Goal: Task Accomplishment & Management: Use online tool/utility

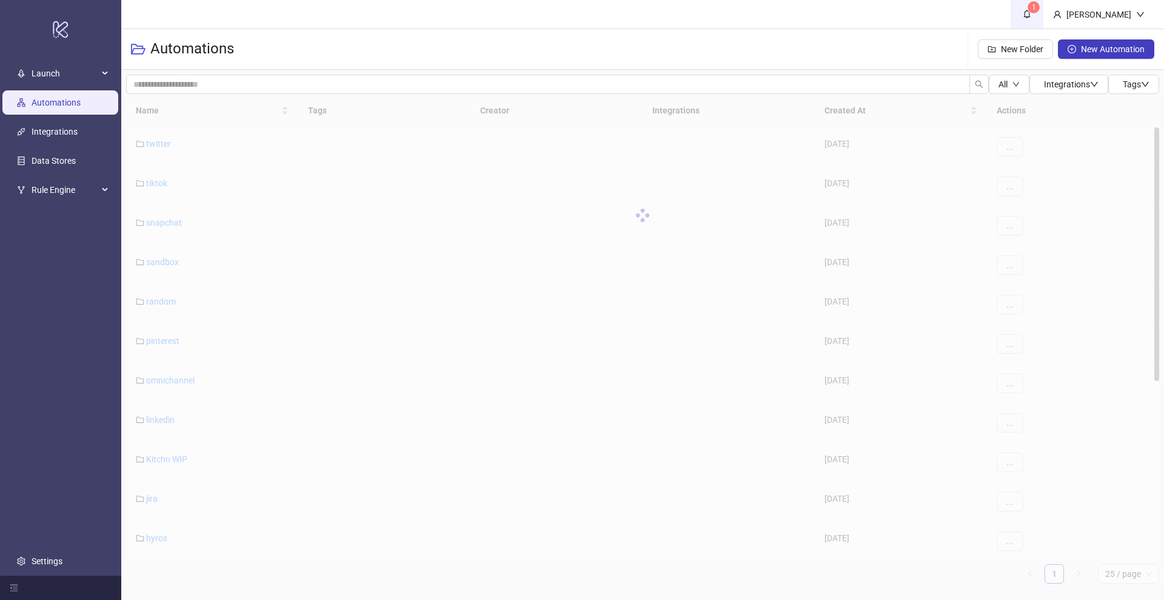
click at [1044, 15] on link "1" at bounding box center [1027, 14] width 33 height 29
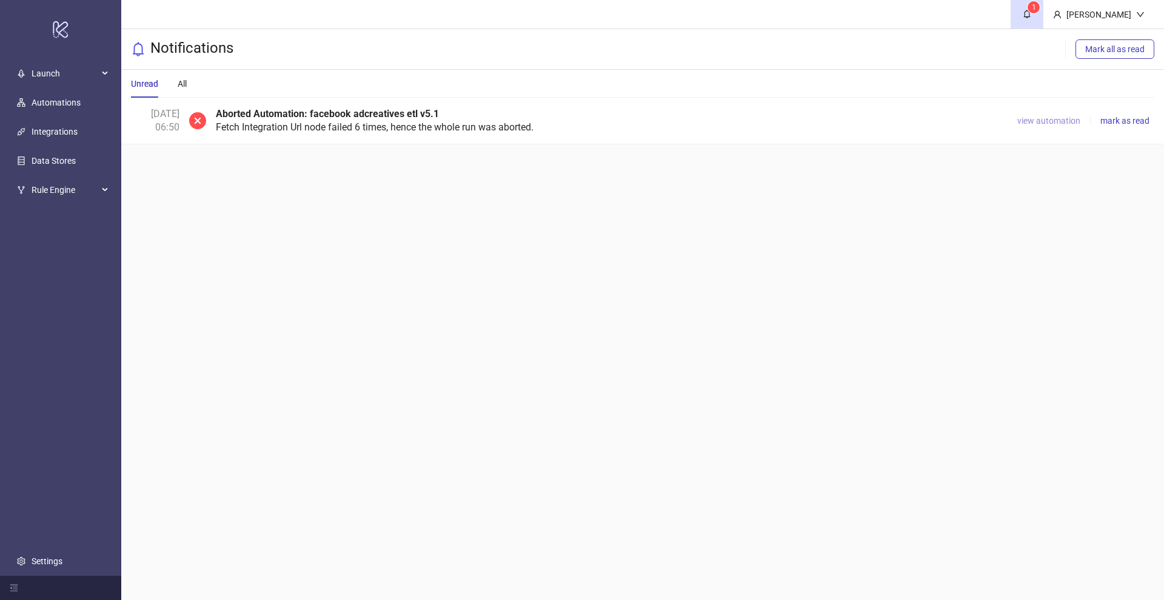
click at [1055, 118] on span "view automation" at bounding box center [1049, 121] width 63 height 10
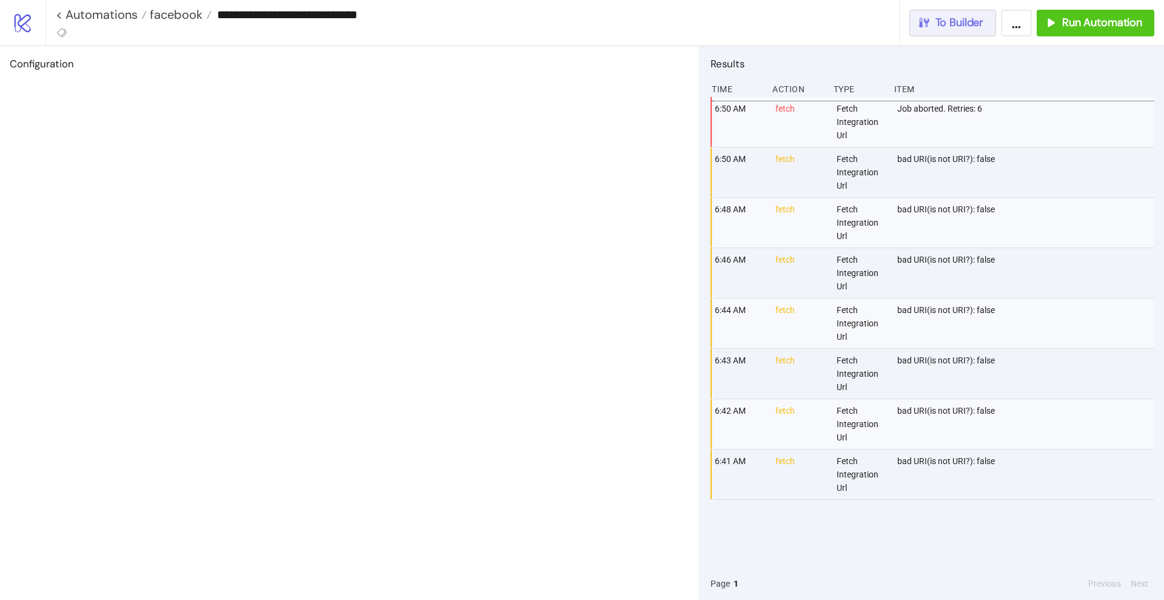
click at [960, 29] on span "To Builder" at bounding box center [960, 23] width 49 height 14
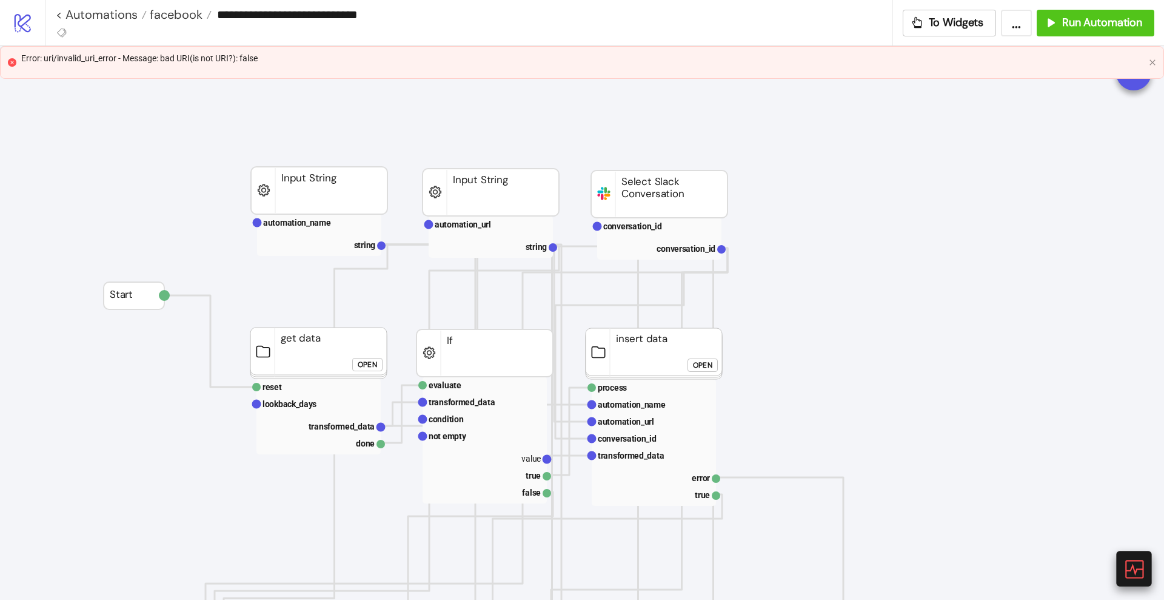
drag, startPoint x: 1132, startPoint y: 561, endPoint x: 1118, endPoint y: 551, distance: 17.3
click at [1132, 560] on icon at bounding box center [1133, 568] width 21 height 21
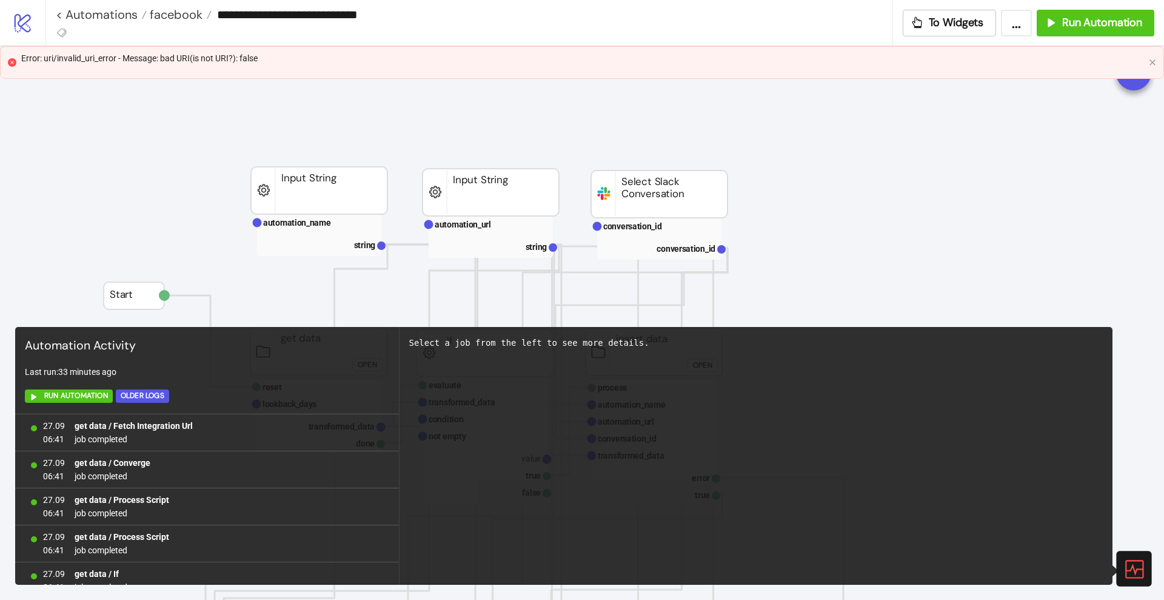
scroll to position [791, 0]
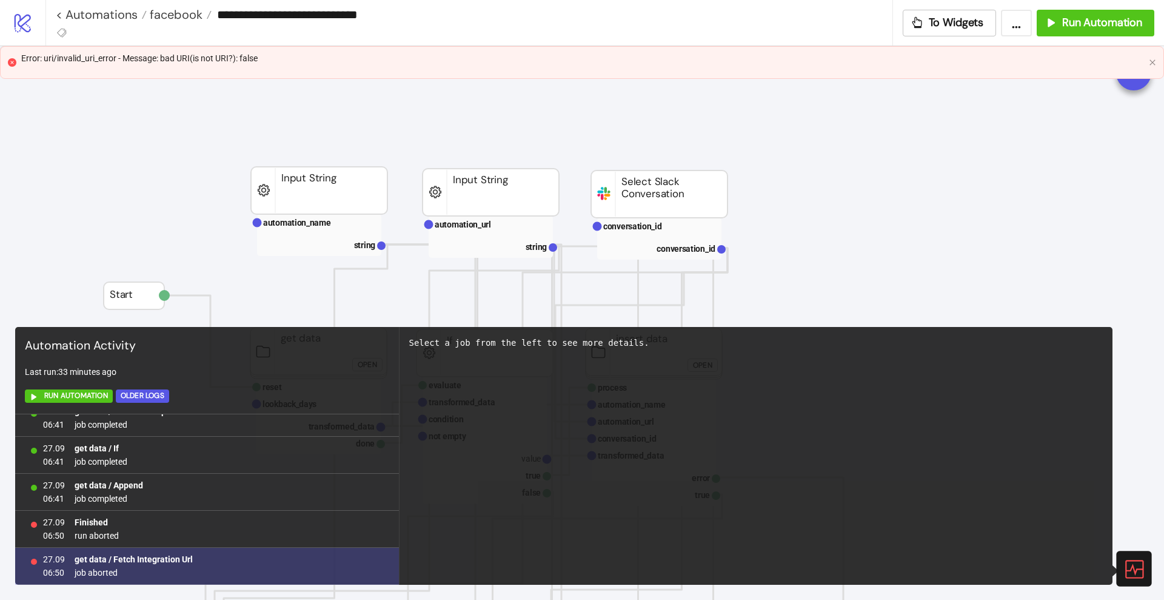
click at [159, 557] on b "get data / Fetch Integration Url" at bounding box center [134, 559] width 118 height 10
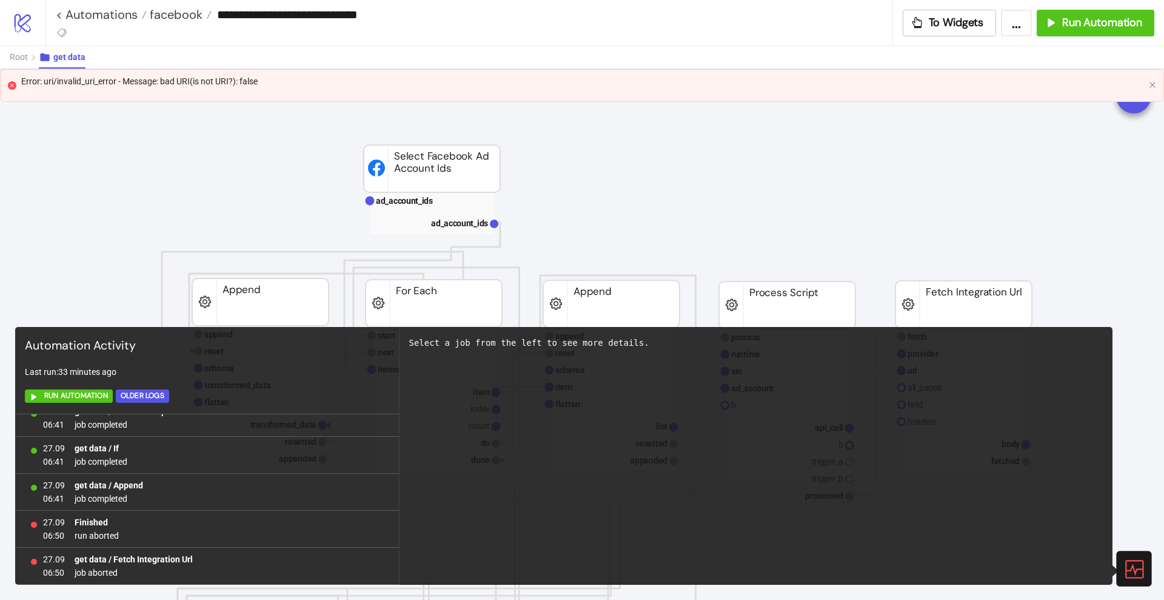
click at [1129, 557] on div at bounding box center [1133, 568] width 35 height 35
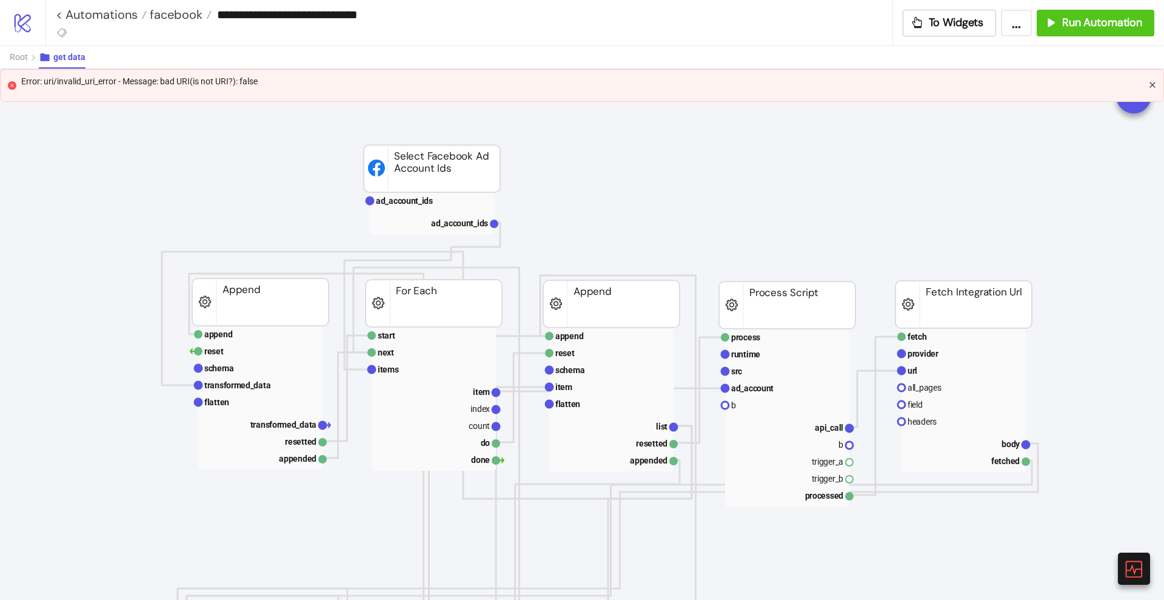
click at [1153, 83] on icon "close" at bounding box center [1152, 84] width 7 height 7
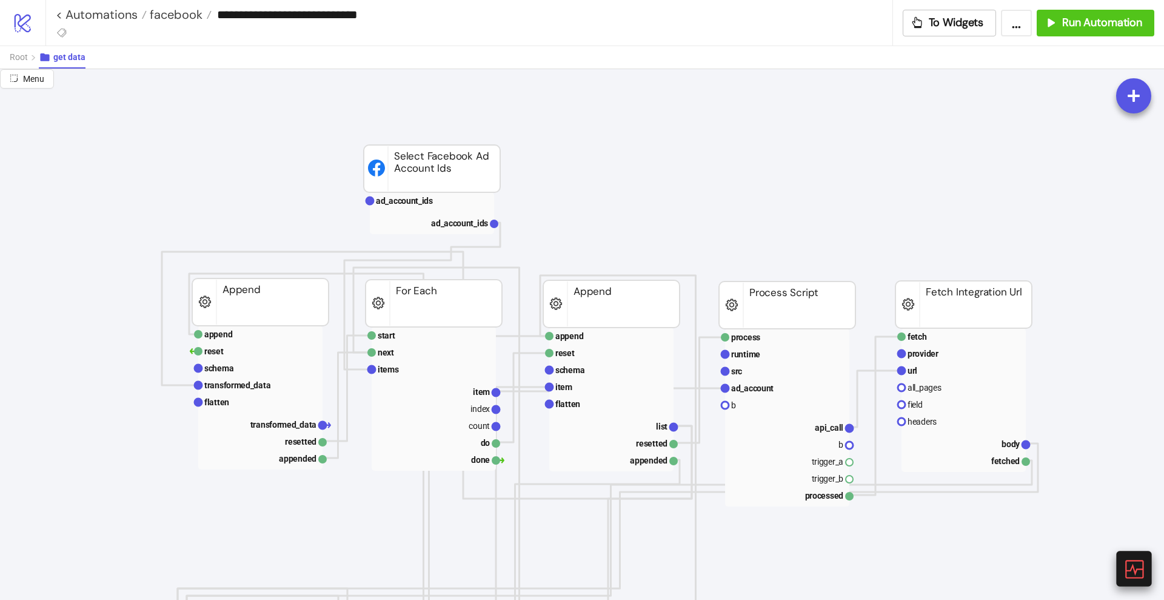
click at [1141, 569] on icon at bounding box center [1133, 568] width 21 height 21
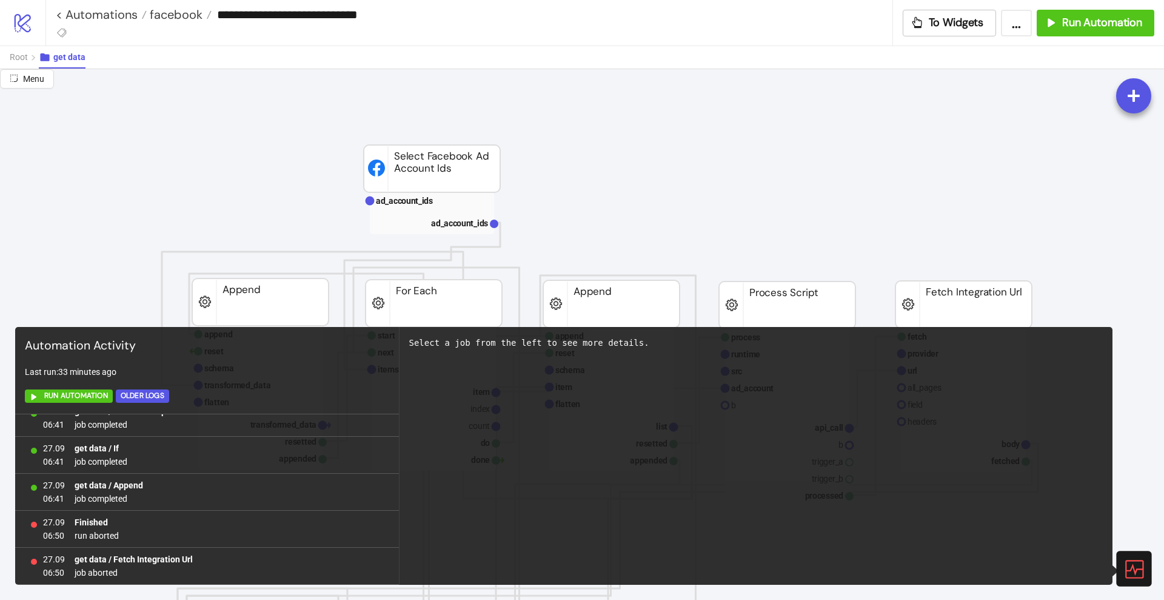
click at [1139, 570] on icon at bounding box center [1133, 568] width 21 height 21
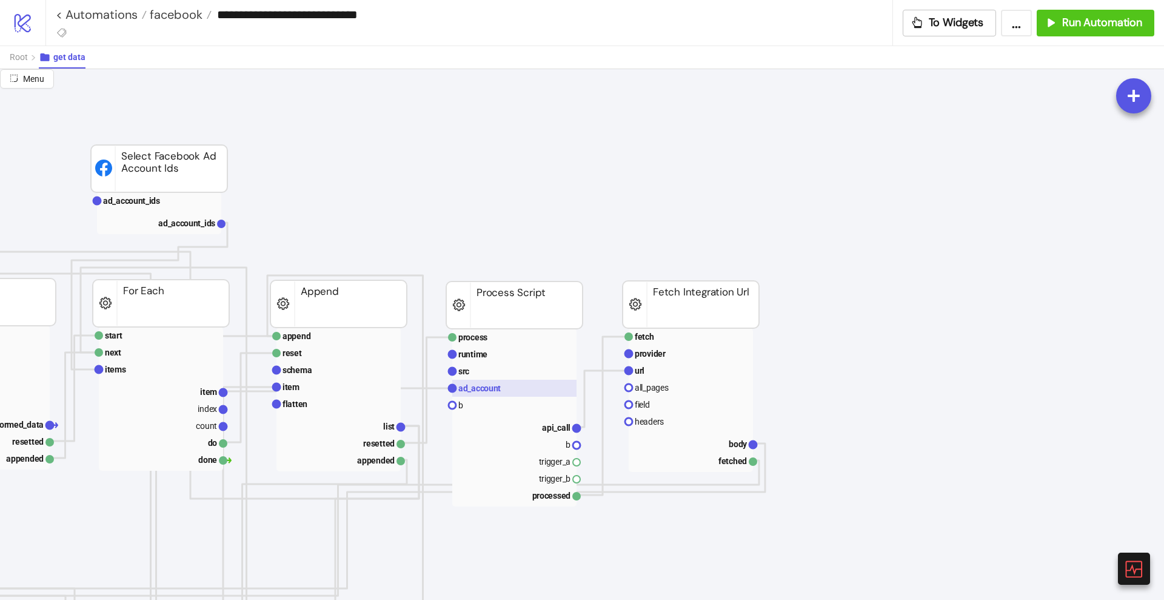
scroll to position [0, 303]
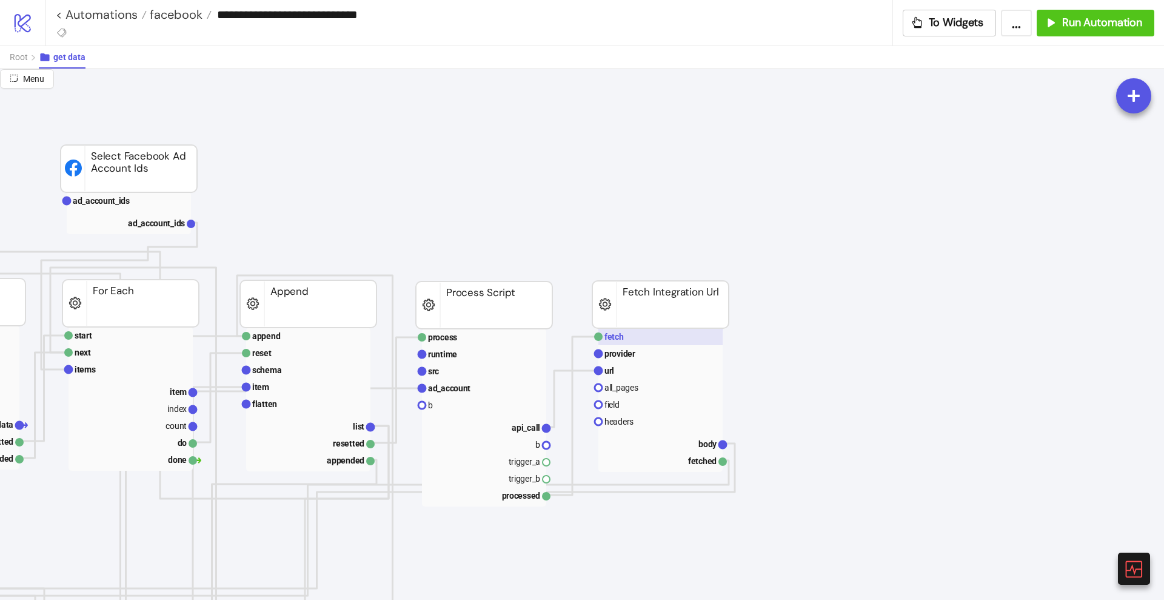
click at [633, 334] on rect at bounding box center [661, 336] width 124 height 17
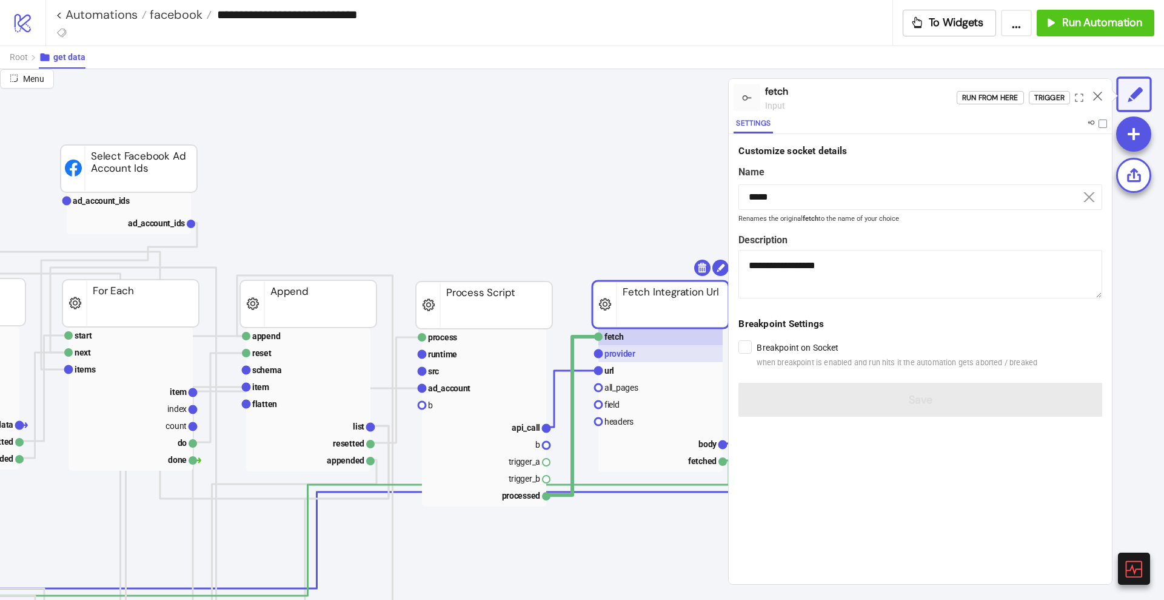
click at [626, 353] on text "provider" at bounding box center [620, 354] width 31 height 10
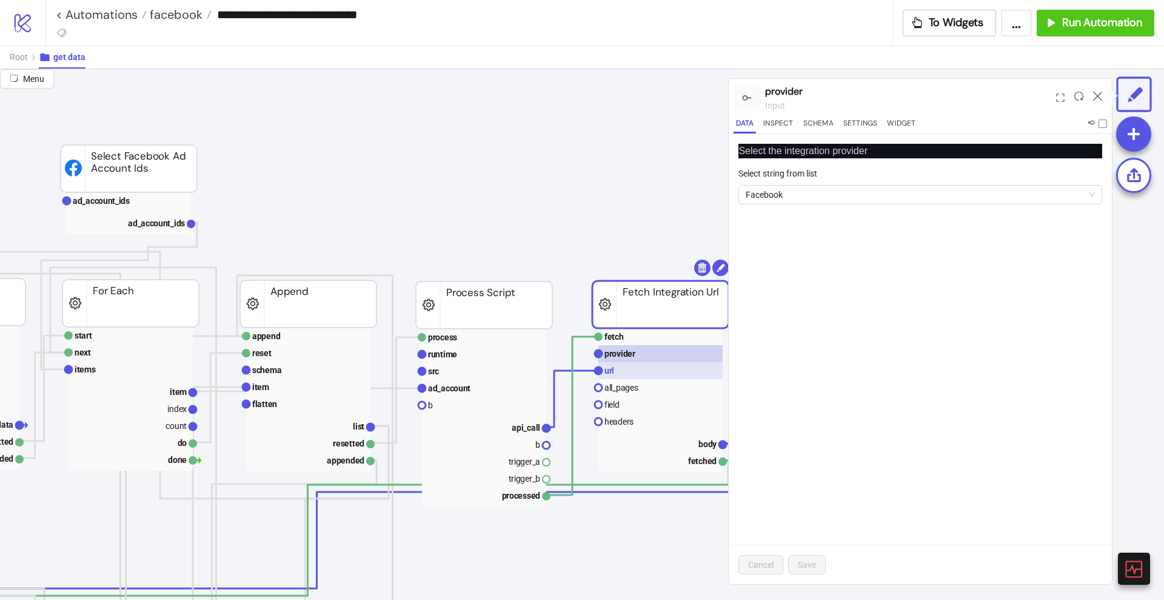
click at [620, 366] on rect at bounding box center [661, 370] width 124 height 17
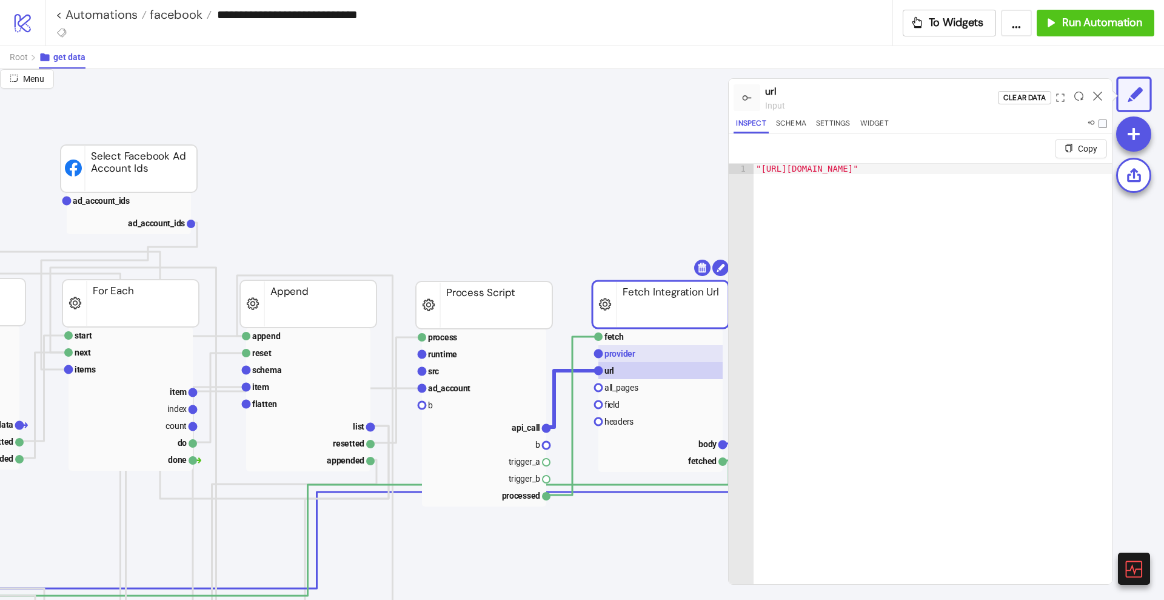
click at [629, 355] on text "provider" at bounding box center [620, 354] width 31 height 10
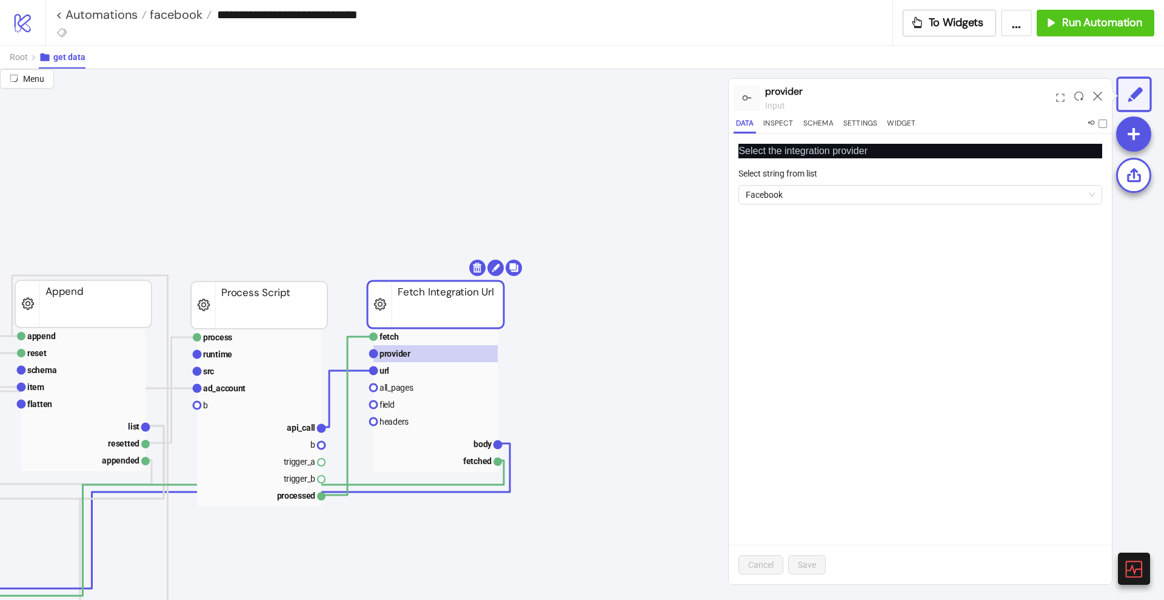
scroll to position [0, 531]
click at [474, 440] on text "body" at bounding box center [480, 444] width 19 height 10
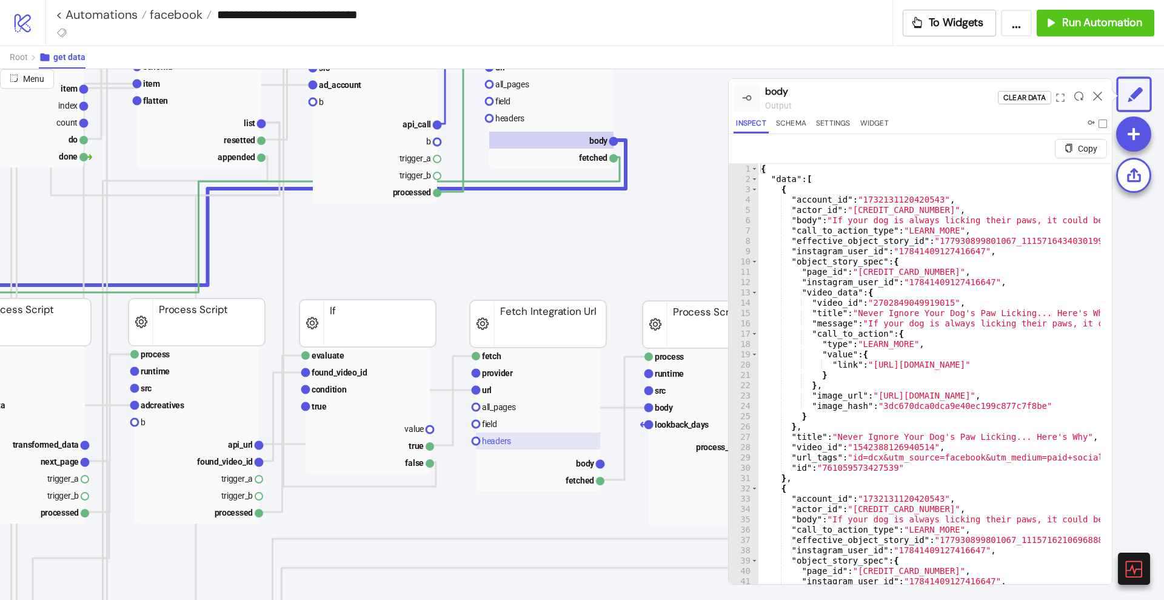
scroll to position [303, 455]
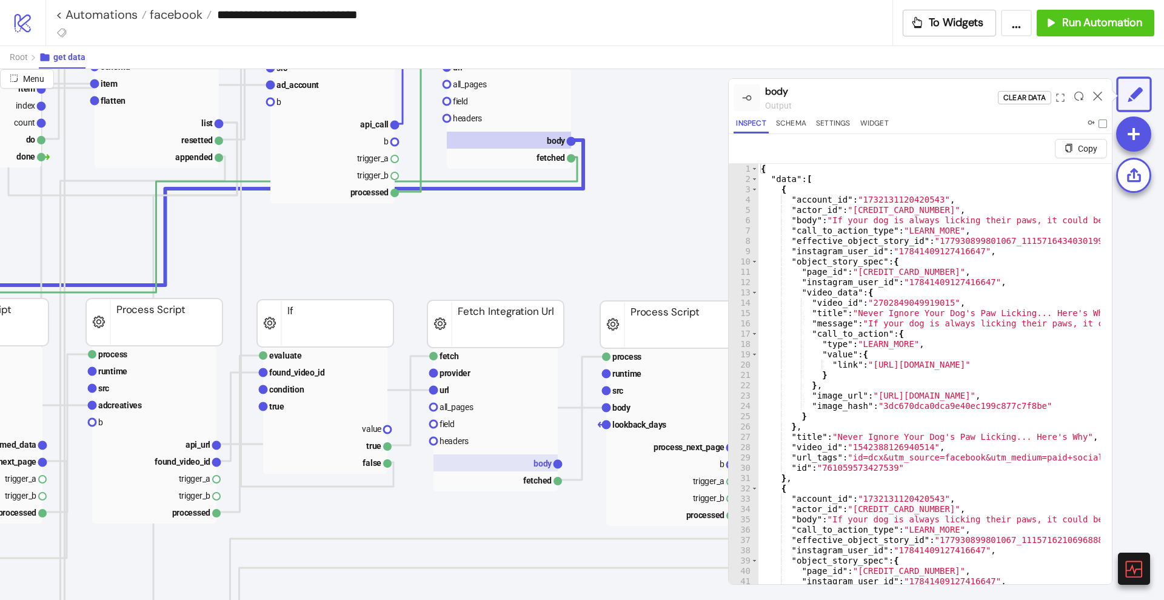
click at [529, 455] on rect at bounding box center [496, 462] width 124 height 17
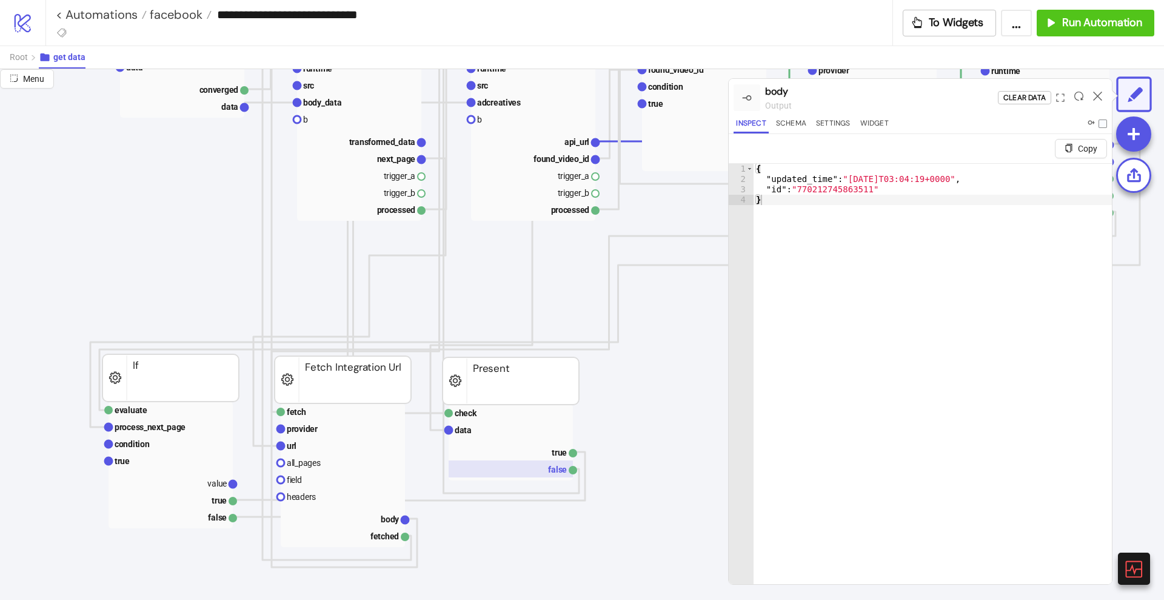
scroll to position [606, 76]
click at [386, 511] on rect at bounding box center [343, 517] width 124 height 17
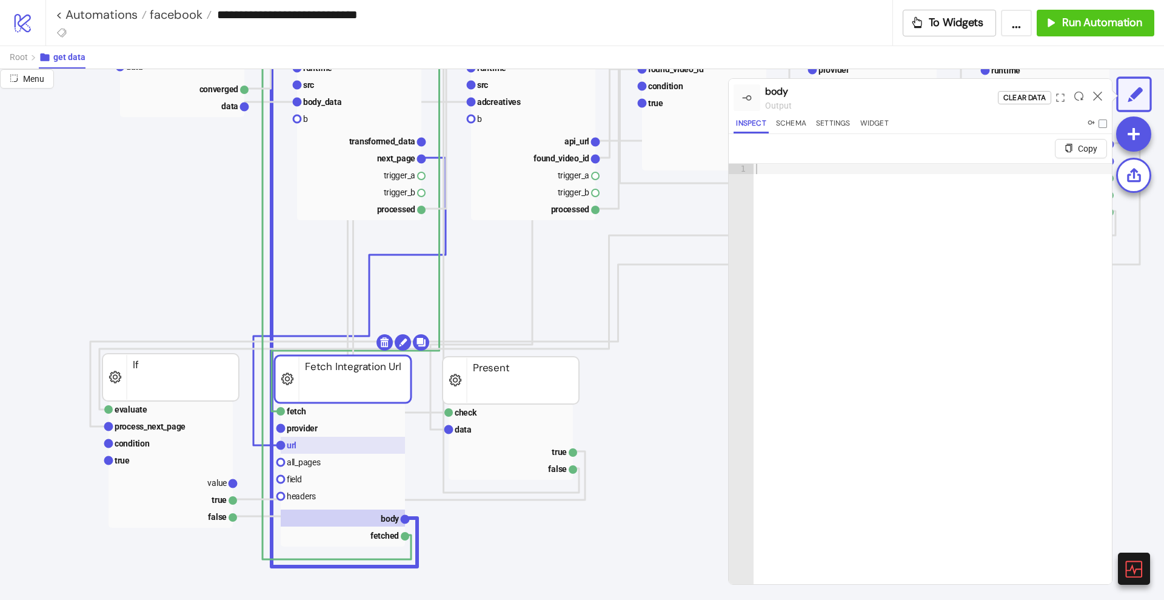
click at [317, 451] on rect at bounding box center [343, 445] width 124 height 17
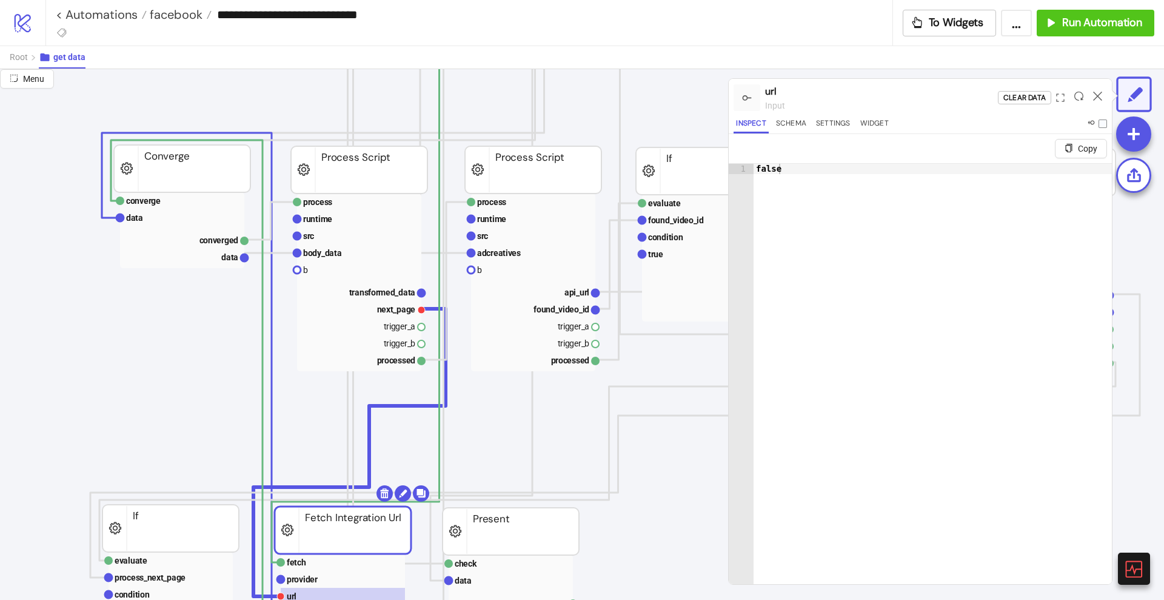
scroll to position [455, 76]
click at [388, 362] on rect at bounding box center [359, 360] width 124 height 17
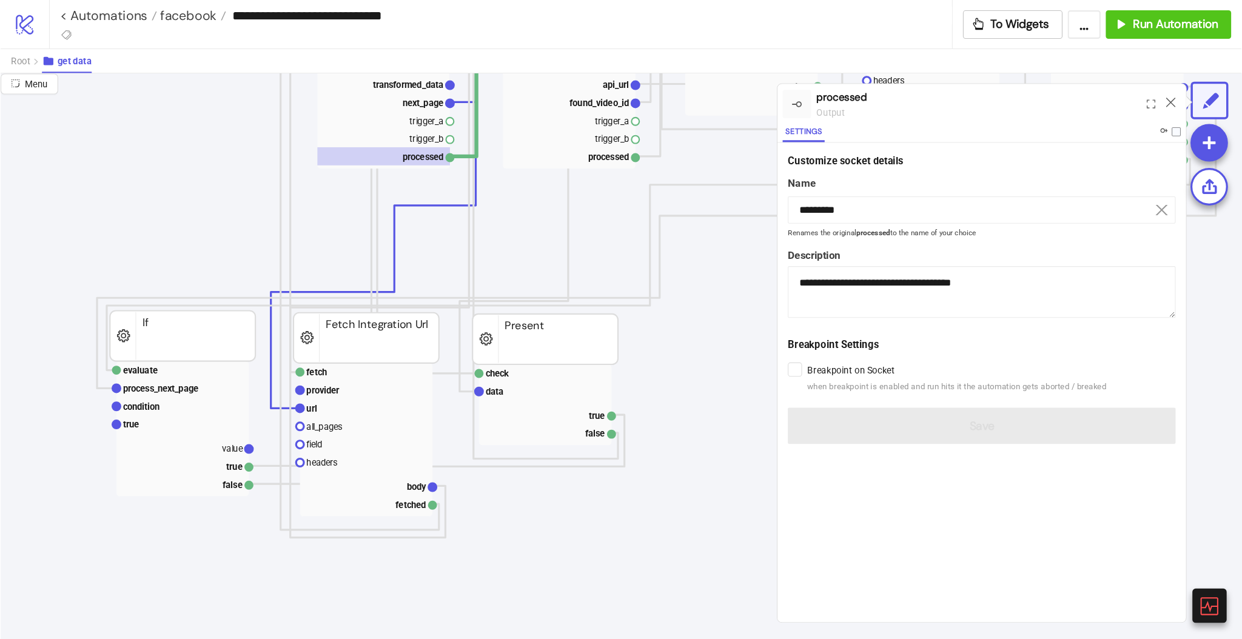
scroll to position [682, 76]
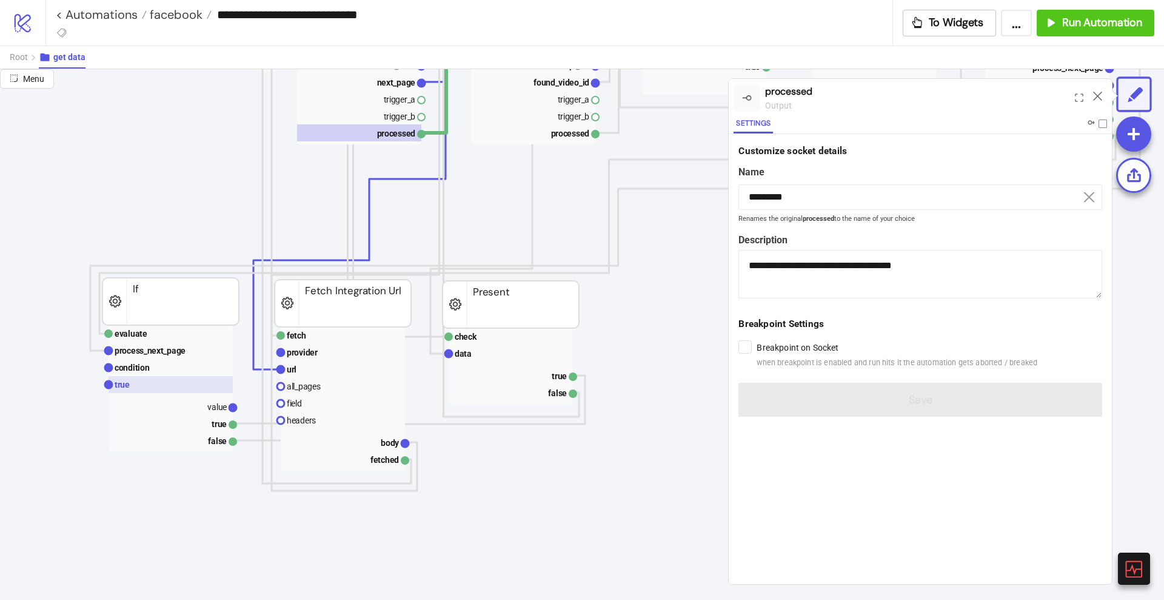
click at [138, 389] on rect at bounding box center [171, 384] width 124 height 17
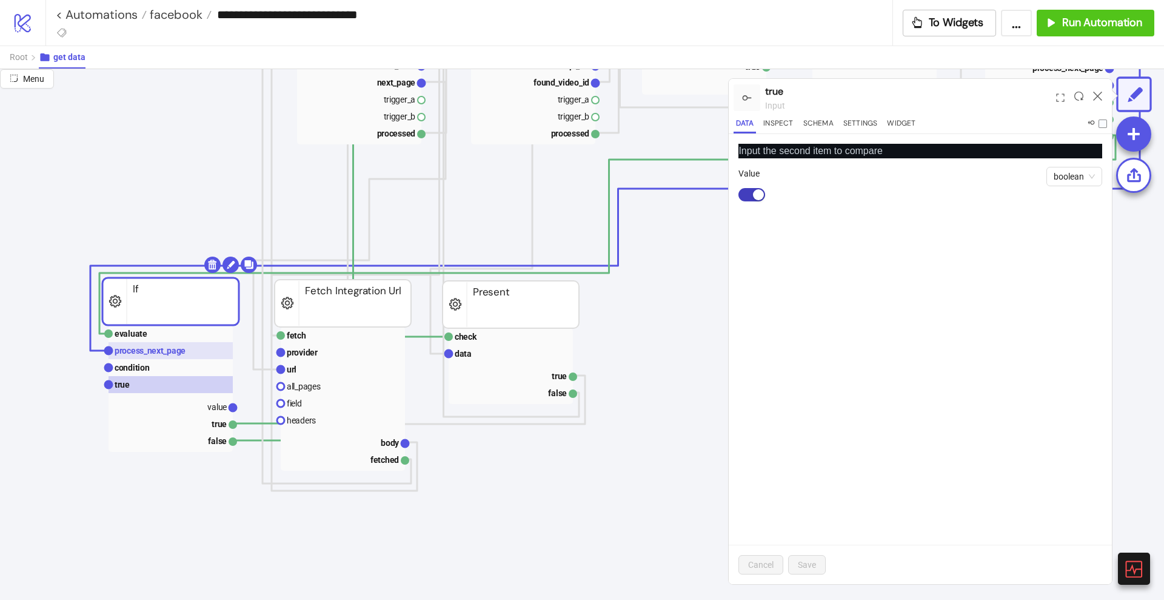
click at [156, 354] on text "process_next_page" at bounding box center [150, 351] width 71 height 10
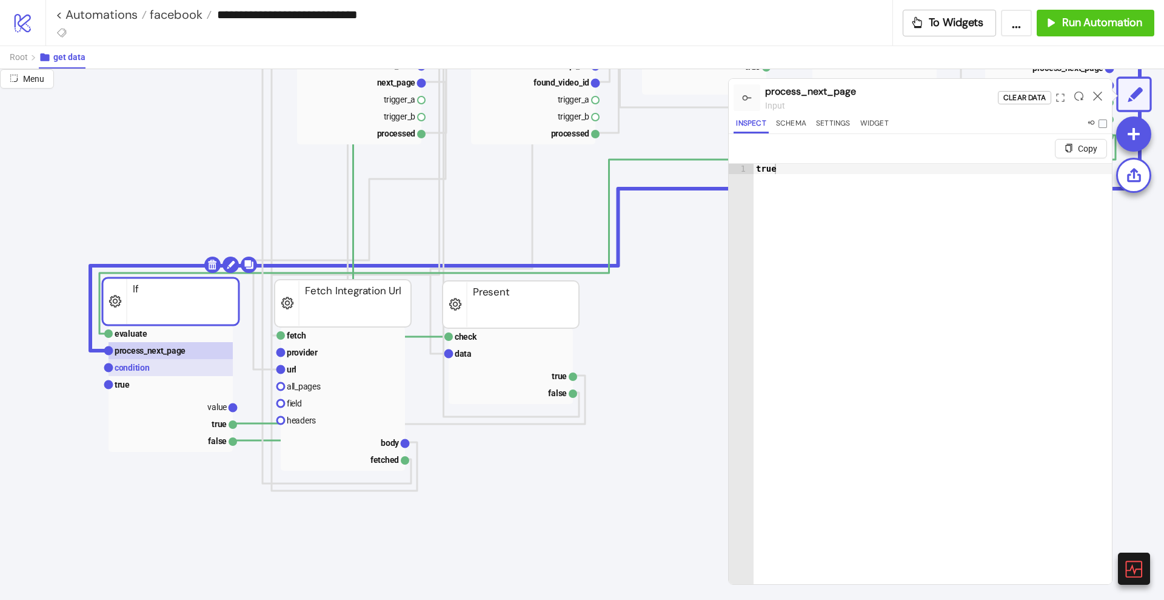
click at [154, 371] on rect at bounding box center [171, 367] width 124 height 17
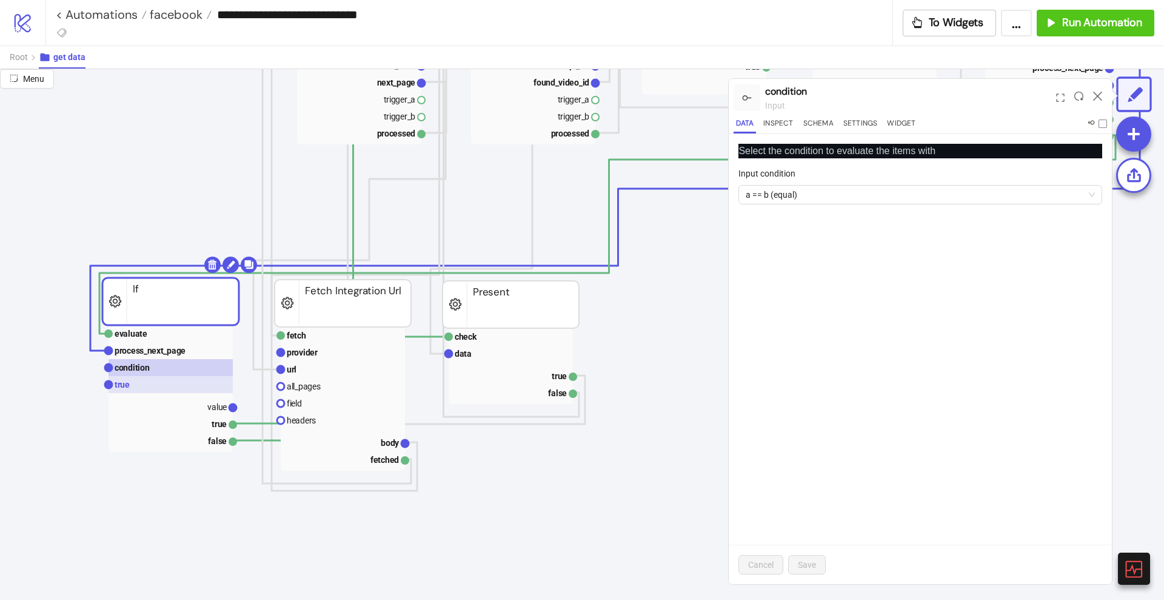
click at [152, 383] on rect at bounding box center [171, 384] width 124 height 17
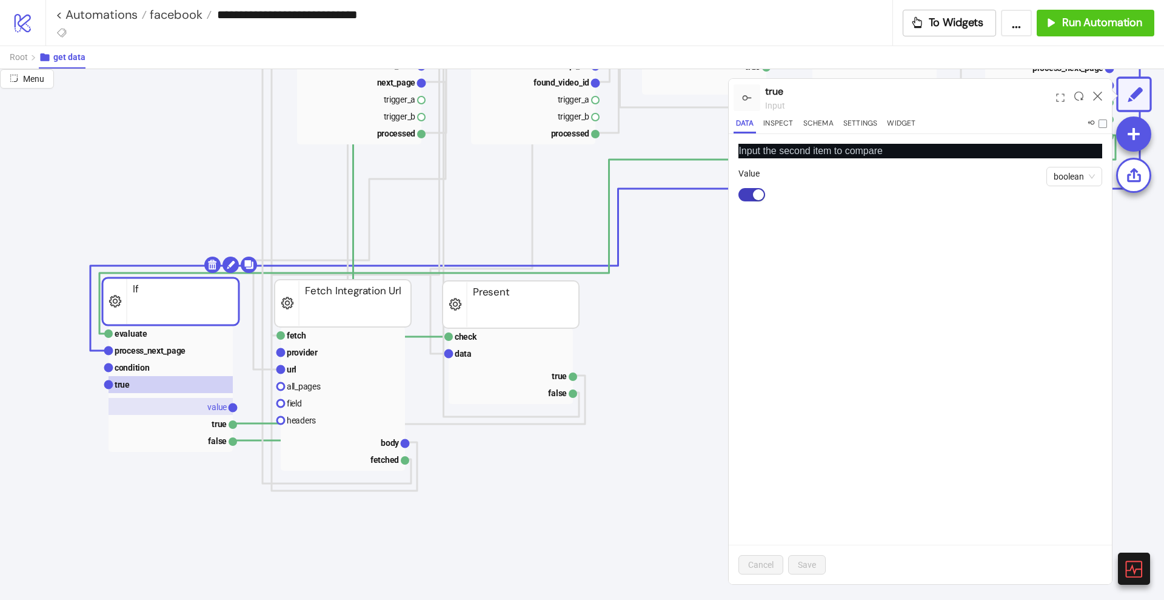
click at [196, 401] on rect at bounding box center [171, 406] width 124 height 17
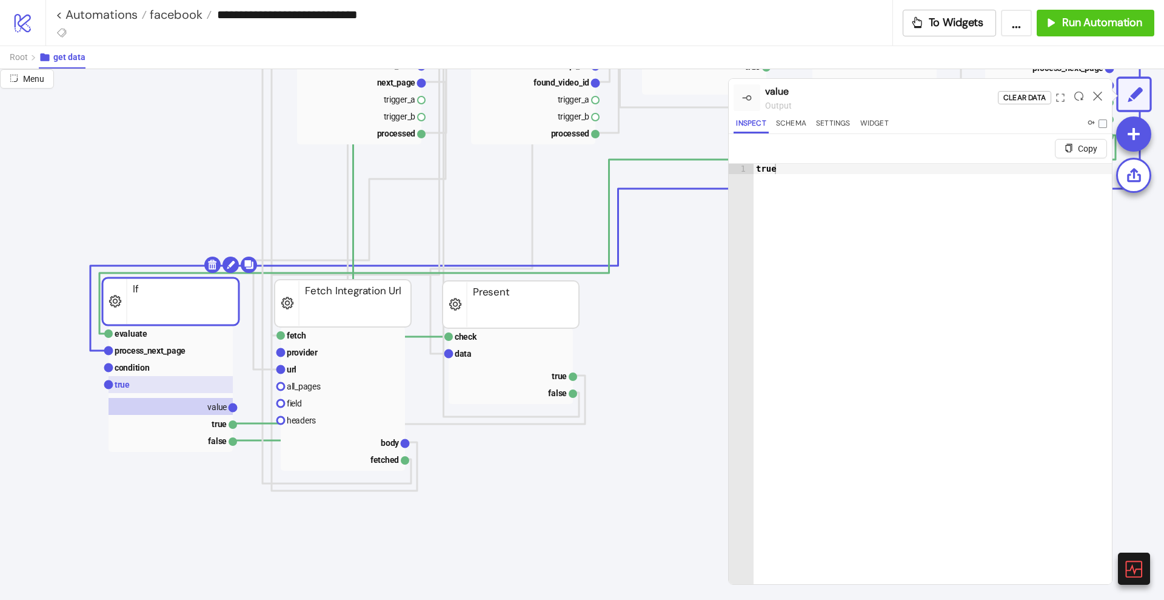
click at [158, 388] on rect at bounding box center [171, 384] width 124 height 17
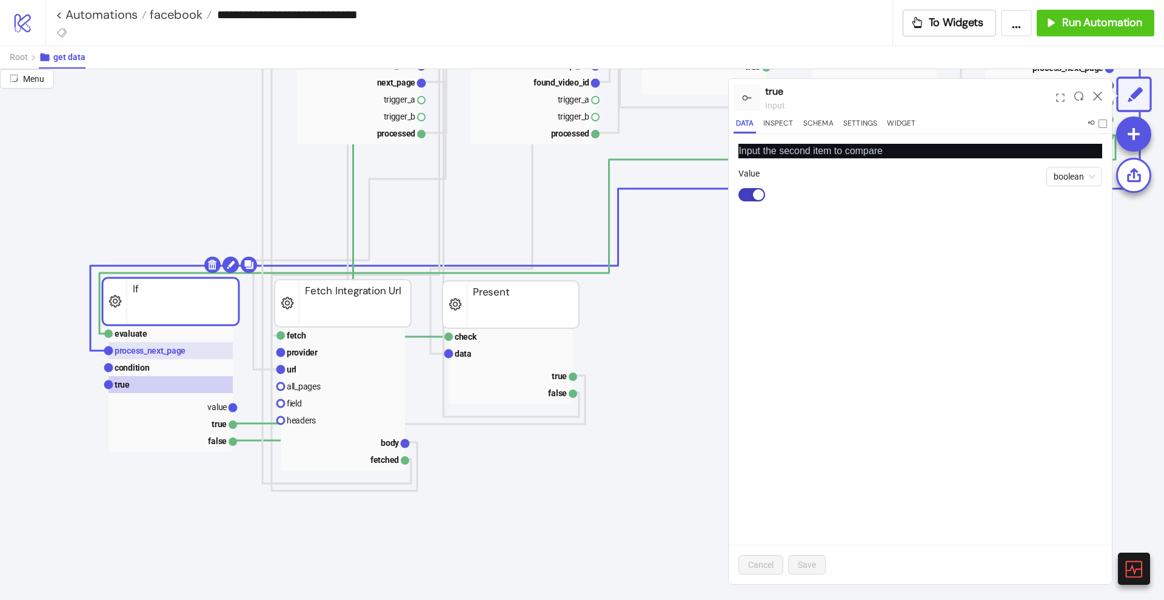
click at [141, 354] on text "process_next_page" at bounding box center [150, 351] width 71 height 10
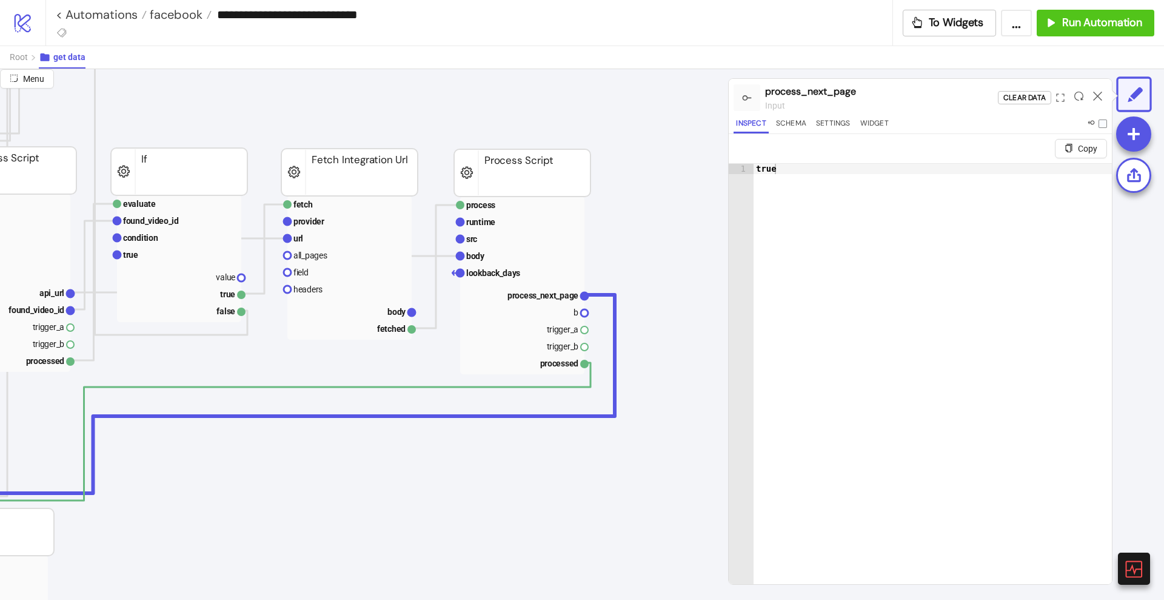
scroll to position [455, 611]
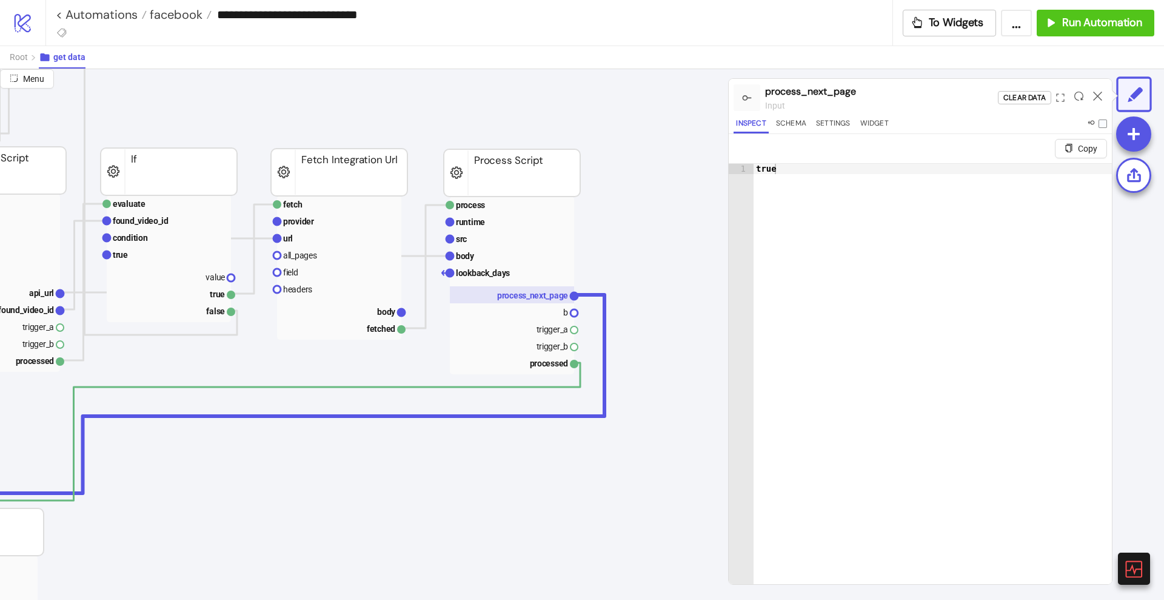
click at [508, 296] on text "process_next_page" at bounding box center [532, 295] width 71 height 10
click at [528, 294] on text "process_next_page" at bounding box center [532, 295] width 71 height 10
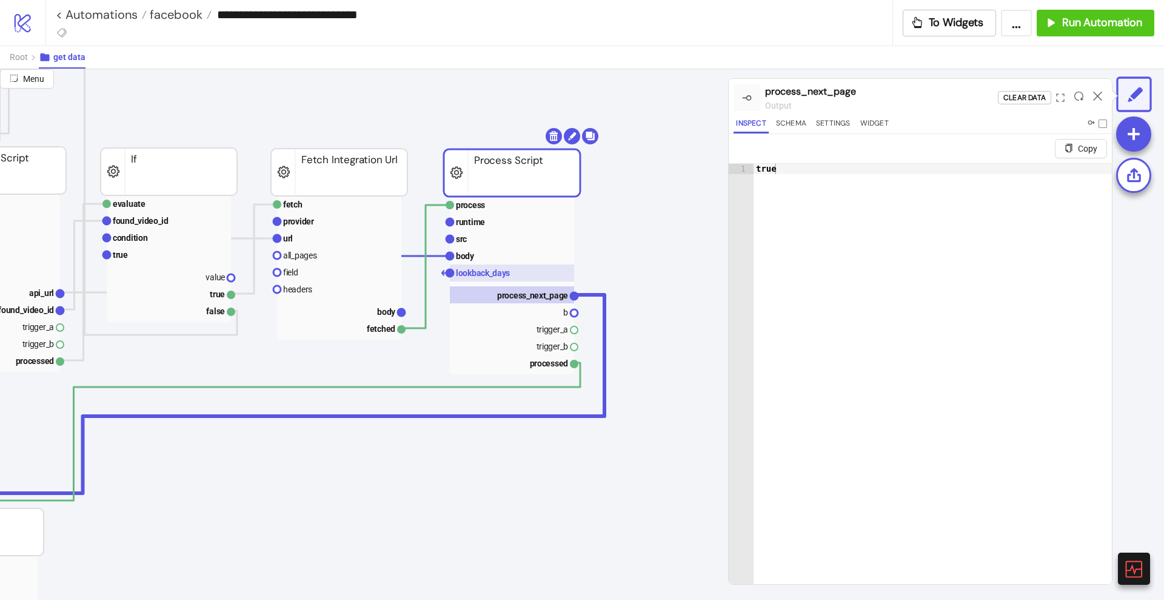
click at [487, 270] on text "lookback_days" at bounding box center [483, 273] width 54 height 10
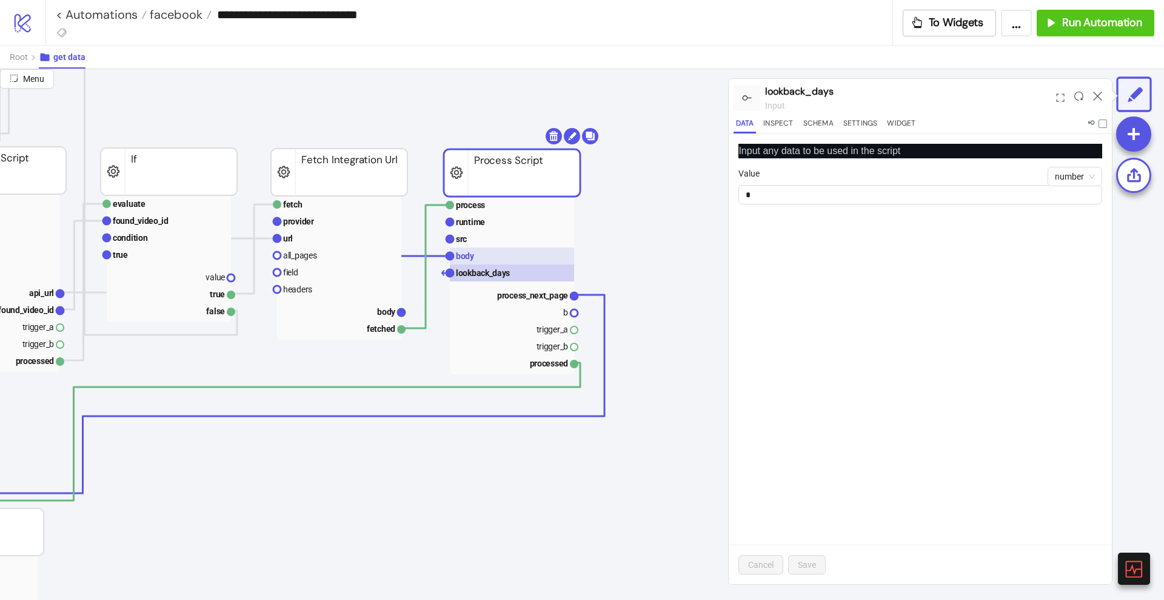
click at [480, 260] on rect at bounding box center [512, 255] width 124 height 17
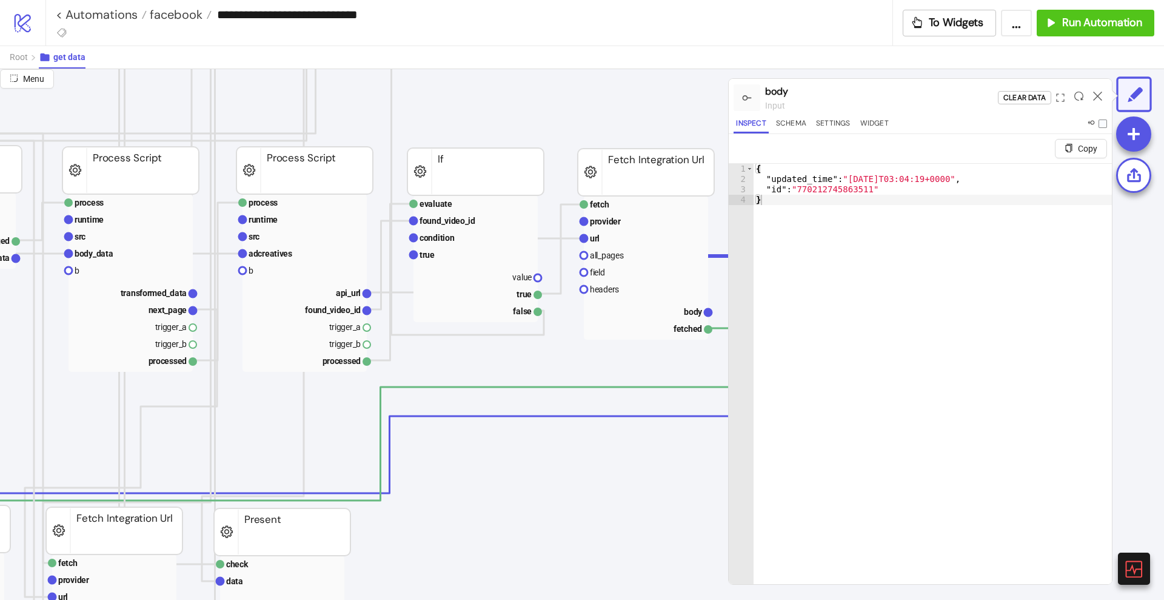
scroll to position [455, 232]
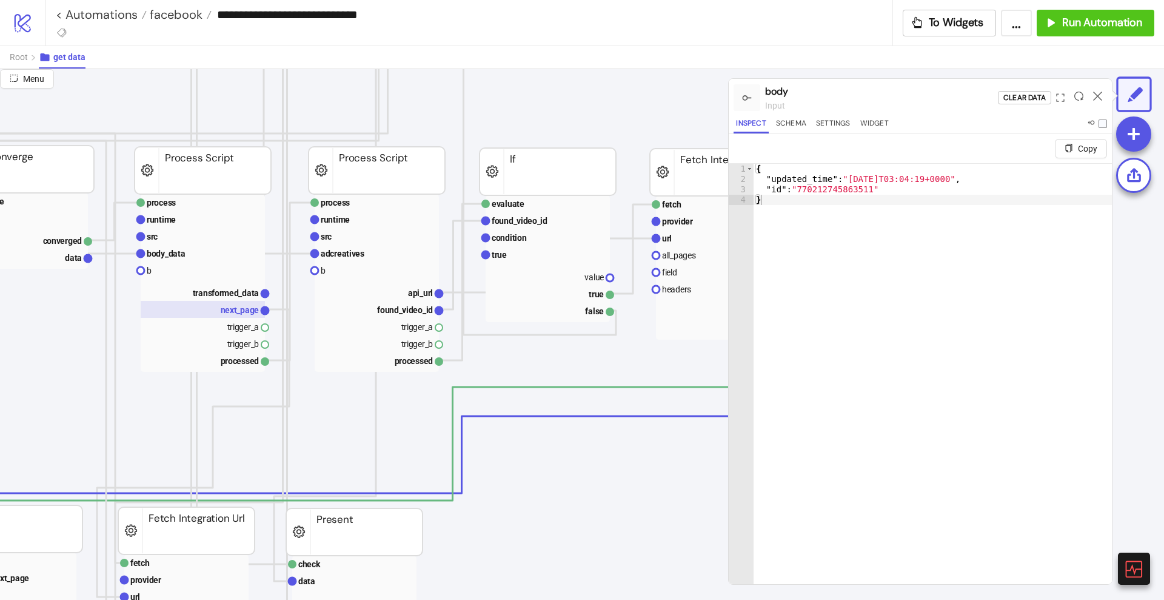
click at [236, 317] on rect at bounding box center [203, 309] width 124 height 17
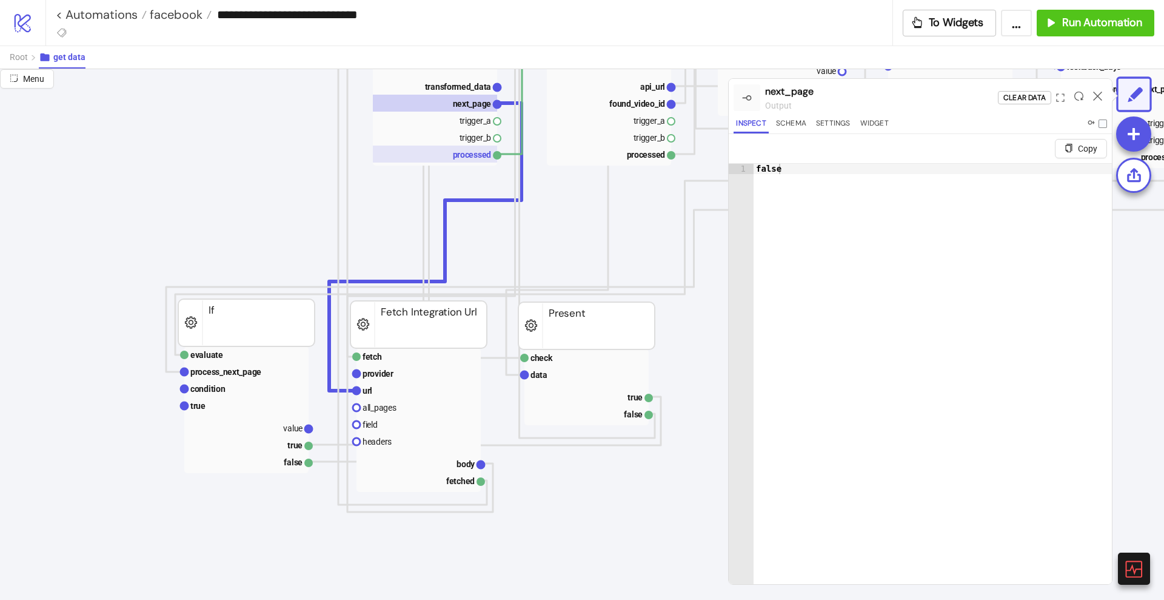
scroll to position [682, 0]
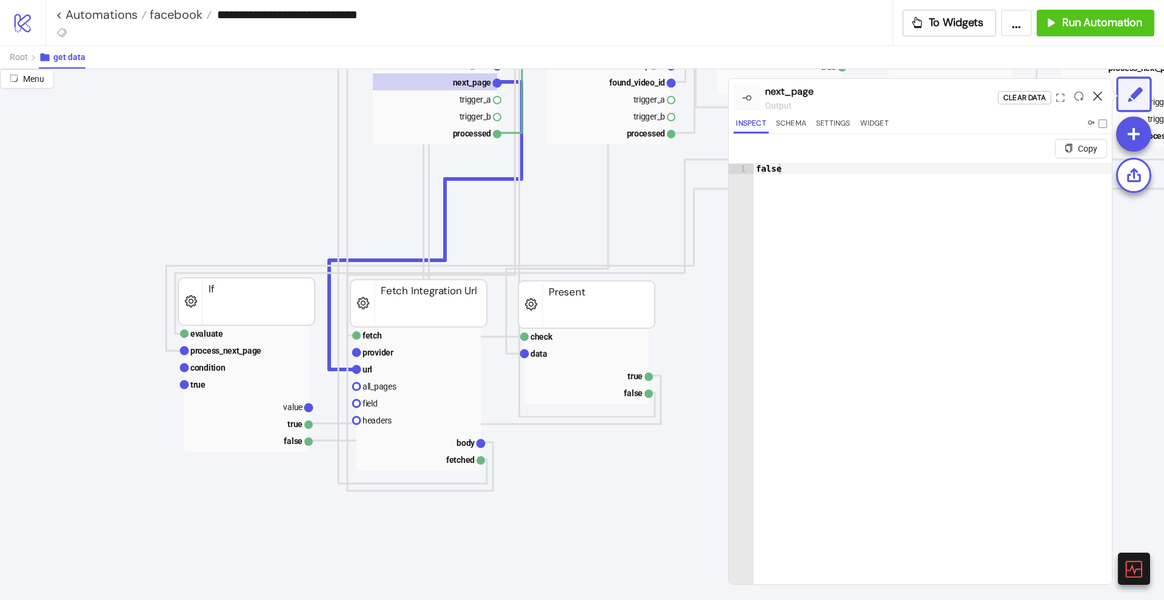
click at [1096, 94] on icon at bounding box center [1097, 96] width 9 height 9
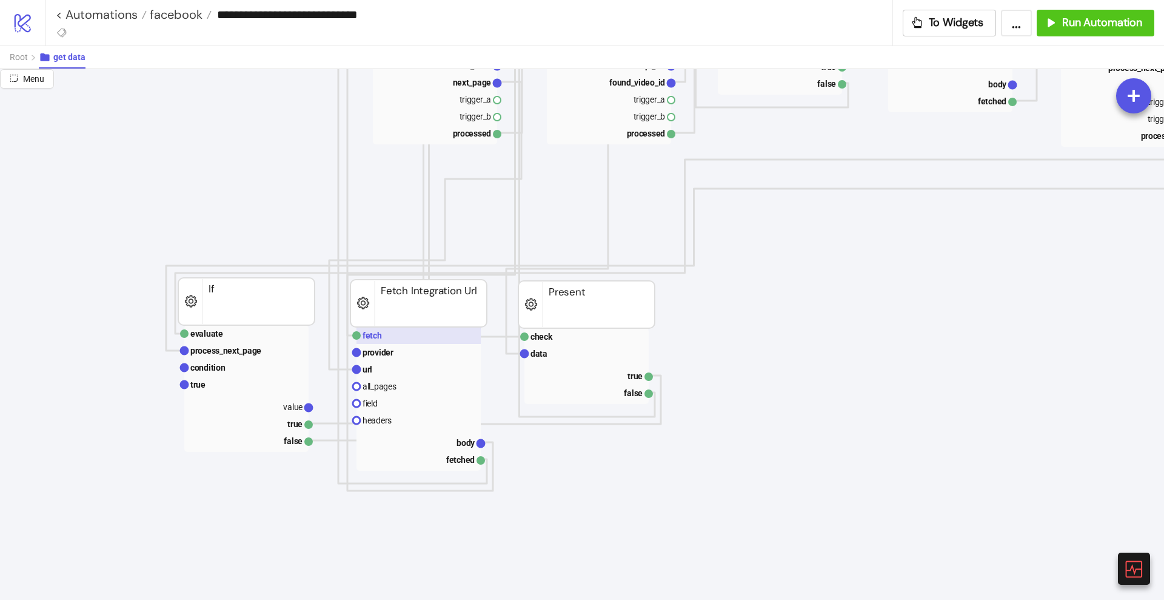
click at [378, 334] on text "fetch" at bounding box center [372, 336] width 19 height 10
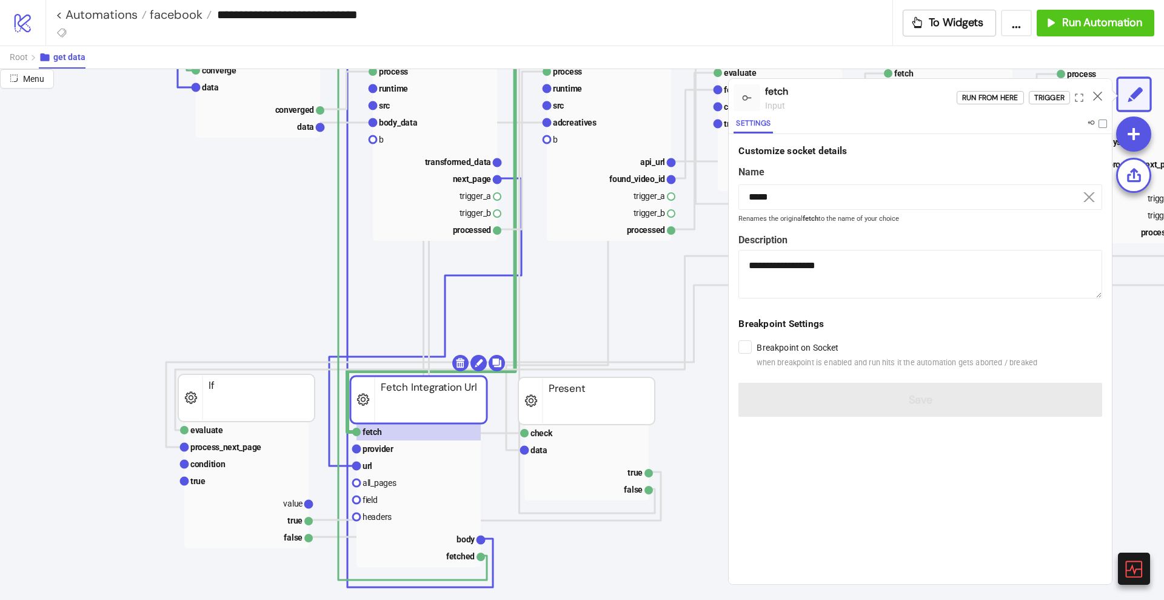
scroll to position [606, 0]
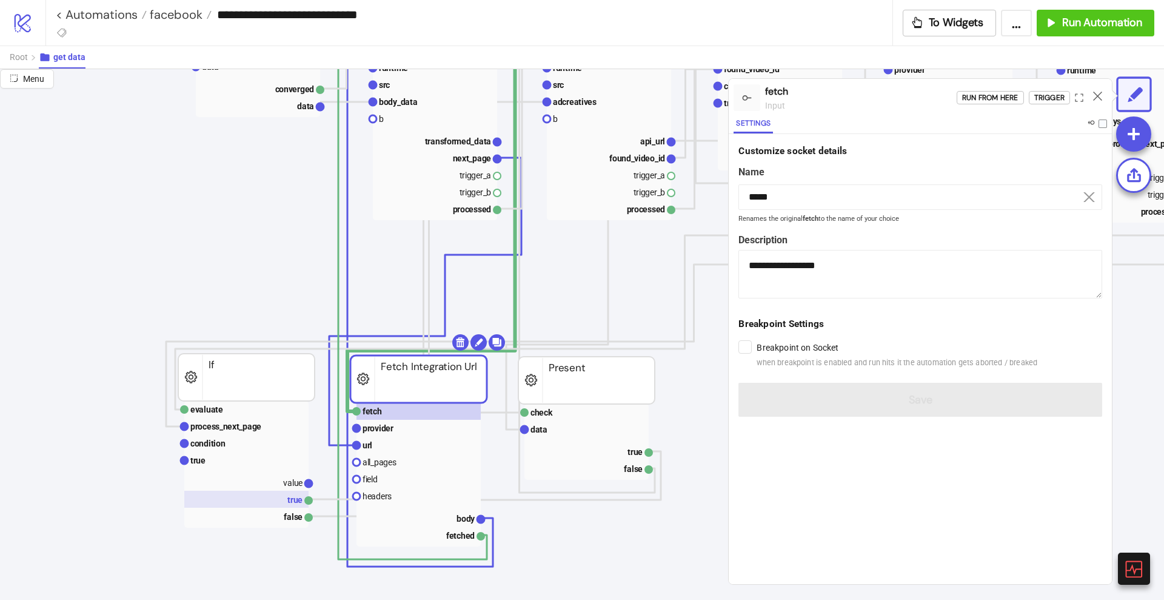
click at [292, 499] on rect at bounding box center [246, 499] width 124 height 17
type input "****"
type textarea "**********"
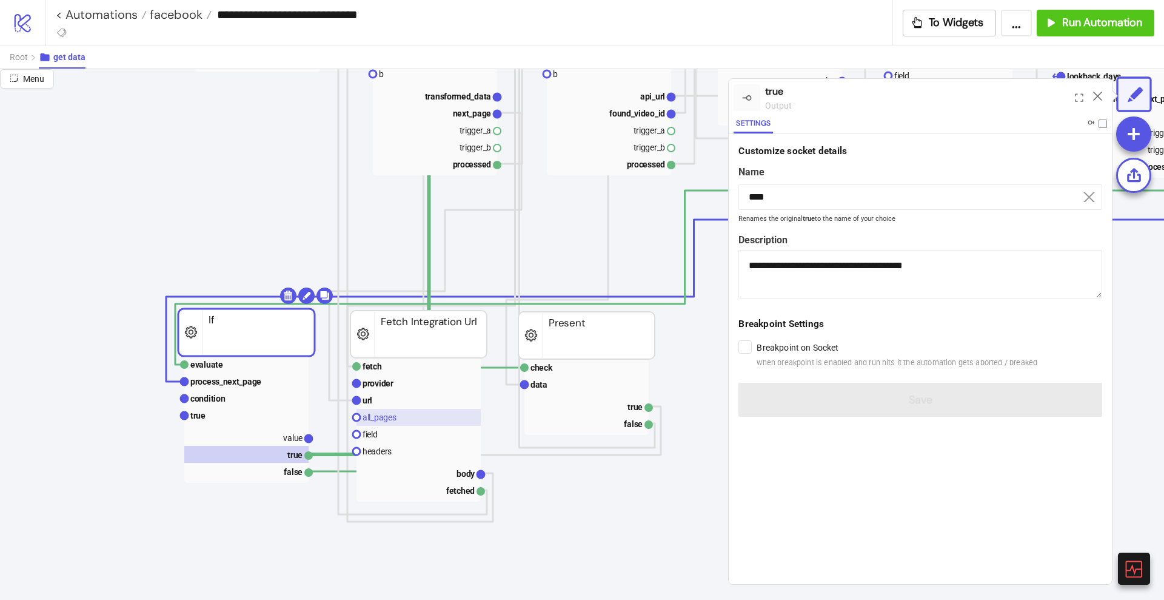
scroll to position [682, 0]
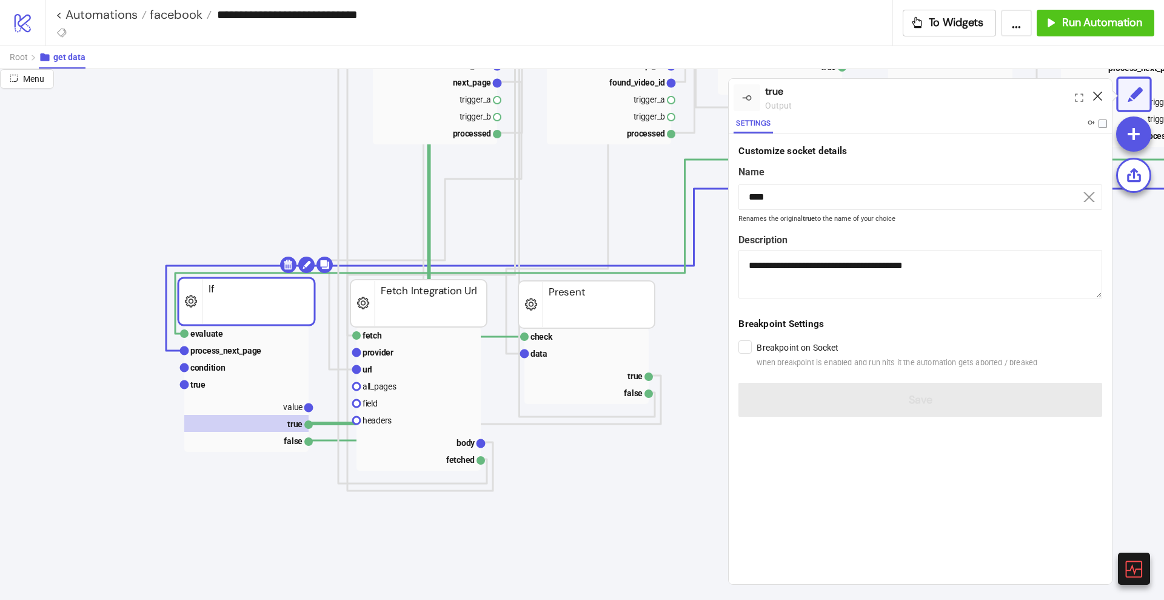
click at [1102, 96] on icon at bounding box center [1097, 96] width 9 height 9
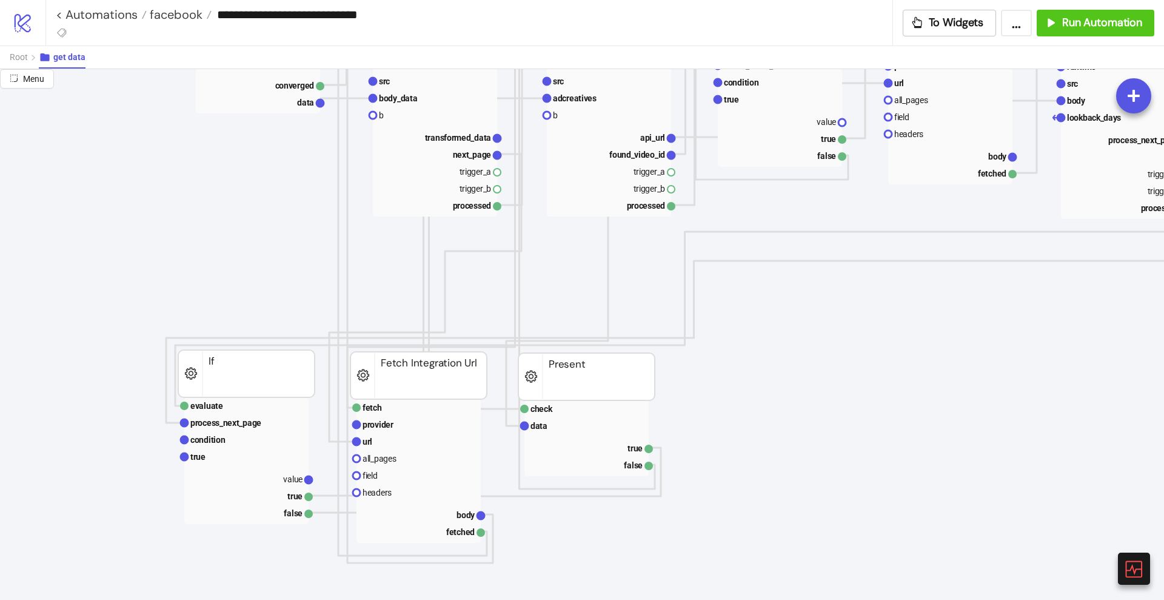
scroll to position [606, 0]
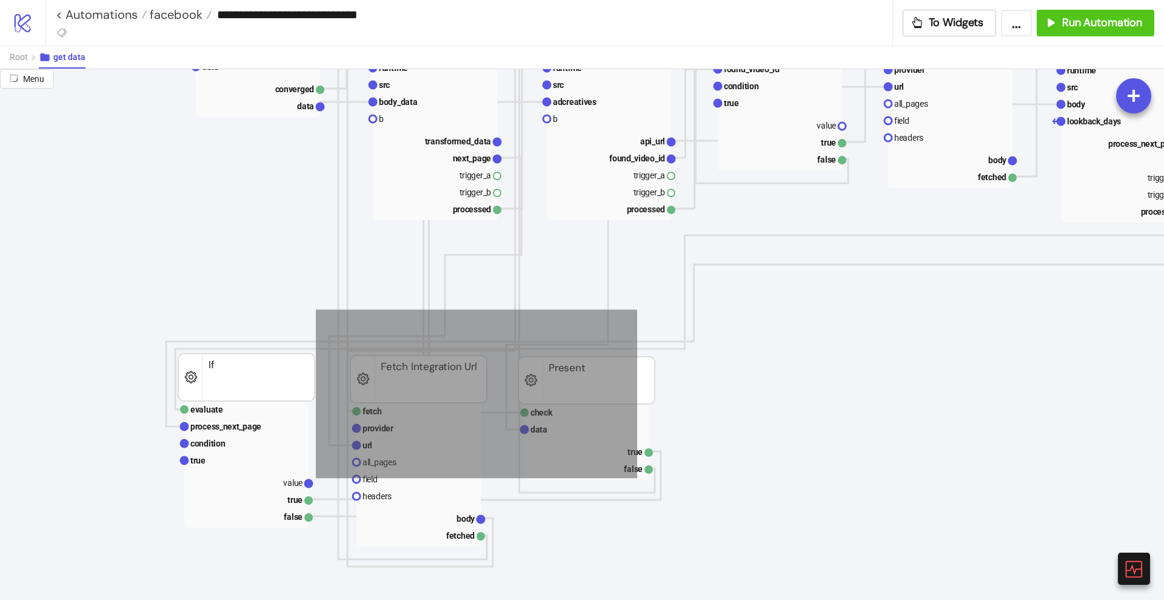
drag, startPoint x: 316, startPoint y: 309, endPoint x: 708, endPoint y: 477, distance: 426.3
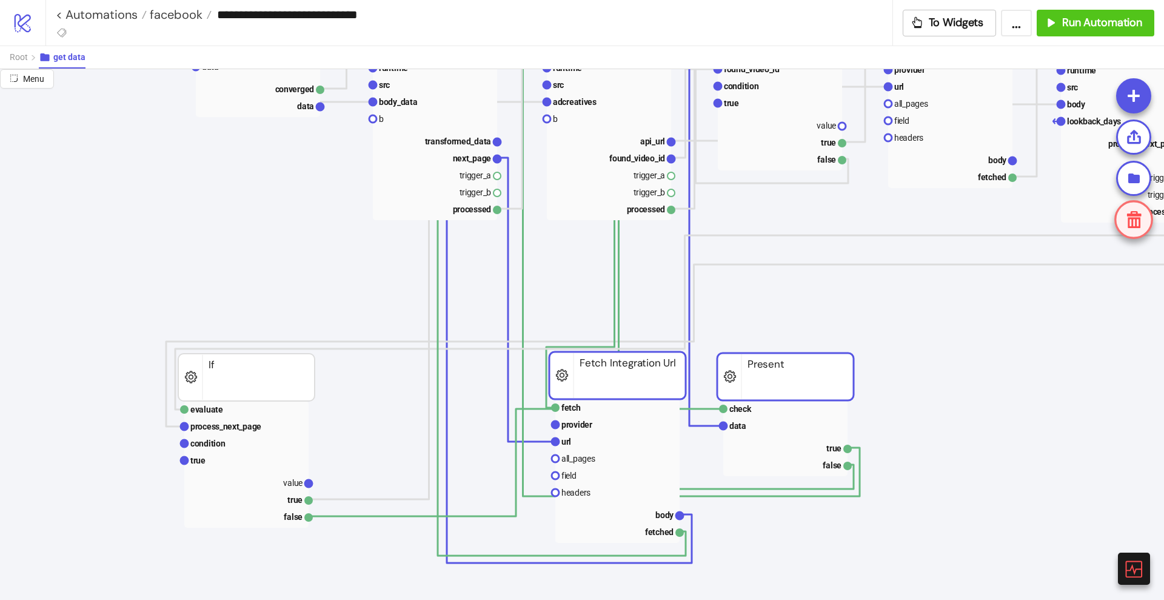
drag, startPoint x: 562, startPoint y: 395, endPoint x: 761, endPoint y: 392, distance: 199.0
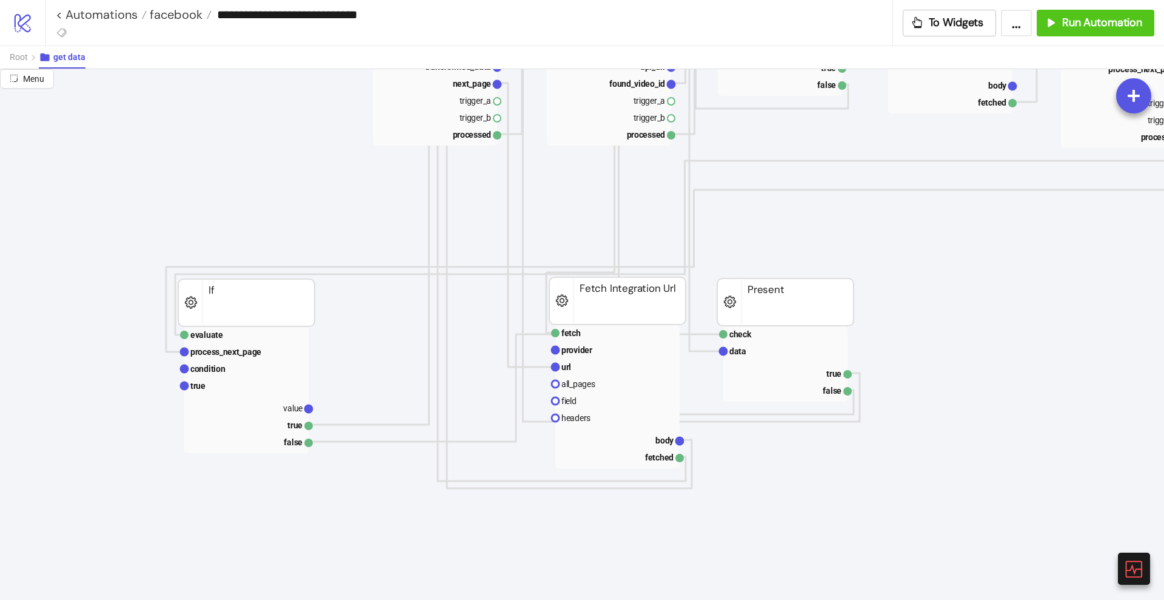
scroll to position [682, 0]
click at [579, 333] on text "fetch" at bounding box center [571, 332] width 19 height 10
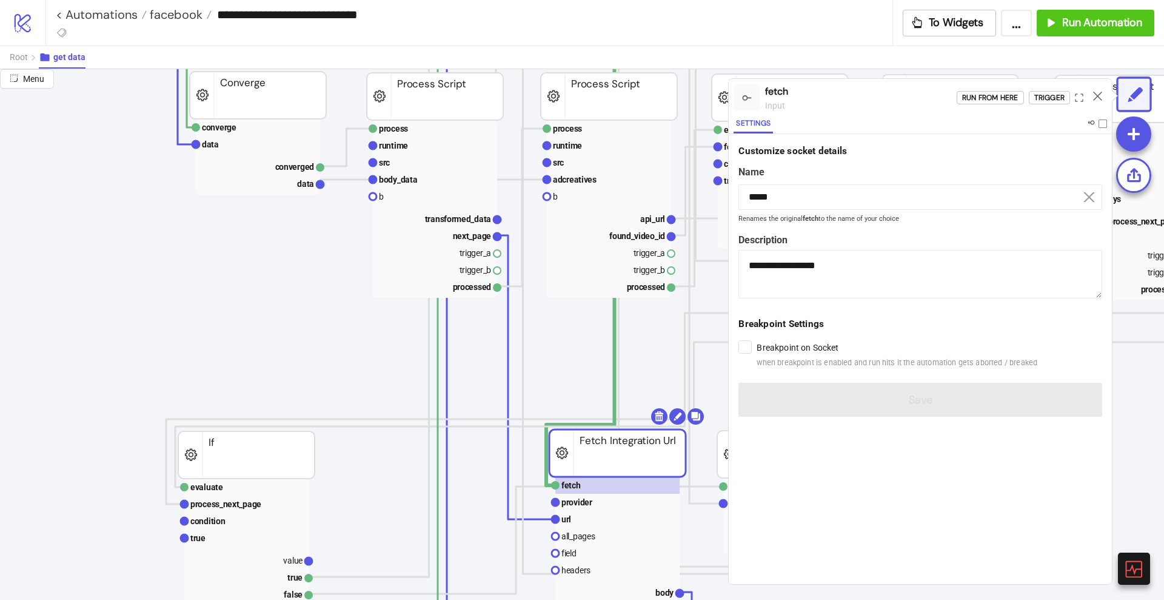
scroll to position [531, 0]
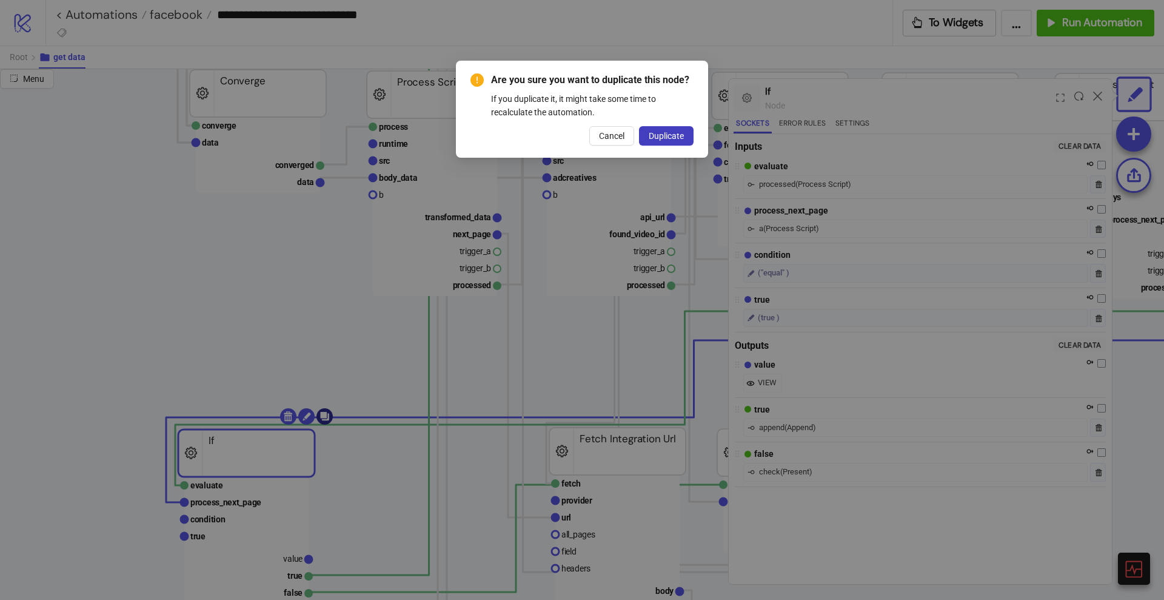
click at [328, 413] on body "**********" at bounding box center [582, 300] width 1164 height 600
click at [655, 141] on button "Duplicate" at bounding box center [666, 135] width 55 height 19
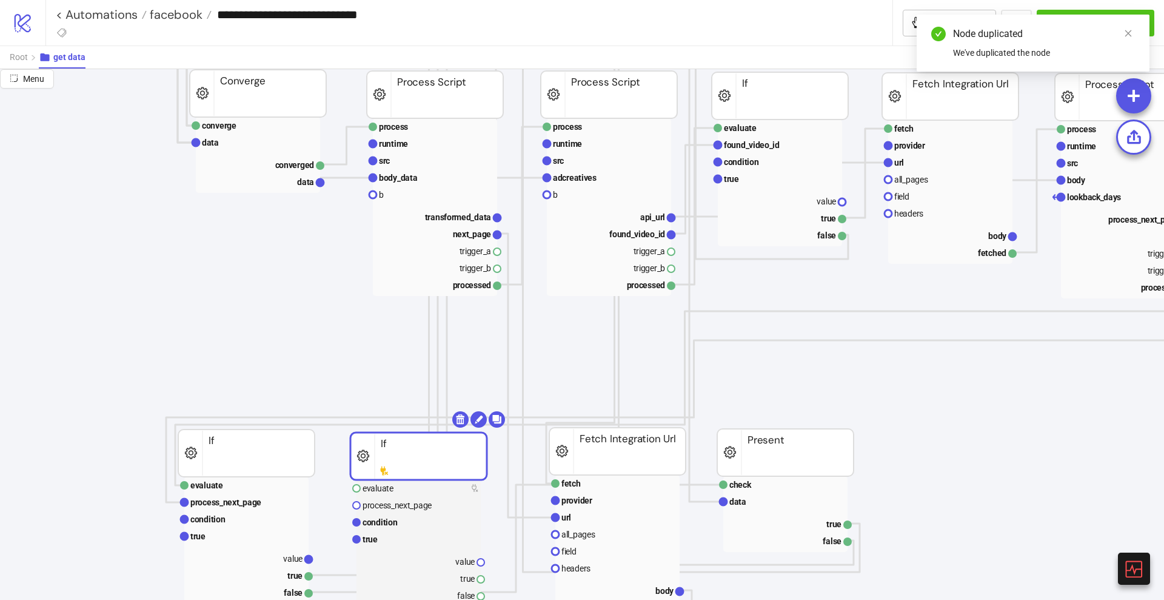
drag, startPoint x: 263, startPoint y: 470, endPoint x: 425, endPoint y: 464, distance: 162.6
click at [425, 464] on rect at bounding box center [419, 455] width 136 height 47
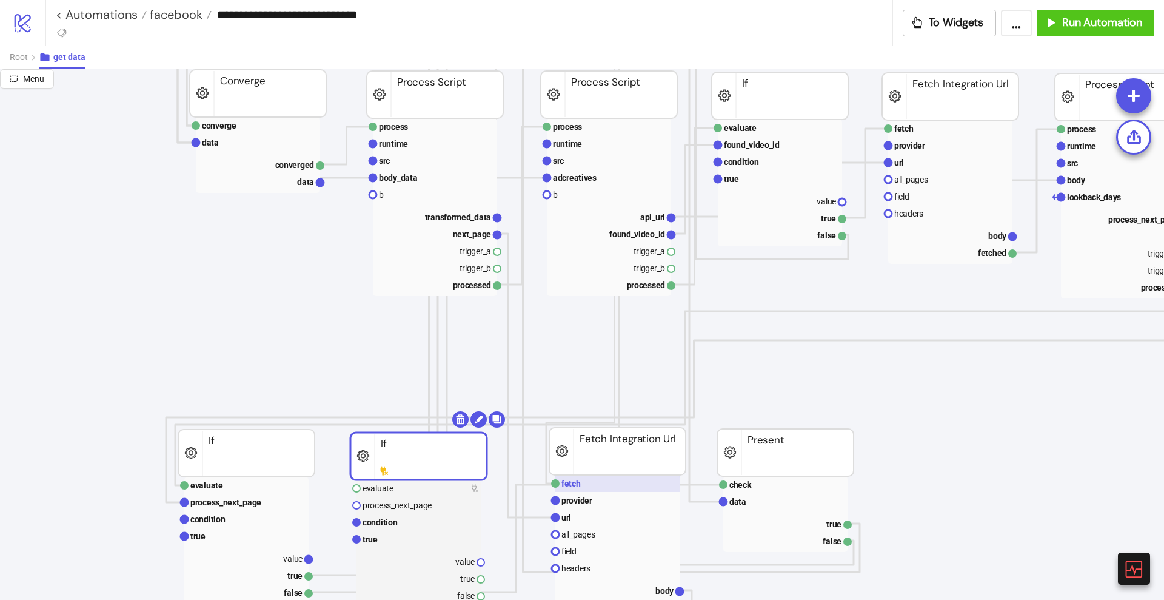
click at [575, 480] on text "fetch" at bounding box center [571, 483] width 19 height 10
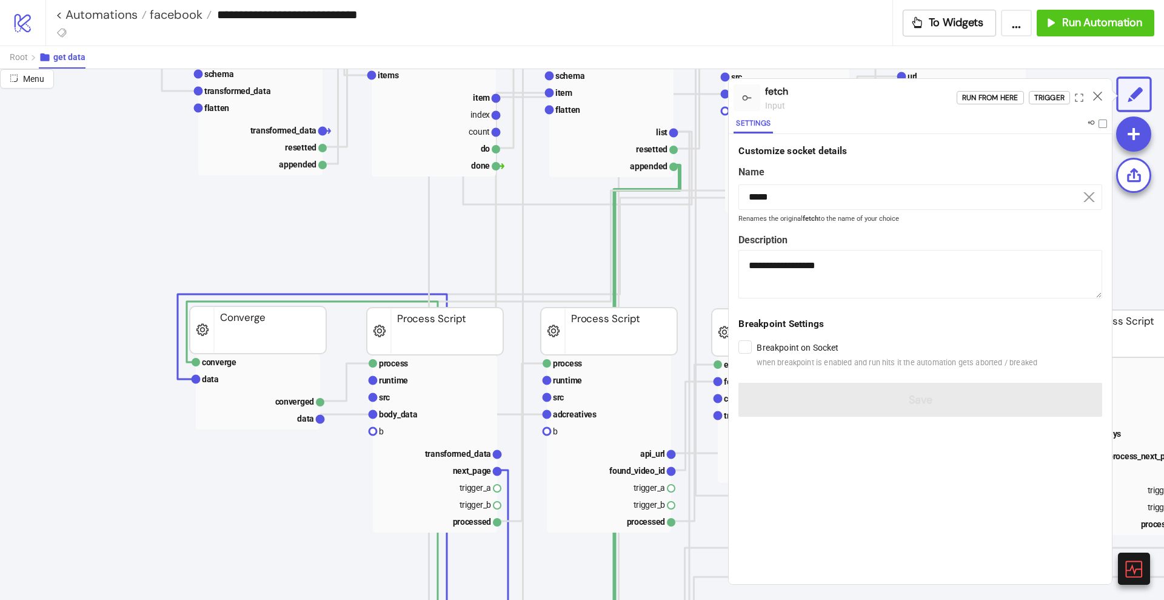
scroll to position [152, 0]
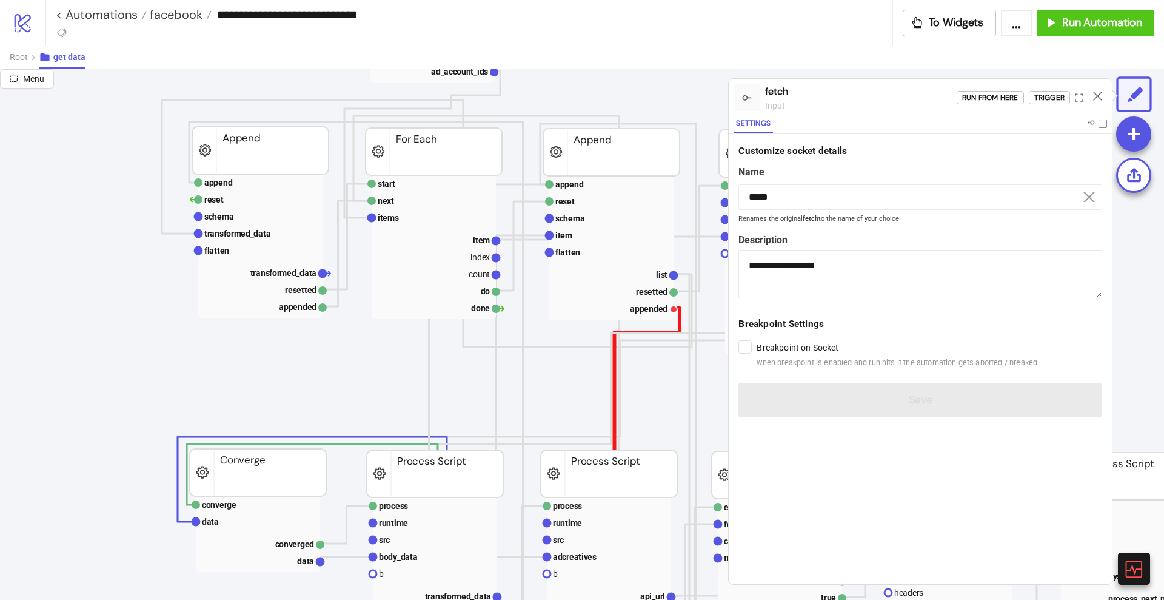
click at [680, 319] on polyline at bounding box center [612, 585] width 133 height 554
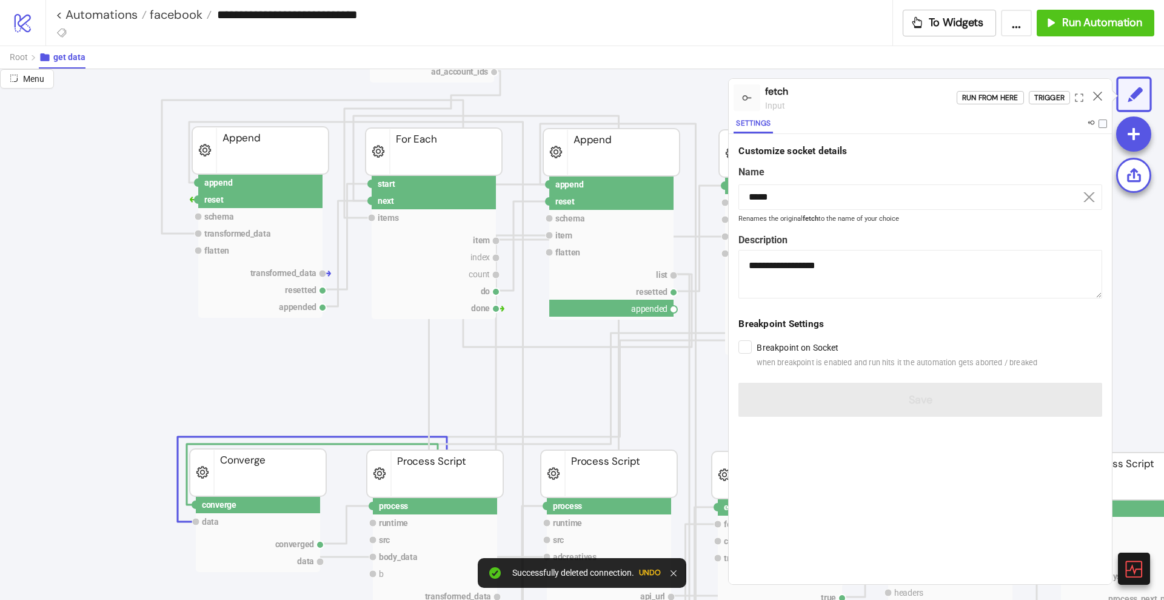
drag, startPoint x: 673, startPoint y: 312, endPoint x: 653, endPoint y: 340, distance: 34.8
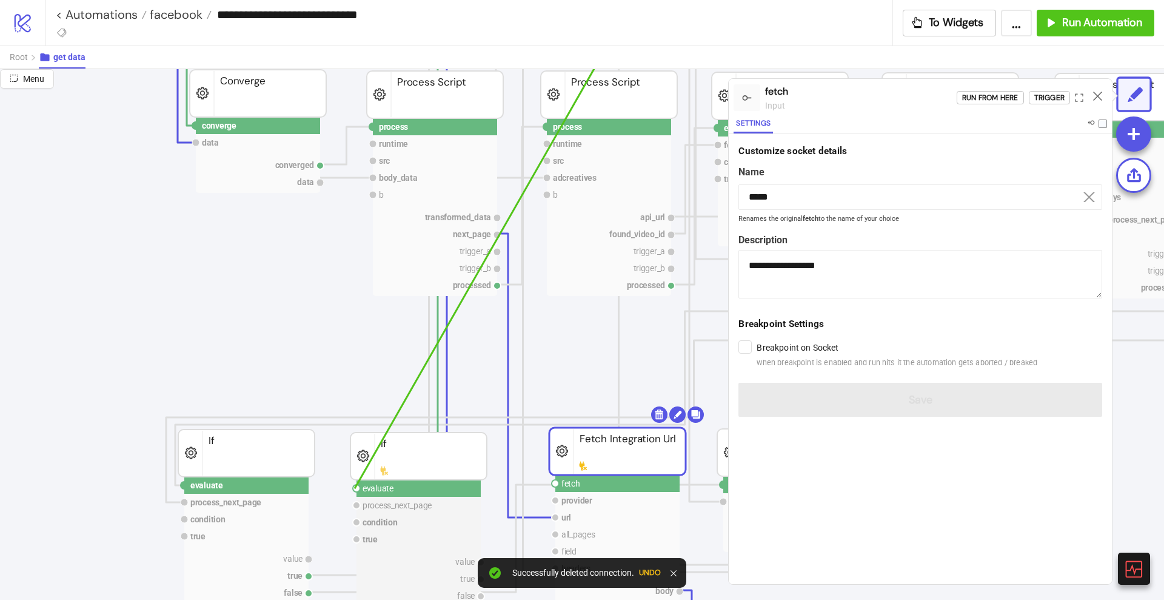
click at [355, 488] on circle at bounding box center [356, 488] width 7 height 7
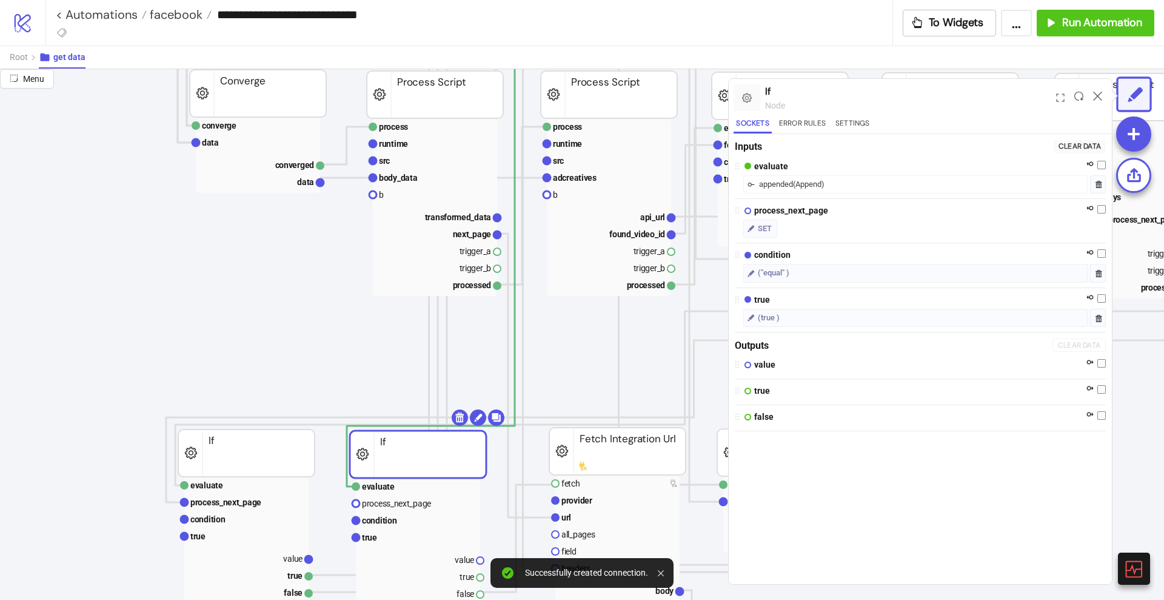
click at [398, 465] on rect at bounding box center [418, 454] width 136 height 47
click at [1099, 93] on icon at bounding box center [1097, 96] width 9 height 9
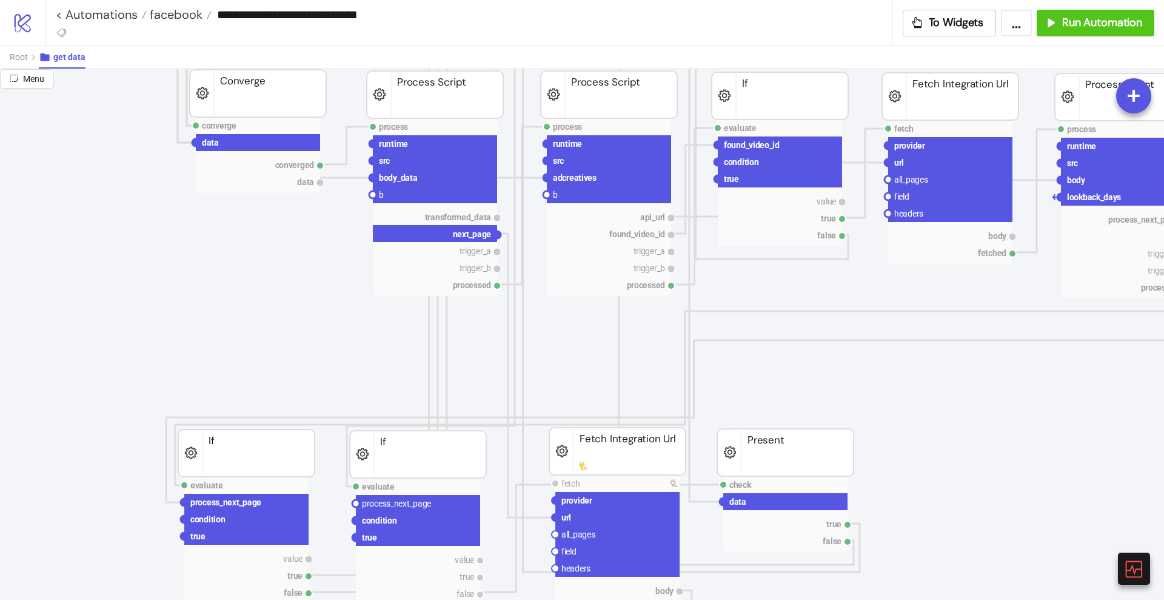
drag, startPoint x: 498, startPoint y: 237, endPoint x: 411, endPoint y: 360, distance: 150.6
click at [355, 501] on circle at bounding box center [355, 503] width 7 height 7
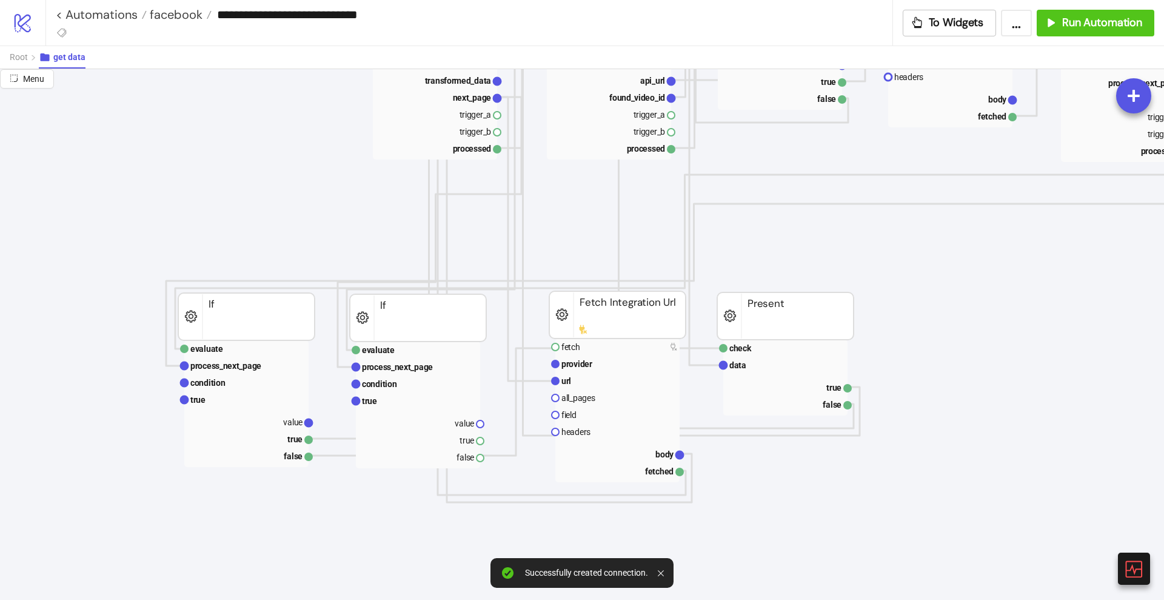
scroll to position [682, 0]
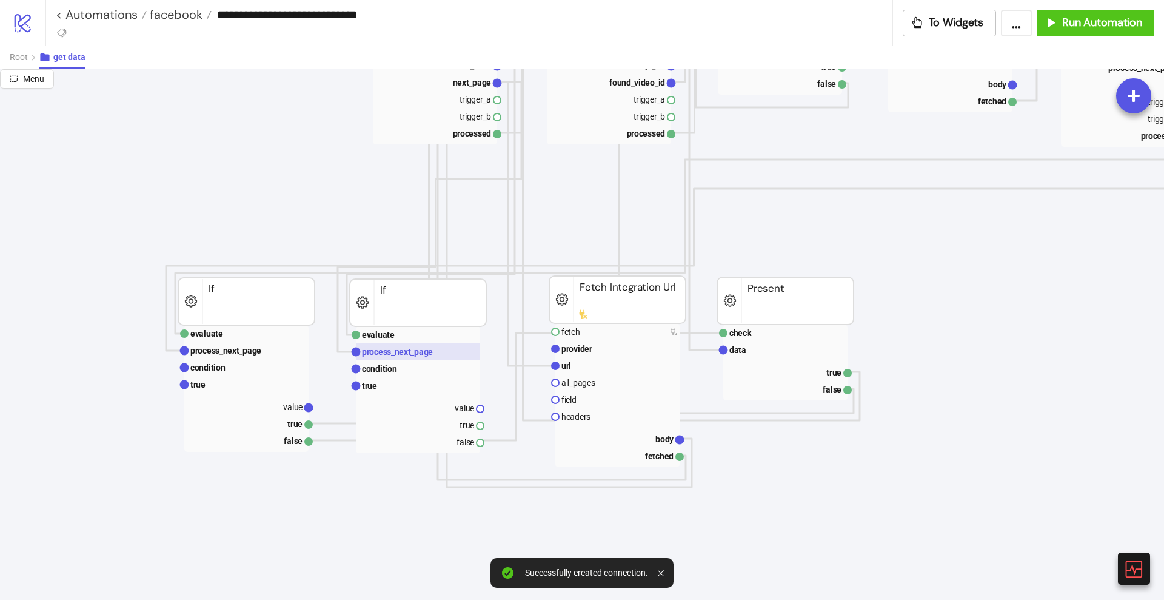
click at [424, 349] on text "process_next_page" at bounding box center [397, 352] width 71 height 10
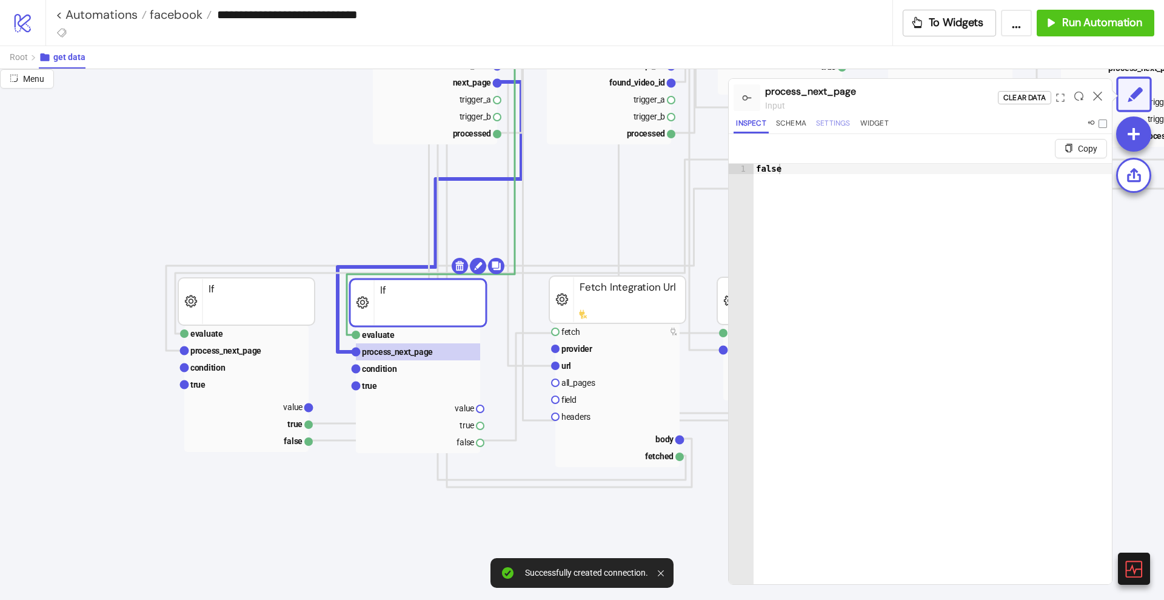
click at [845, 127] on button "Settings" at bounding box center [833, 125] width 39 height 16
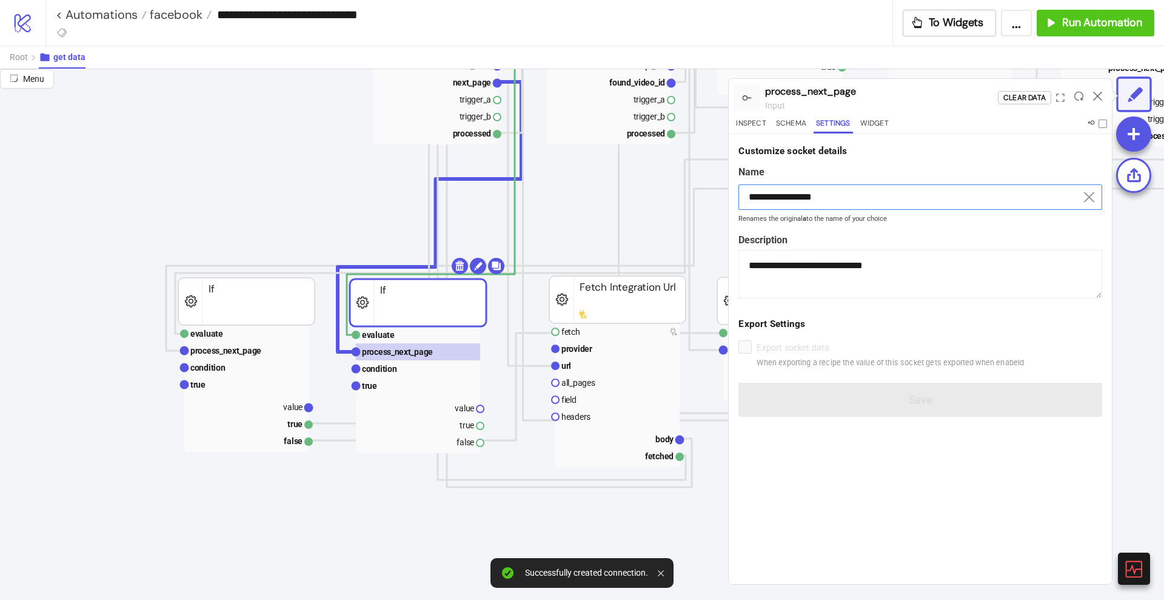
drag, startPoint x: 788, startPoint y: 196, endPoint x: 746, endPoint y: 195, distance: 41.9
click at [746, 195] on input "**********" at bounding box center [921, 196] width 364 height 25
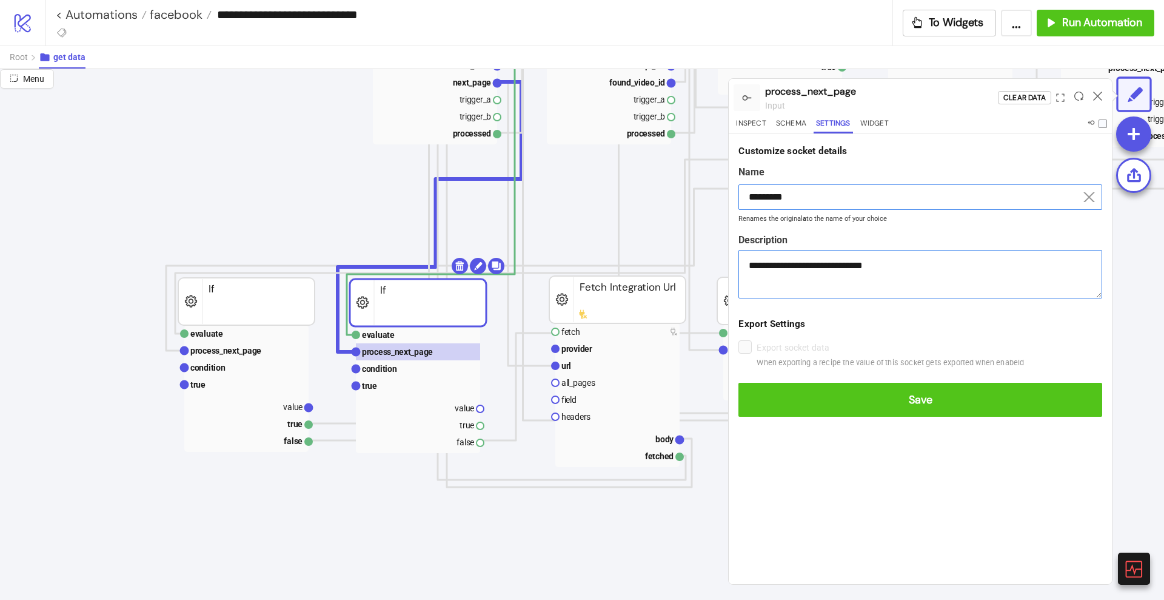
type input "*********"
click at [739, 383] on button "Save" at bounding box center [921, 400] width 364 height 34
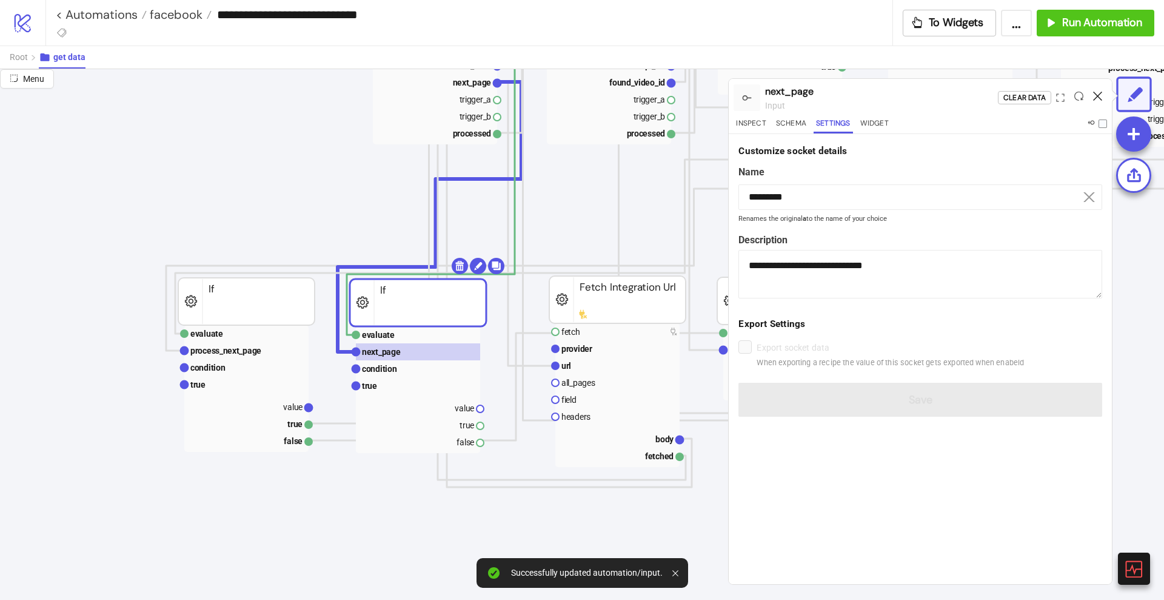
click at [1097, 94] on icon at bounding box center [1097, 96] width 9 height 9
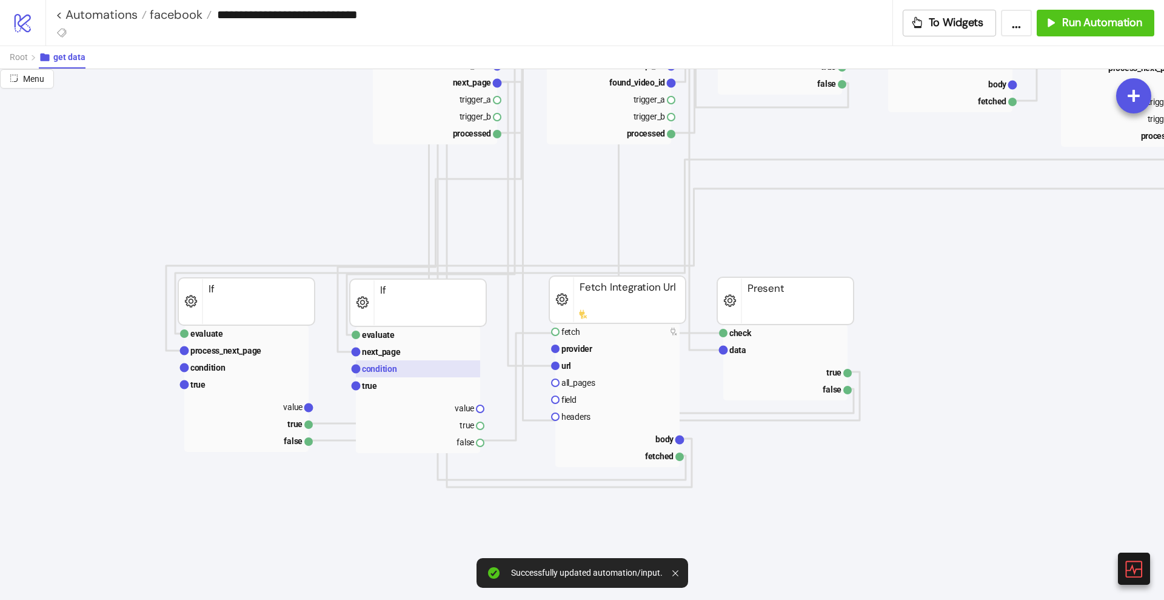
click at [384, 371] on text "condition" at bounding box center [379, 369] width 35 height 10
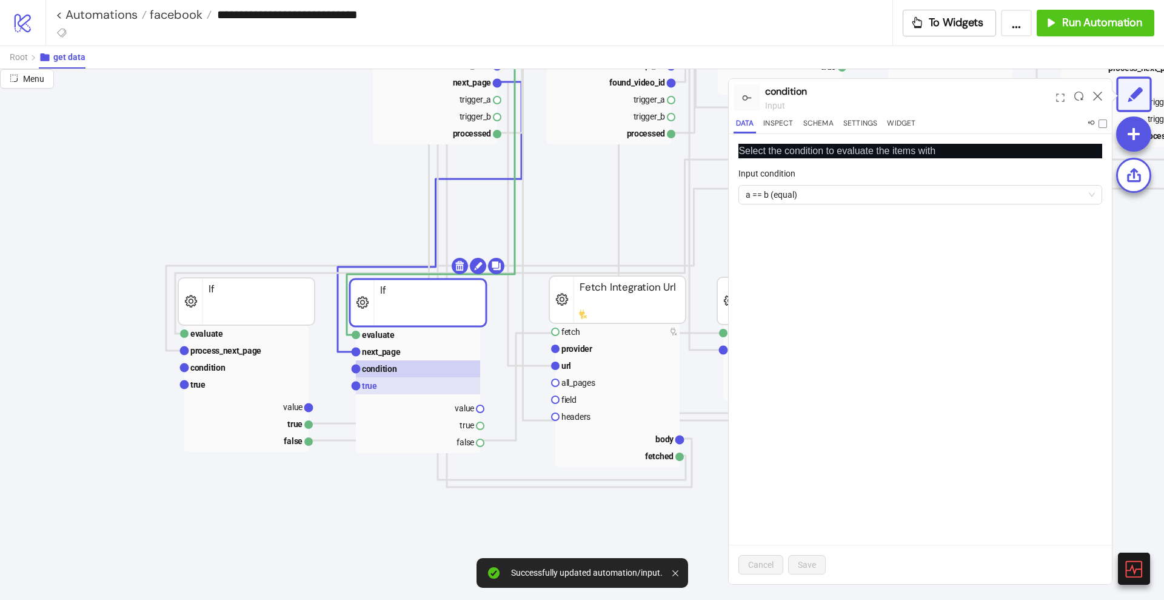
click at [381, 386] on rect at bounding box center [418, 385] width 124 height 17
click at [750, 197] on span "button" at bounding box center [752, 194] width 27 height 13
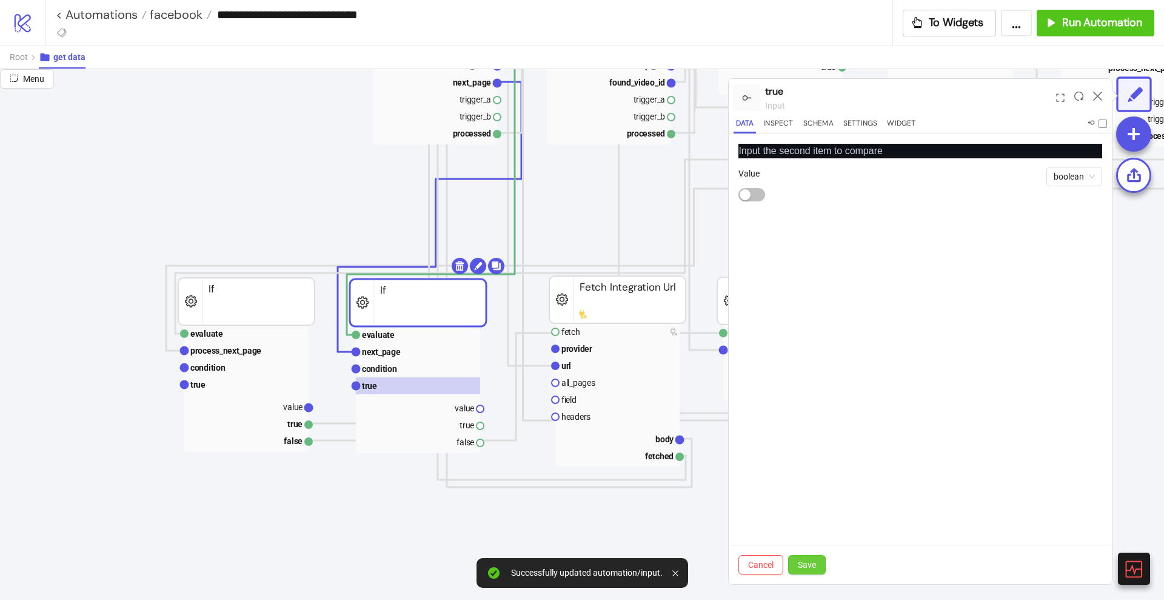
click at [803, 562] on span "Save" at bounding box center [807, 565] width 18 height 10
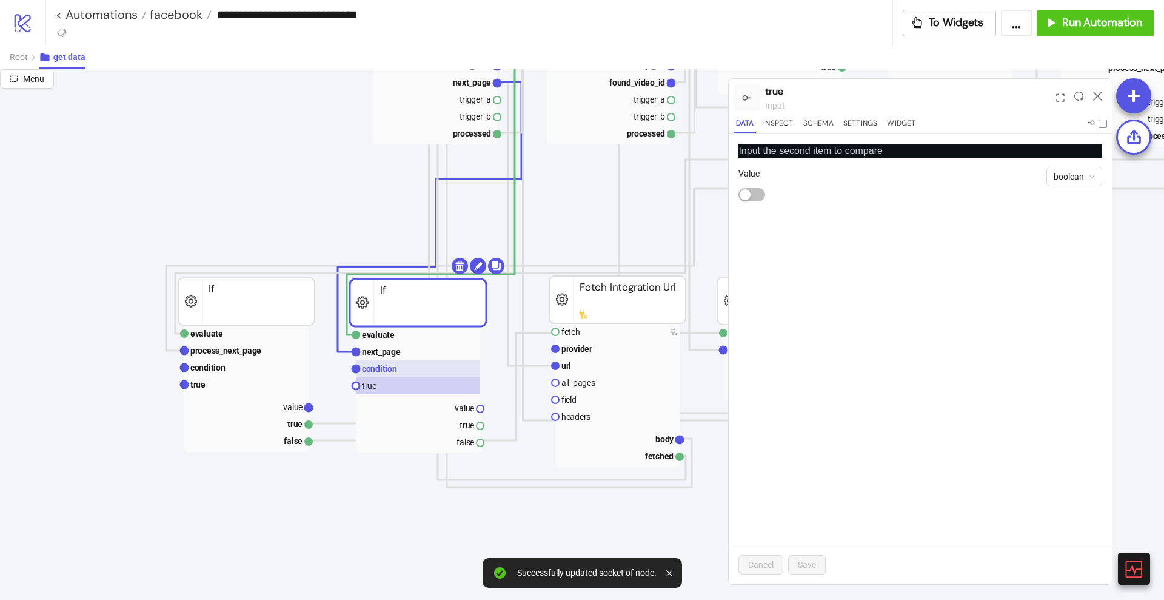
click at [376, 365] on text "condition" at bounding box center [379, 369] width 35 height 10
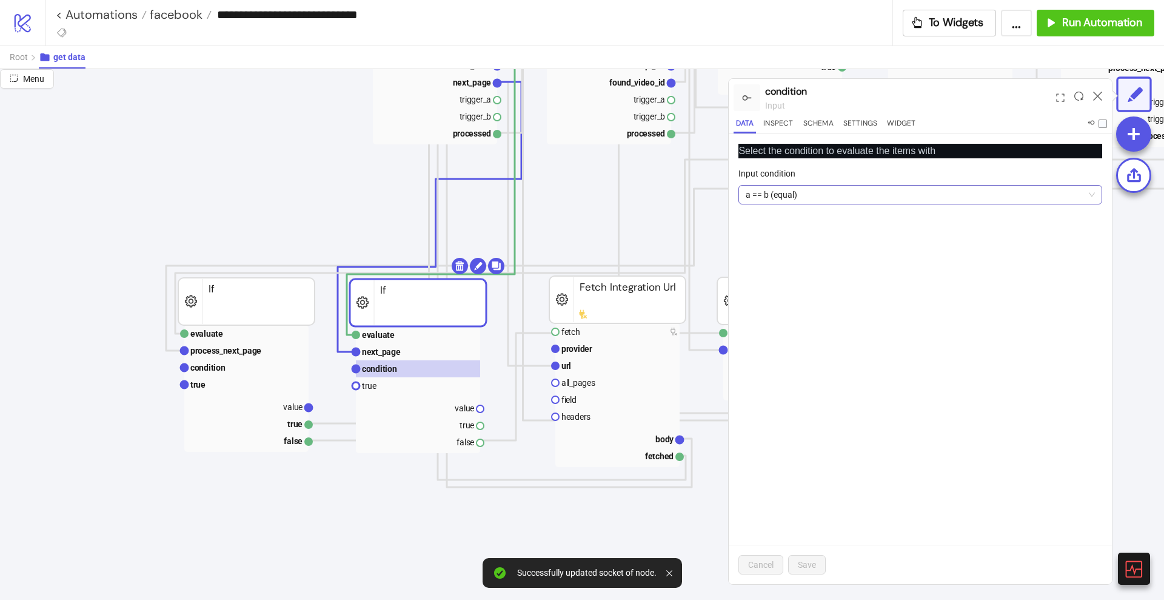
click at [777, 192] on span "a == b (equal)" at bounding box center [920, 195] width 349 height 18
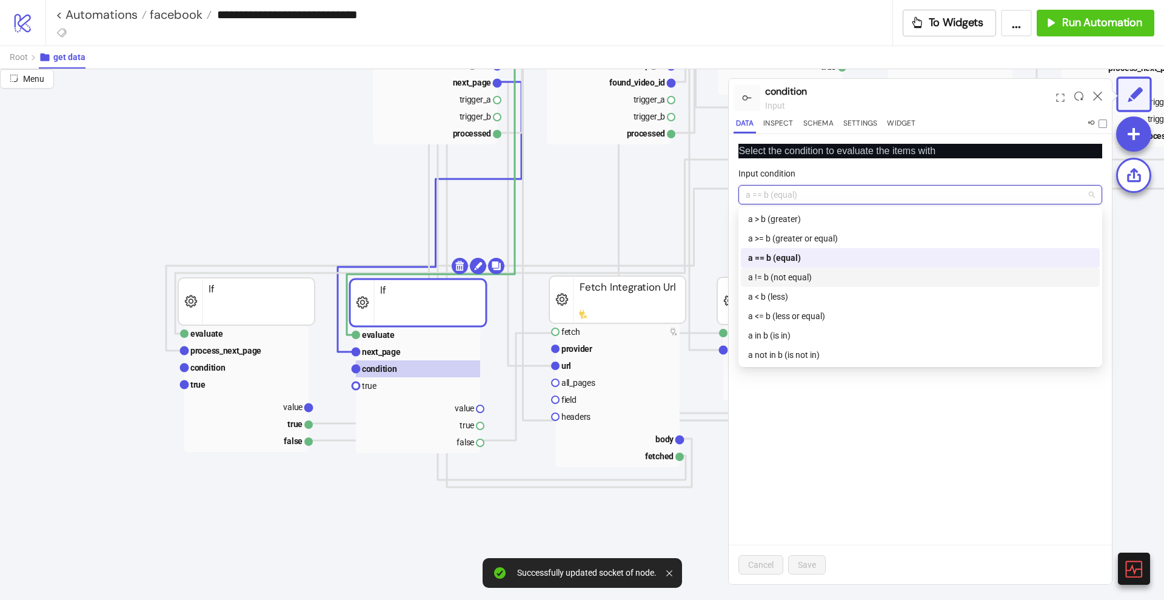
click at [781, 274] on div "a != b (not equal)" at bounding box center [920, 276] width 344 height 13
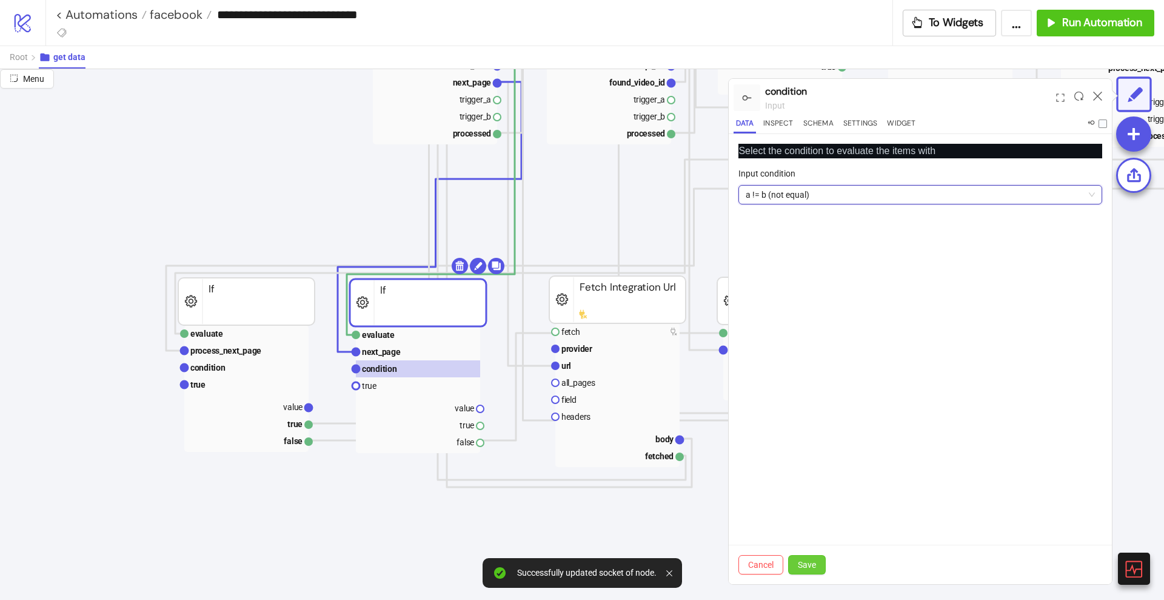
click at [808, 560] on span "Save" at bounding box center [807, 565] width 18 height 10
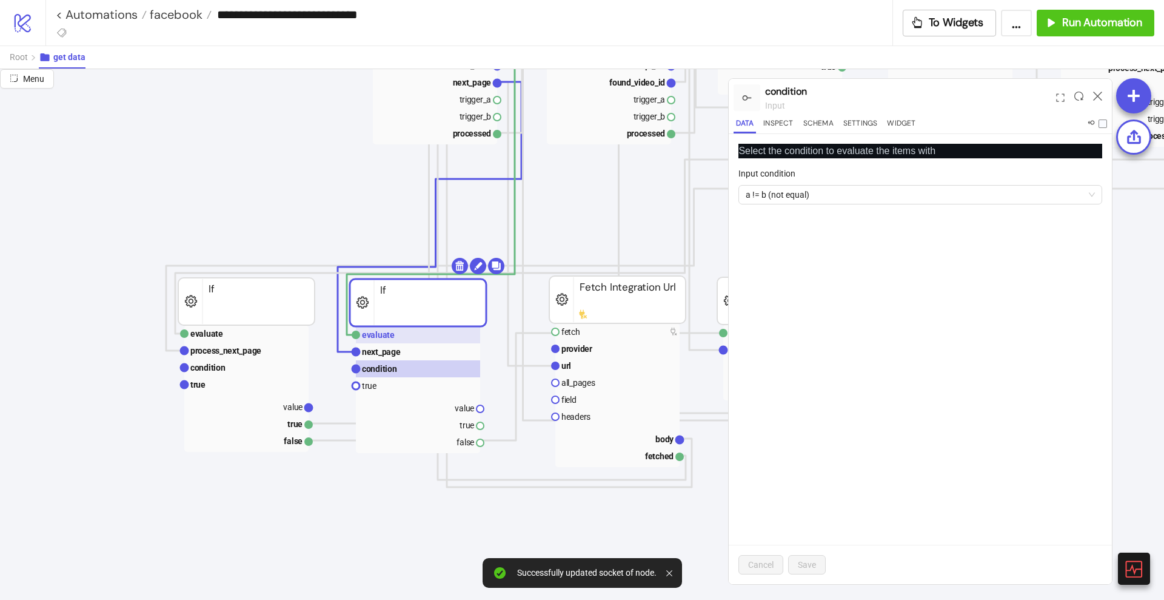
click at [409, 339] on rect at bounding box center [418, 334] width 124 height 17
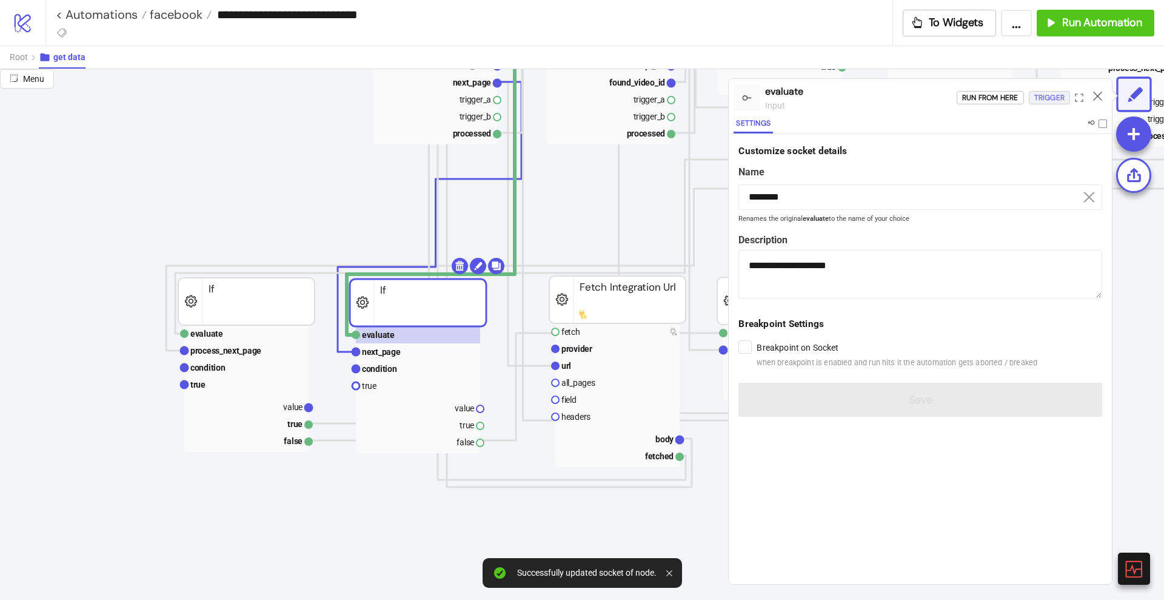
click at [1040, 99] on div "Trigger" at bounding box center [1050, 98] width 30 height 14
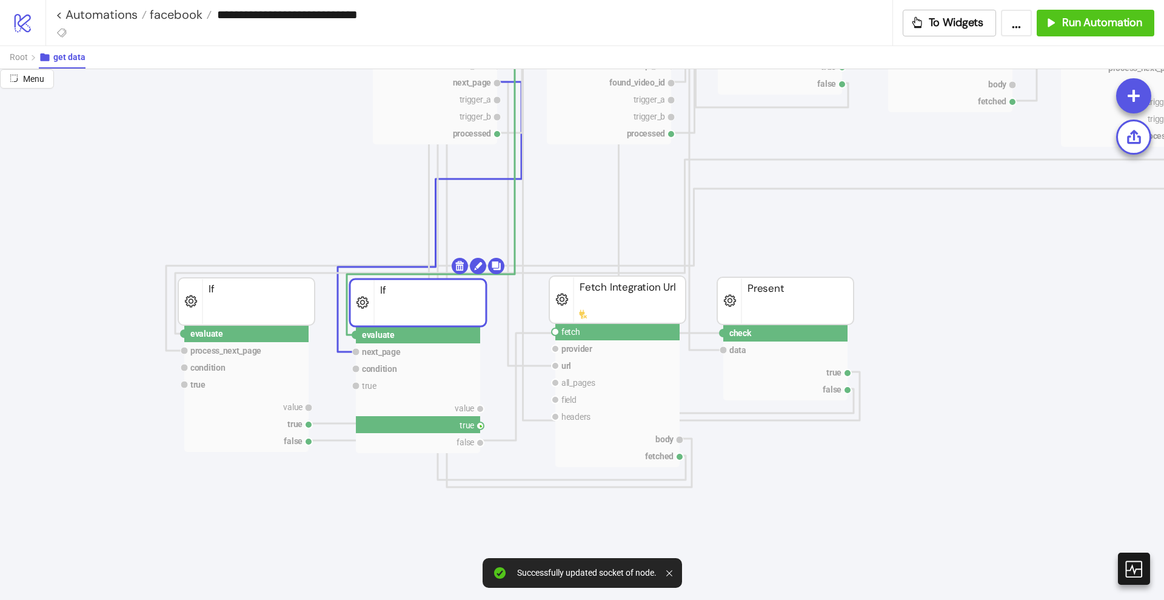
drag, startPoint x: 478, startPoint y: 425, endPoint x: 530, endPoint y: 400, distance: 57.2
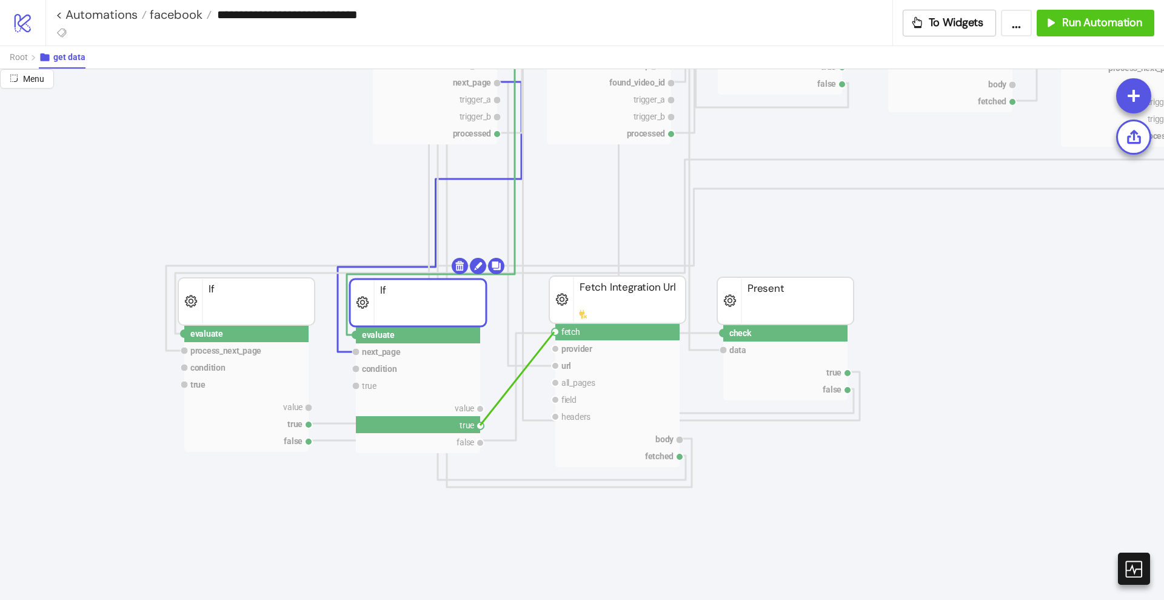
click at [554, 332] on circle at bounding box center [555, 331] width 7 height 7
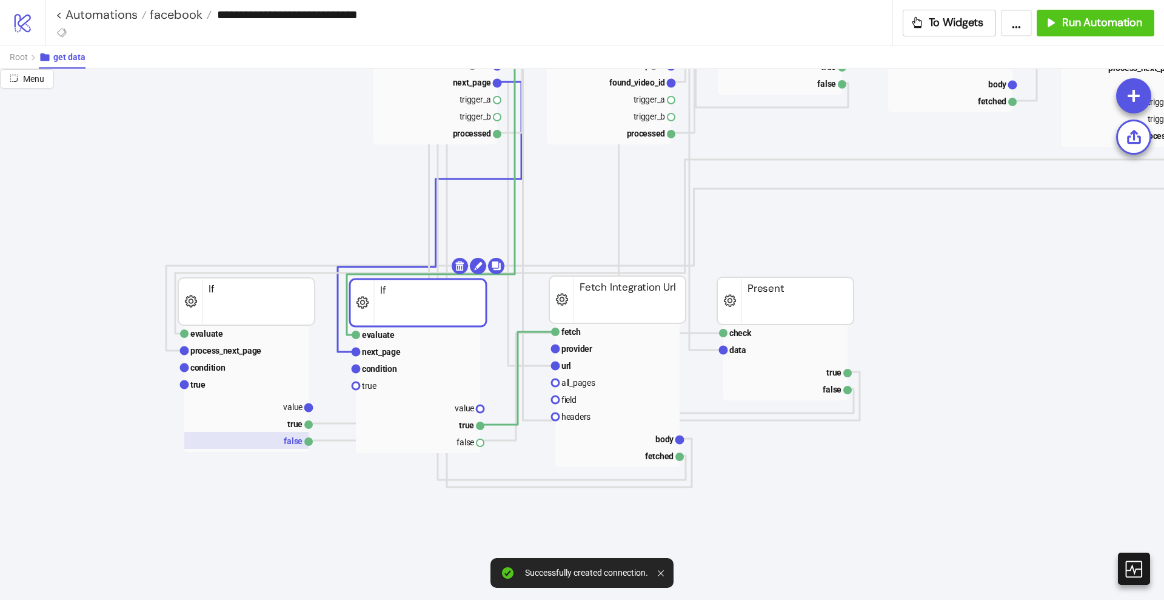
click at [273, 440] on rect at bounding box center [246, 440] width 124 height 17
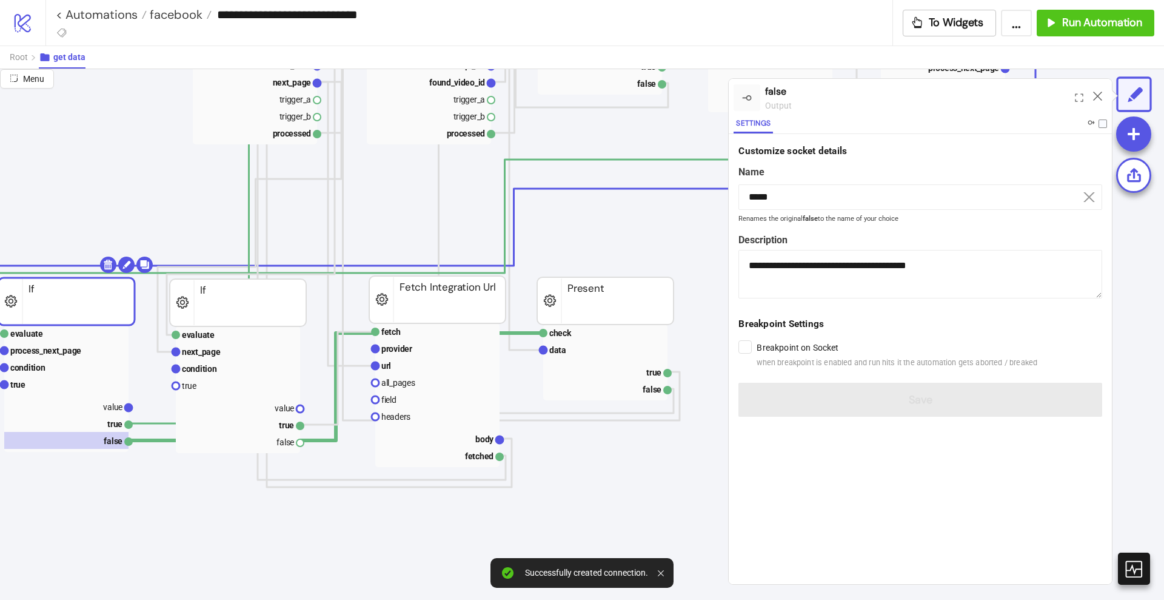
scroll to position [682, 227]
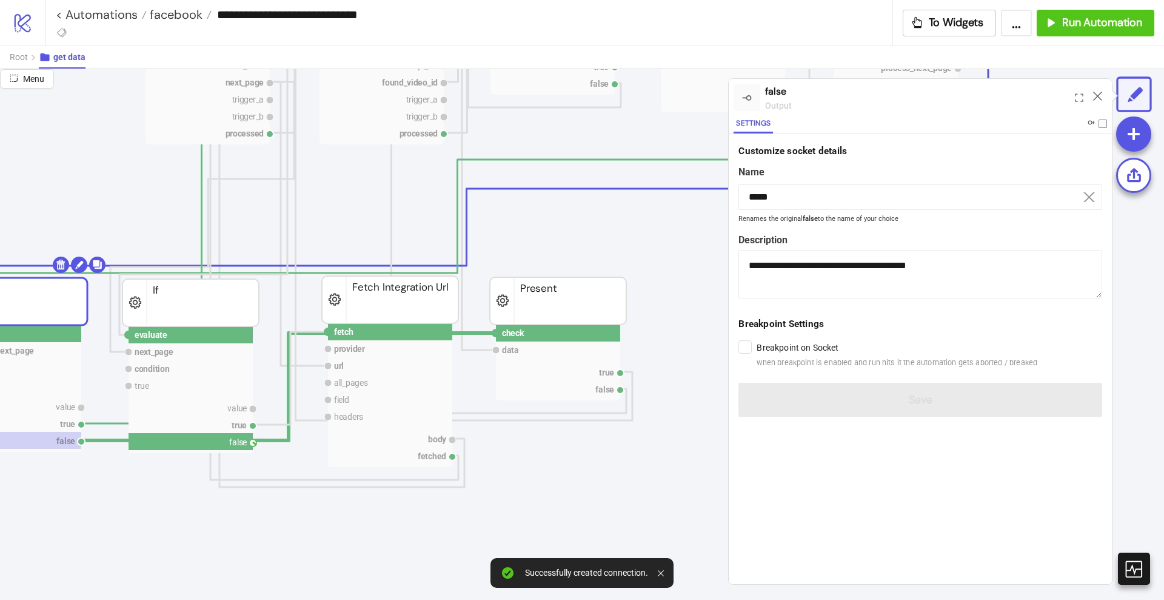
drag, startPoint x: 253, startPoint y: 441, endPoint x: 320, endPoint y: 478, distance: 76.6
click at [318, 478] on icon "converge data converged data Converge start next items item index count do done…" at bounding box center [986, 600] width 2426 height 2426
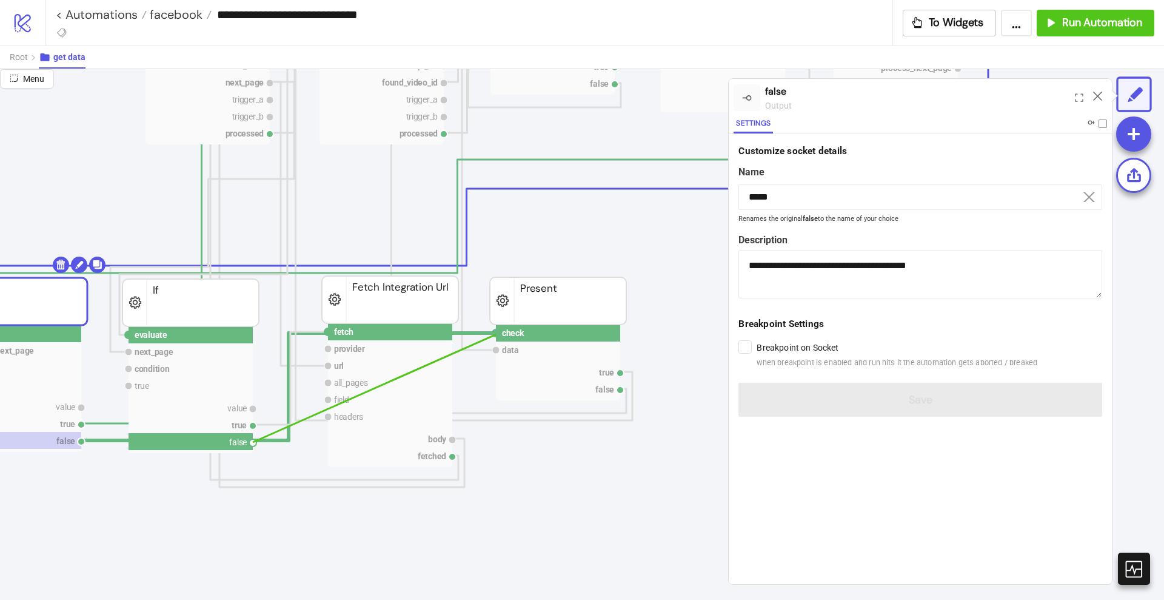
click at [496, 334] on circle at bounding box center [495, 332] width 7 height 7
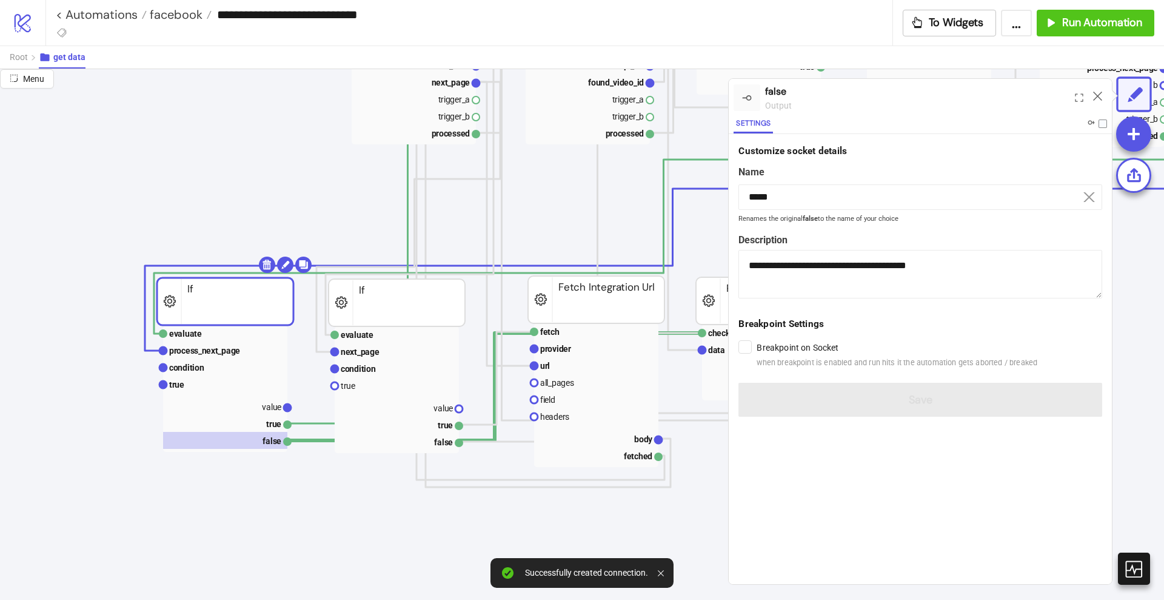
scroll to position [682, 0]
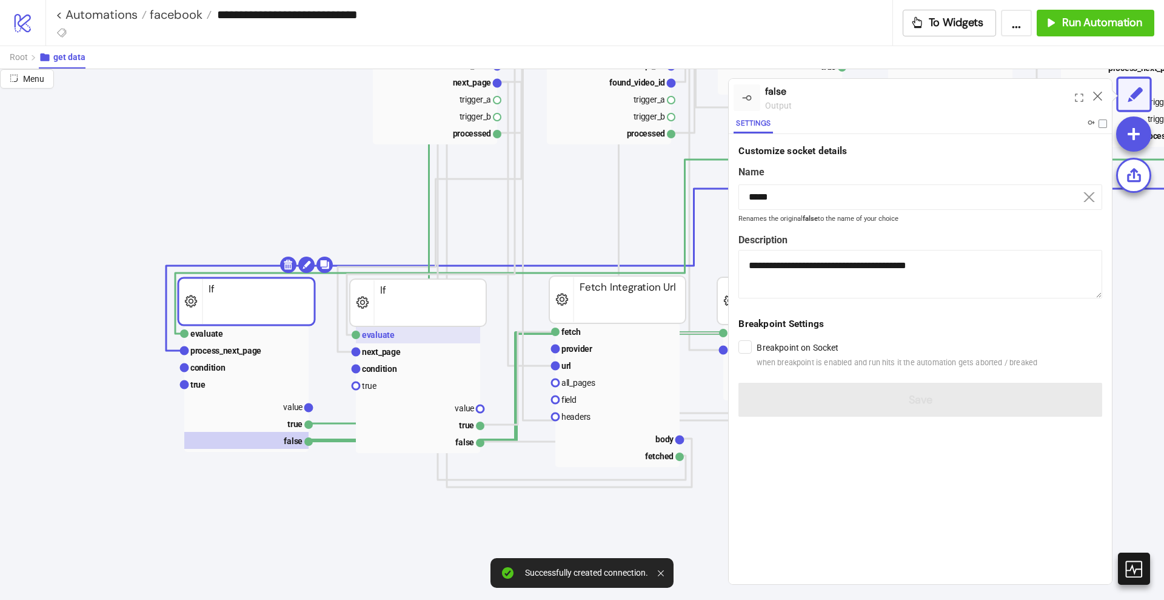
click at [415, 340] on rect at bounding box center [418, 334] width 124 height 17
type input "********"
type textarea "**********"
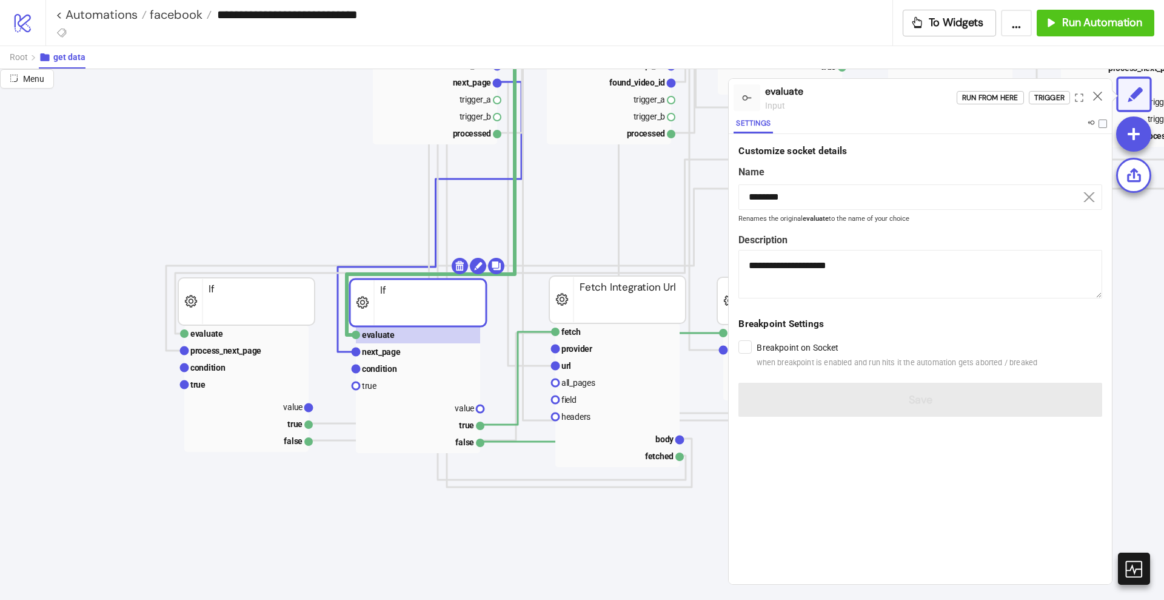
click at [402, 396] on rect at bounding box center [418, 389] width 124 height 127
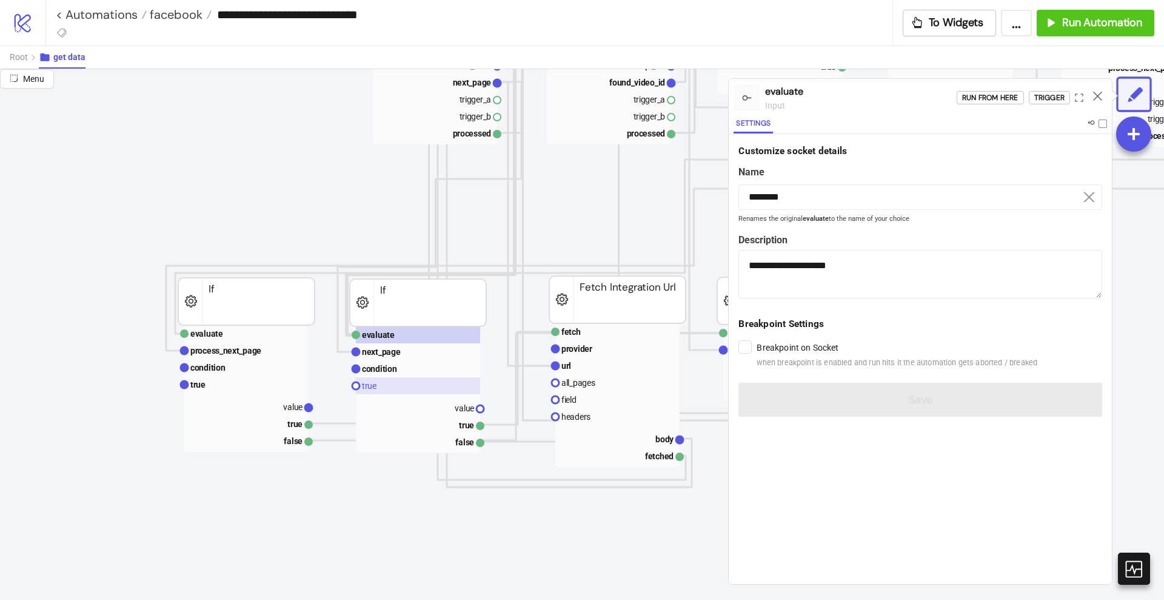
click at [398, 392] on rect at bounding box center [418, 385] width 124 height 17
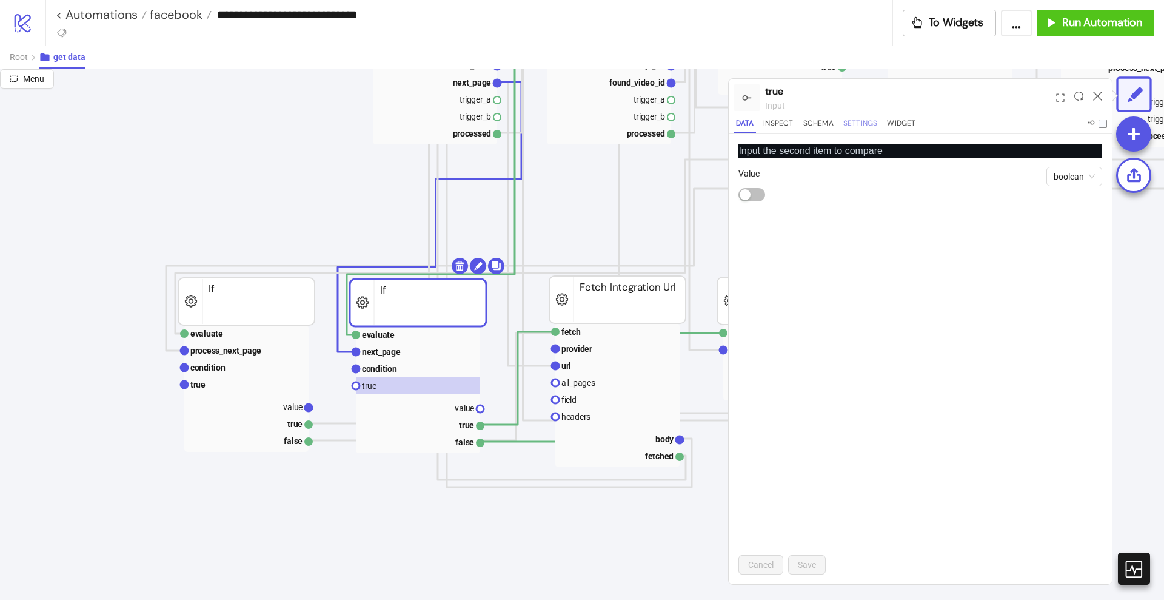
click at [863, 123] on button "Settings" at bounding box center [860, 125] width 39 height 16
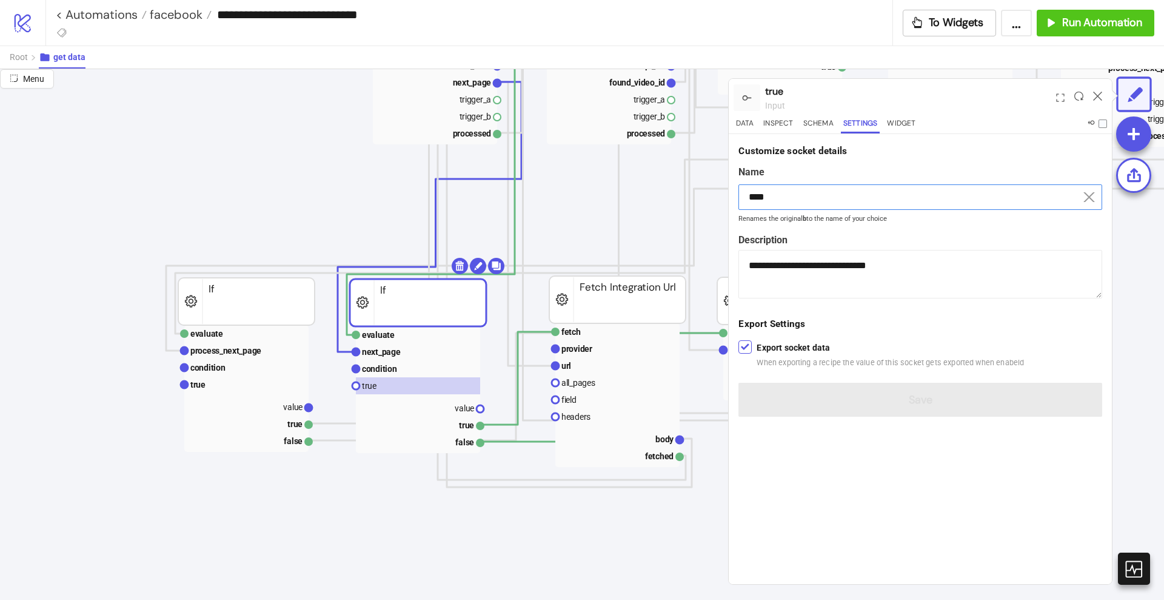
click at [776, 193] on input "****" at bounding box center [921, 196] width 364 height 25
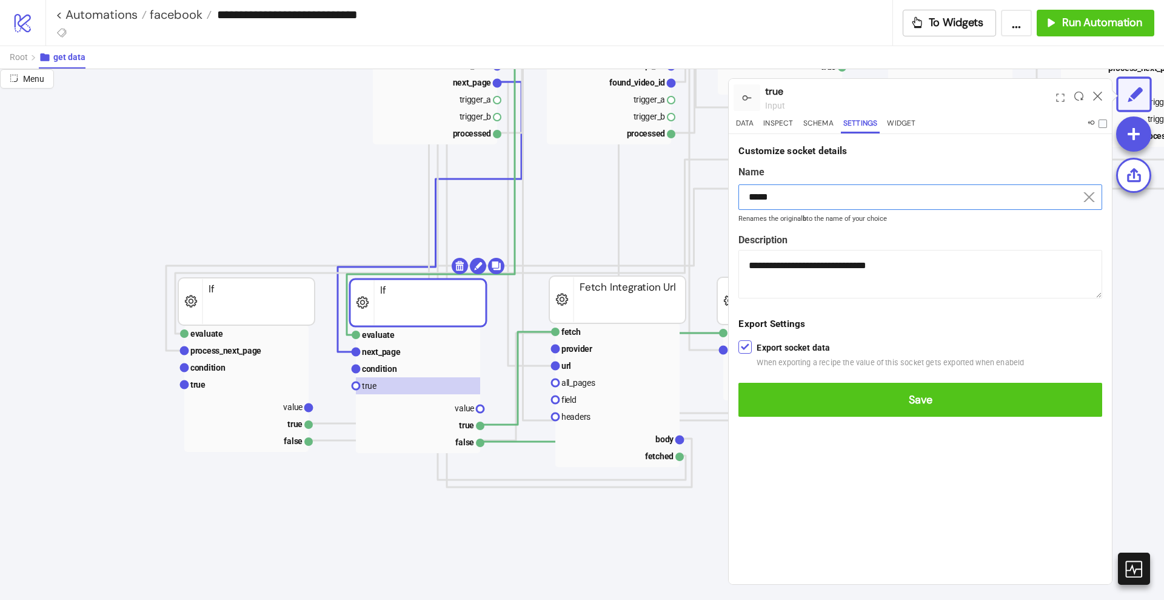
type input "*****"
click at [739, 383] on button "Save" at bounding box center [921, 400] width 364 height 34
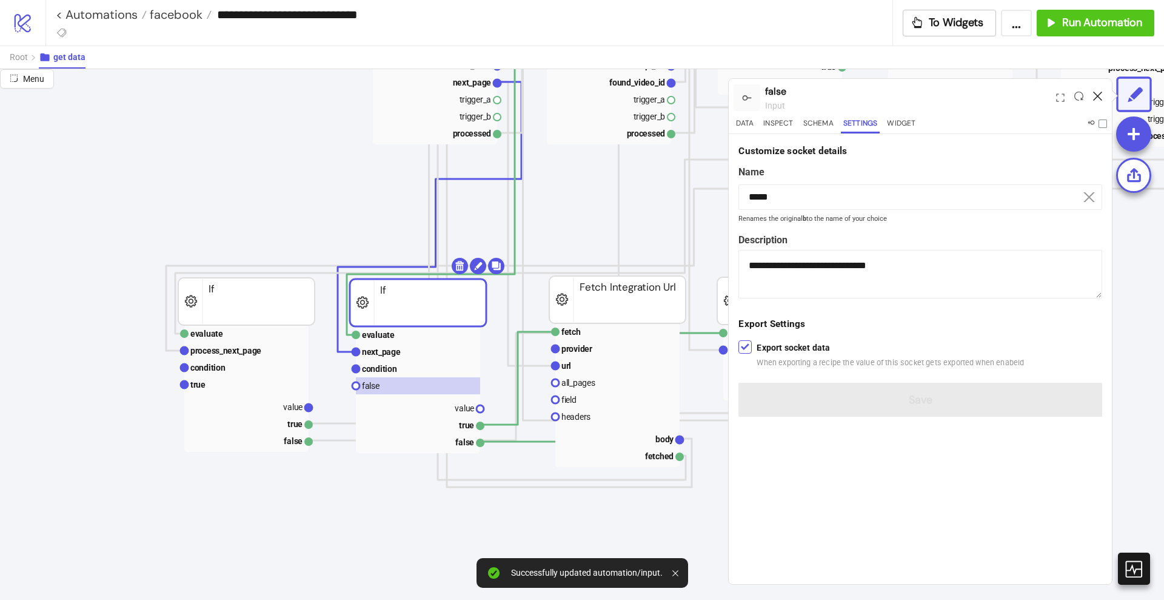
click at [1094, 95] on icon at bounding box center [1097, 96] width 9 height 9
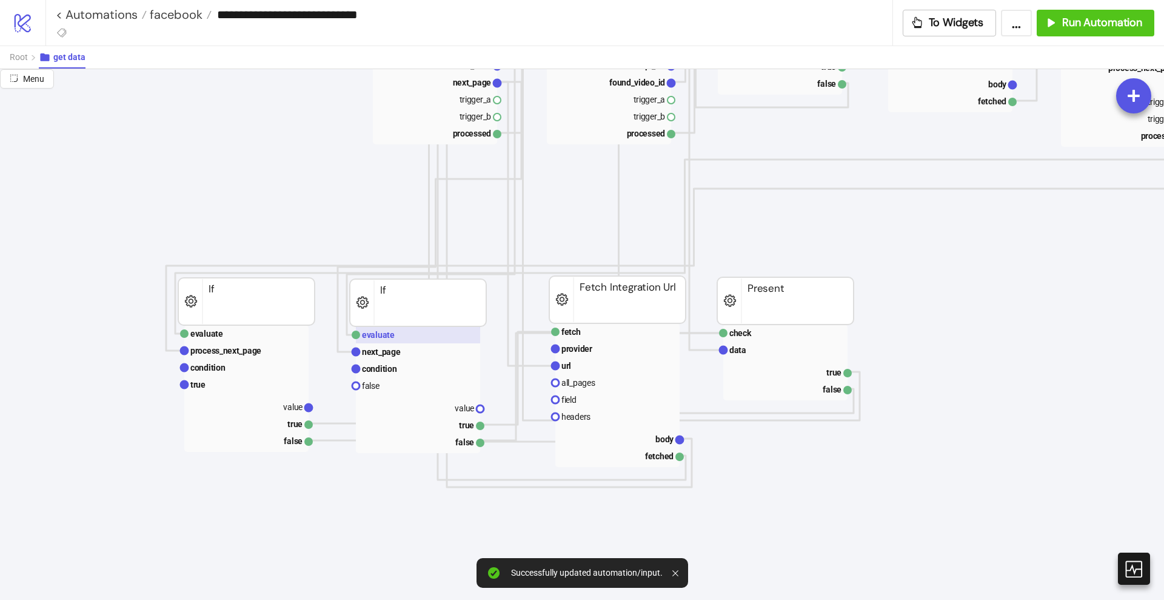
click at [397, 334] on rect at bounding box center [418, 334] width 124 height 17
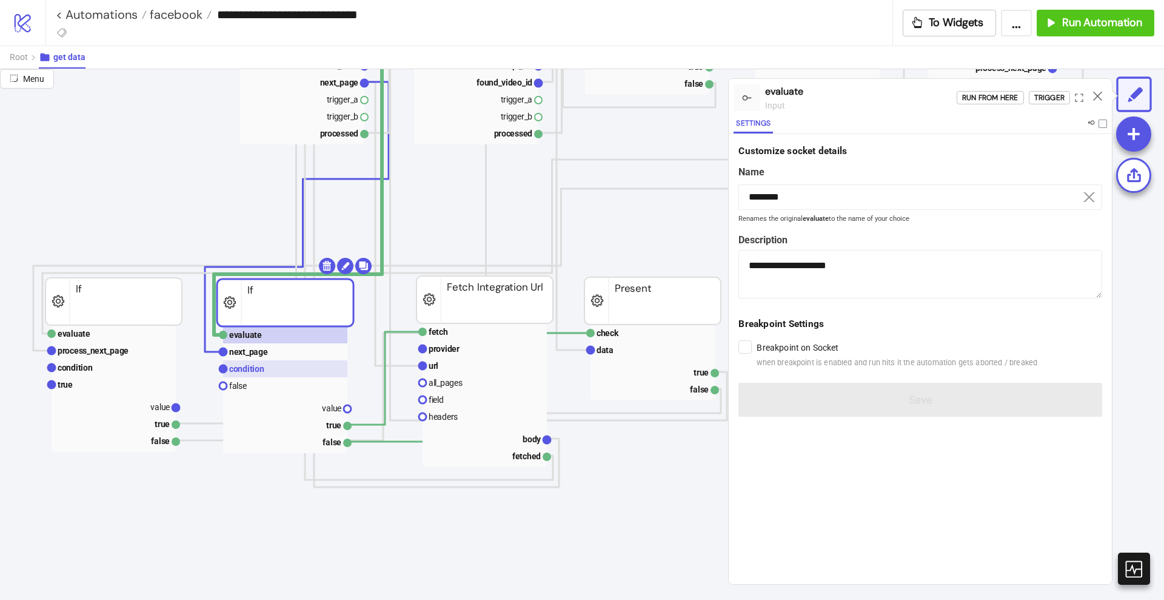
scroll to position [682, 227]
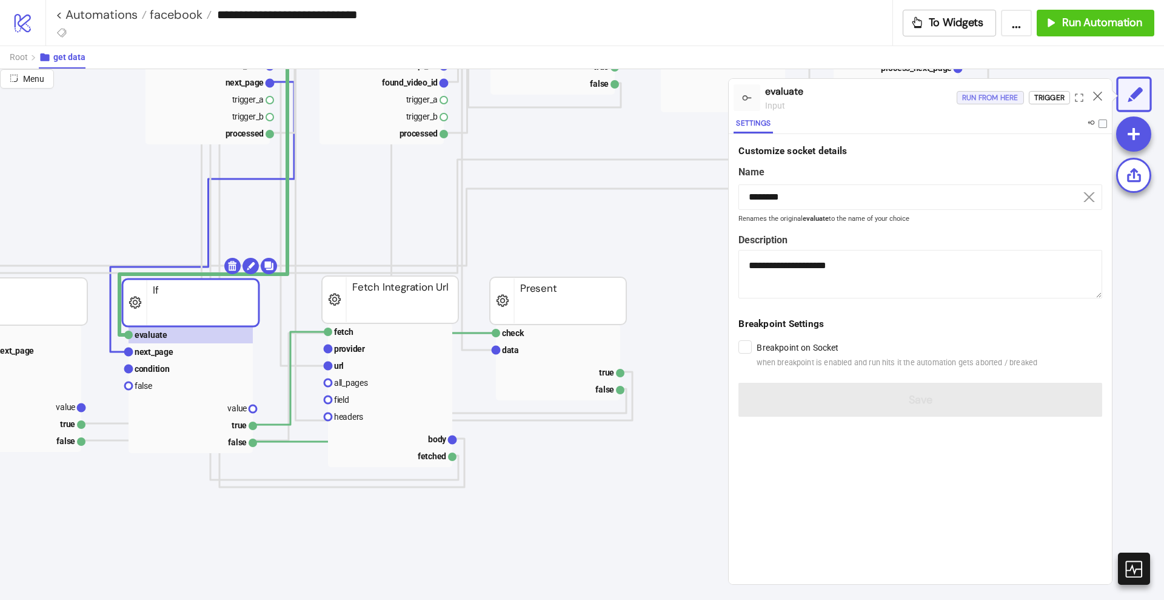
click at [979, 99] on div "Run from here" at bounding box center [990, 98] width 56 height 14
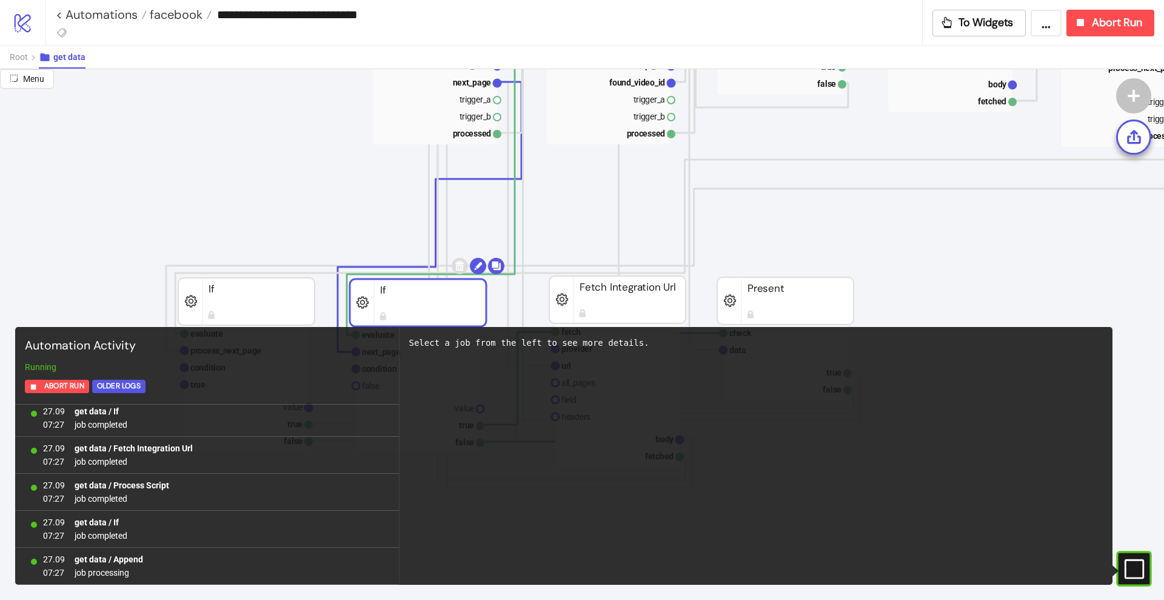
scroll to position [486, 0]
click at [1123, 567] on icon "#e9k1n36qviq57_to { animation: e9k1n36qviq57_to__to 2000ms linear infinite norm…" at bounding box center [1133, 568] width 21 height 21
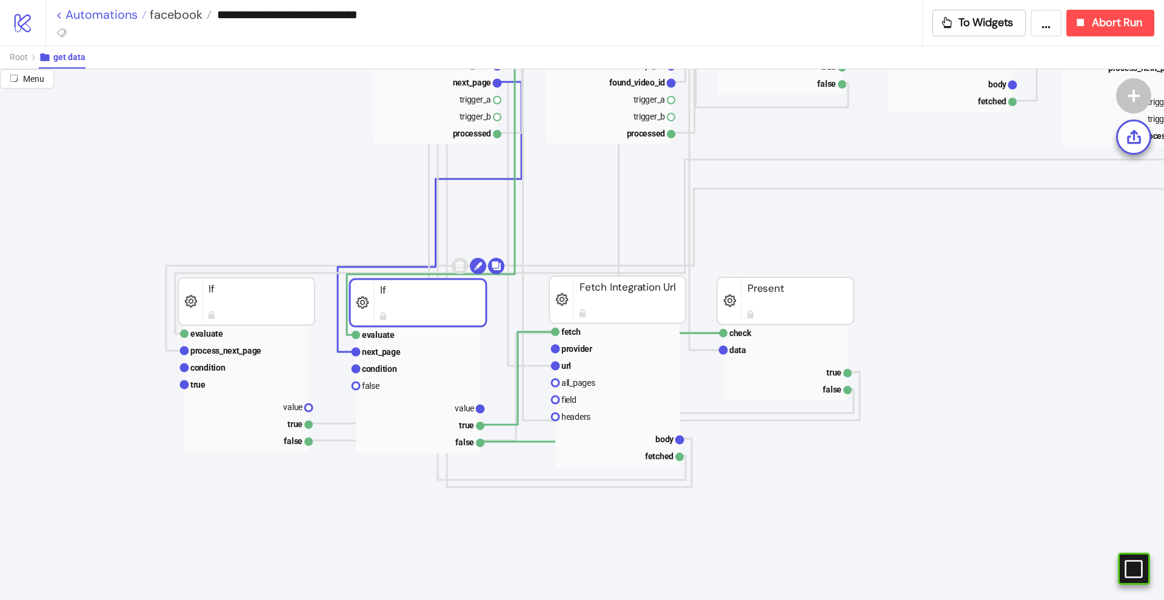
click at [121, 18] on link "< Automations" at bounding box center [101, 14] width 91 height 12
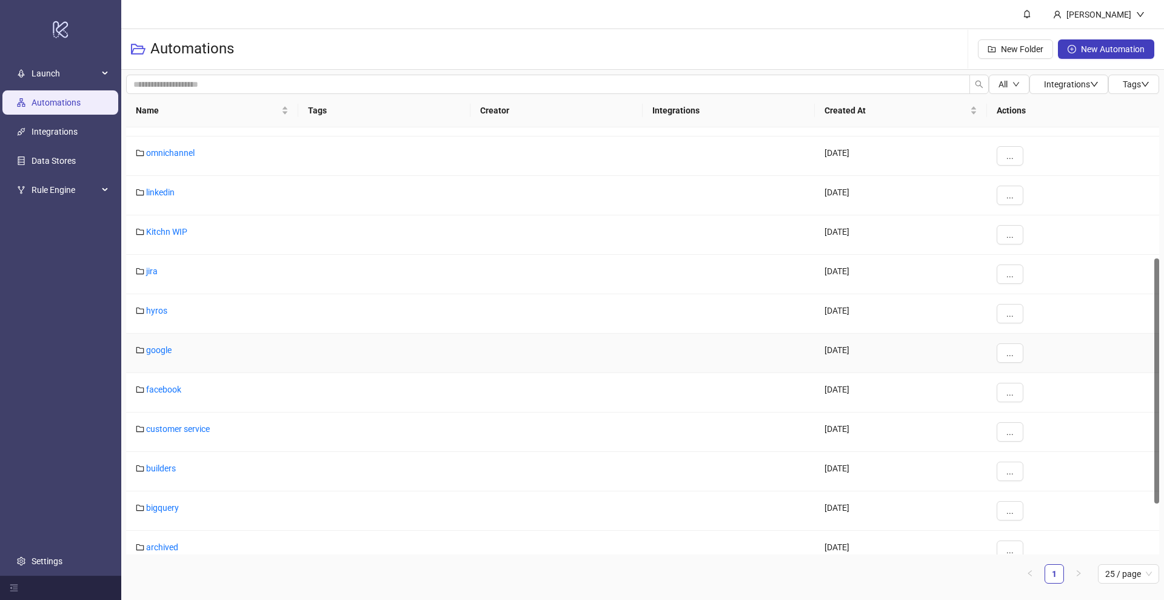
scroll to position [322, 0]
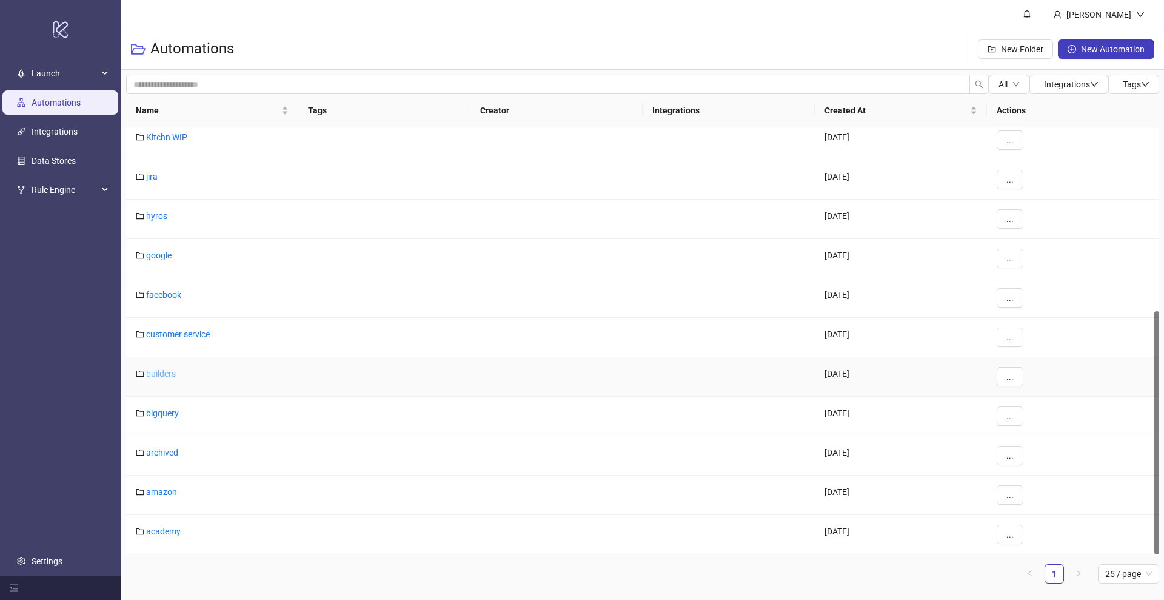
click at [158, 373] on link "builders" at bounding box center [161, 374] width 30 height 10
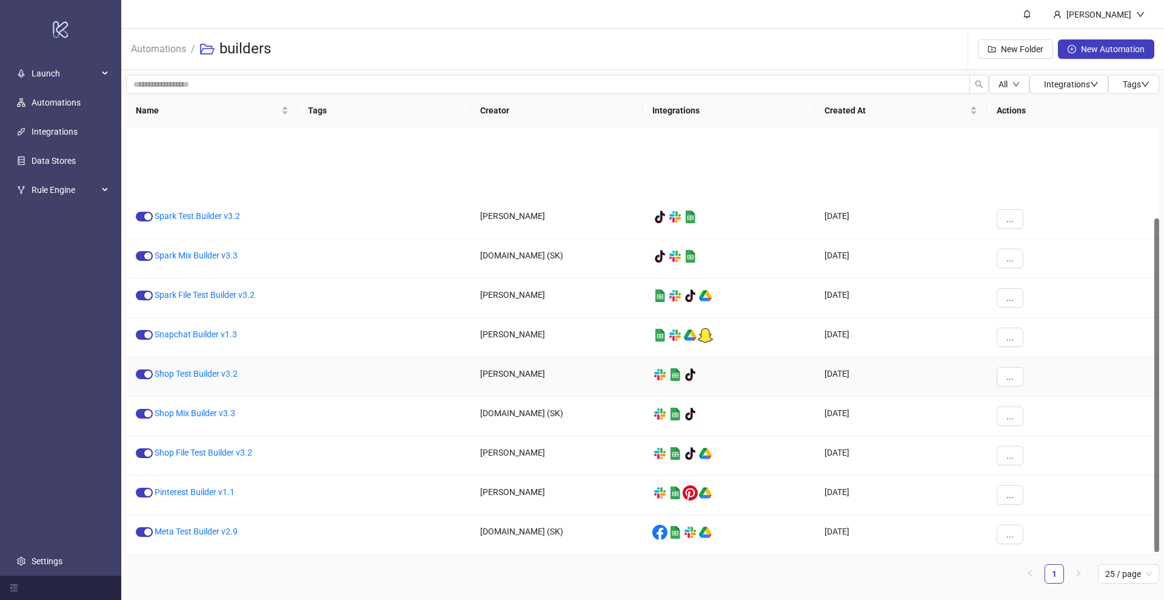
scroll to position [119, 0]
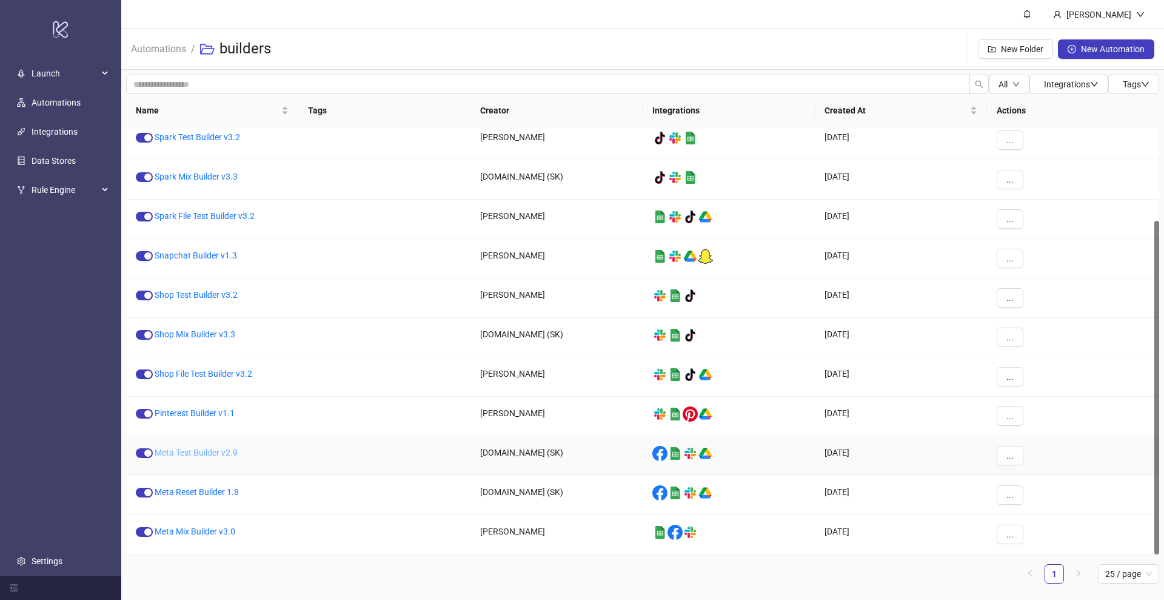
click at [203, 453] on link "Meta Test Builder v2.9" at bounding box center [196, 453] width 83 height 10
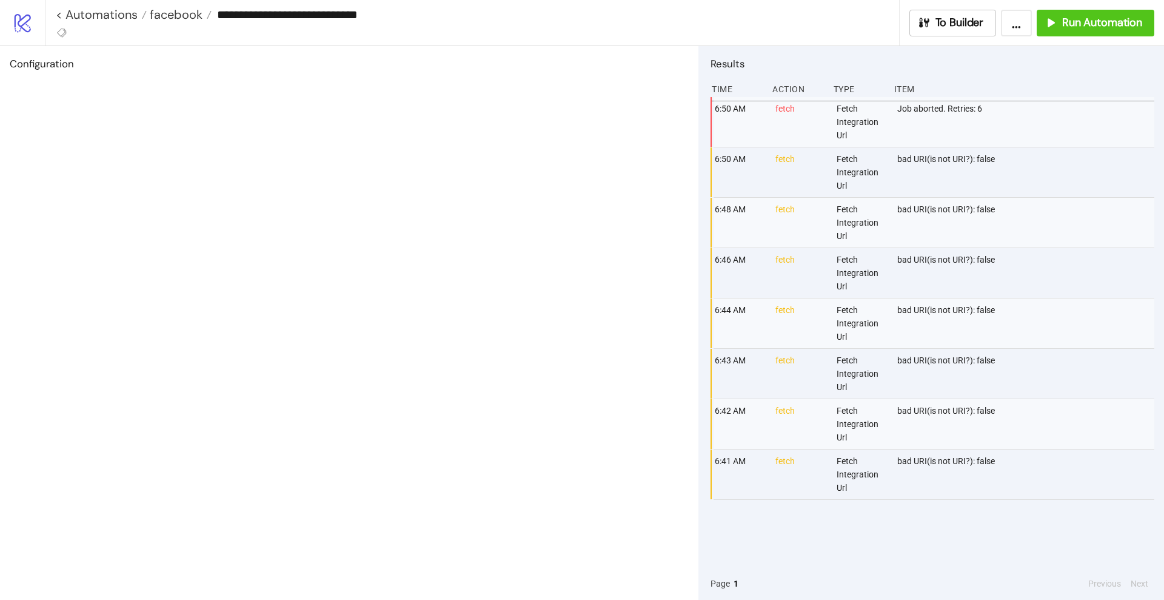
type input "**********"
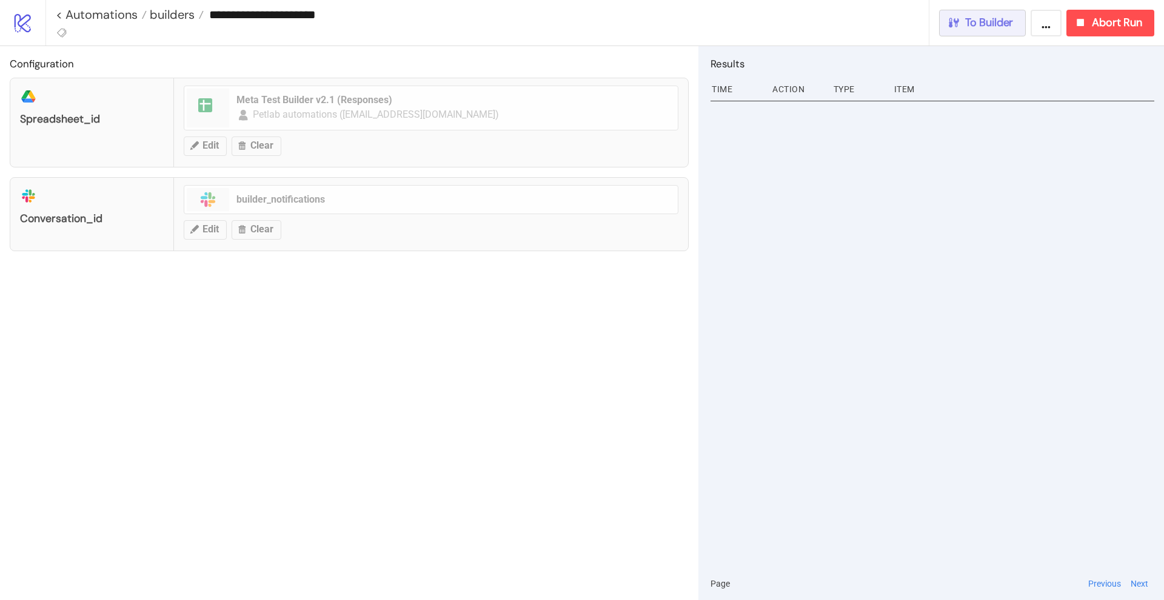
click at [985, 26] on span "To Builder" at bounding box center [989, 23] width 49 height 14
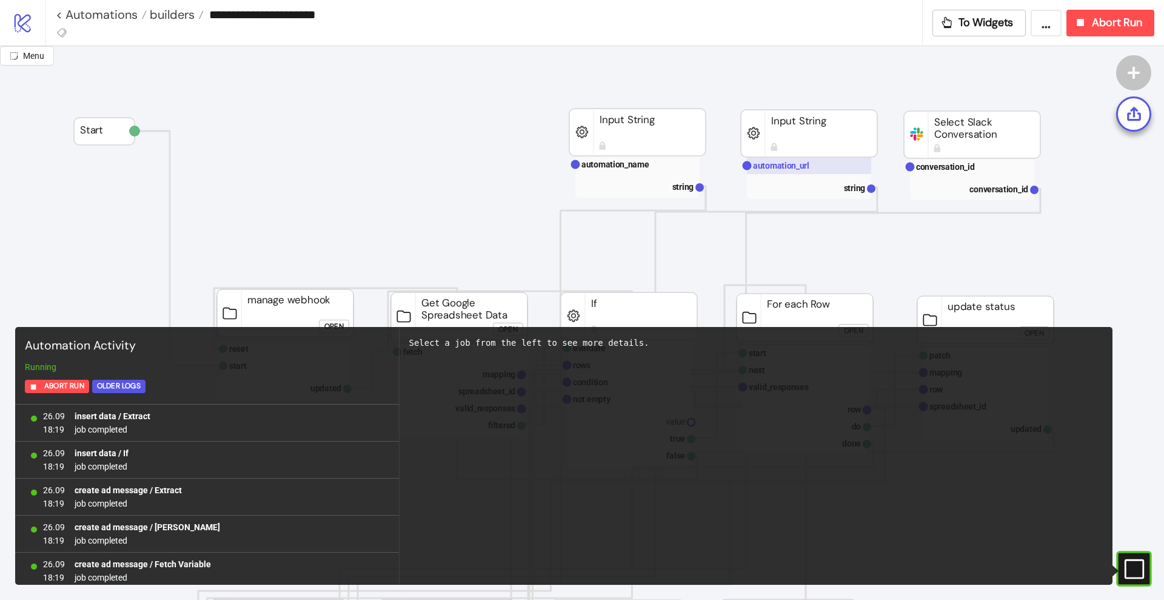
scroll to position [1078, 0]
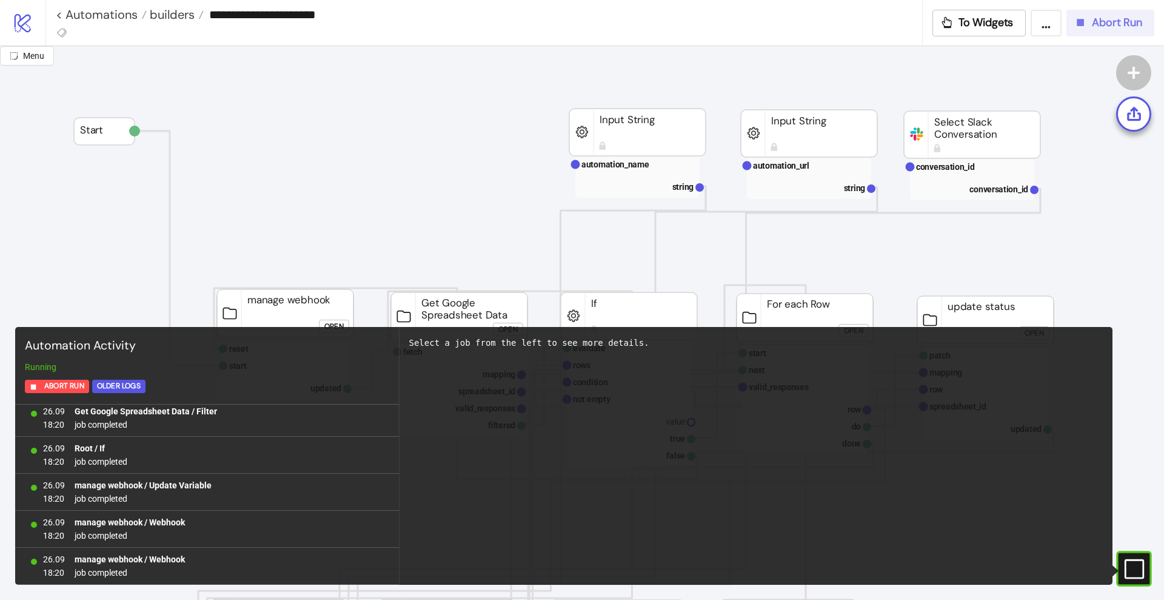
click at [1090, 24] on div "Abort Run" at bounding box center [1108, 23] width 69 height 14
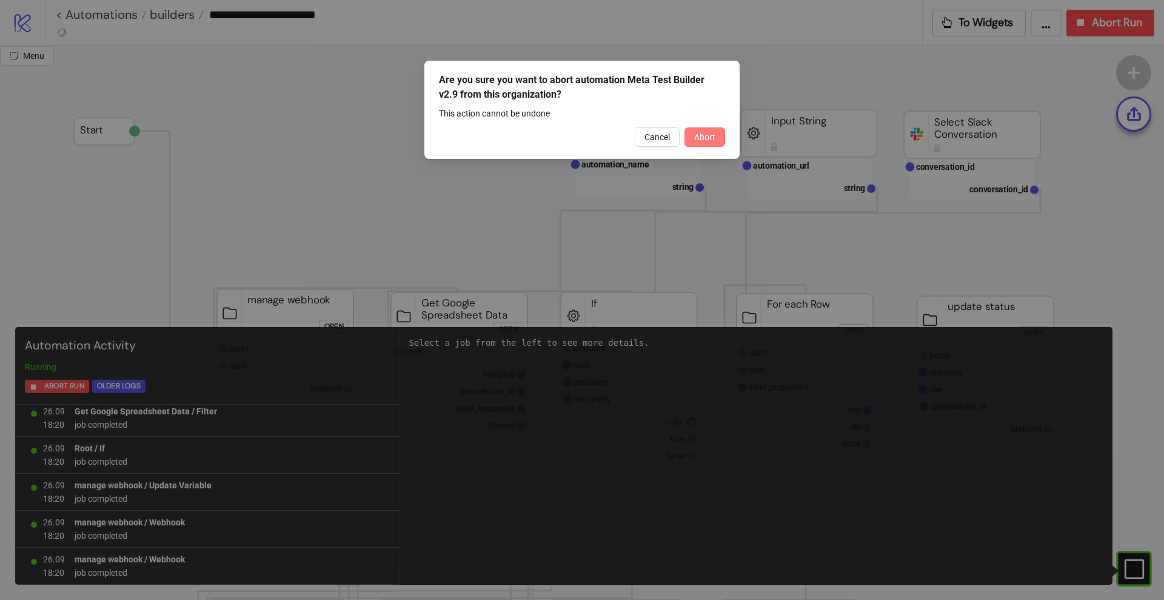
click at [720, 141] on button "Abort" at bounding box center [705, 136] width 41 height 19
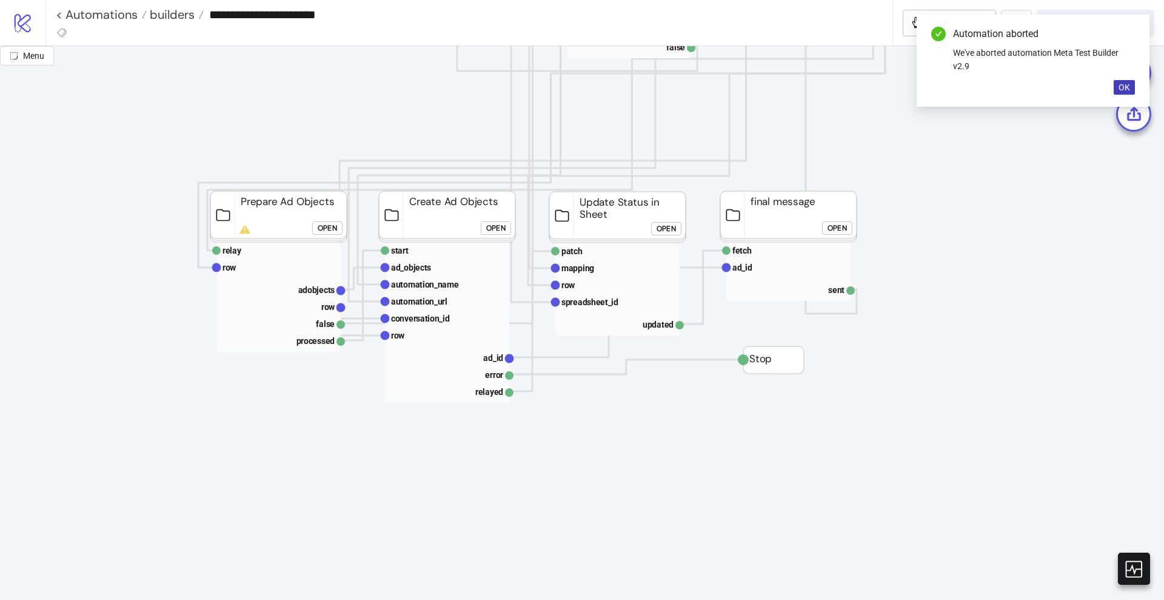
scroll to position [455, 0]
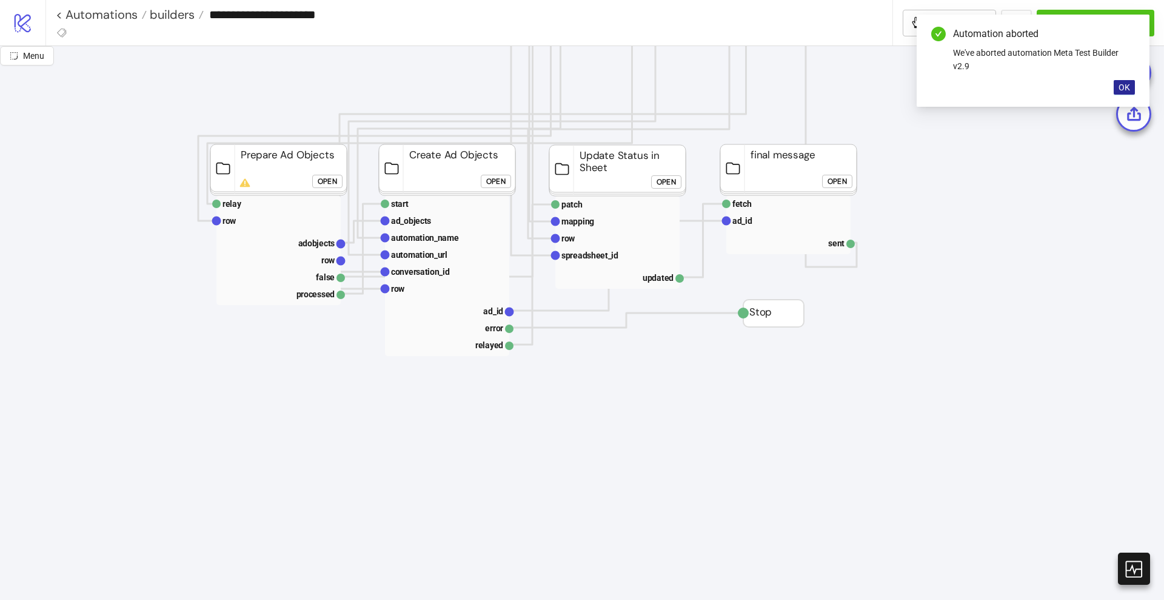
click at [1128, 85] on span "OK" at bounding box center [1125, 87] width 12 height 10
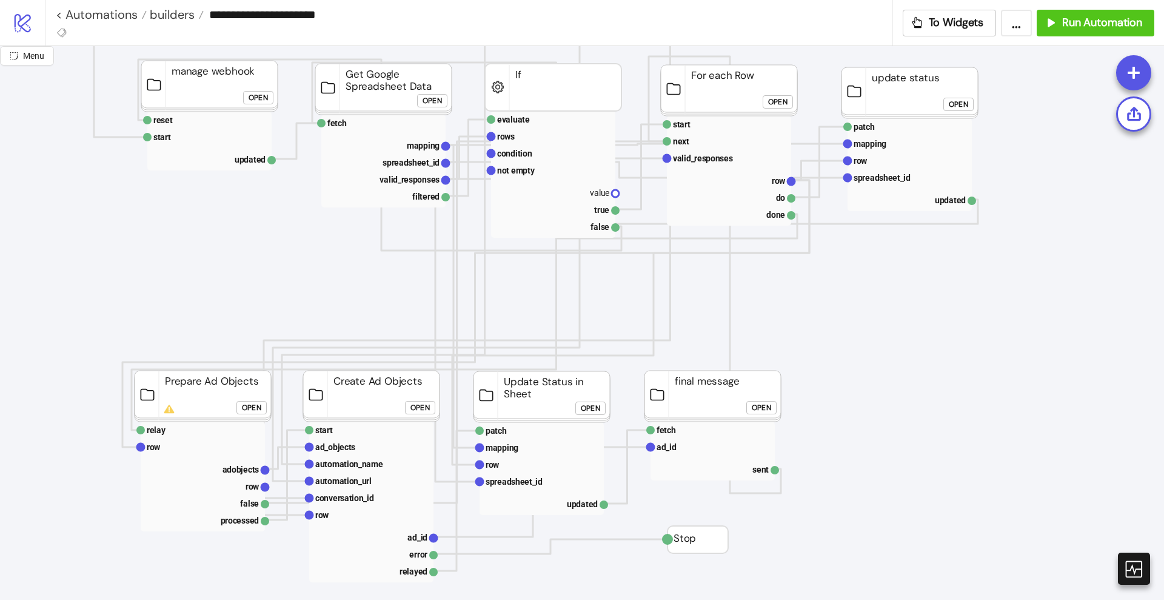
scroll to position [227, 76]
click at [671, 451] on text "ad_id" at bounding box center [667, 448] width 20 height 10
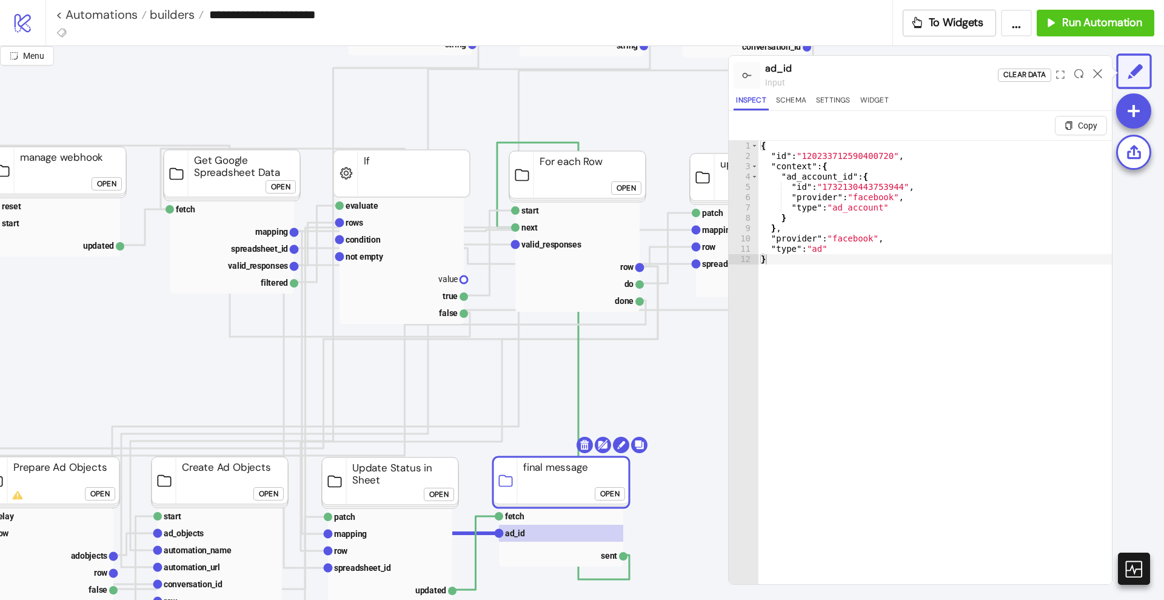
scroll to position [152, 227]
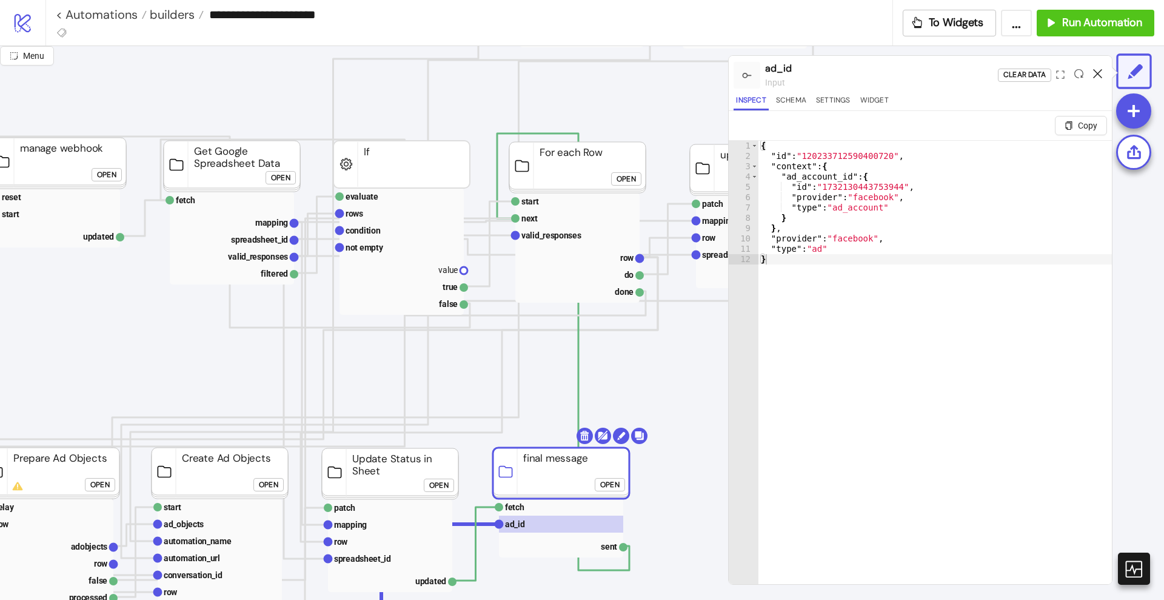
click at [1096, 70] on icon at bounding box center [1097, 73] width 9 height 9
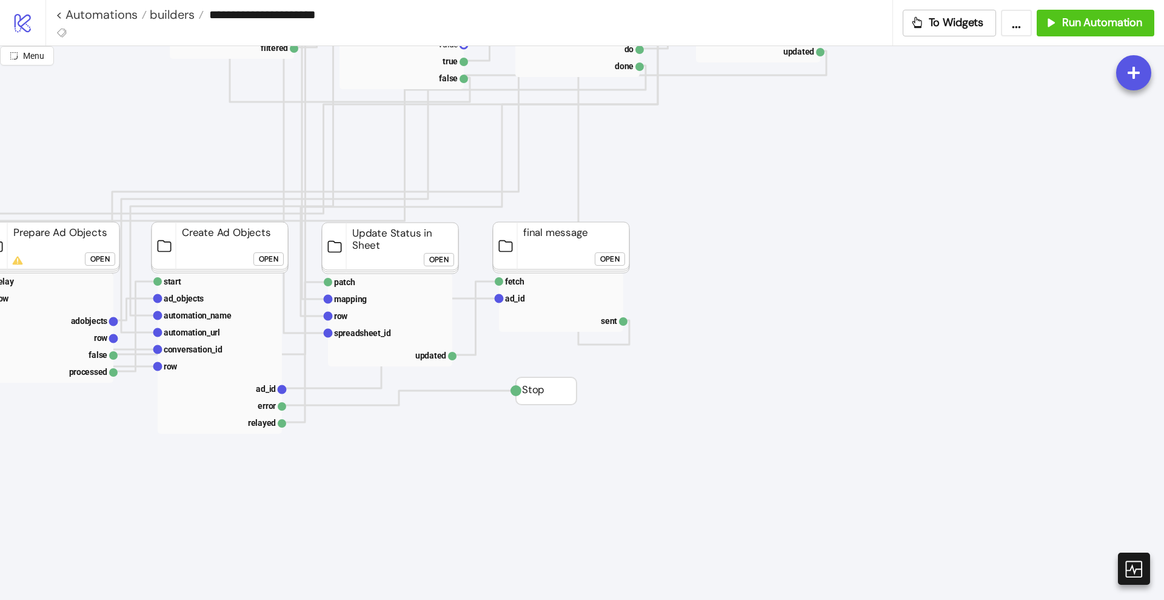
scroll to position [379, 227]
click at [526, 283] on rect at bounding box center [561, 279] width 124 height 17
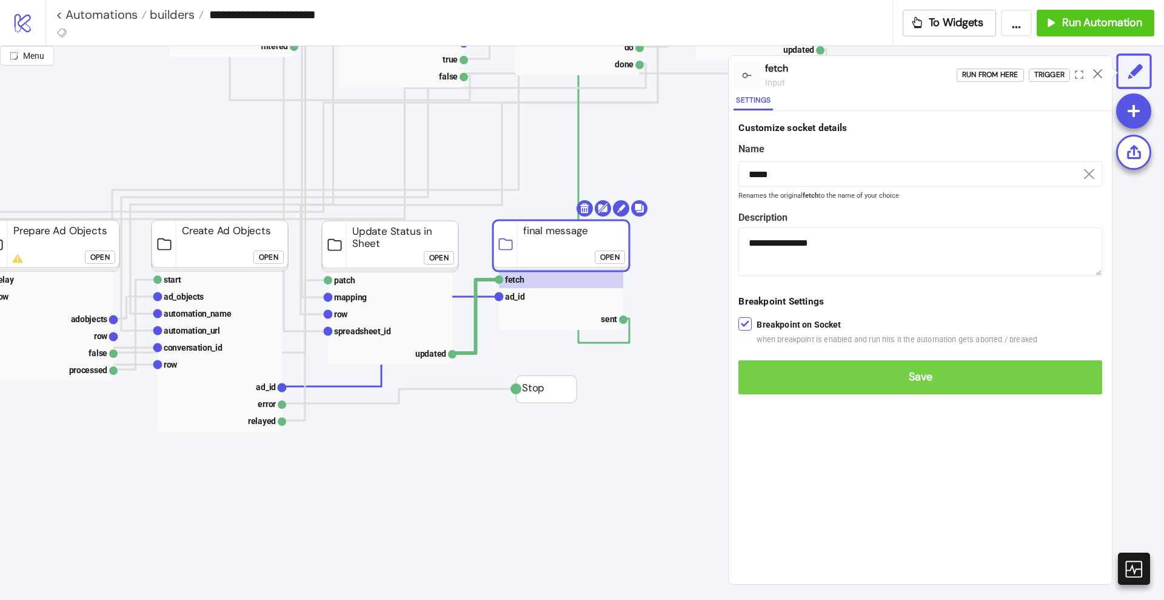
click at [761, 363] on button "Save" at bounding box center [921, 377] width 364 height 34
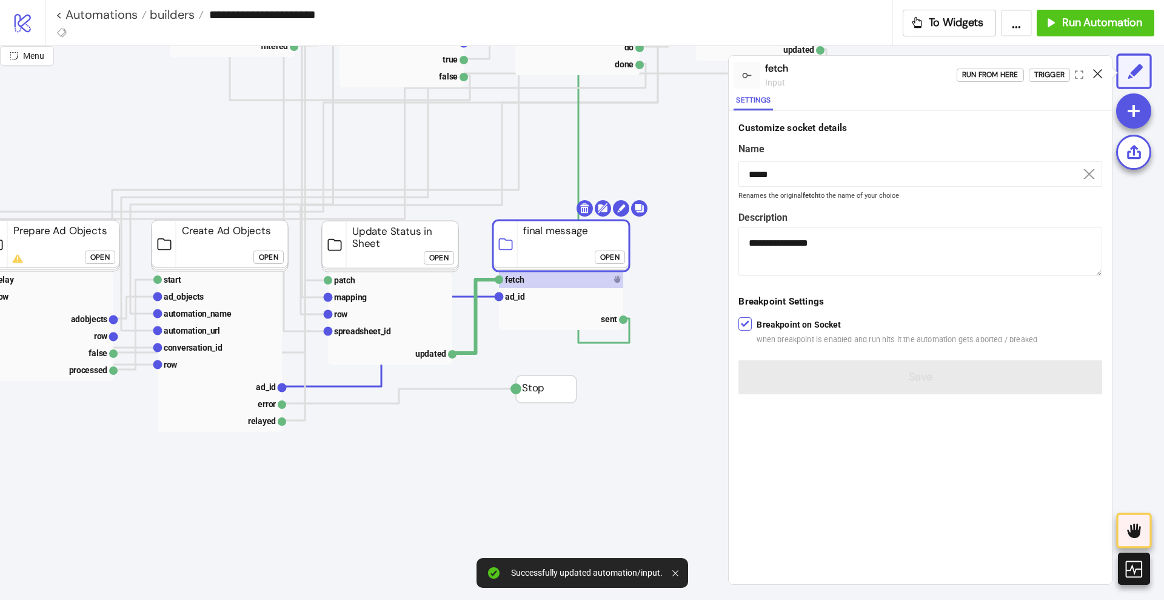
click at [1098, 73] on icon at bounding box center [1097, 73] width 9 height 9
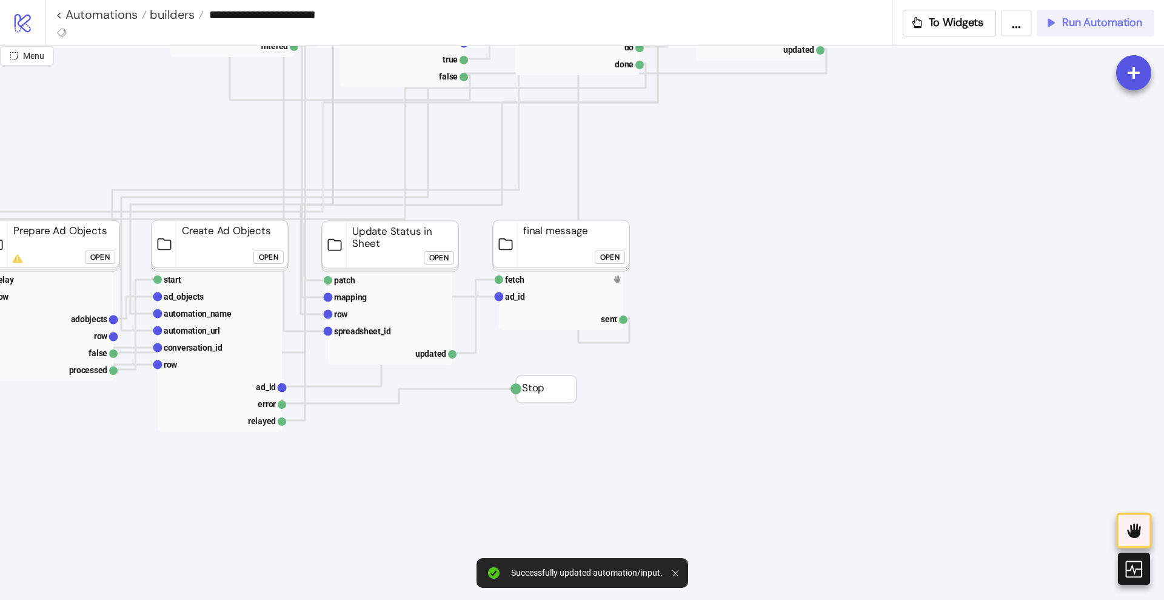
click at [1075, 27] on span "Run Automation" at bounding box center [1103, 23] width 80 height 14
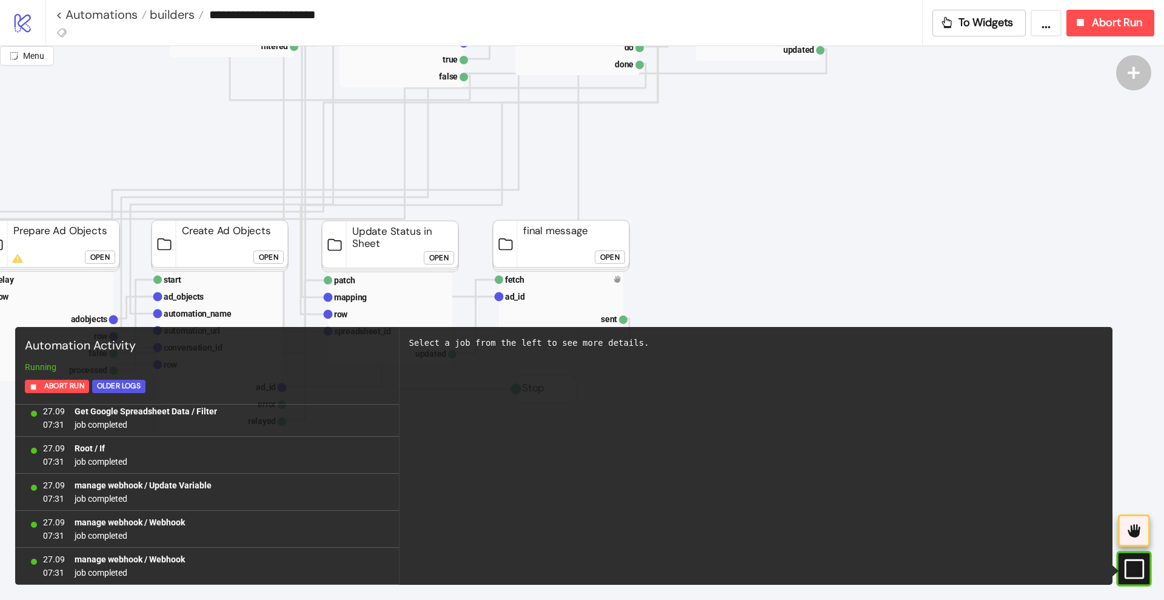
scroll to position [4222, 0]
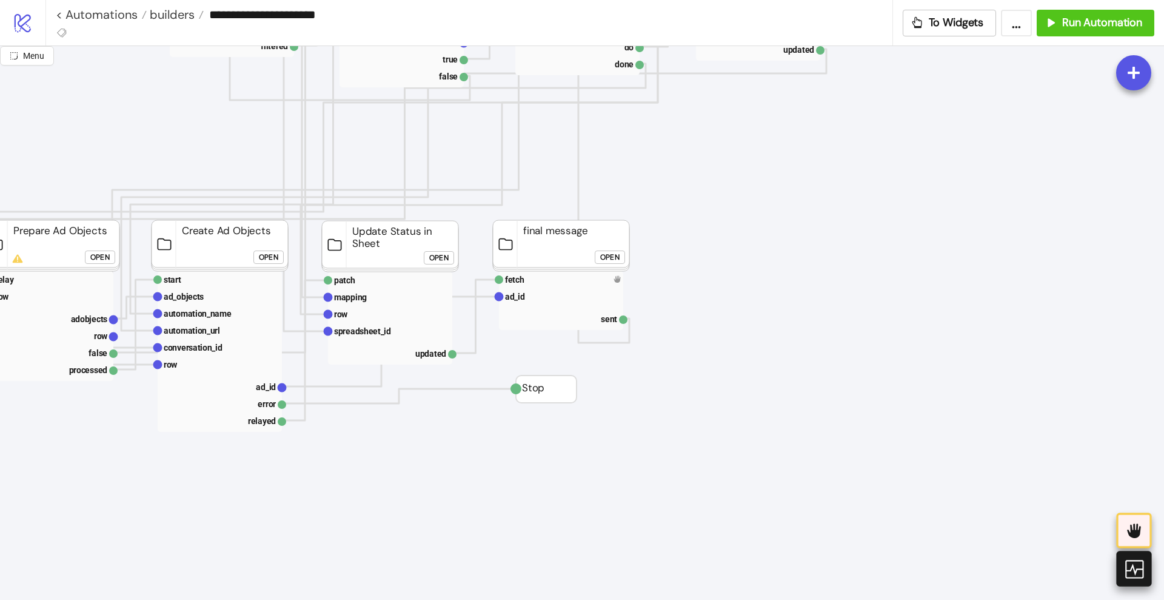
click at [1140, 570] on icon at bounding box center [1133, 568] width 21 height 21
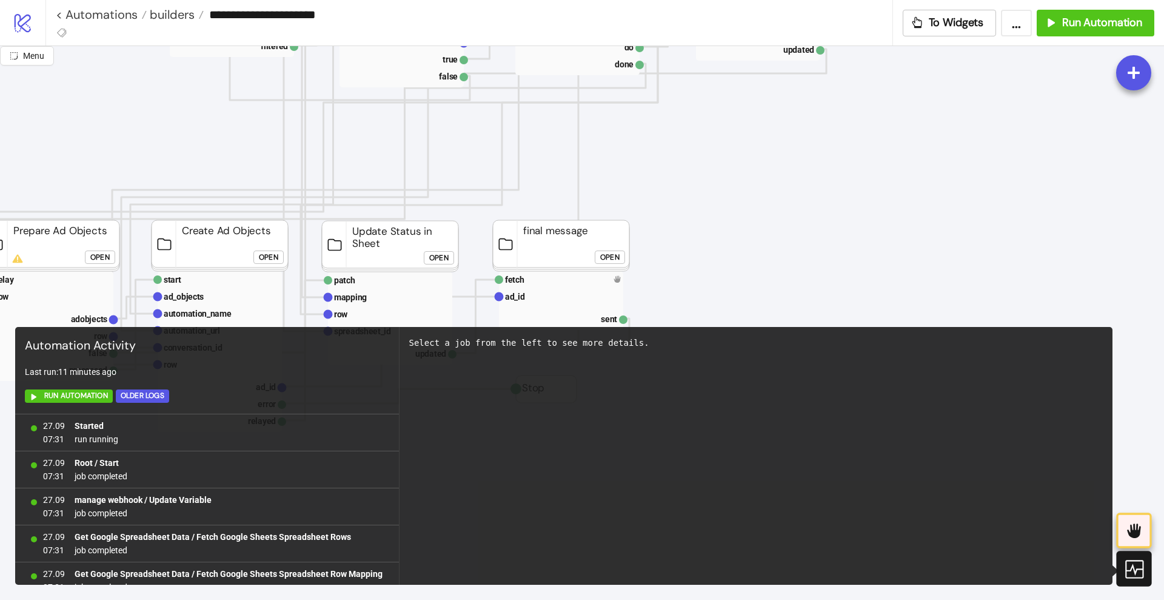
scroll to position [22520, 0]
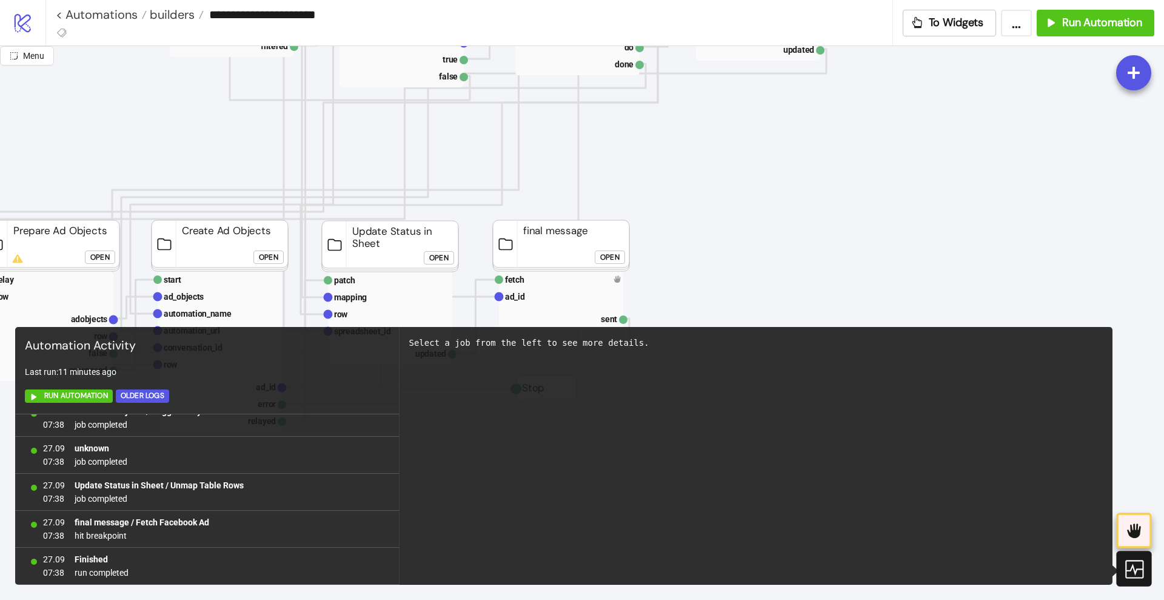
click at [1140, 570] on icon at bounding box center [1133, 568] width 21 height 21
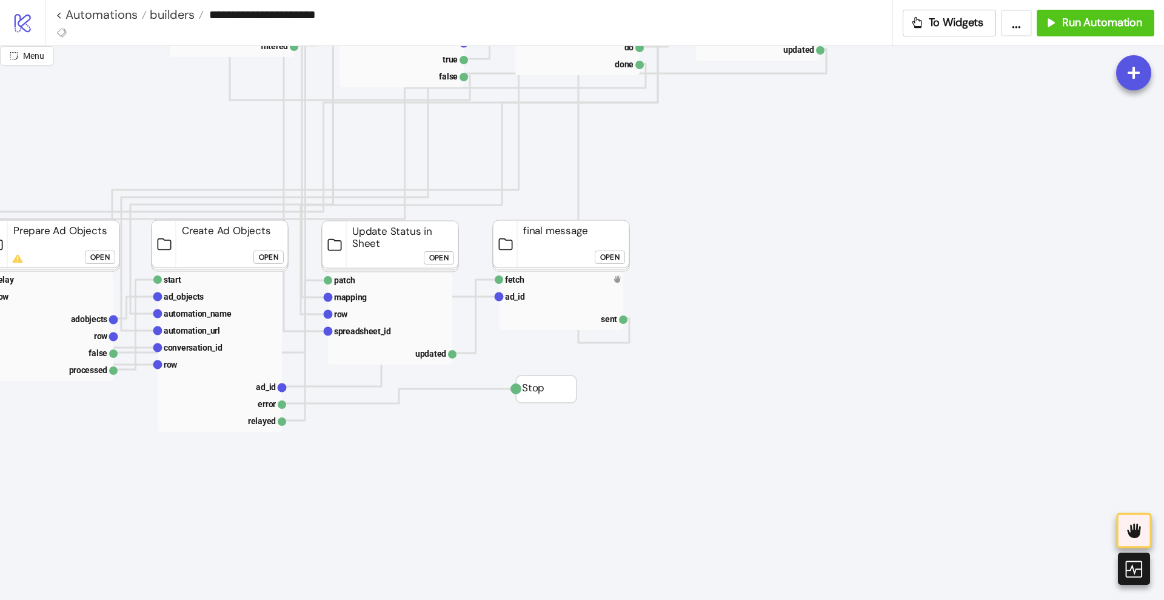
click at [607, 257] on div "Open" at bounding box center [609, 257] width 19 height 14
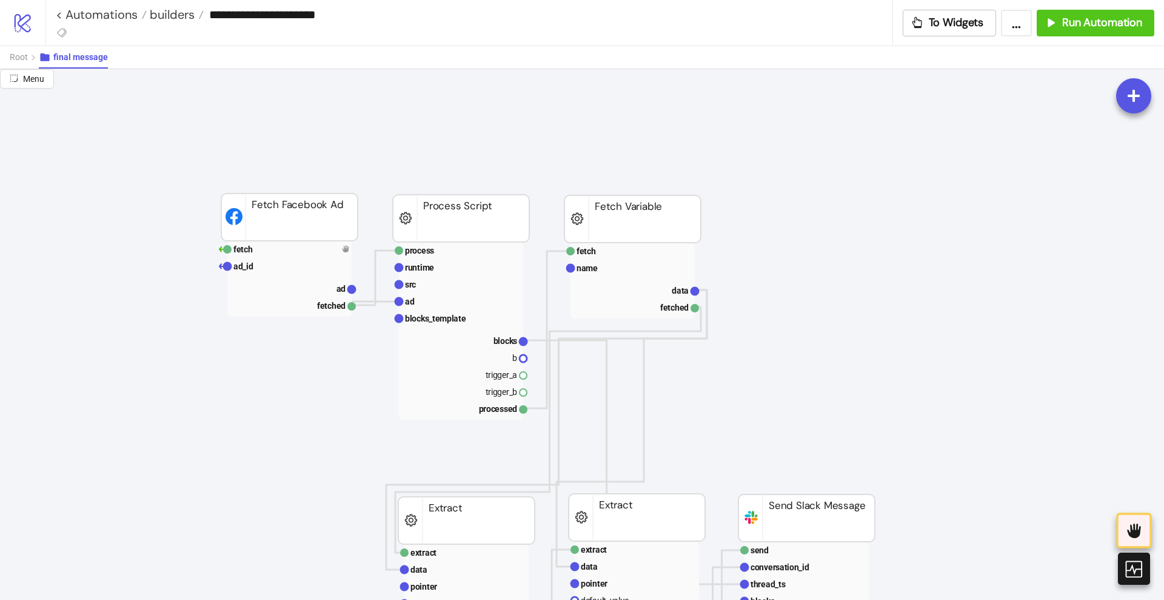
scroll to position [0, 0]
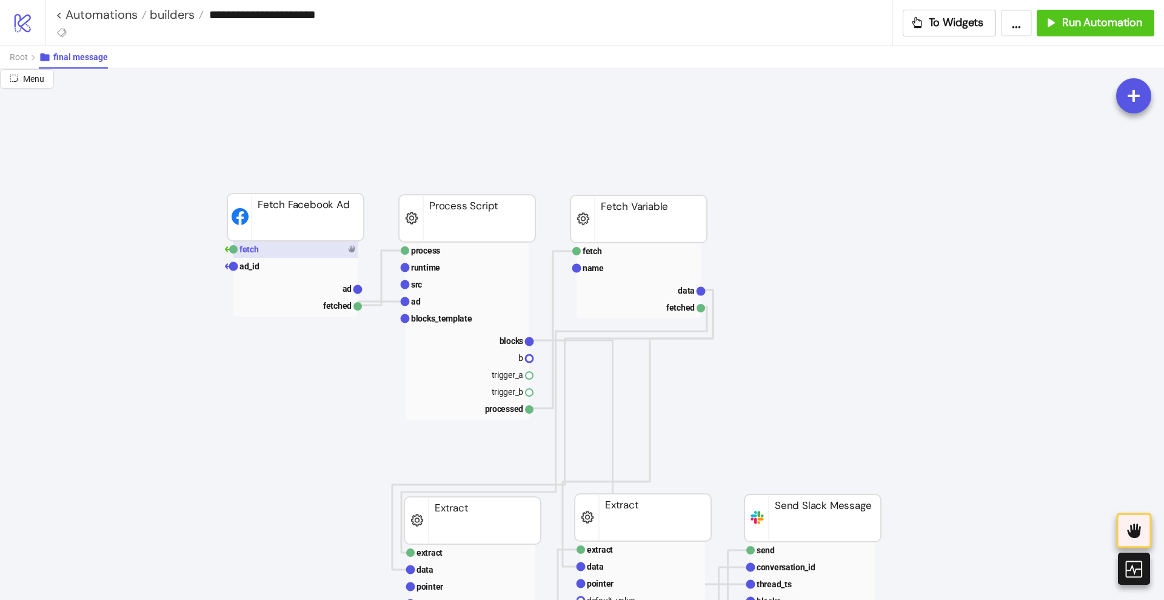
click at [269, 255] on rect at bounding box center [295, 249] width 124 height 17
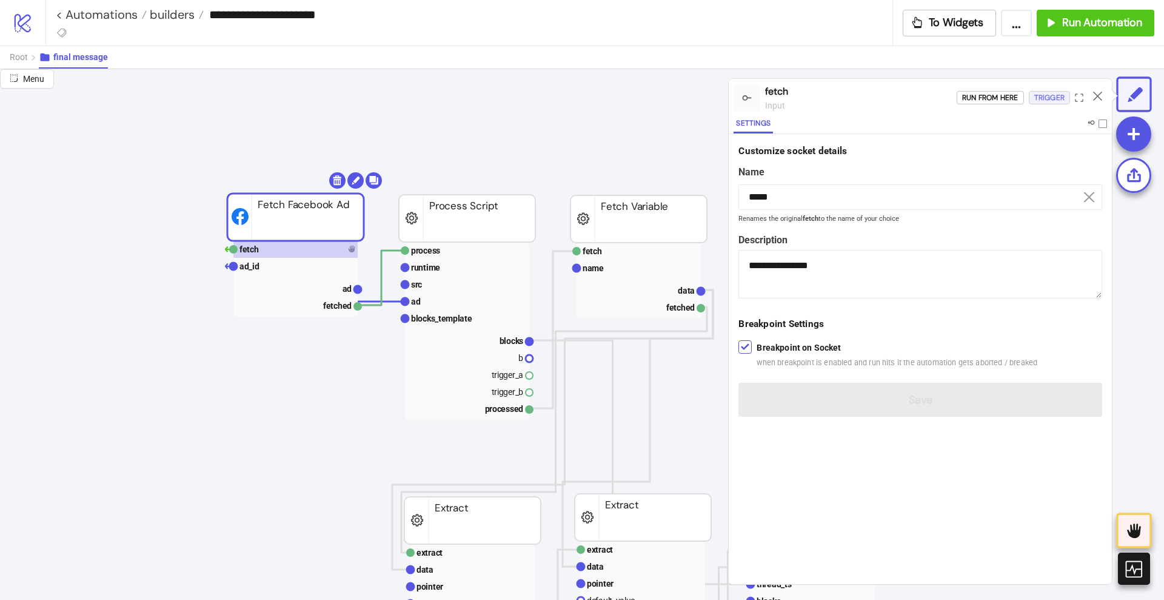
click at [1051, 98] on div "Trigger" at bounding box center [1050, 98] width 30 height 14
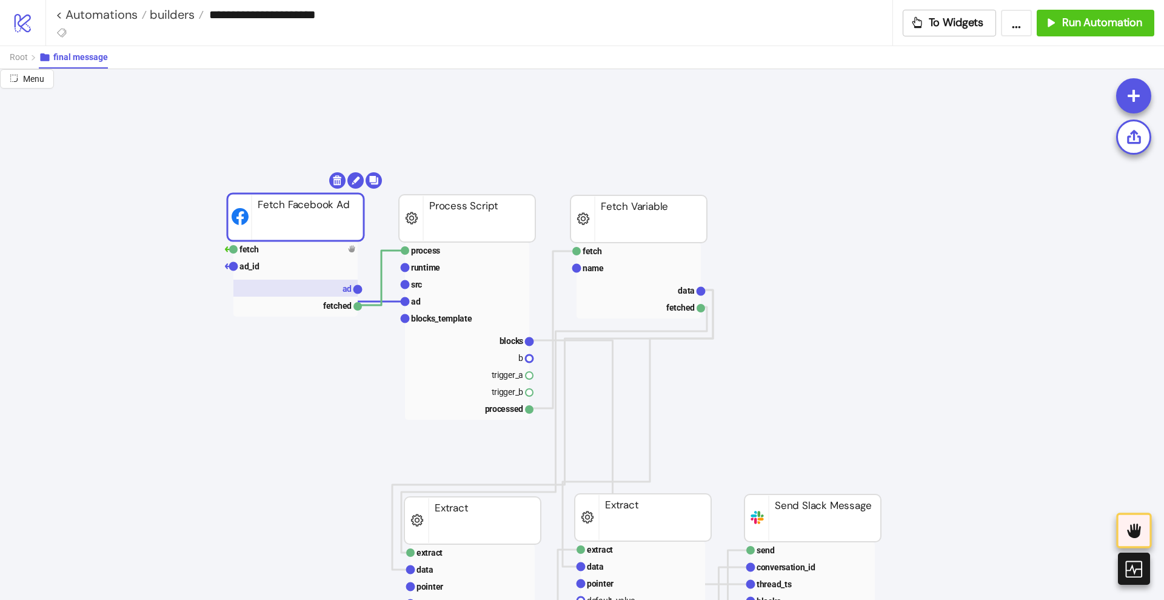
click at [340, 290] on rect at bounding box center [295, 288] width 124 height 17
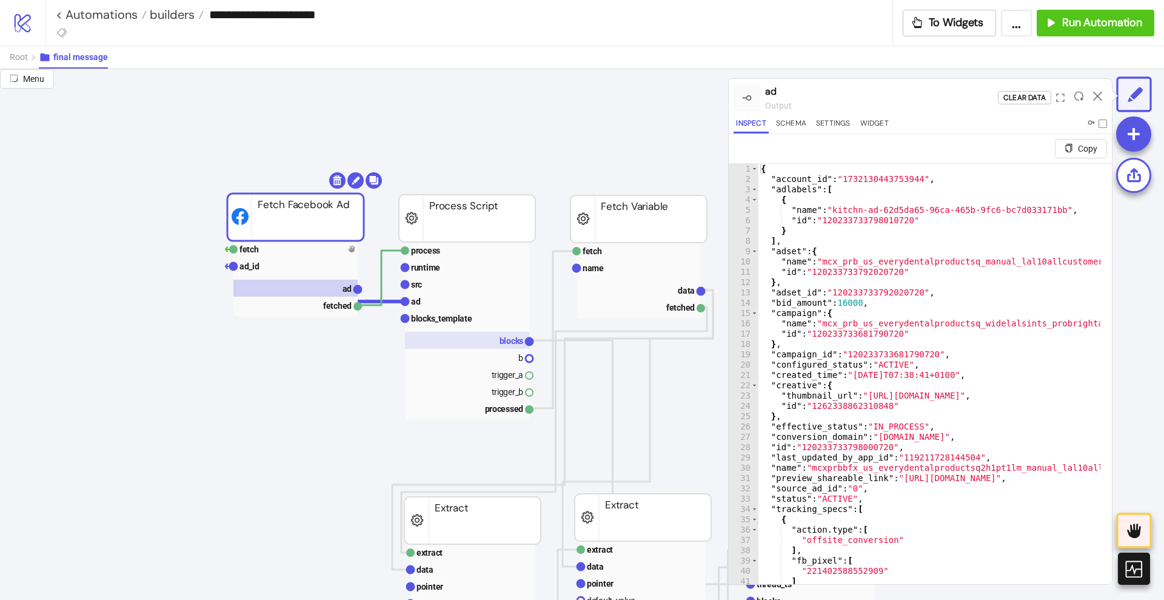
click at [480, 334] on rect at bounding box center [467, 340] width 124 height 17
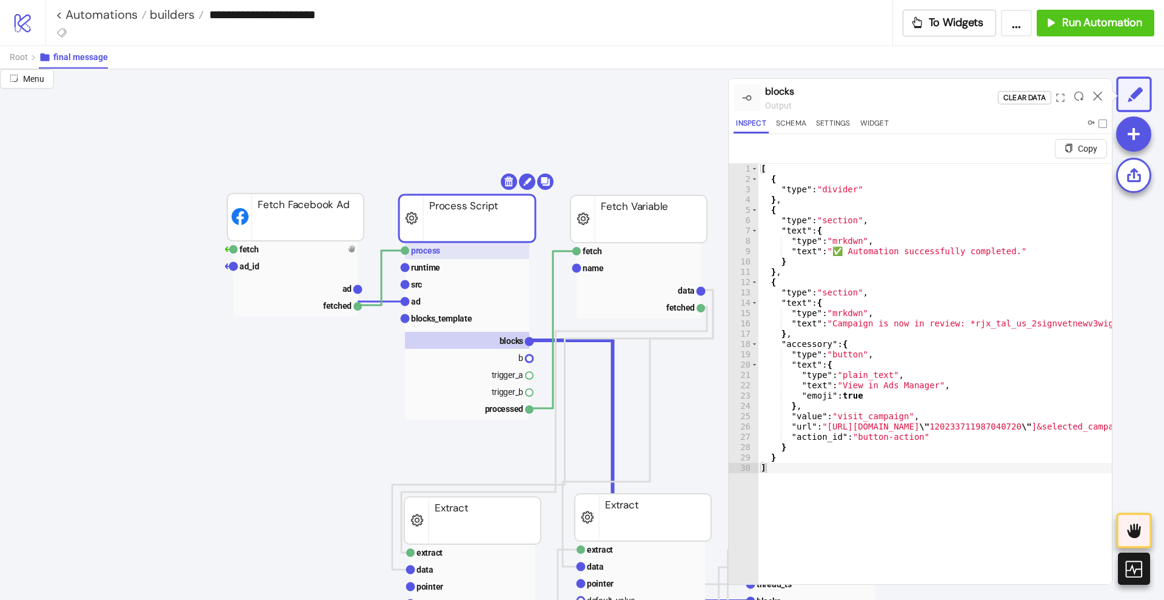
click at [434, 255] on rect at bounding box center [467, 250] width 124 height 17
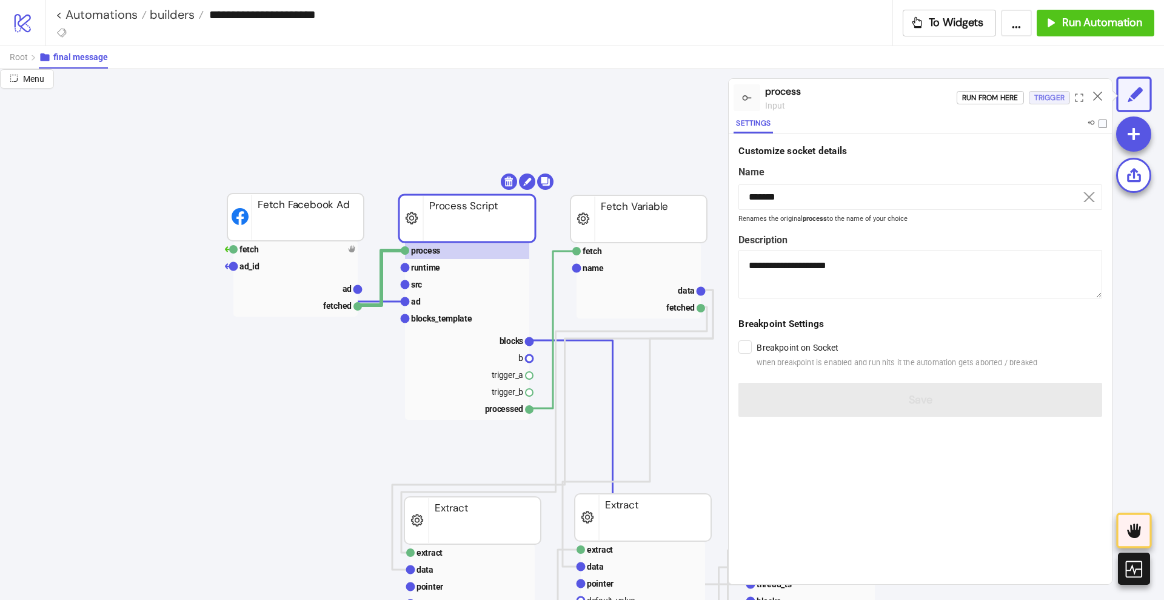
click at [1039, 101] on div "Trigger" at bounding box center [1050, 98] width 30 height 14
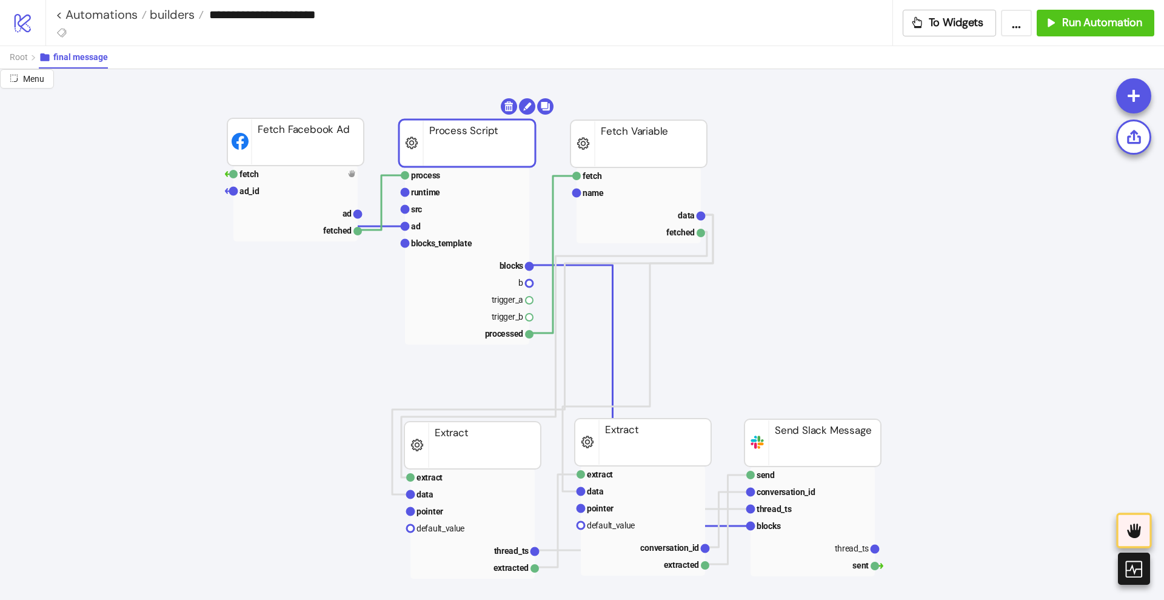
scroll to position [76, 0]
click at [501, 266] on text "blocks" at bounding box center [512, 265] width 24 height 10
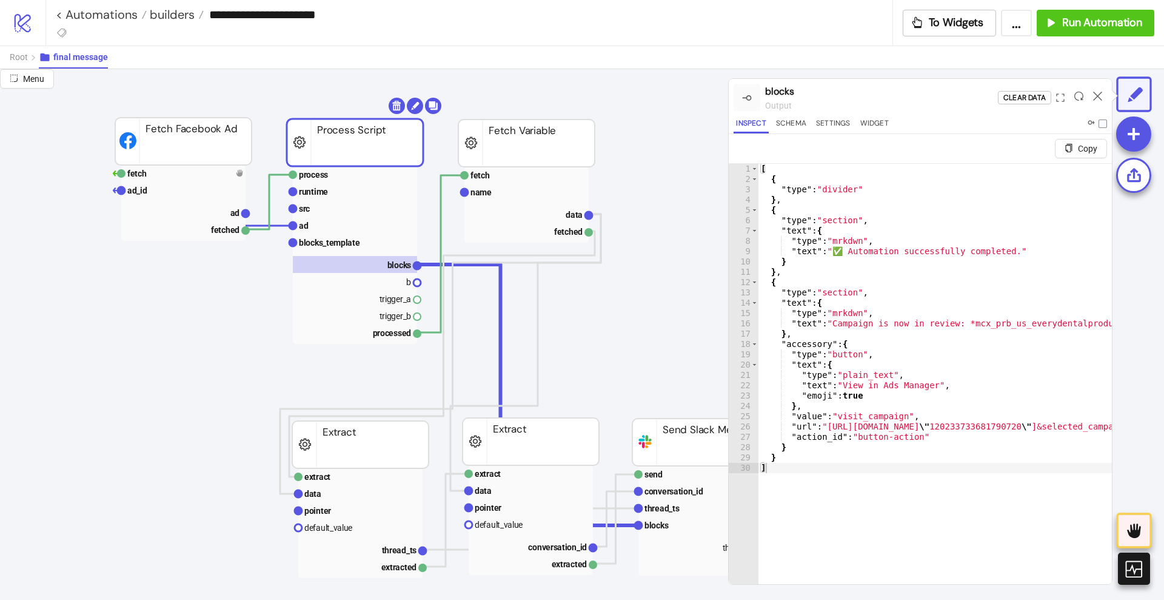
scroll to position [76, 152]
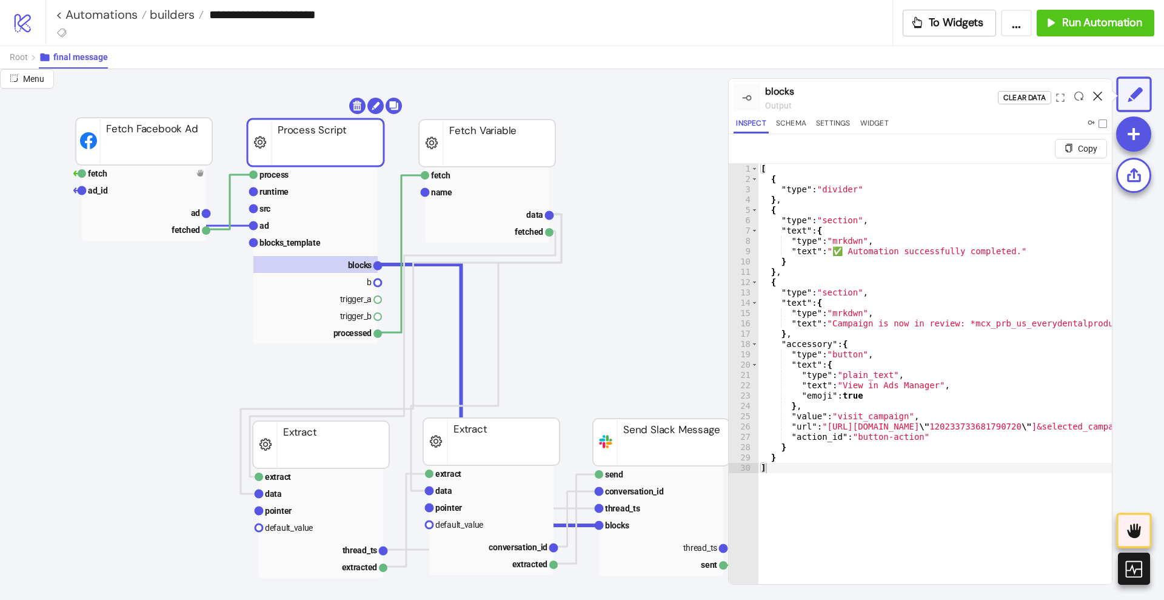
click at [1100, 98] on icon at bounding box center [1097, 96] width 9 height 9
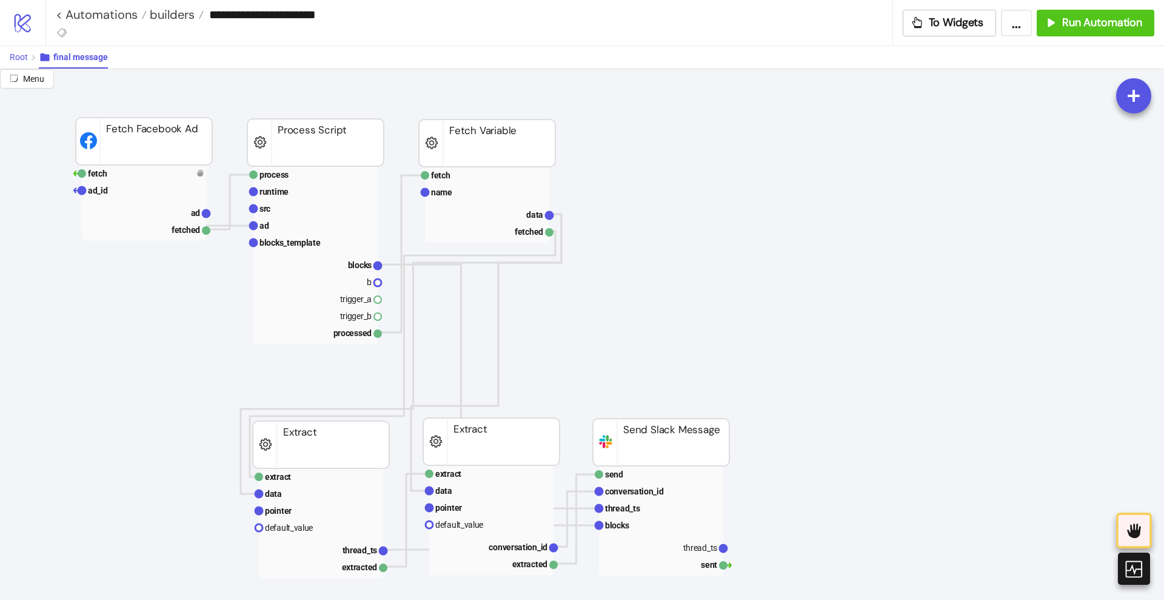
click at [24, 61] on span "Root" at bounding box center [19, 57] width 18 height 10
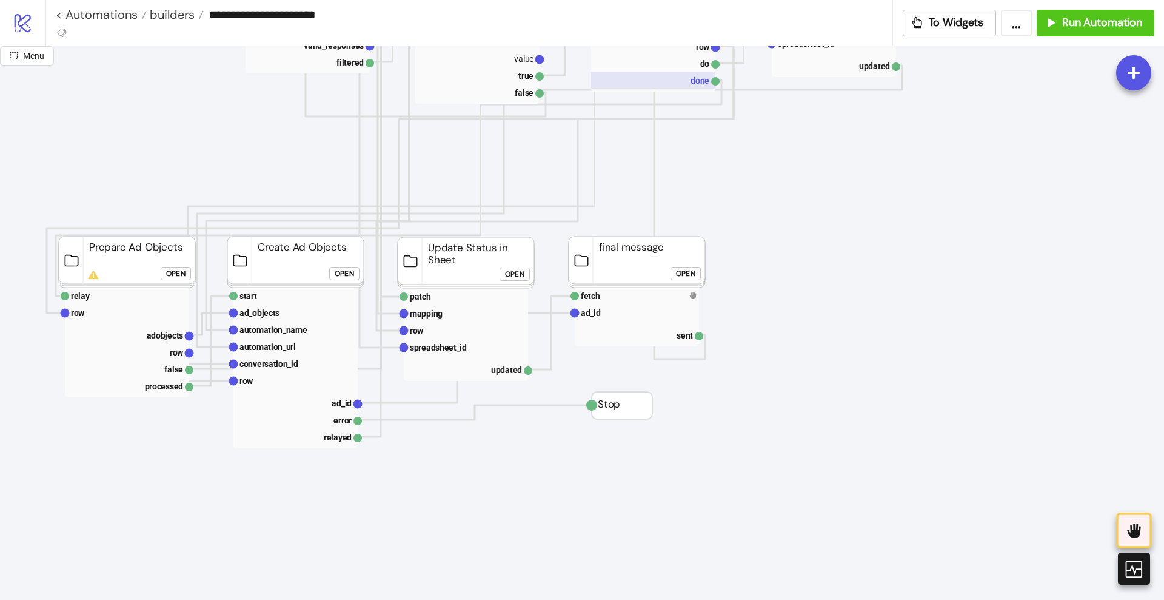
scroll to position [379, 152]
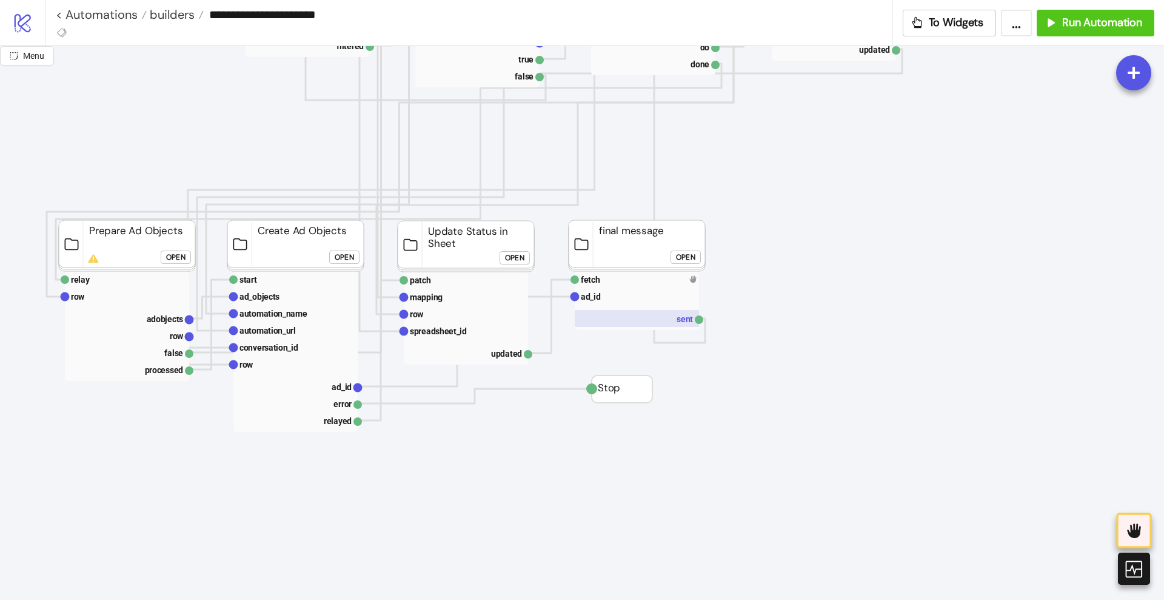
click at [676, 318] on rect at bounding box center [637, 318] width 124 height 17
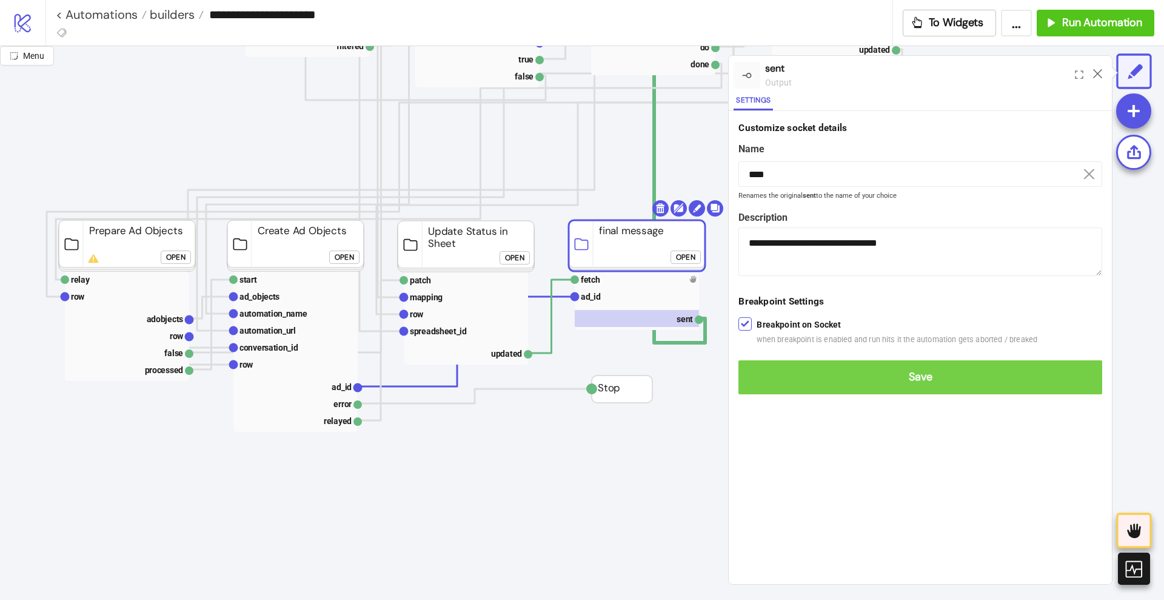
click at [766, 368] on button "Save" at bounding box center [921, 377] width 364 height 34
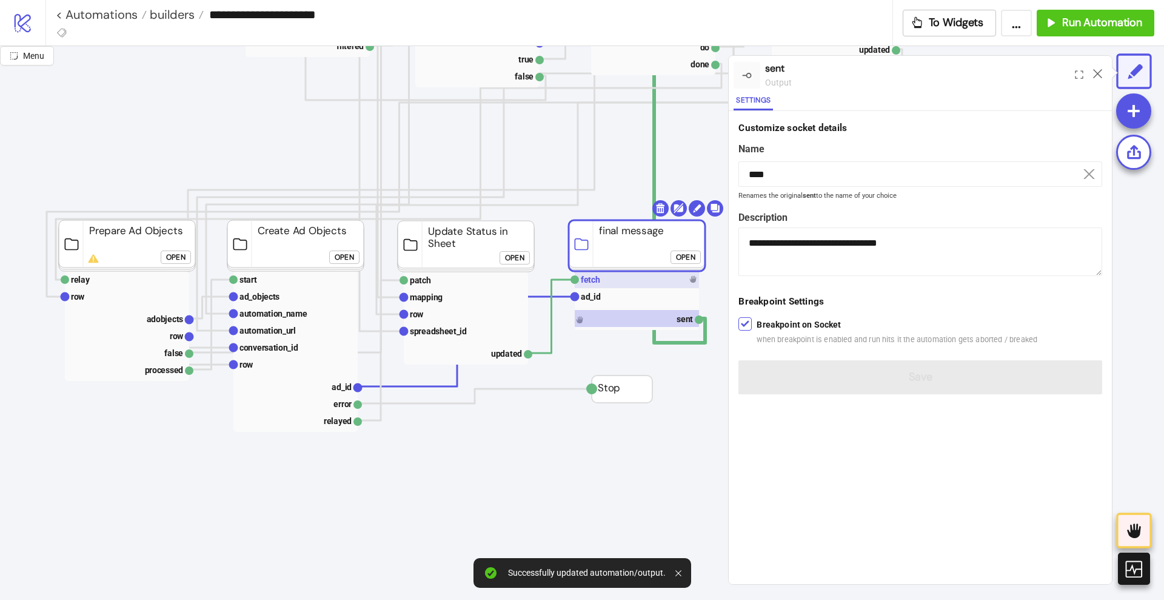
click at [615, 282] on rect at bounding box center [637, 279] width 124 height 17
type input "*****"
type textarea "**********"
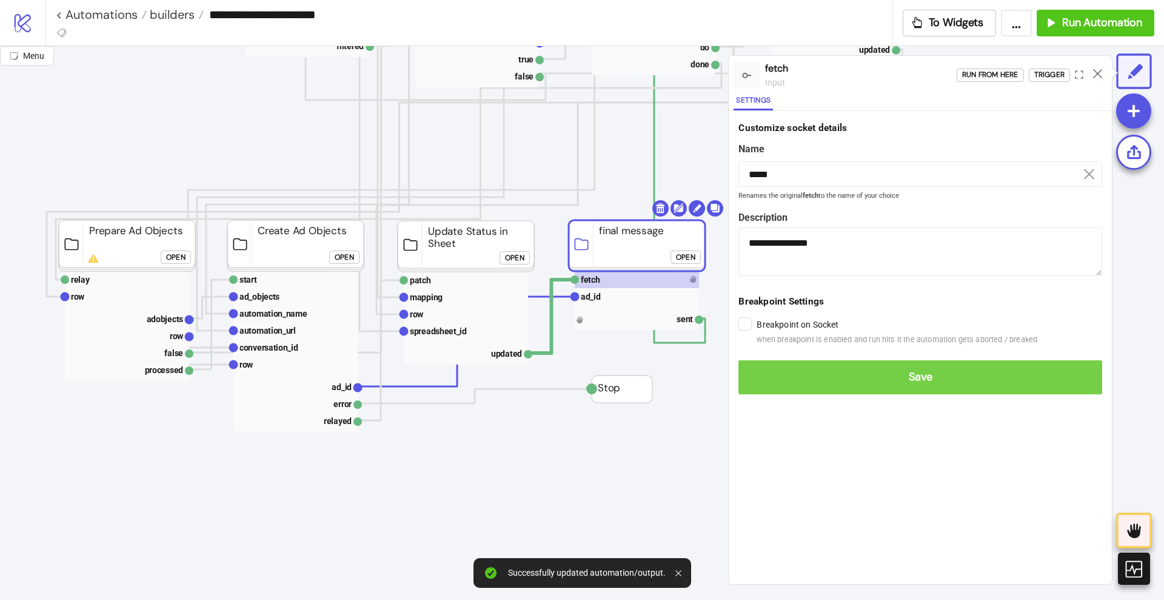
click at [765, 364] on button "Save" at bounding box center [921, 377] width 364 height 34
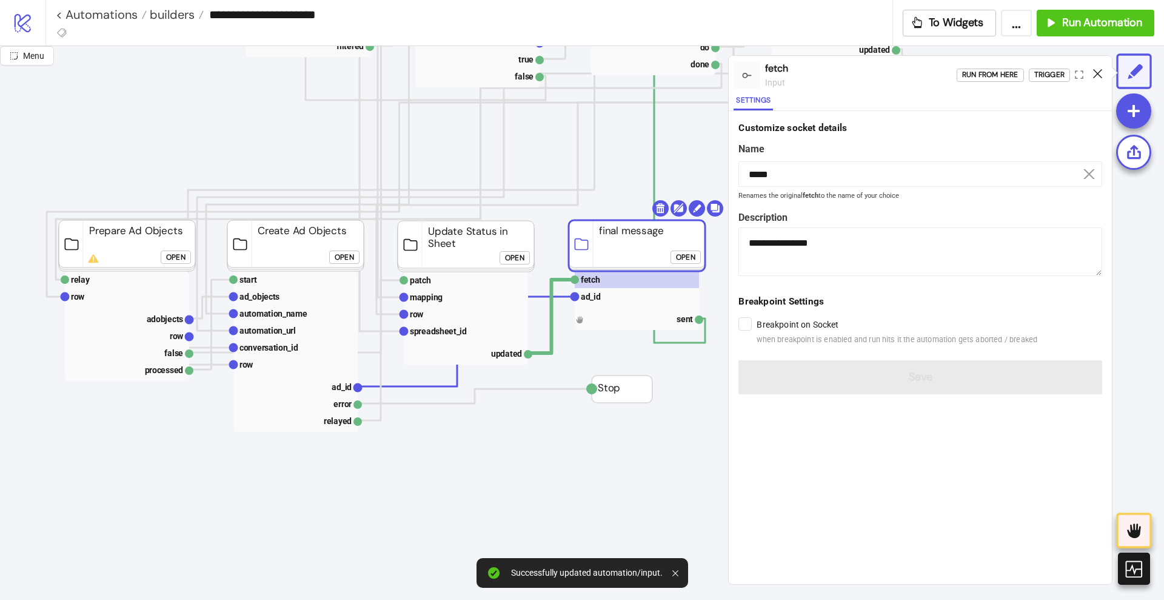
click at [1096, 75] on icon at bounding box center [1097, 73] width 9 height 9
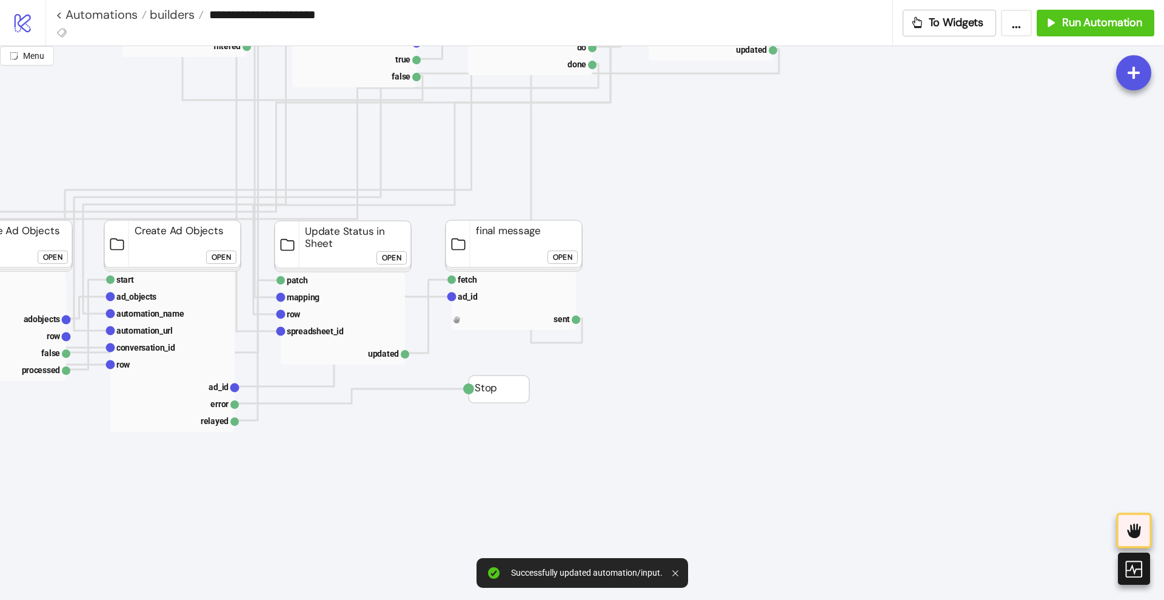
scroll to position [379, 303]
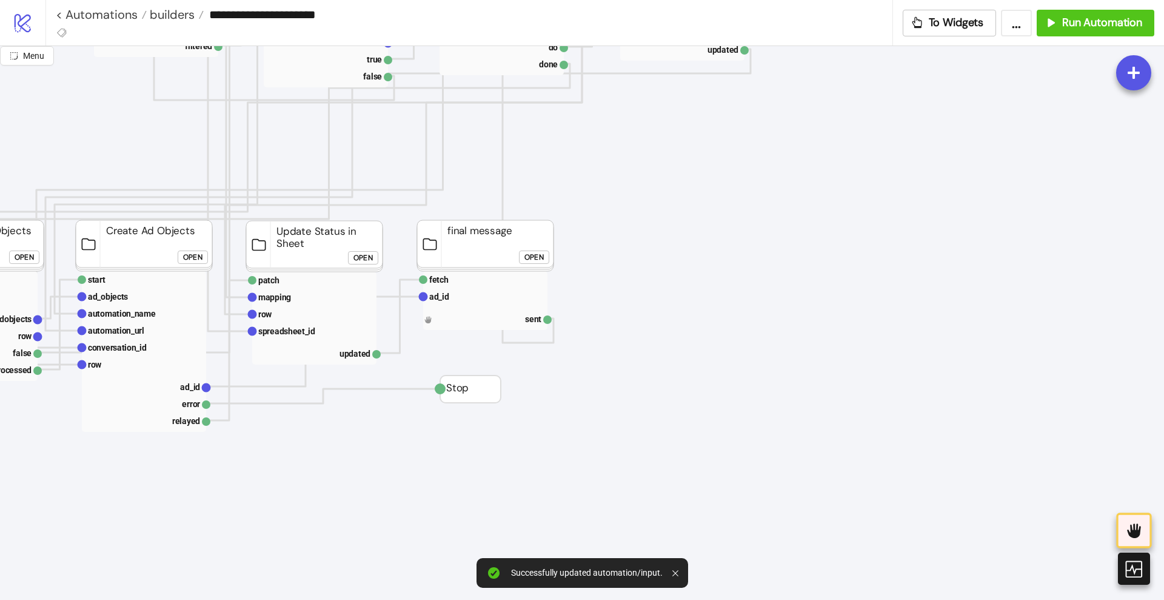
click at [535, 258] on div "Open" at bounding box center [534, 257] width 19 height 14
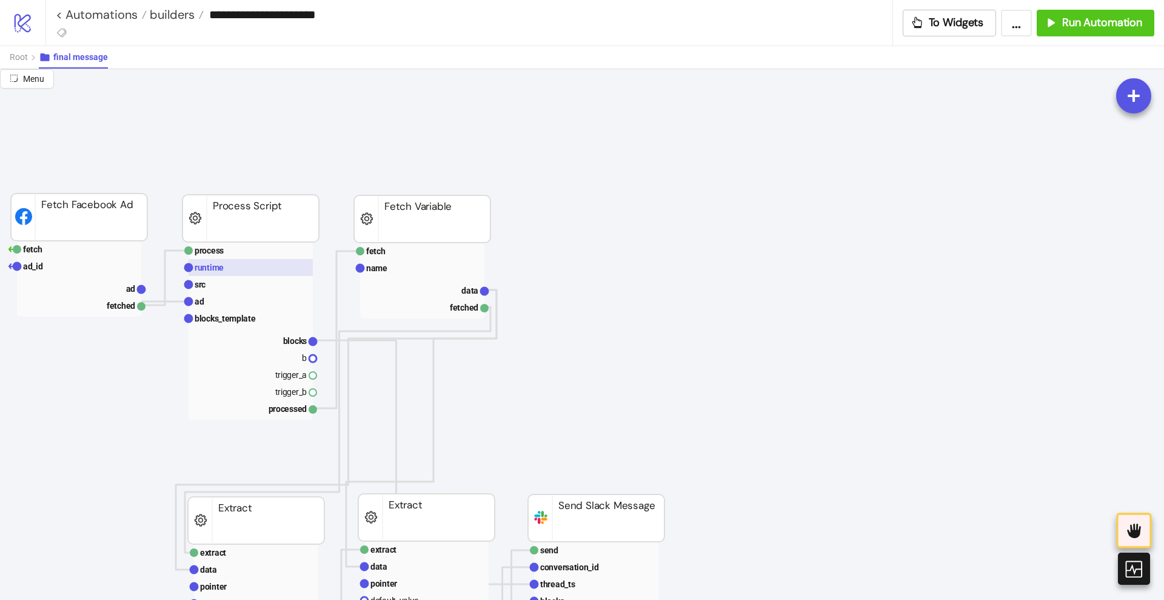
scroll to position [0, 0]
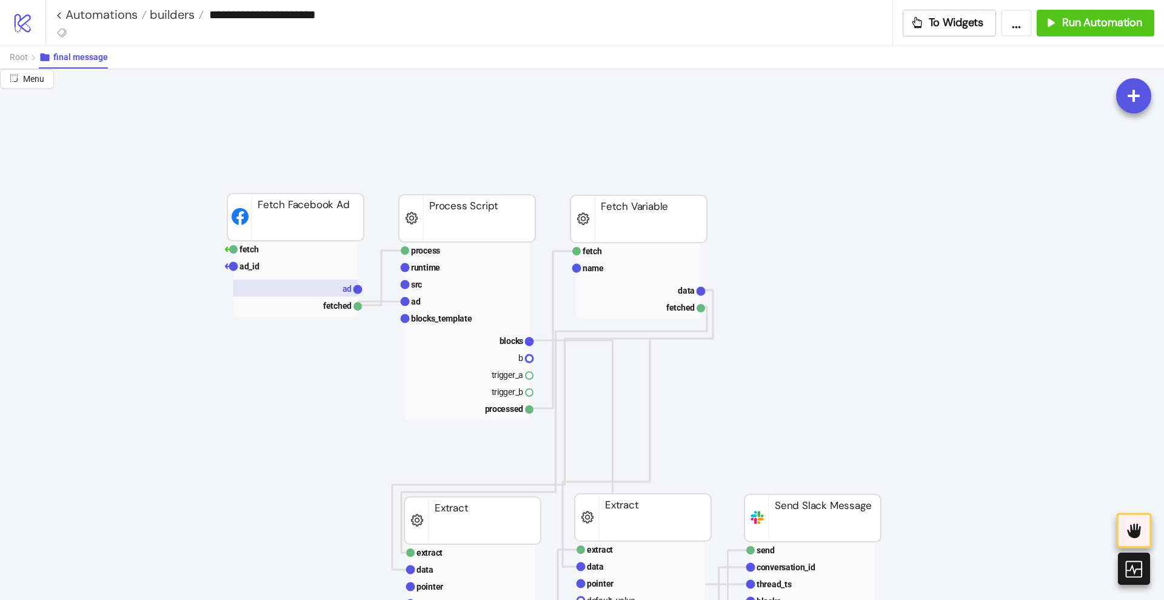
click at [335, 287] on rect at bounding box center [295, 288] width 124 height 17
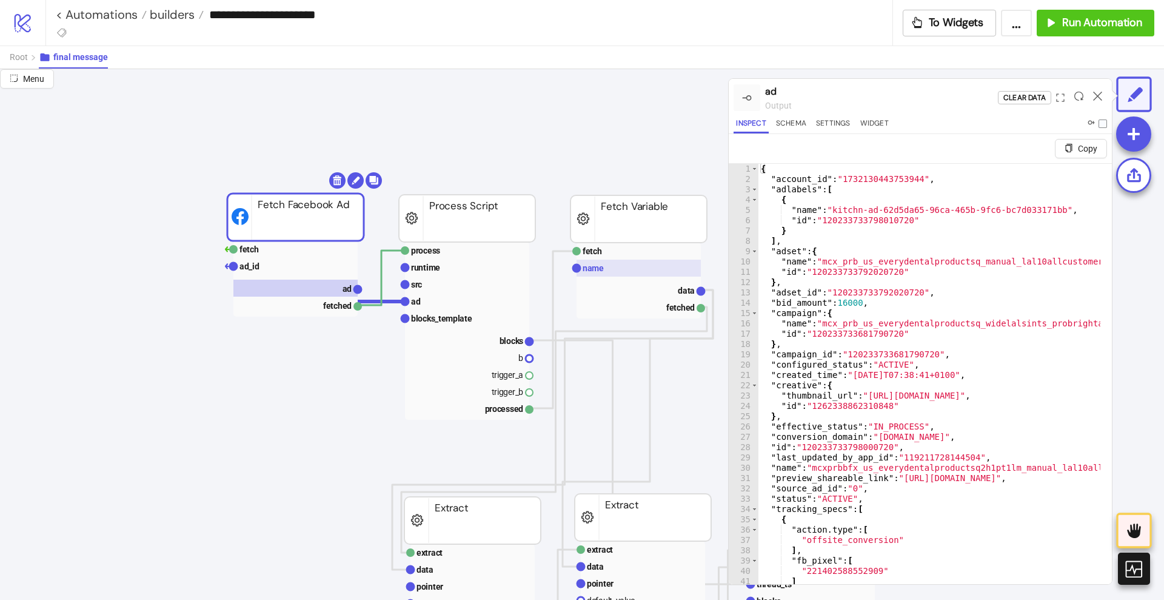
click at [618, 263] on rect at bounding box center [639, 268] width 124 height 17
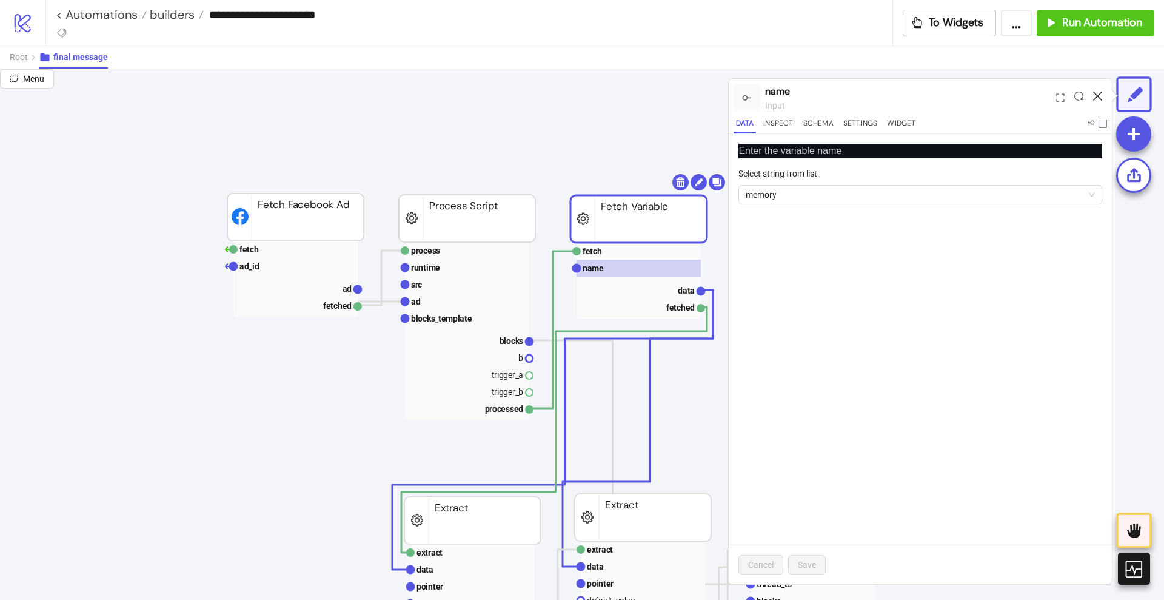
click at [1100, 94] on icon at bounding box center [1097, 96] width 9 height 9
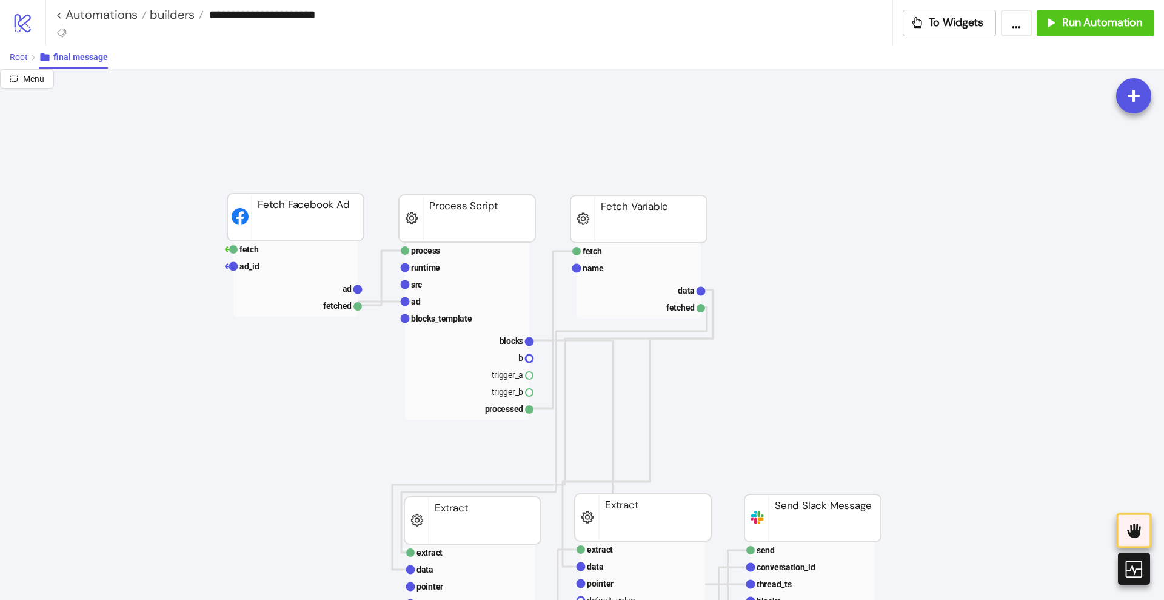
drag, startPoint x: 16, startPoint y: 58, endPoint x: 93, endPoint y: 98, distance: 86.8
click at [93, 98] on div "**********" at bounding box center [582, 300] width 1164 height 600
click at [315, 283] on rect at bounding box center [295, 288] width 124 height 17
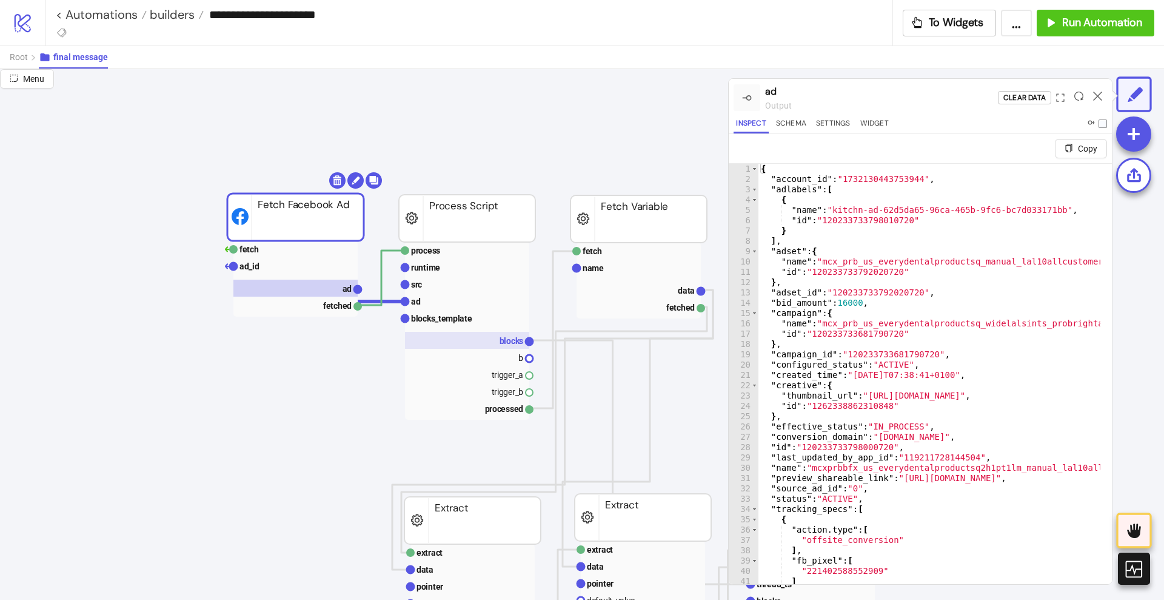
click at [492, 341] on rect at bounding box center [467, 340] width 124 height 17
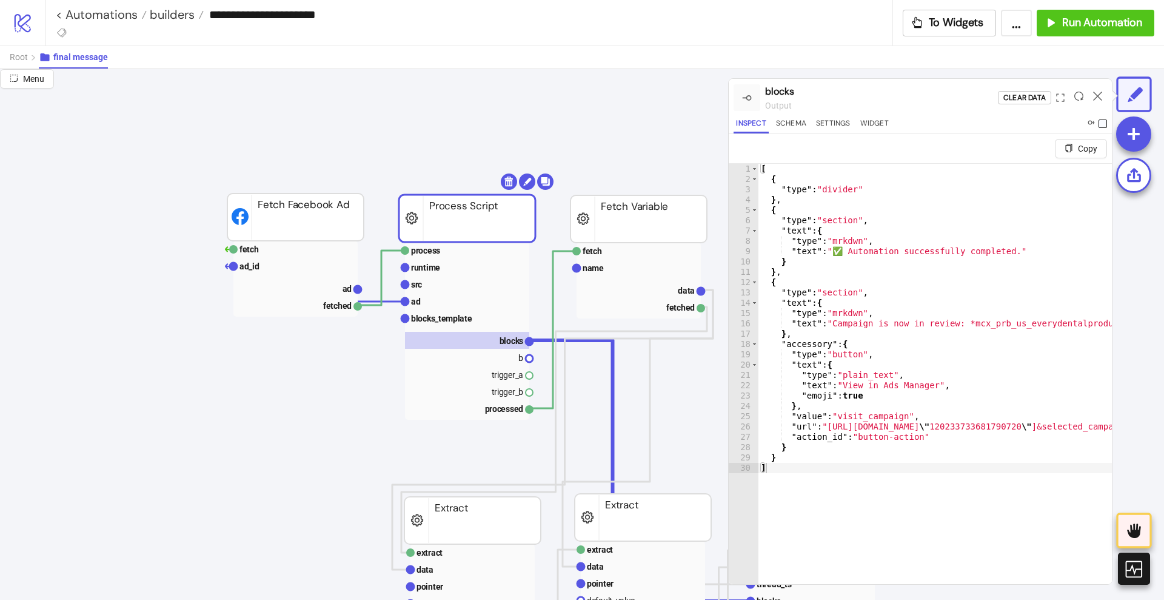
click at [1101, 124] on span at bounding box center [1103, 123] width 8 height 8
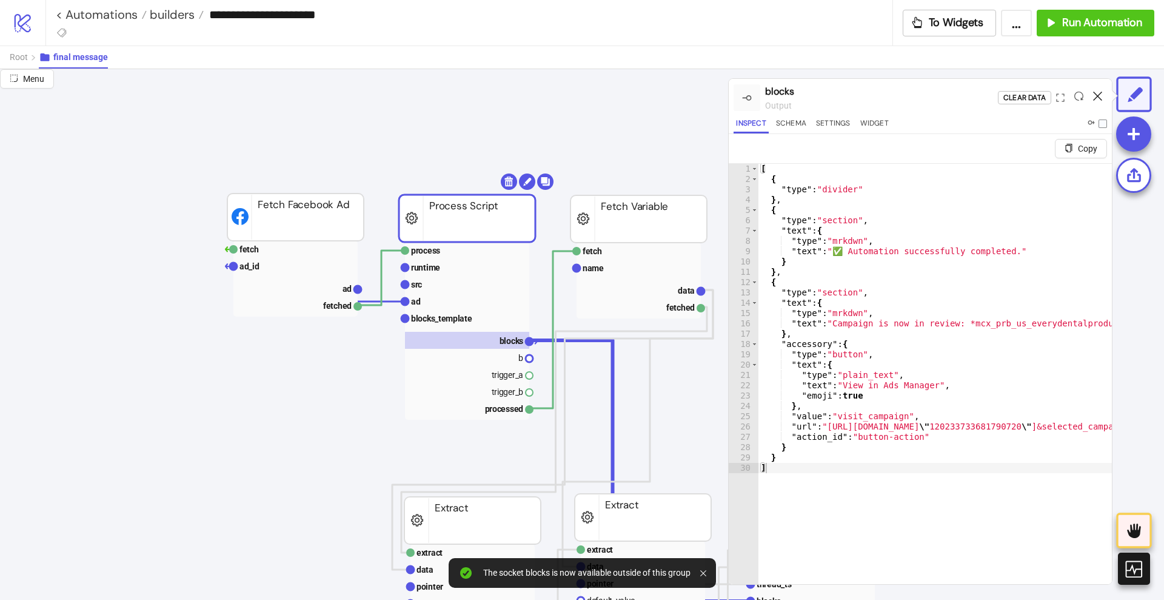
click at [1098, 95] on icon at bounding box center [1097, 96] width 9 height 9
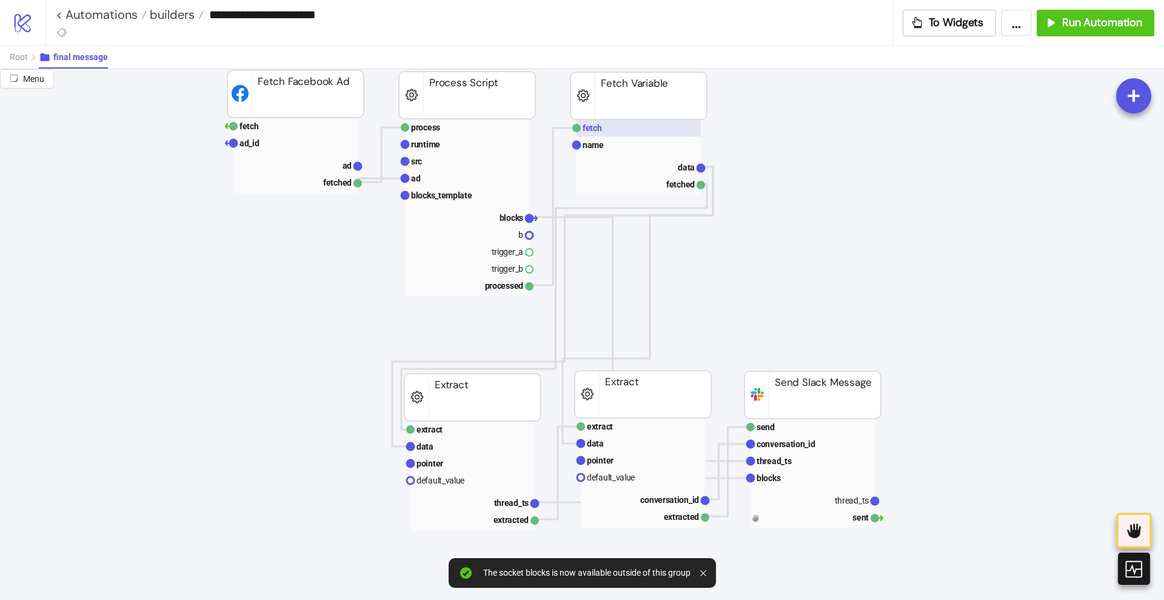
scroll to position [152, 0]
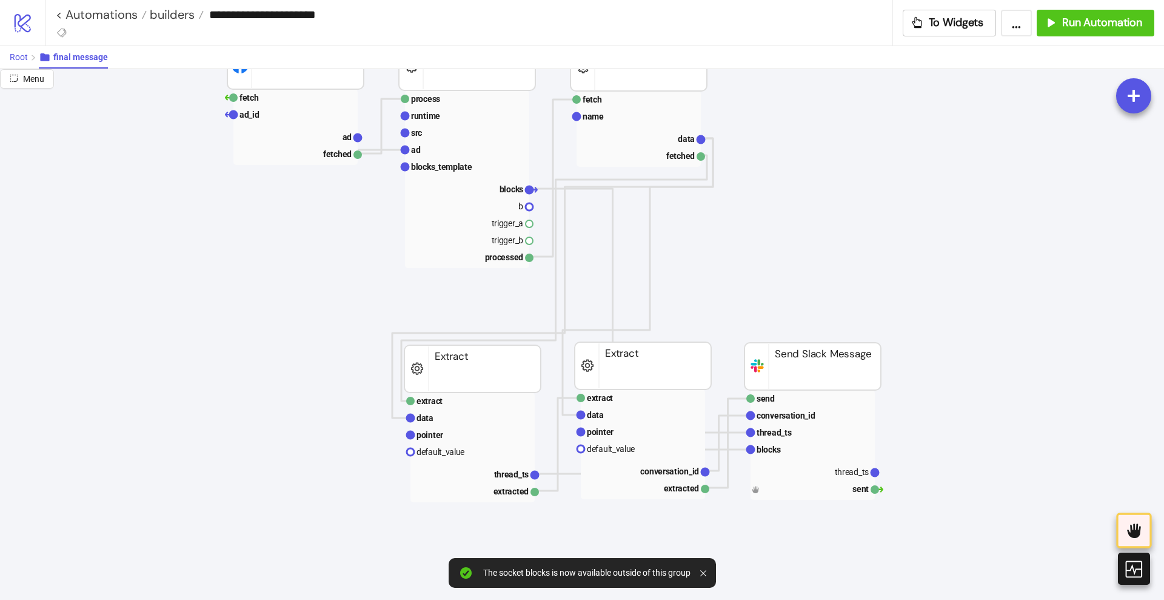
click at [17, 53] on span "Root" at bounding box center [19, 57] width 18 height 10
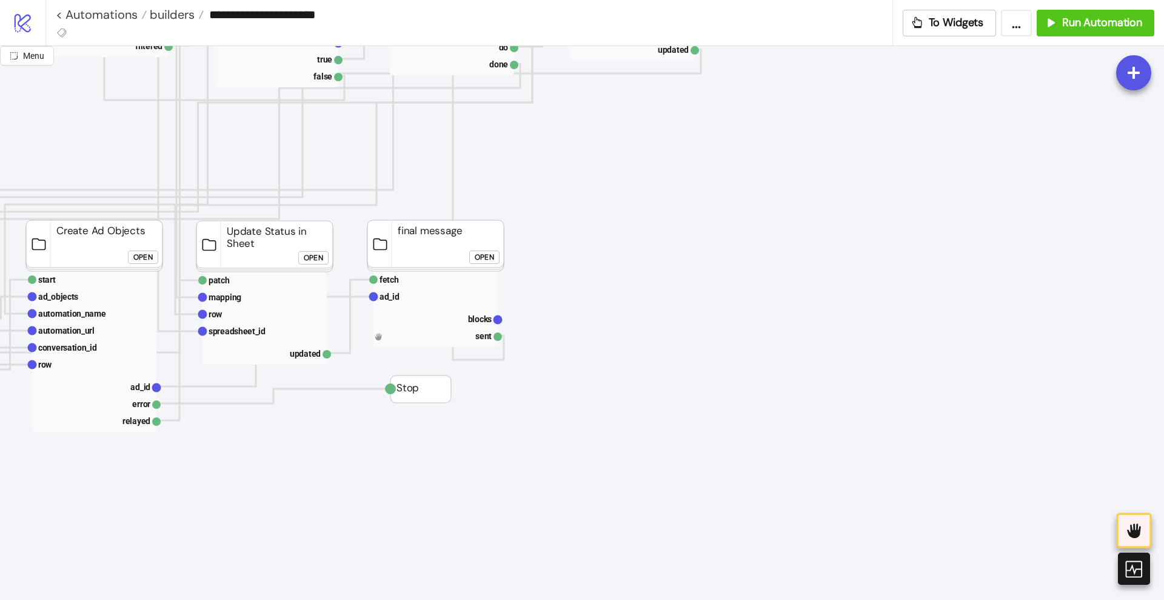
scroll to position [379, 379]
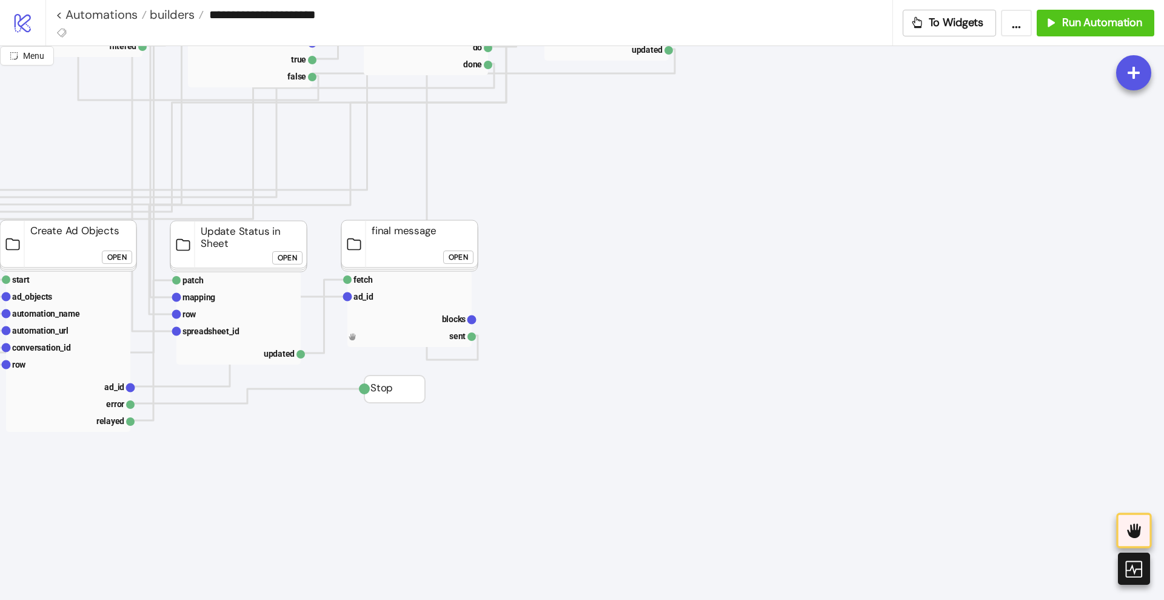
click at [455, 254] on div "Open" at bounding box center [458, 257] width 19 height 14
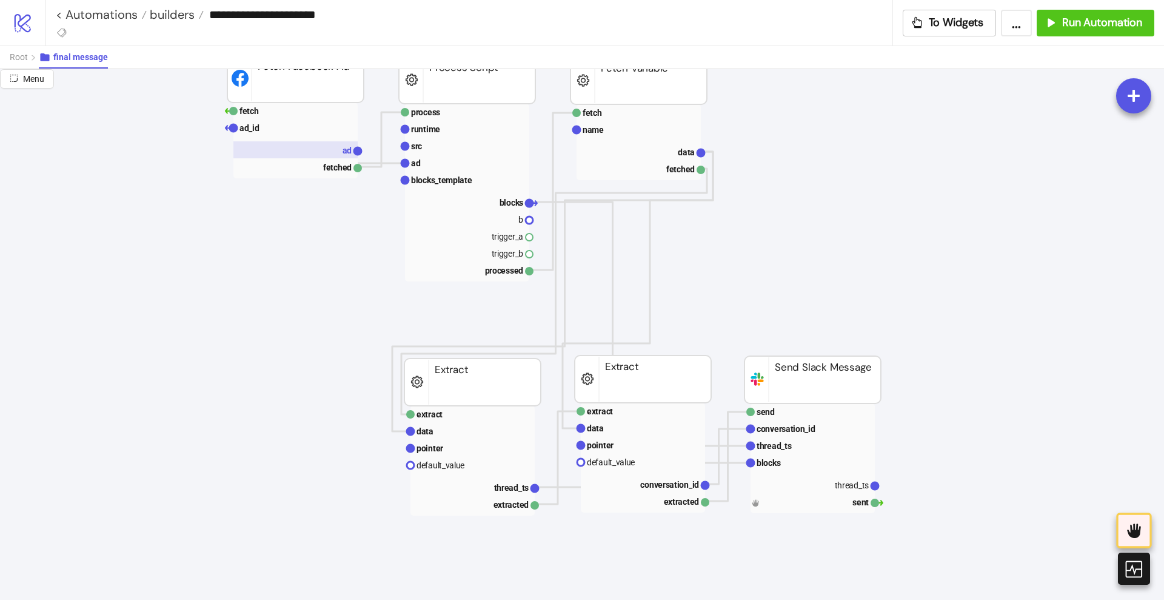
scroll to position [152, 0]
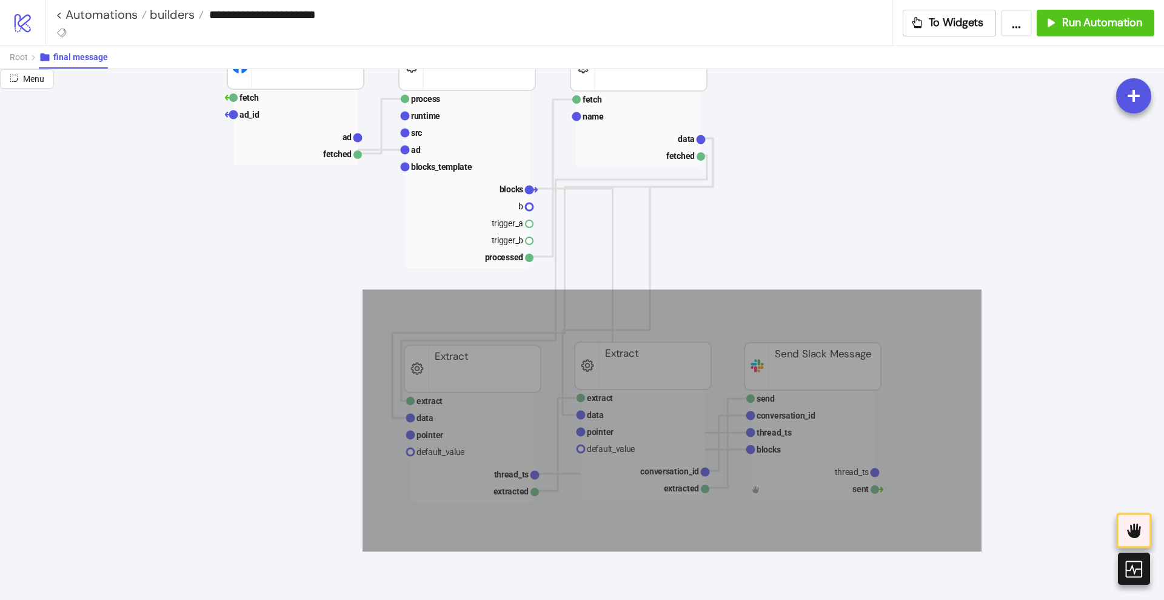
drag, startPoint x: 488, startPoint y: 372, endPoint x: 982, endPoint y: 551, distance: 525.1
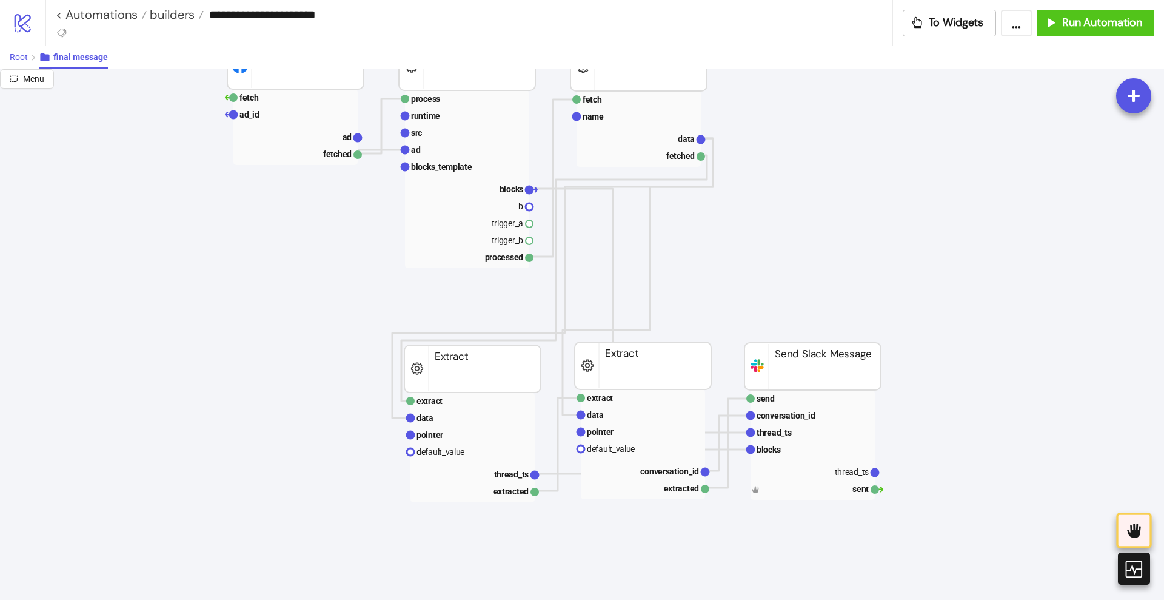
click at [22, 56] on span "Root" at bounding box center [19, 57] width 18 height 10
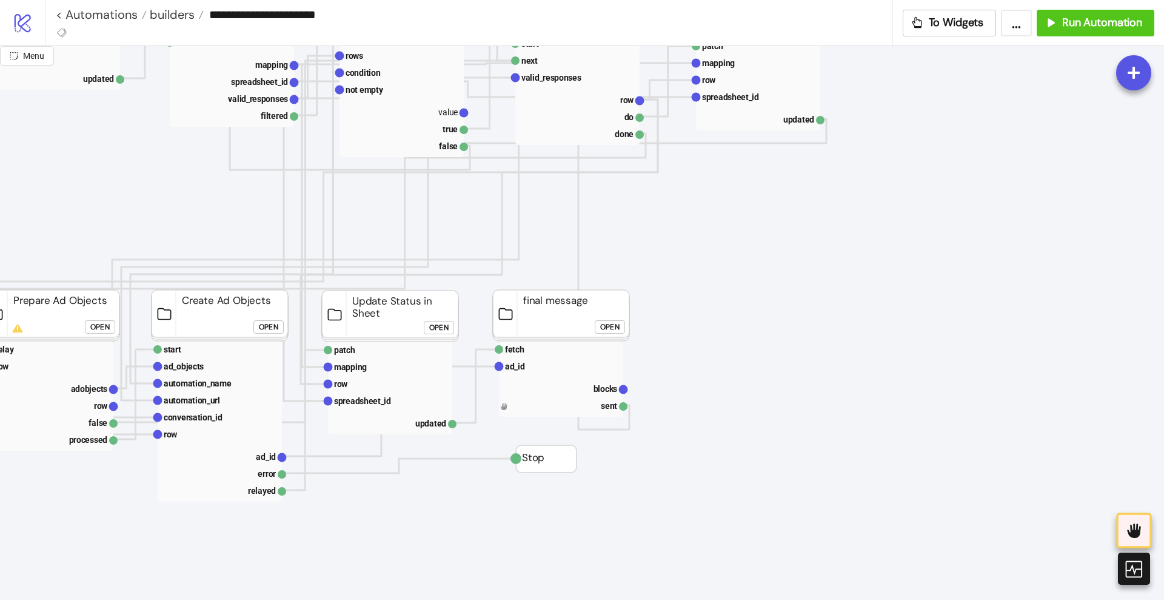
scroll to position [303, 227]
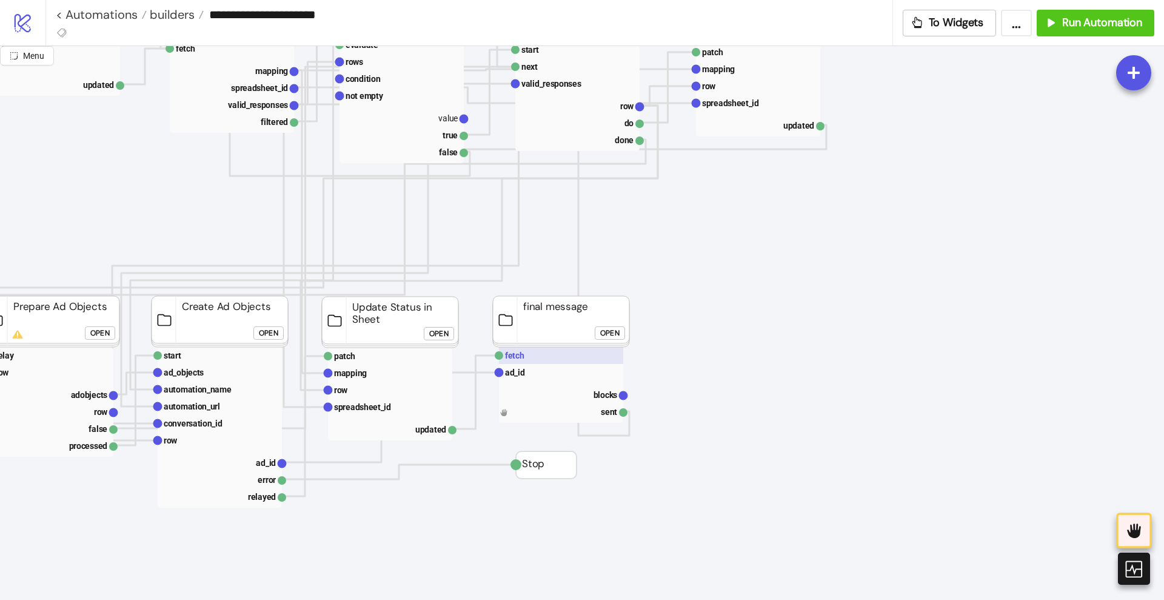
click at [528, 358] on rect at bounding box center [561, 355] width 124 height 17
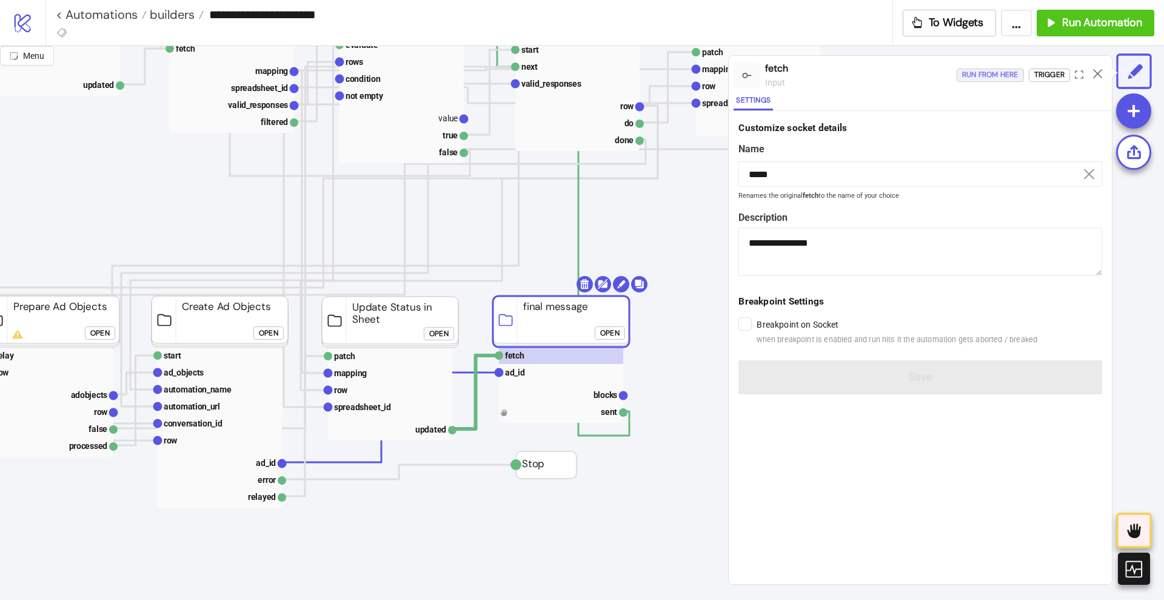
click at [984, 78] on div "Run from here" at bounding box center [990, 75] width 56 height 14
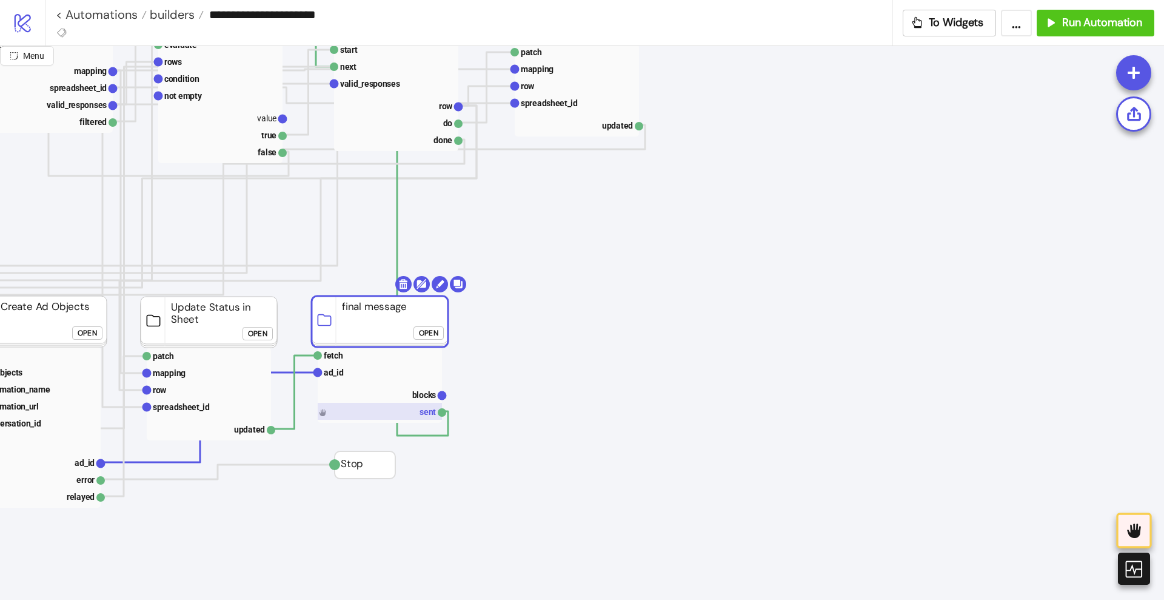
scroll to position [303, 455]
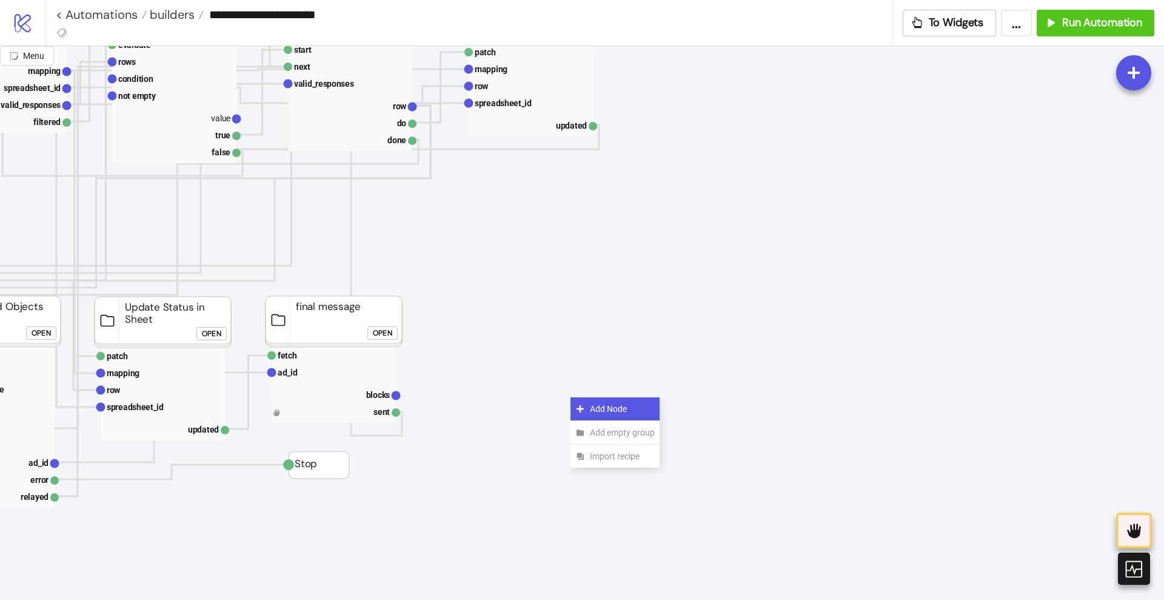
click at [579, 404] on icon at bounding box center [581, 409] width 10 height 10
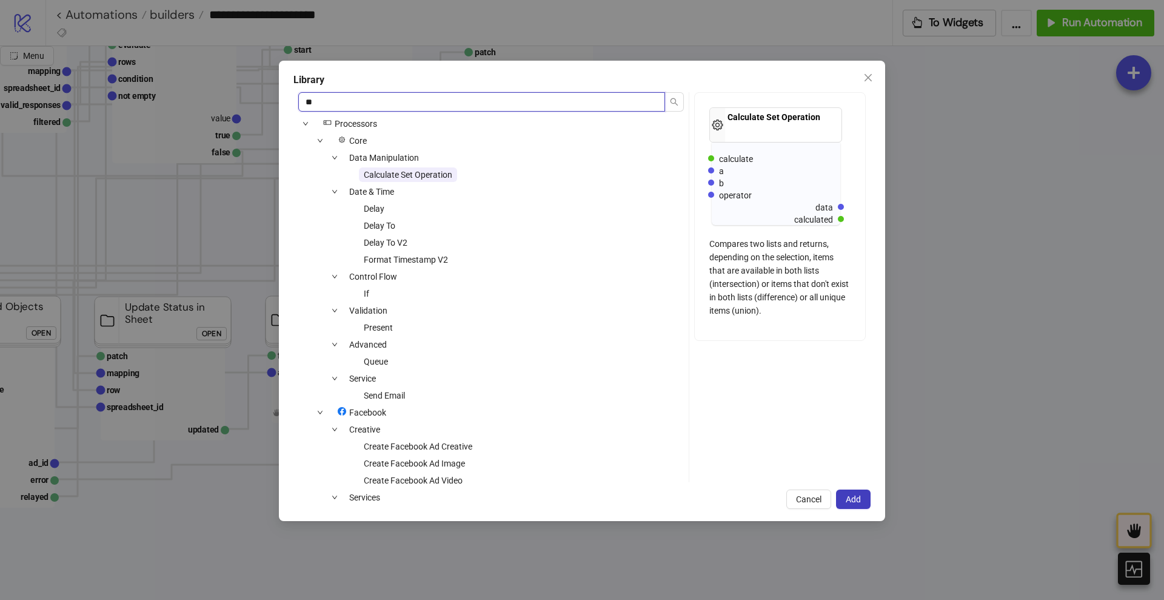
type input "**"
click at [370, 284] on div "Control Flow" at bounding box center [350, 276] width 104 height 15
click at [365, 293] on span "If" at bounding box center [366, 294] width 5 height 10
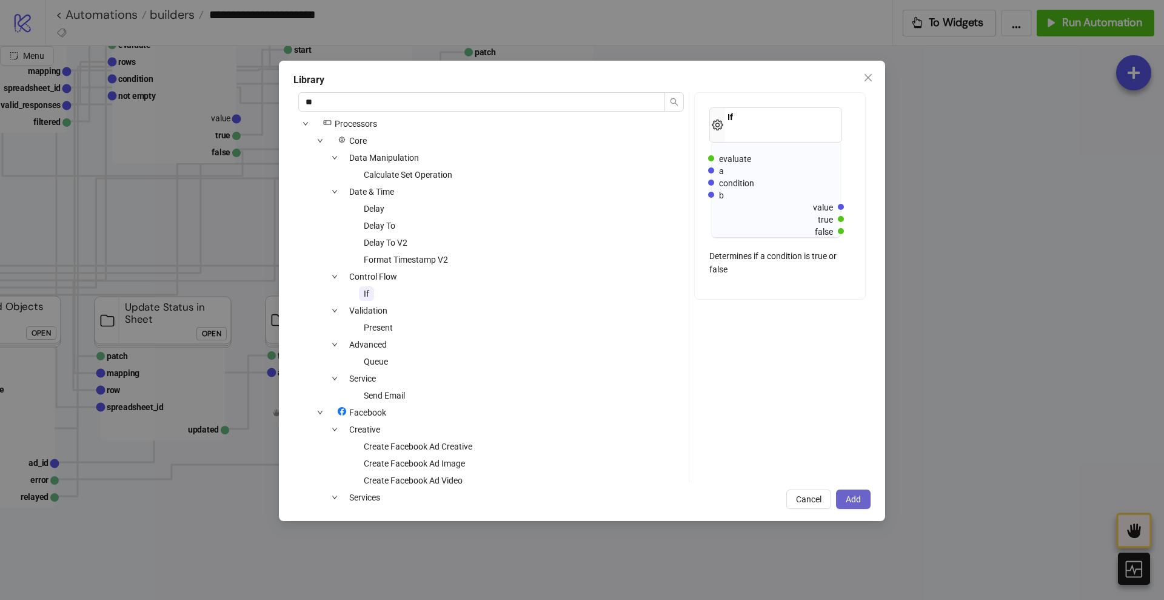
click at [862, 492] on button "Add" at bounding box center [853, 498] width 35 height 19
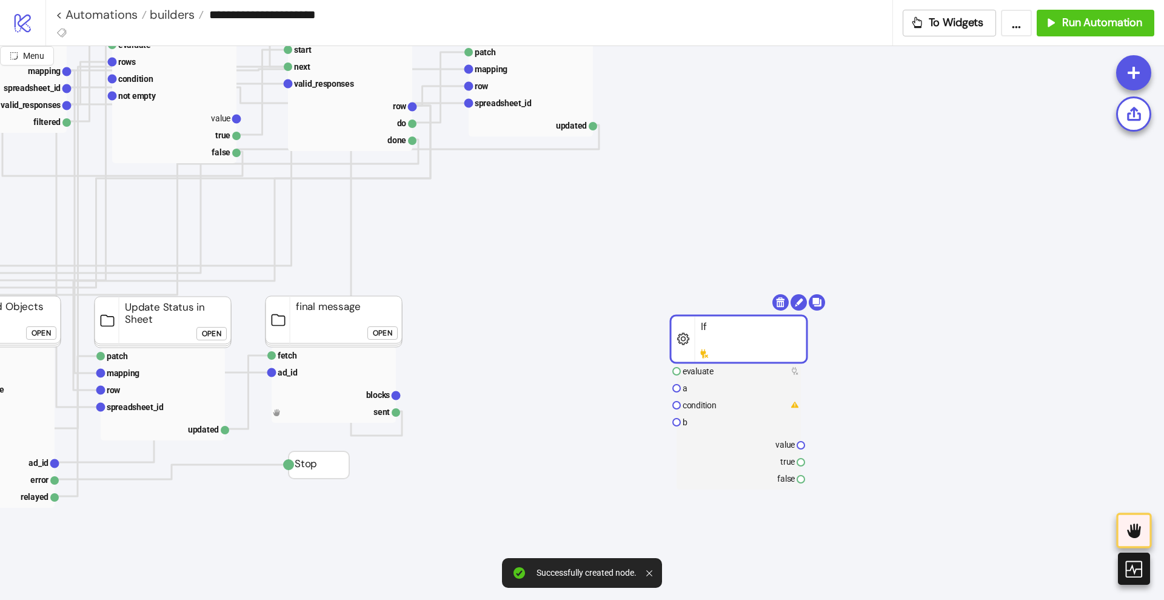
drag, startPoint x: 623, startPoint y: 423, endPoint x: 552, endPoint y: 354, distance: 98.6
click at [570, 364] on div "Add Node" at bounding box center [596, 366] width 89 height 24
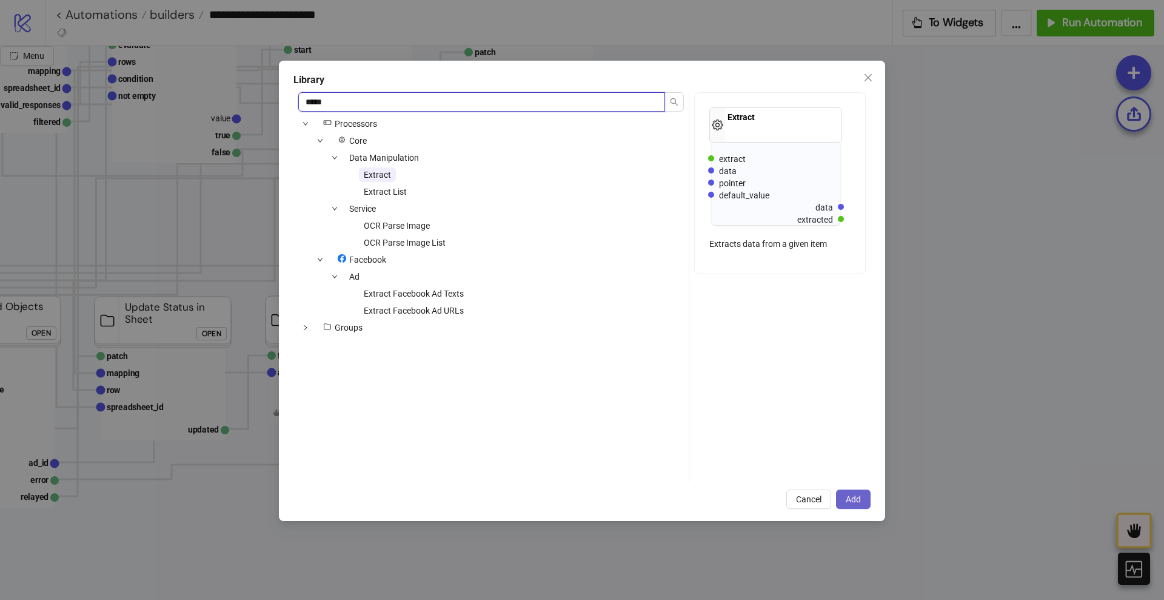
type input "*****"
click at [852, 491] on button "Add" at bounding box center [853, 498] width 35 height 19
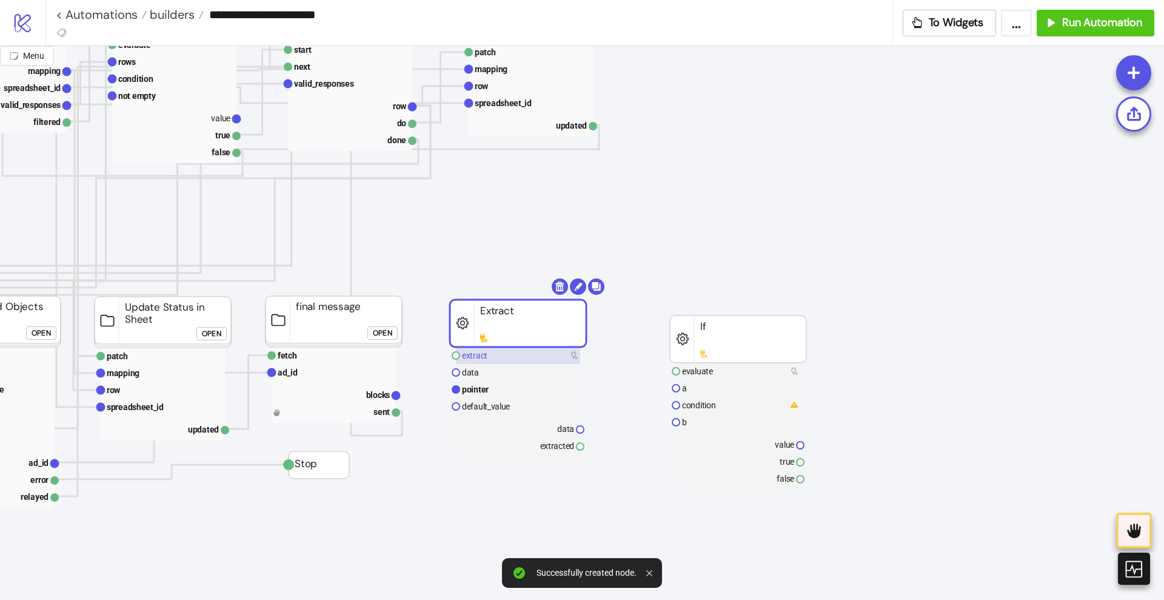
drag, startPoint x: 610, startPoint y: 372, endPoint x: 464, endPoint y: 351, distance: 147.7
click at [384, 411] on rect at bounding box center [334, 411] width 124 height 17
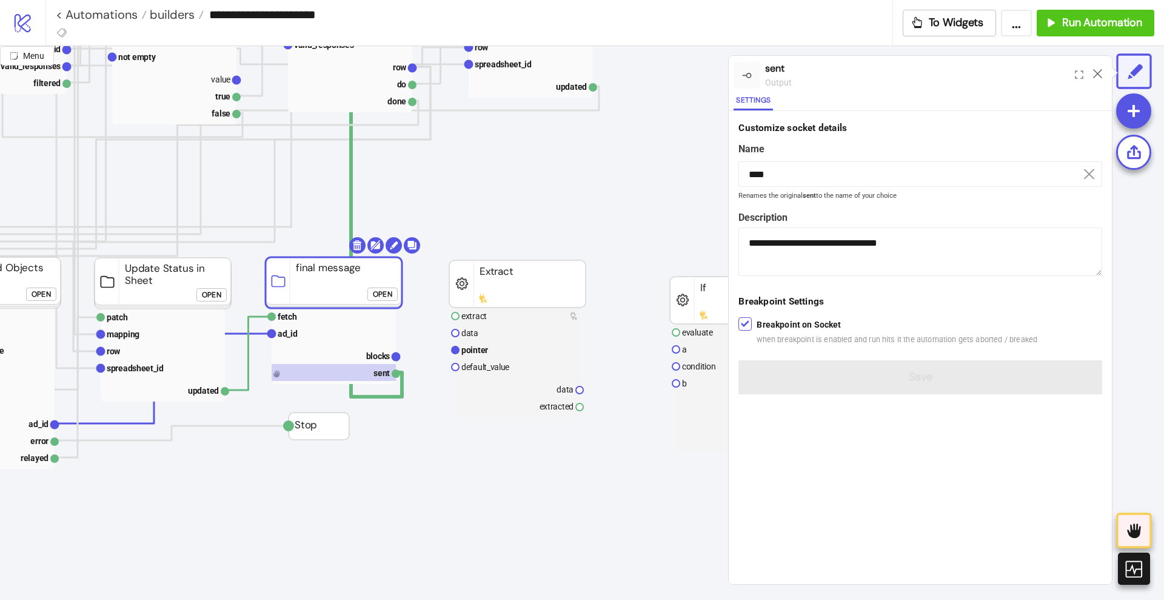
scroll to position [379, 455]
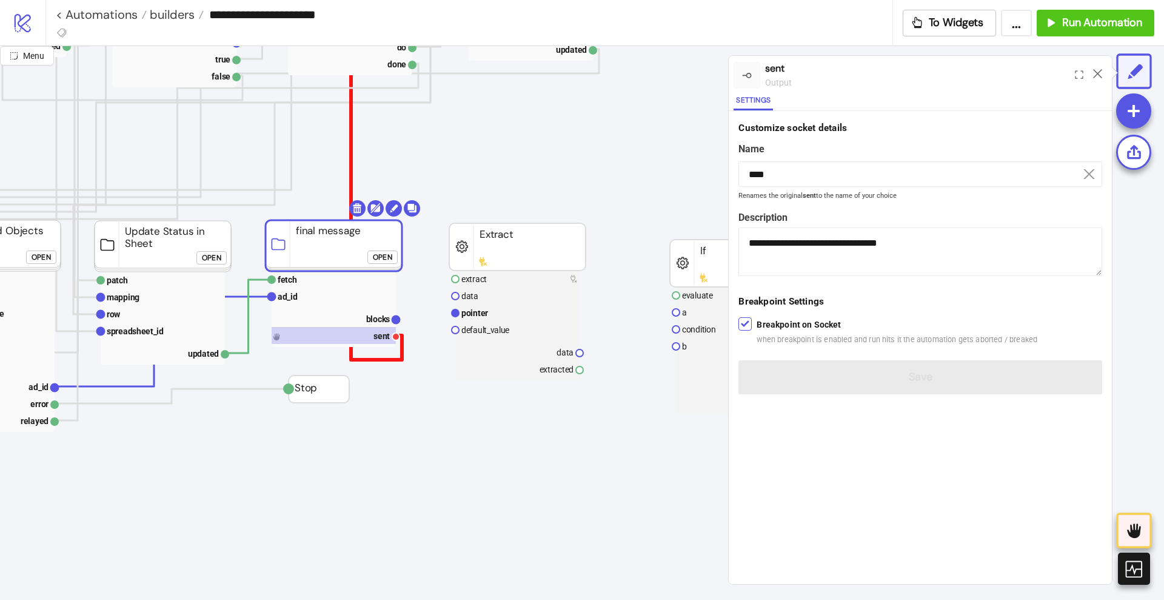
click at [402, 355] on polyline at bounding box center [336, 133] width 132 height 454
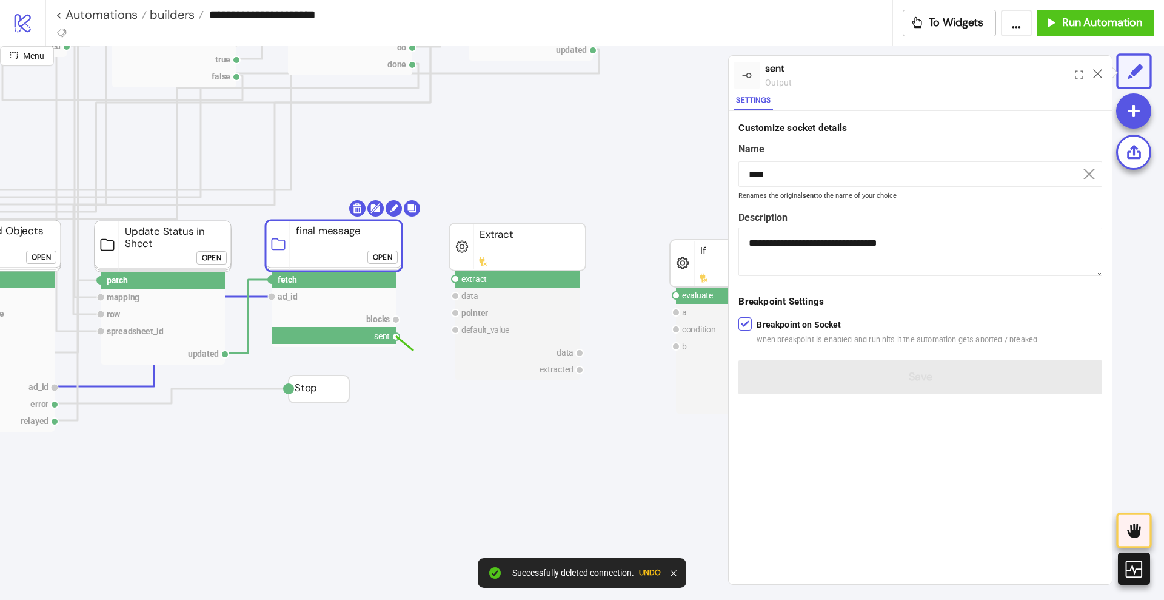
drag, startPoint x: 396, startPoint y: 337, endPoint x: 431, endPoint y: 335, distance: 34.6
click at [455, 280] on circle at bounding box center [455, 278] width 7 height 7
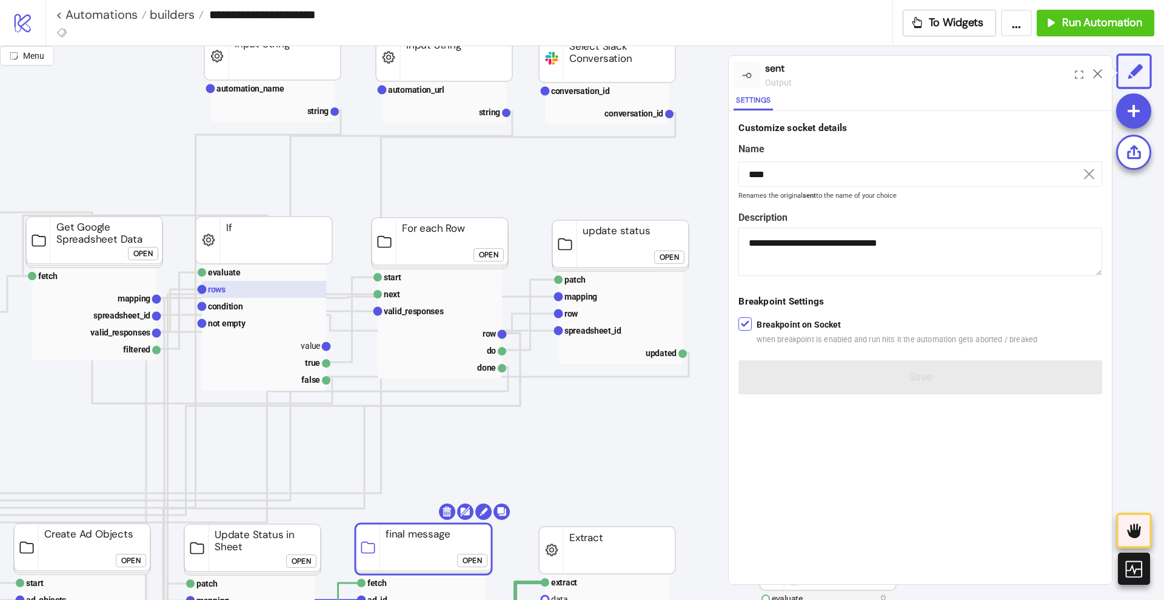
scroll to position [76, 455]
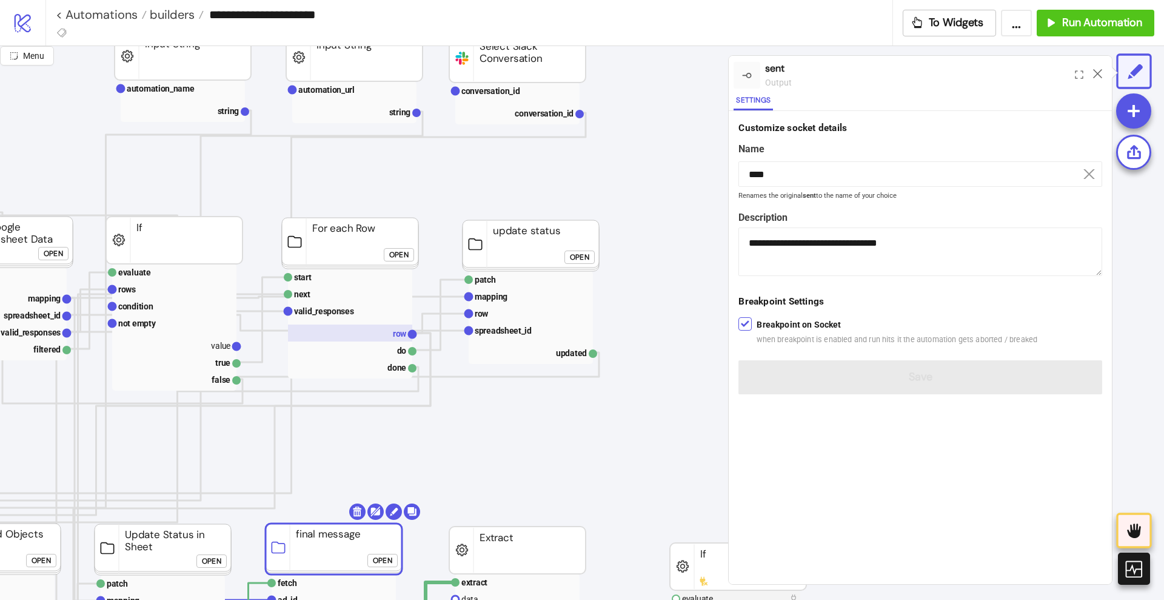
click at [388, 331] on rect at bounding box center [350, 332] width 124 height 17
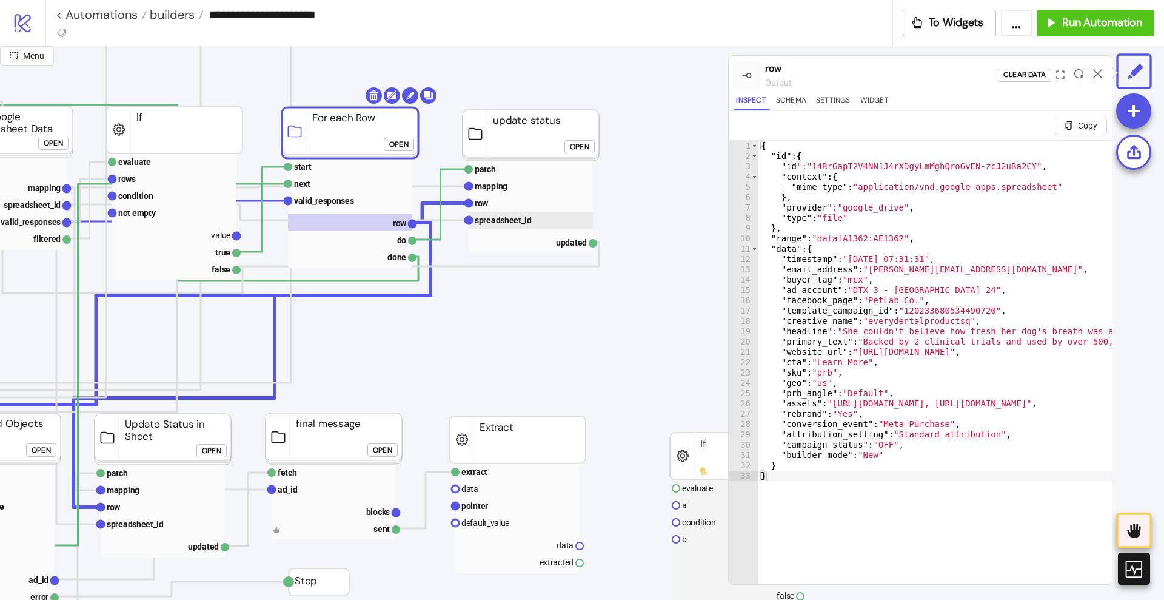
scroll to position [227, 455]
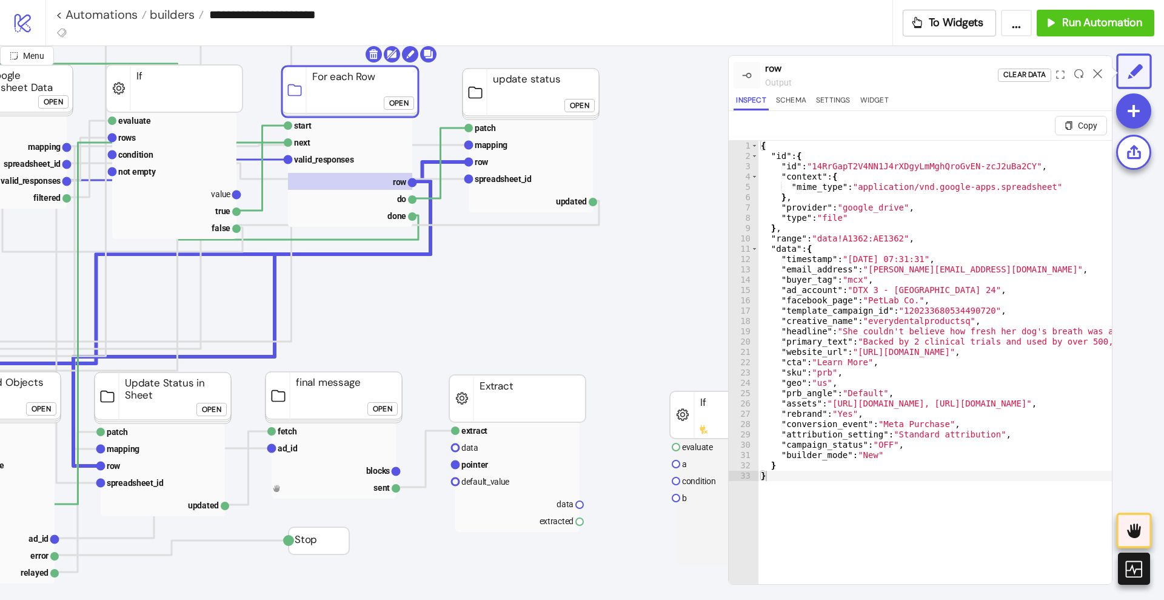
drag, startPoint x: 412, startPoint y: 183, endPoint x: 432, endPoint y: 324, distance: 143.3
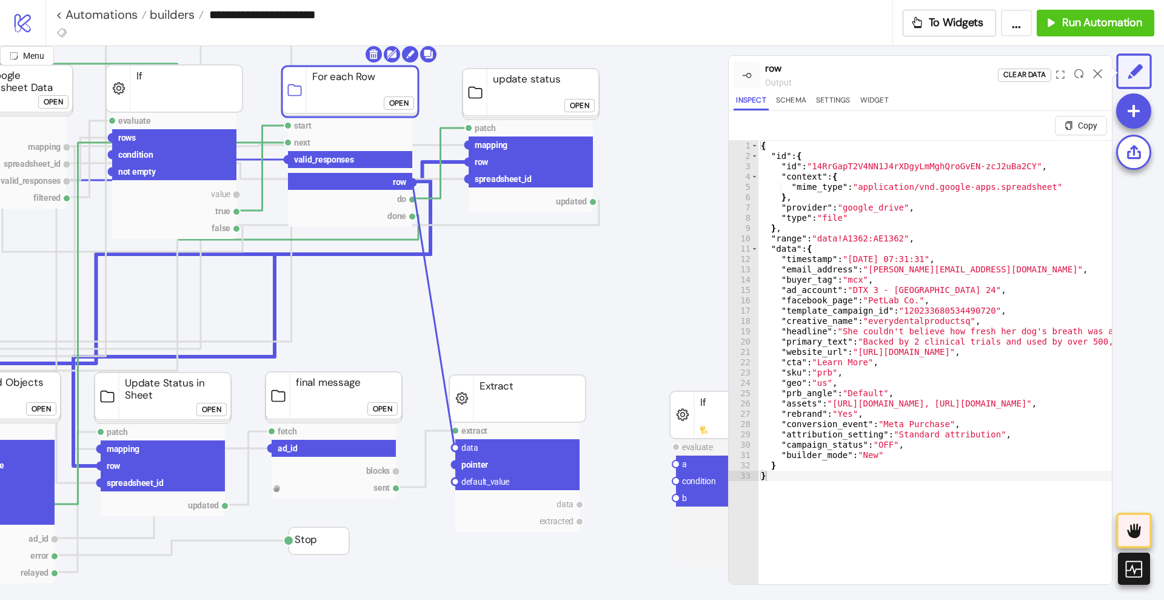
click at [454, 445] on circle at bounding box center [455, 447] width 7 height 7
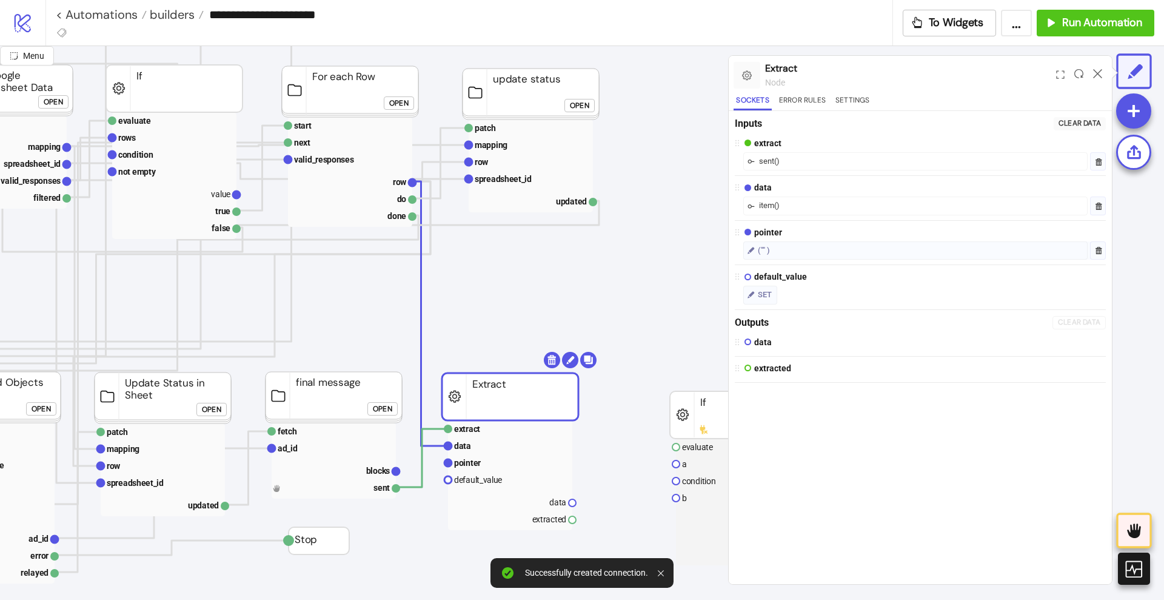
drag, startPoint x: 488, startPoint y: 408, endPoint x: 480, endPoint y: 406, distance: 7.5
click at [480, 406] on rect at bounding box center [510, 396] width 136 height 47
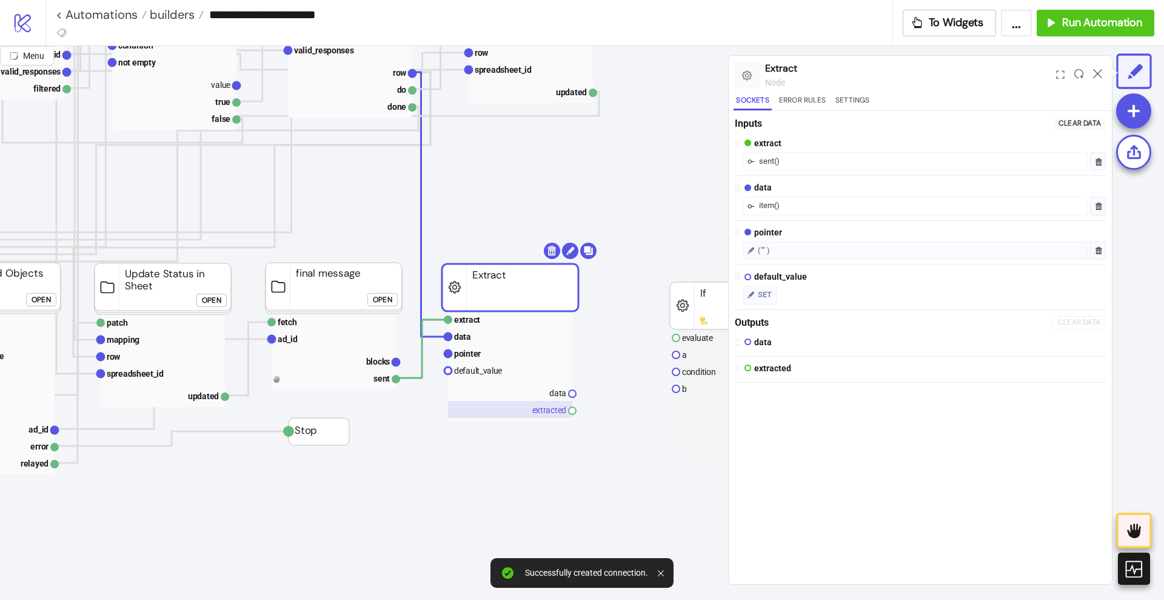
scroll to position [379, 455]
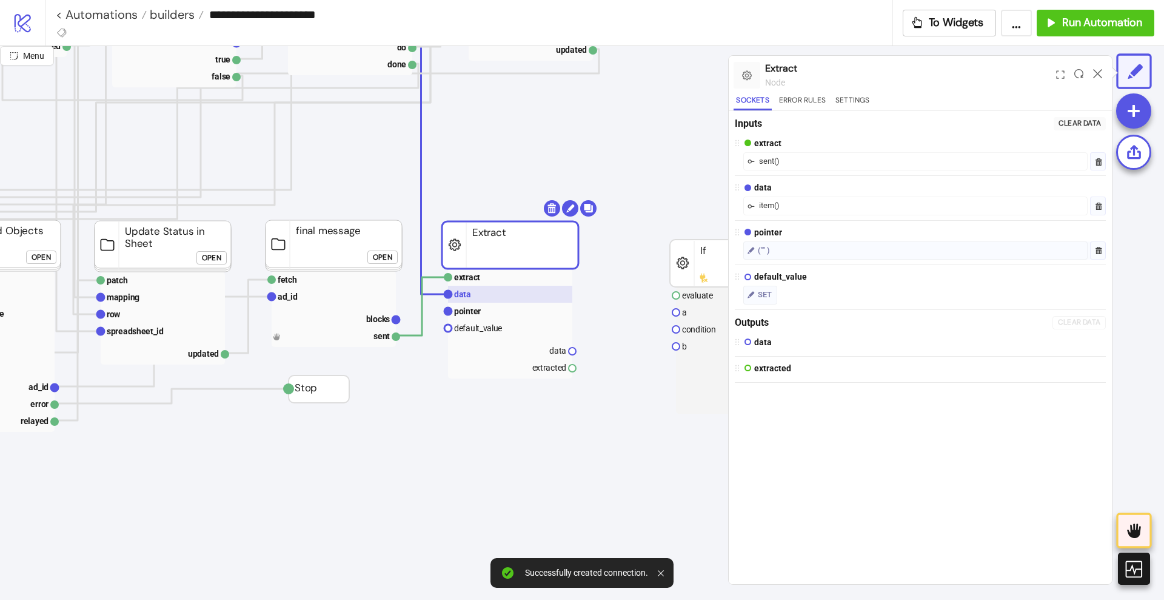
click at [480, 298] on rect at bounding box center [510, 294] width 124 height 17
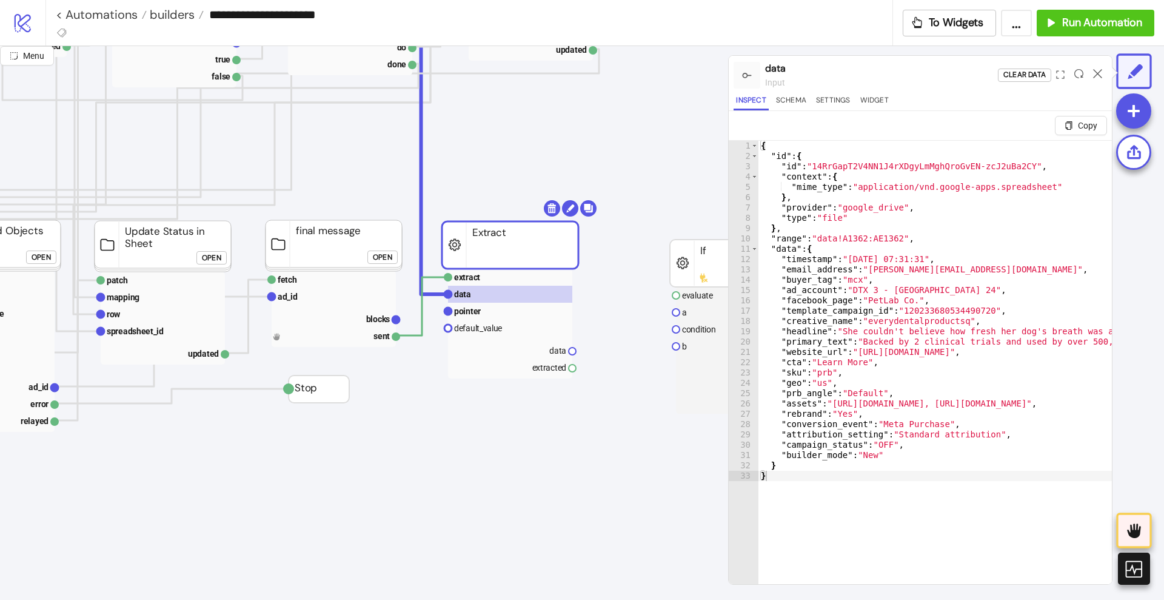
type textarea "**********"
click at [477, 307] on text "pointer" at bounding box center [467, 311] width 27 height 10
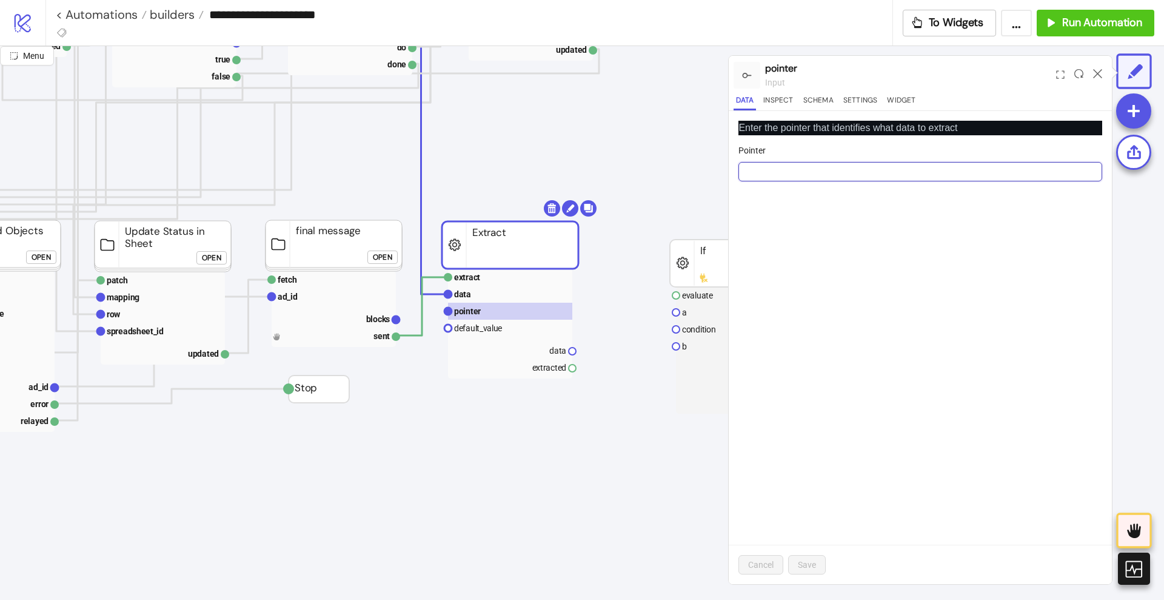
click at [782, 167] on input "Pointer" at bounding box center [921, 171] width 364 height 19
paste input "*********"
type input "**********"
click at [815, 557] on button "Save" at bounding box center [807, 564] width 38 height 19
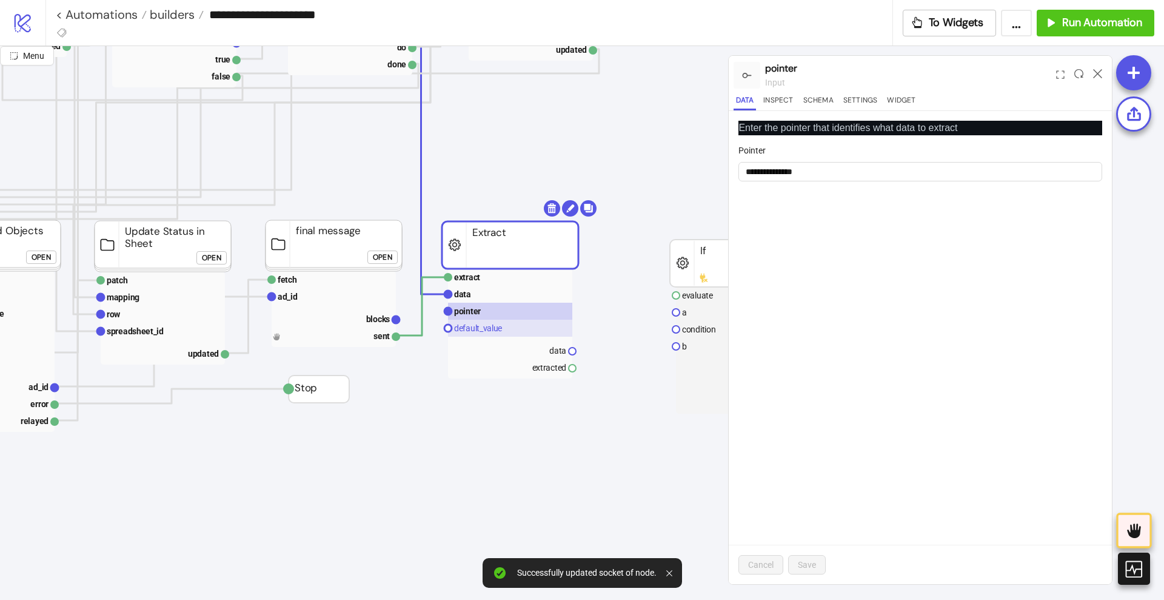
click at [482, 328] on text "default_value" at bounding box center [478, 328] width 48 height 10
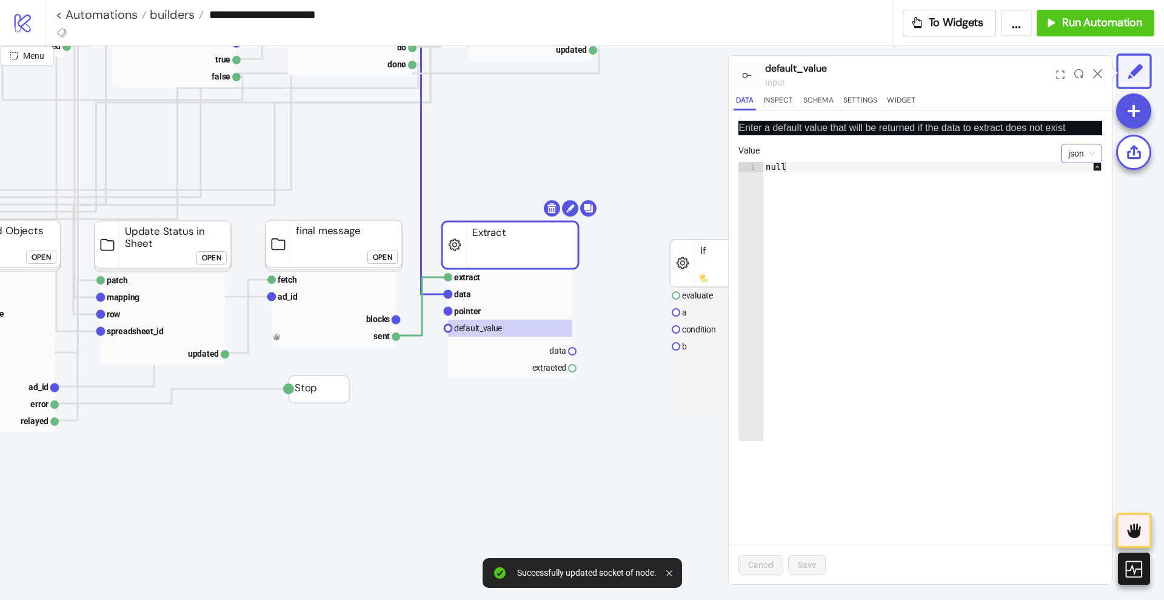
click at [1077, 158] on span "json" at bounding box center [1082, 153] width 27 height 18
click at [1081, 231] on div "boolean" at bounding box center [1082, 235] width 22 height 13
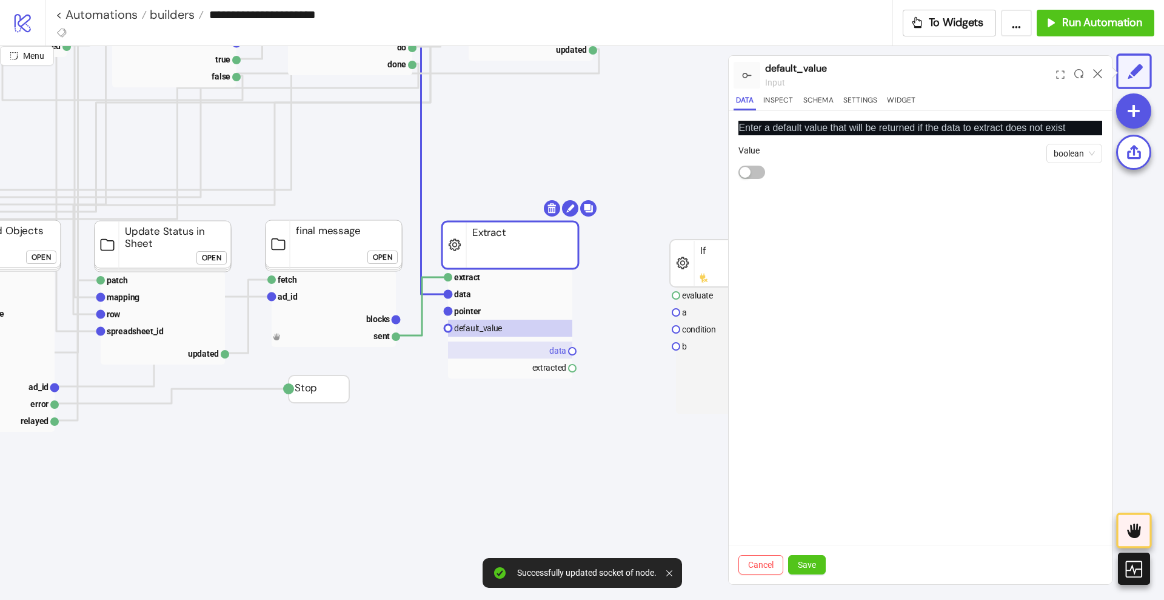
drag, startPoint x: 814, startPoint y: 565, endPoint x: 536, endPoint y: 349, distance: 351.8
click at [814, 565] on span "Save" at bounding box center [807, 565] width 18 height 10
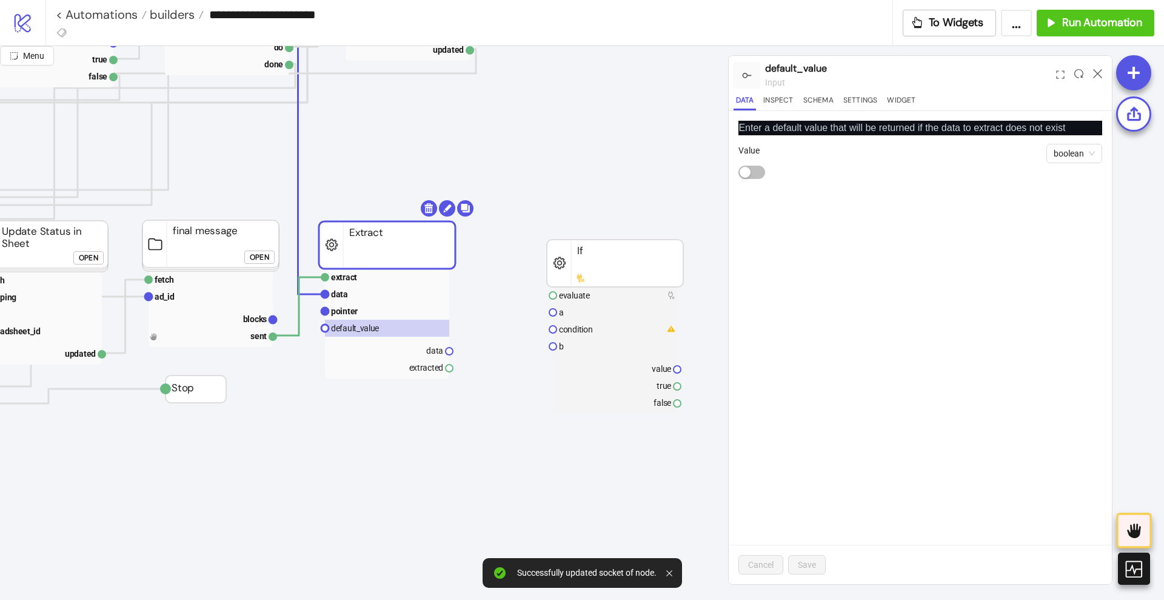
scroll to position [379, 606]
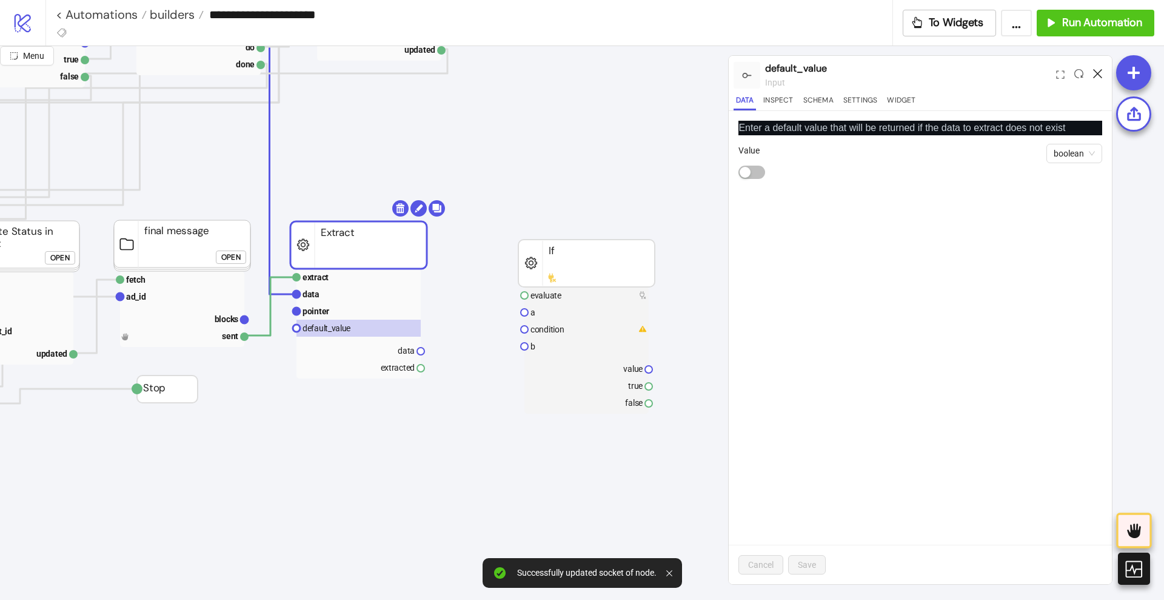
click at [1101, 69] on icon at bounding box center [1097, 73] width 9 height 9
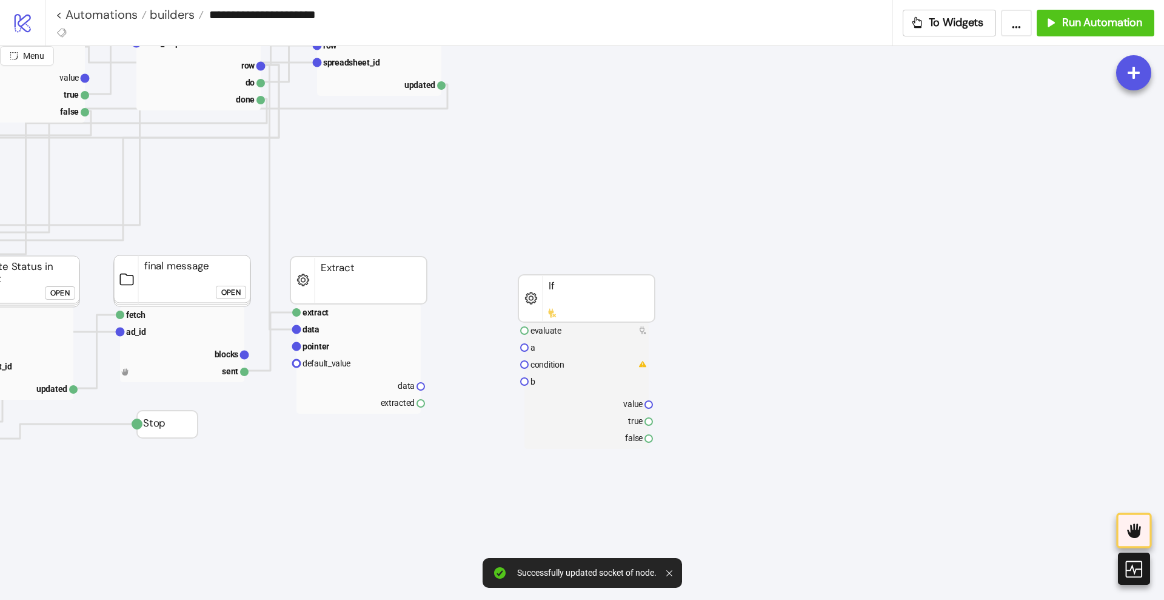
scroll to position [227, 606]
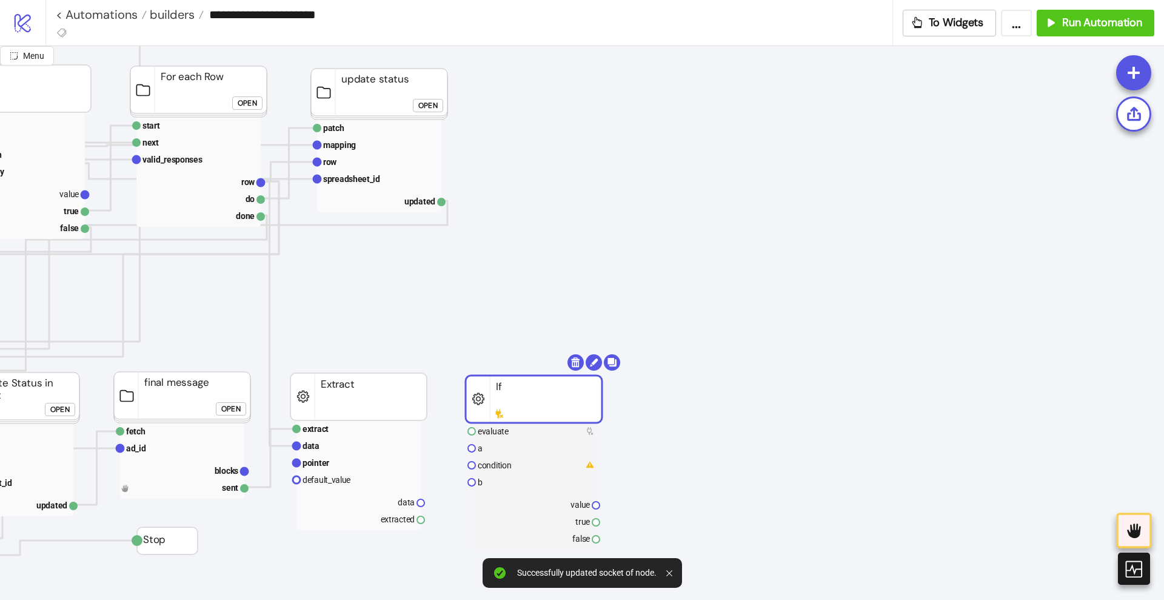
drag, startPoint x: 563, startPoint y: 401, endPoint x: 510, endPoint y: 386, distance: 55.1
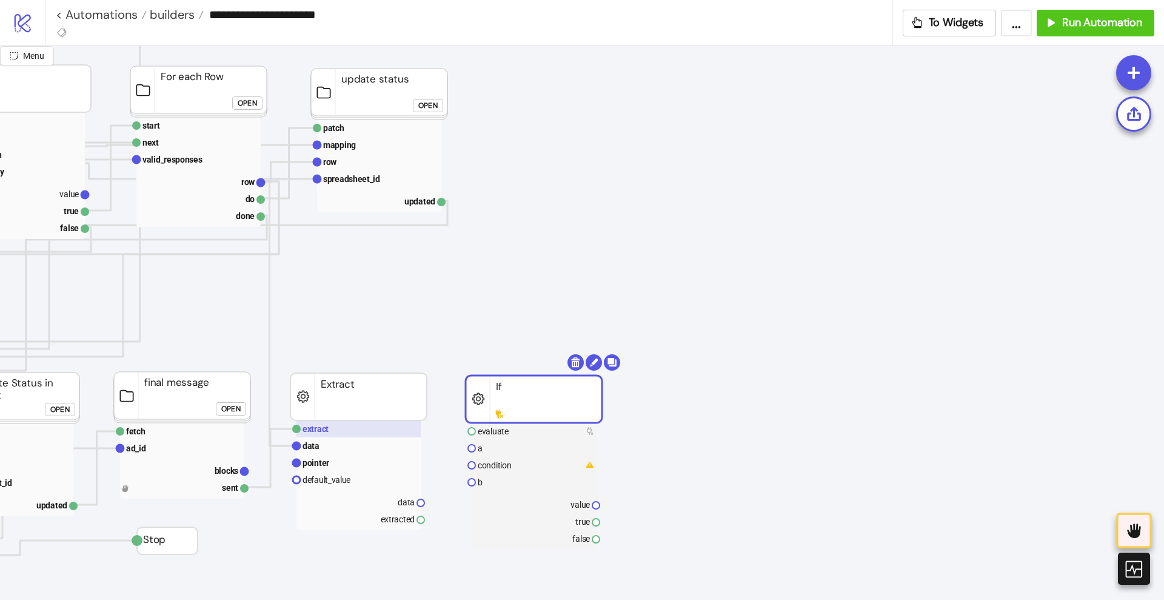
click at [344, 431] on rect at bounding box center [359, 428] width 124 height 17
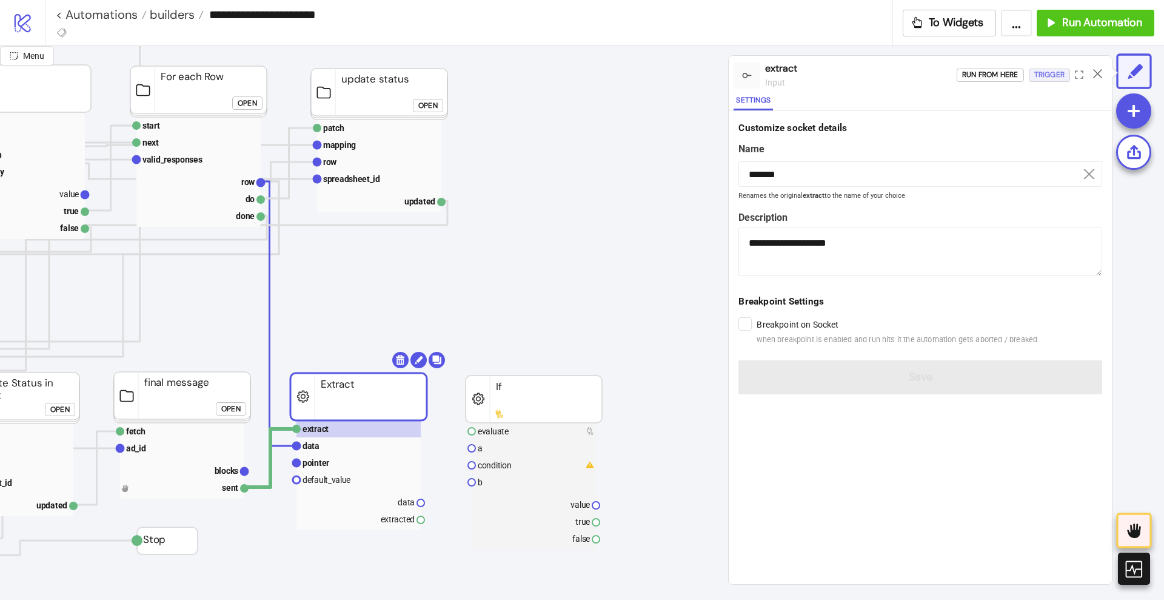
click at [1057, 72] on div "Trigger" at bounding box center [1050, 75] width 30 height 14
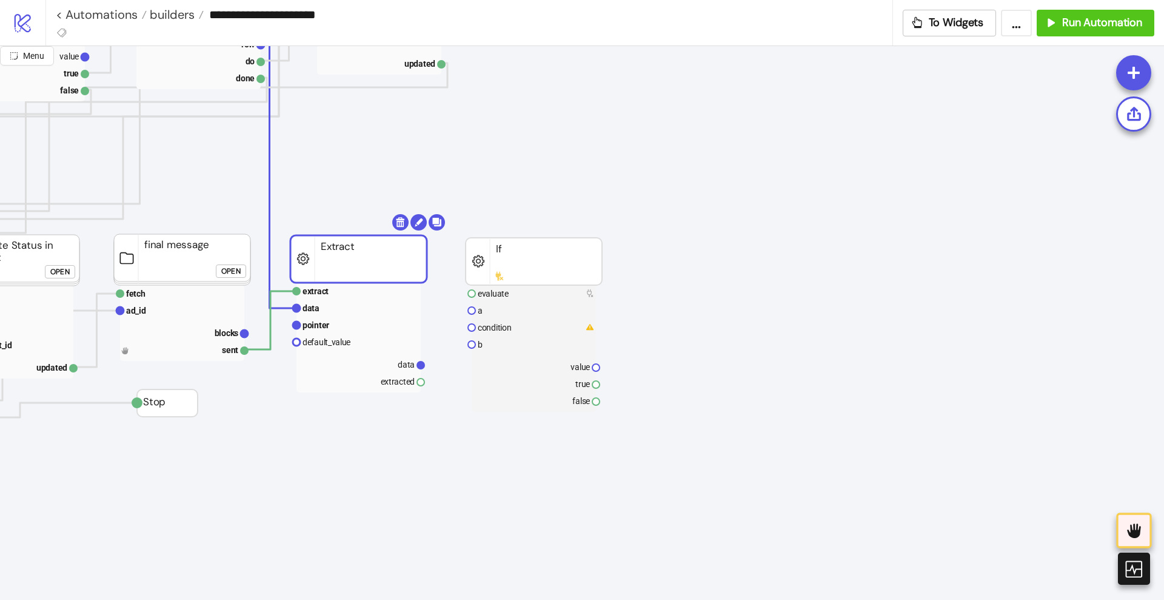
scroll to position [379, 606]
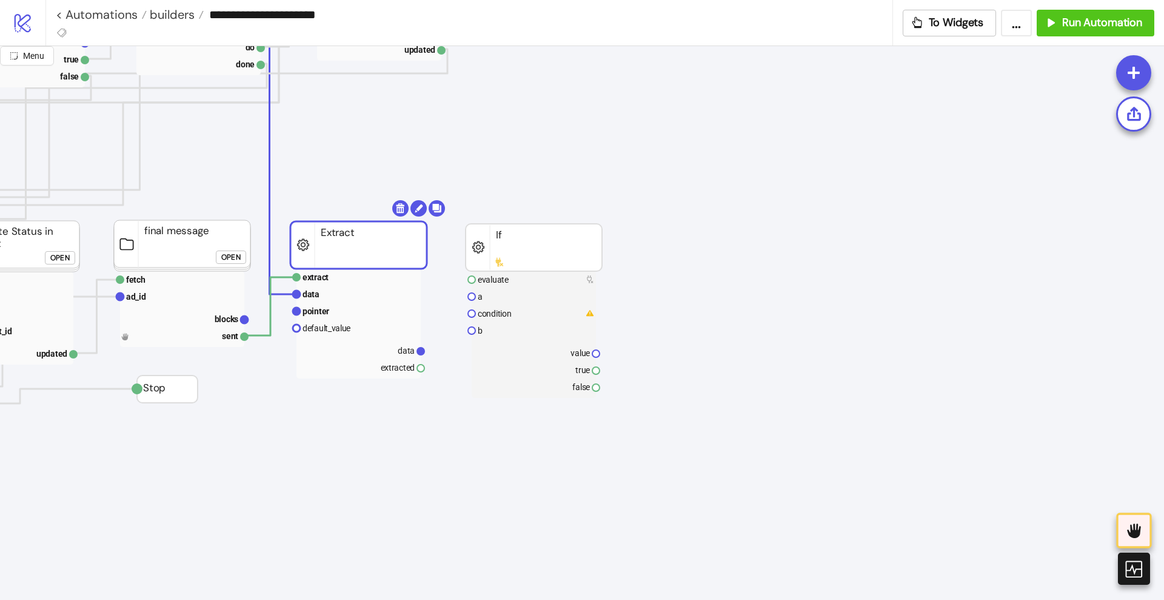
drag, startPoint x: 428, startPoint y: 372, endPoint x: 452, endPoint y: 349, distance: 33.0
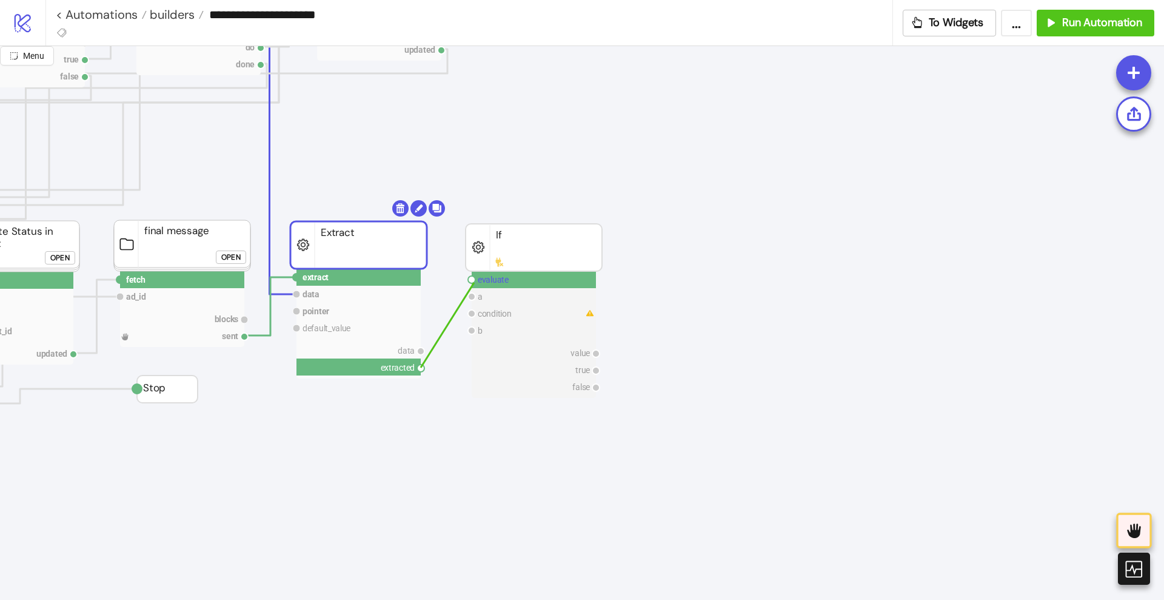
click at [474, 283] on rect at bounding box center [534, 279] width 124 height 17
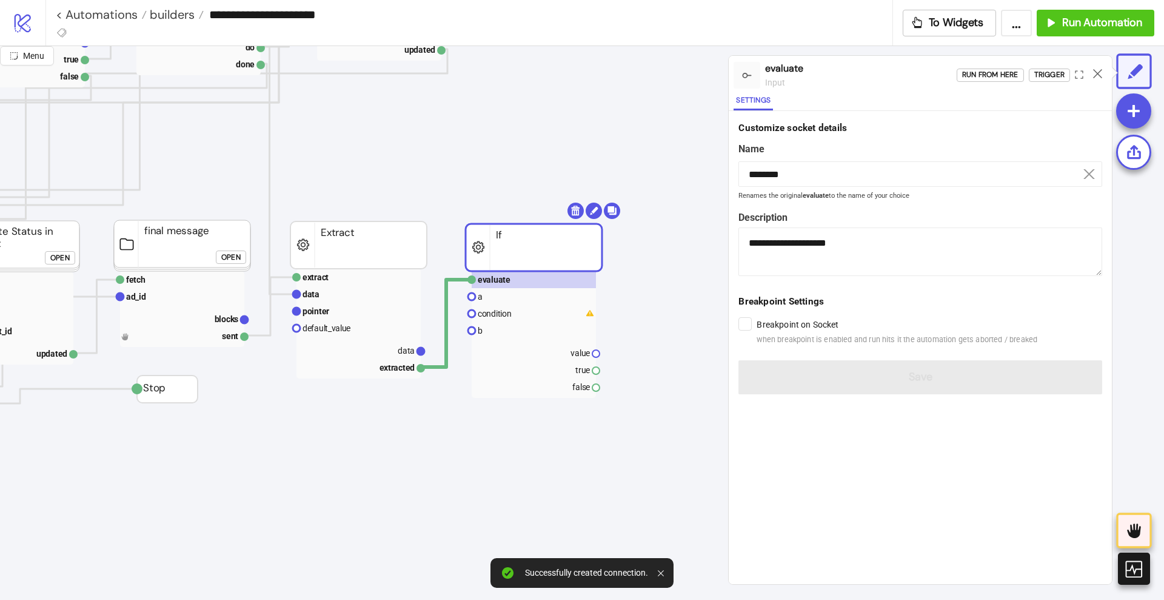
drag, startPoint x: 421, startPoint y: 346, endPoint x: 432, endPoint y: 356, distance: 15.5
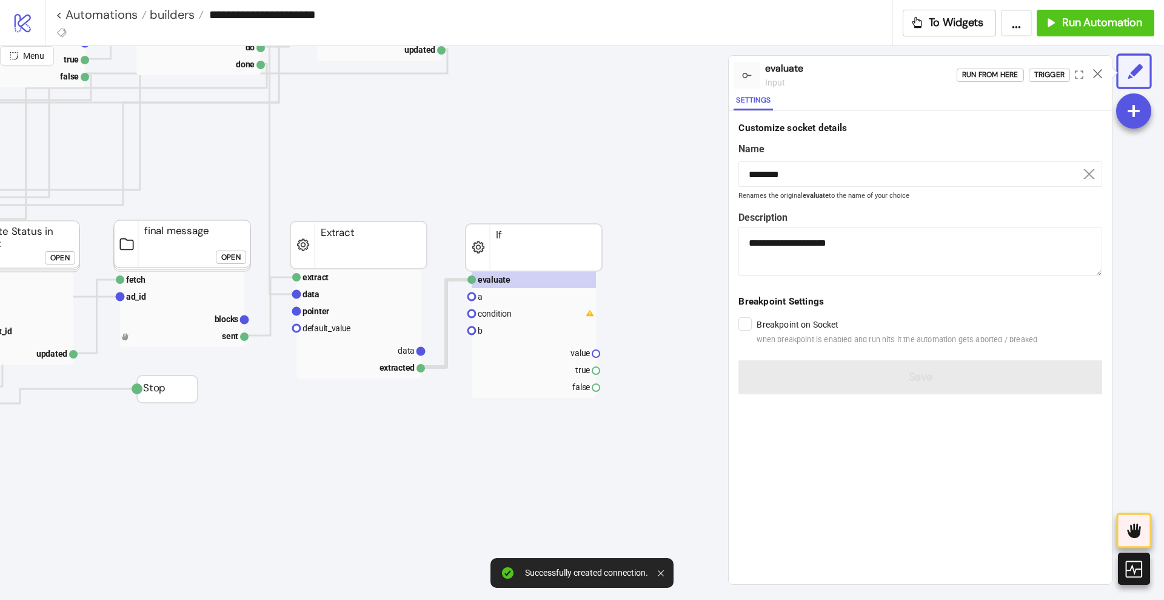
drag, startPoint x: 422, startPoint y: 349, endPoint x: 462, endPoint y: 346, distance: 39.5
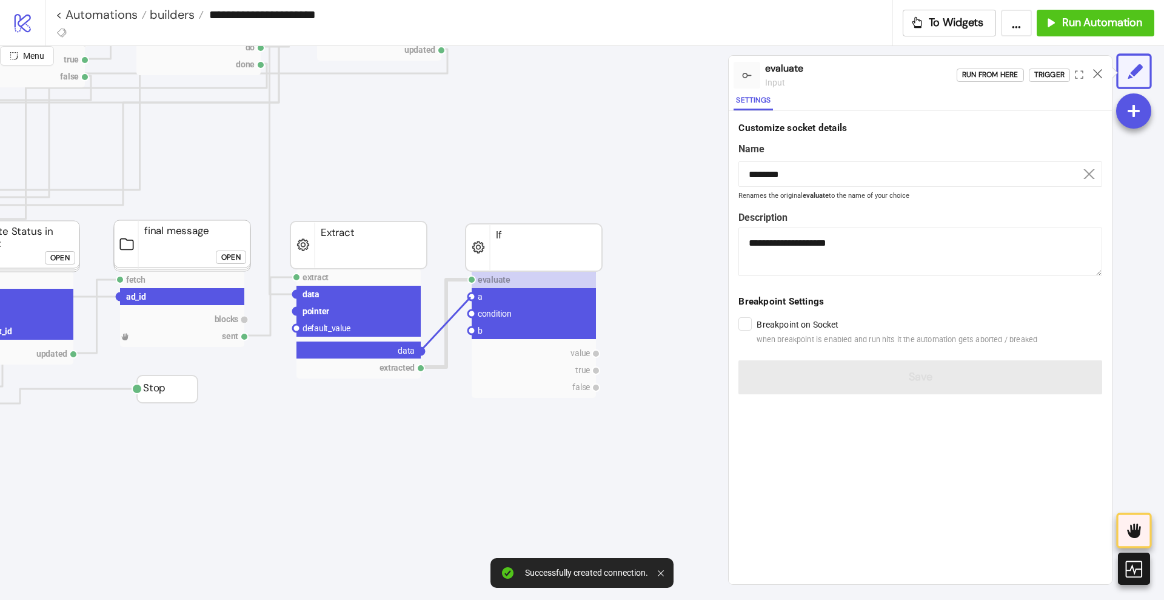
click at [471, 297] on circle at bounding box center [471, 296] width 7 height 7
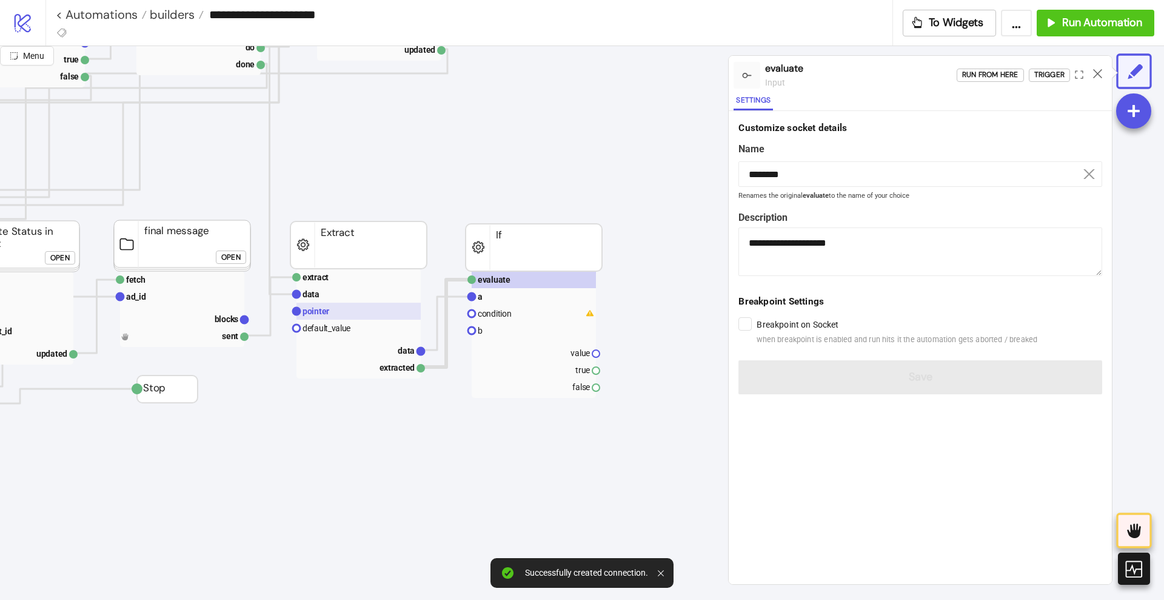
click at [340, 312] on rect at bounding box center [359, 311] width 124 height 17
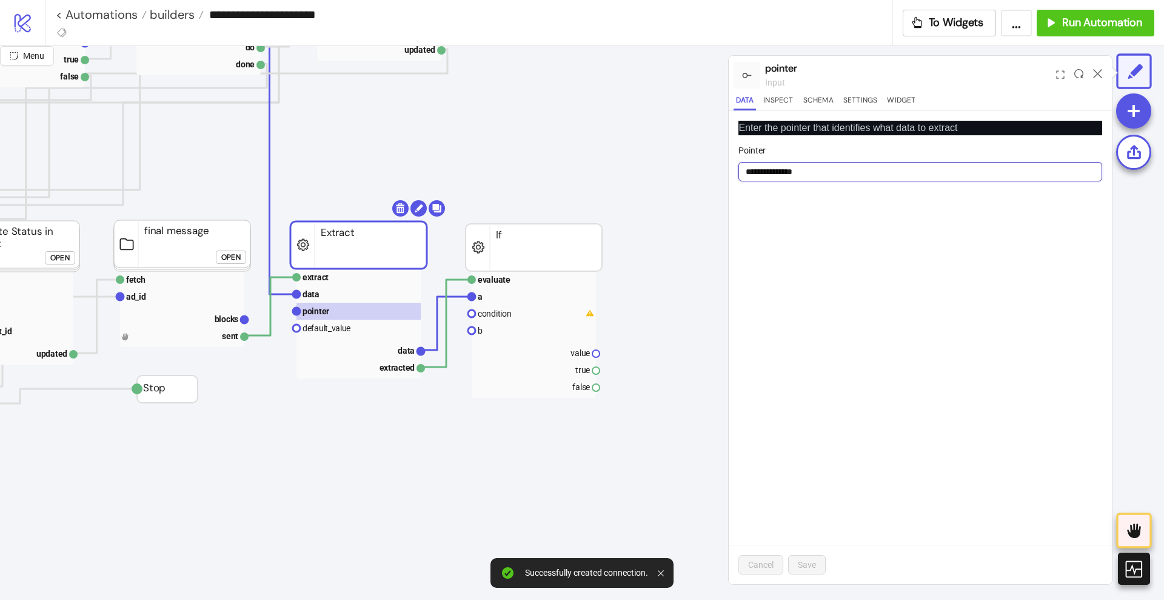
click at [781, 170] on input "**********" at bounding box center [921, 171] width 364 height 19
click at [401, 351] on text "data" at bounding box center [406, 351] width 17 height 10
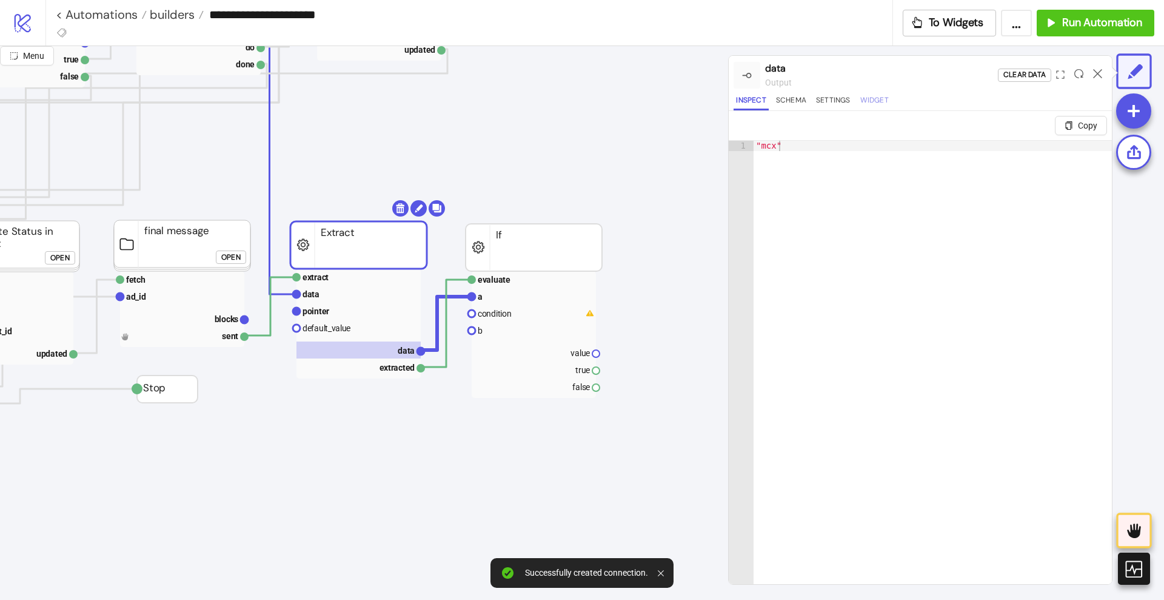
click at [858, 100] on button "Widget" at bounding box center [874, 102] width 33 height 16
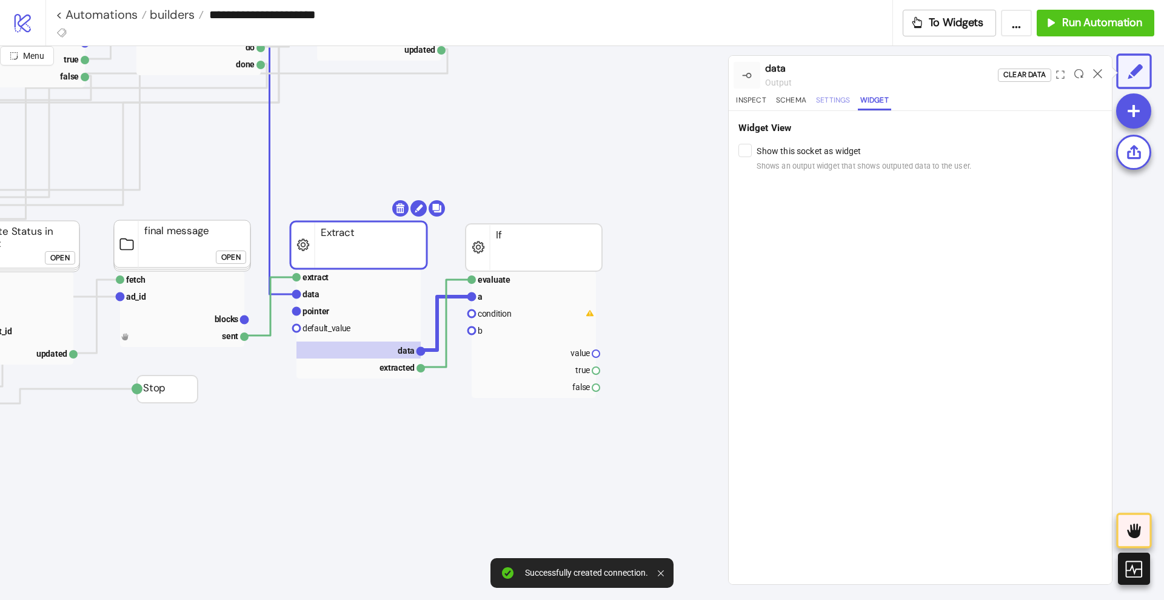
click at [844, 99] on button "Settings" at bounding box center [833, 102] width 39 height 16
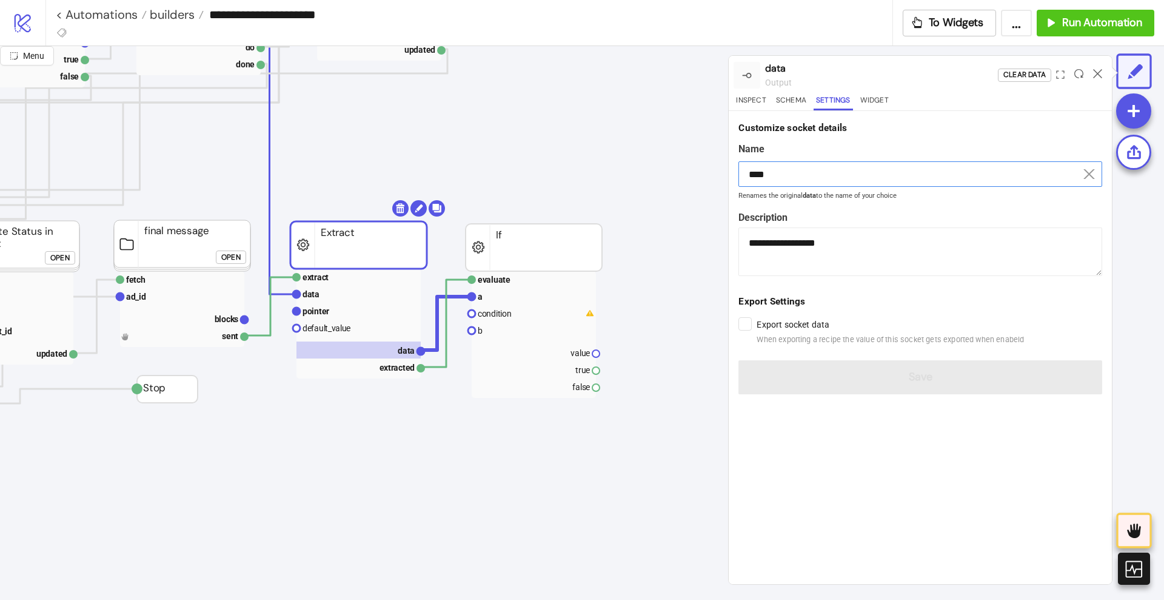
click at [818, 172] on input "****" at bounding box center [921, 173] width 364 height 25
paste input "*****"
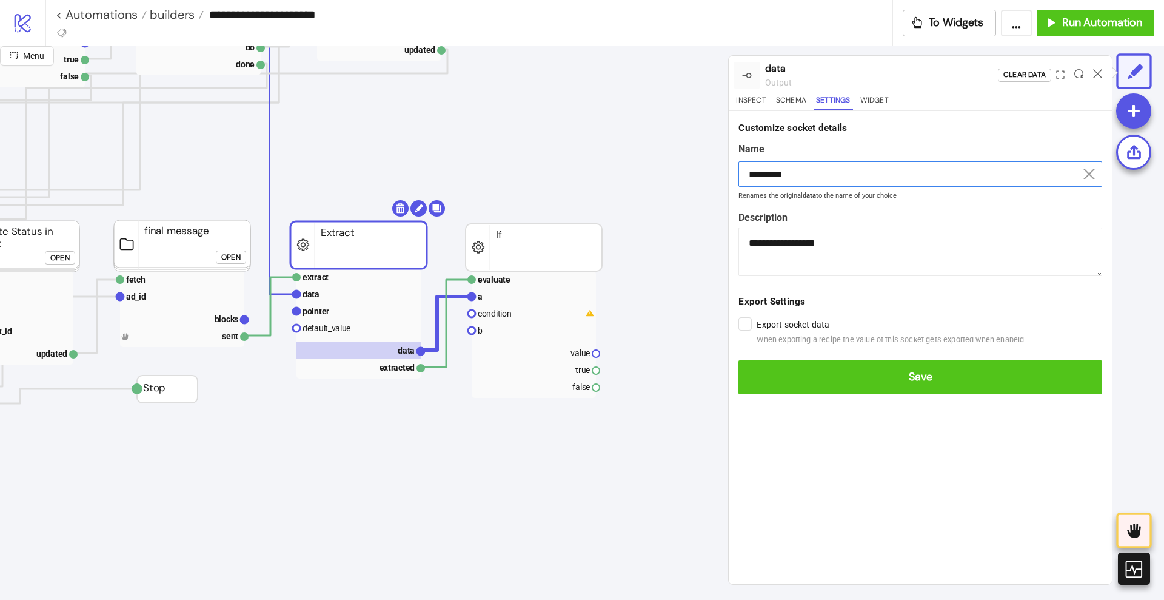
click at [739, 360] on button "Save" at bounding box center [921, 377] width 364 height 34
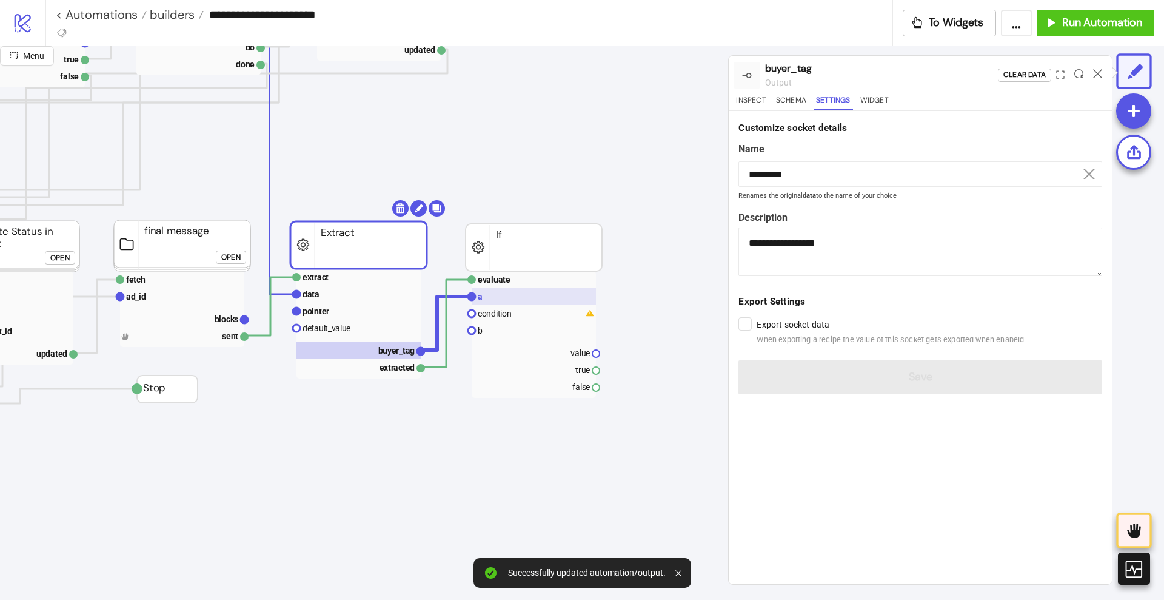
click at [522, 296] on rect at bounding box center [534, 296] width 124 height 17
type input "*"
type textarea "**********"
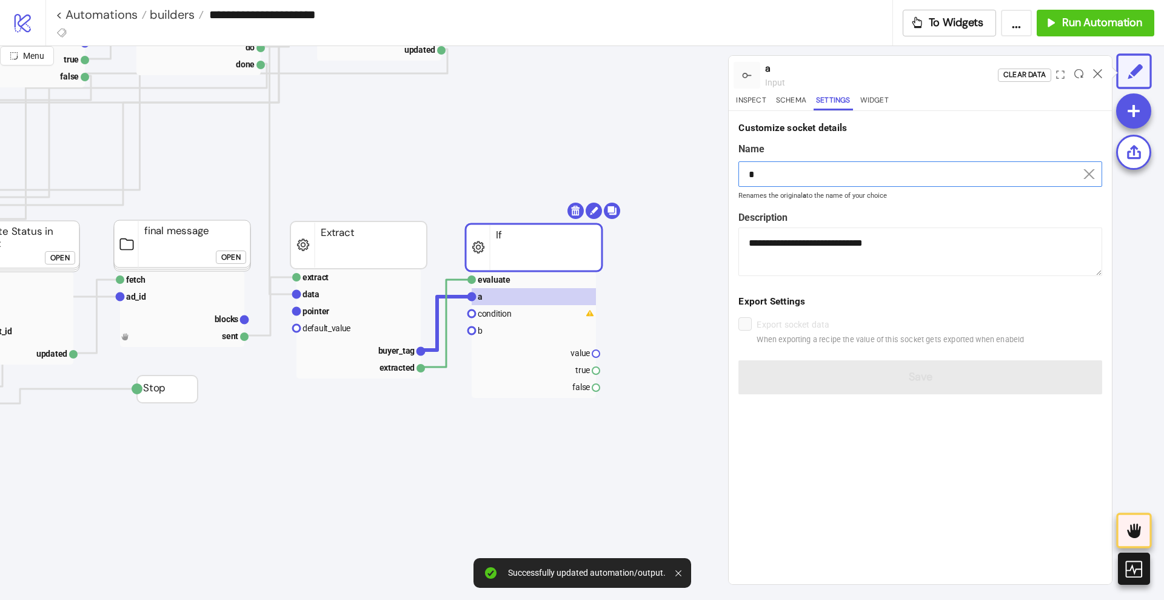
click at [802, 179] on input "*" at bounding box center [921, 173] width 364 height 25
click at [802, 178] on input "*" at bounding box center [921, 173] width 364 height 25
paste input "********"
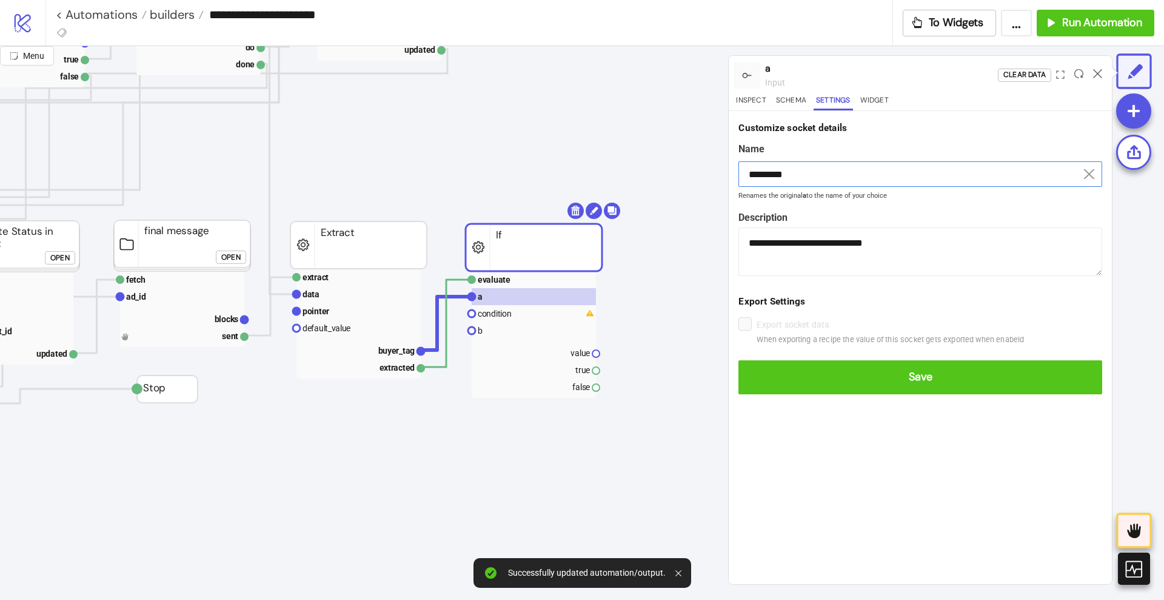
type input "*********"
click at [739, 360] on button "Save" at bounding box center [921, 377] width 364 height 34
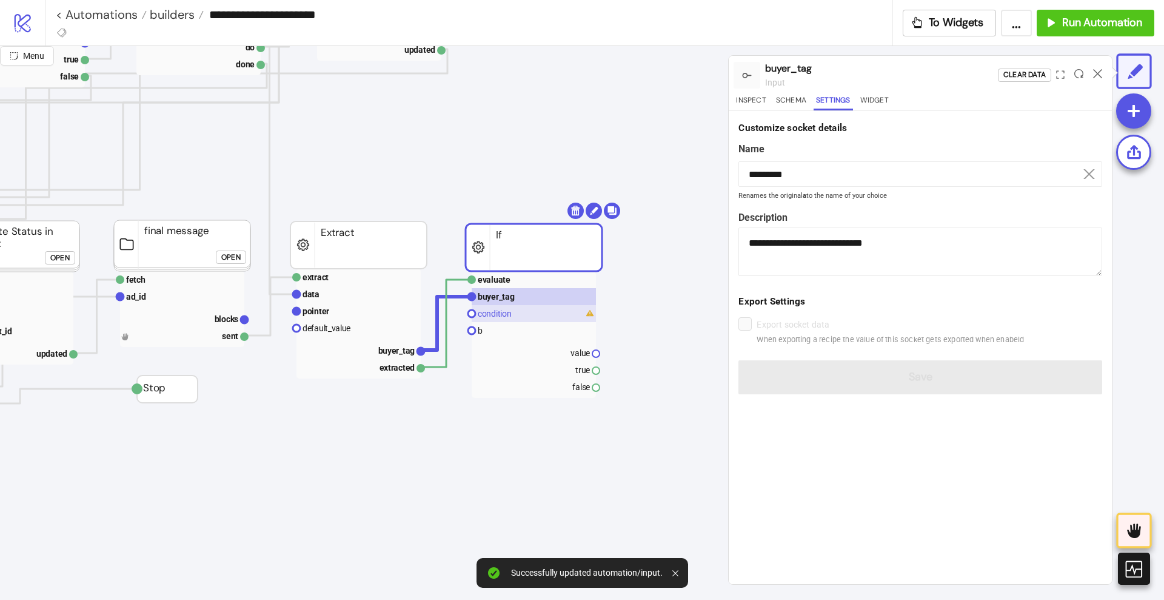
click at [523, 311] on rect at bounding box center [534, 313] width 124 height 17
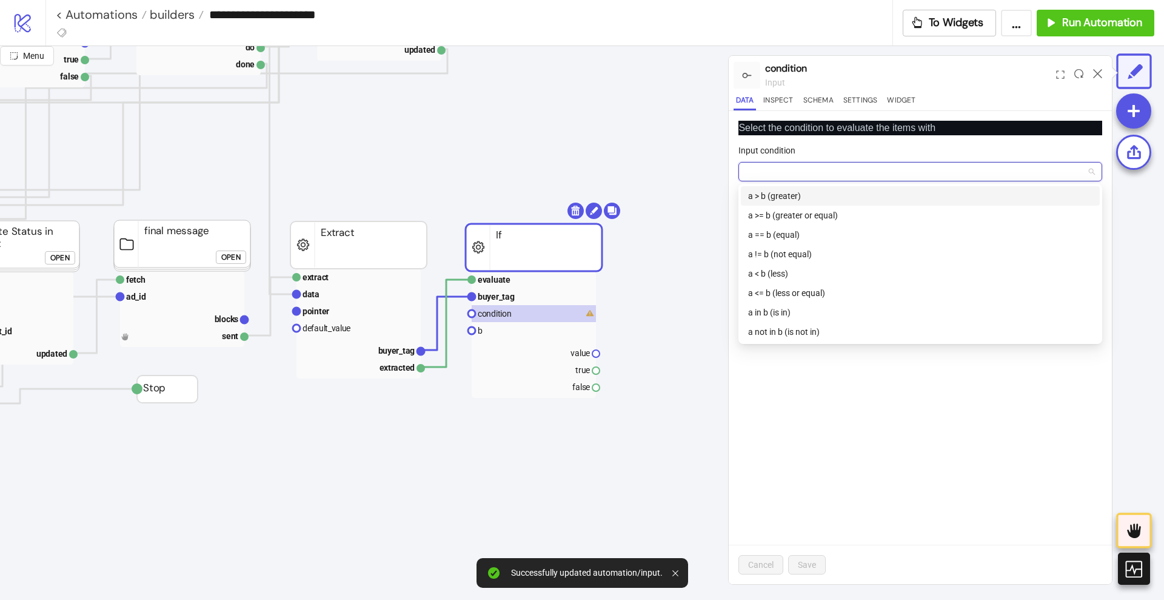
click at [796, 175] on input "Input condition" at bounding box center [915, 172] width 338 height 18
click at [784, 230] on div "a == b (equal)" at bounding box center [920, 234] width 344 height 13
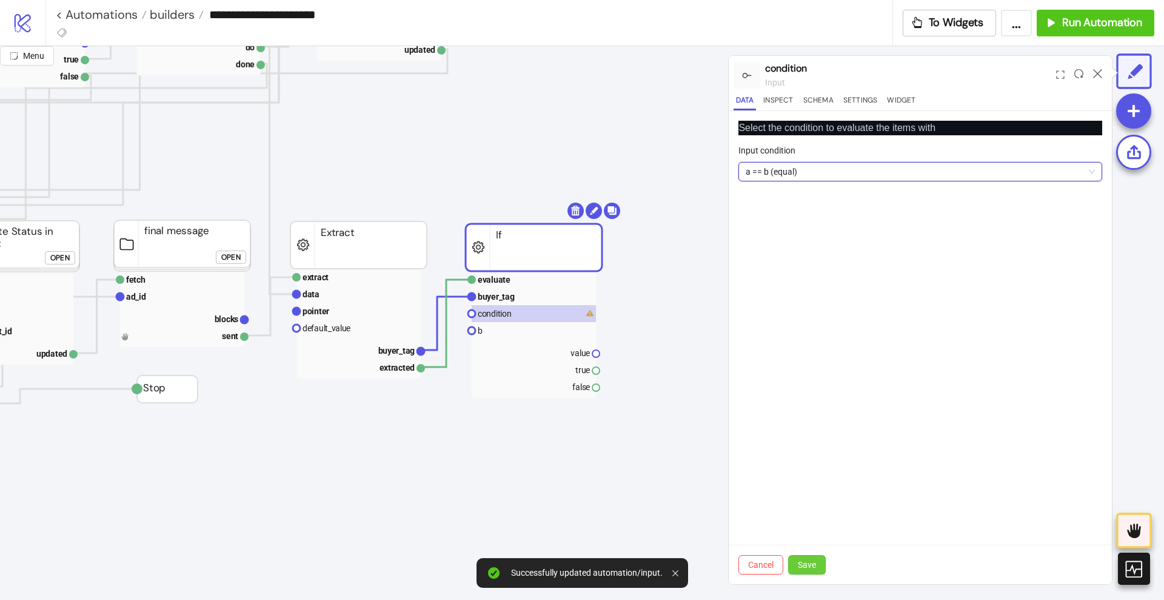
click at [807, 562] on span "Save" at bounding box center [807, 565] width 18 height 10
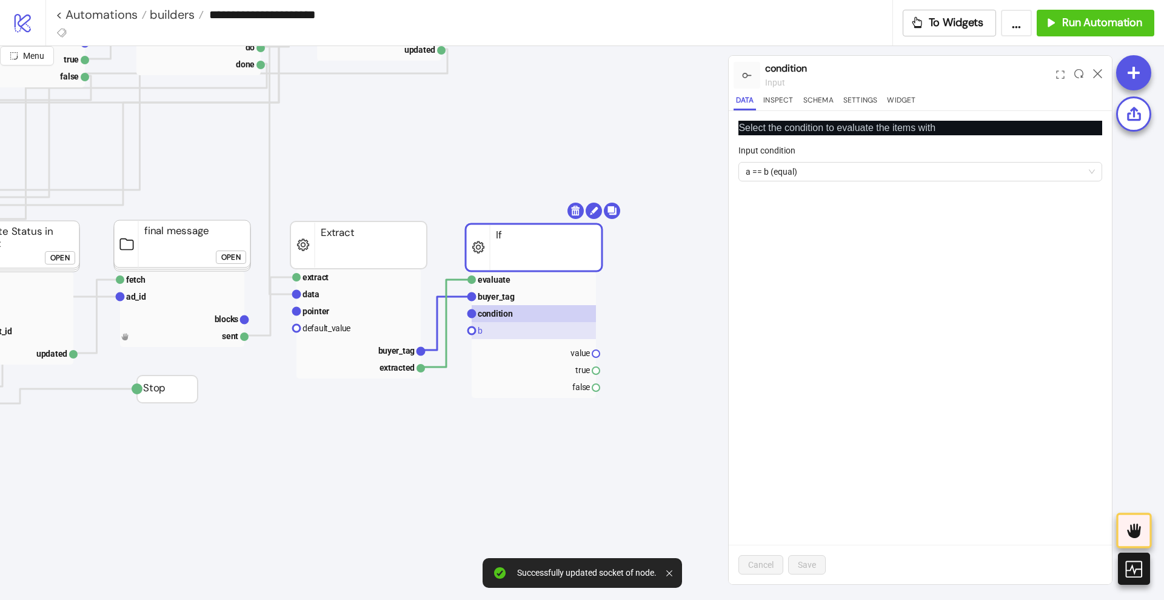
click at [505, 332] on rect at bounding box center [534, 330] width 124 height 17
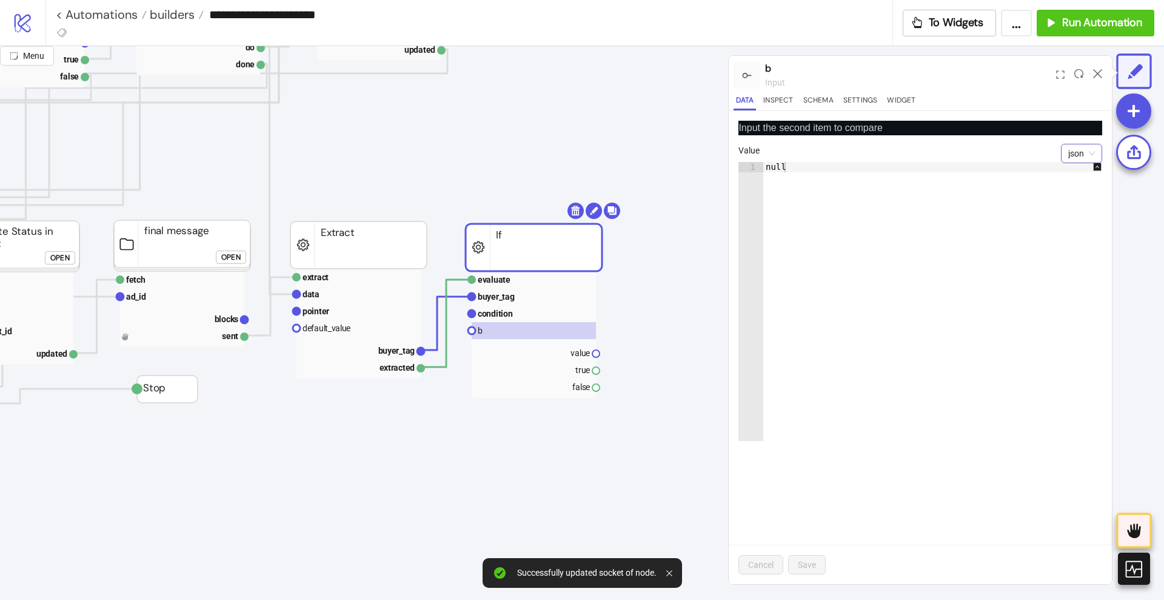
click at [1086, 147] on span "json" at bounding box center [1082, 153] width 27 height 18
click at [1078, 198] on div "string" at bounding box center [1082, 196] width 22 height 13
click at [876, 185] on textarea "****" at bounding box center [921, 178] width 364 height 33
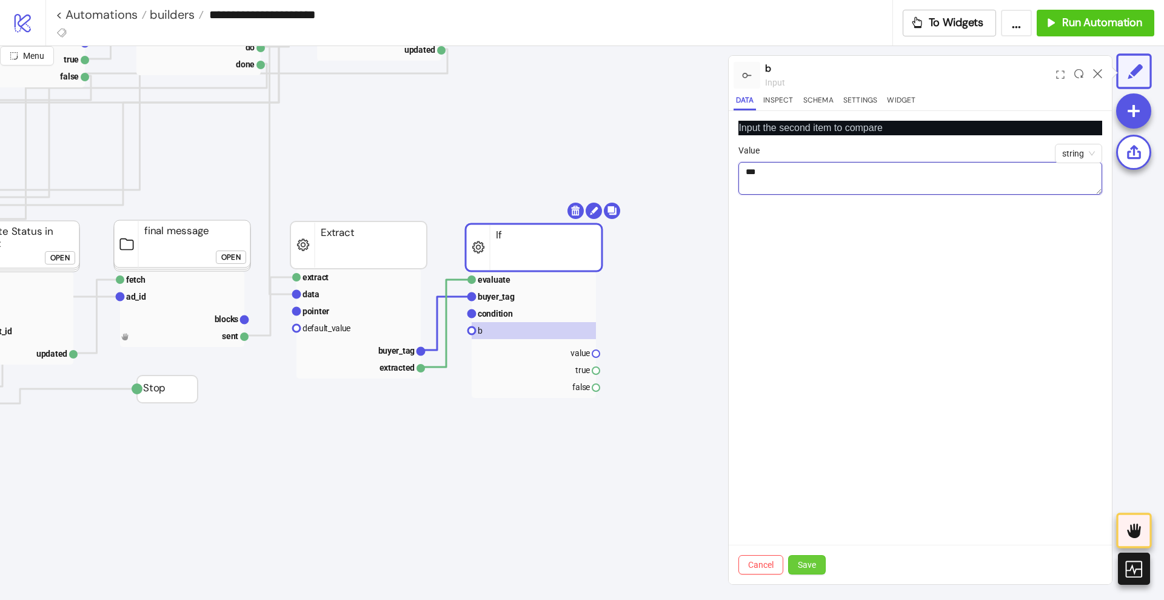
type textarea "***"
click at [810, 558] on button "Save" at bounding box center [807, 564] width 38 height 19
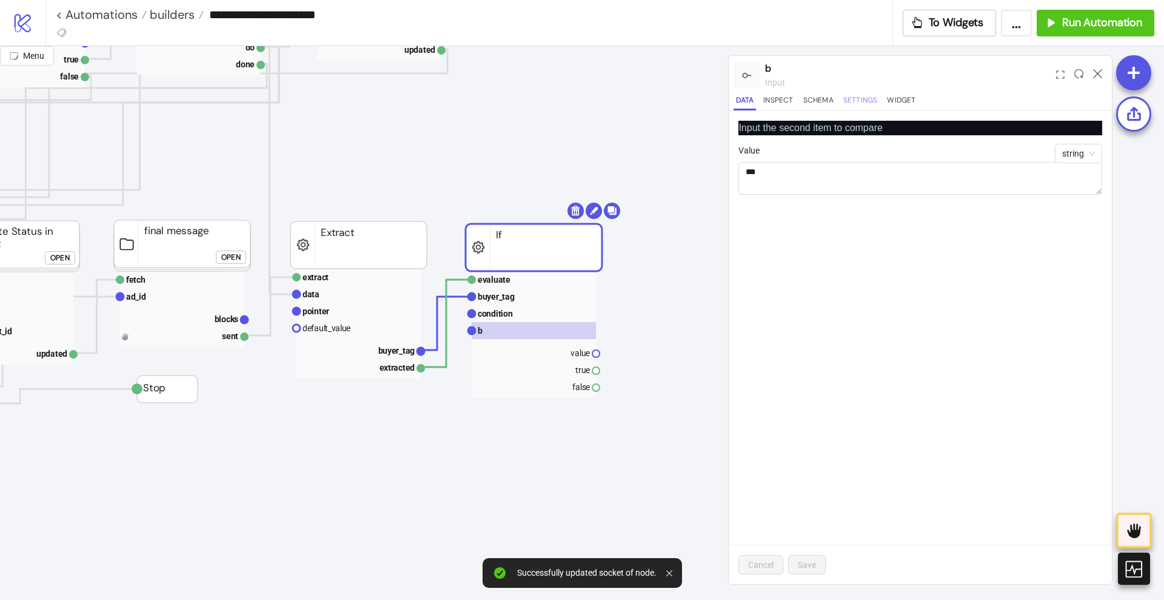
click at [864, 99] on button "Settings" at bounding box center [860, 102] width 39 height 16
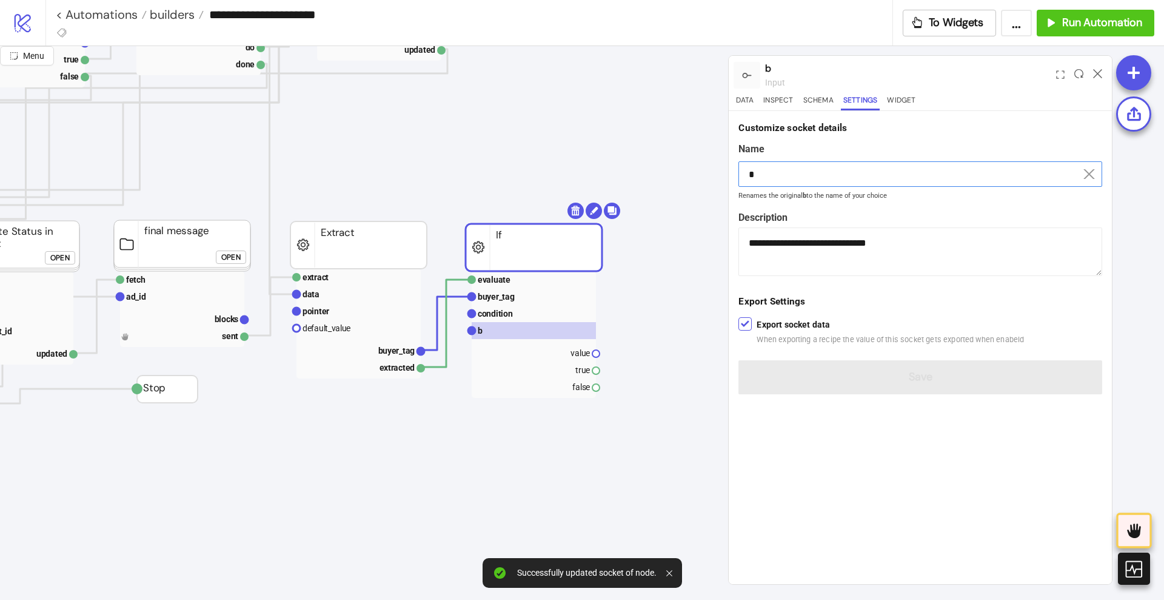
click at [781, 183] on input "*" at bounding box center [921, 173] width 364 height 25
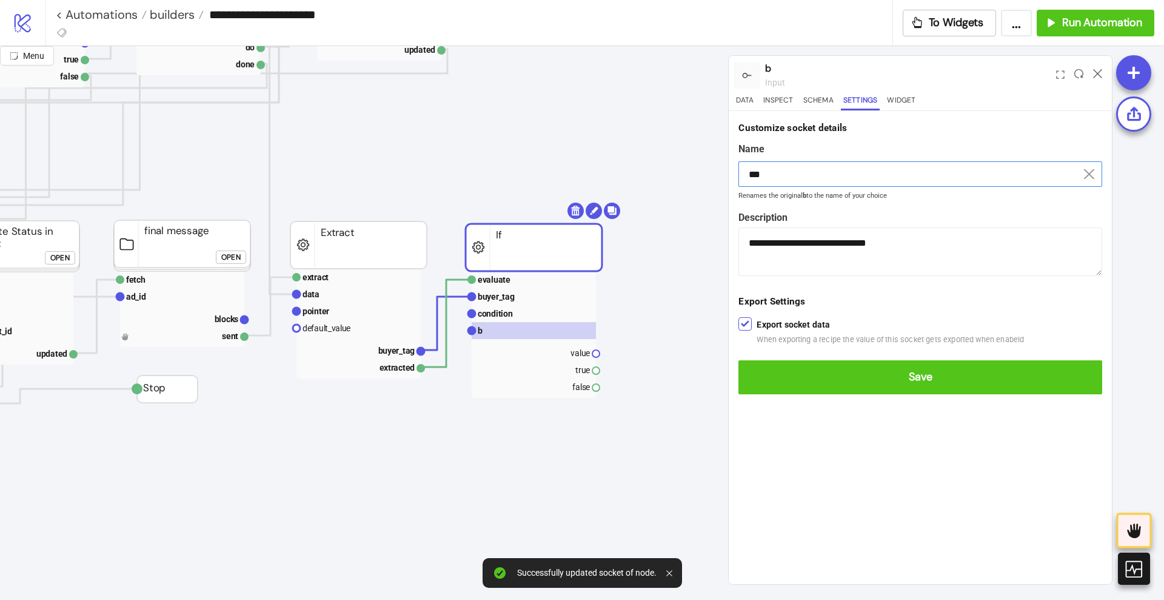
click at [739, 360] on button "Save" at bounding box center [921, 377] width 364 height 34
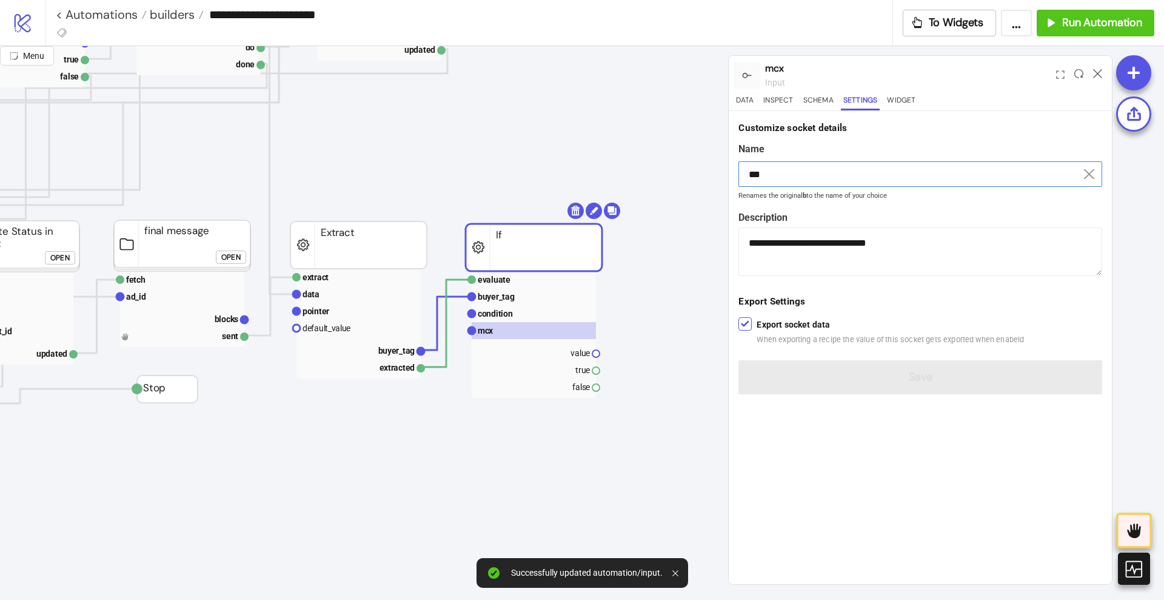
click at [751, 173] on input "***" at bounding box center [921, 173] width 364 height 25
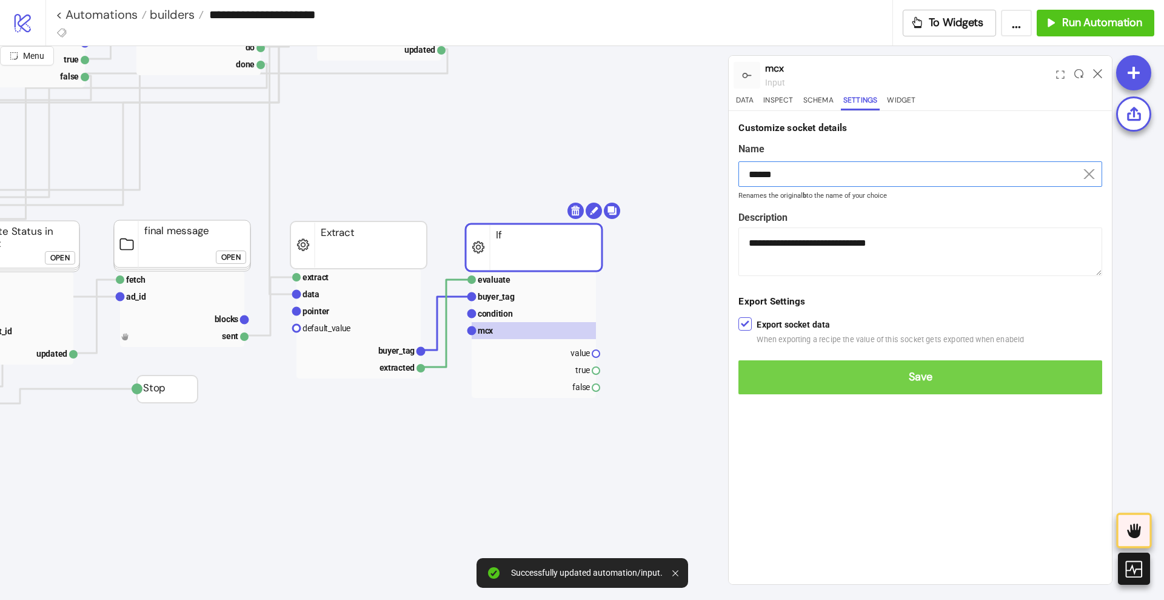
type input "******"
click at [881, 379] on span "Save" at bounding box center [920, 377] width 344 height 14
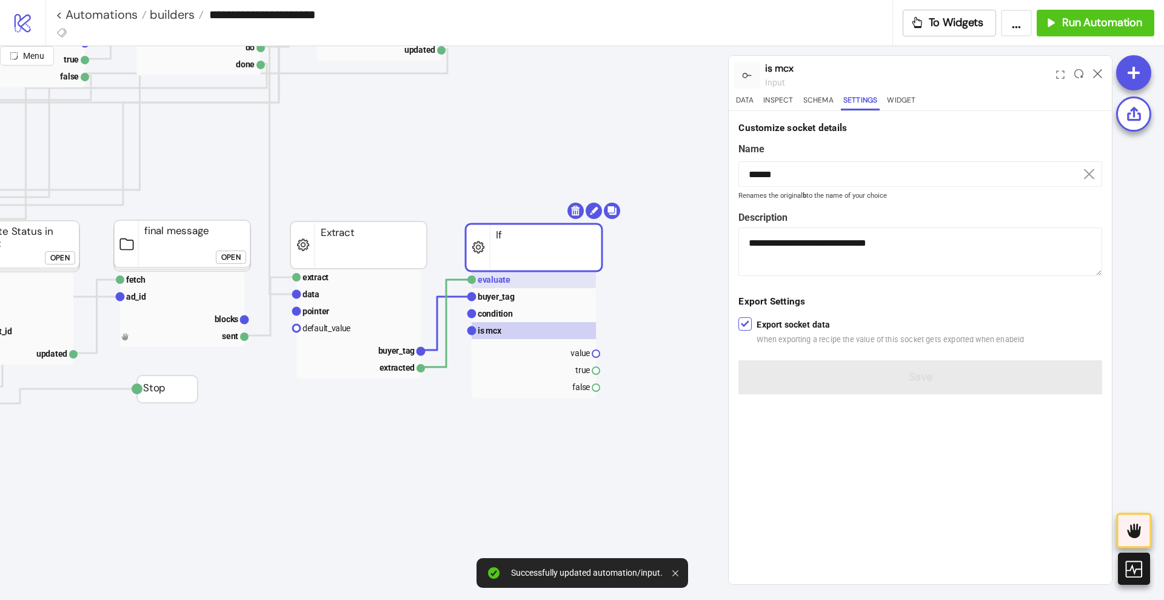
click at [542, 286] on rect at bounding box center [534, 279] width 124 height 17
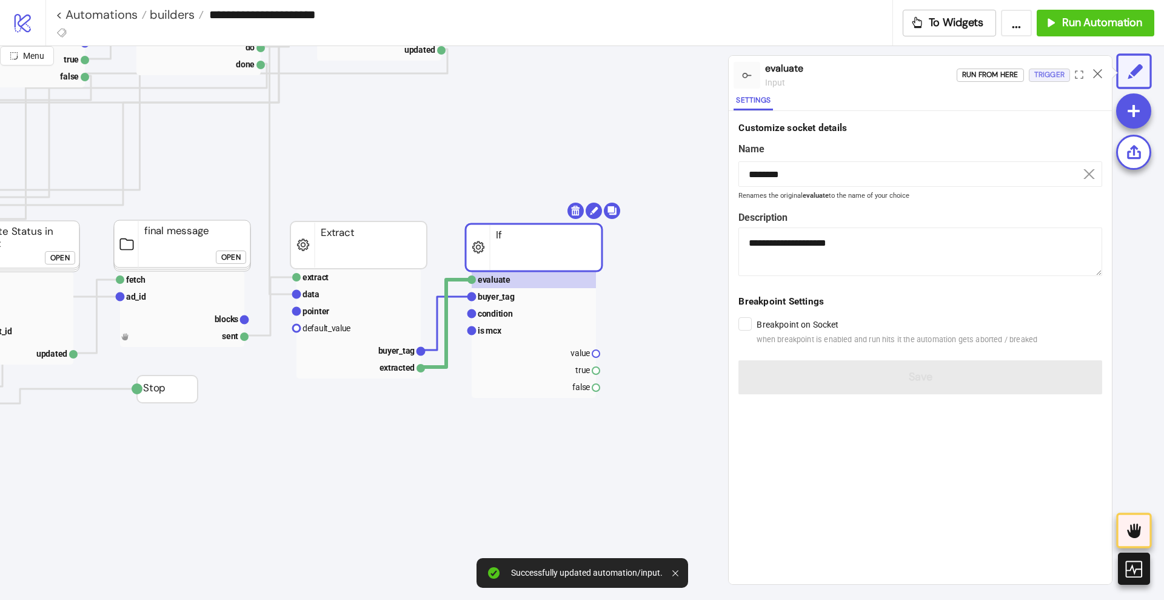
click at [1040, 79] on div "Trigger" at bounding box center [1050, 75] width 30 height 14
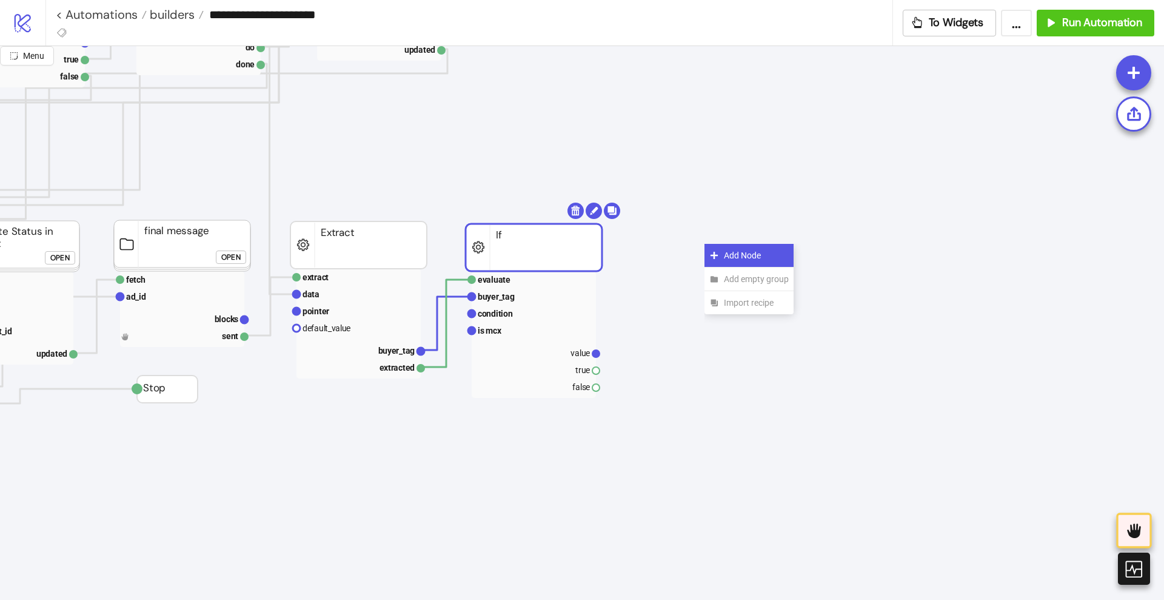
click at [716, 251] on icon at bounding box center [715, 255] width 10 height 10
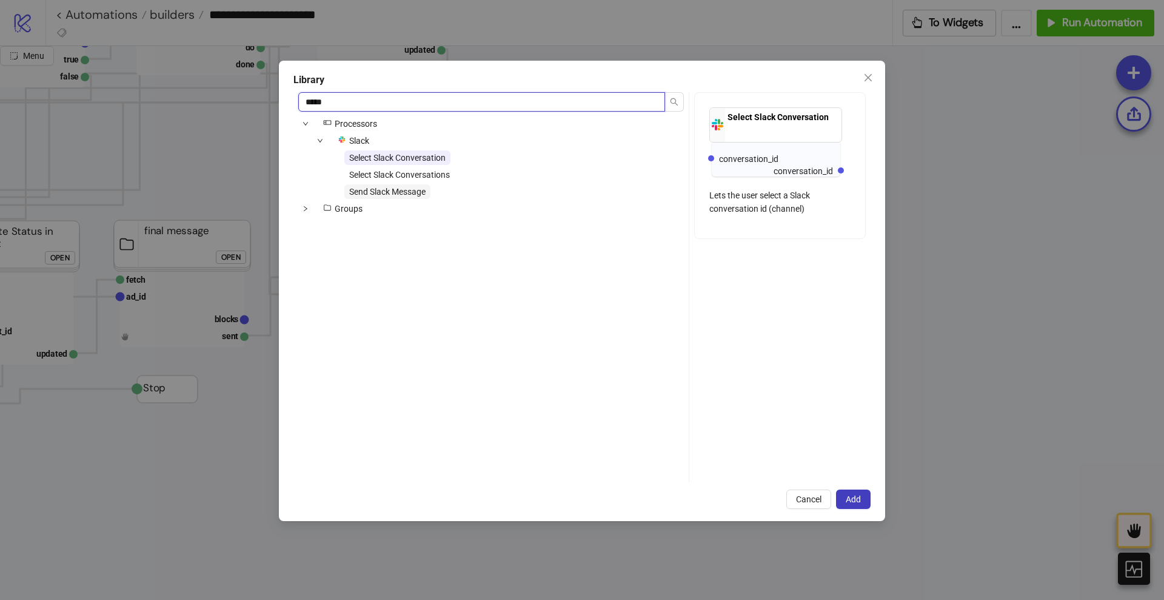
type input "*****"
click at [423, 185] on span "Send Slack Message" at bounding box center [387, 191] width 86 height 15
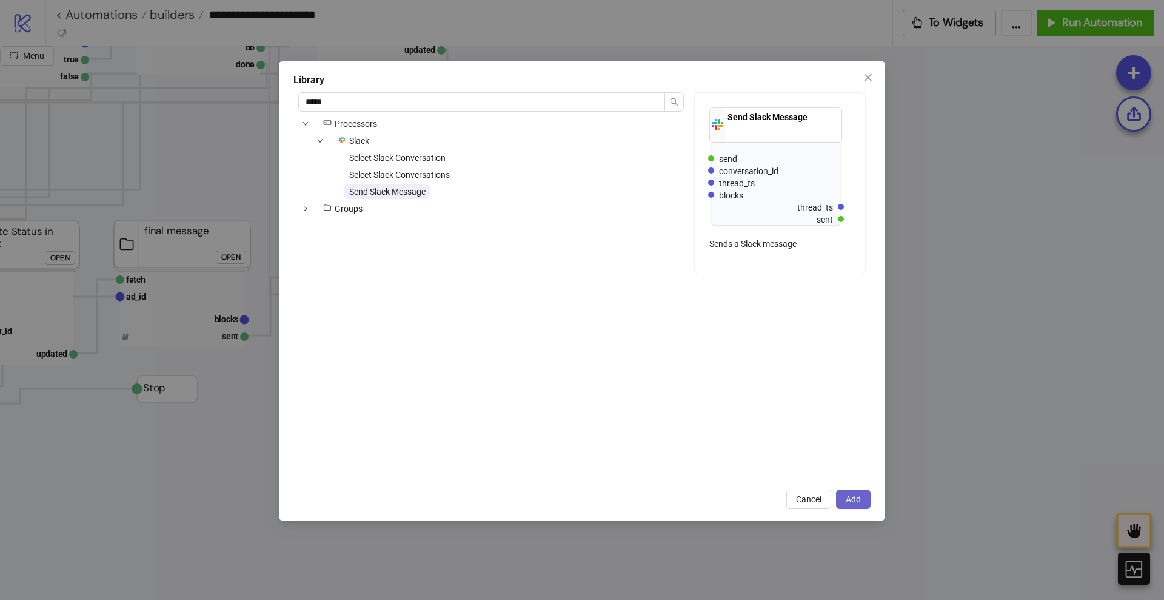
click at [850, 498] on span "Add" at bounding box center [853, 499] width 15 height 10
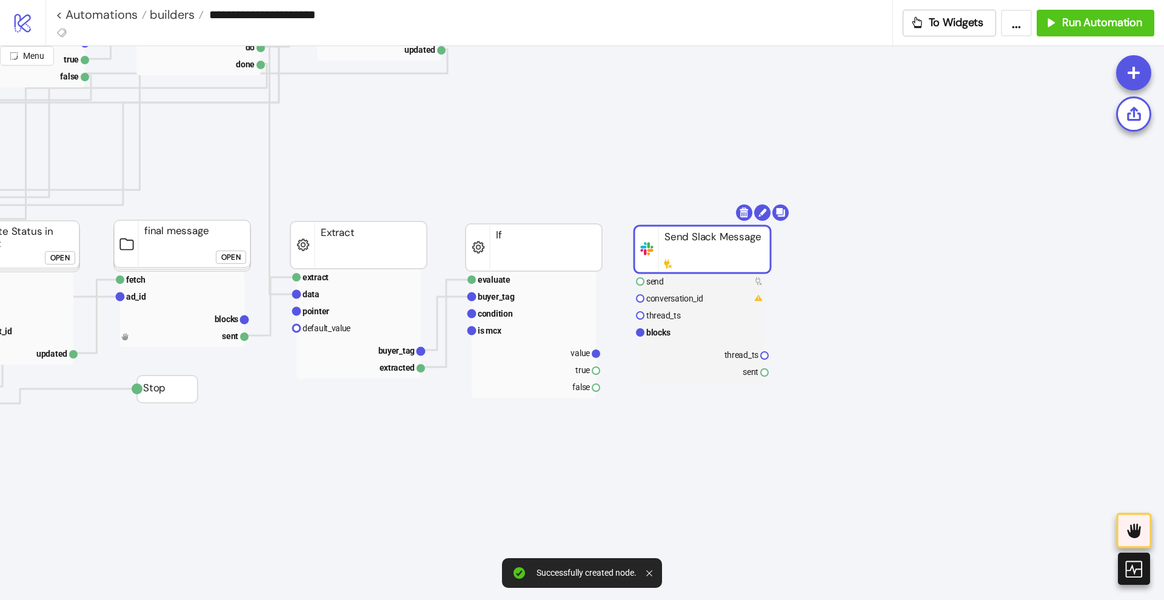
drag, startPoint x: 719, startPoint y: 272, endPoint x: 678, endPoint y: 261, distance: 42.7
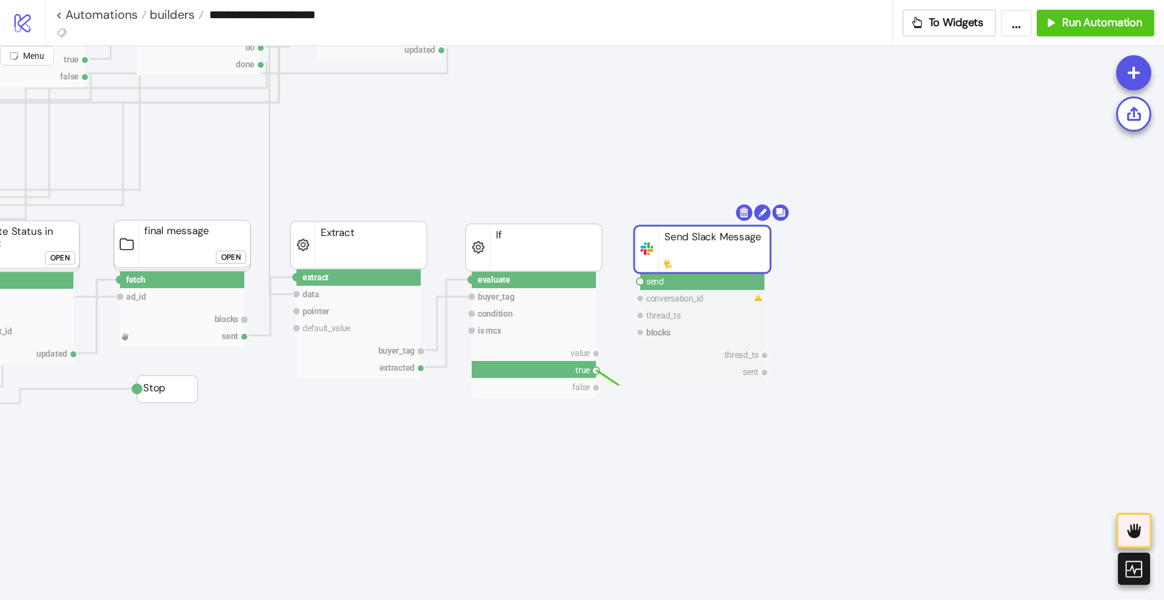
drag, startPoint x: 594, startPoint y: 371, endPoint x: 619, endPoint y: 385, distance: 28.8
click at [639, 282] on circle at bounding box center [640, 281] width 7 height 7
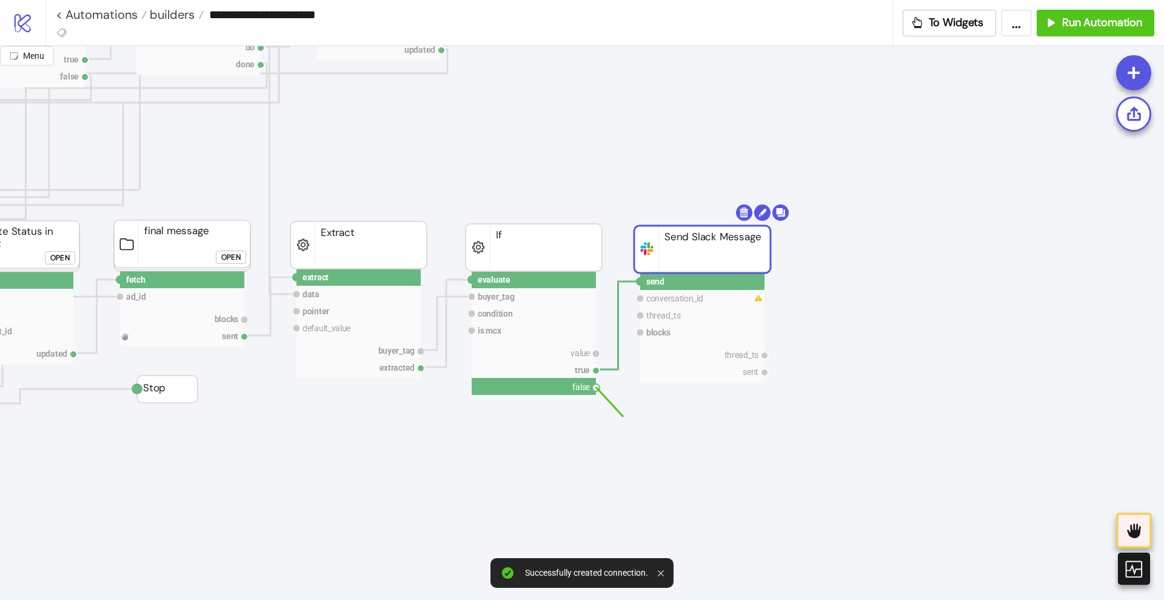
drag, startPoint x: 610, startPoint y: 402, endPoint x: 624, endPoint y: 417, distance: 20.2
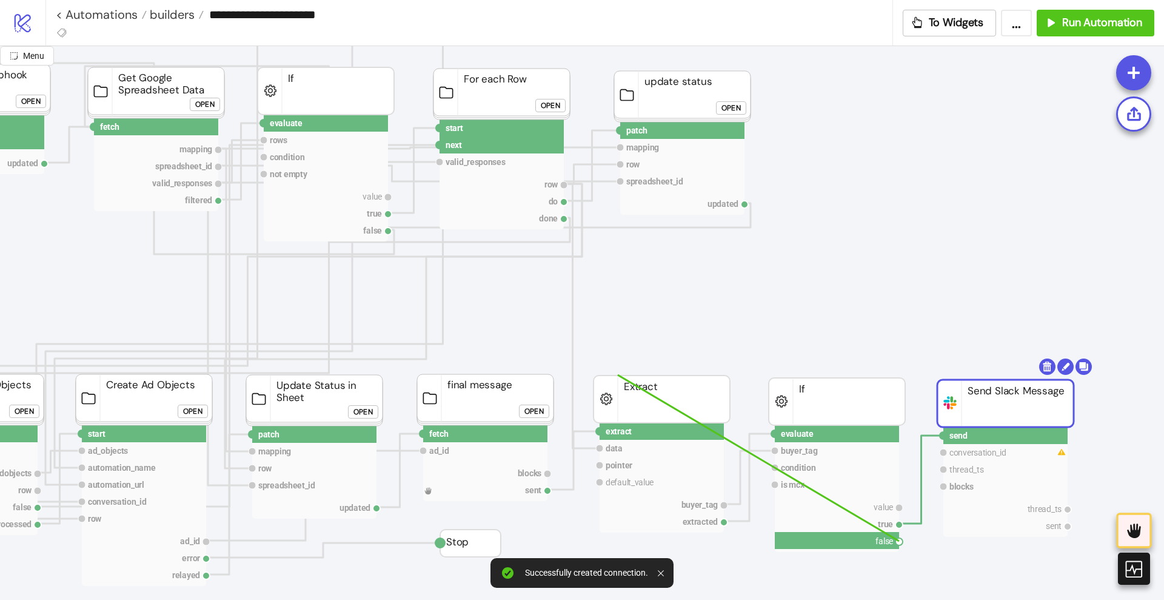
scroll to position [227, 303]
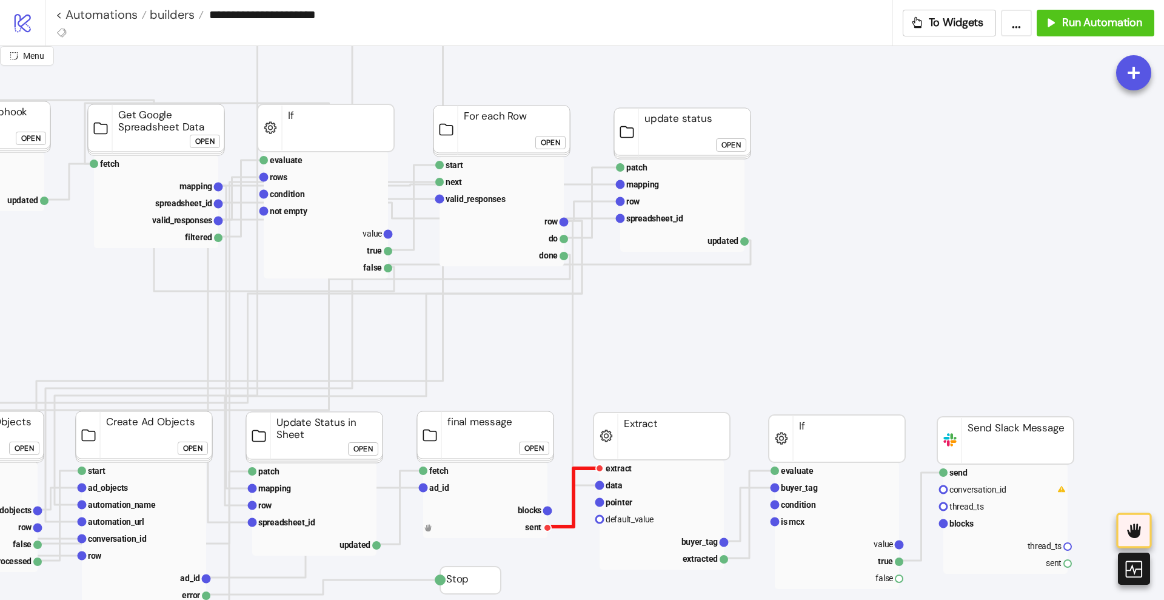
scroll to position [152, 303]
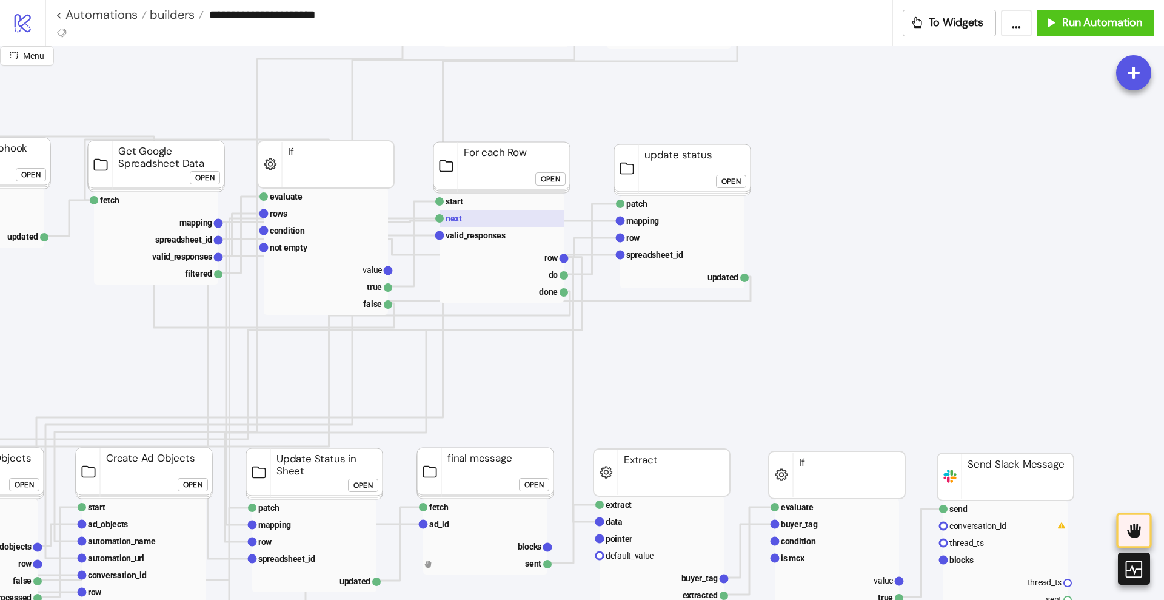
click at [471, 222] on rect at bounding box center [502, 218] width 124 height 17
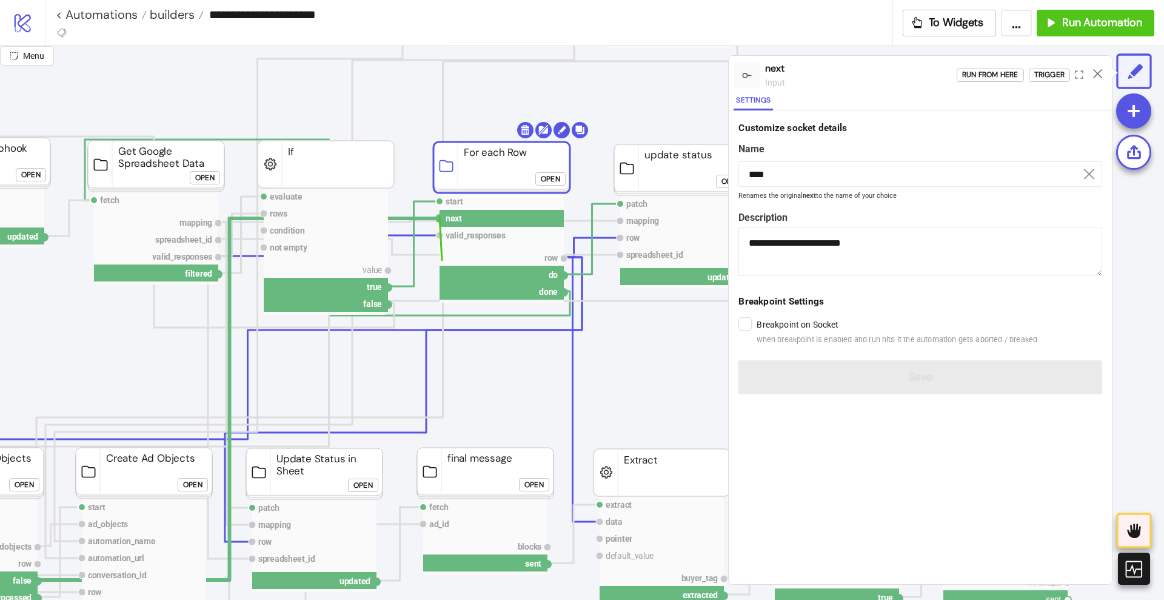
drag, startPoint x: 440, startPoint y: 220, endPoint x: 471, endPoint y: 301, distance: 87.5
click at [458, 291] on g "start next valid_responses row do done" at bounding box center [502, 248] width 132 height 110
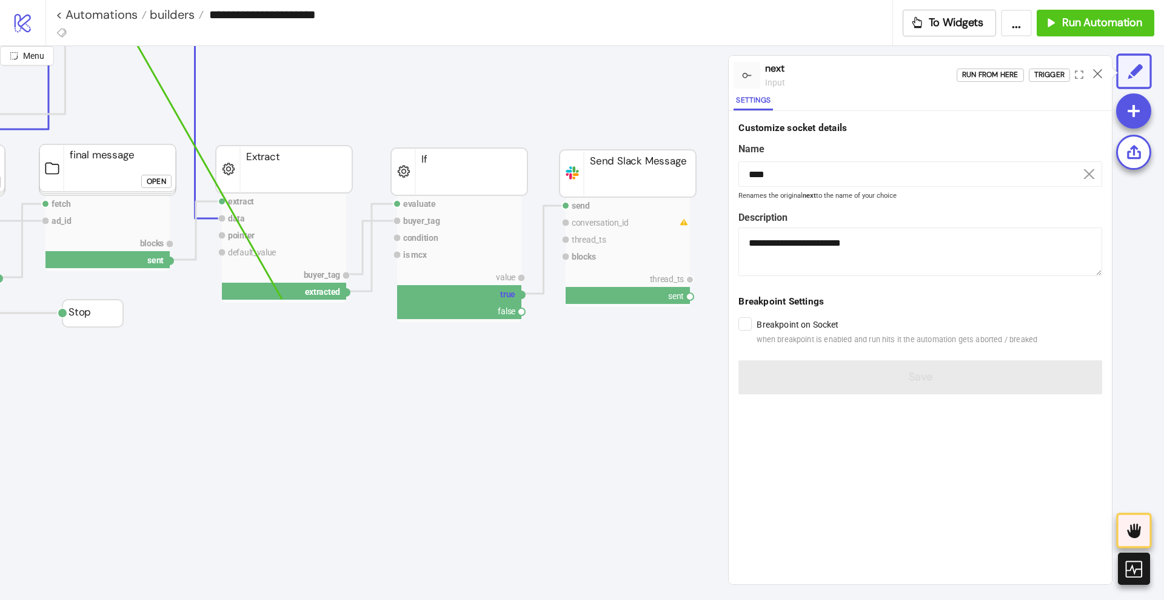
scroll to position [455, 682]
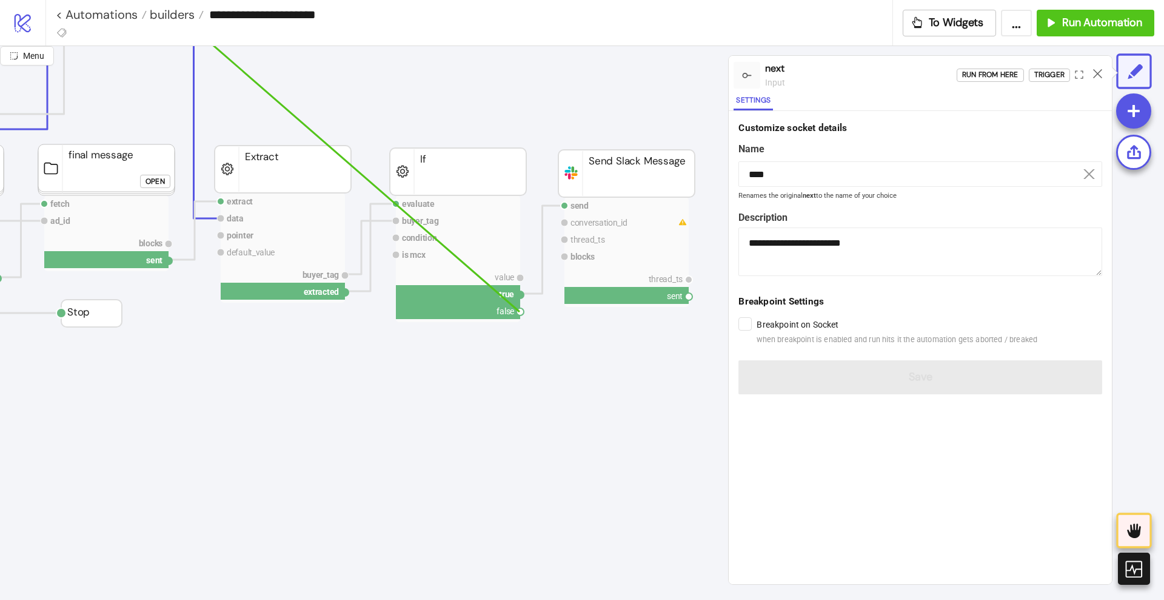
click at [520, 311] on circle at bounding box center [520, 311] width 7 height 7
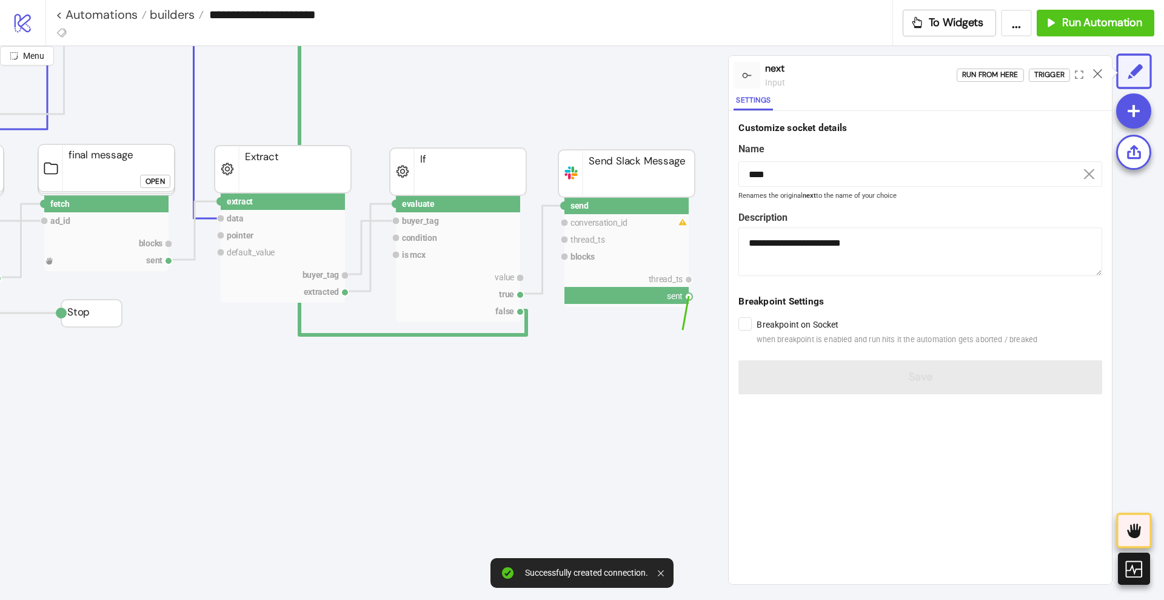
drag, startPoint x: 689, startPoint y: 298, endPoint x: 653, endPoint y: 361, distance: 73.3
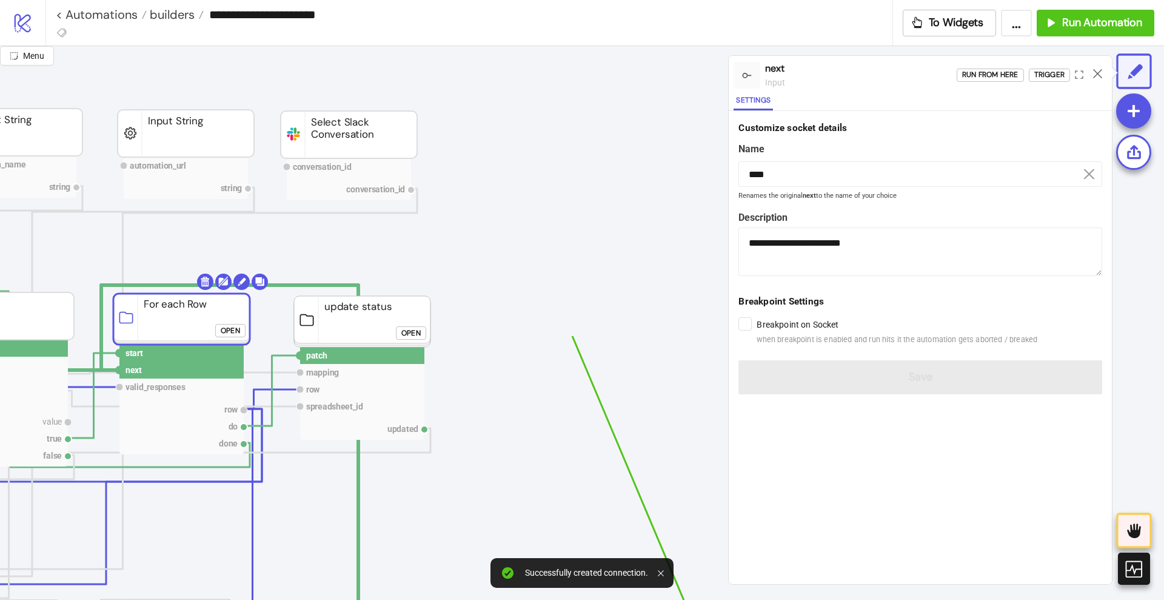
scroll to position [0, 606]
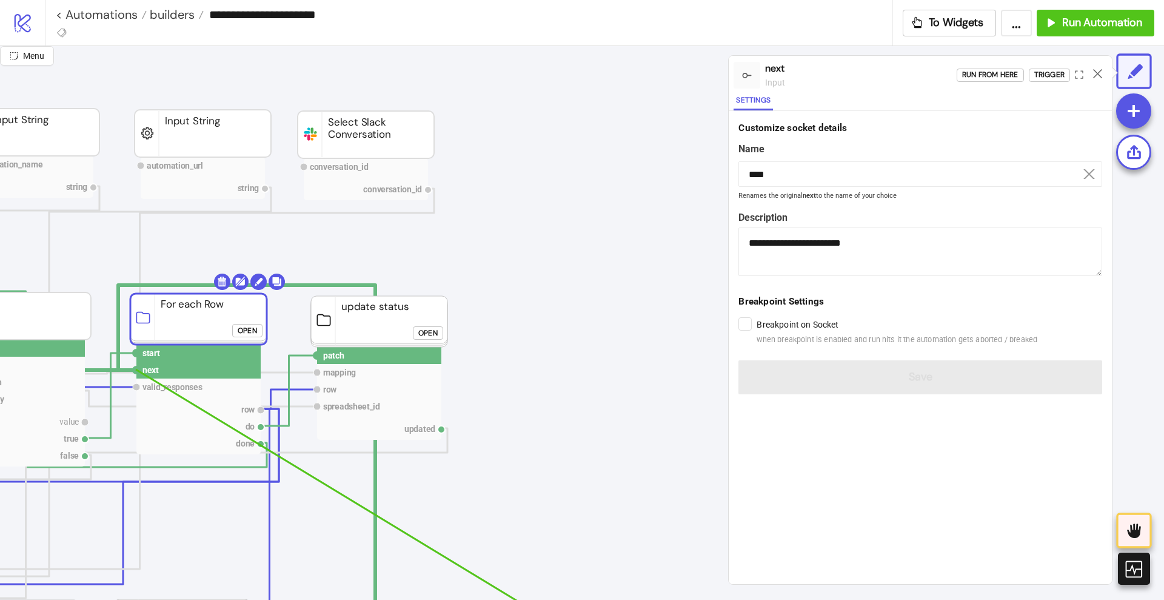
click at [136, 369] on circle at bounding box center [136, 369] width 7 height 7
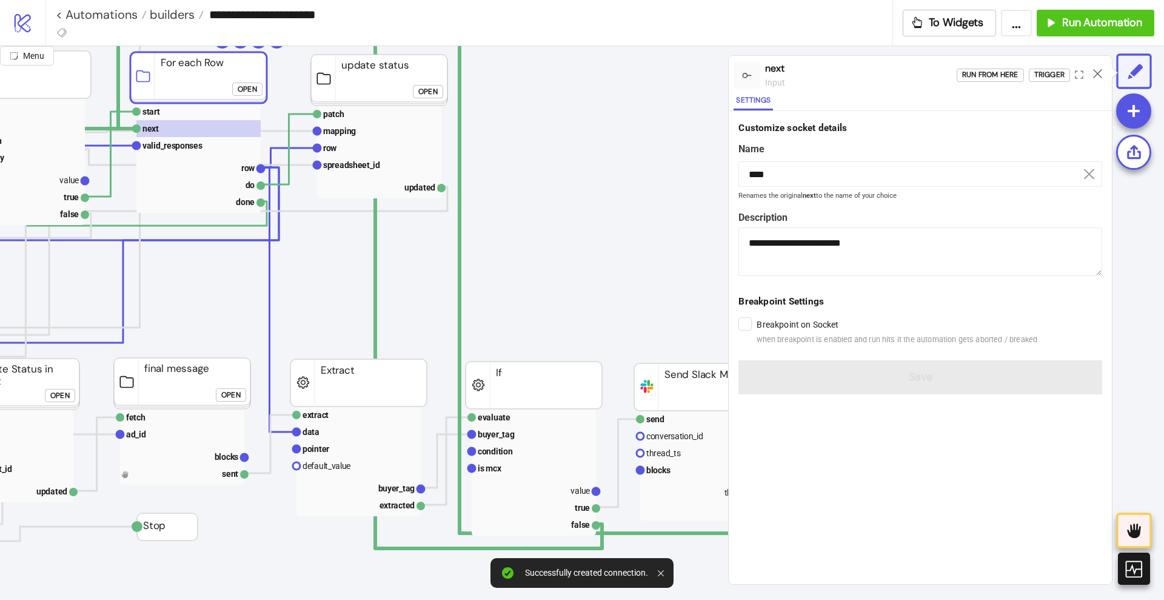
scroll to position [303, 606]
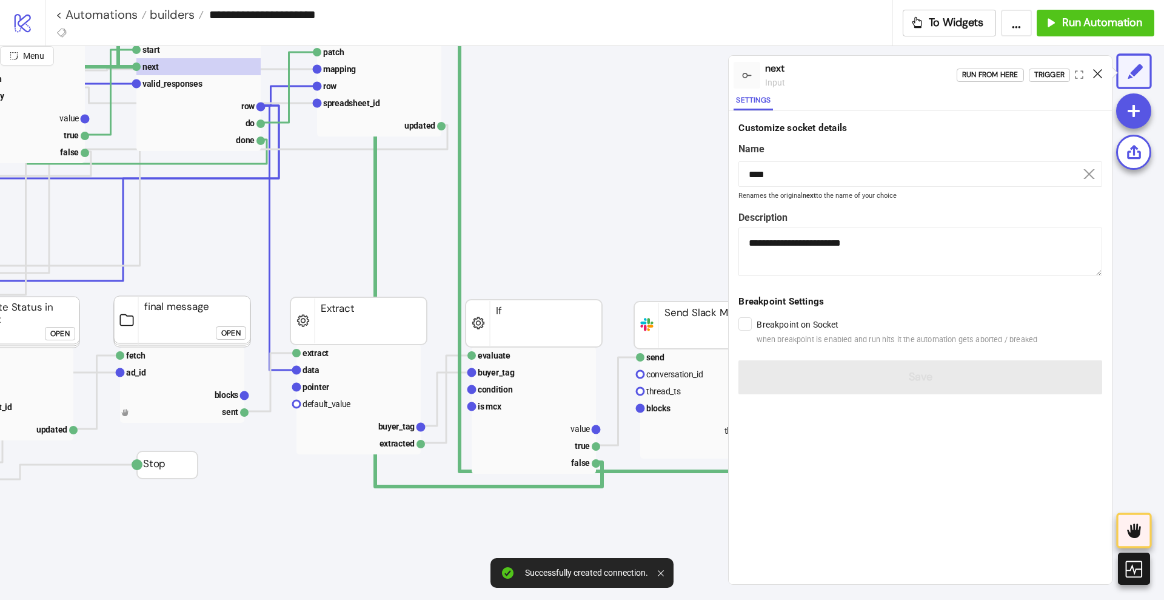
click at [1095, 73] on icon at bounding box center [1097, 73] width 9 height 9
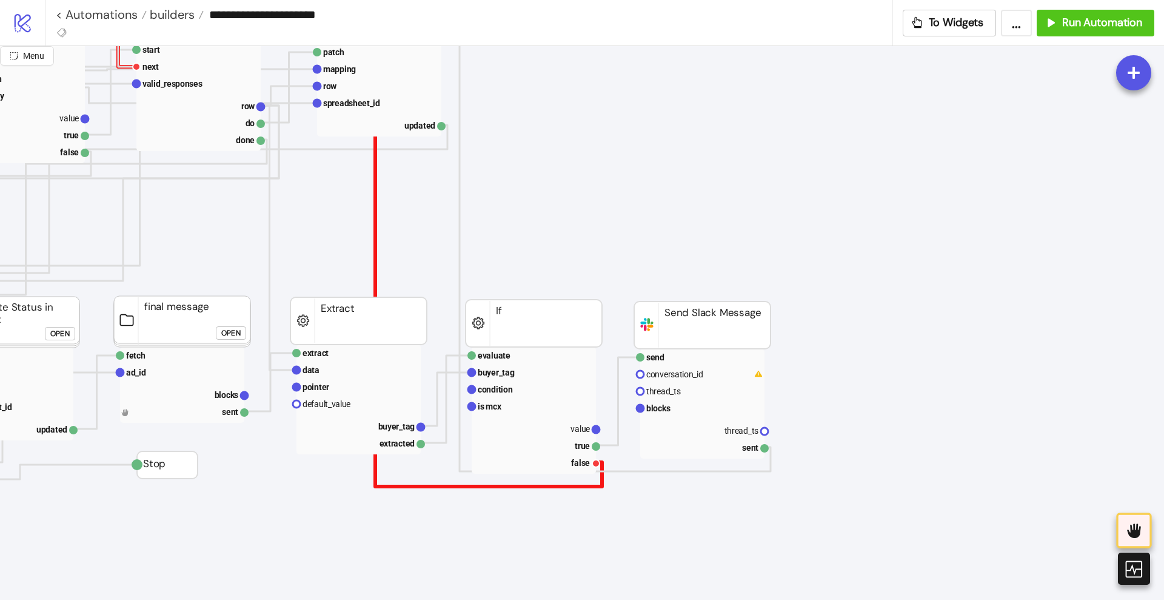
click at [374, 219] on polyline at bounding box center [360, 234] width 484 height 505
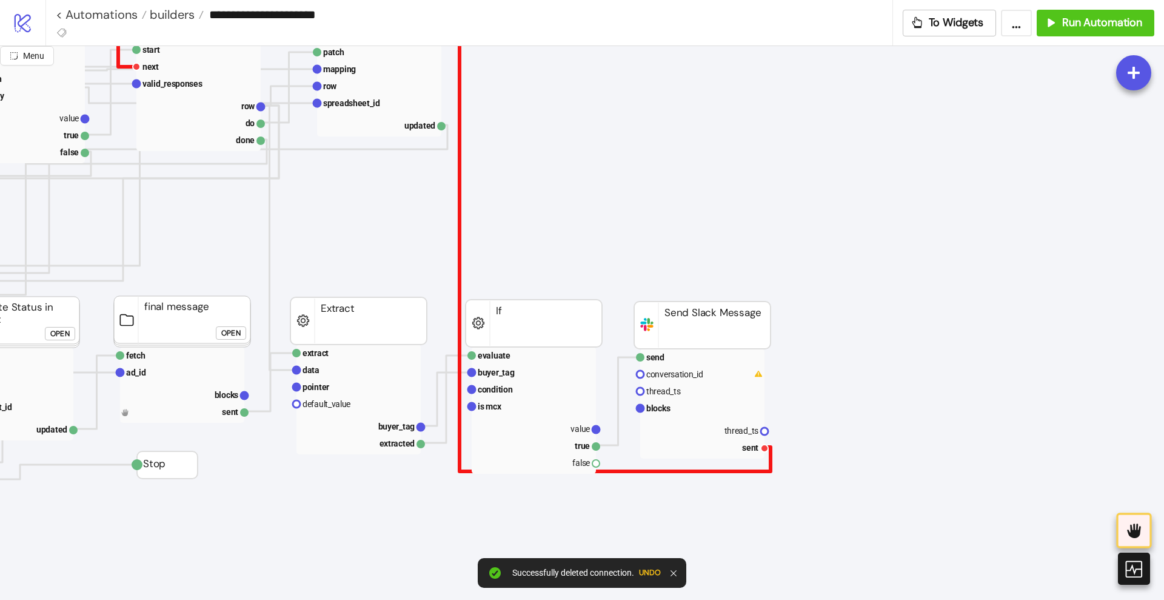
click at [459, 225] on polyline at bounding box center [444, 226] width 653 height 489
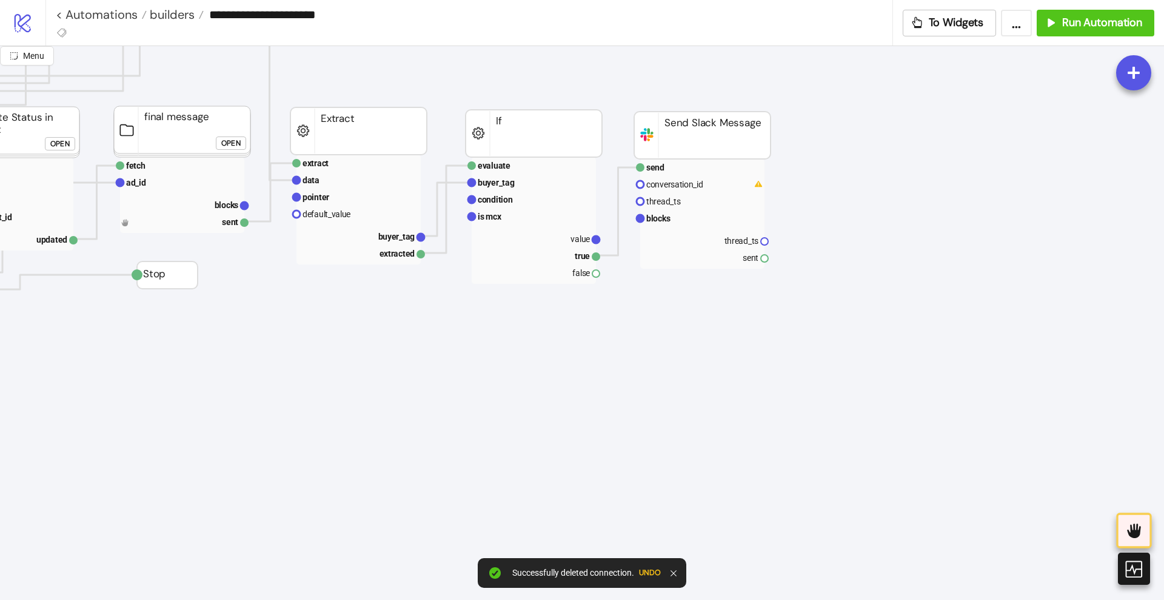
scroll to position [531, 606]
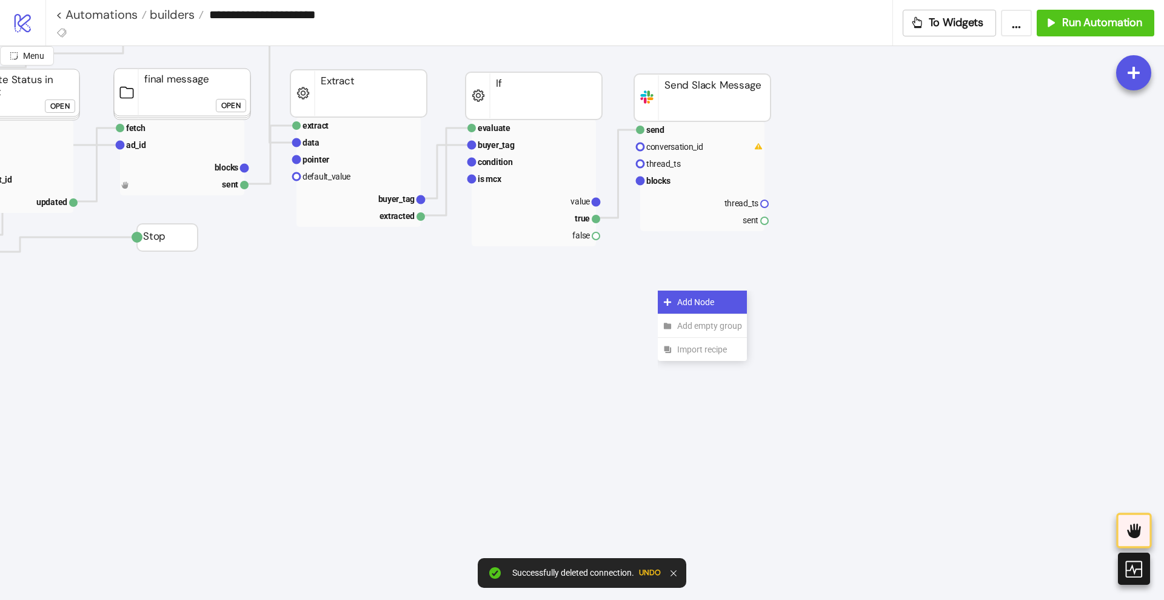
click at [665, 296] on div "Add Node" at bounding box center [702, 302] width 89 height 24
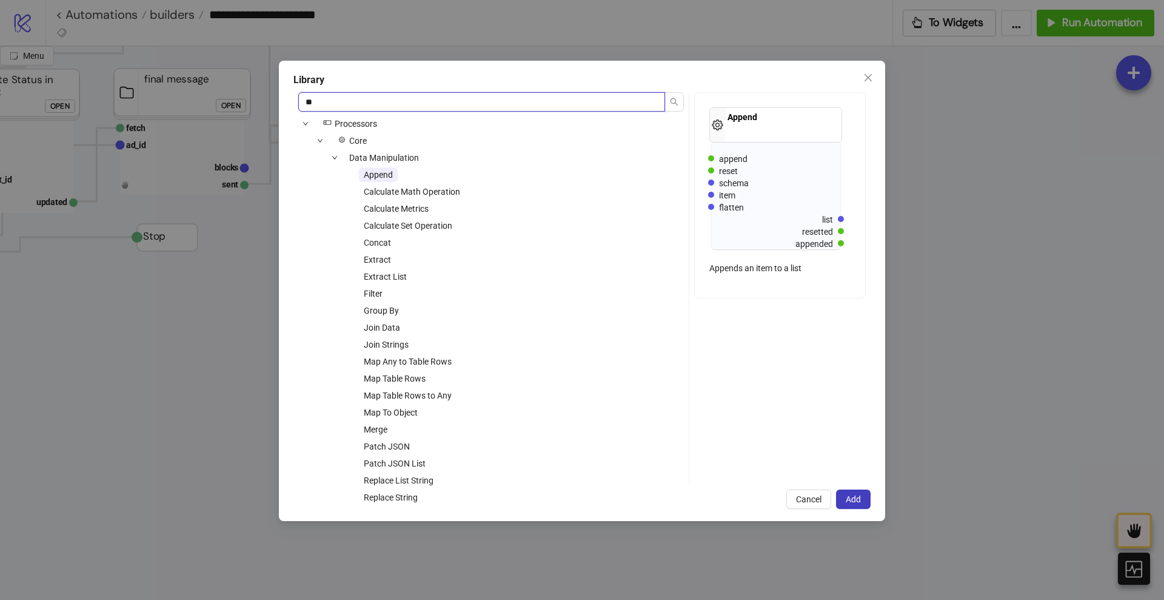
type input "*"
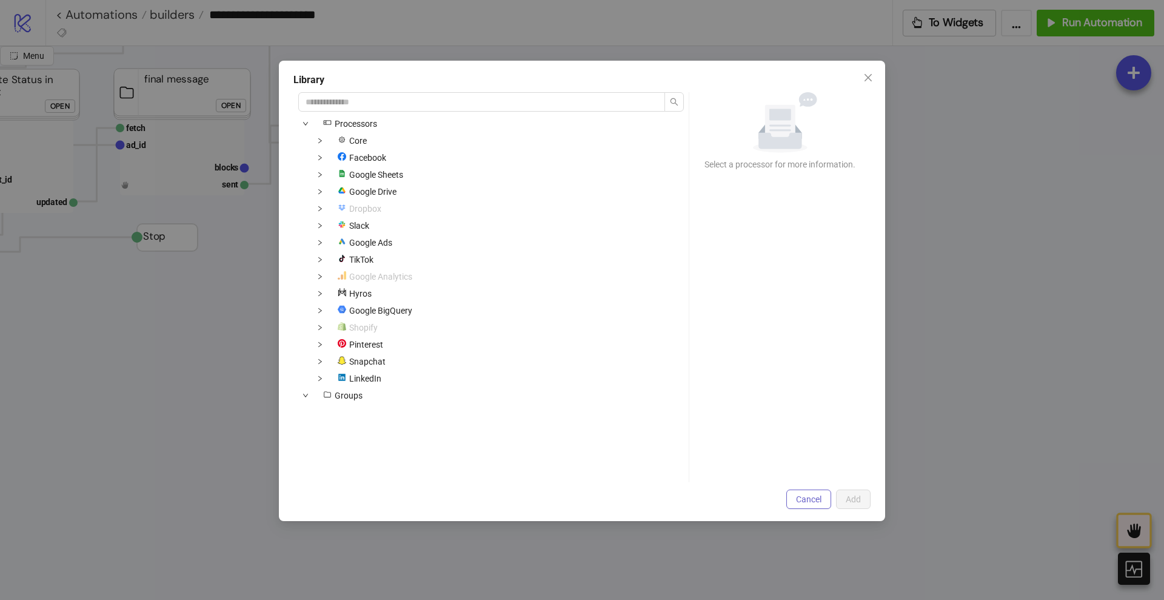
click at [800, 492] on button "Cancel" at bounding box center [809, 498] width 45 height 19
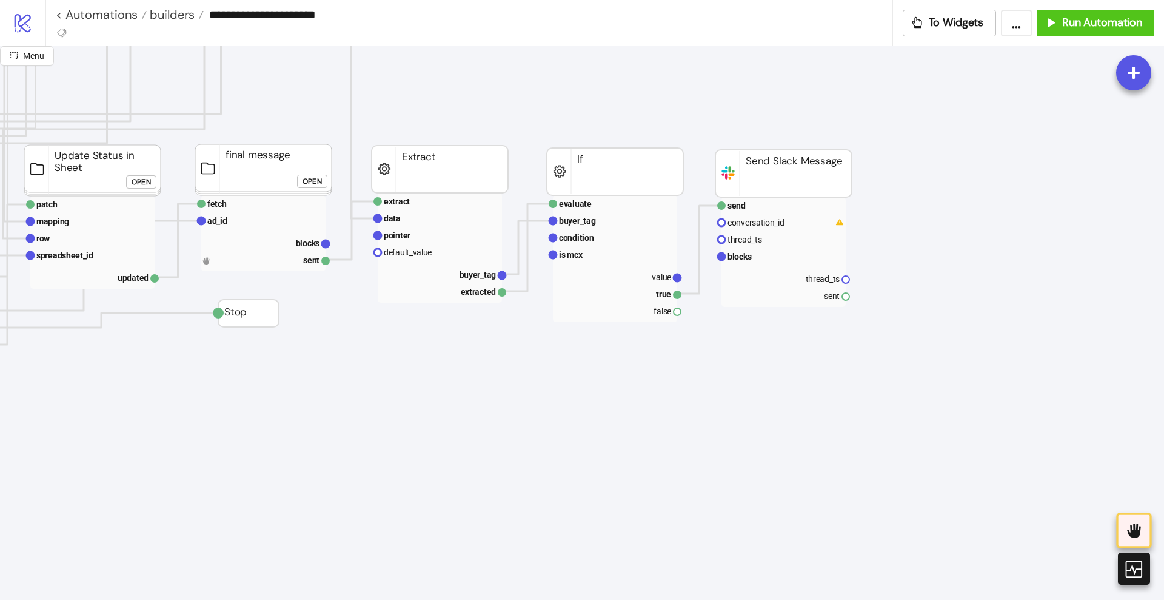
scroll to position [455, 531]
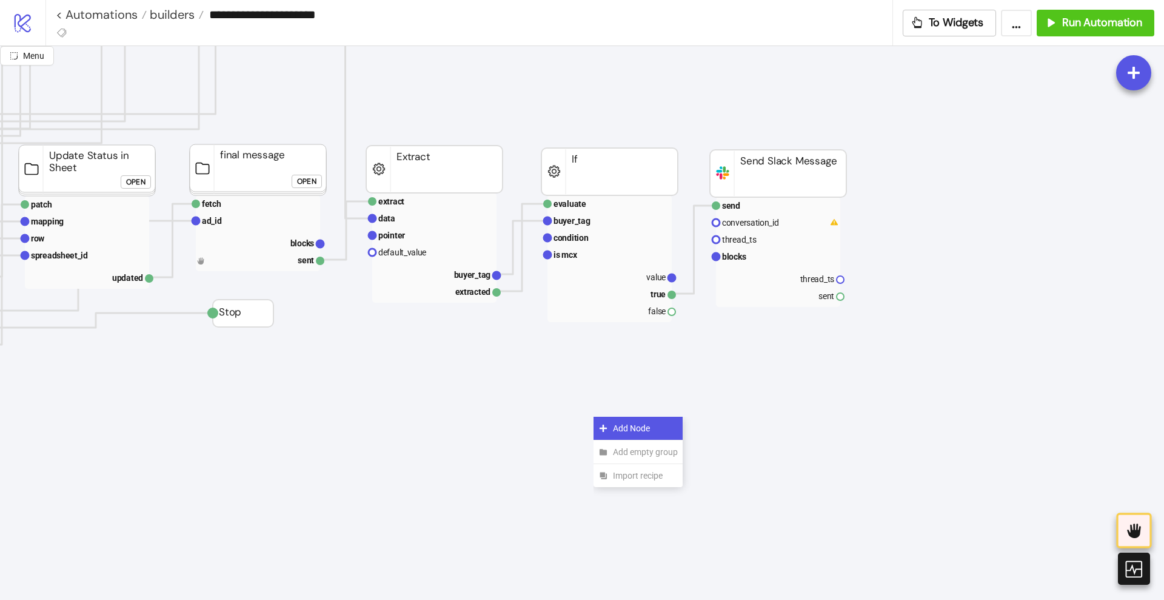
click at [600, 420] on div "Add Node" at bounding box center [638, 429] width 89 height 24
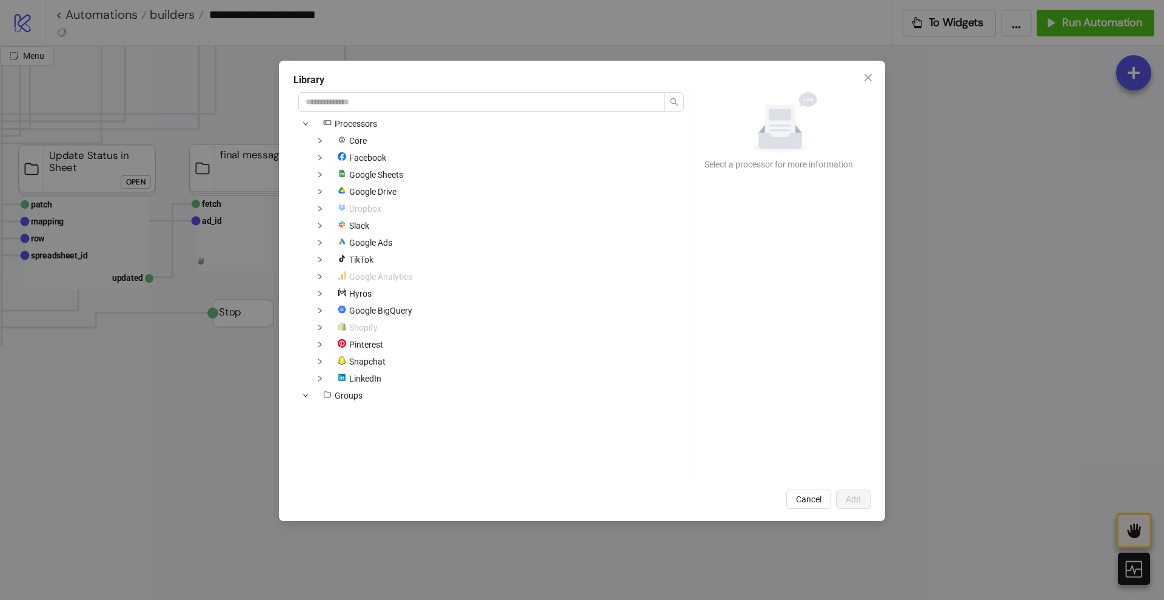
click at [327, 141] on div "Core" at bounding box center [334, 140] width 73 height 15
click at [323, 142] on span at bounding box center [320, 140] width 15 height 15
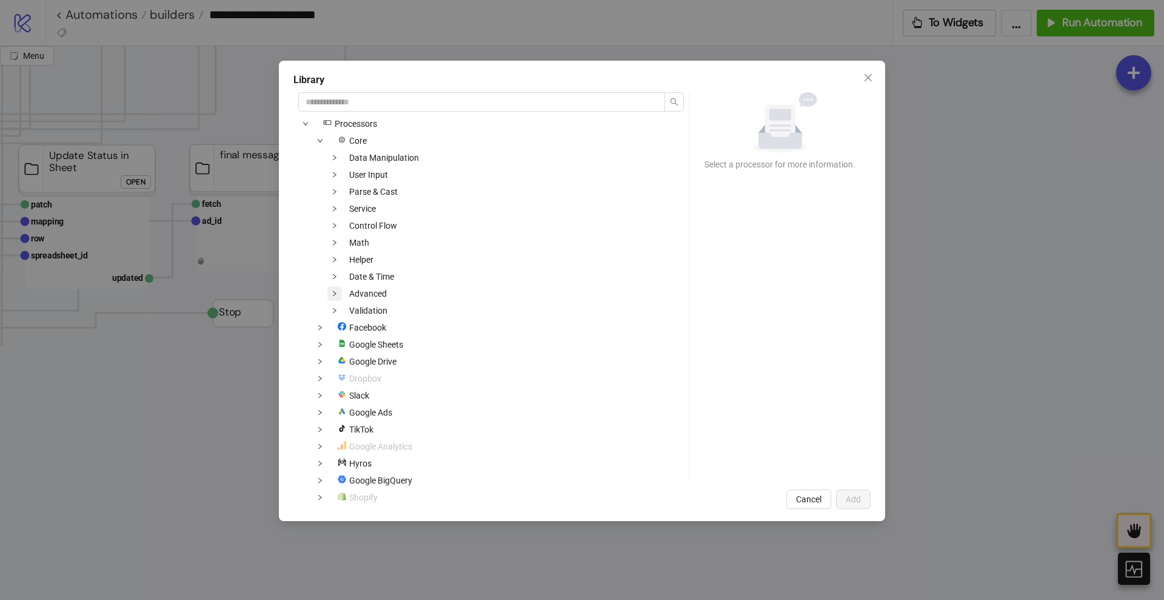
click at [334, 293] on icon "down" at bounding box center [335, 293] width 6 height 6
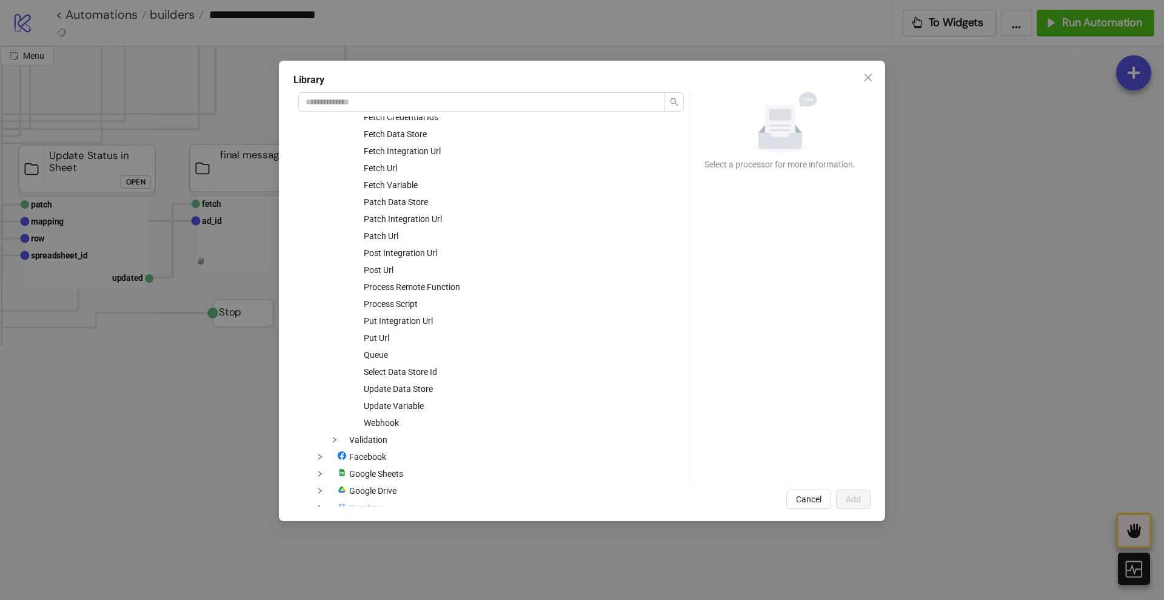
scroll to position [0, 0]
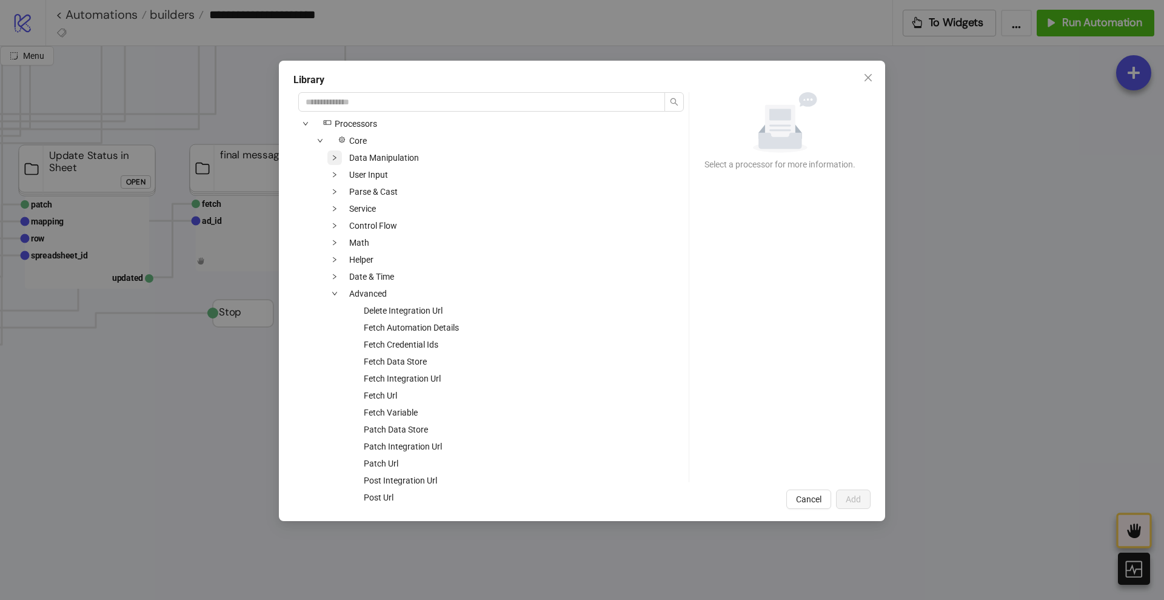
click at [337, 159] on icon "down" at bounding box center [335, 158] width 6 height 6
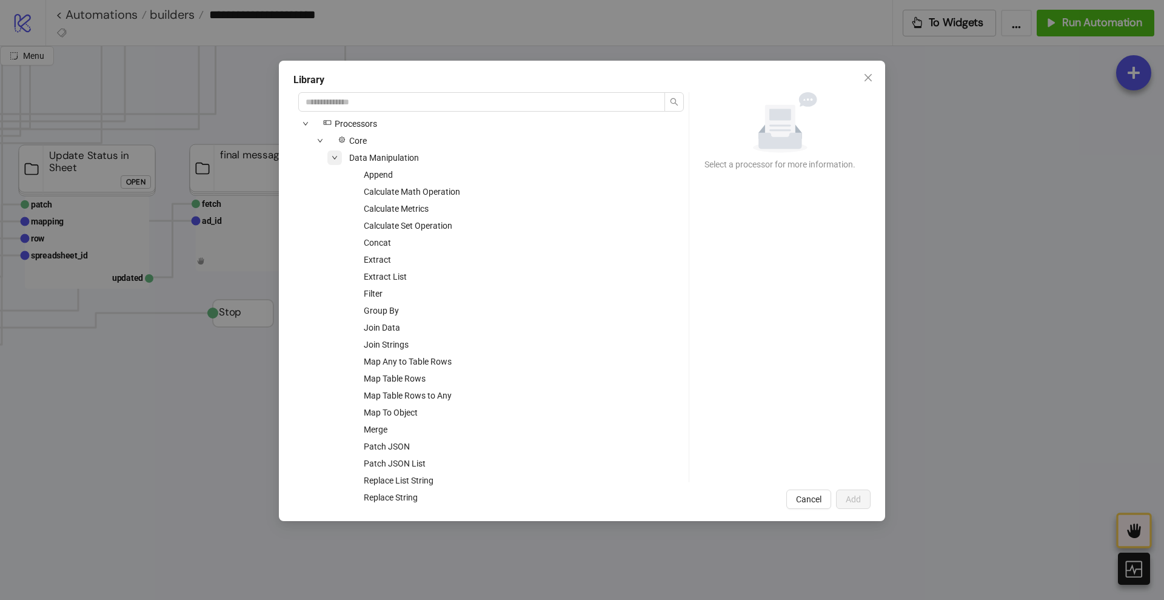
click at [337, 159] on icon "down" at bounding box center [335, 158] width 6 height 6
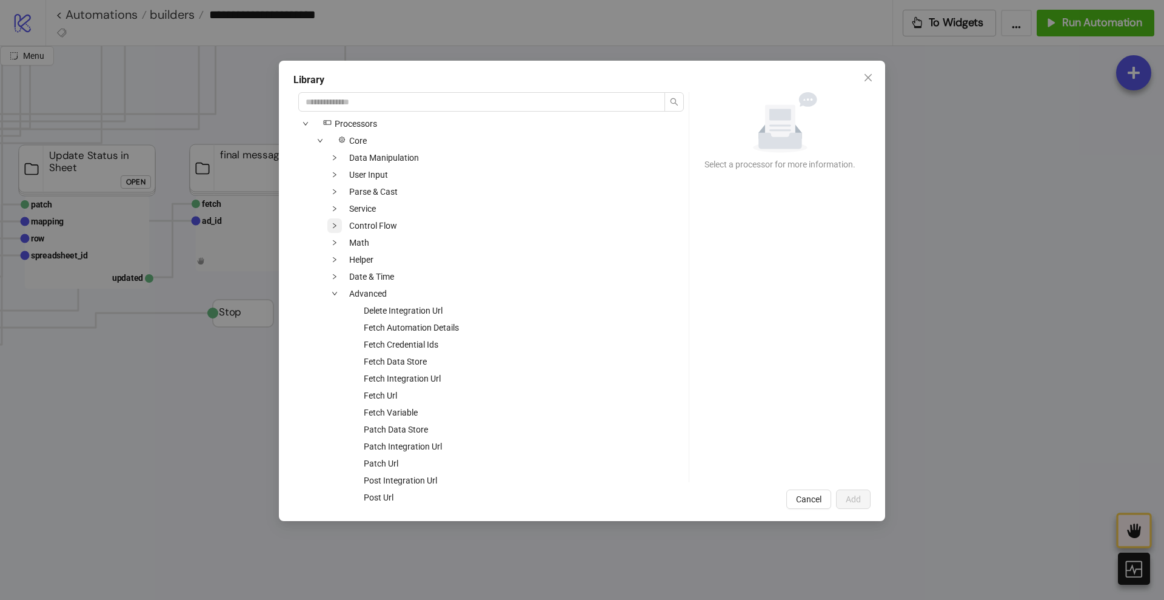
click at [335, 223] on icon "down" at bounding box center [335, 226] width 6 height 6
click at [337, 220] on span at bounding box center [334, 225] width 15 height 15
click at [338, 175] on span at bounding box center [334, 174] width 15 height 15
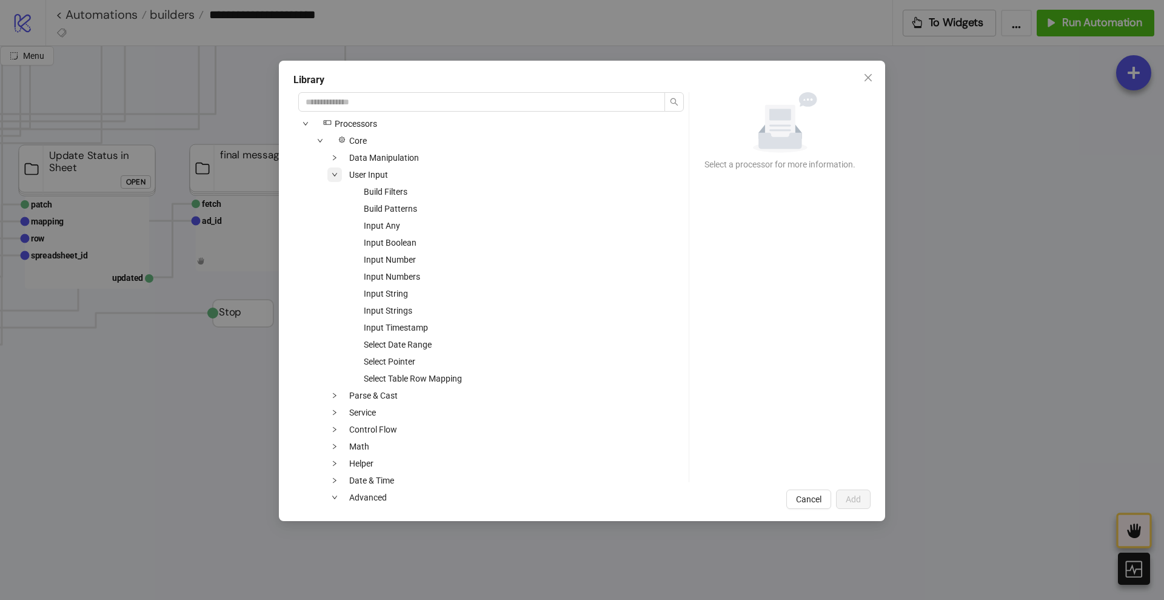
click at [338, 175] on span at bounding box center [334, 174] width 15 height 15
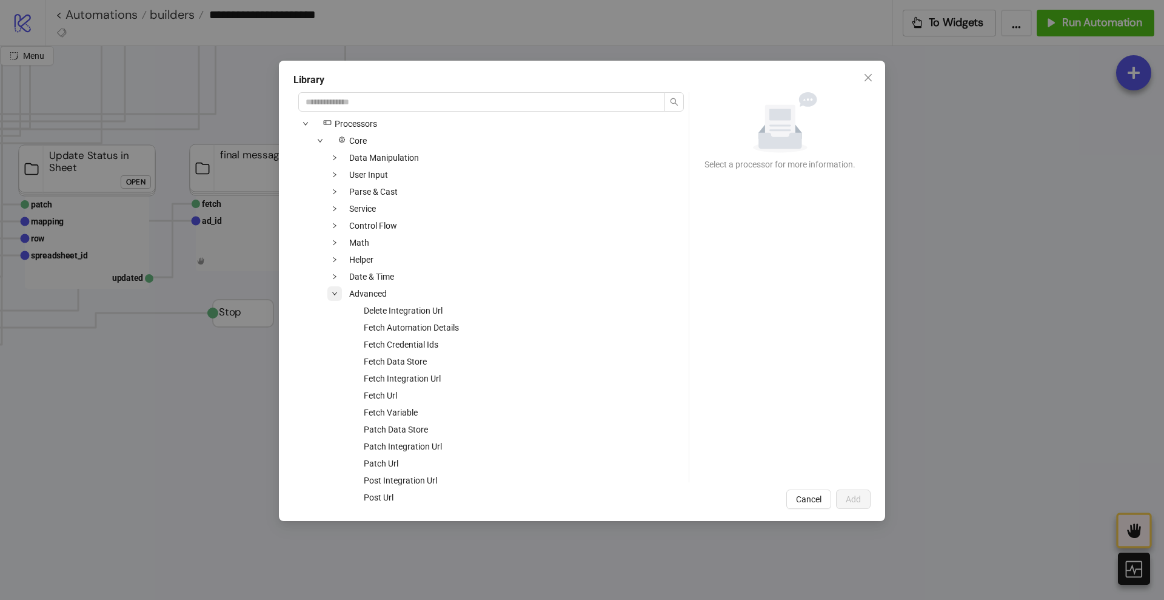
click at [335, 290] on icon "down" at bounding box center [335, 293] width 6 height 6
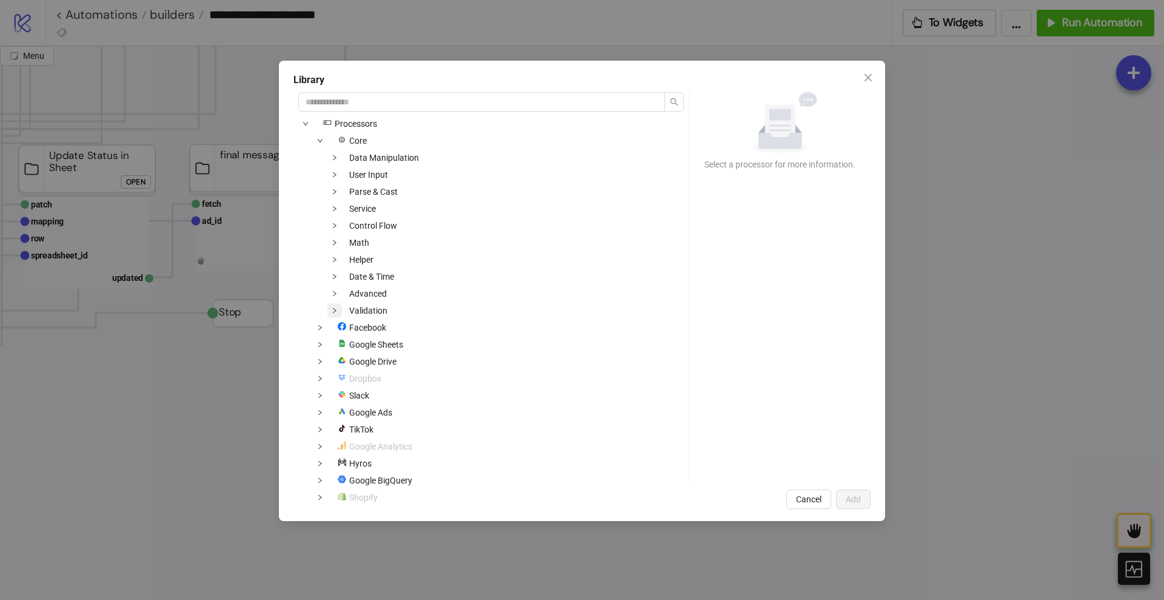
click at [335, 310] on icon "down" at bounding box center [335, 310] width 4 height 5
click at [335, 310] on icon "down" at bounding box center [334, 311] width 5 height 4
click at [337, 290] on icon "down" at bounding box center [335, 293] width 6 height 6
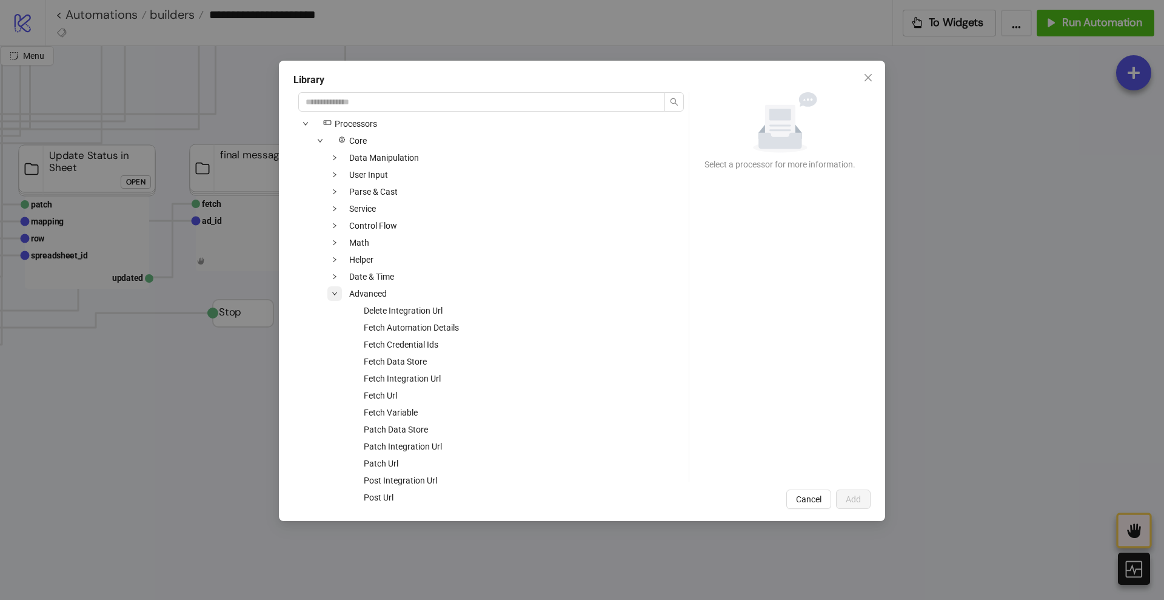
click at [337, 290] on icon "down" at bounding box center [335, 293] width 6 height 6
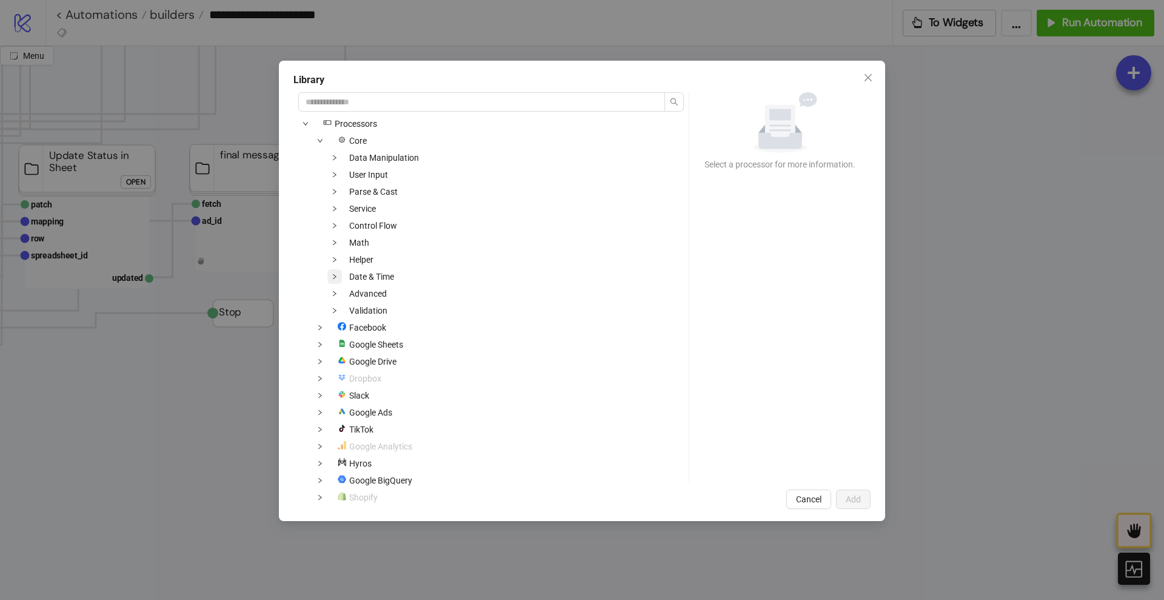
click at [337, 276] on icon "down" at bounding box center [335, 277] width 6 height 6
drag, startPoint x: 337, startPoint y: 276, endPoint x: 339, endPoint y: 267, distance: 8.7
click at [337, 275] on icon "down" at bounding box center [335, 277] width 6 height 6
click at [339, 256] on span at bounding box center [334, 259] width 15 height 15
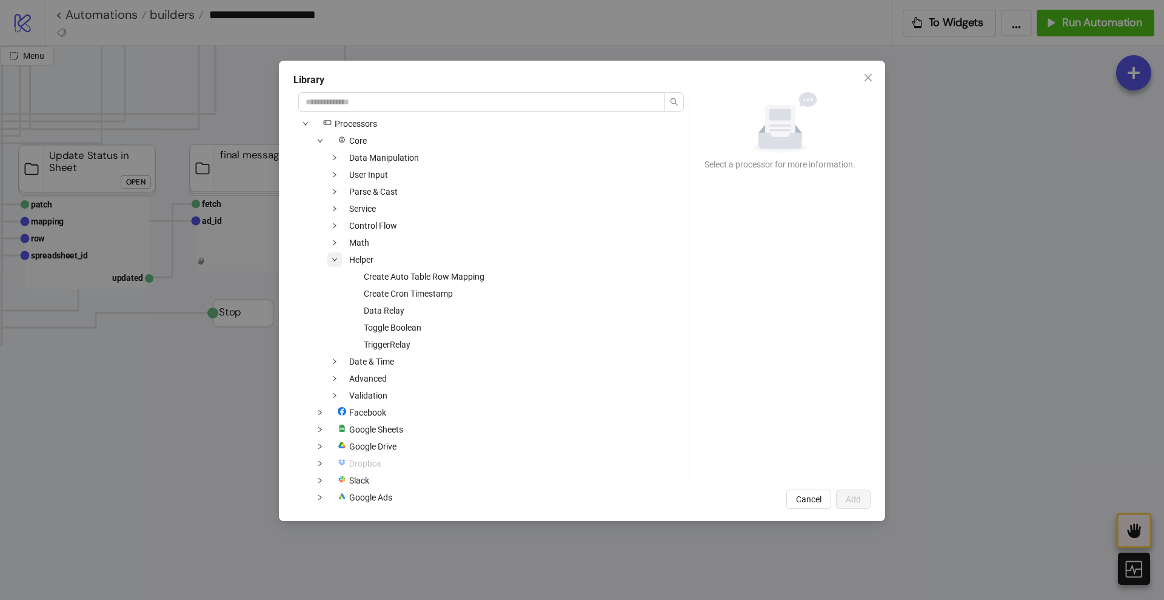
click at [337, 257] on icon "down" at bounding box center [335, 260] width 6 height 6
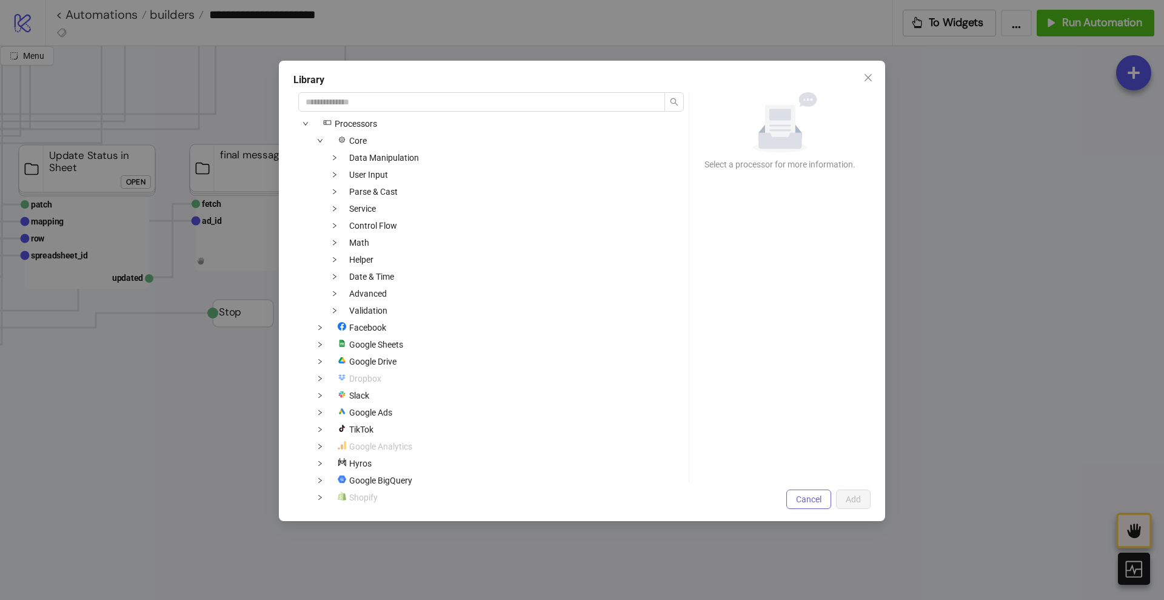
click at [787, 499] on button "Cancel" at bounding box center [809, 498] width 45 height 19
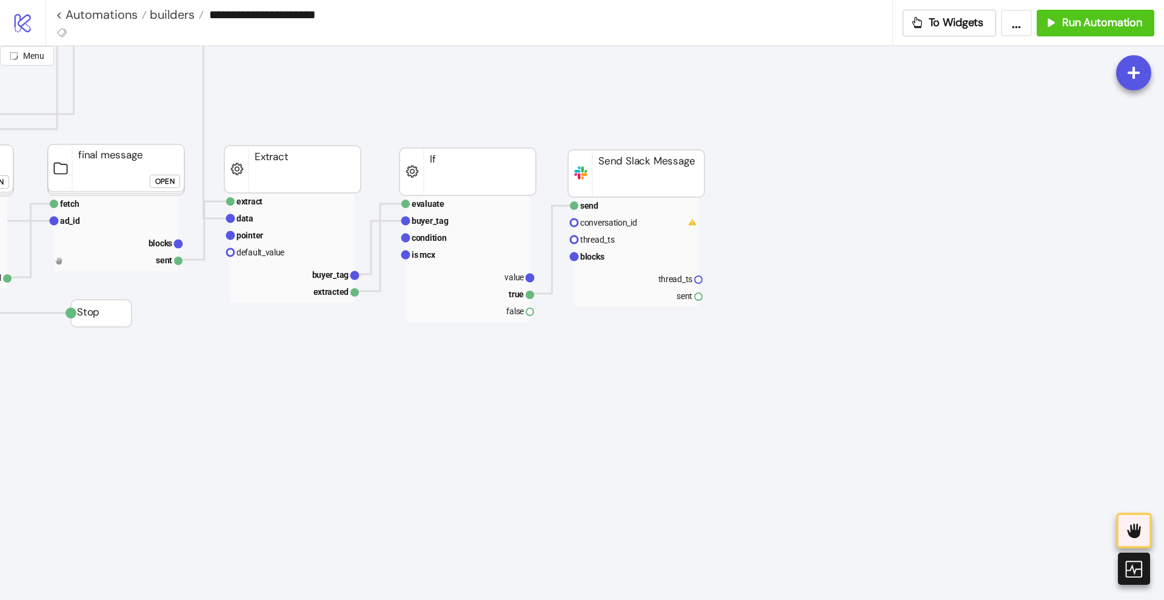
scroll to position [455, 682]
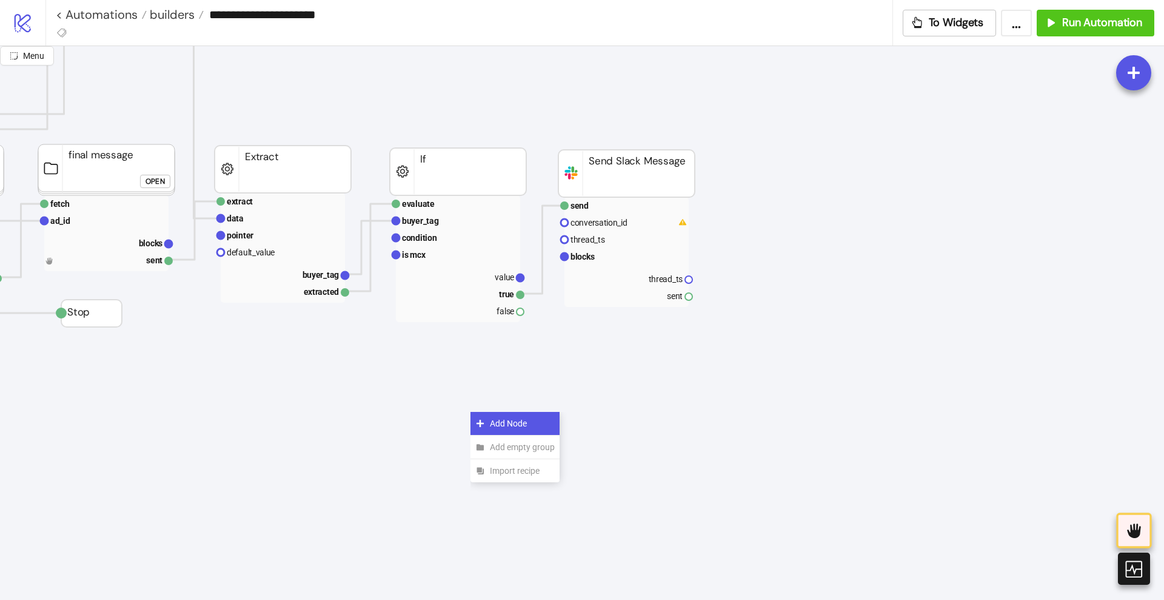
click at [488, 416] on div "Add Node" at bounding box center [515, 424] width 89 height 24
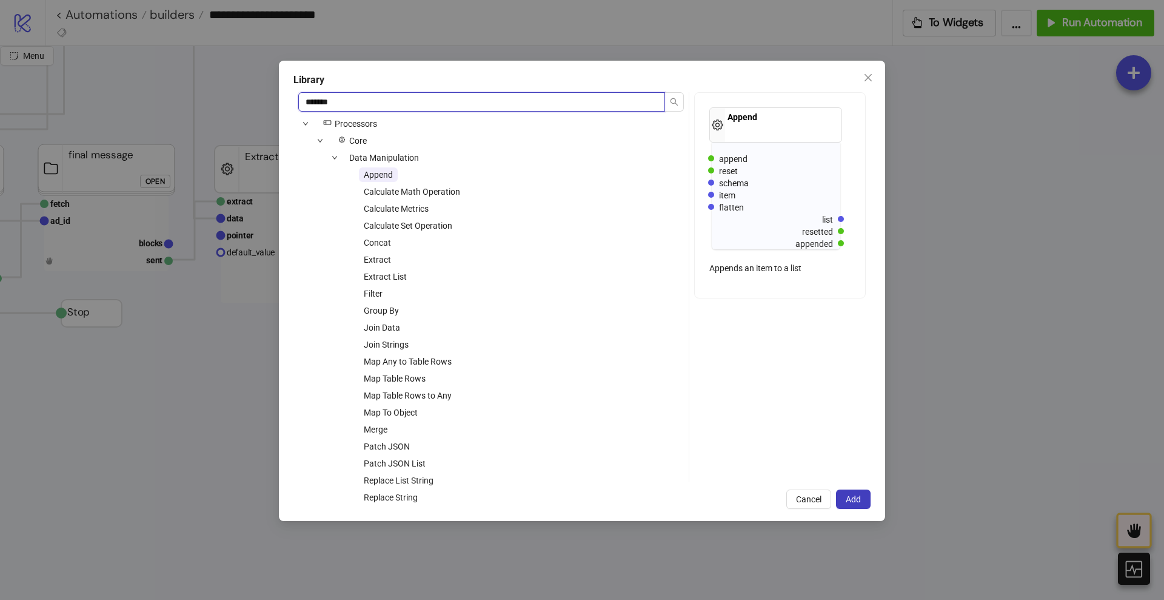
type input "*"
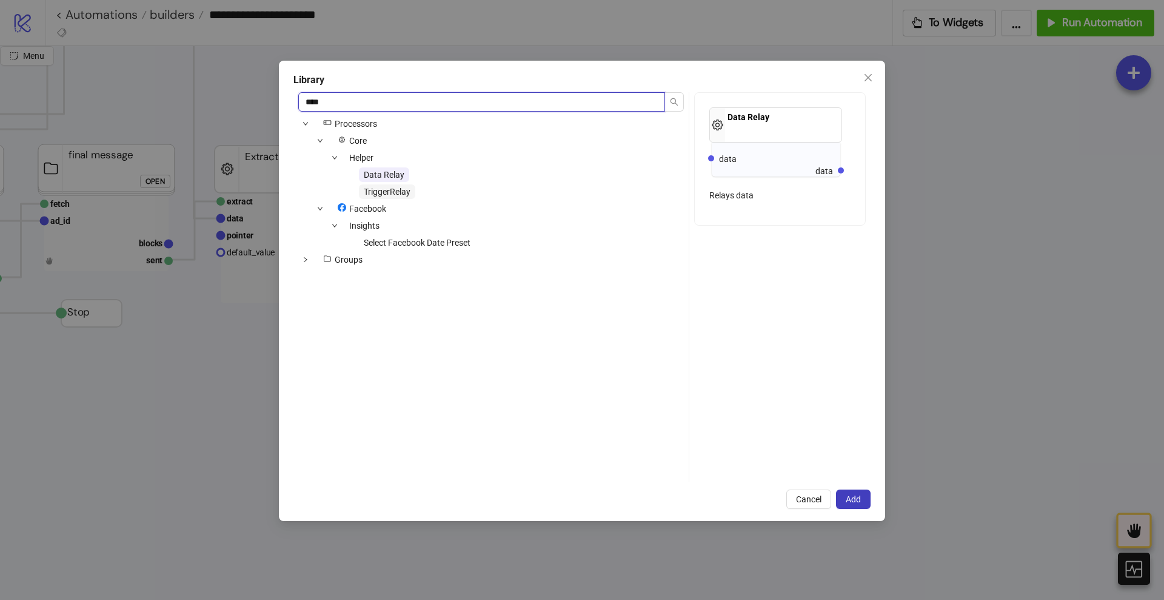
type input "****"
click at [387, 196] on span "TriggerRelay" at bounding box center [387, 191] width 56 height 15
click at [858, 502] on span "Add" at bounding box center [853, 499] width 15 height 10
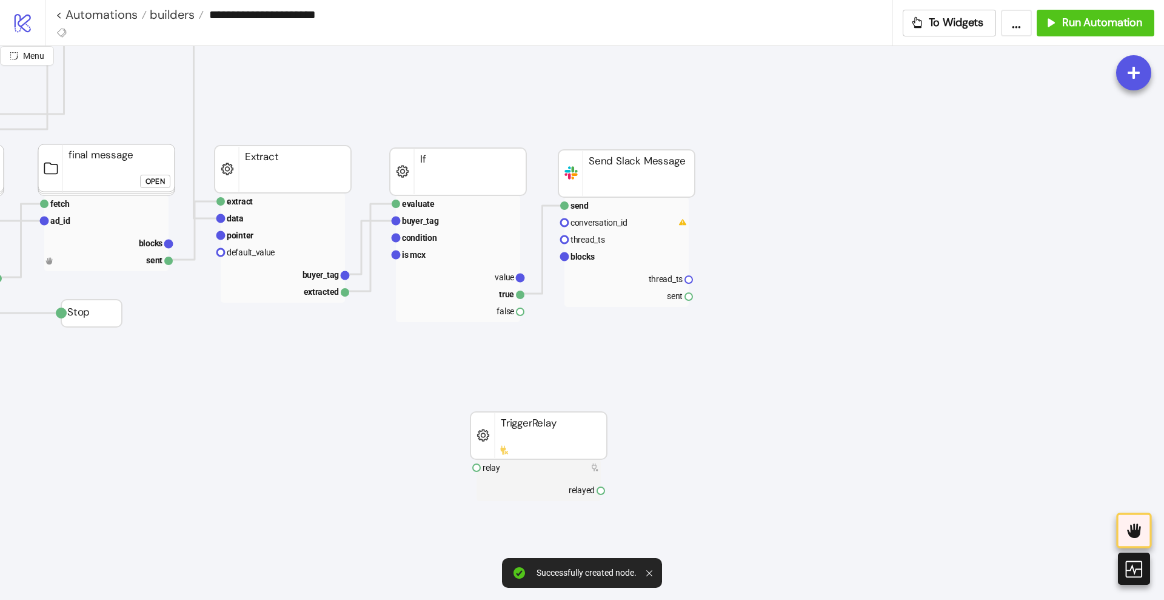
drag, startPoint x: 523, startPoint y: 312, endPoint x: 506, endPoint y: 390, distance: 80.1
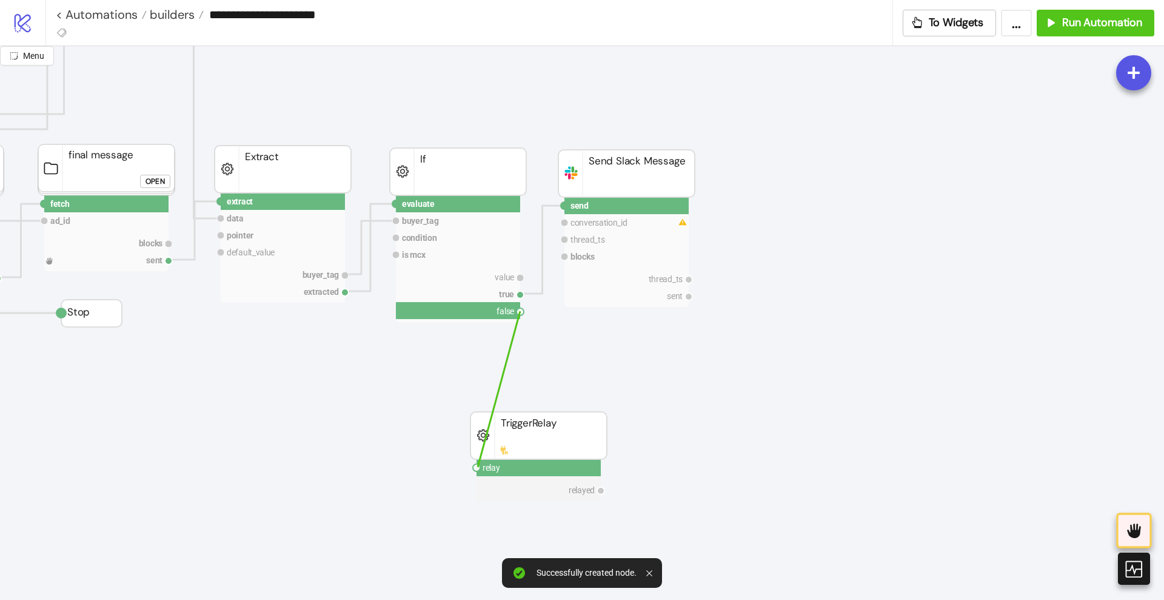
click at [478, 467] on circle at bounding box center [476, 467] width 7 height 7
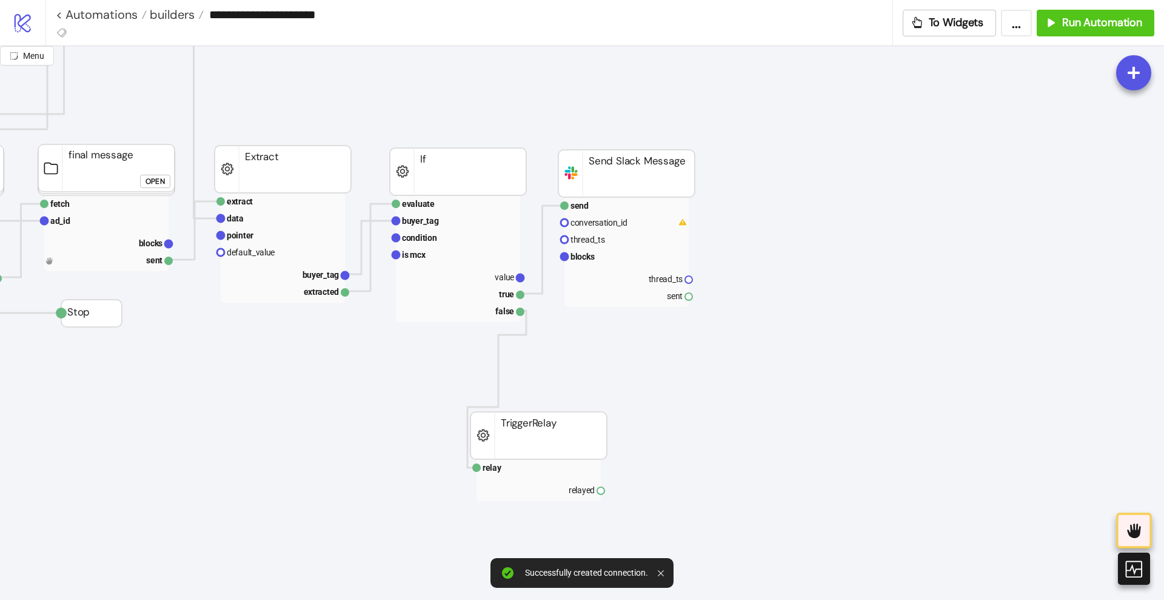
drag, startPoint x: 688, startPoint y: 297, endPoint x: 675, endPoint y: 337, distance: 41.4
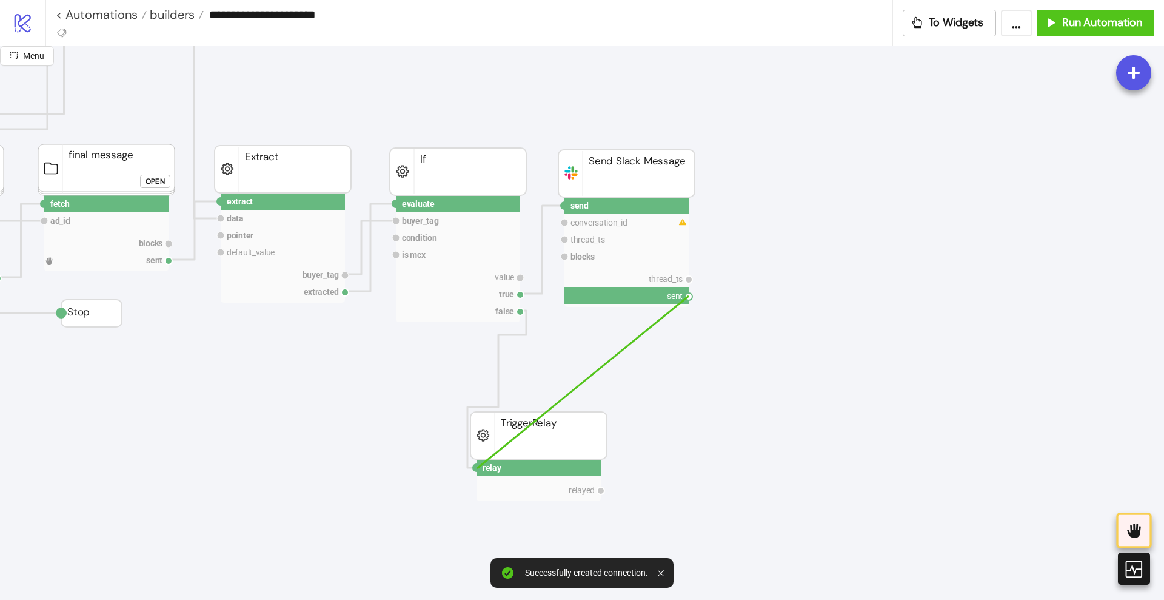
click at [477, 468] on circle at bounding box center [476, 467] width 7 height 7
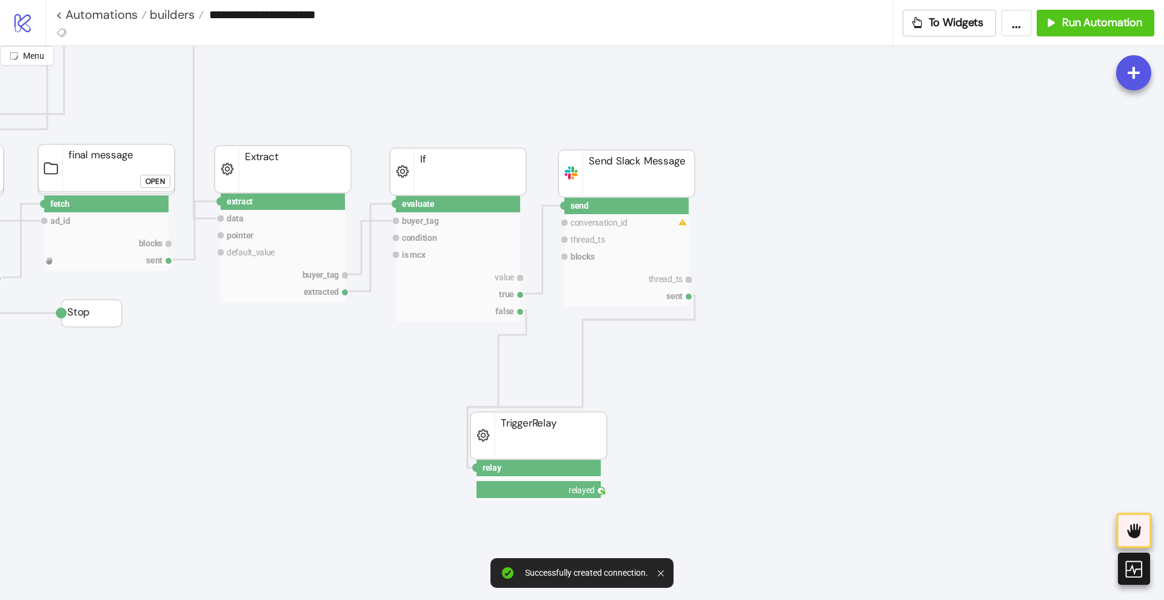
drag, startPoint x: 602, startPoint y: 491, endPoint x: 669, endPoint y: 518, distance: 72.1
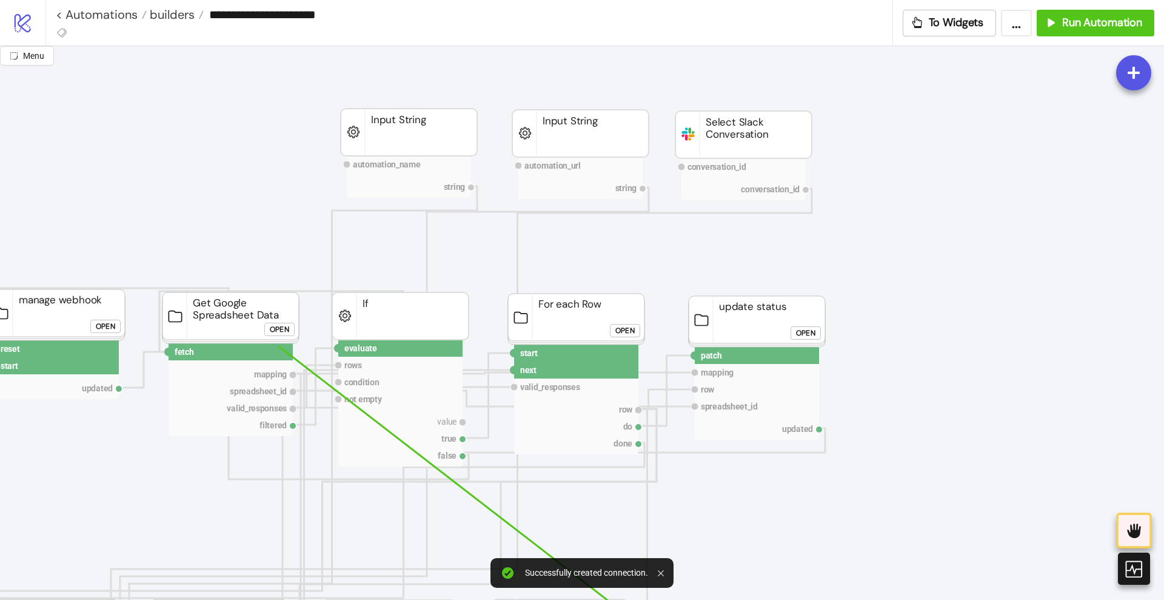
scroll to position [0, 227]
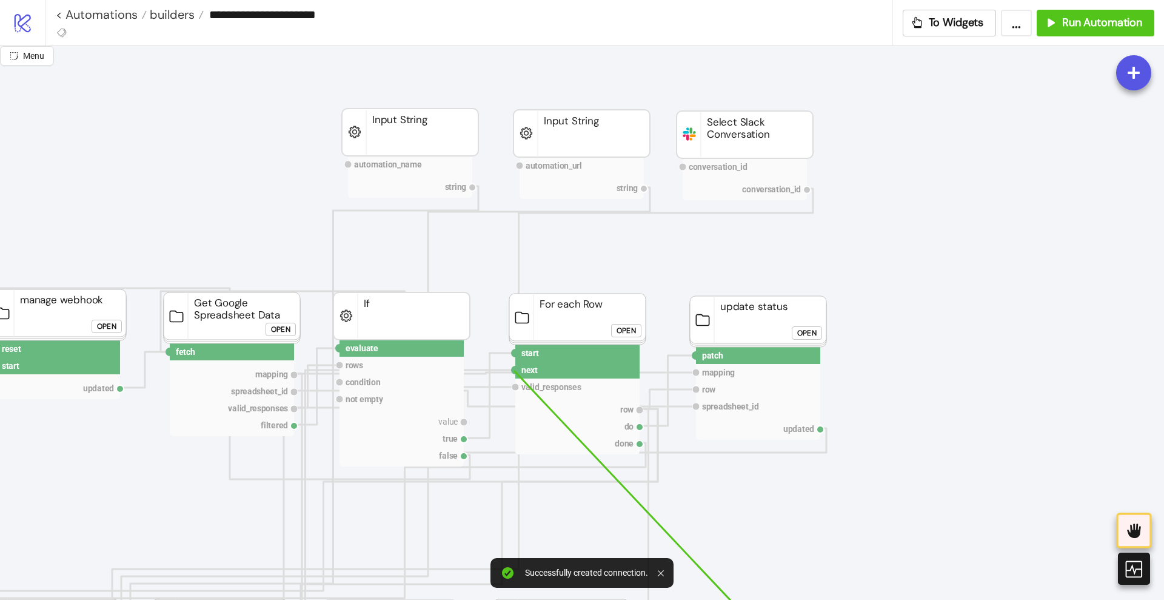
click at [514, 371] on circle at bounding box center [515, 369] width 7 height 7
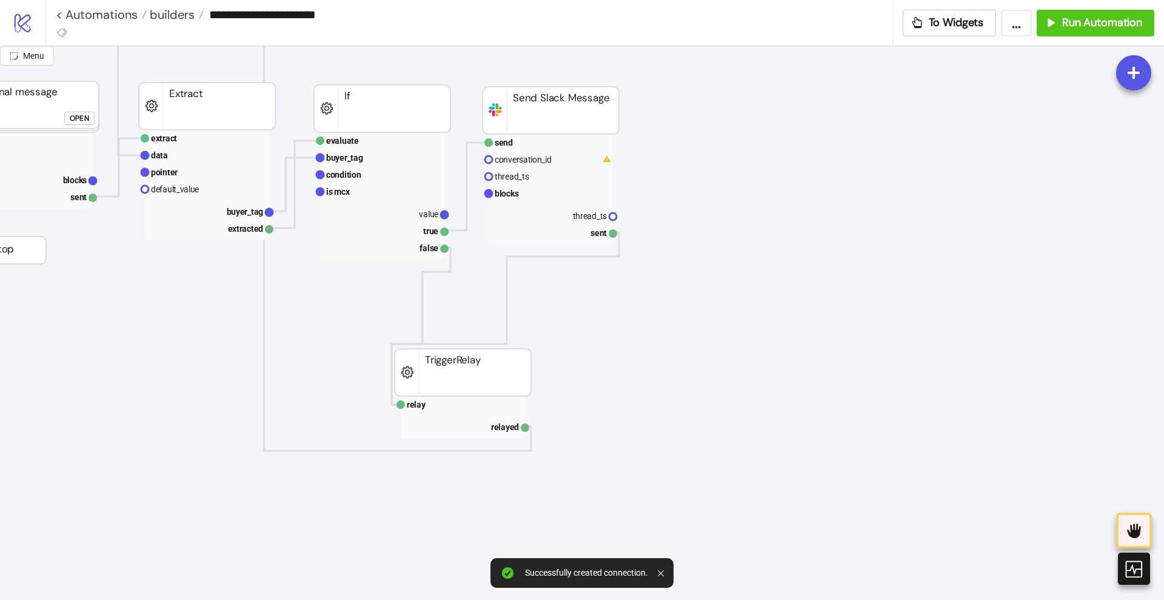
scroll to position [531, 758]
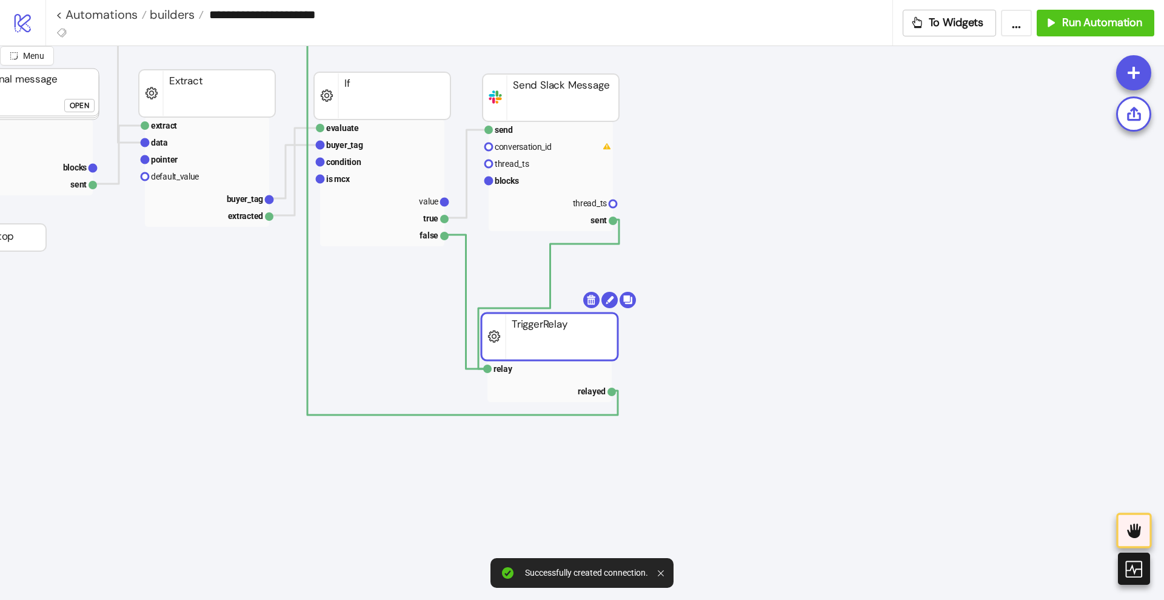
drag, startPoint x: 479, startPoint y: 355, endPoint x: 549, endPoint y: 337, distance: 72.1
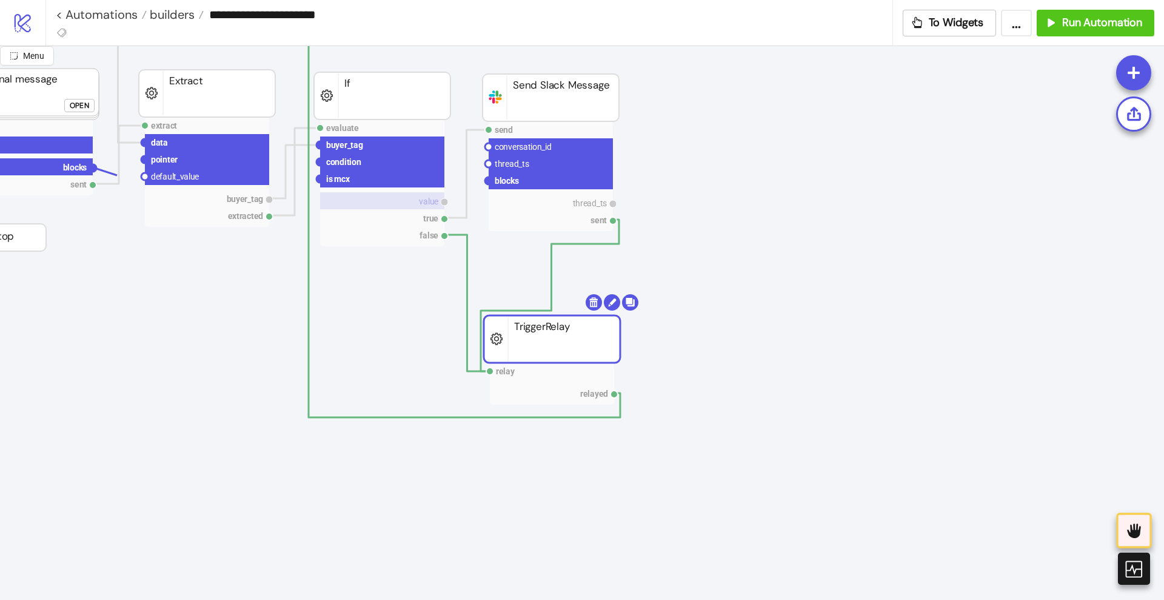
drag, startPoint x: 95, startPoint y: 166, endPoint x: 355, endPoint y: 203, distance: 262.8
click at [488, 181] on circle at bounding box center [488, 180] width 7 height 7
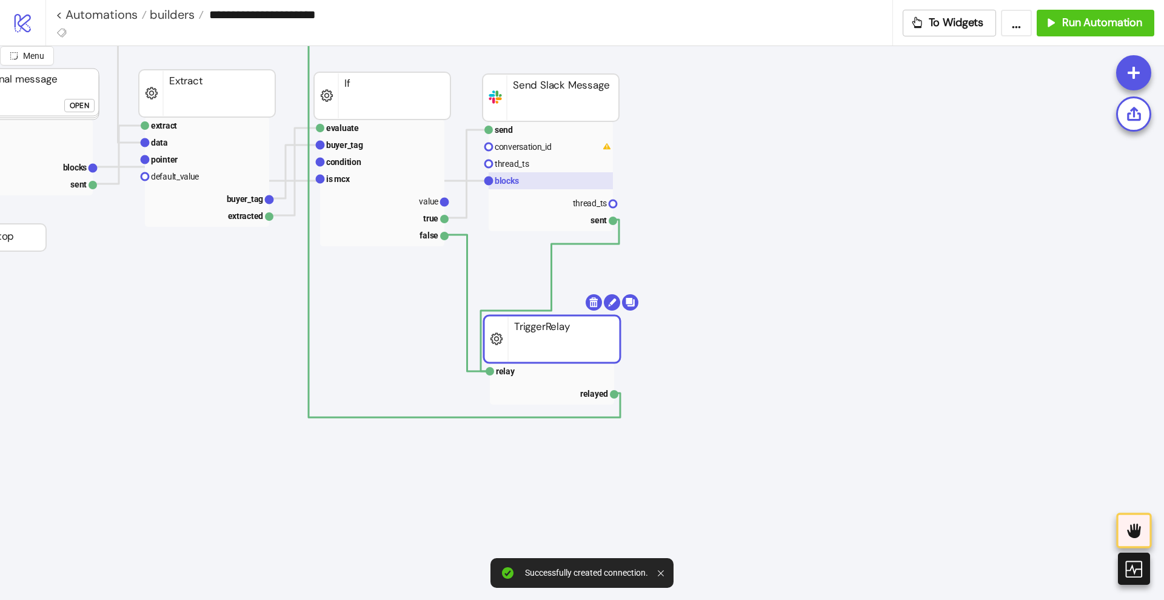
click at [515, 183] on text "blocks" at bounding box center [507, 181] width 24 height 10
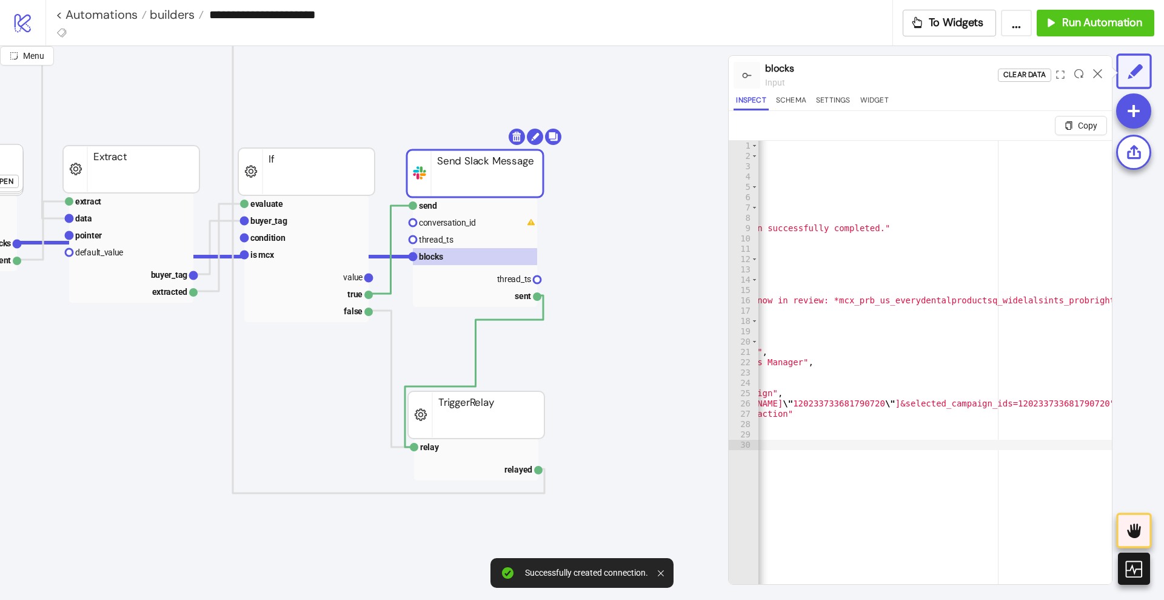
scroll to position [0, 136]
click at [1096, 69] on icon at bounding box center [1097, 73] width 9 height 9
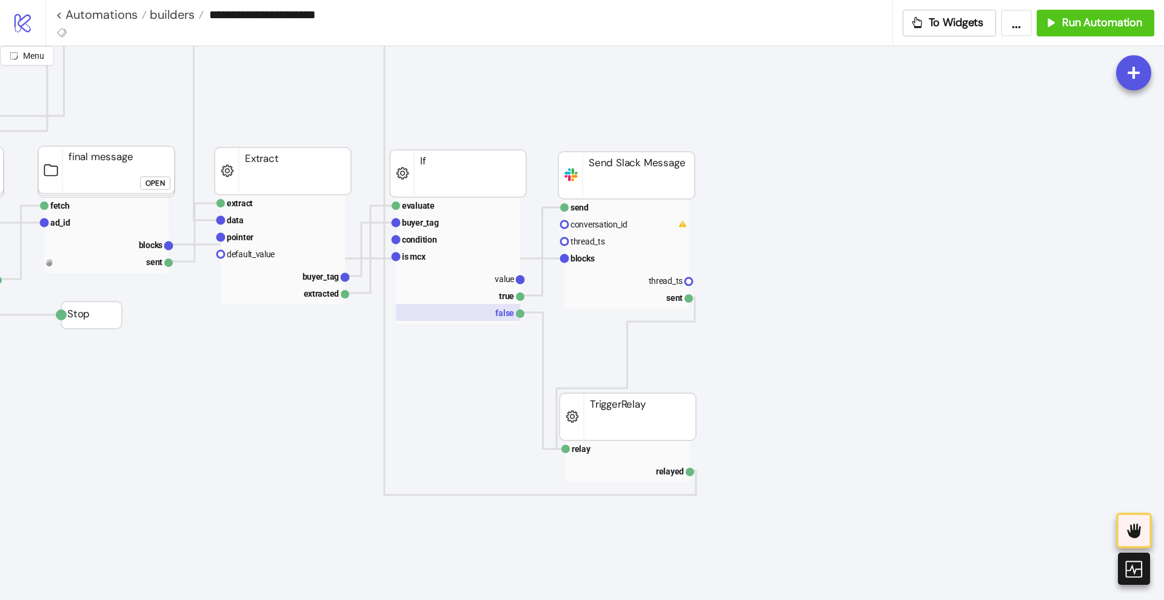
scroll to position [455, 682]
click at [596, 221] on text "conversation_id" at bounding box center [599, 223] width 57 height 10
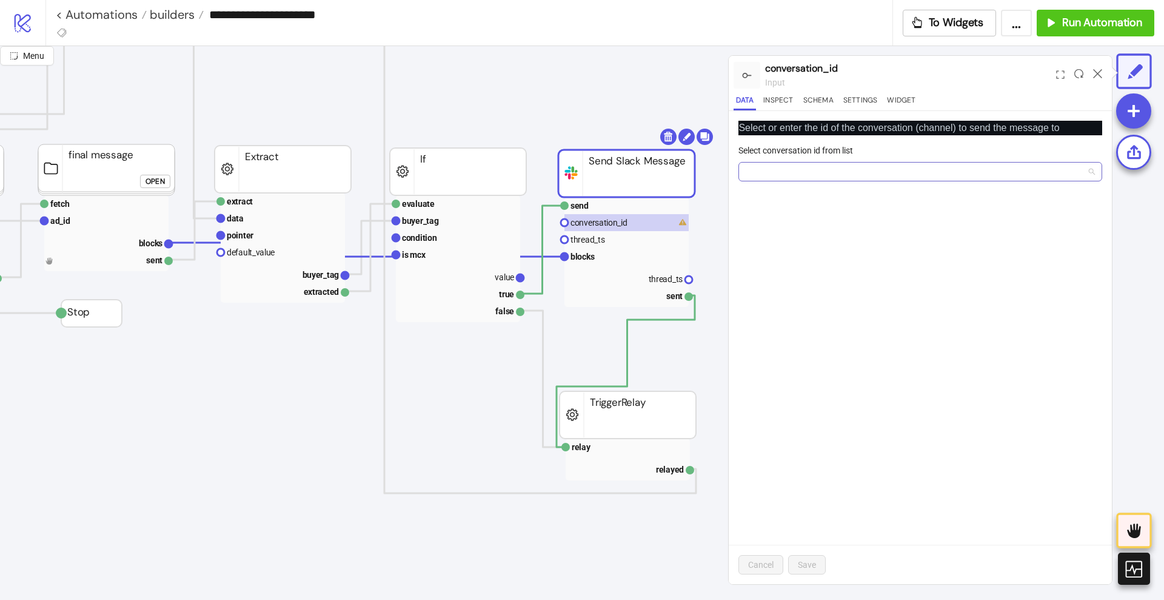
click at [762, 180] on input "Select conversation id from list" at bounding box center [915, 172] width 338 height 18
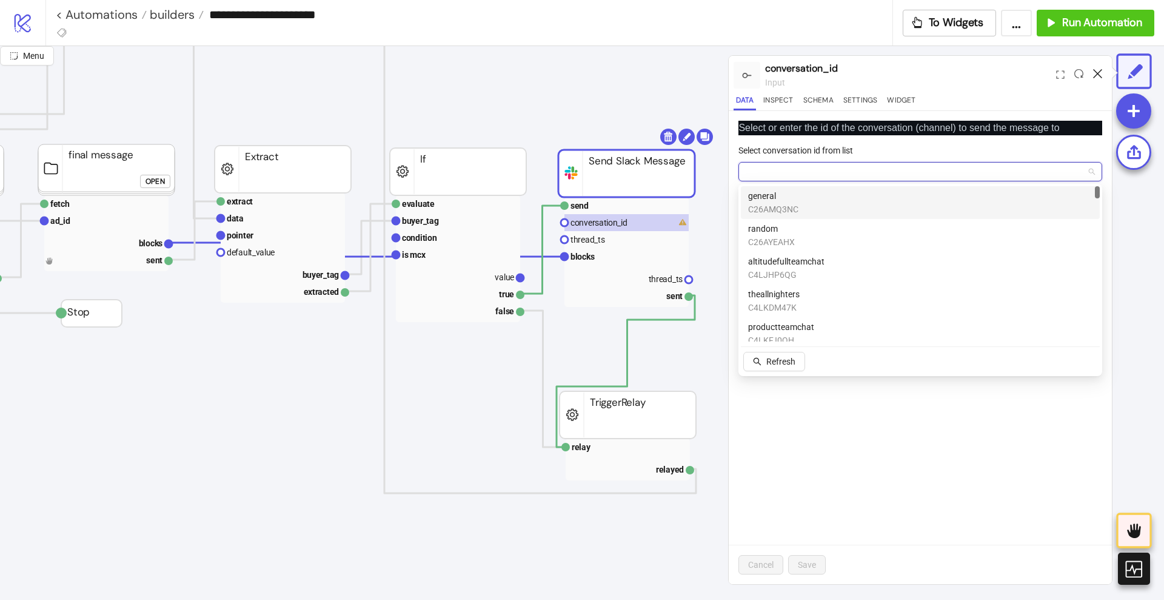
click at [1097, 75] on icon at bounding box center [1097, 73] width 9 height 9
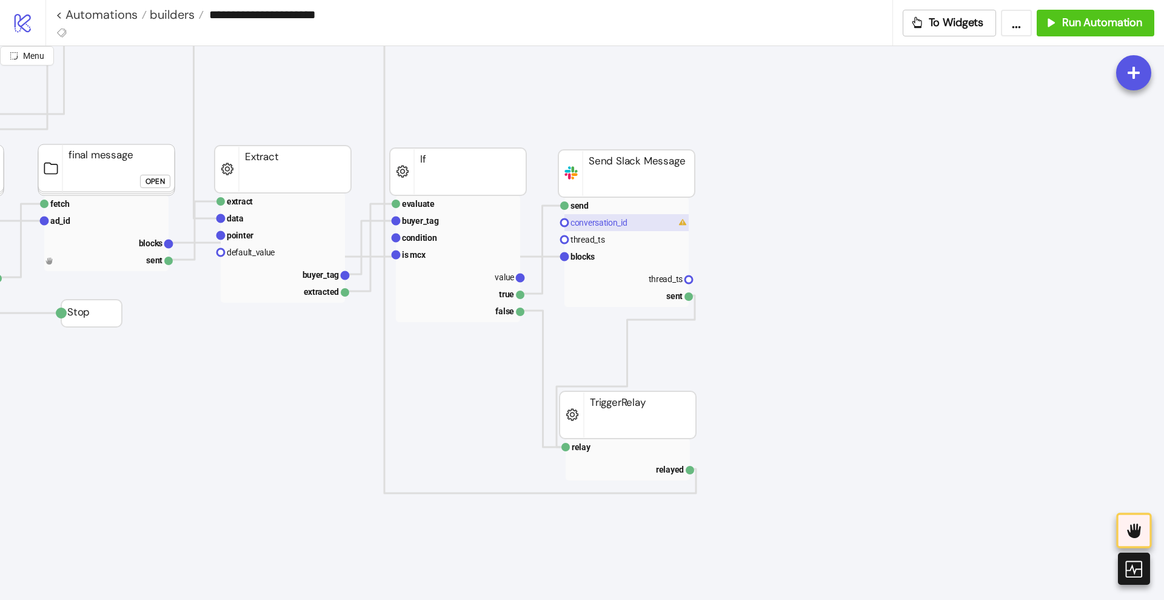
click at [584, 224] on text "conversation_id" at bounding box center [599, 223] width 57 height 10
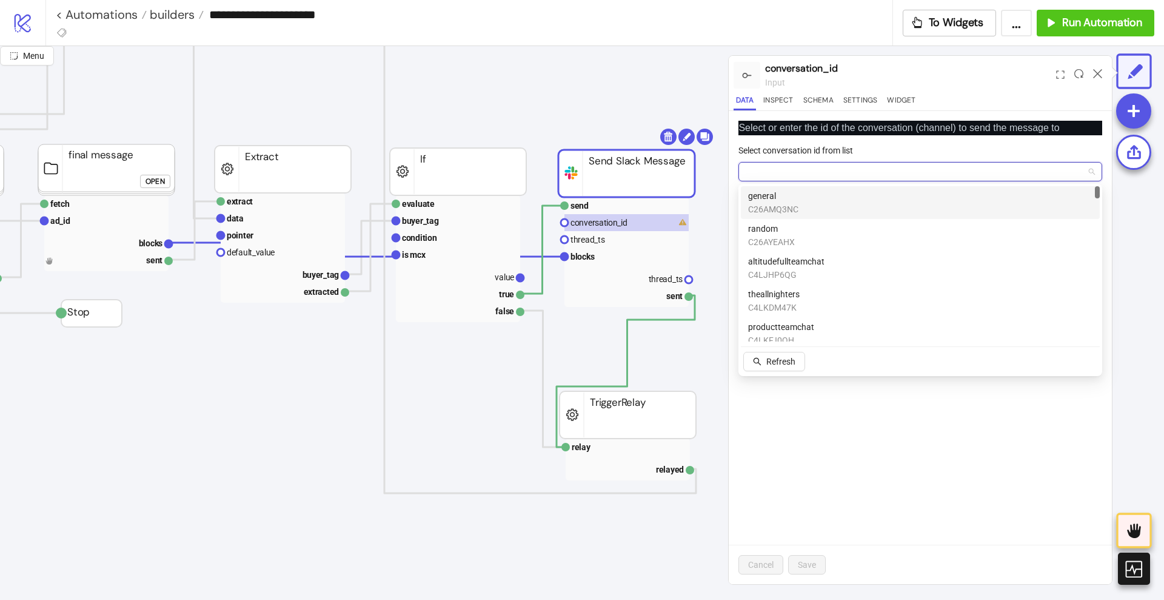
click at [846, 169] on input "Select conversation id from list" at bounding box center [915, 172] width 338 height 18
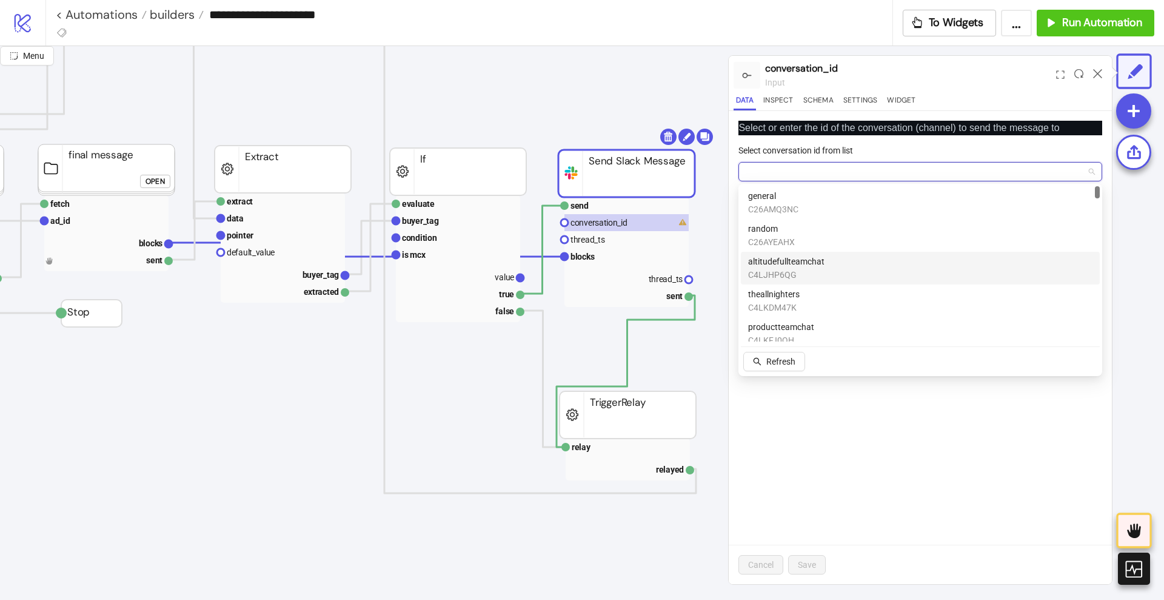
paste input "**********"
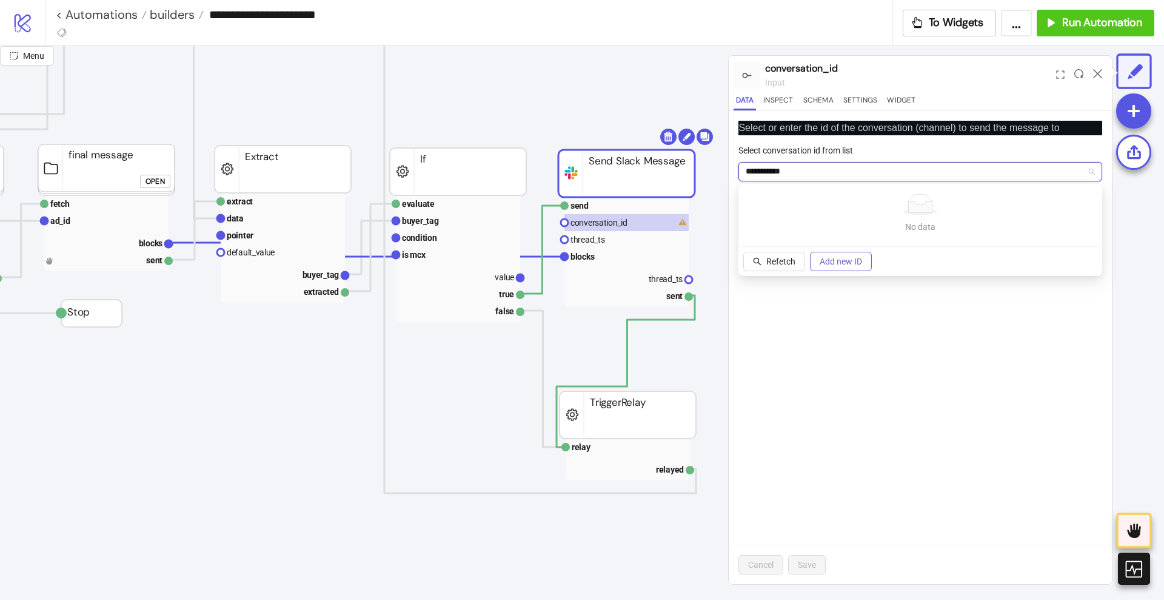
type input "**********"
click at [840, 259] on span "Add new ID" at bounding box center [841, 262] width 42 height 10
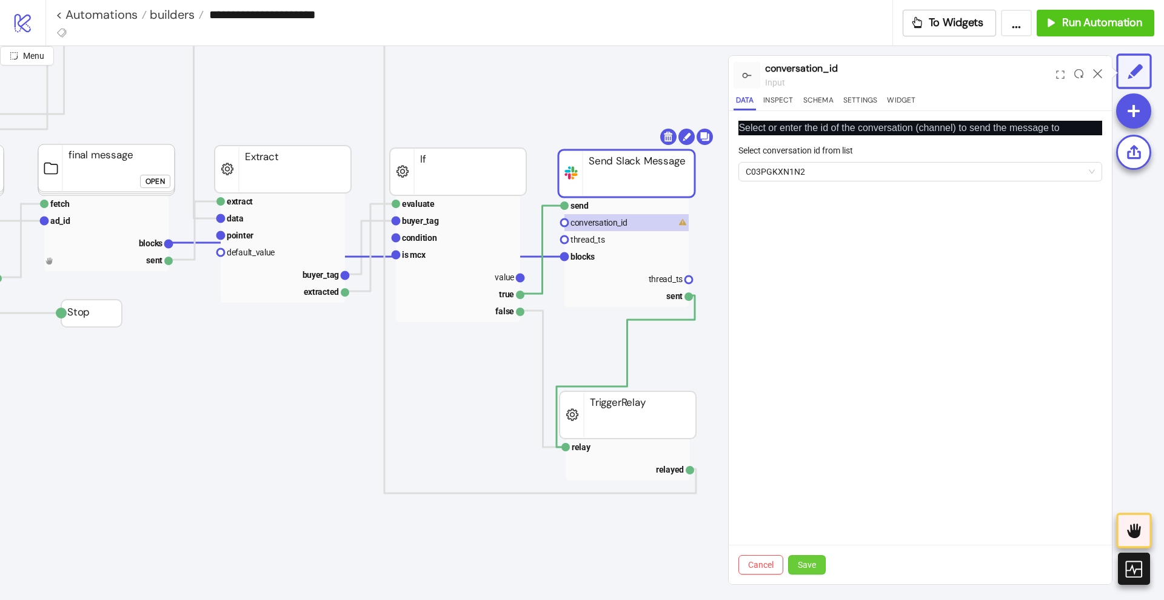
click at [811, 563] on span "Save" at bounding box center [807, 565] width 18 height 10
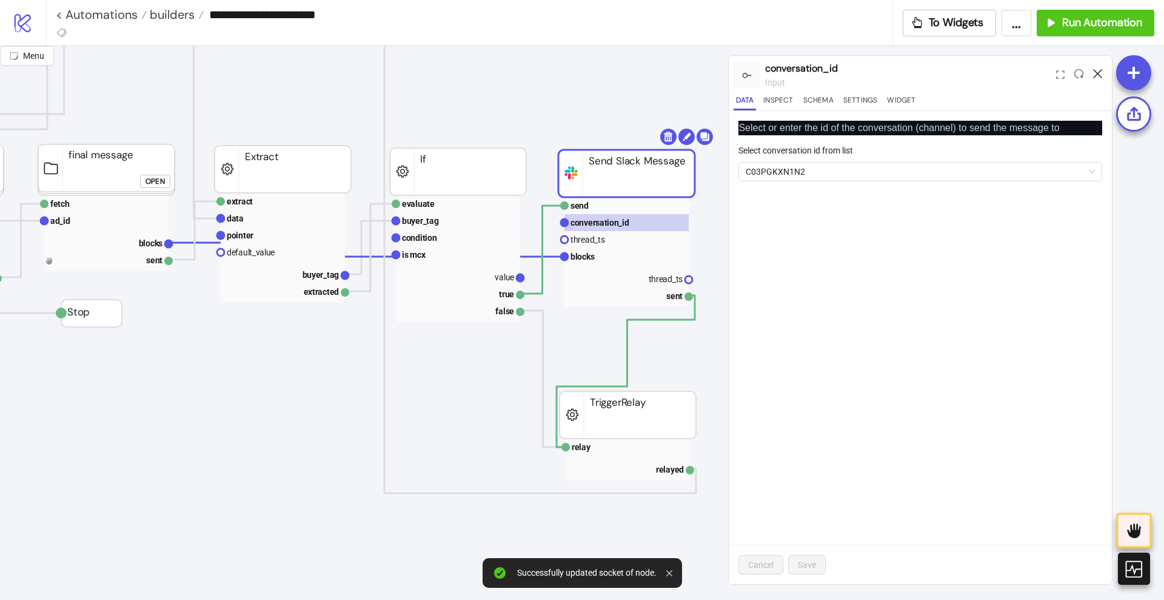
click at [1098, 73] on icon at bounding box center [1097, 73] width 9 height 9
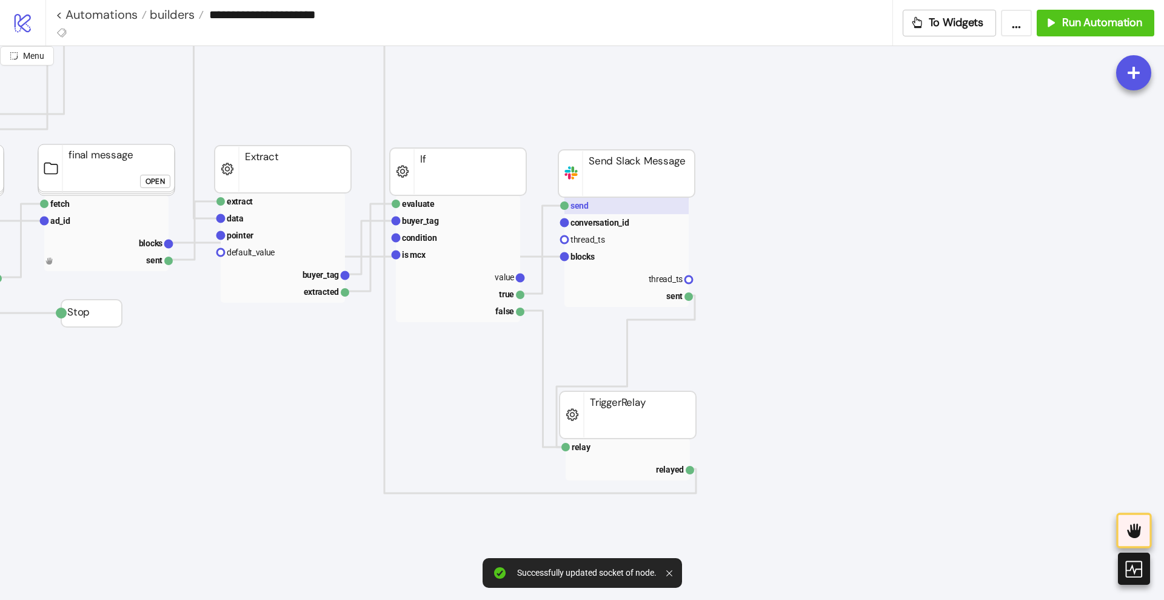
click at [594, 209] on rect at bounding box center [627, 205] width 124 height 17
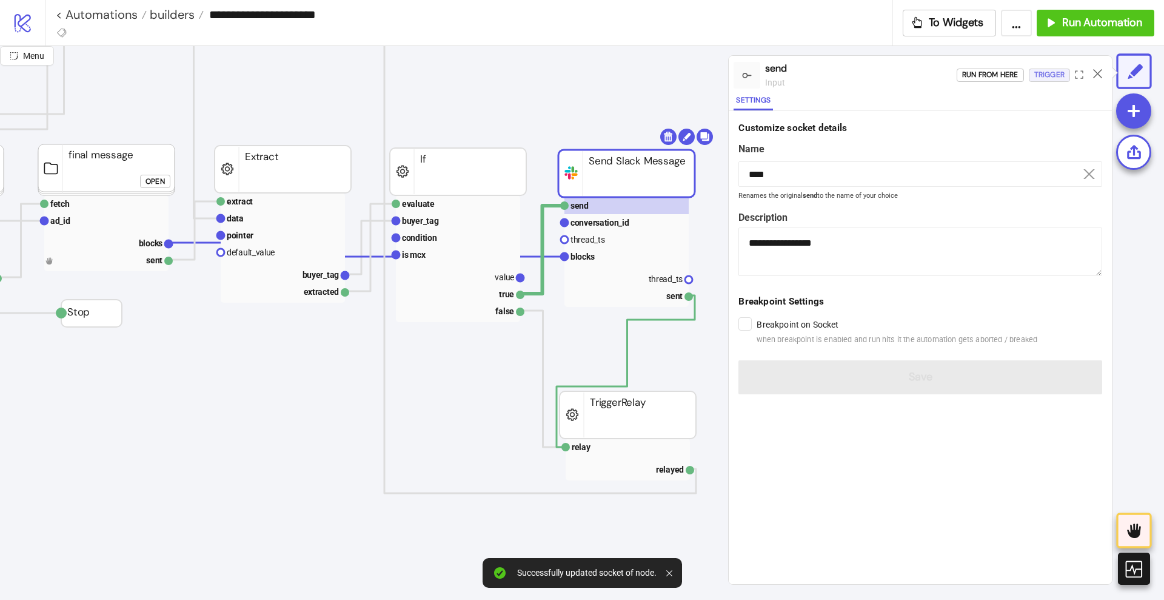
click at [1048, 79] on div "Trigger" at bounding box center [1050, 75] width 30 height 14
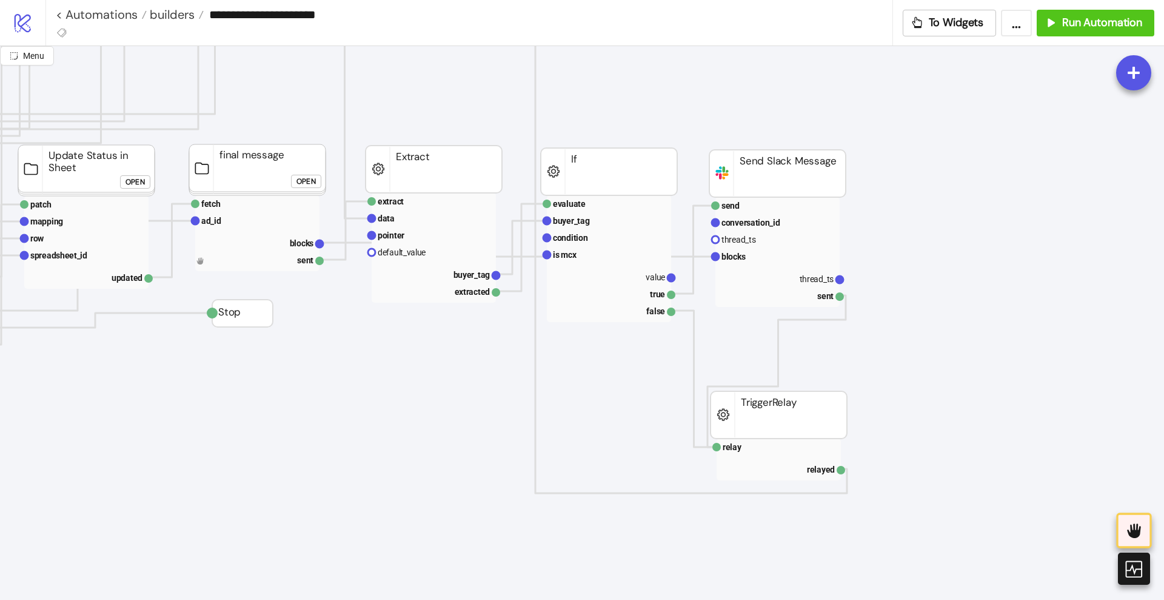
scroll to position [455, 531]
click at [244, 263] on rect at bounding box center [258, 259] width 124 height 17
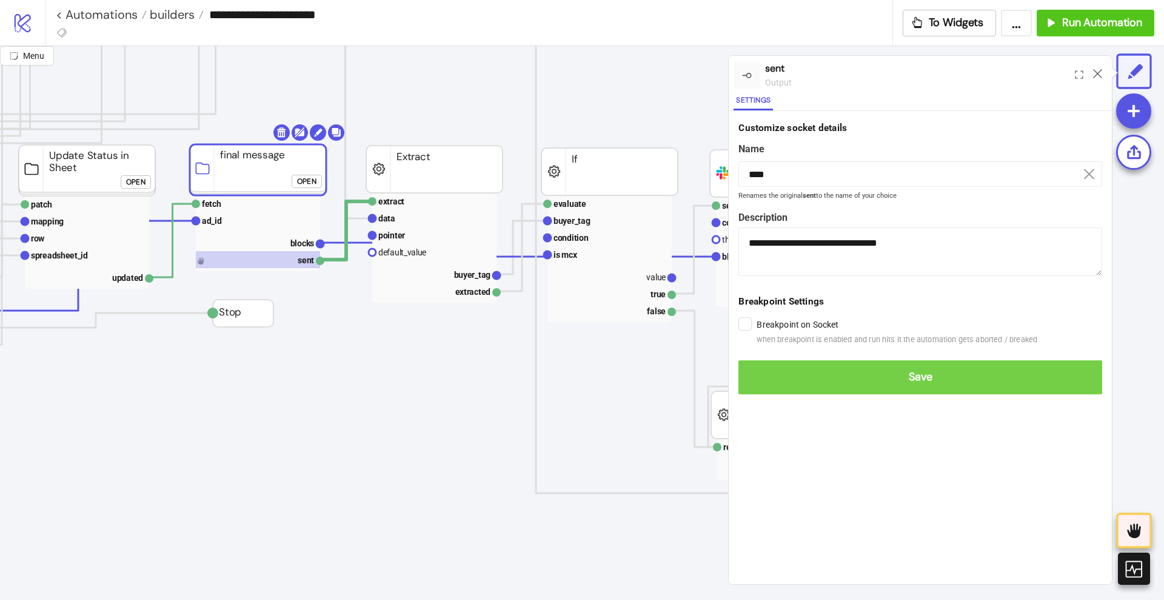
click at [757, 367] on button "Save" at bounding box center [921, 377] width 364 height 34
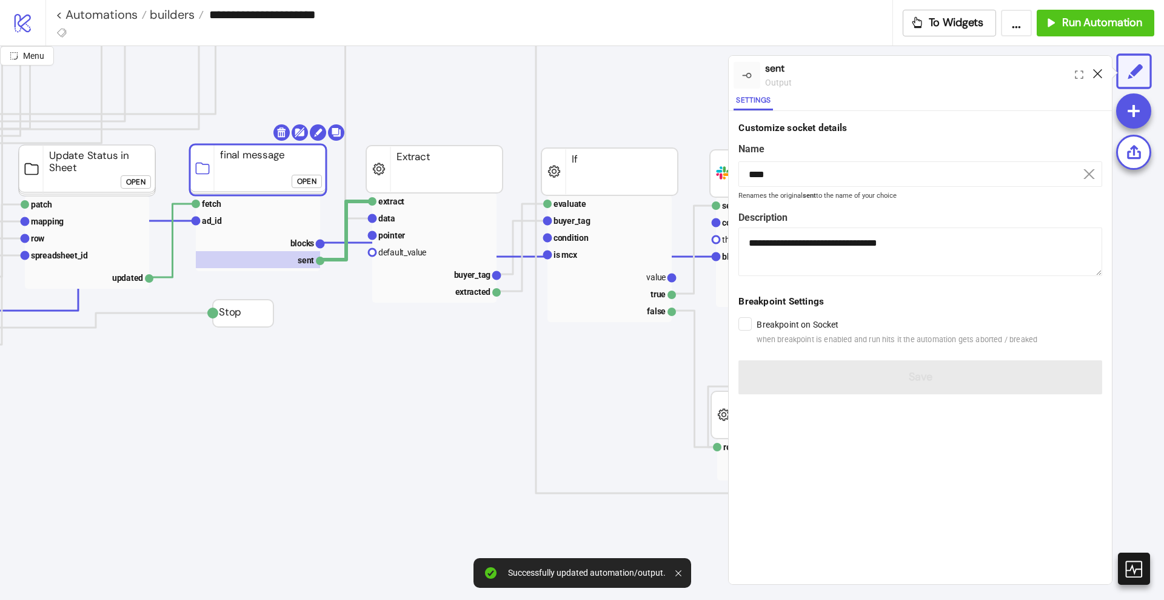
click at [1095, 71] on icon at bounding box center [1097, 73] width 9 height 9
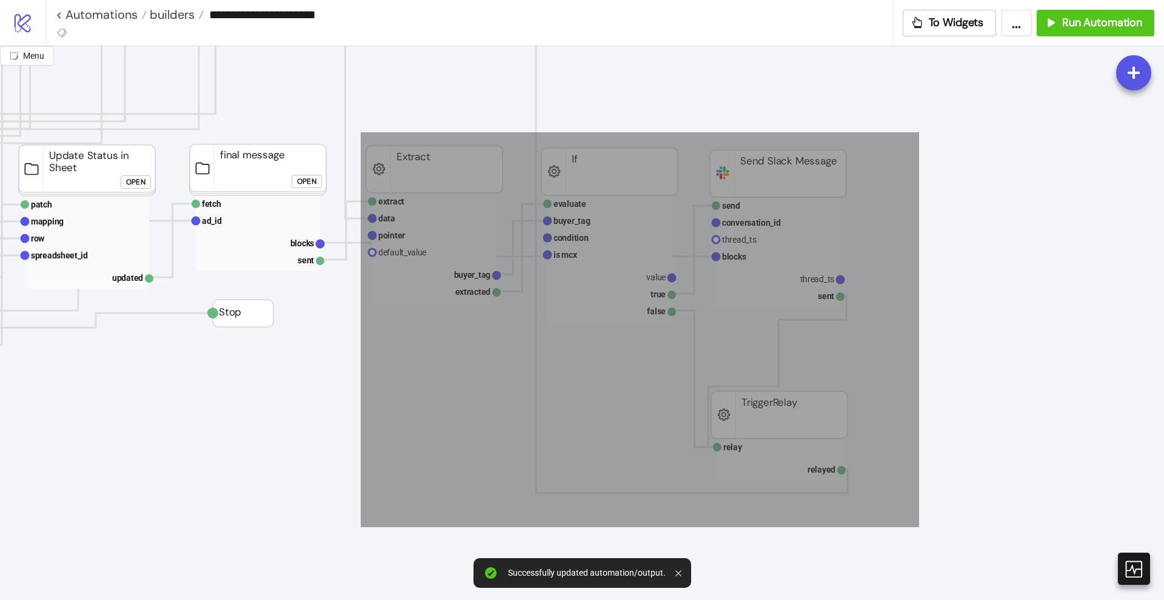
drag, startPoint x: 361, startPoint y: 133, endPoint x: 919, endPoint y: 527, distance: 683.6
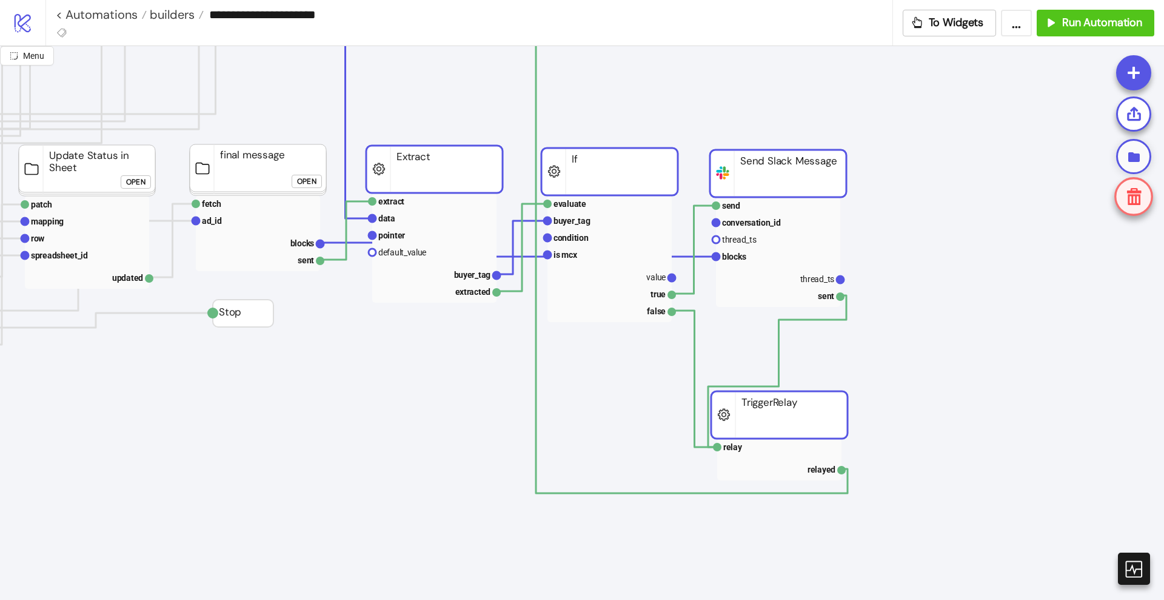
click at [1138, 153] on icon at bounding box center [1135, 157] width 12 height 10
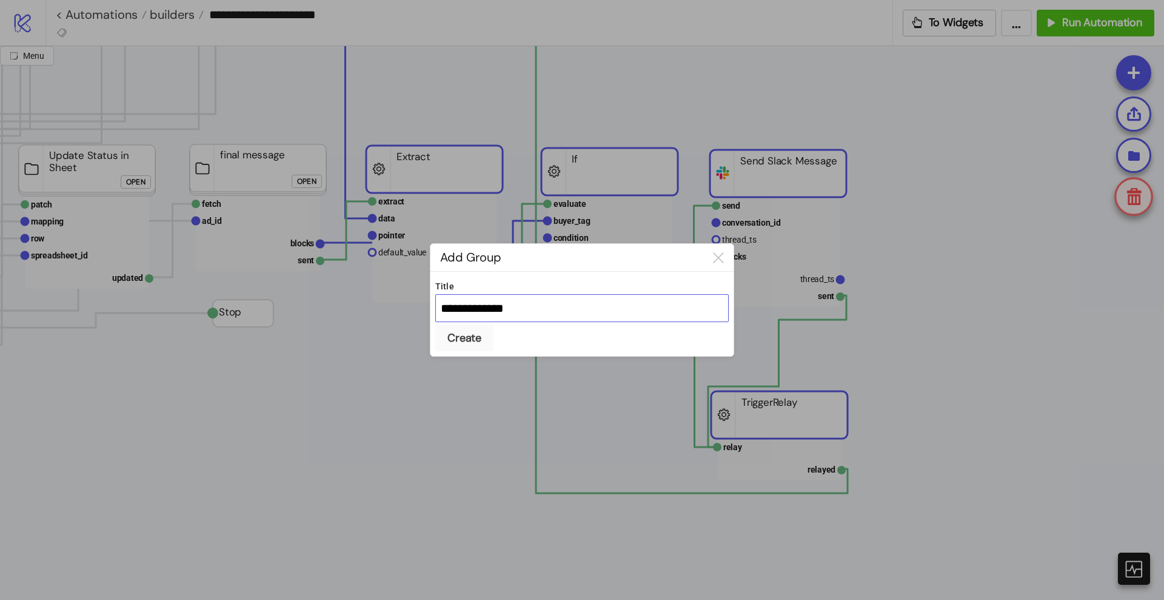
click at [559, 315] on input "**********" at bounding box center [582, 308] width 294 height 28
click at [559, 316] on input "**********" at bounding box center [582, 308] width 294 height 28
type input "*"
type input "**********"
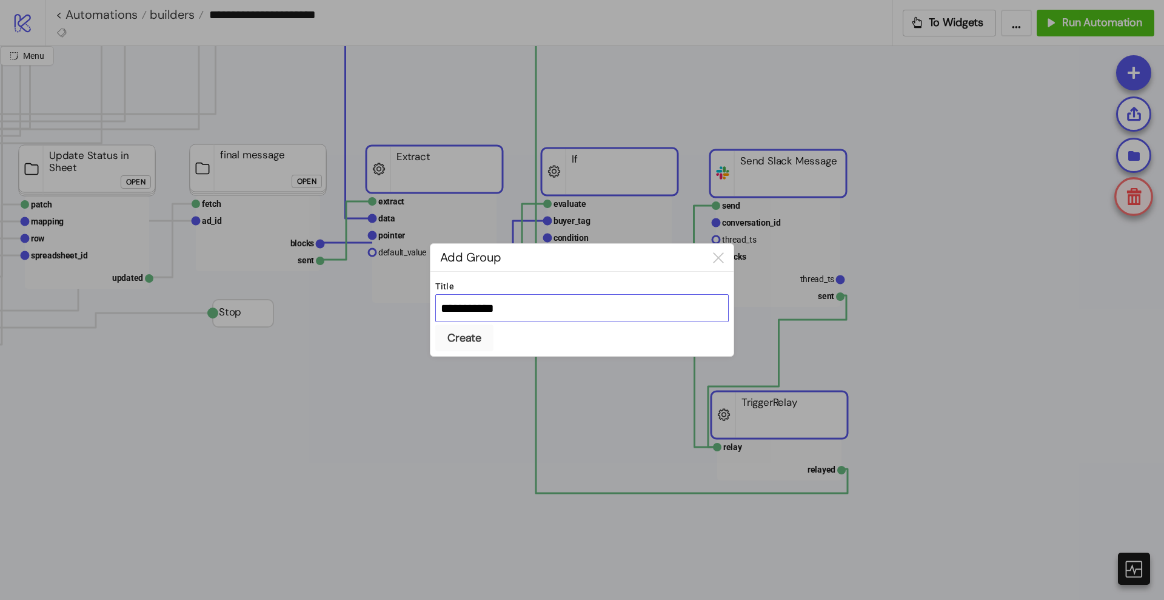
click at [435, 324] on button "Create" at bounding box center [464, 337] width 58 height 27
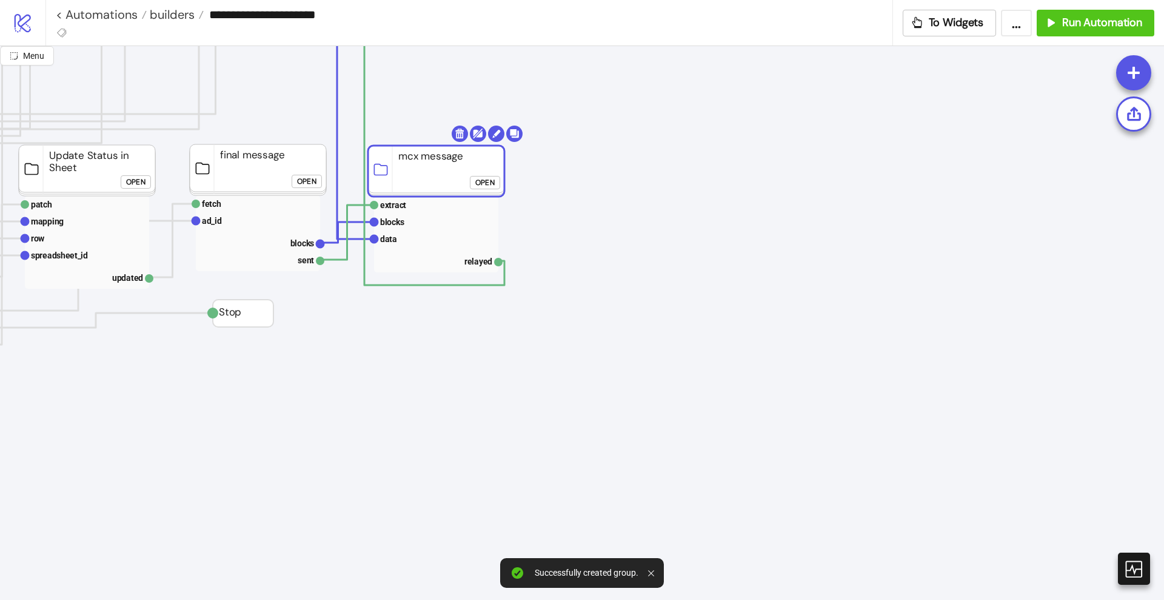
drag, startPoint x: 614, startPoint y: 237, endPoint x: 408, endPoint y: 183, distance: 213.1
click at [408, 183] on rect at bounding box center [436, 171] width 136 height 51
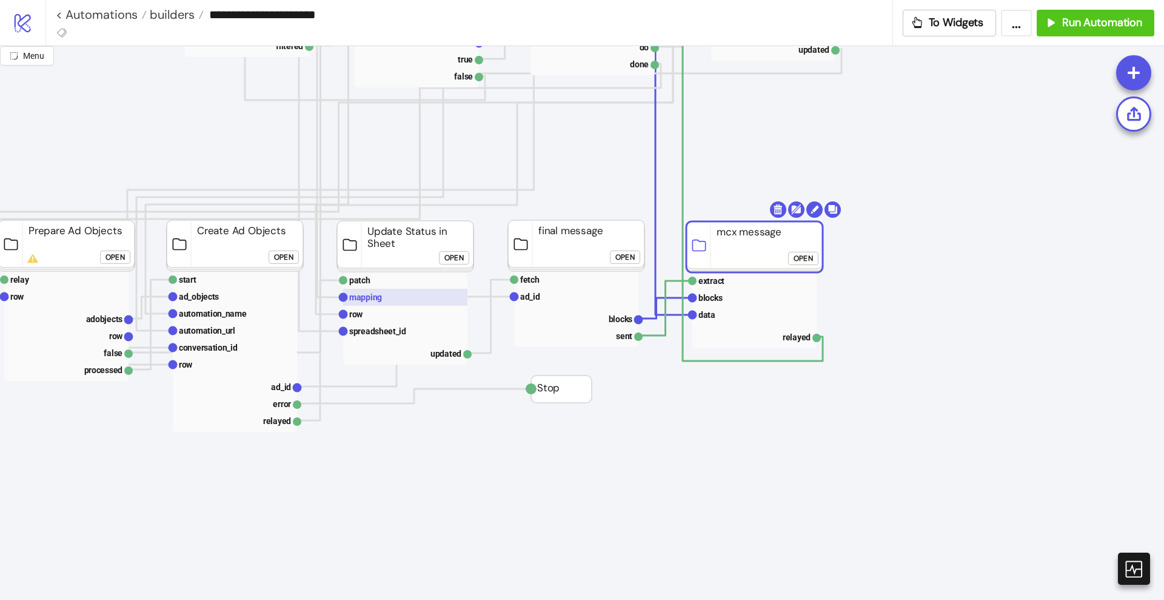
scroll to position [379, 227]
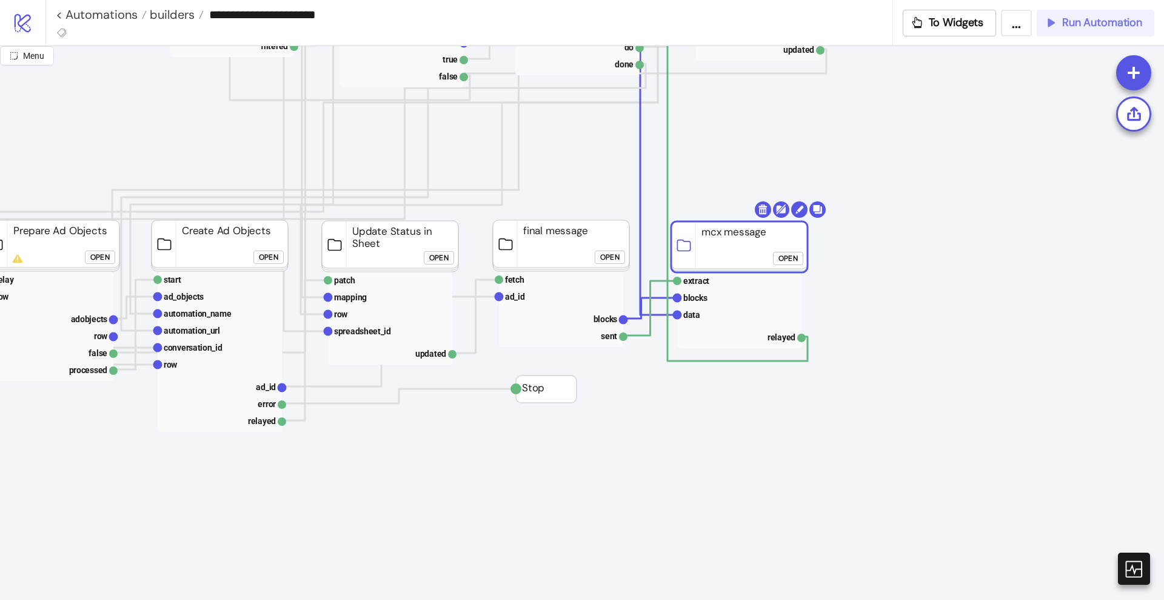
click at [1093, 22] on span "Run Automation" at bounding box center [1103, 23] width 80 height 14
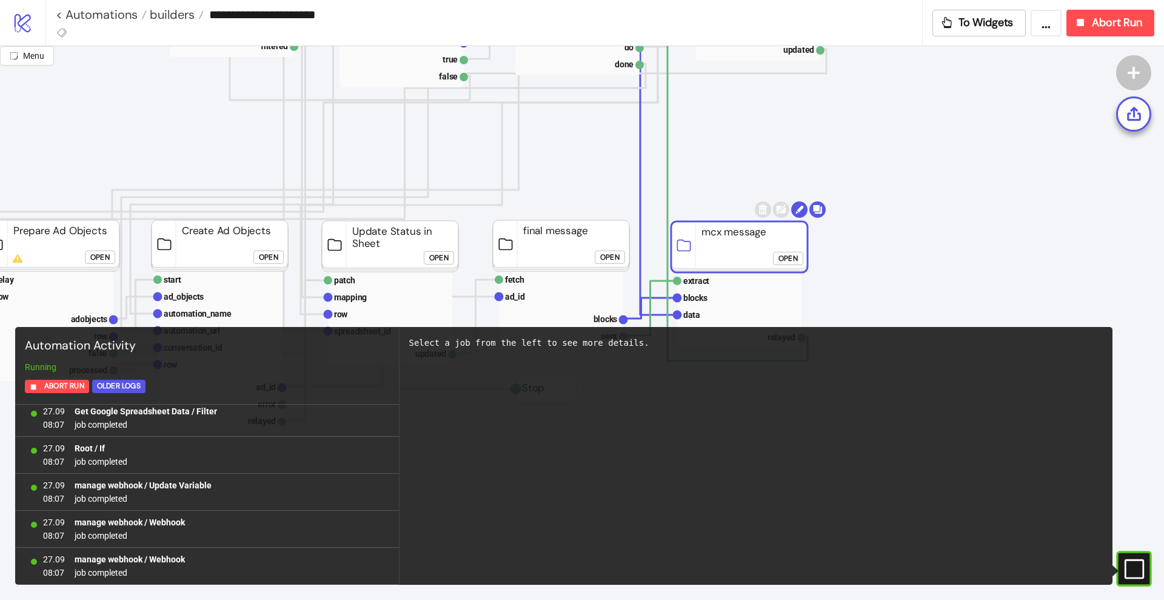
scroll to position [23250, 0]
drag, startPoint x: 165, startPoint y: 13, endPoint x: 170, endPoint y: 18, distance: 6.4
click at [1147, 568] on div "#e9k1n36qviq57_to { animation: e9k1n36qviq57_to__to 2000ms linear infinite norm…" at bounding box center [1133, 568] width 35 height 35
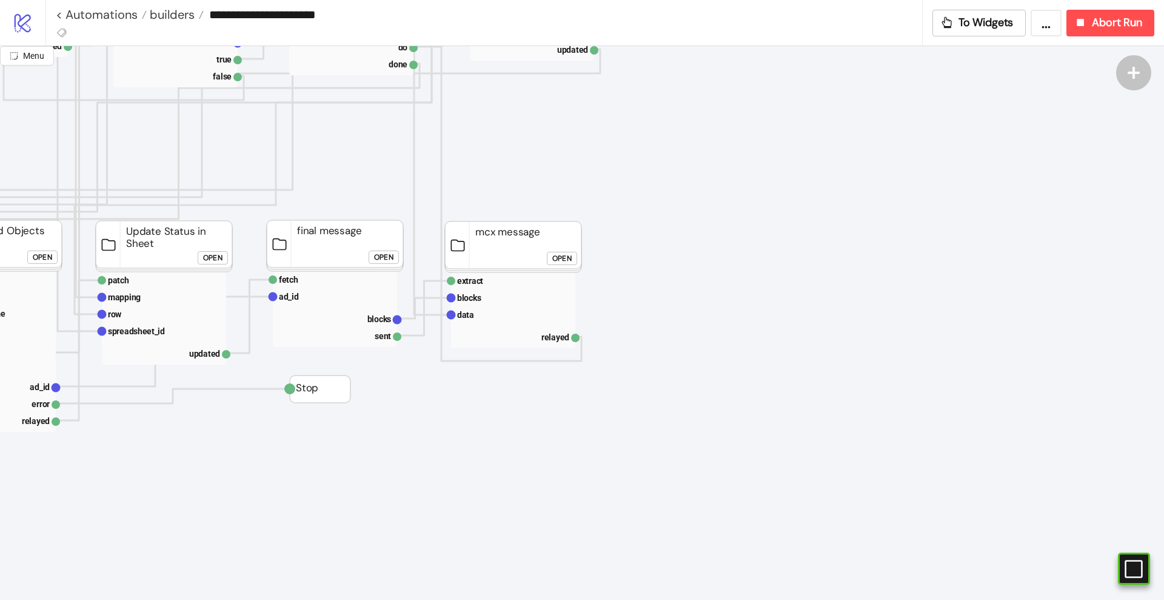
scroll to position [379, 455]
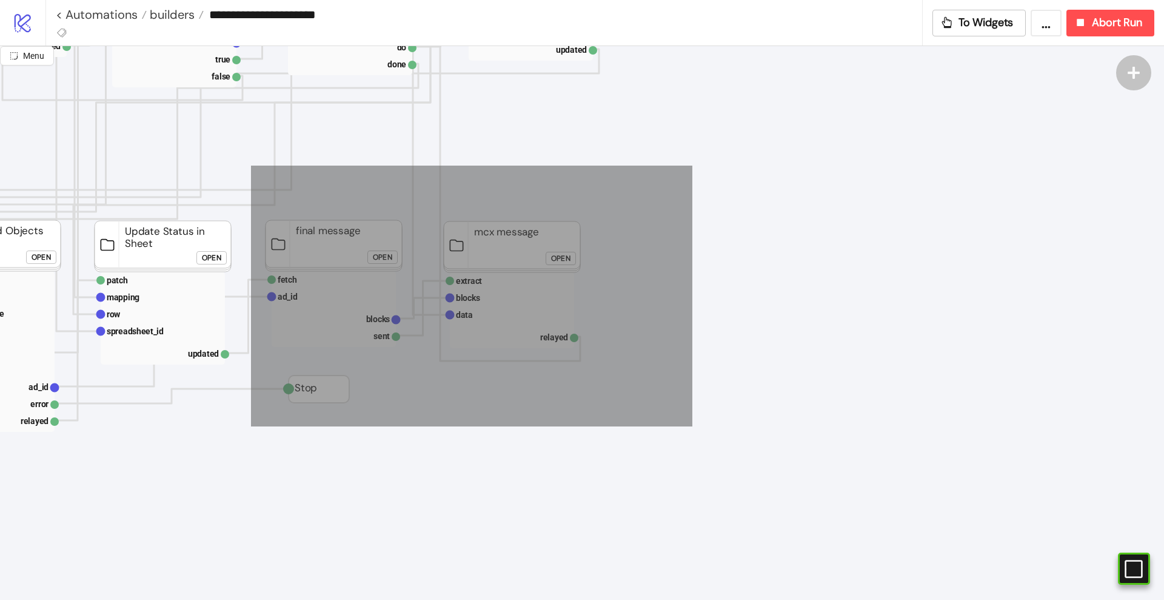
drag, startPoint x: 671, startPoint y: 195, endPoint x: 251, endPoint y: 426, distance: 479.9
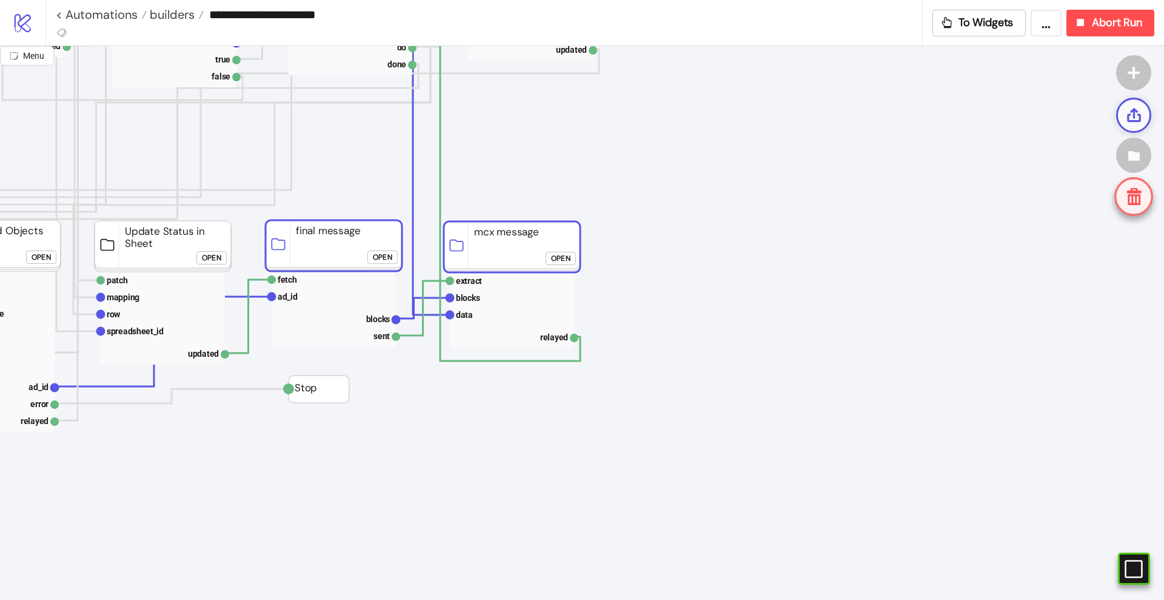
click at [1132, 119] on icon at bounding box center [1134, 115] width 17 height 17
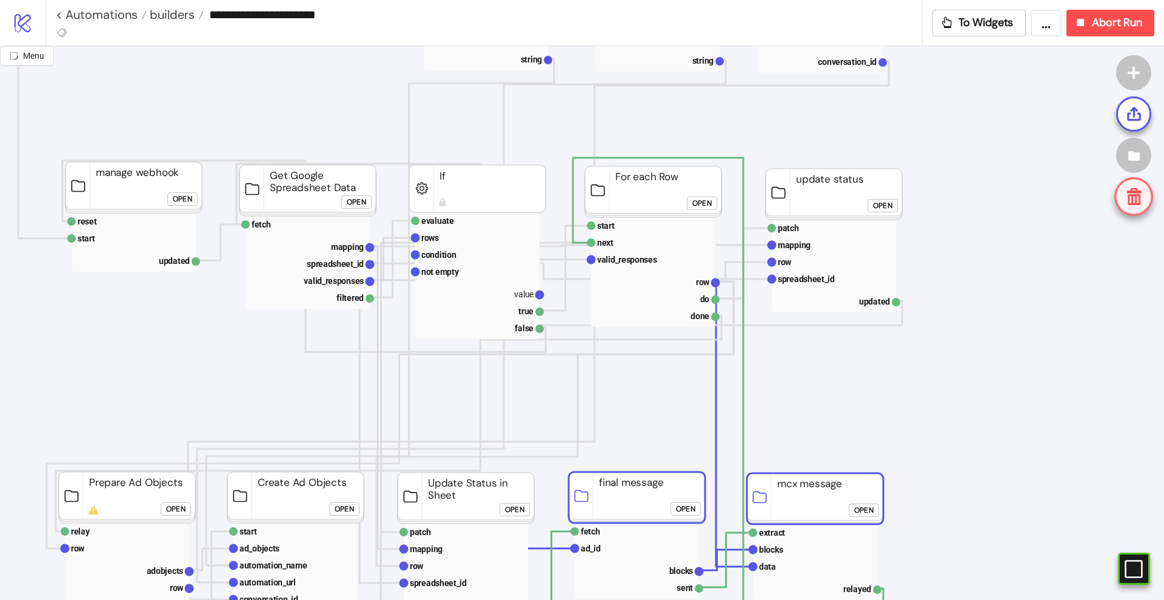
scroll to position [0, 152]
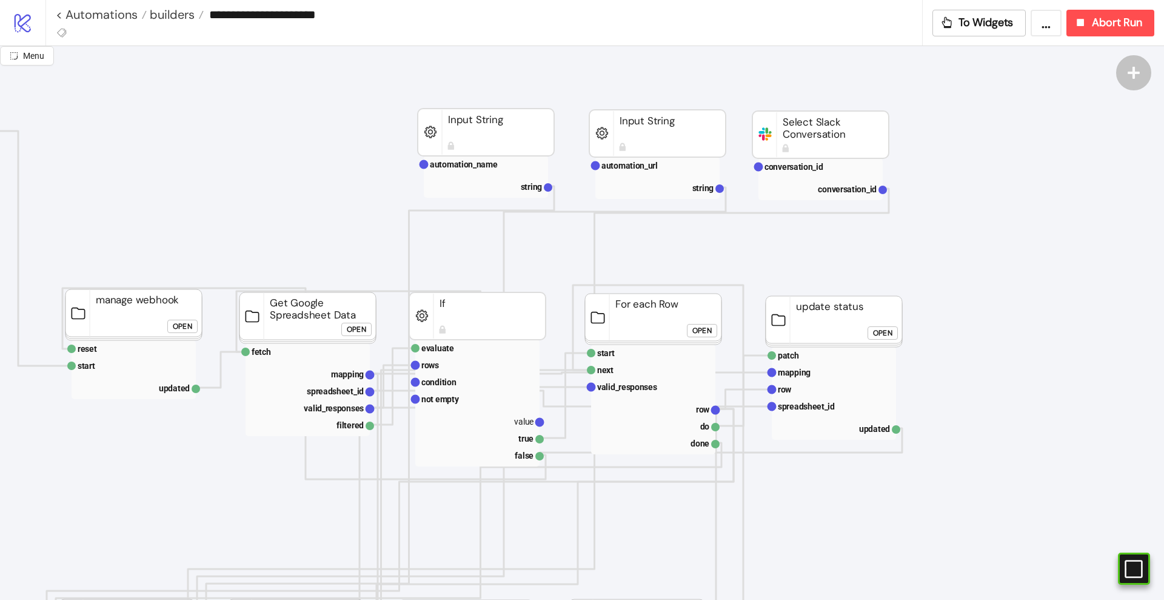
click at [878, 333] on div "Open" at bounding box center [882, 333] width 19 height 14
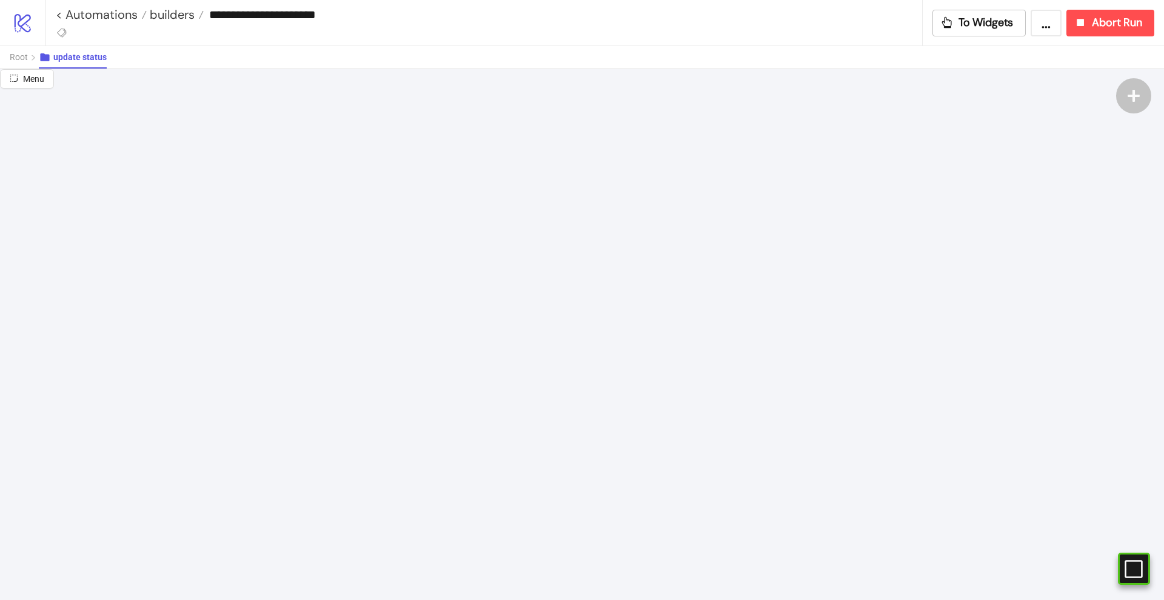
scroll to position [531, 152]
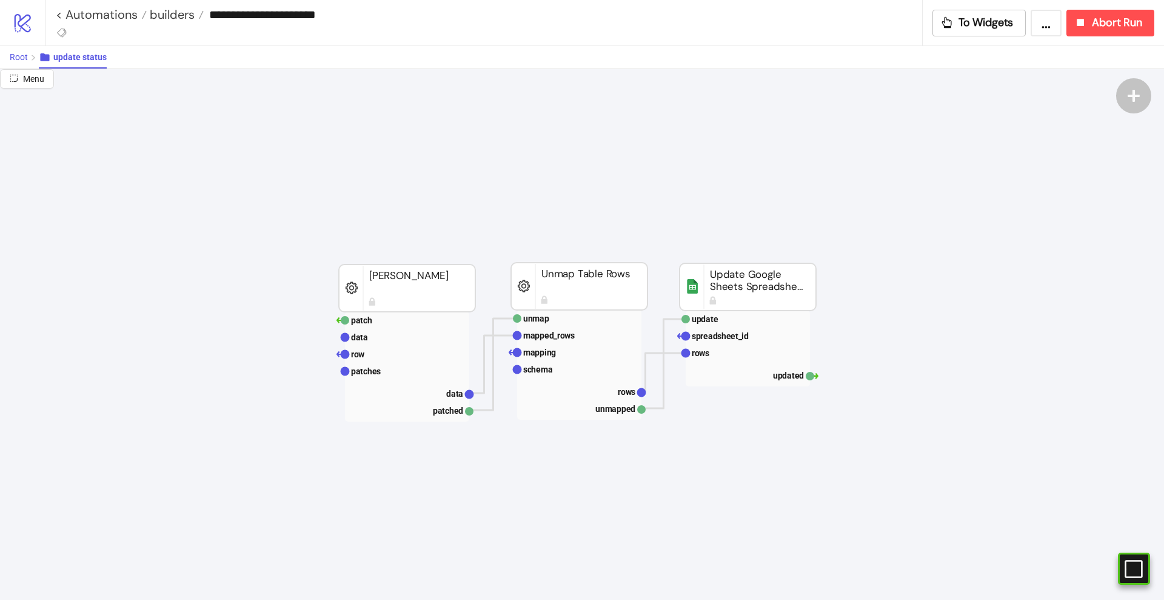
click at [21, 55] on span "Root" at bounding box center [19, 57] width 18 height 10
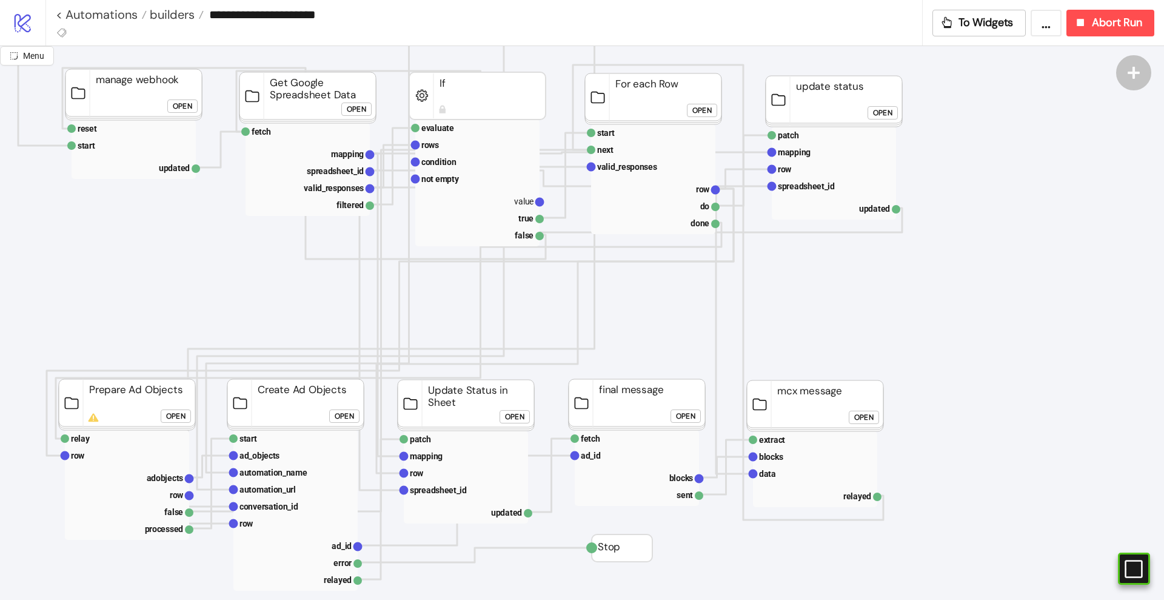
scroll to position [227, 152]
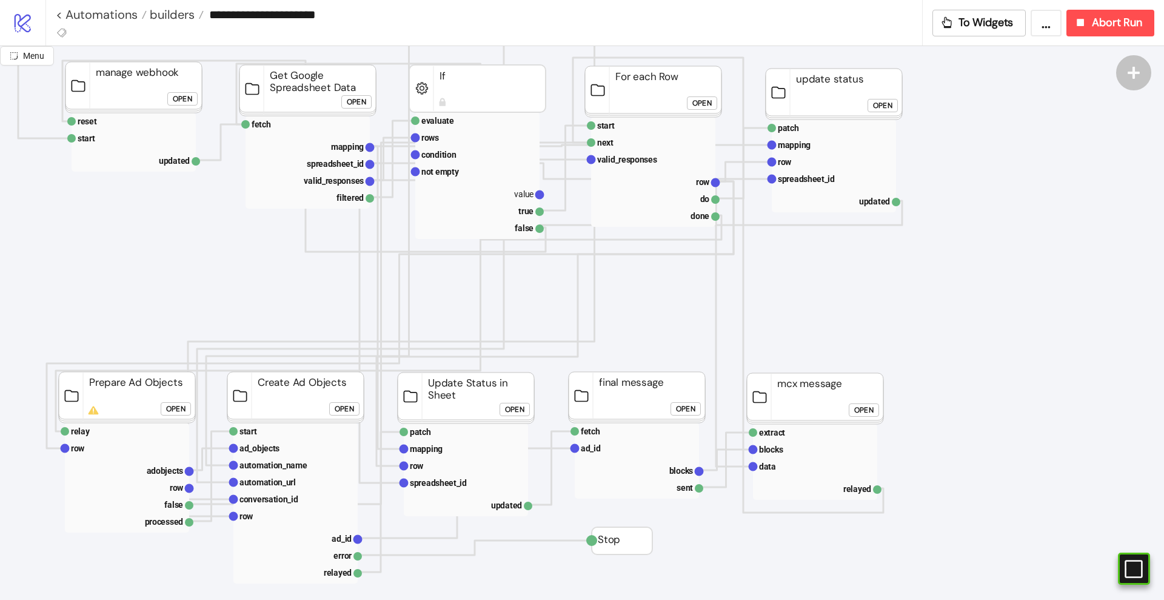
click at [126, 394] on rect at bounding box center [127, 397] width 136 height 51
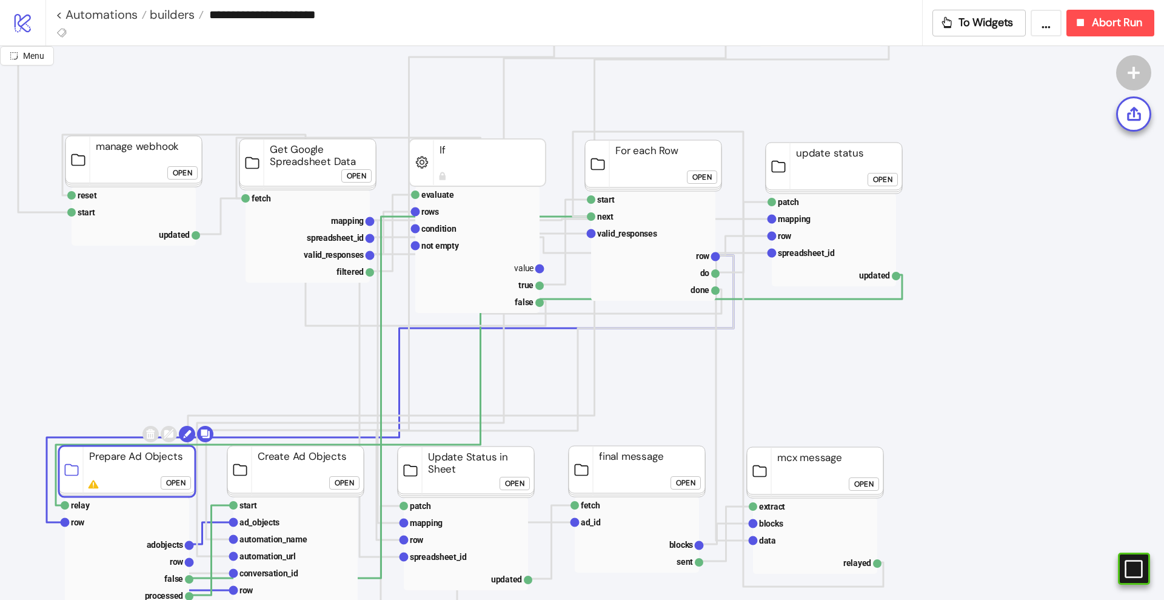
scroll to position [152, 152]
click at [32, 57] on span "Menu" at bounding box center [33, 56] width 21 height 10
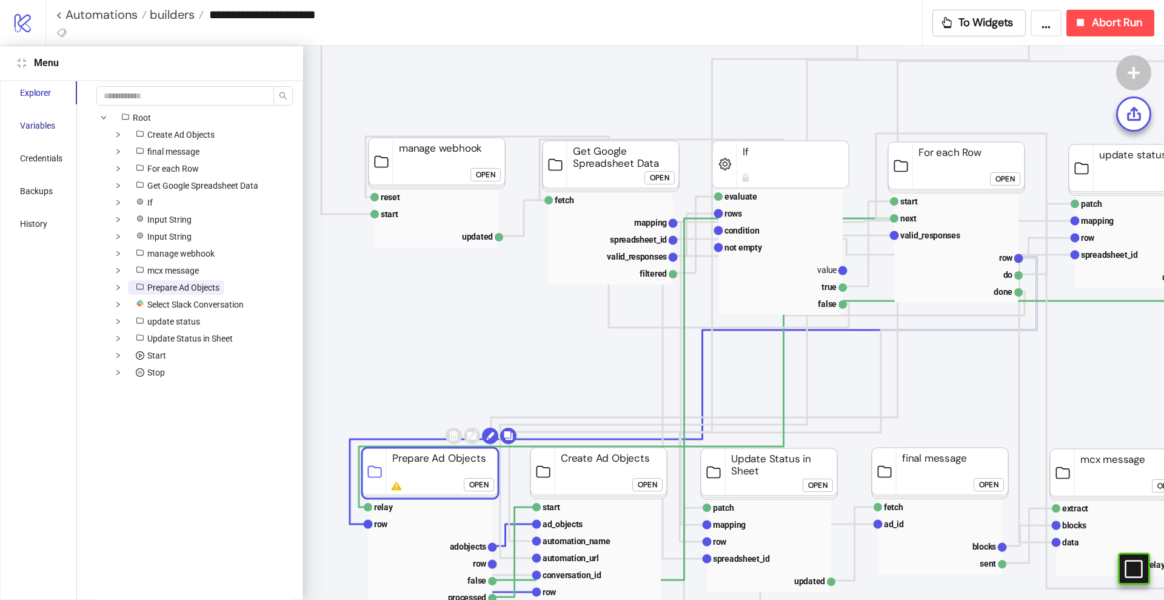
click at [32, 127] on div "Variables" at bounding box center [37, 125] width 35 height 13
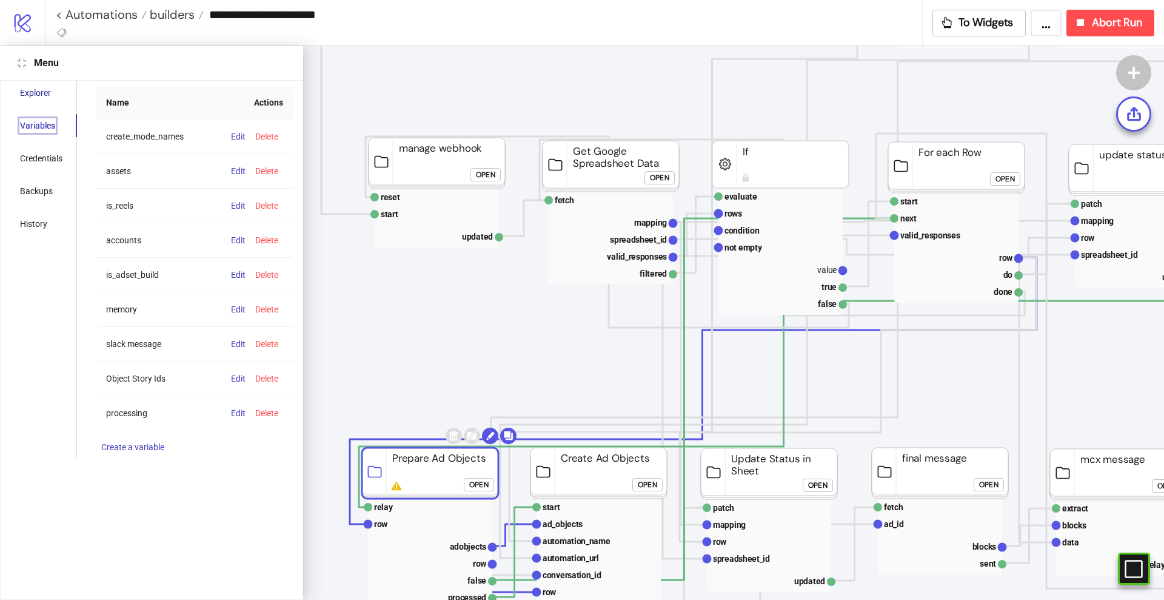
click at [44, 93] on div "Explorer" at bounding box center [35, 92] width 31 height 13
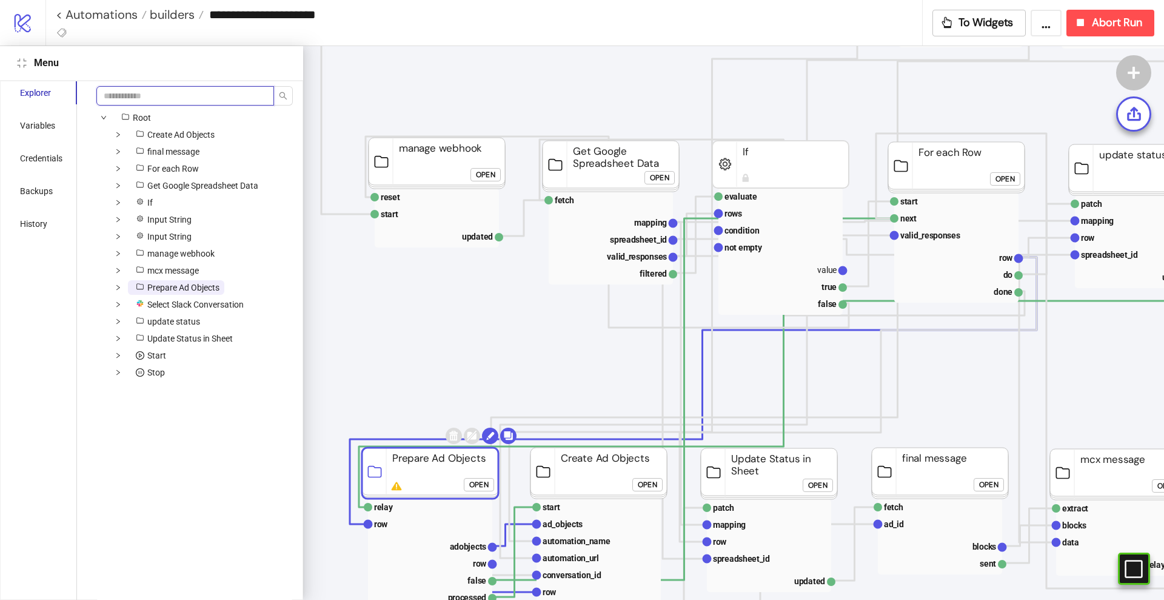
click at [147, 92] on input "search" at bounding box center [185, 95] width 178 height 19
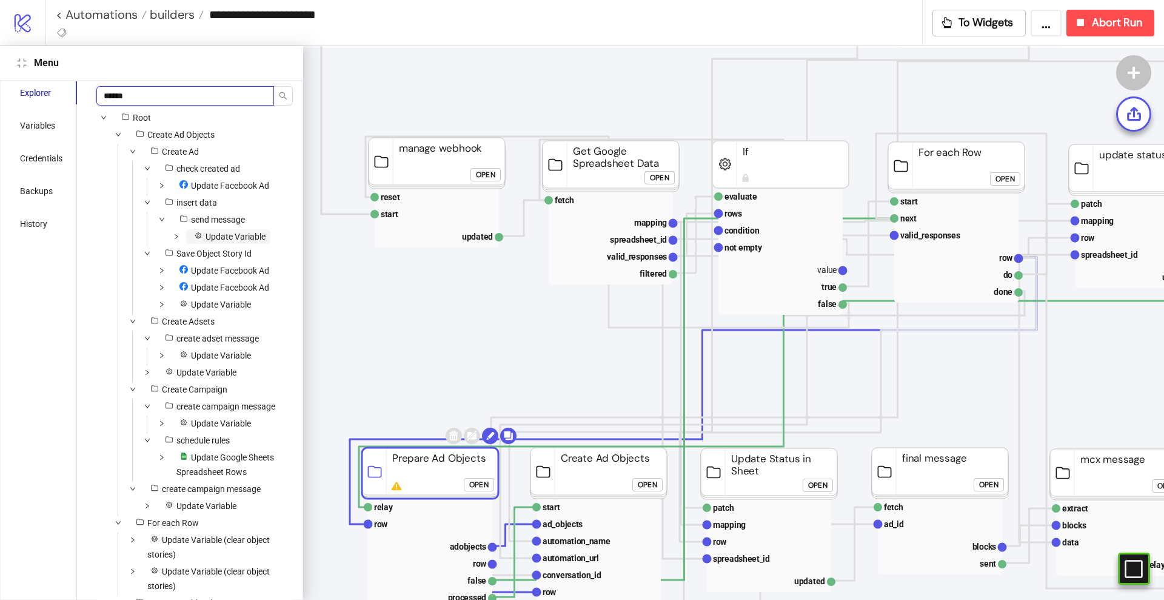
type input "******"
click at [230, 241] on span "Update Variable" at bounding box center [236, 237] width 60 height 10
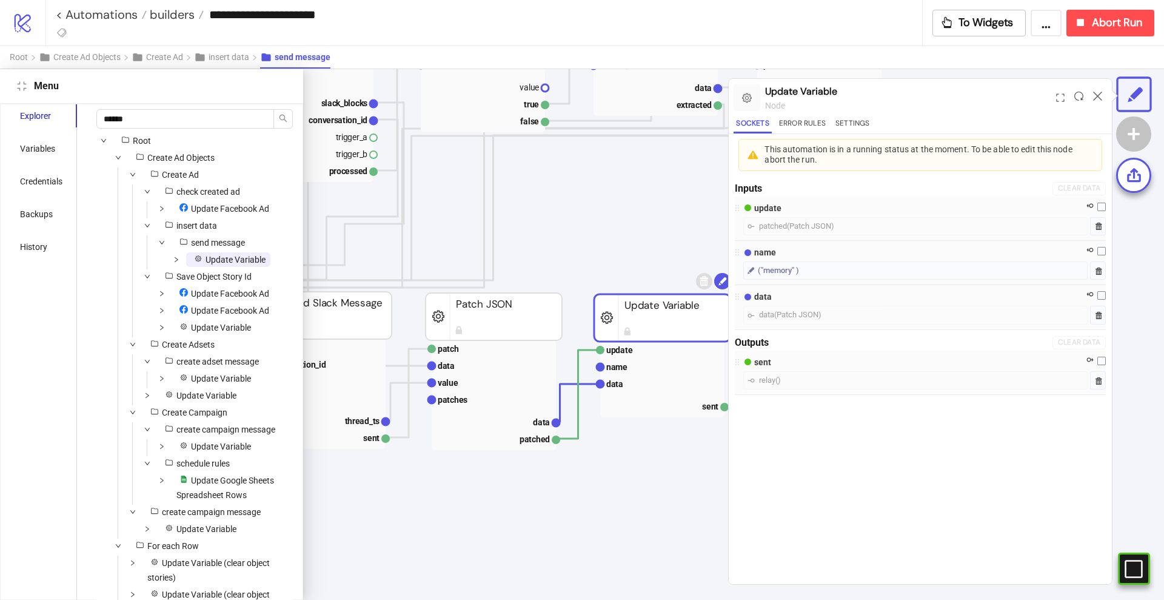
scroll to position [1182, 602]
click at [633, 362] on rect at bounding box center [662, 365] width 124 height 17
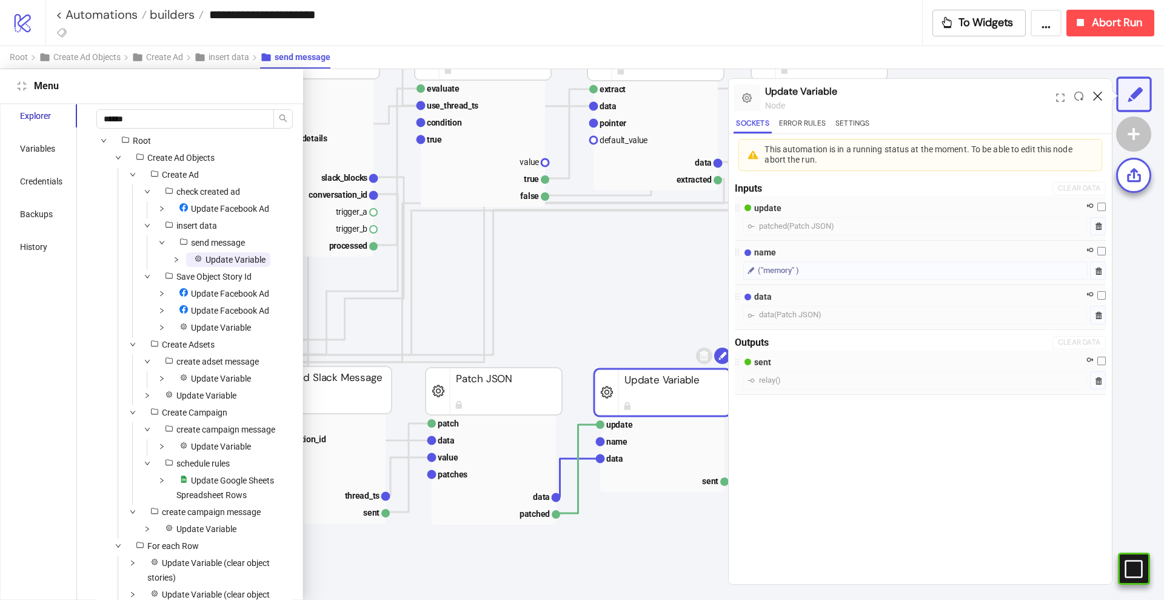
click at [1098, 95] on icon at bounding box center [1097, 96] width 9 height 9
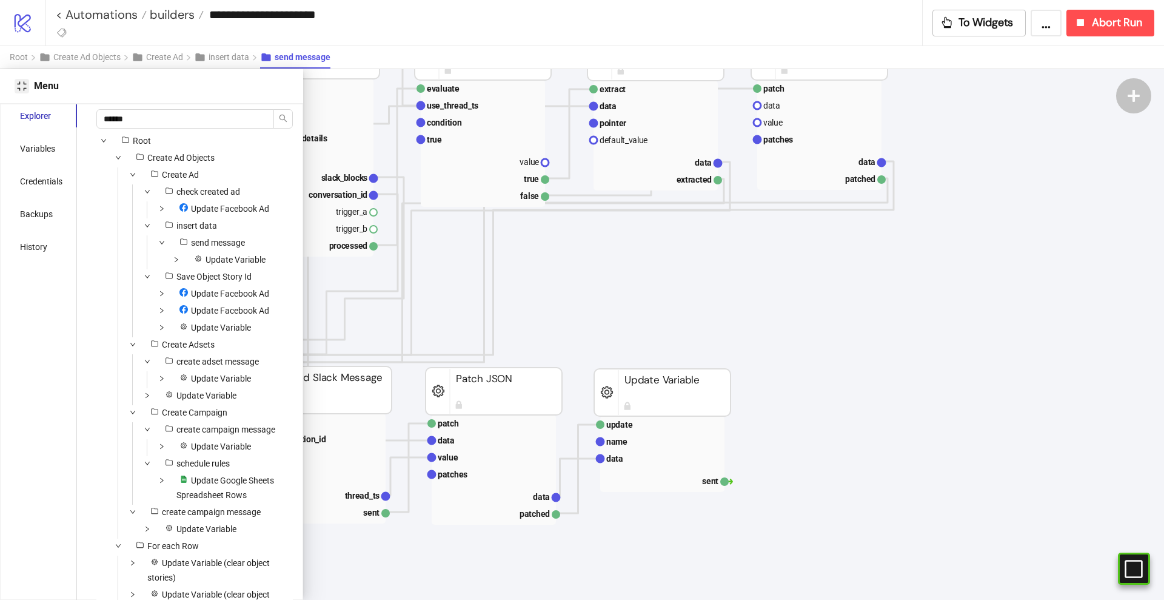
click at [21, 86] on icon "compress" at bounding box center [22, 86] width 10 height 10
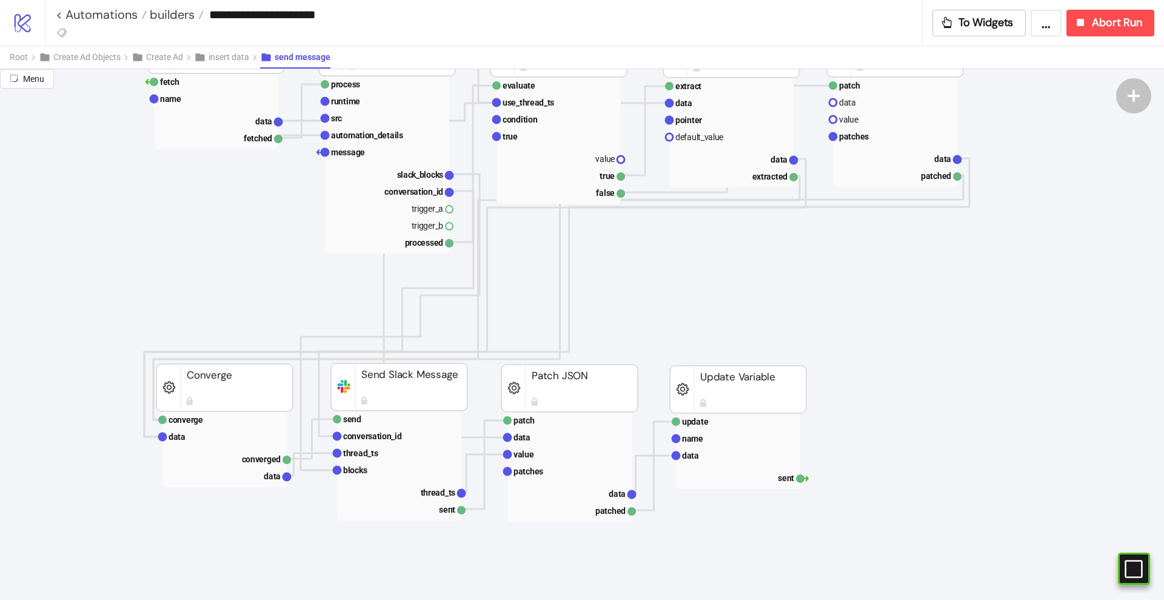
scroll to position [1106, 223]
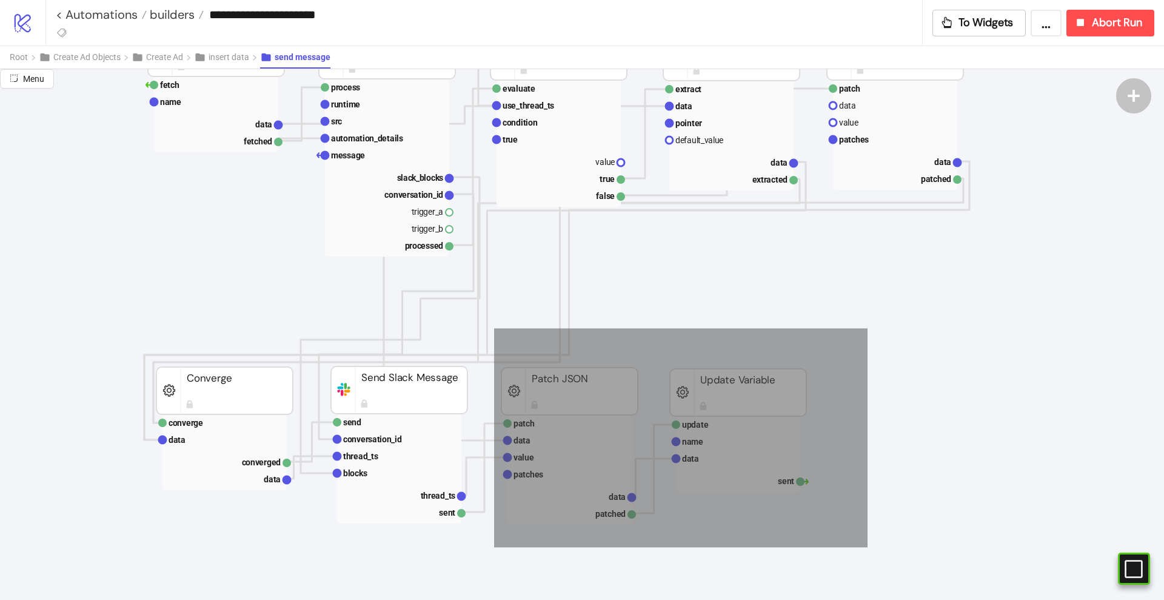
drag, startPoint x: 867, startPoint y: 328, endPoint x: 494, endPoint y: 547, distance: 432.5
click at [494, 547] on icon "evaluate use_thread_ts condition true value true false If fetch name data fetch…" at bounding box center [990, 176] width 2426 height 2426
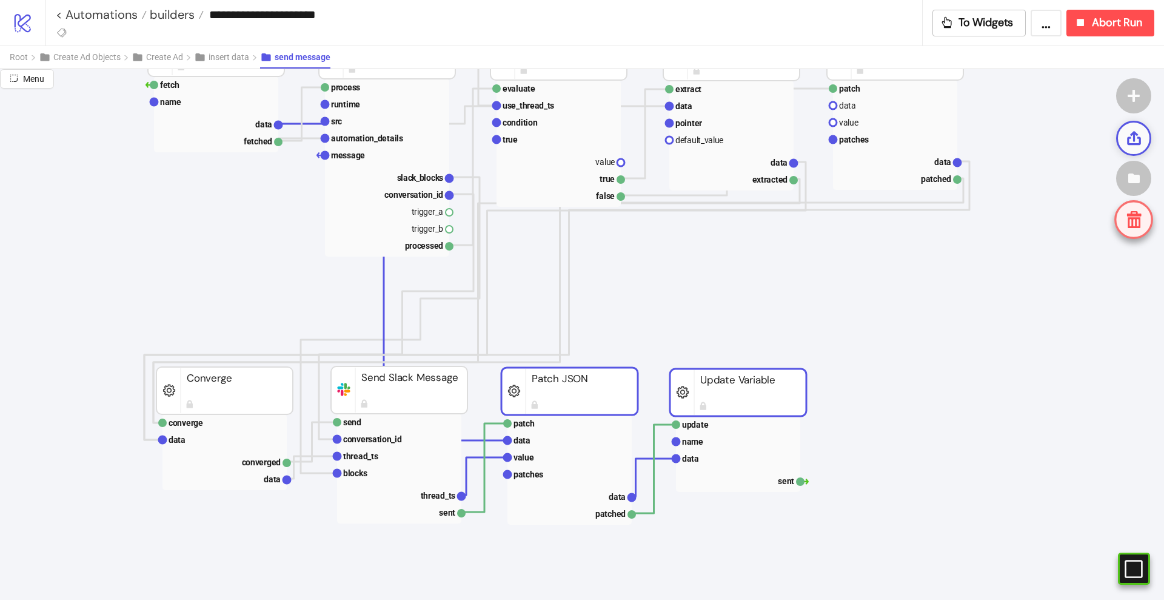
click at [1124, 144] on div at bounding box center [1133, 138] width 35 height 35
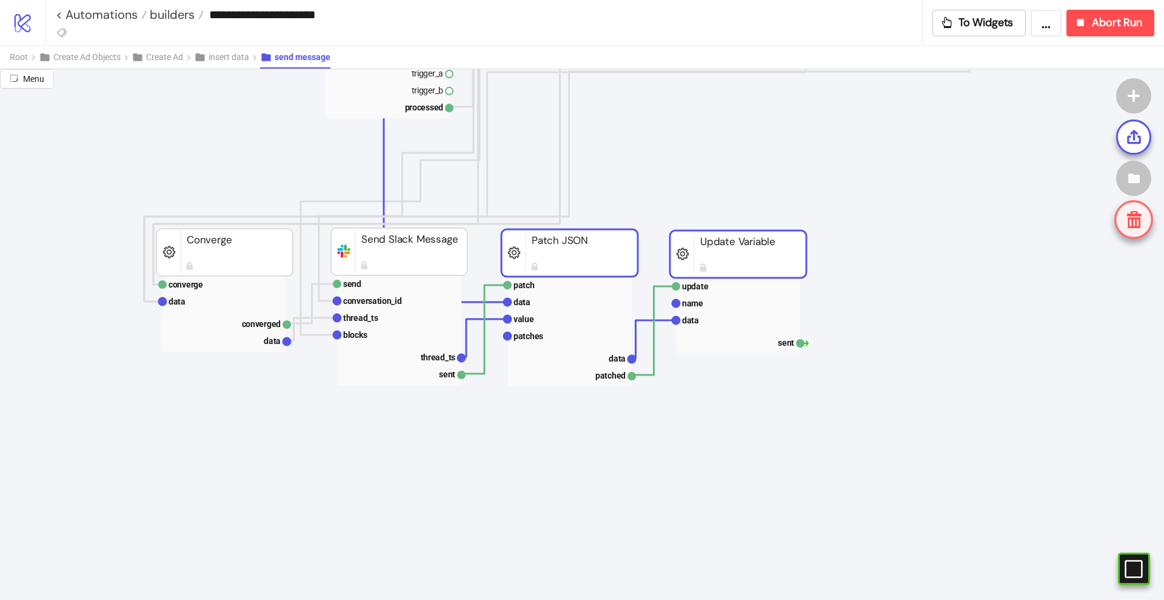
scroll to position [1258, 223]
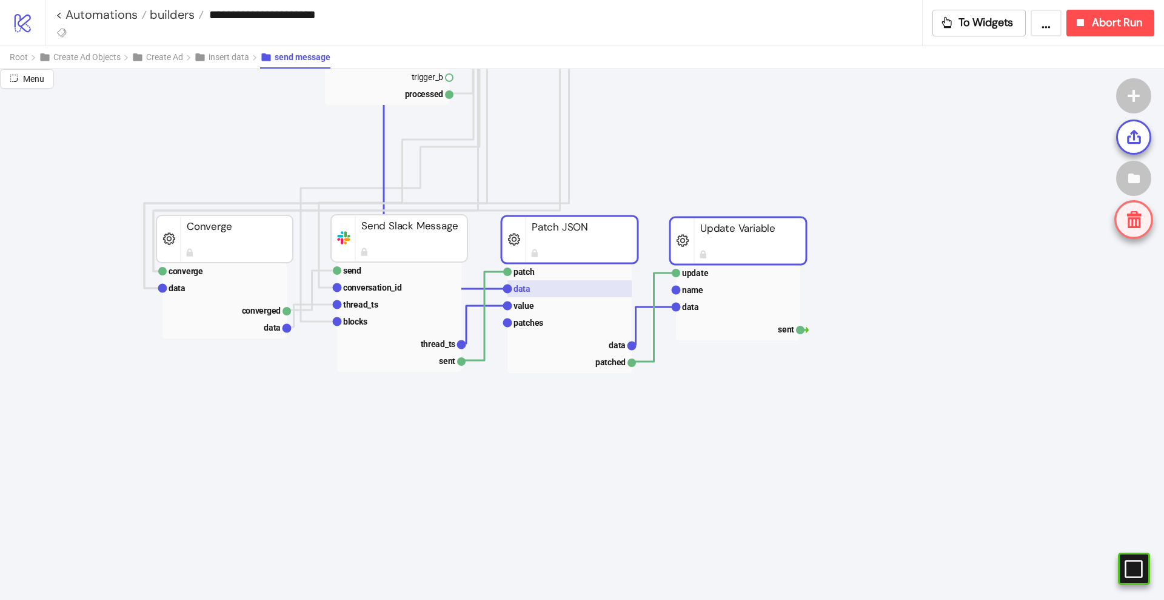
click at [545, 284] on rect at bounding box center [570, 288] width 124 height 17
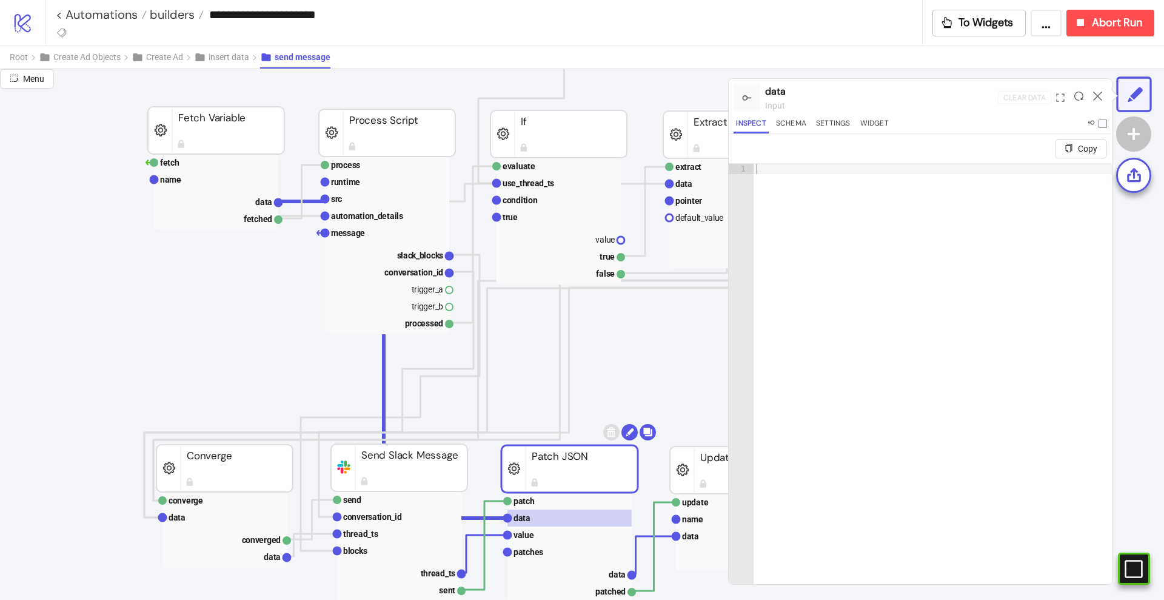
scroll to position [1030, 223]
drag, startPoint x: 1098, startPoint y: 93, endPoint x: 1041, endPoint y: 50, distance: 71.8
click at [1098, 93] on icon at bounding box center [1097, 96] width 9 height 9
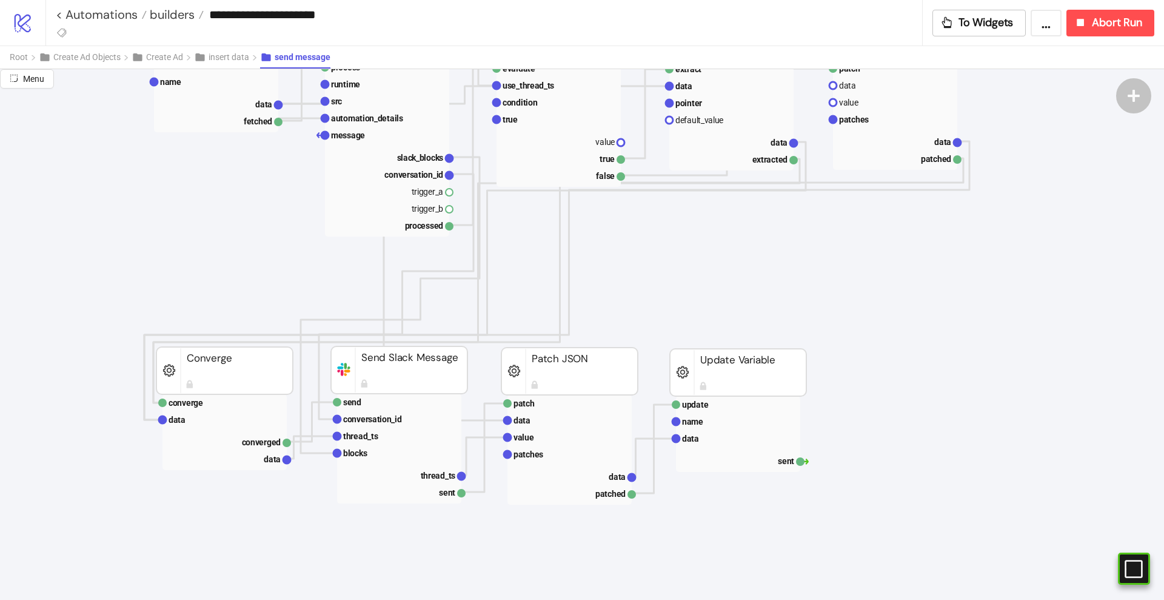
scroll to position [1182, 223]
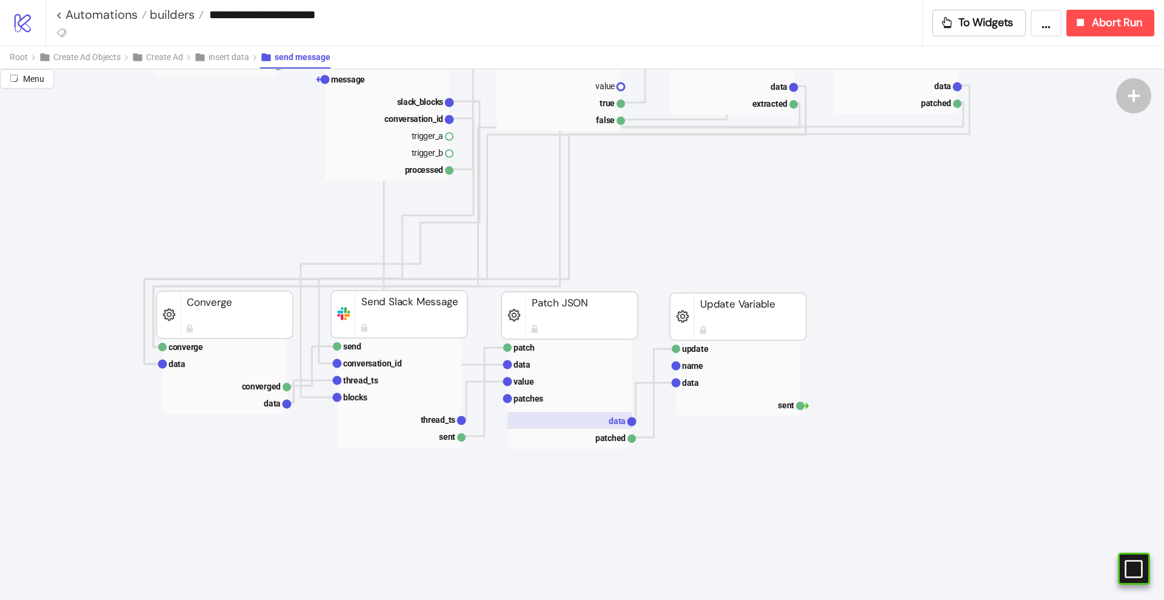
click at [616, 427] on rect at bounding box center [570, 420] width 124 height 17
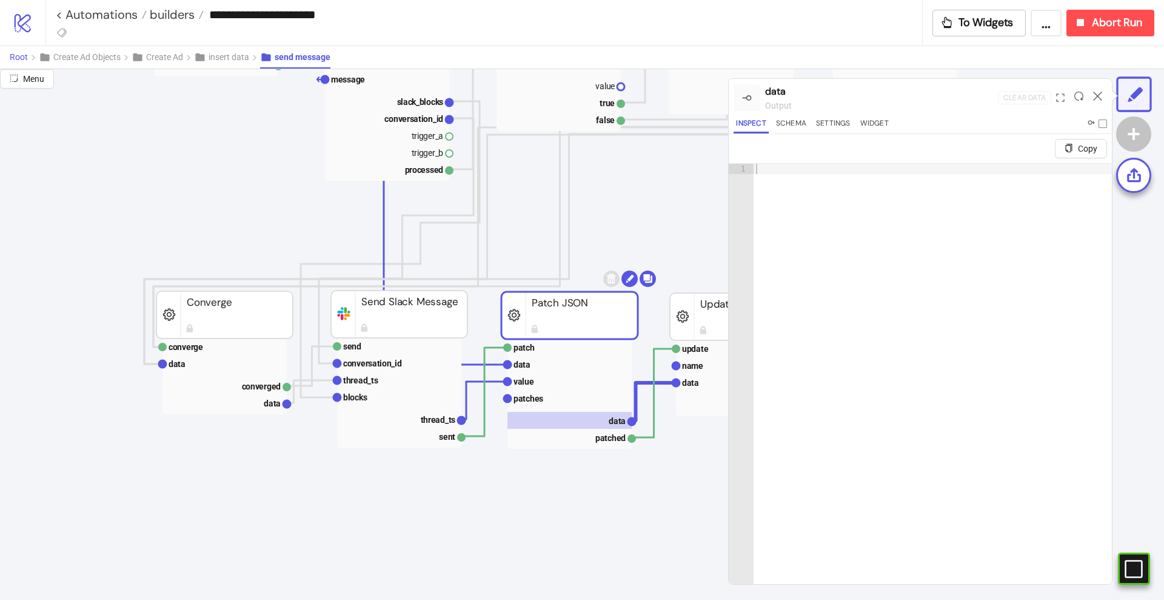
click at [17, 57] on span "Root" at bounding box center [19, 57] width 18 height 10
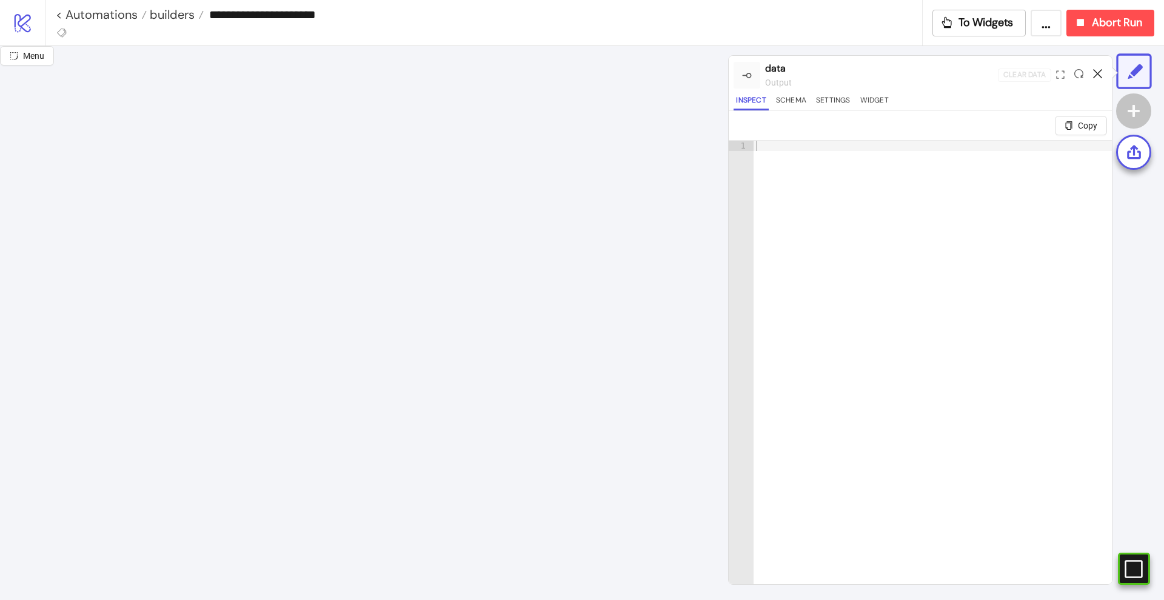
click at [1100, 72] on icon at bounding box center [1097, 73] width 9 height 9
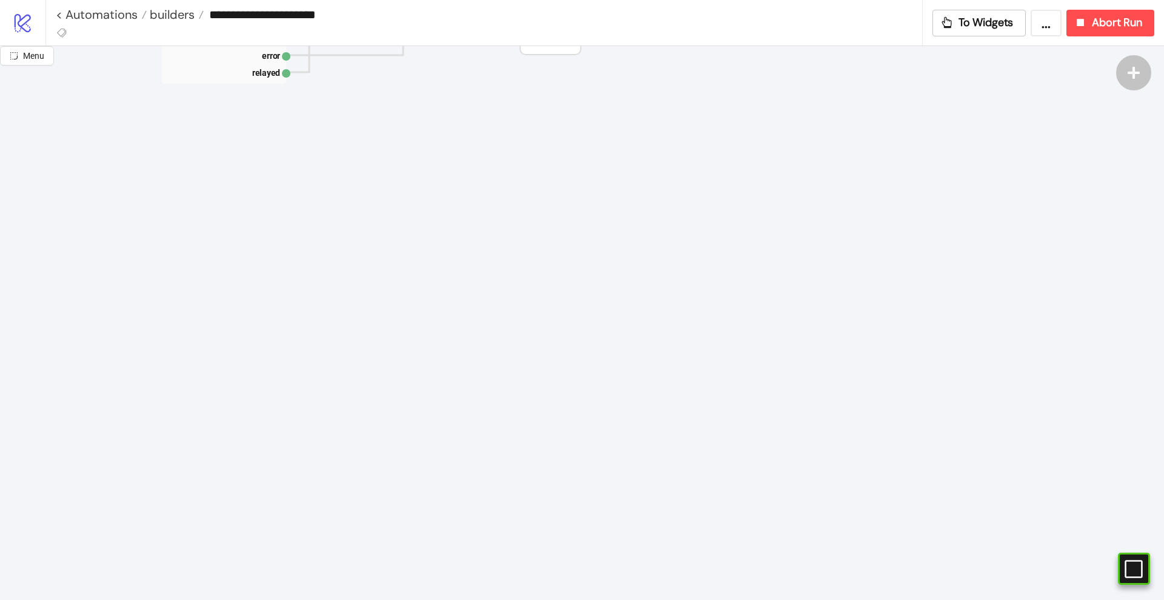
scroll to position [348, 223]
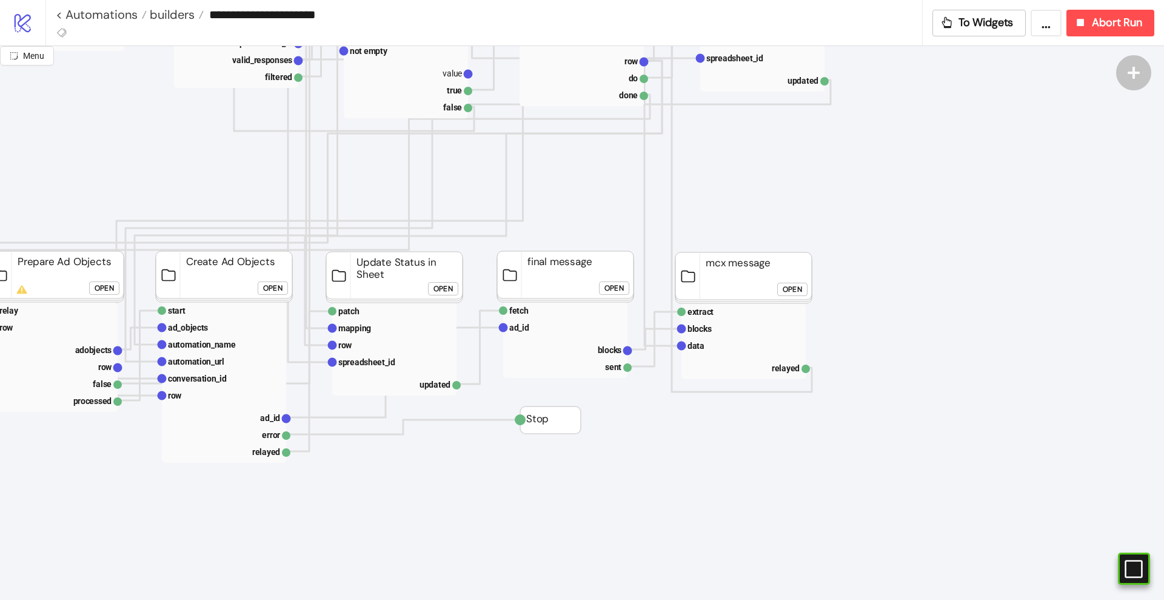
click at [802, 294] on div "Open" at bounding box center [792, 290] width 19 height 14
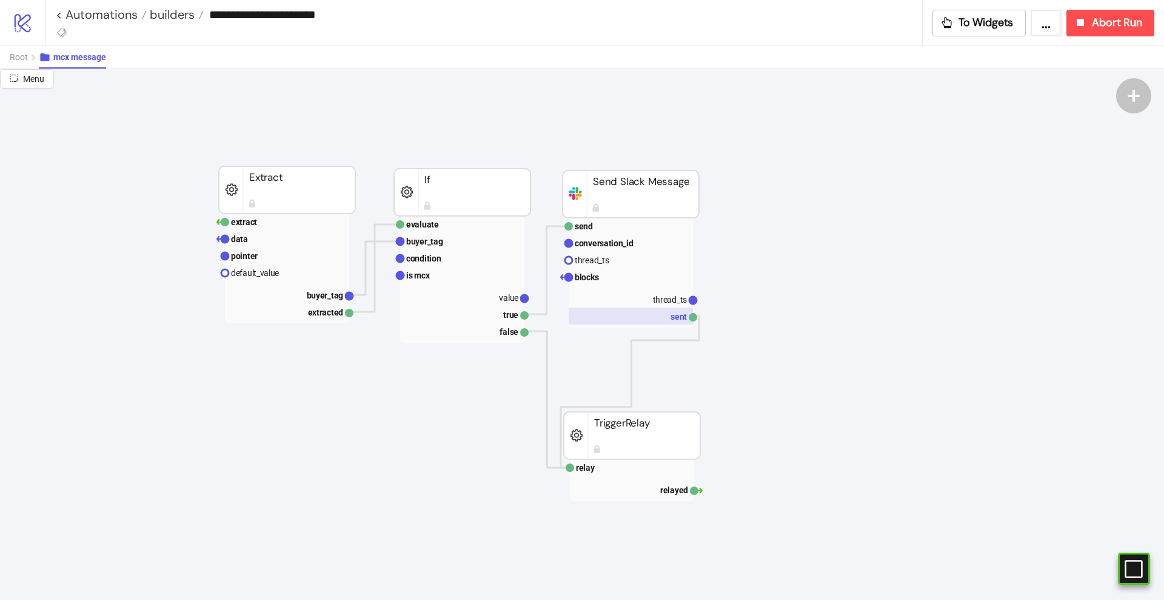
scroll to position [500, 678]
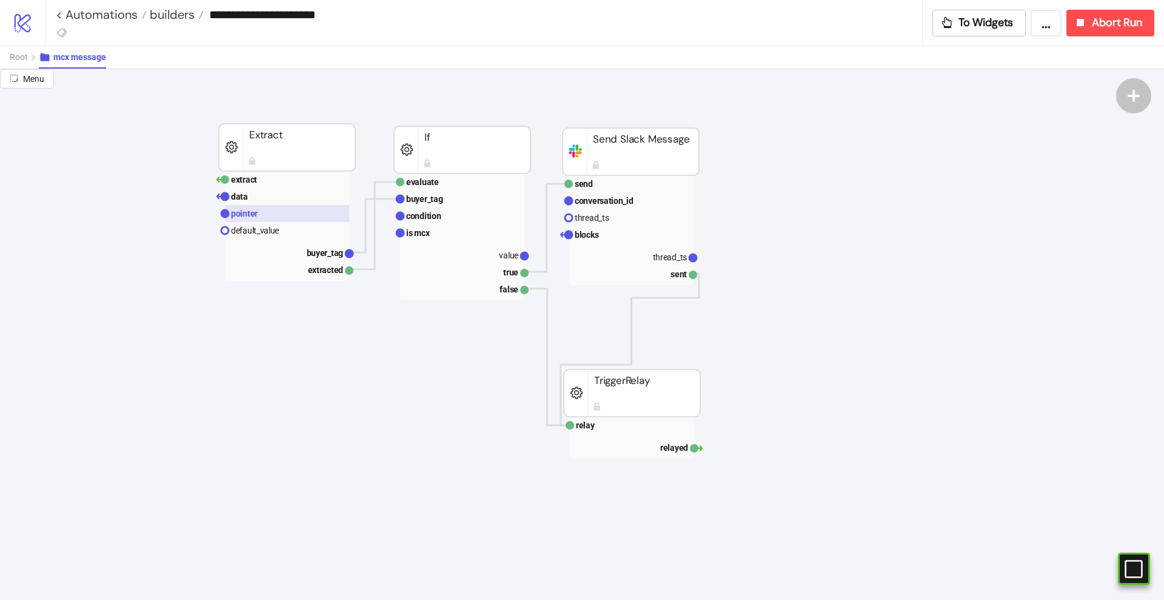
click at [290, 213] on rect at bounding box center [287, 213] width 124 height 17
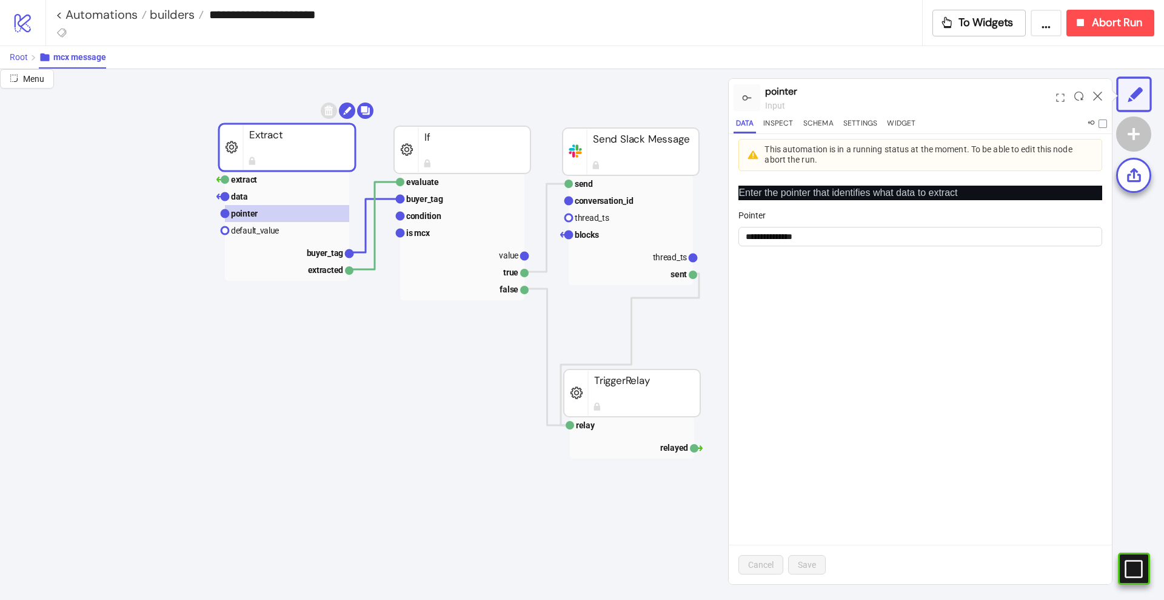
click at [14, 52] on span "Root" at bounding box center [19, 57] width 18 height 10
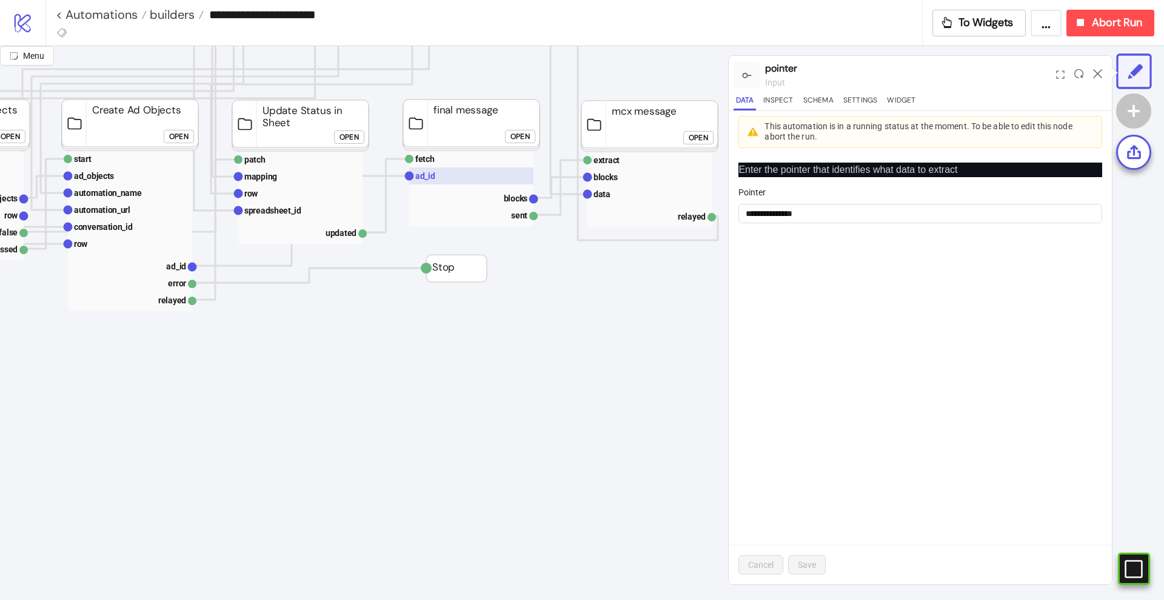
scroll to position [500, 299]
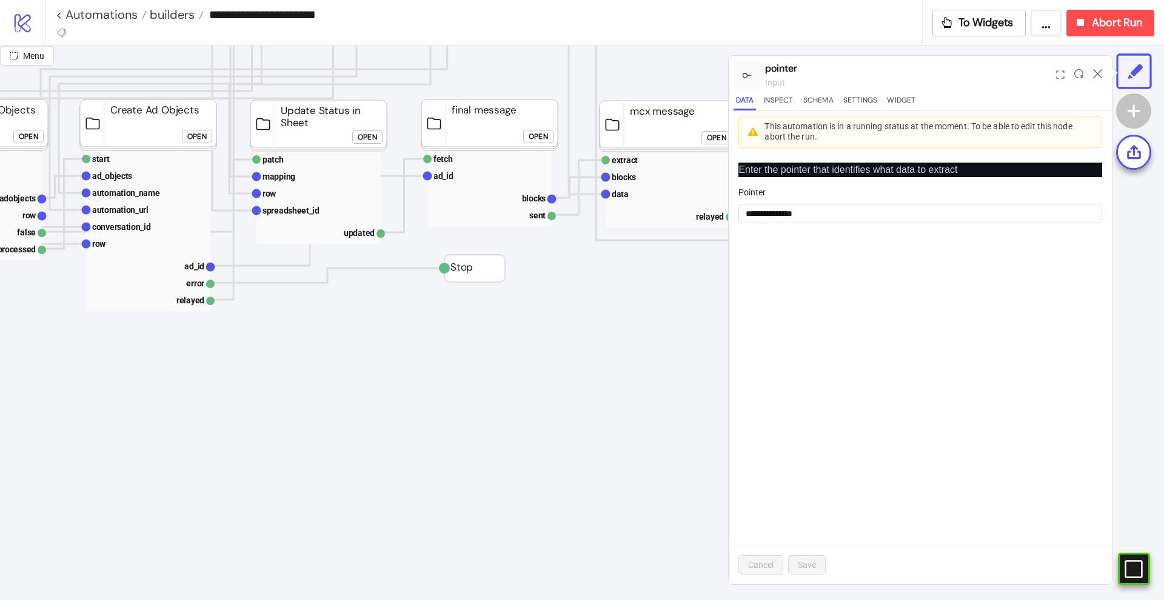
click at [537, 135] on div "Open" at bounding box center [538, 137] width 19 height 14
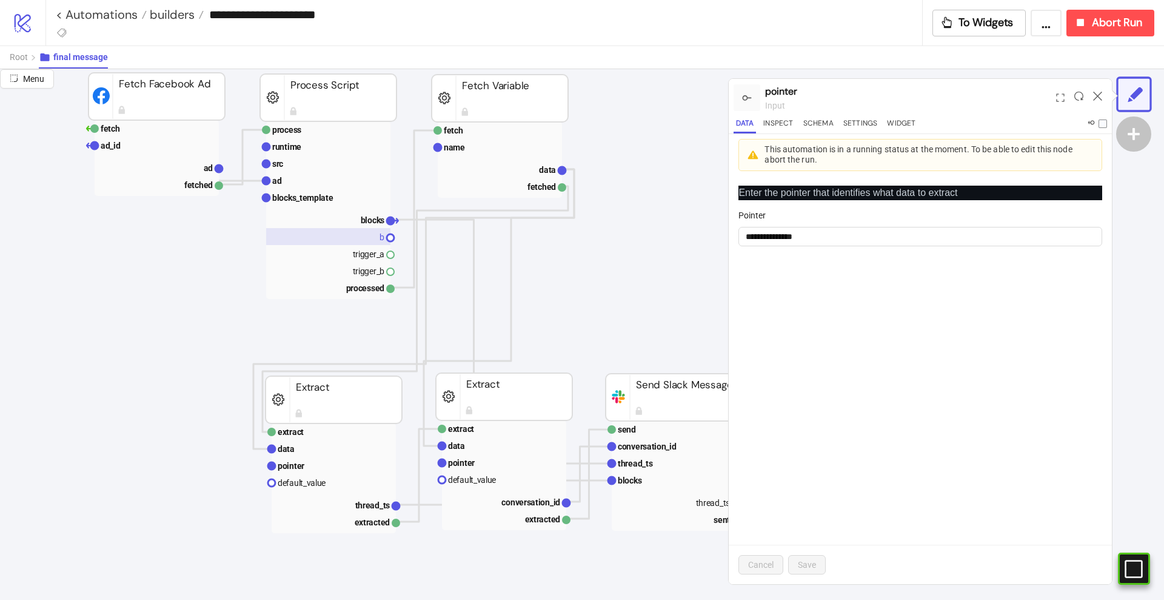
scroll to position [121, 152]
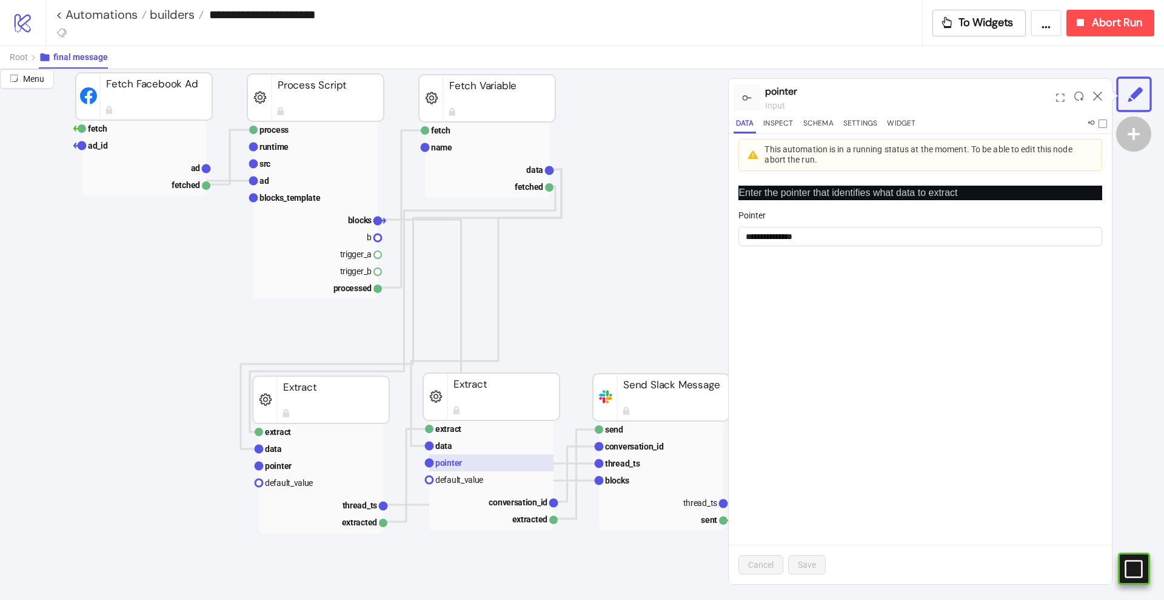
click at [483, 466] on rect at bounding box center [491, 462] width 124 height 17
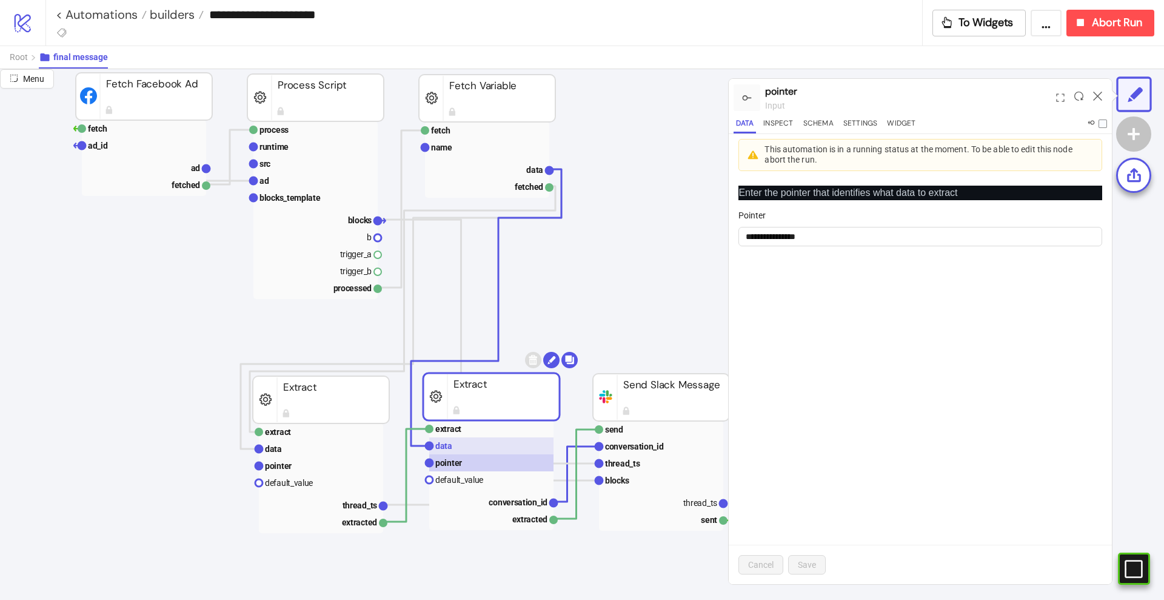
click at [481, 442] on rect at bounding box center [491, 445] width 124 height 17
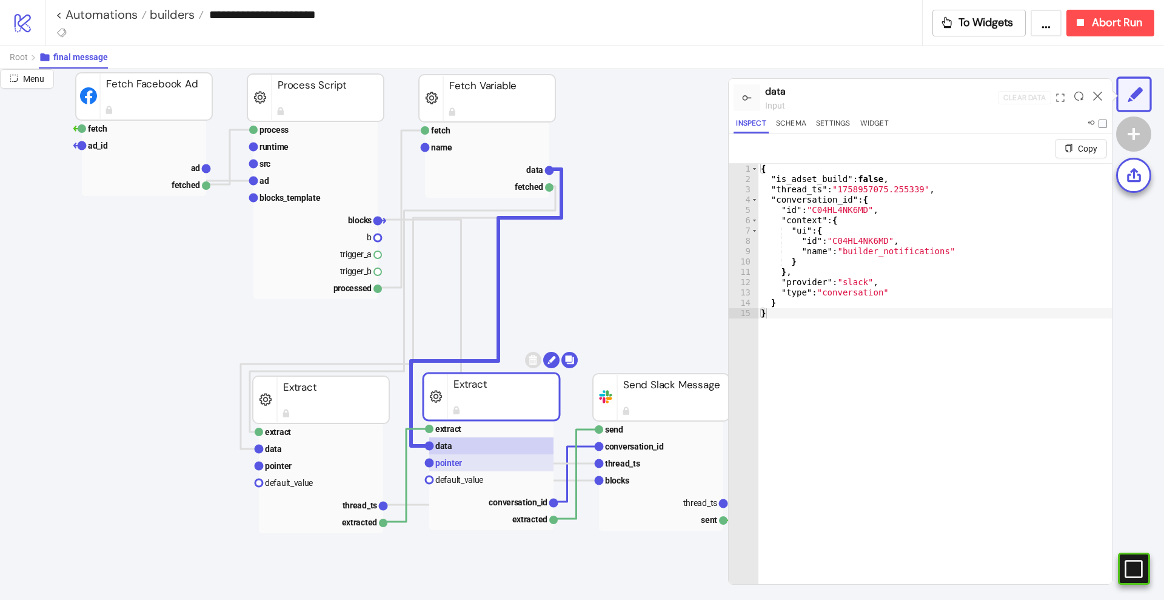
click at [487, 454] on rect at bounding box center [491, 462] width 124 height 17
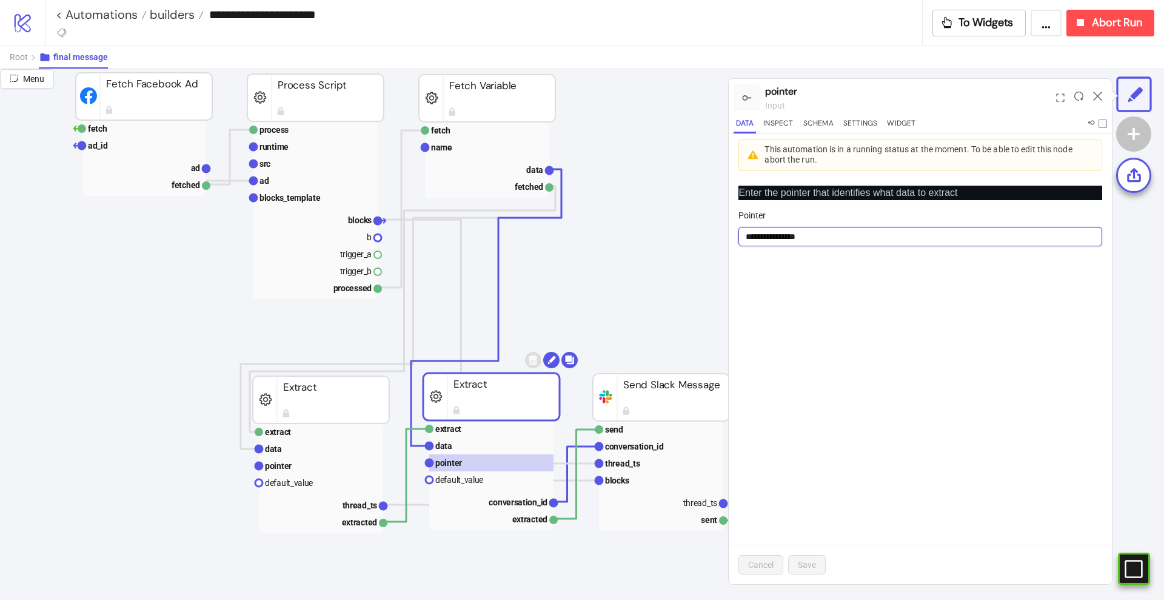
click at [768, 240] on input "**********" at bounding box center [921, 236] width 364 height 19
click at [1098, 94] on icon at bounding box center [1097, 96] width 9 height 9
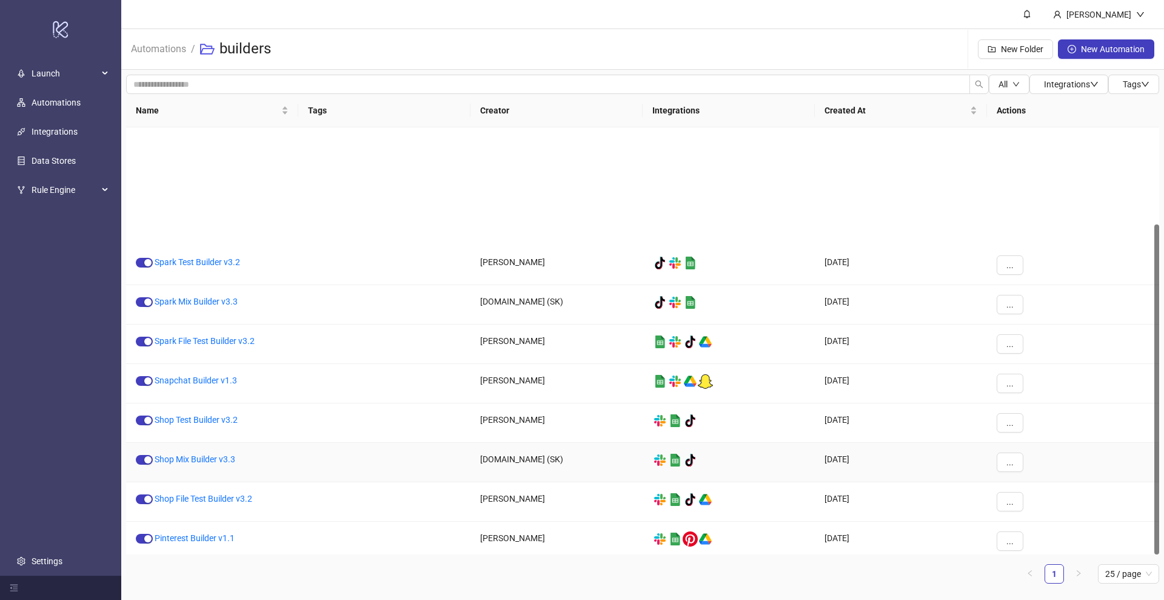
scroll to position [125, 0]
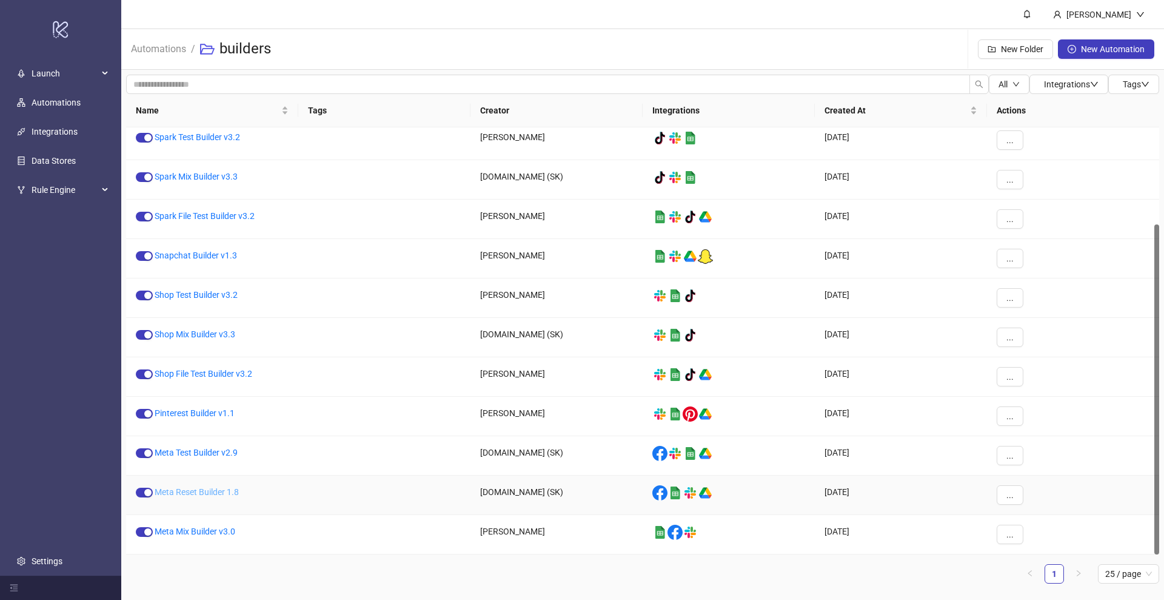
click at [206, 491] on link "Meta Reset Builder 1.8" at bounding box center [197, 492] width 84 height 10
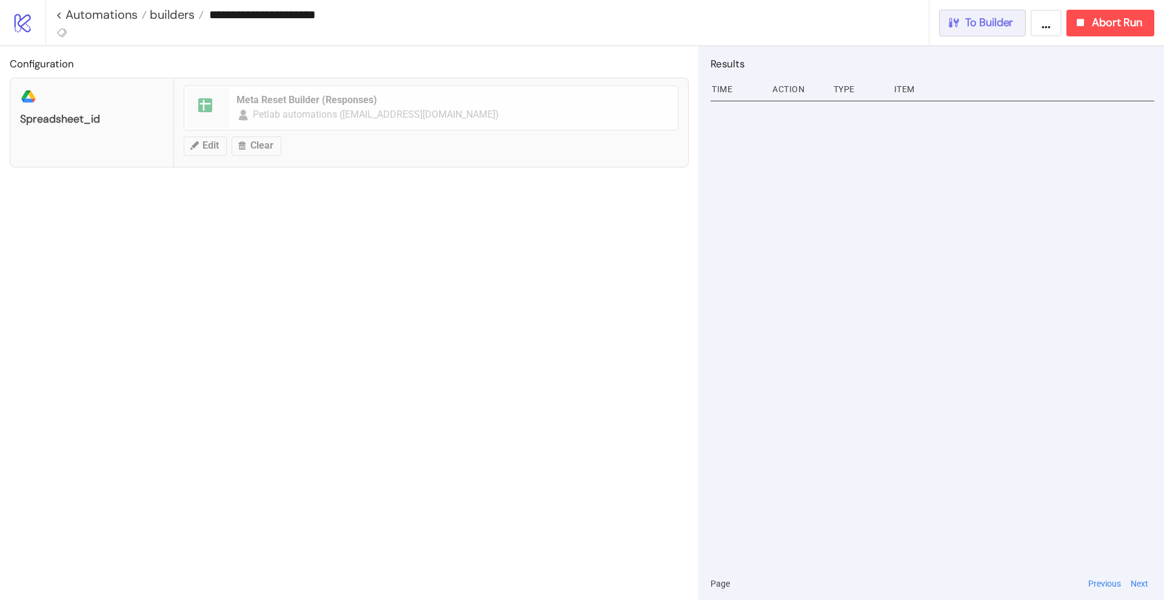
click at [998, 25] on span "To Builder" at bounding box center [989, 23] width 49 height 14
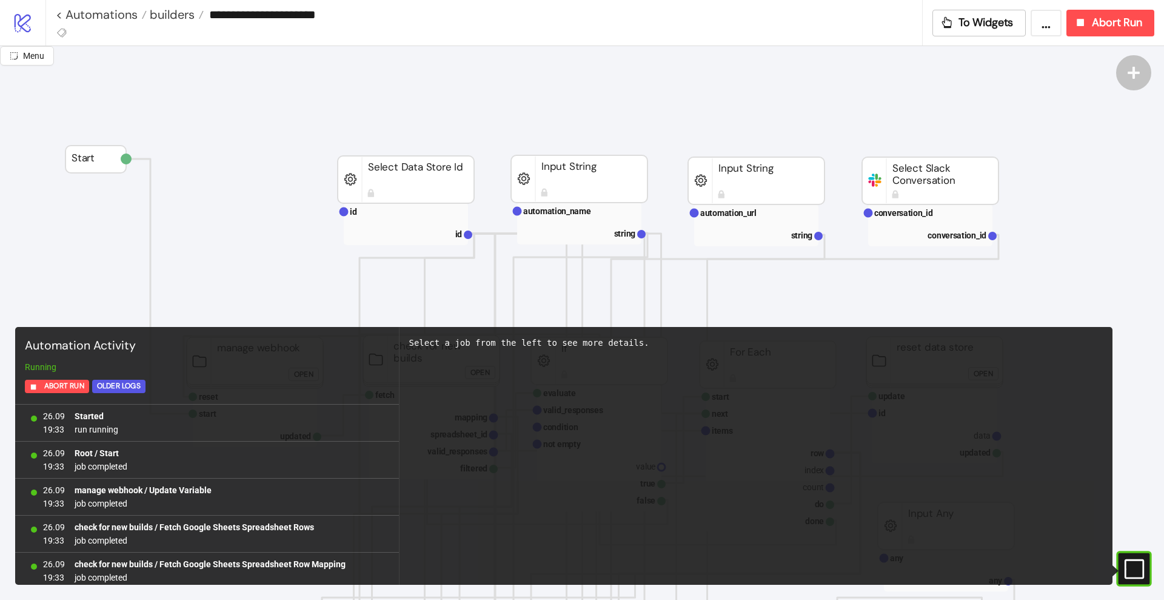
scroll to position [227, 0]
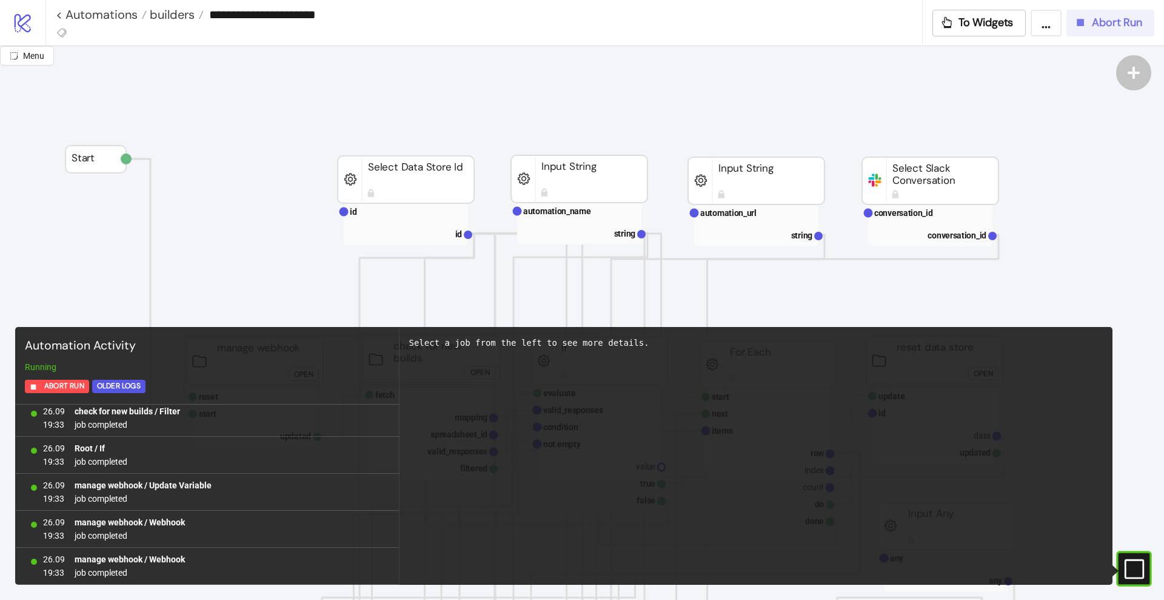
click at [1079, 26] on icon "button" at bounding box center [1080, 22] width 13 height 13
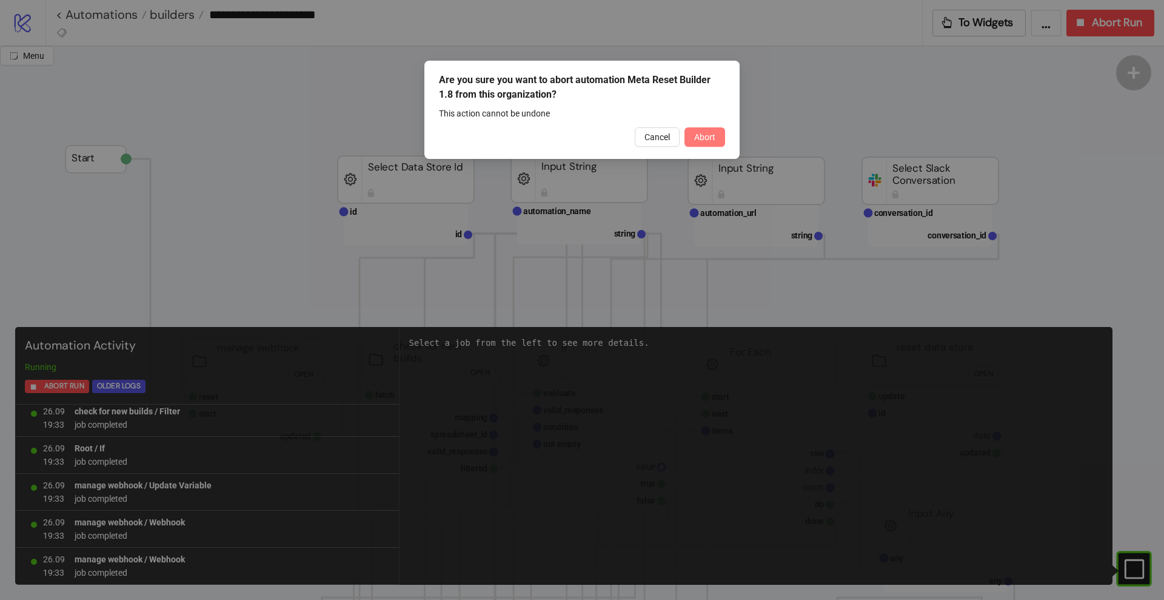
click at [705, 141] on span "Abort" at bounding box center [704, 137] width 21 height 10
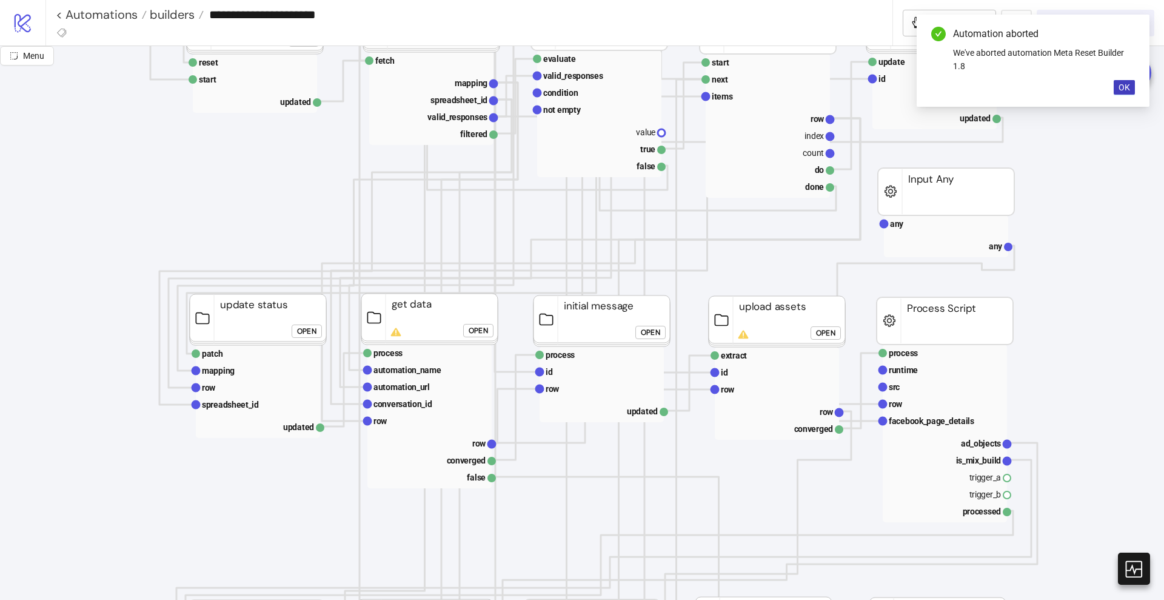
scroll to position [379, 0]
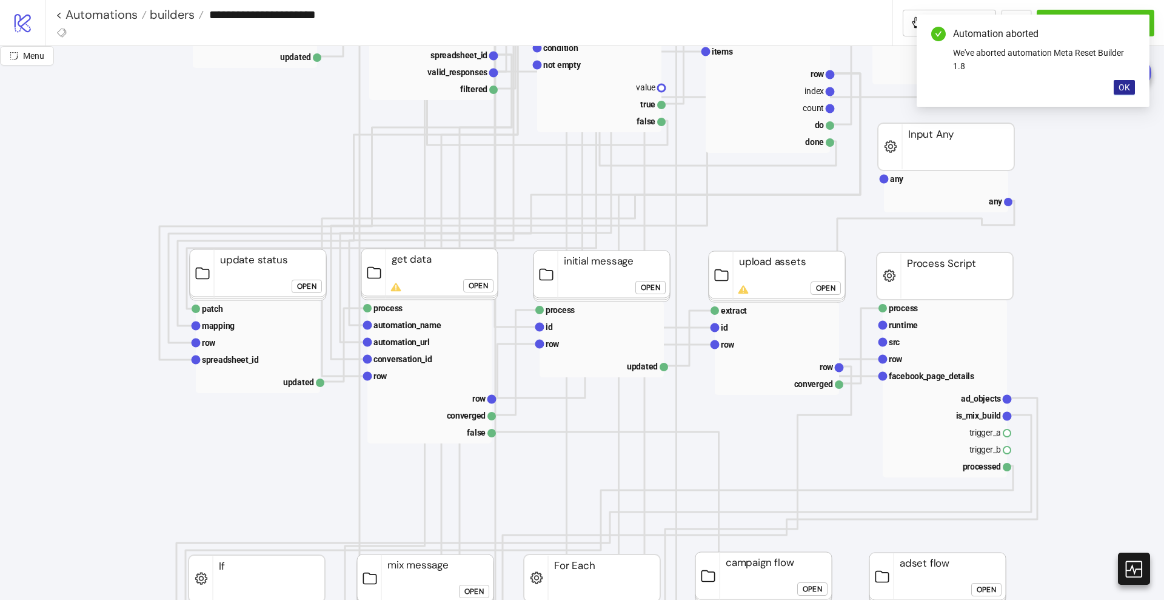
click at [1121, 88] on span "OK" at bounding box center [1125, 87] width 12 height 10
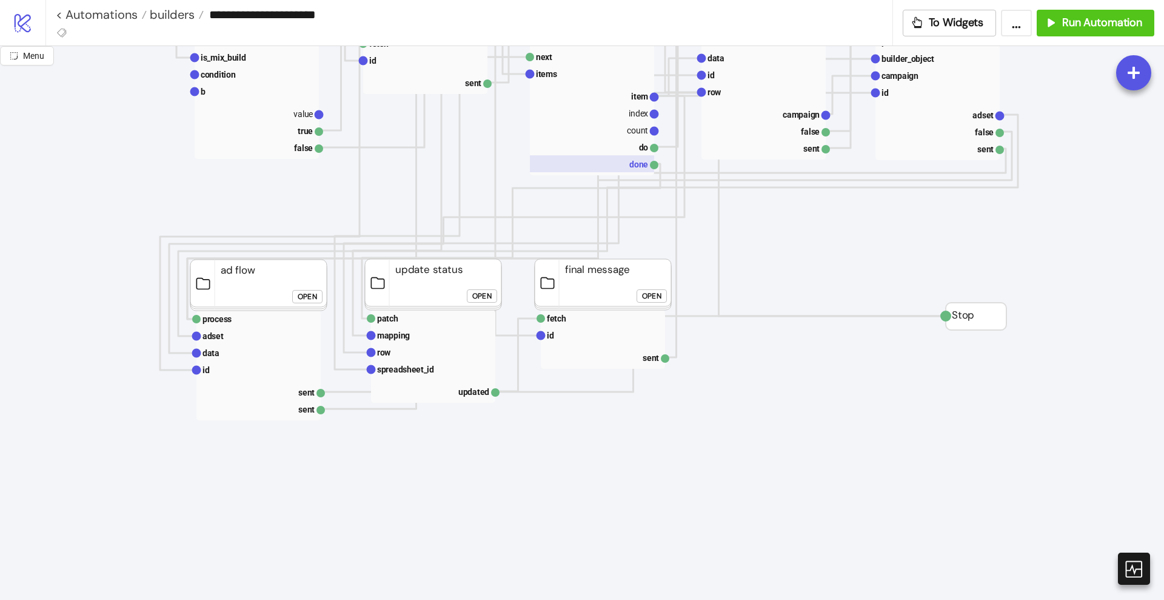
scroll to position [985, 0]
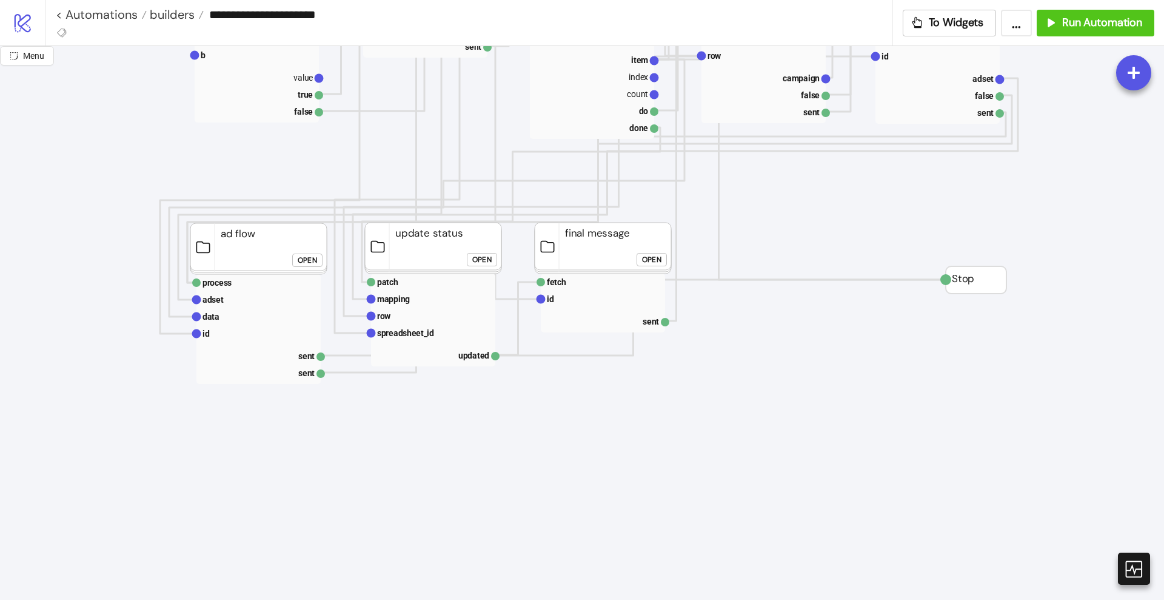
click at [648, 260] on div "Open" at bounding box center [651, 260] width 19 height 14
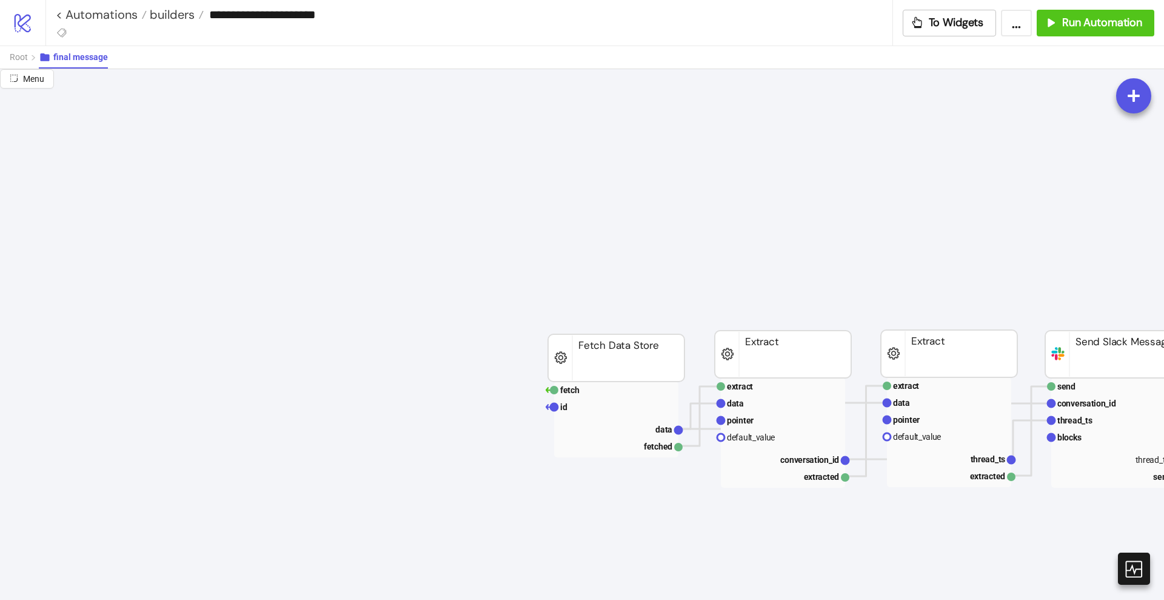
scroll to position [0, 455]
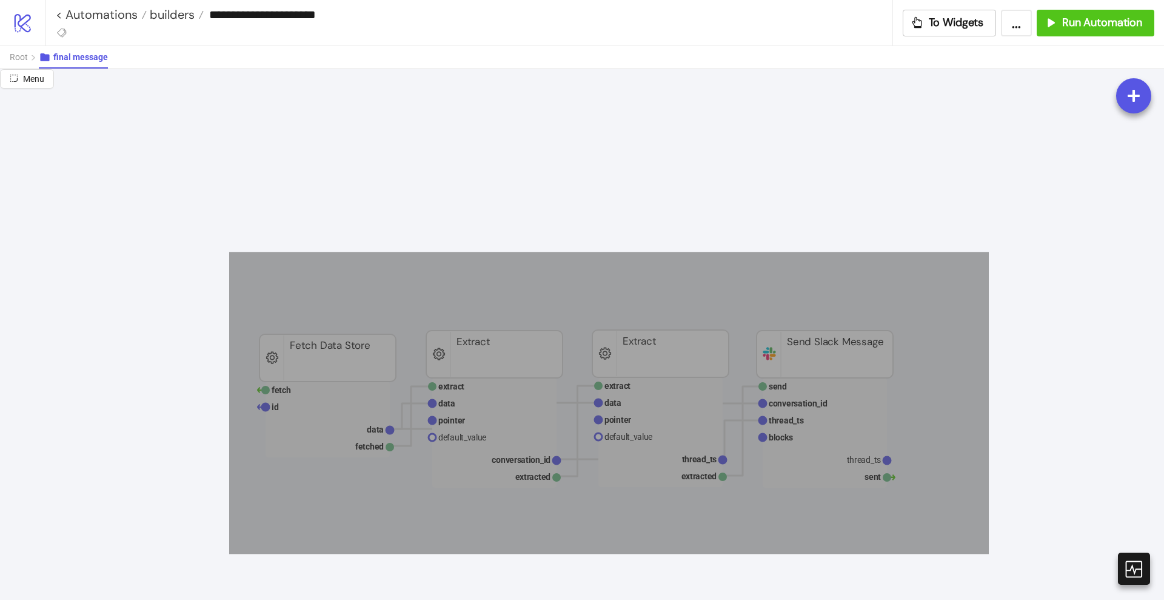
drag, startPoint x: 242, startPoint y: 263, endPoint x: 989, endPoint y: 554, distance: 801.6
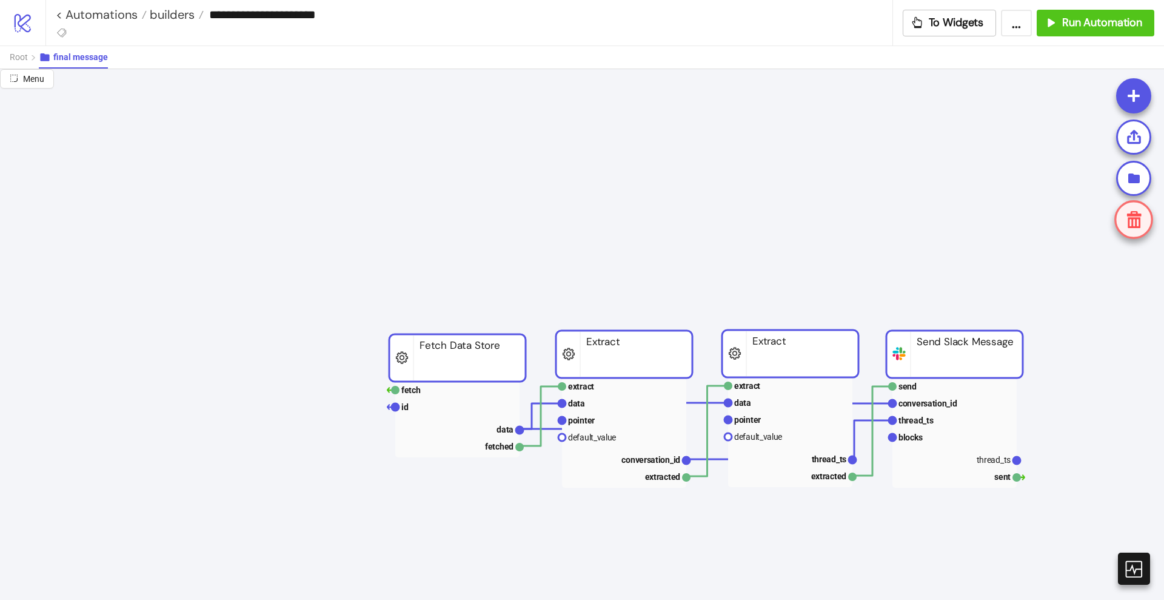
scroll to position [0, 0]
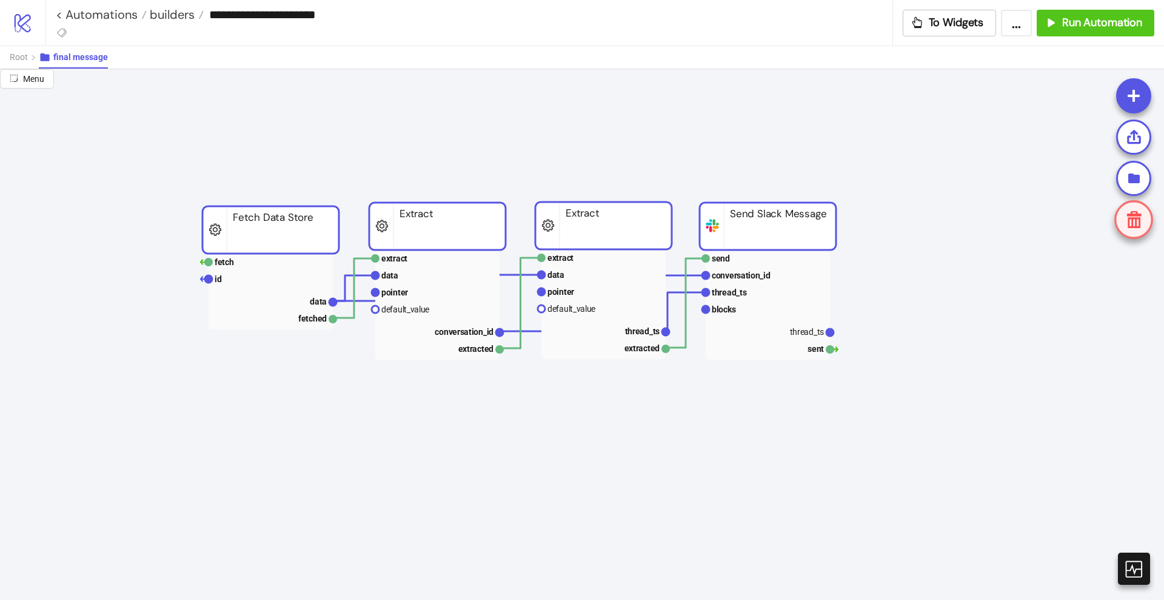
drag, startPoint x: 786, startPoint y: 353, endPoint x: 276, endPoint y: 227, distance: 525.4
click at [276, 227] on rect at bounding box center [271, 229] width 136 height 47
click at [311, 295] on g "data" at bounding box center [271, 300] width 124 height 17
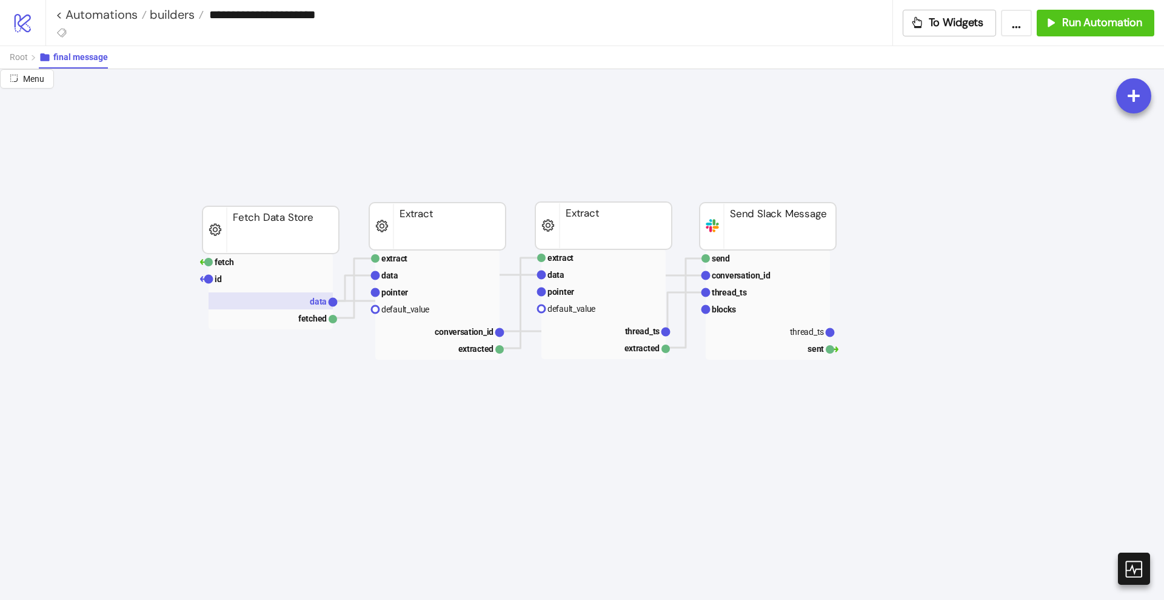
click at [309, 307] on rect at bounding box center [271, 300] width 124 height 17
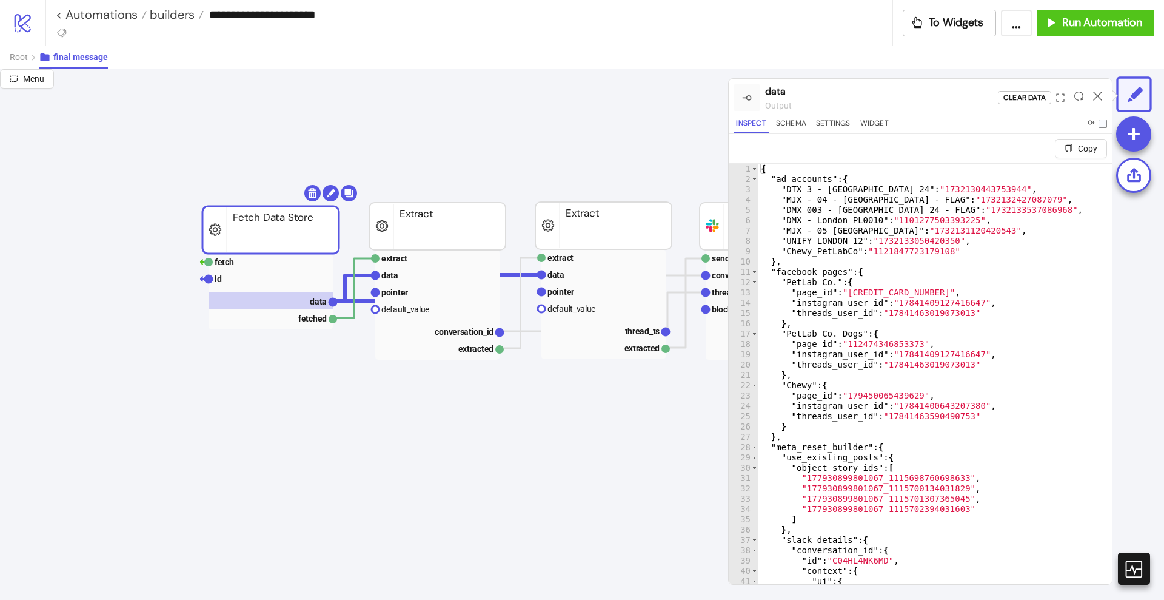
scroll to position [87, 0]
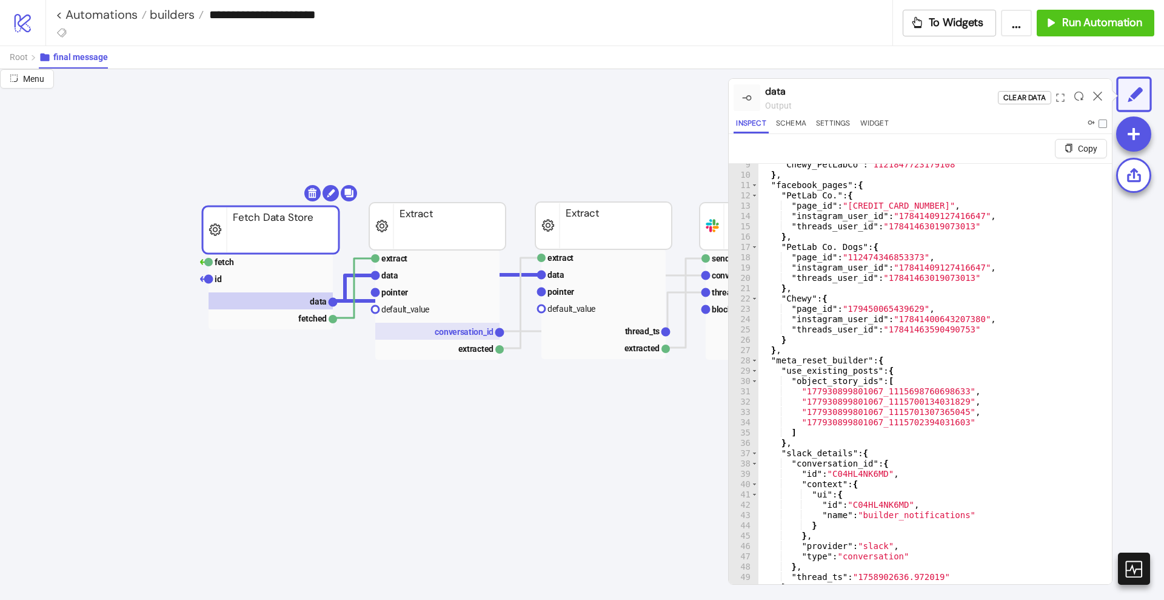
click at [458, 328] on text "conversation_id" at bounding box center [464, 332] width 59 height 10
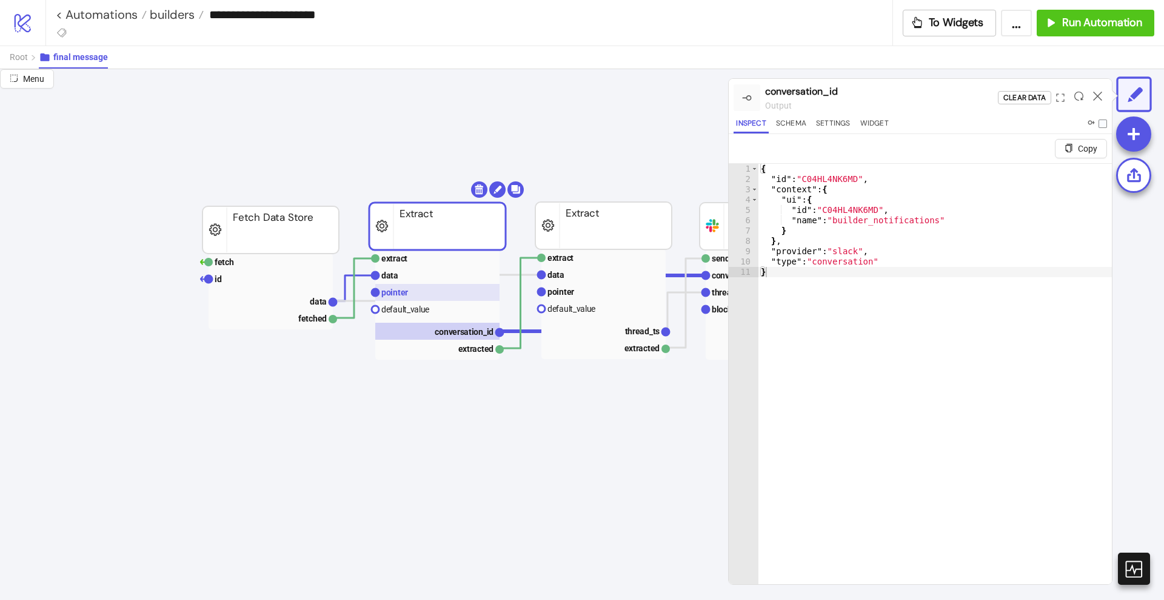
click at [418, 299] on rect at bounding box center [437, 292] width 124 height 17
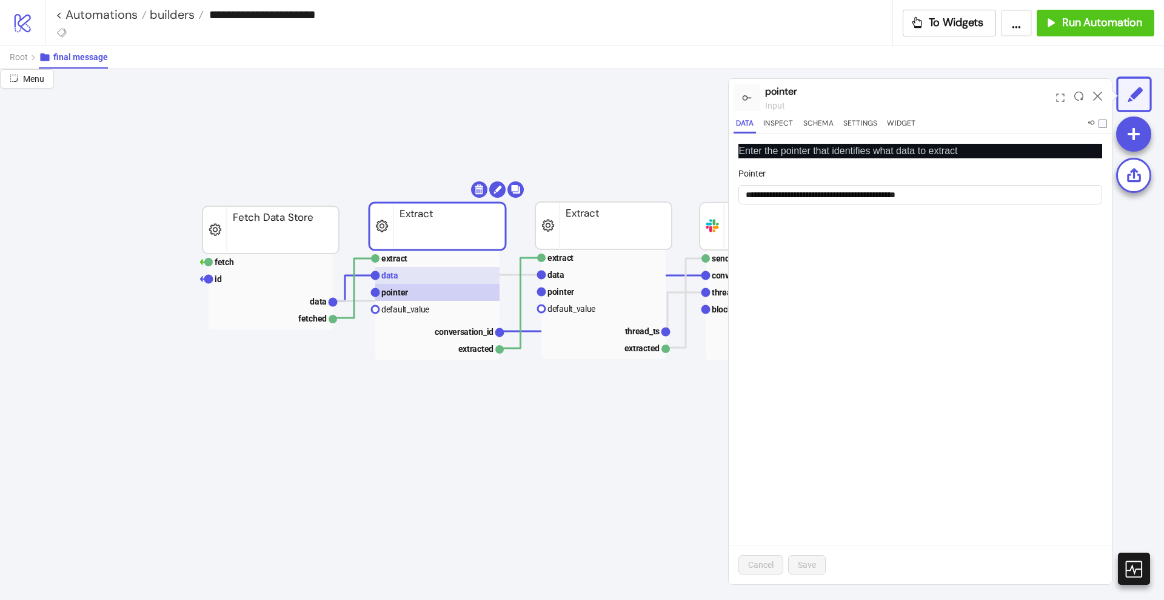
click at [409, 278] on rect at bounding box center [437, 275] width 124 height 17
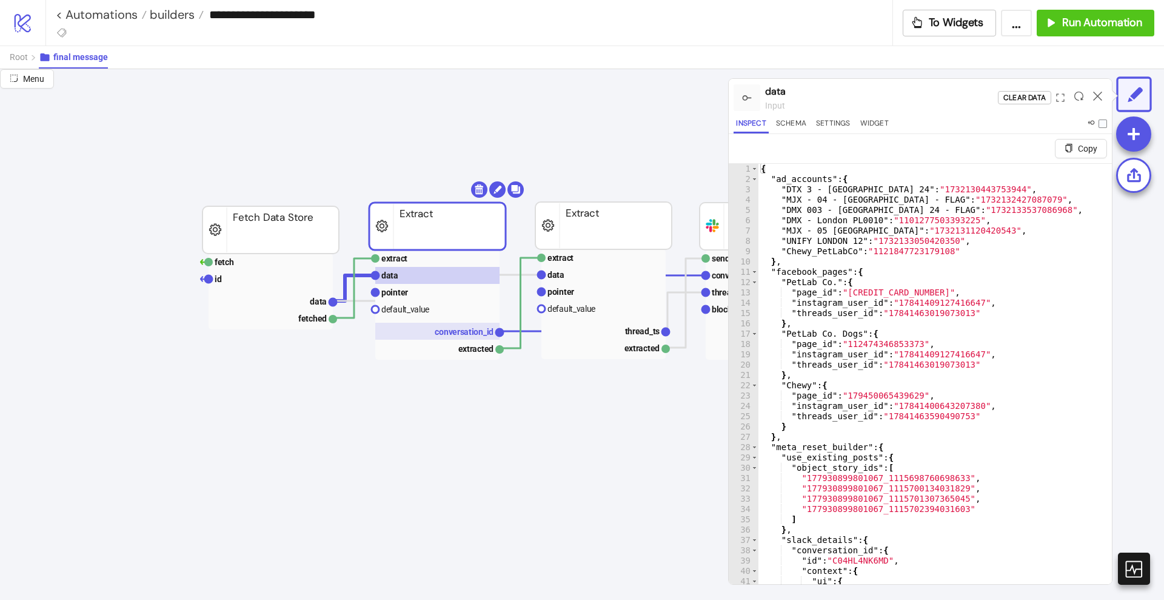
click at [460, 331] on text "conversation_id" at bounding box center [464, 332] width 59 height 10
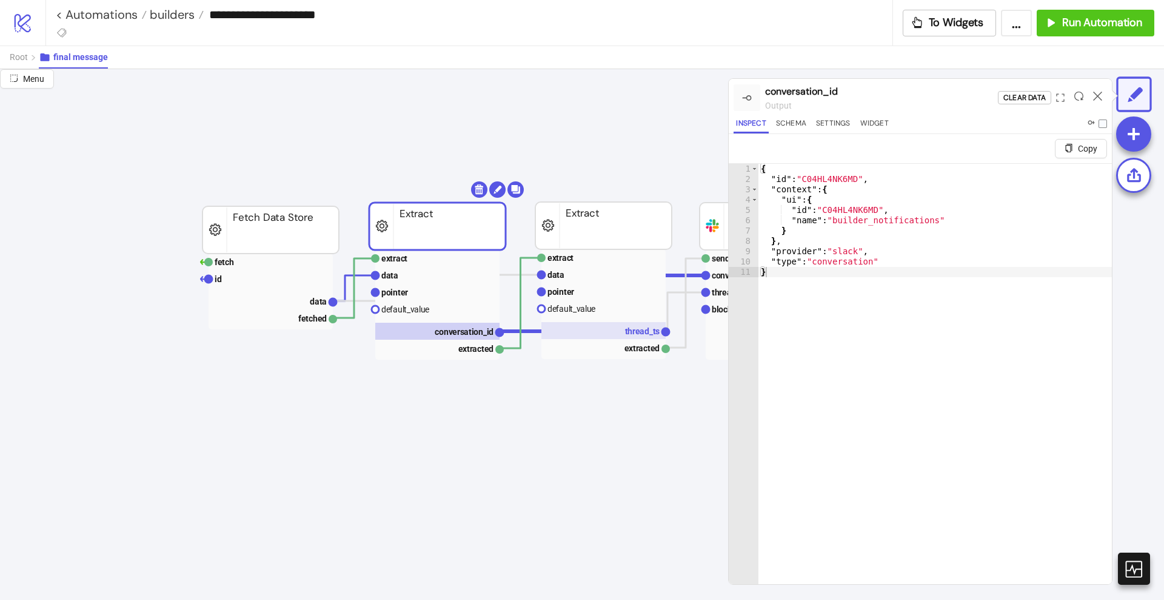
click at [627, 331] on text "thread_ts" at bounding box center [642, 331] width 35 height 10
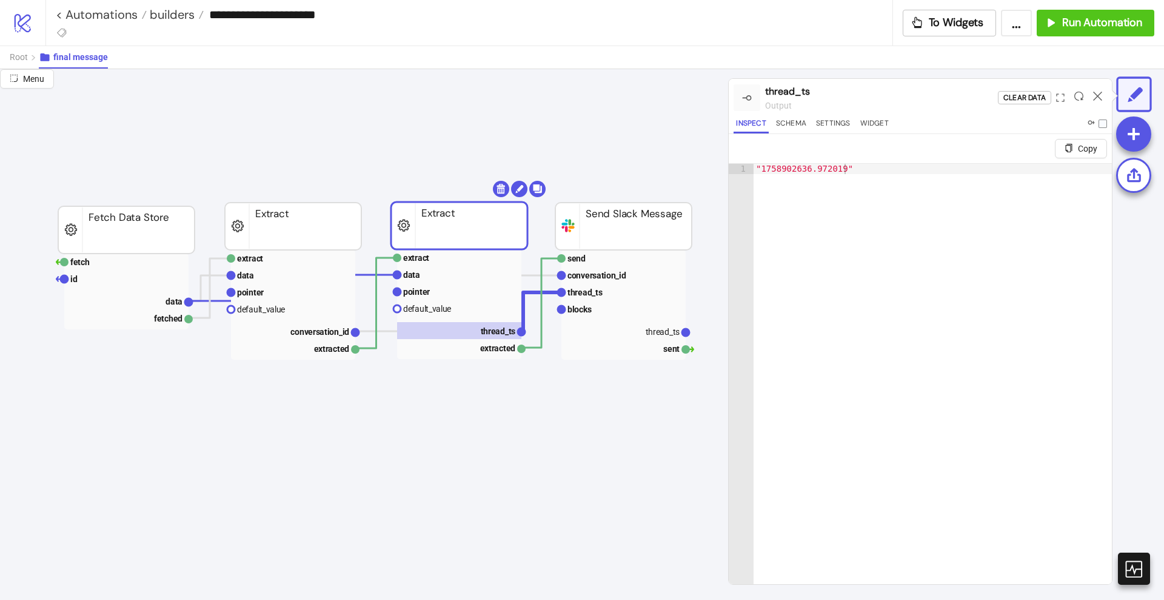
scroll to position [0, 152]
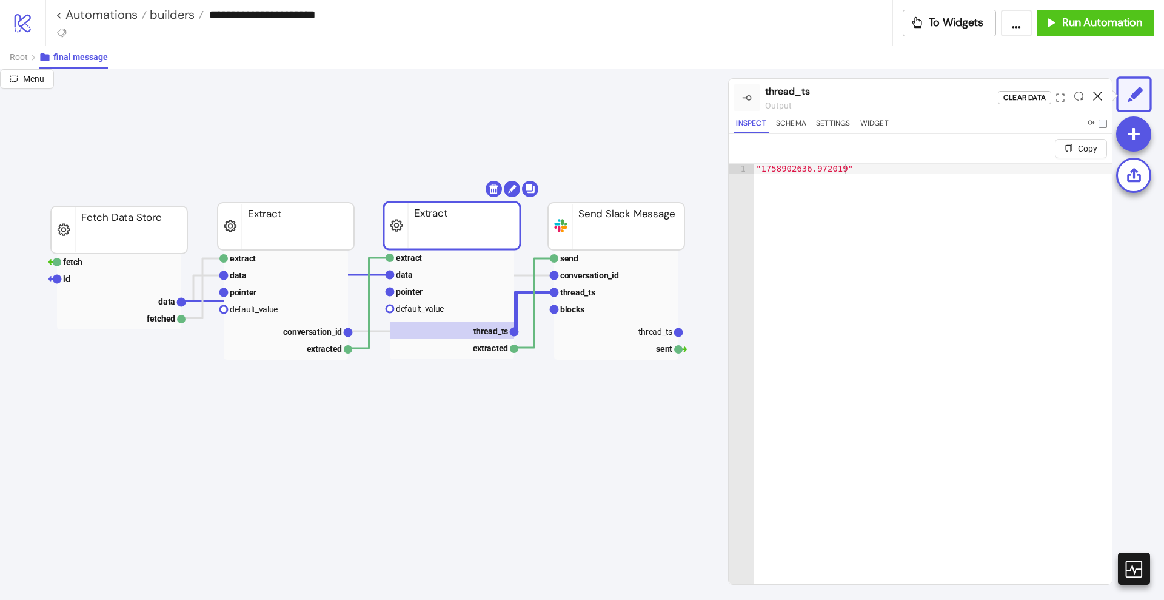
click at [1099, 92] on icon at bounding box center [1097, 96] width 9 height 9
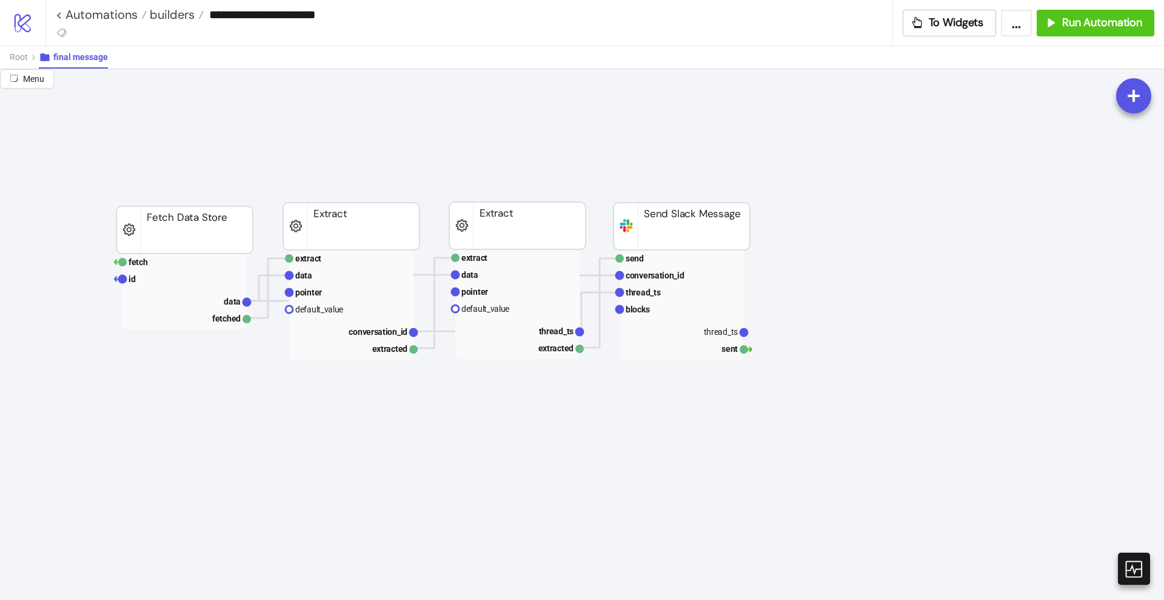
scroll to position [0, 0]
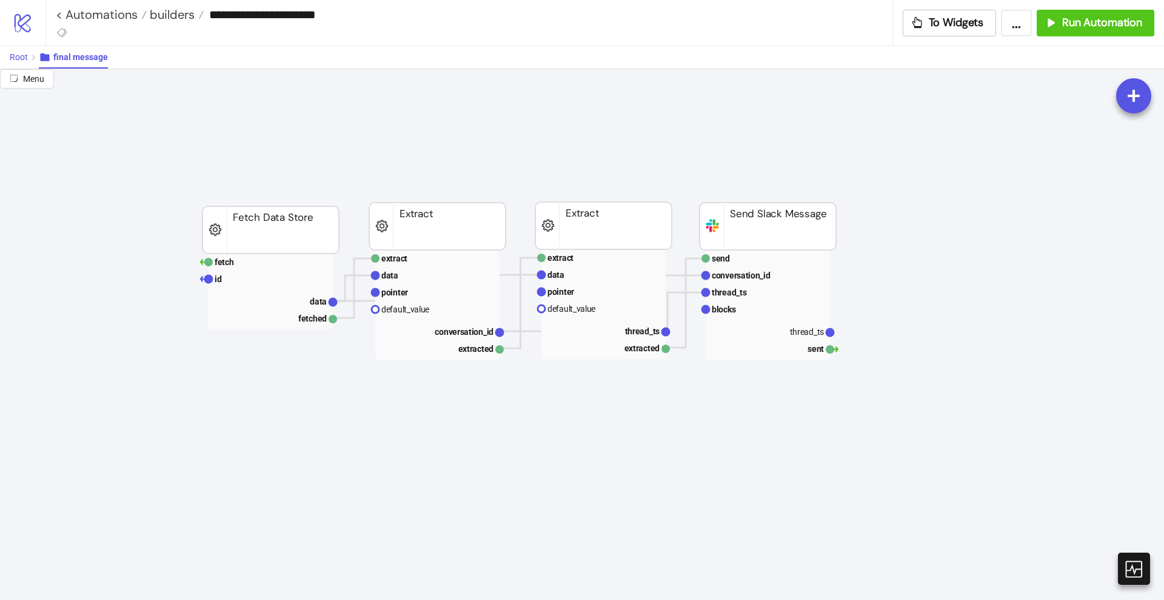
click at [16, 55] on span "Root" at bounding box center [19, 57] width 18 height 10
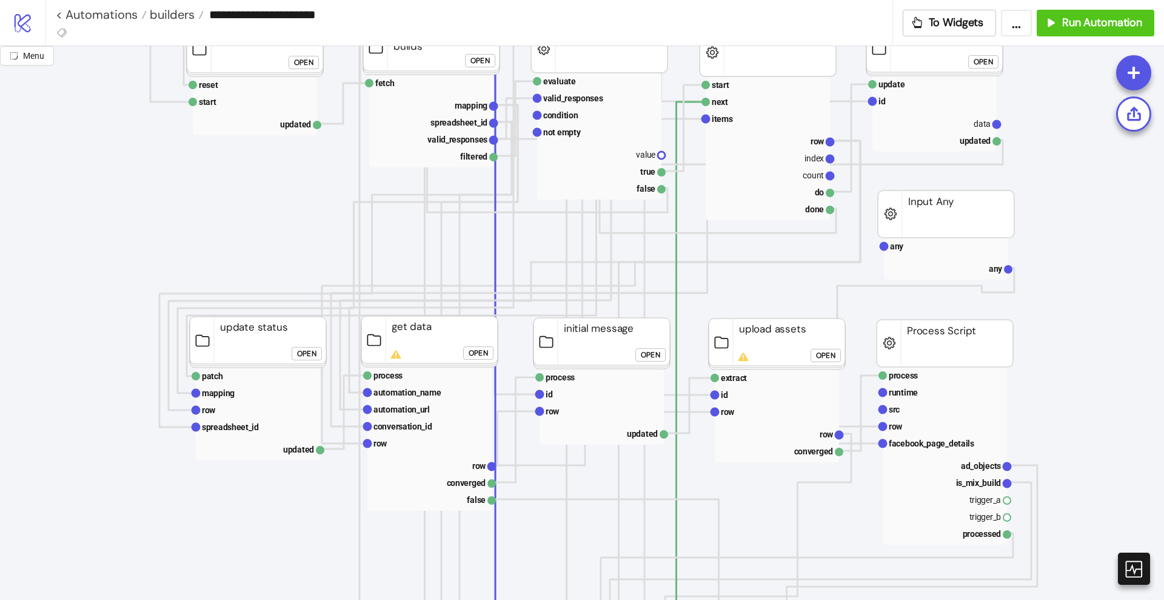
scroll to position [227, 0]
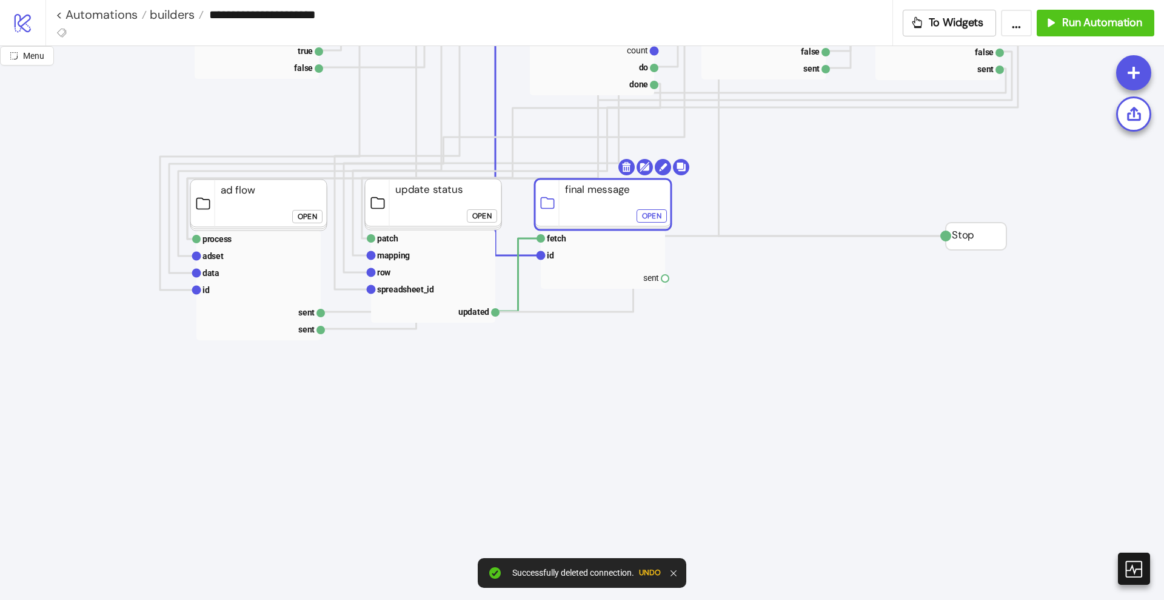
scroll to position [985, 0]
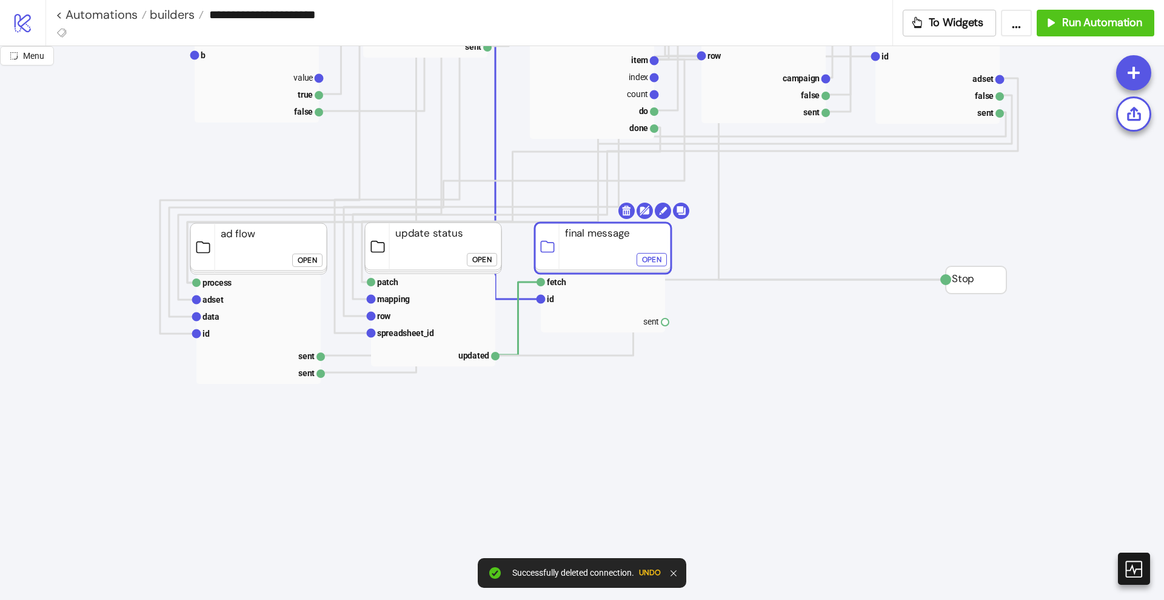
click at [602, 249] on rect at bounding box center [603, 248] width 136 height 51
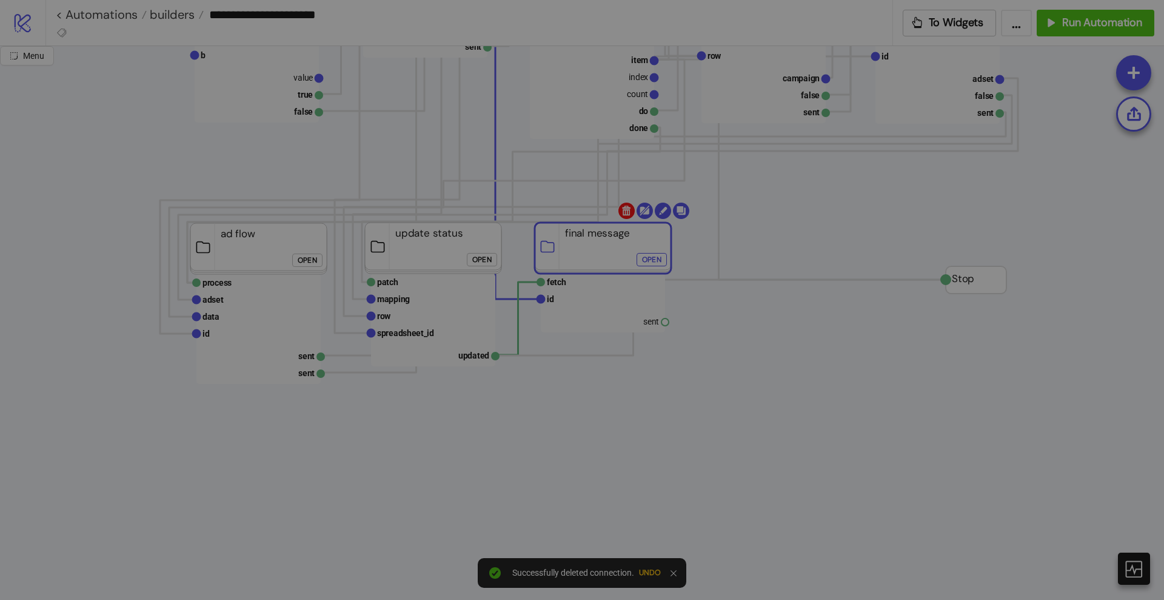
click at [626, 216] on body "**********" at bounding box center [582, 300] width 1164 height 600
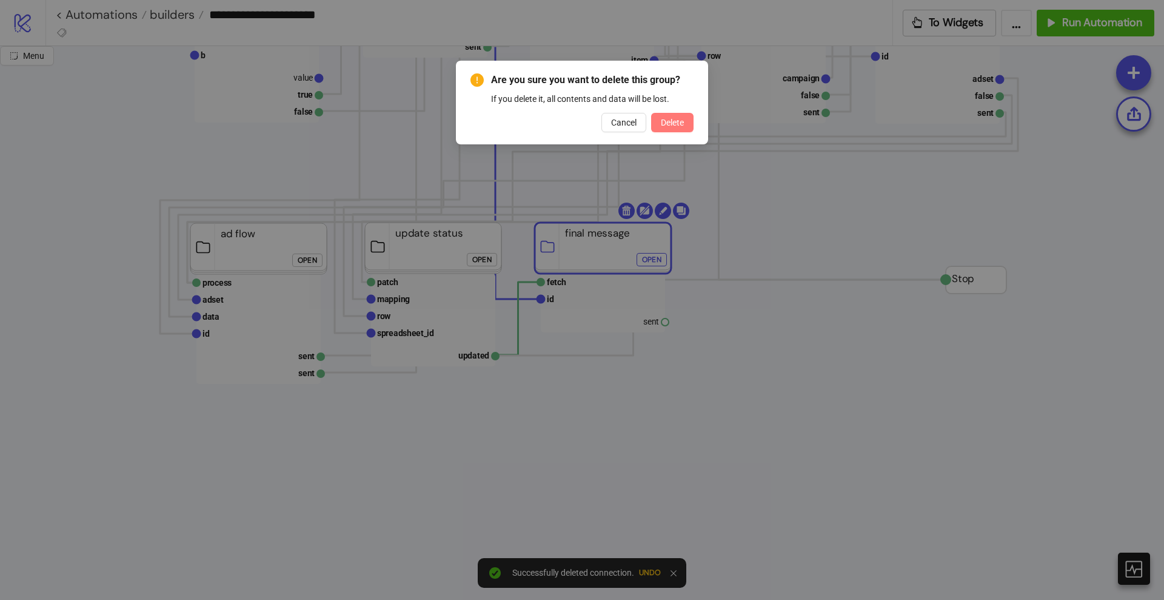
click at [665, 121] on span "Delete" at bounding box center [672, 123] width 23 height 10
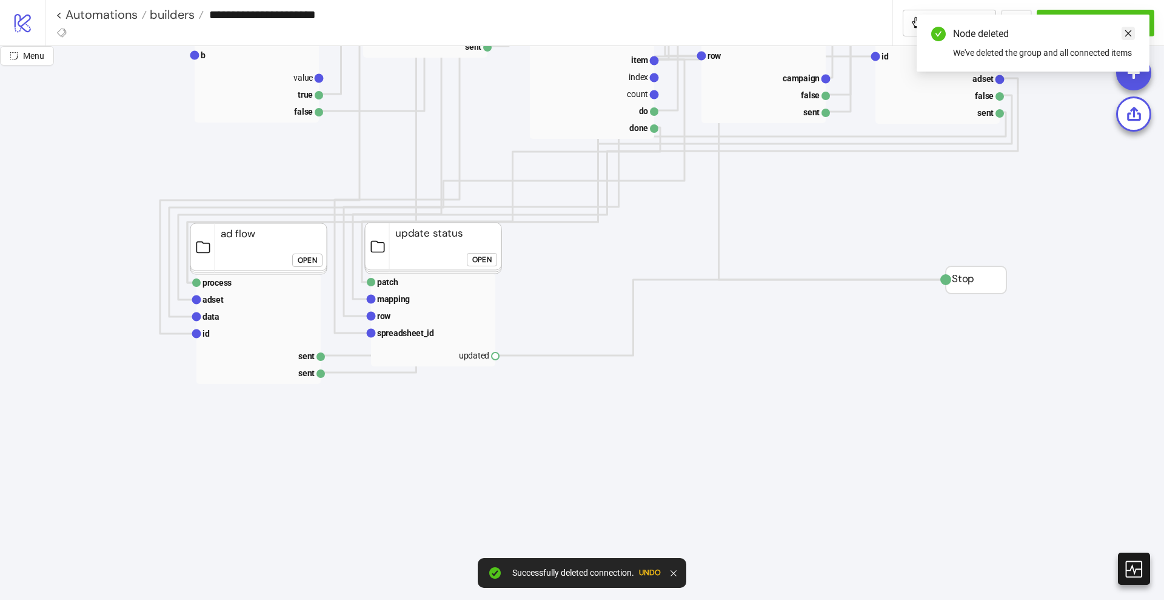
click at [1127, 30] on icon "close" at bounding box center [1128, 33] width 8 height 8
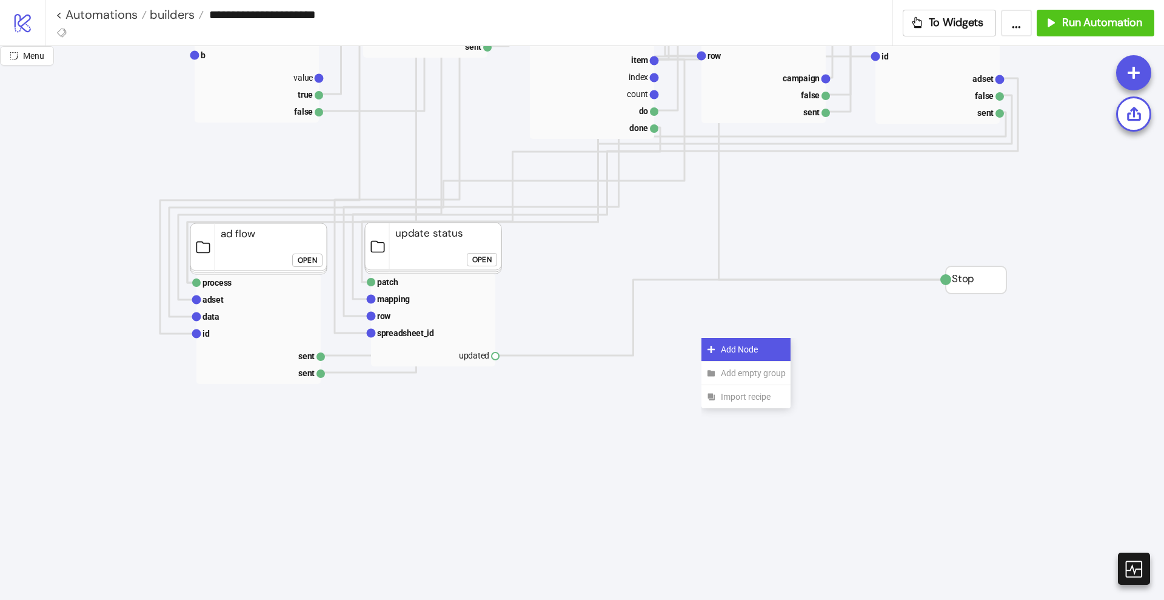
click at [723, 358] on div "Add Node" at bounding box center [746, 350] width 89 height 24
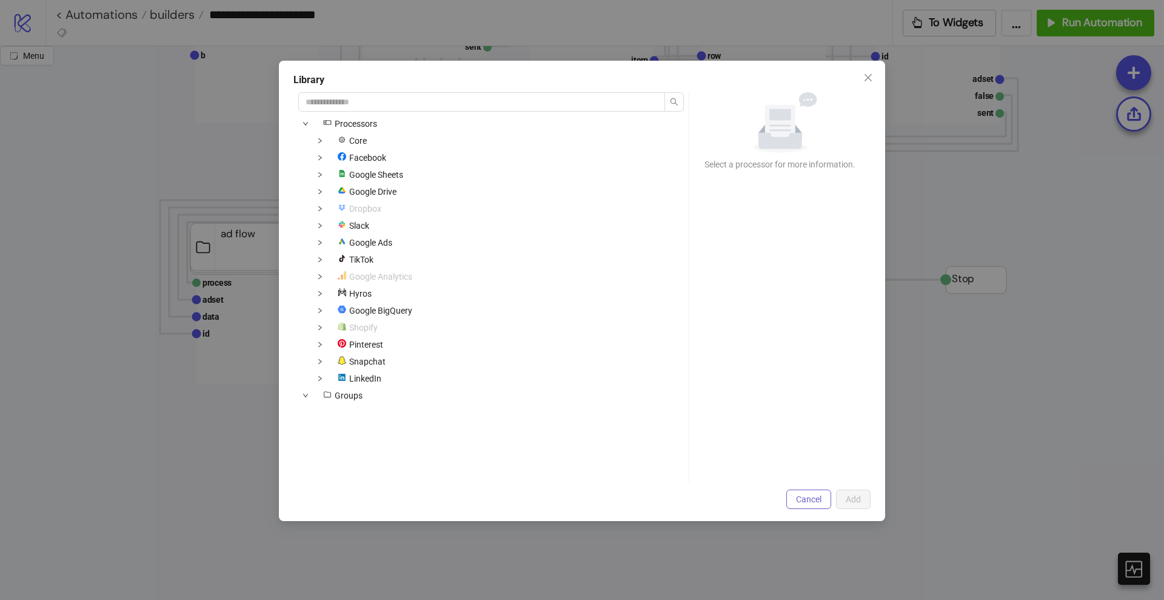
click at [820, 499] on span "Cancel" at bounding box center [808, 499] width 25 height 10
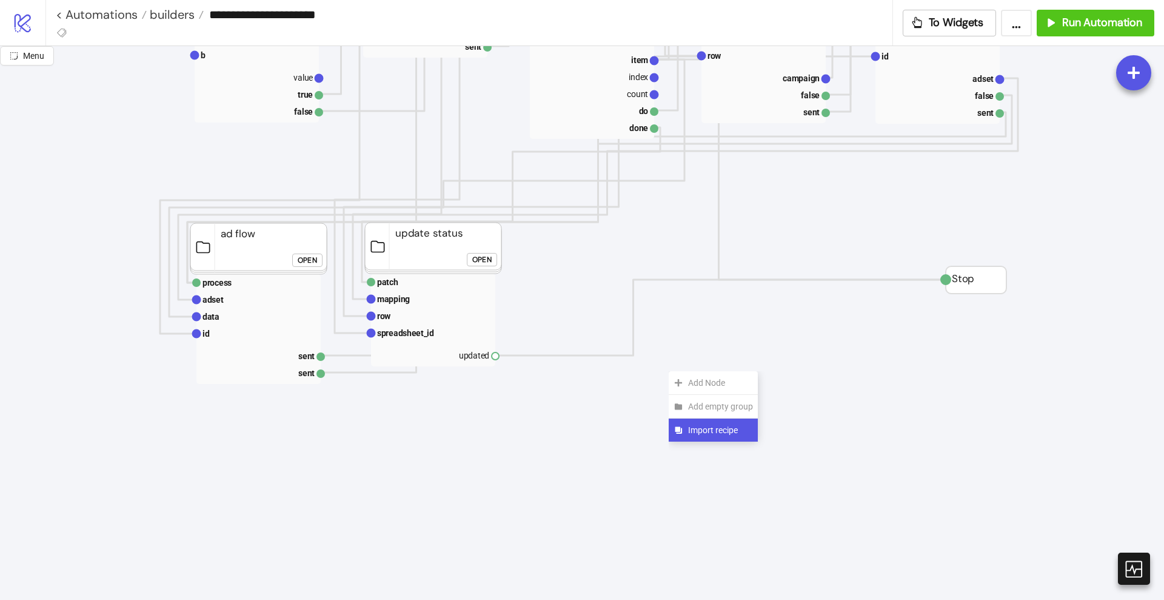
click at [694, 428] on span "Import recipe" at bounding box center [720, 429] width 65 height 13
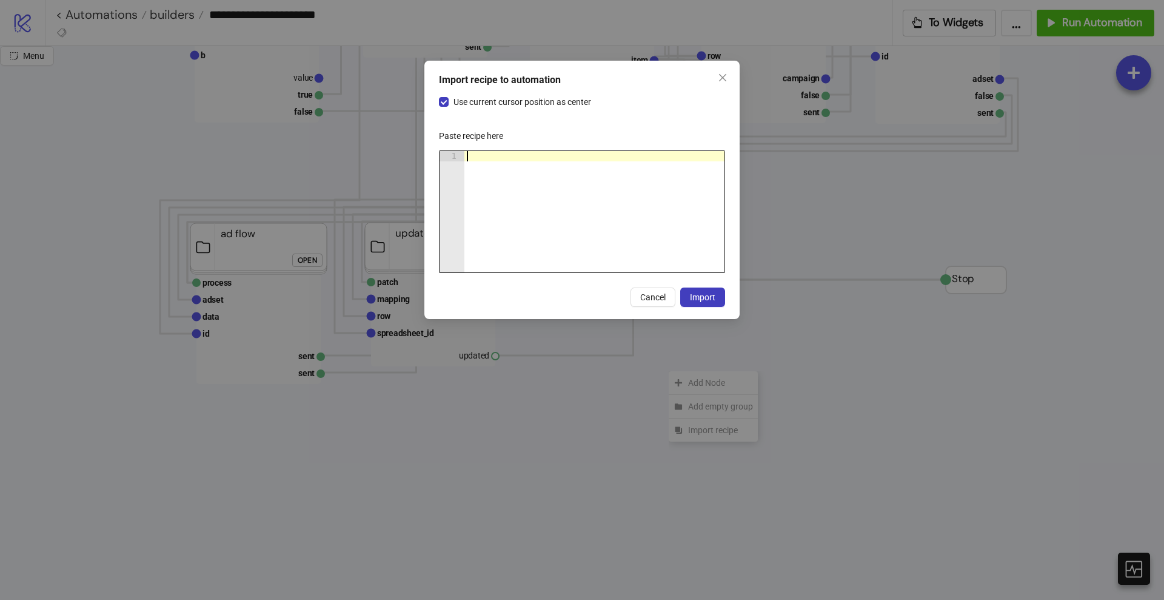
click at [579, 225] on div at bounding box center [595, 222] width 260 height 142
paste textarea "Cursor at row 1"
click at [703, 297] on span "Import" at bounding box center [702, 297] width 25 height 10
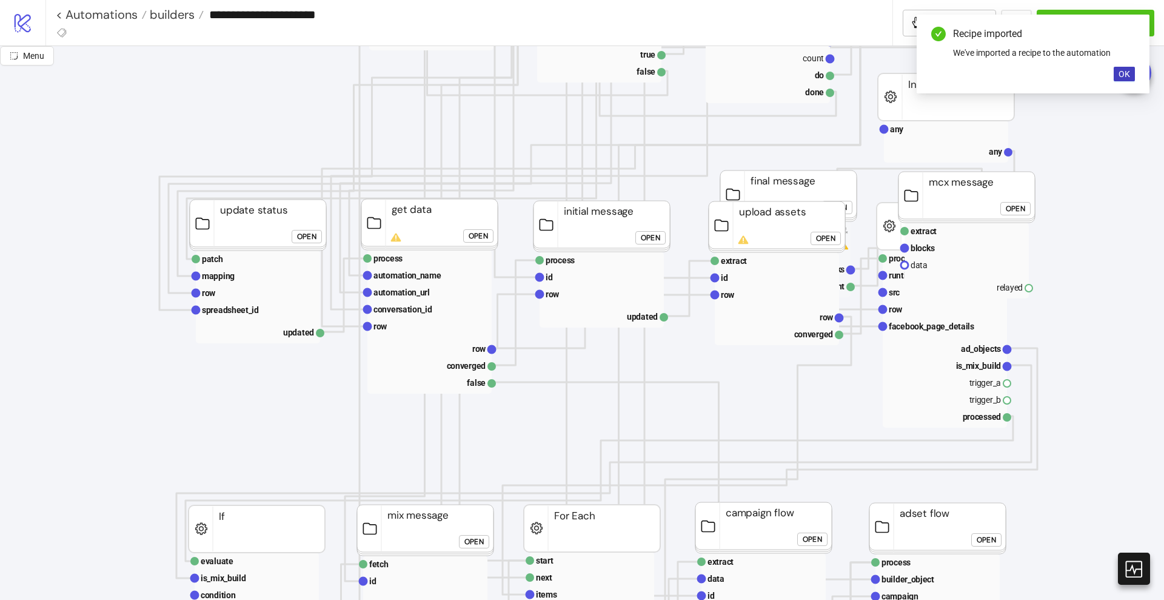
scroll to position [379, 0]
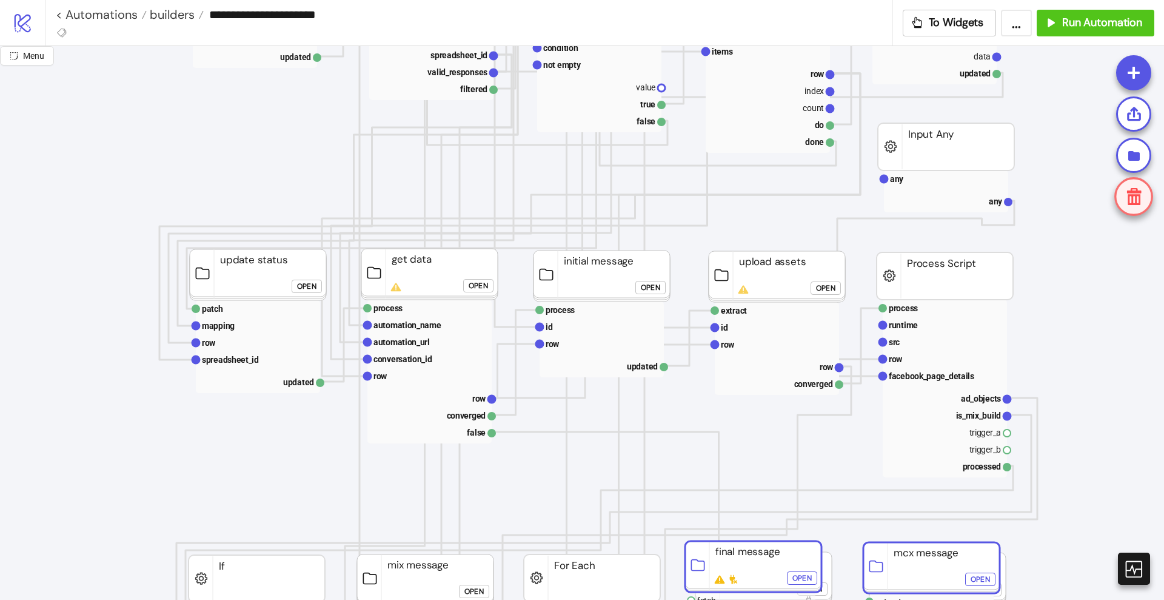
drag, startPoint x: 807, startPoint y: 263, endPoint x: 774, endPoint y: 564, distance: 302.6
click at [774, 564] on rect at bounding box center [753, 566] width 136 height 51
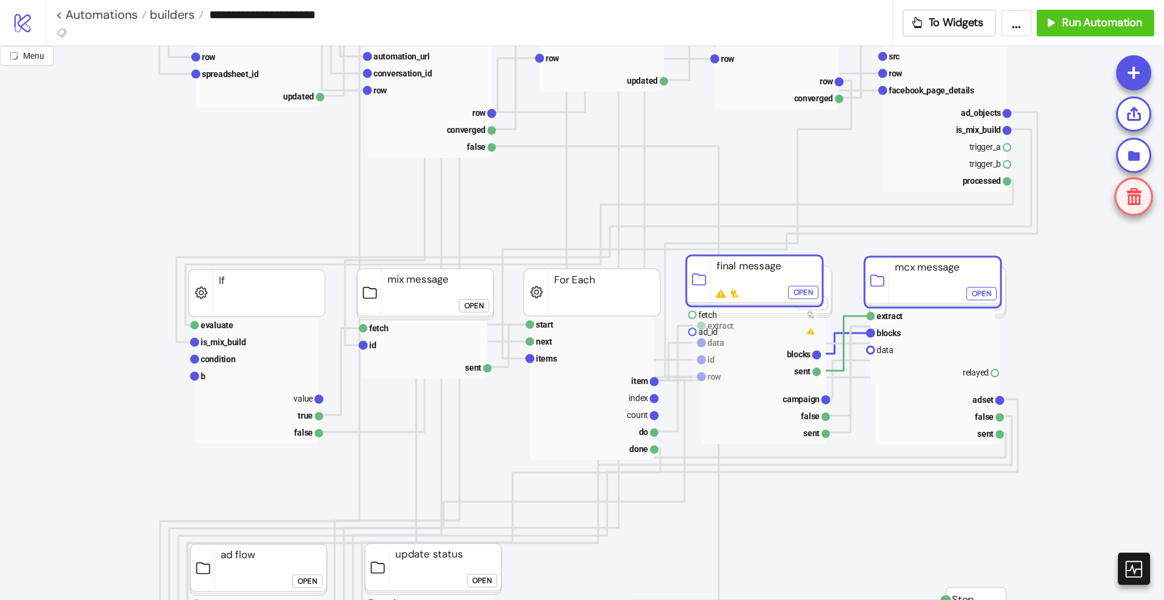
scroll to position [758, 0]
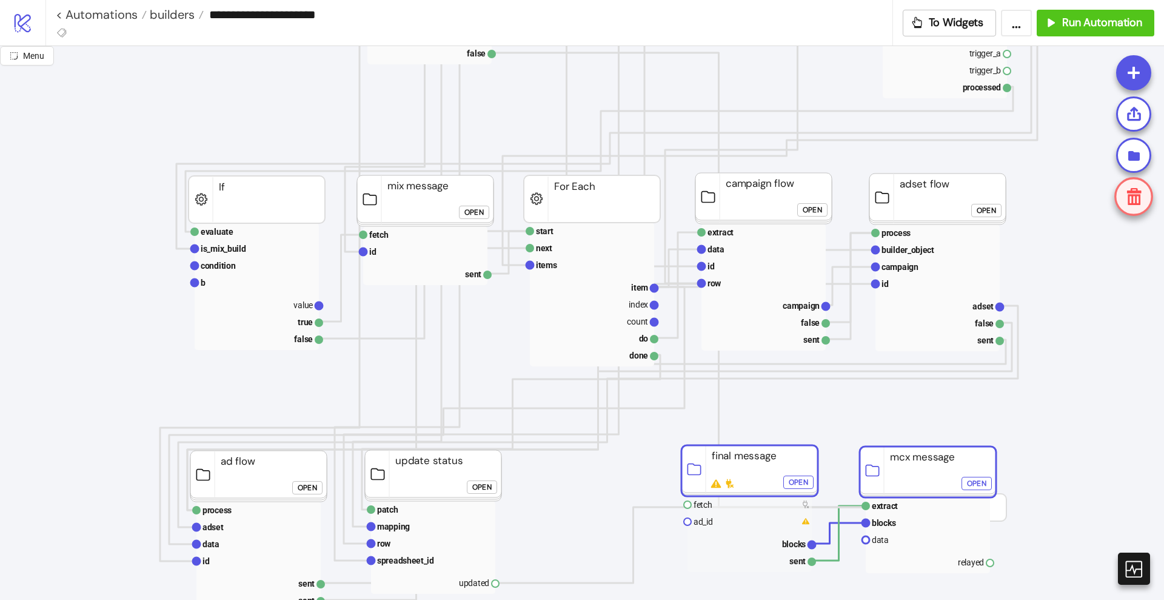
drag, startPoint x: 723, startPoint y: 211, endPoint x: 702, endPoint y: 532, distance: 321.5
click at [702, 496] on rect at bounding box center [750, 470] width 136 height 51
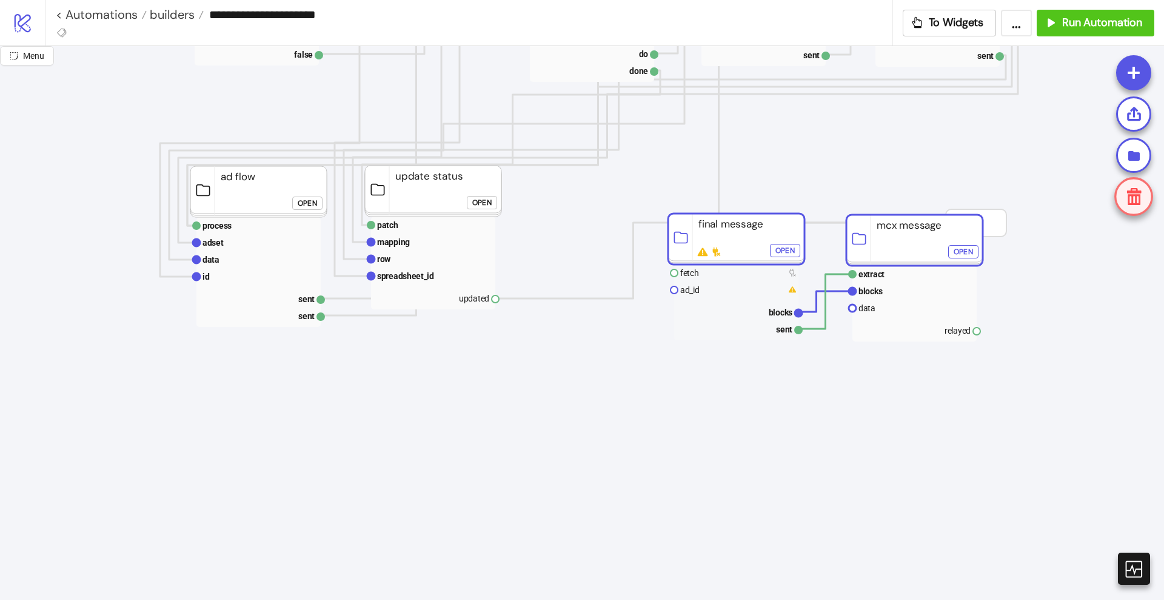
scroll to position [1061, 0]
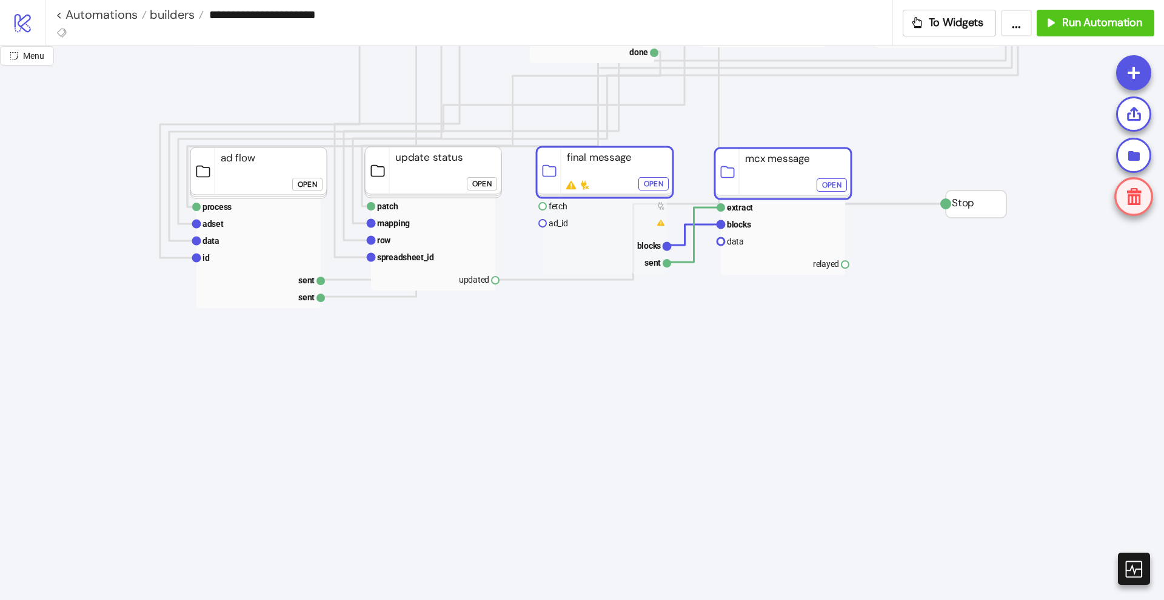
drag, startPoint x: 696, startPoint y: 218, endPoint x: 591, endPoint y: 181, distance: 110.7
click at [591, 181] on rect at bounding box center [605, 172] width 136 height 51
drag, startPoint x: 495, startPoint y: 282, endPoint x: 522, endPoint y: 292, distance: 27.8
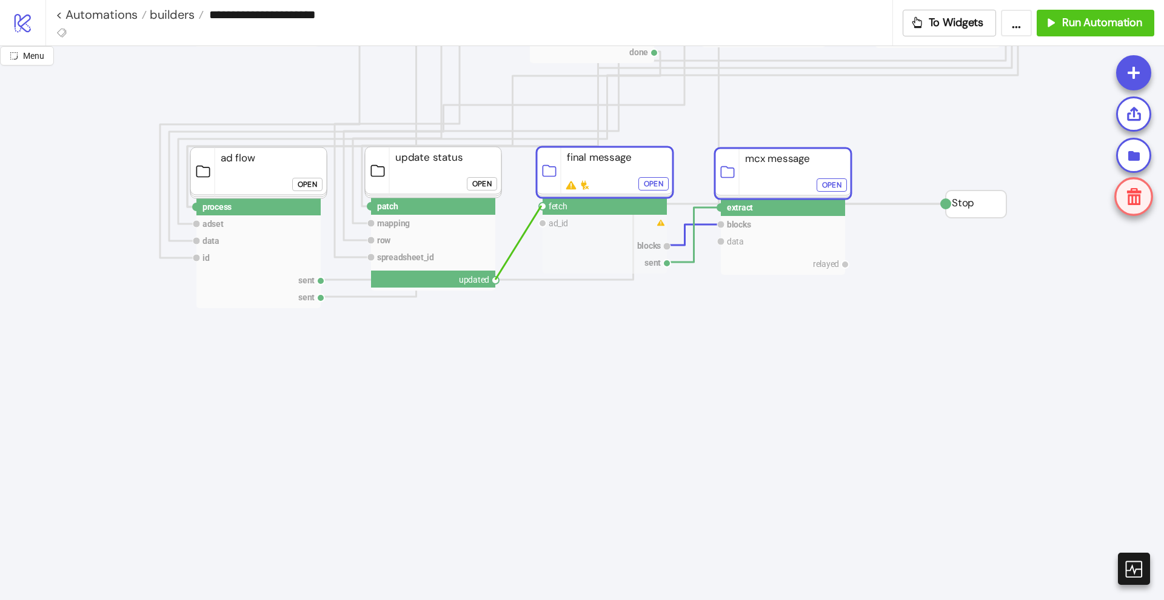
click at [542, 206] on circle at bounding box center [542, 206] width 7 height 7
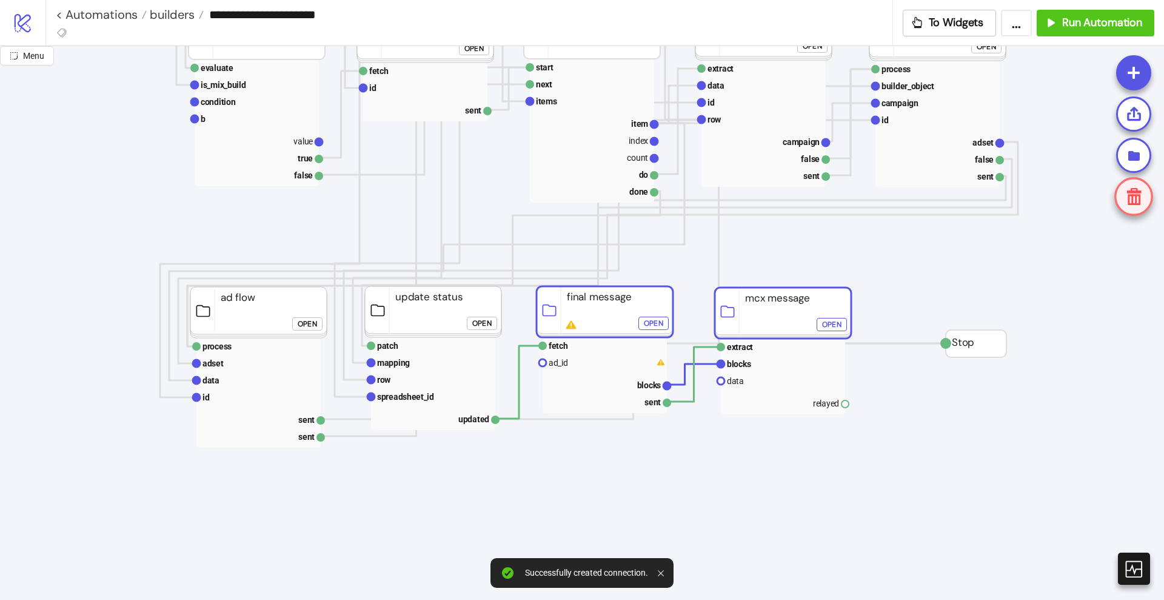
scroll to position [910, 0]
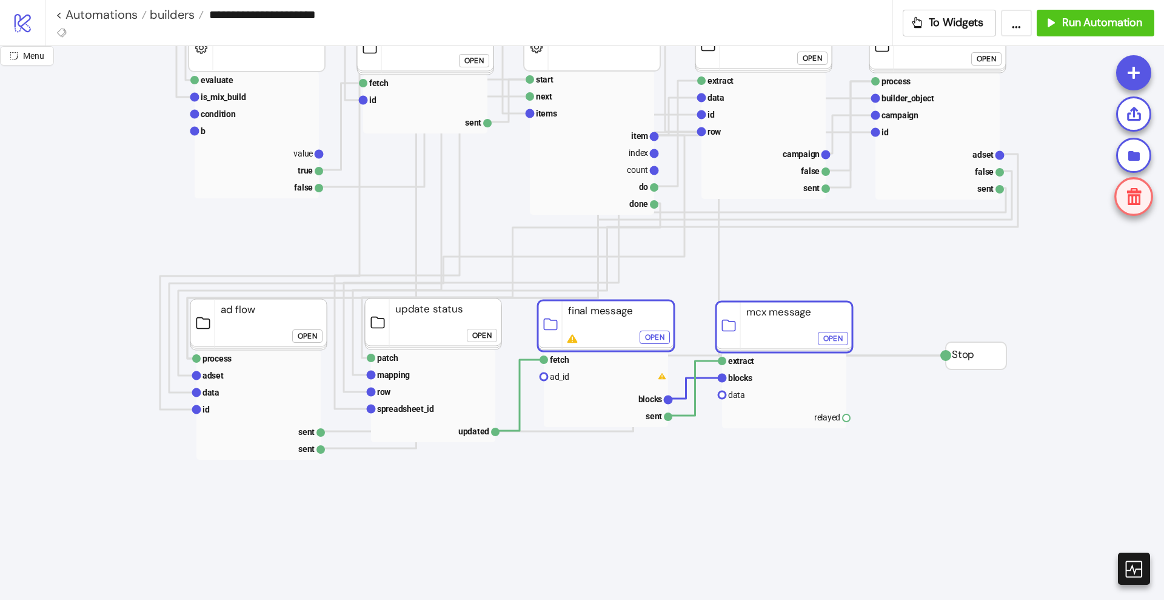
click at [794, 326] on rect at bounding box center [784, 326] width 136 height 51
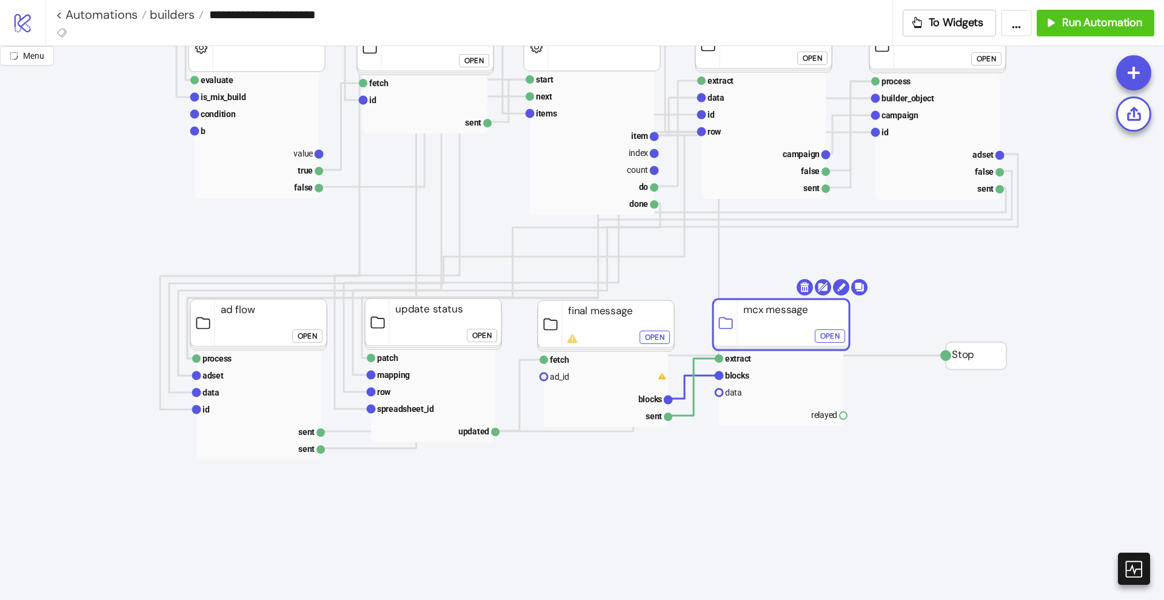
click at [766, 319] on rect at bounding box center [781, 324] width 136 height 51
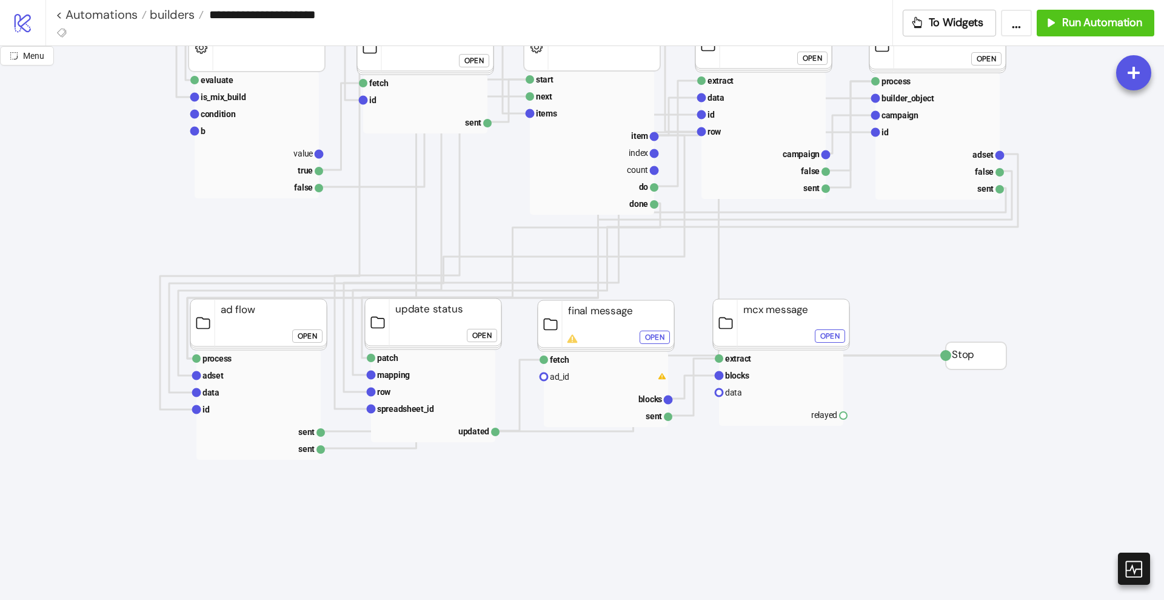
drag, startPoint x: 843, startPoint y: 413, endPoint x: 876, endPoint y: 453, distance: 51.7
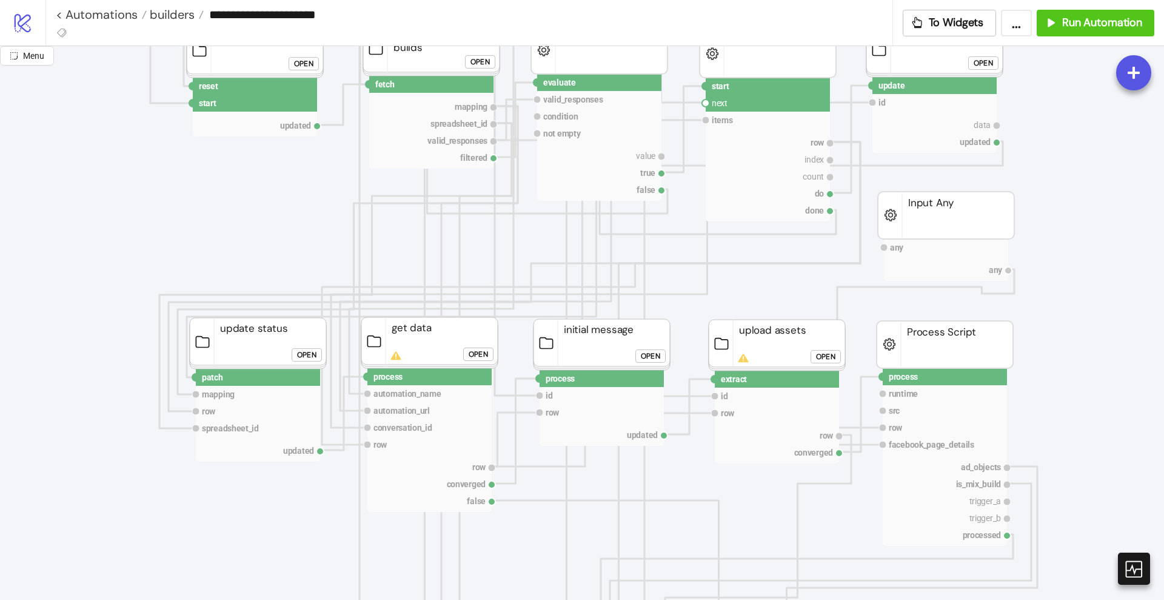
scroll to position [227, 0]
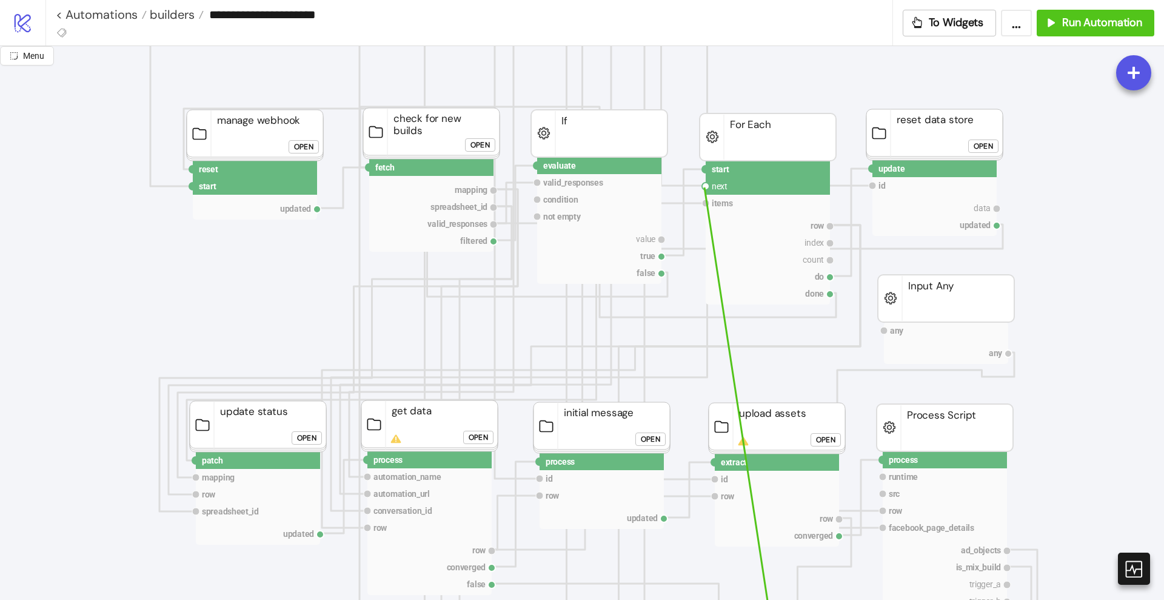
click at [705, 187] on circle at bounding box center [705, 186] width 7 height 7
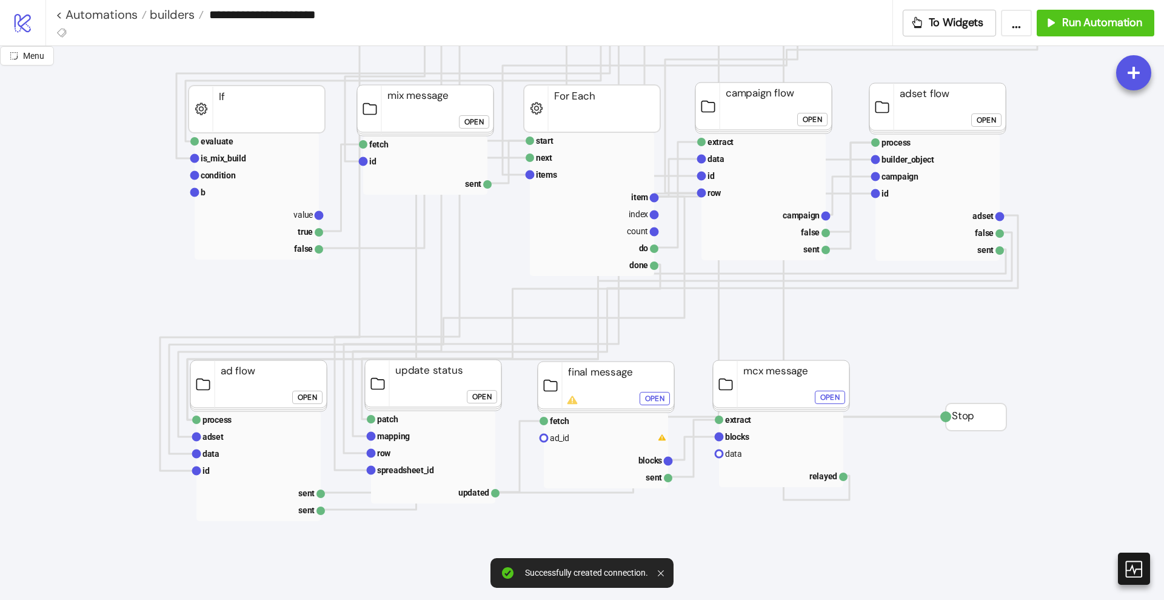
scroll to position [834, 0]
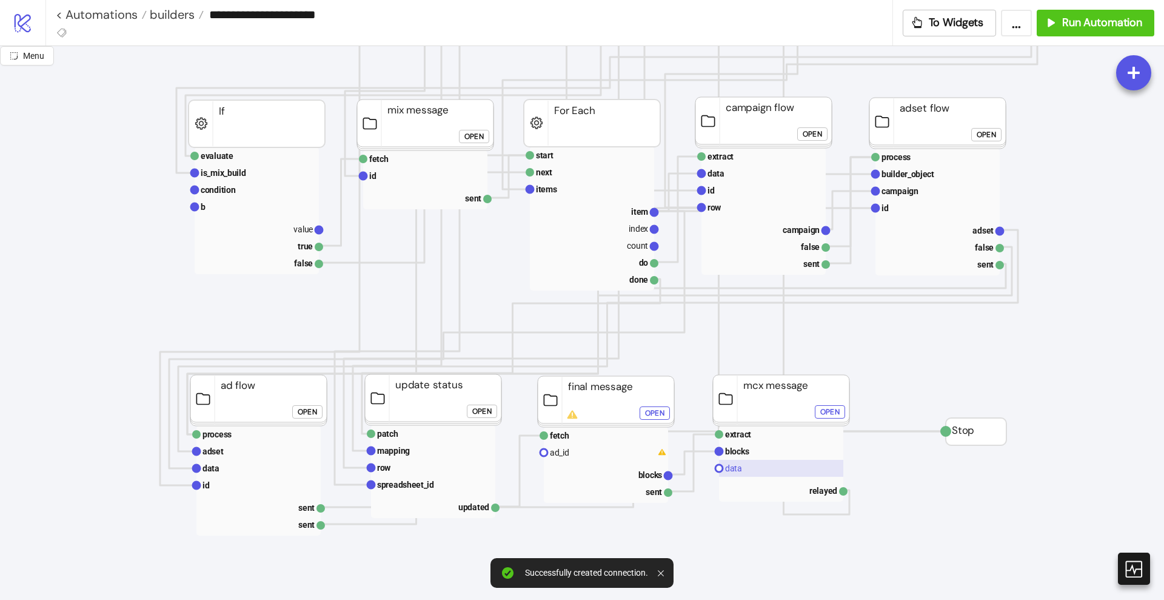
click at [746, 469] on rect at bounding box center [781, 468] width 124 height 17
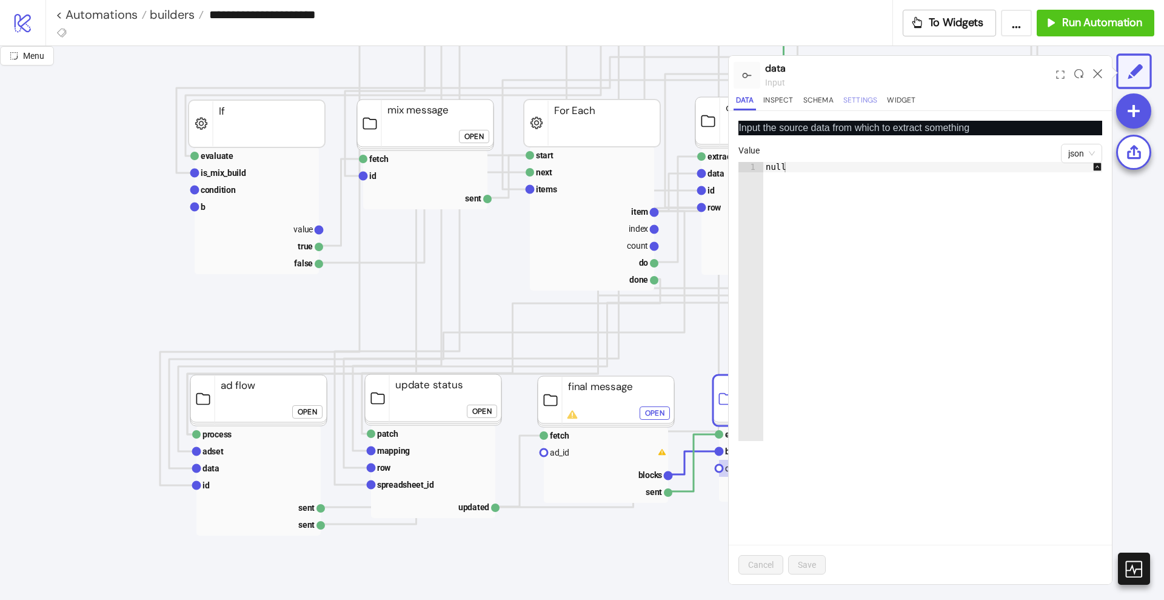
click at [852, 102] on button "Settings" at bounding box center [860, 102] width 39 height 16
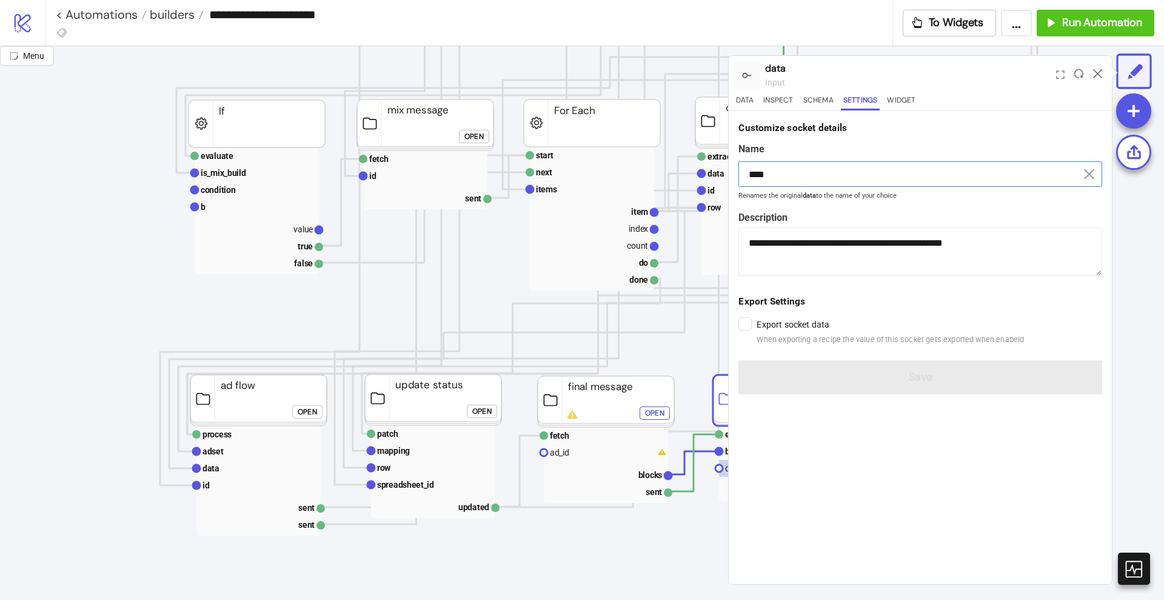
click at [782, 175] on input "****" at bounding box center [921, 173] width 364 height 25
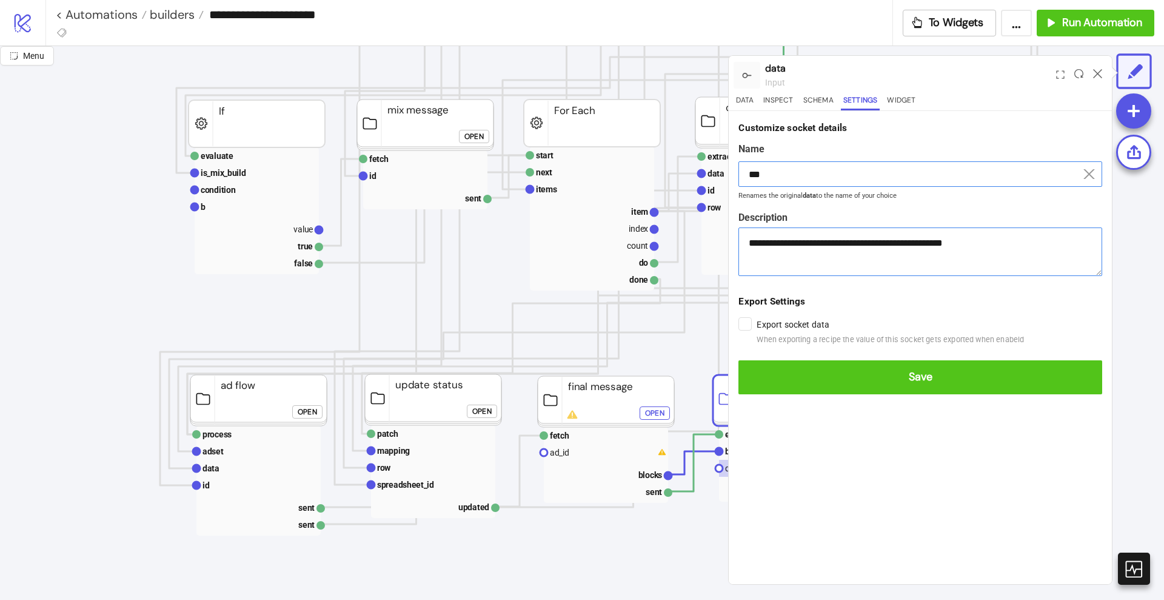
click at [739, 360] on button "Save" at bounding box center [921, 377] width 364 height 34
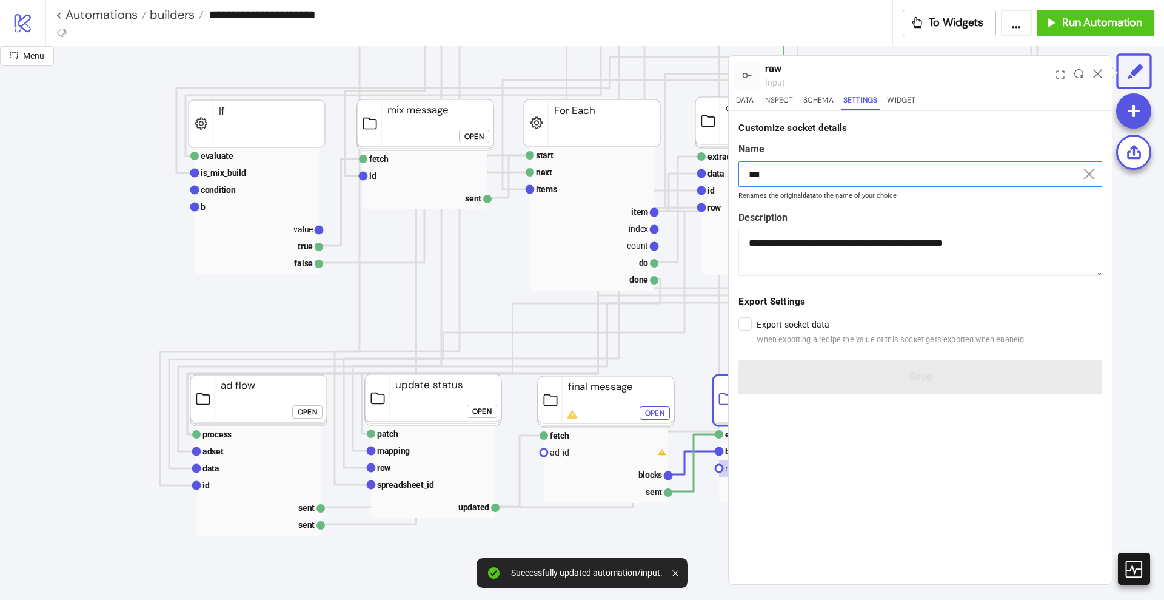
drag, startPoint x: 786, startPoint y: 173, endPoint x: 735, endPoint y: 175, distance: 51.0
click at [735, 175] on form "**********" at bounding box center [920, 257] width 383 height 293
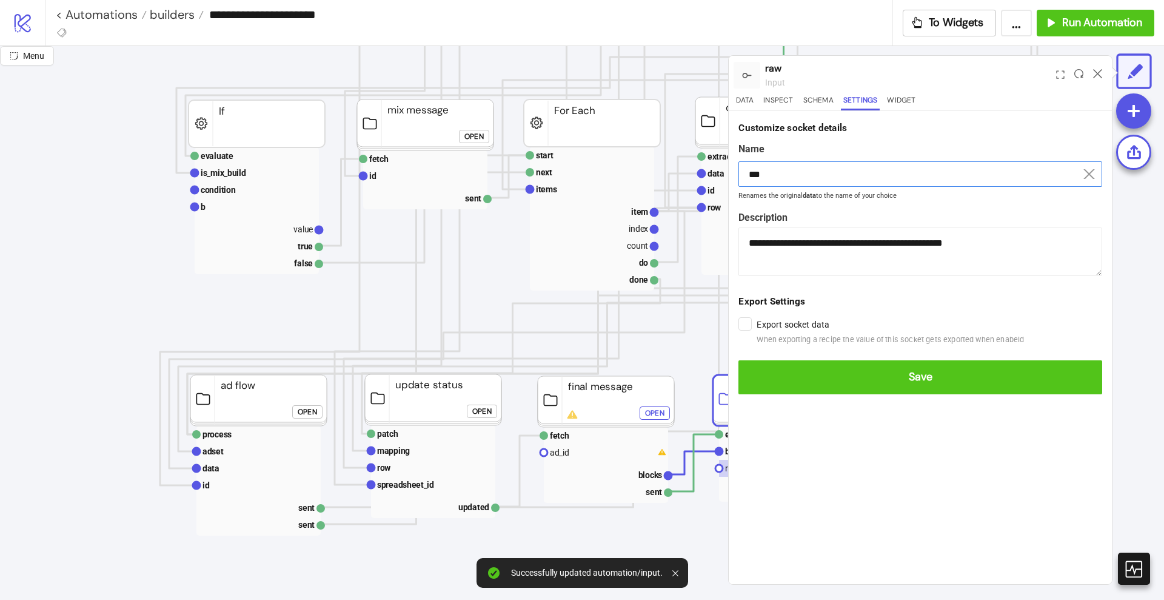
type input "***"
click at [739, 360] on button "Save" at bounding box center [921, 377] width 364 height 34
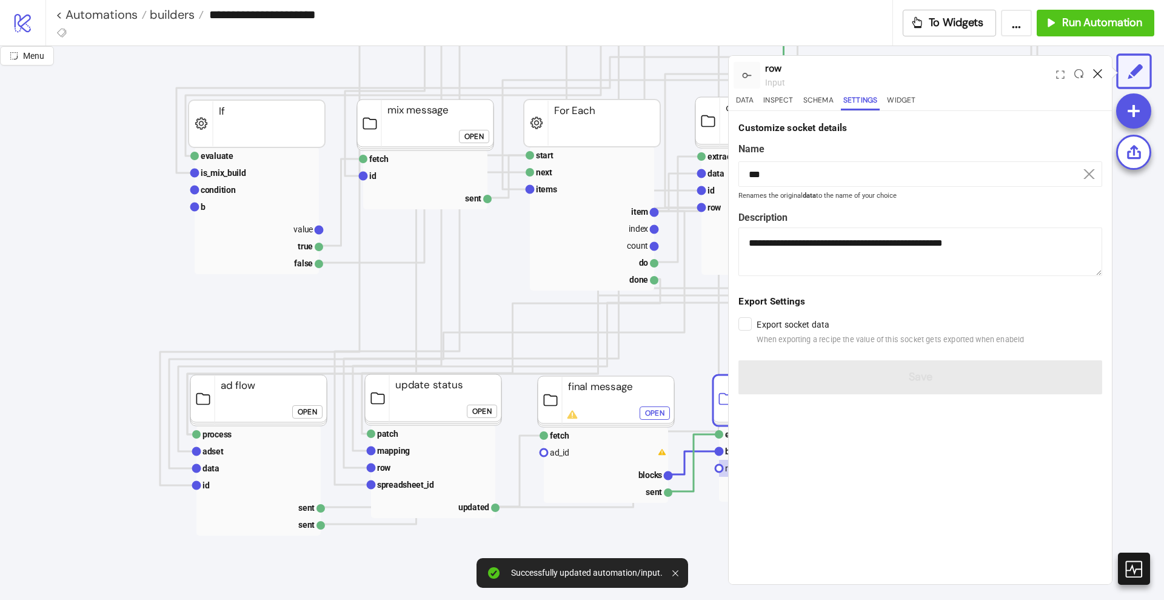
click at [1100, 75] on icon at bounding box center [1097, 73] width 9 height 9
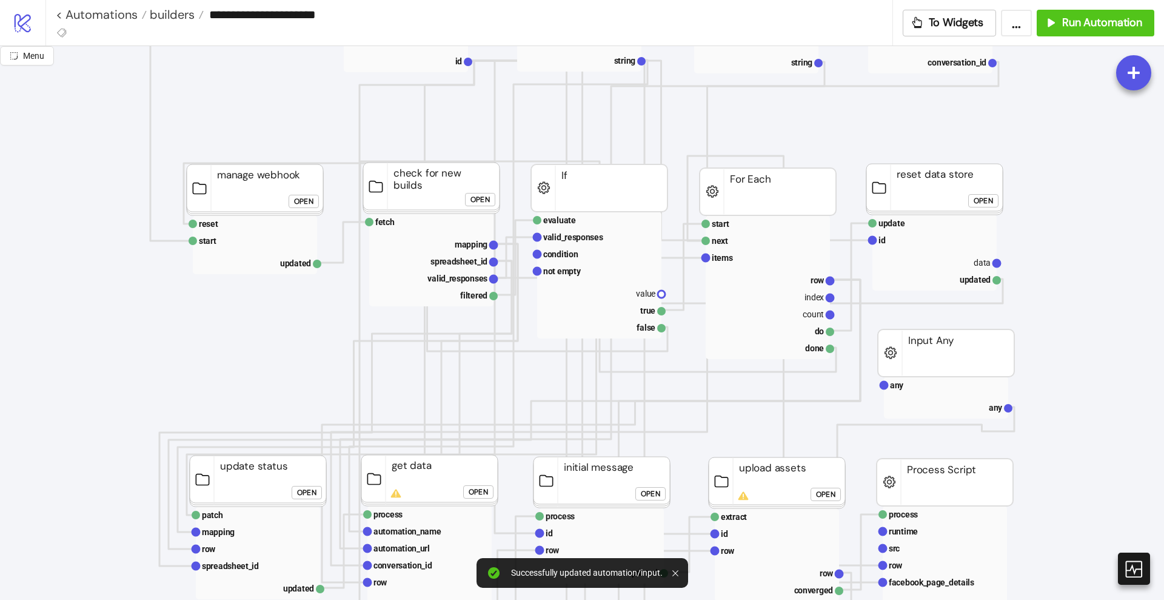
scroll to position [152, 0]
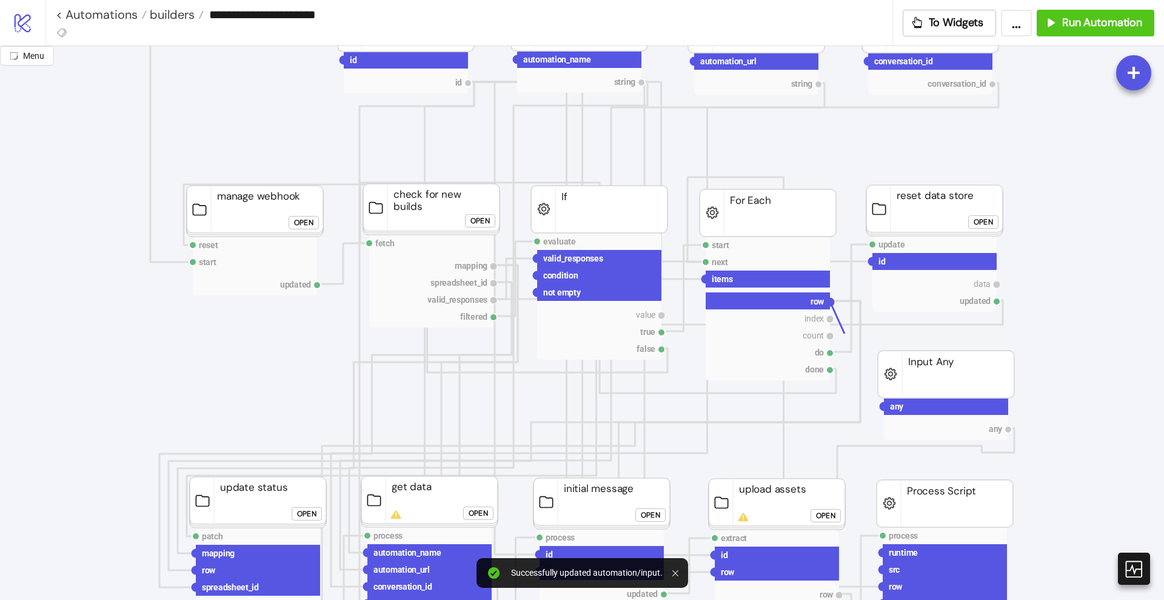
drag, startPoint x: 827, startPoint y: 303, endPoint x: 753, endPoint y: 384, distance: 109.9
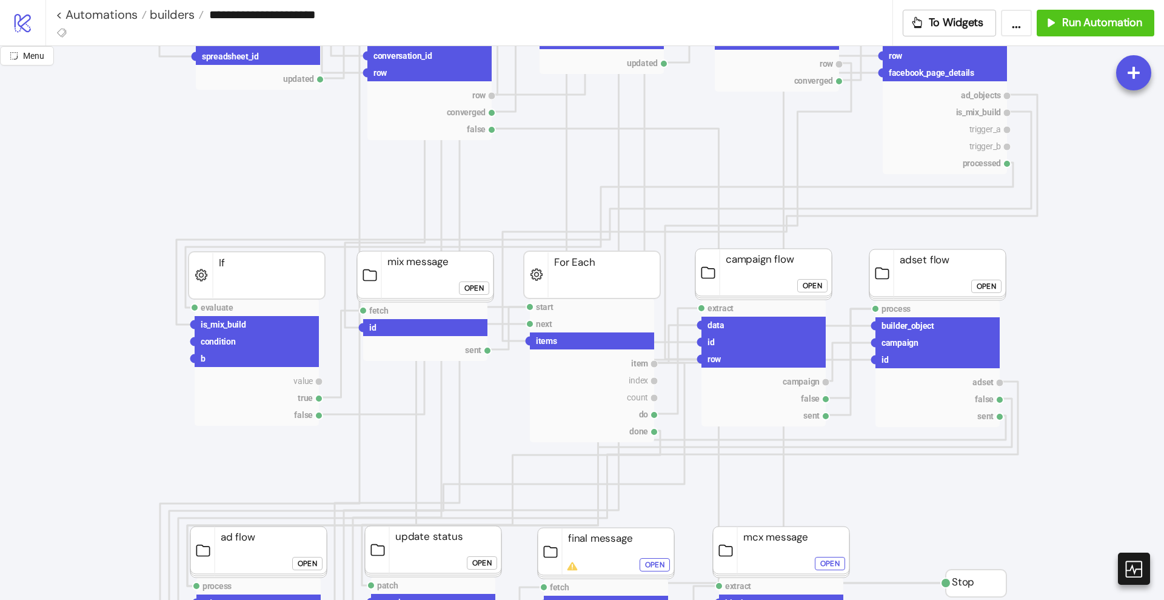
scroll to position [1061, 0]
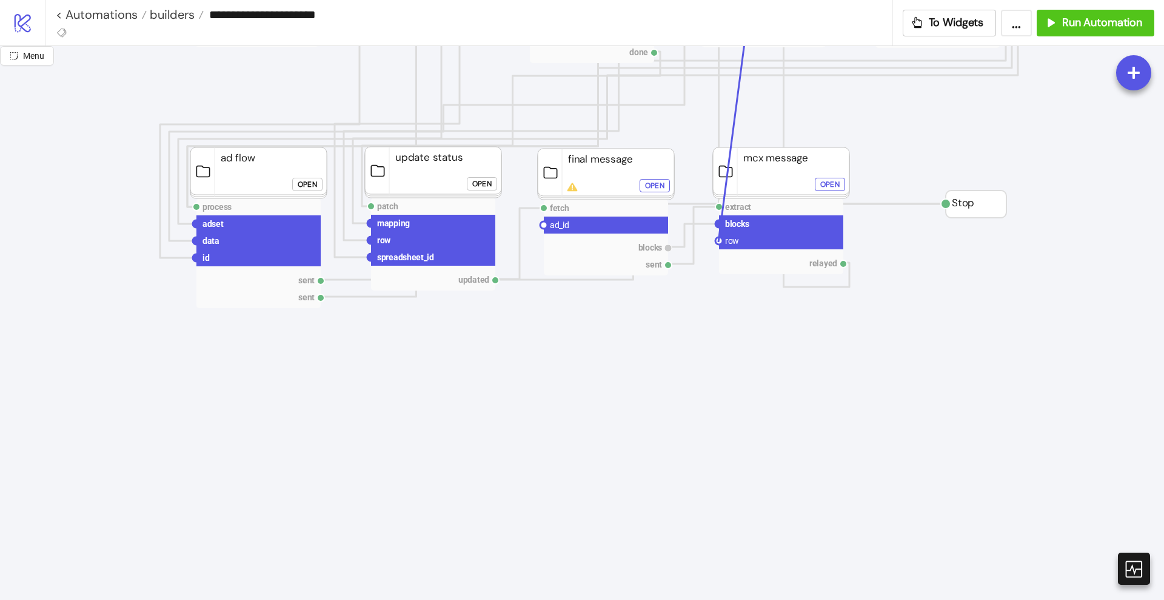
click at [719, 242] on circle at bounding box center [719, 240] width 7 height 7
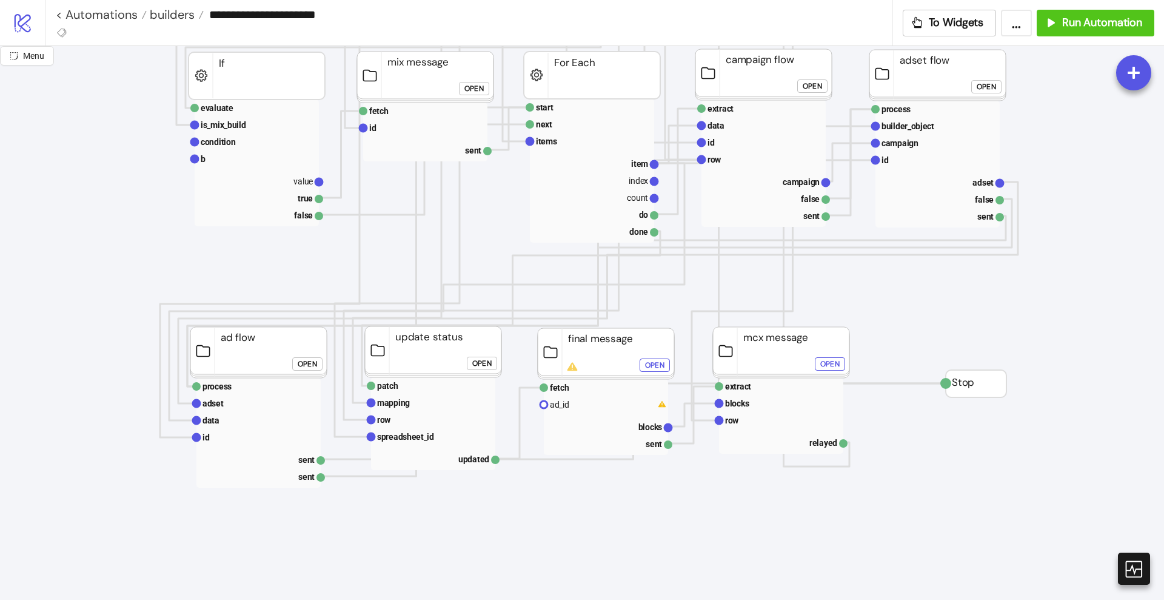
scroll to position [910, 0]
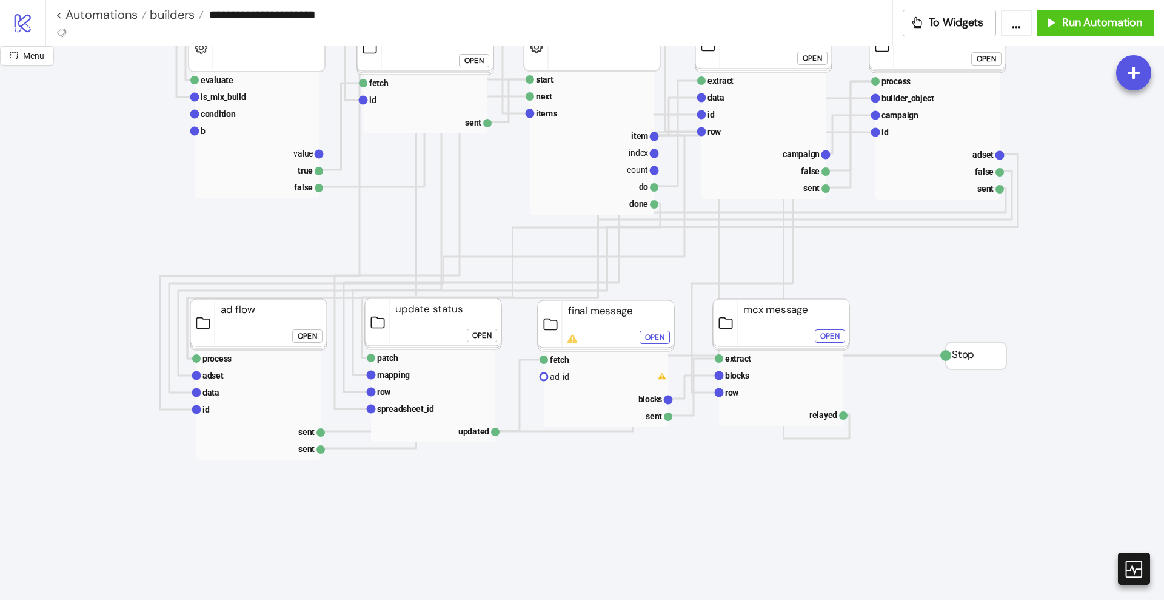
click at [309, 334] on div "Open" at bounding box center [307, 336] width 19 height 14
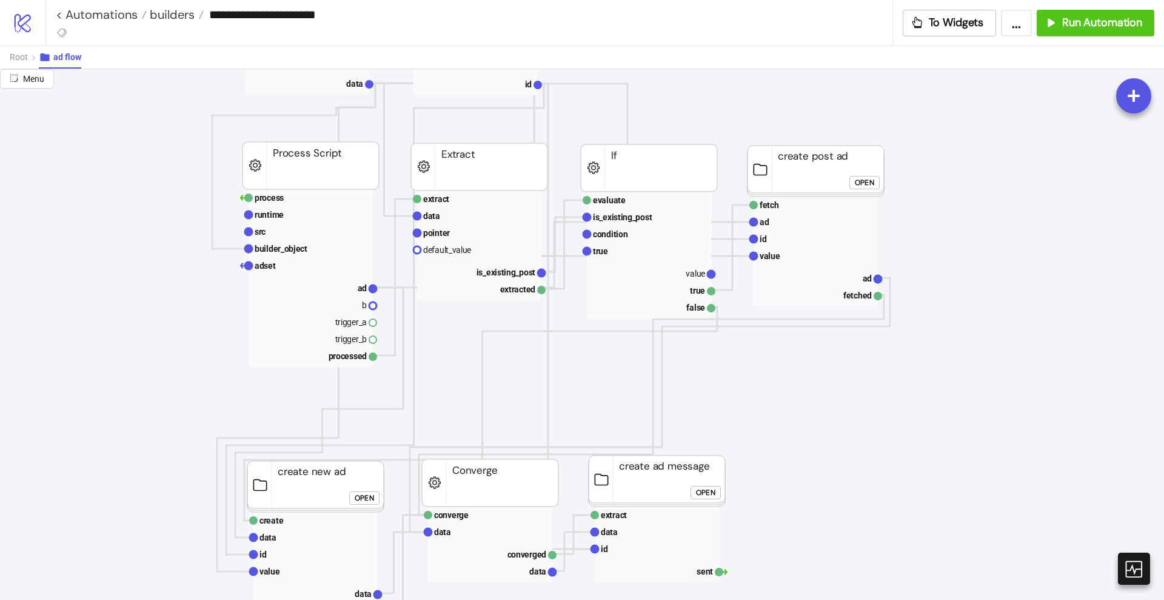
scroll to position [227, 152]
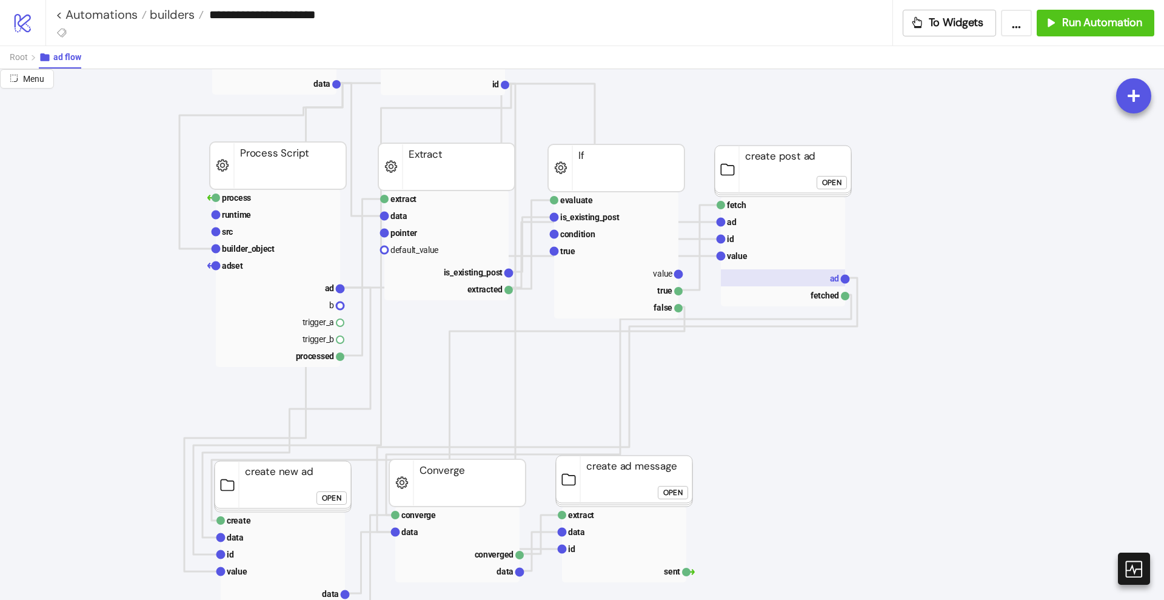
click at [793, 285] on rect at bounding box center [783, 277] width 124 height 17
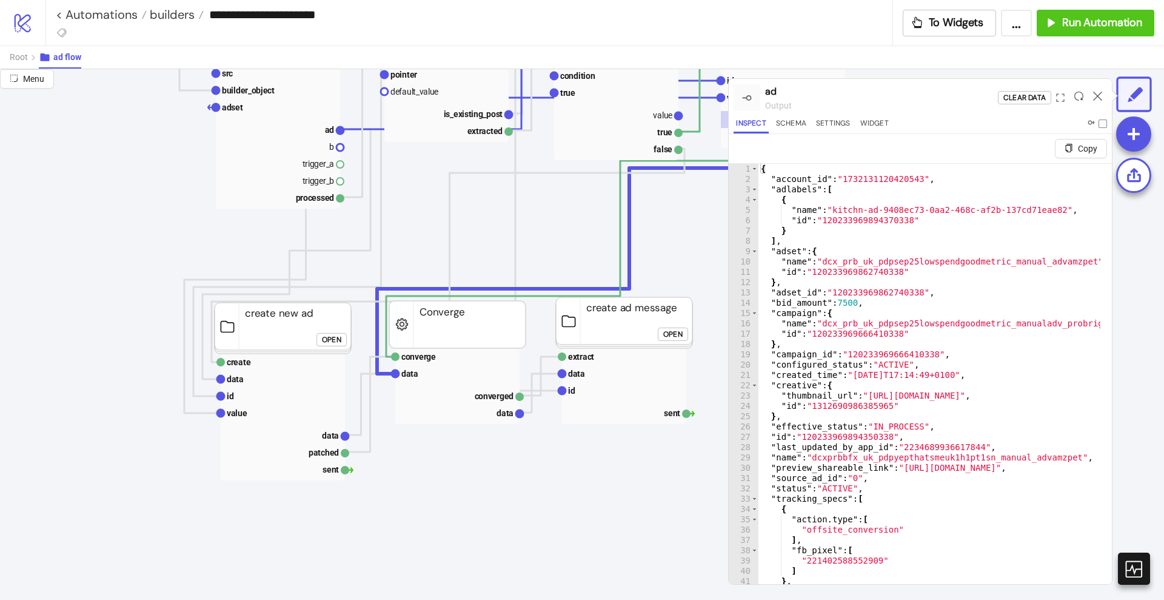
scroll to position [455, 152]
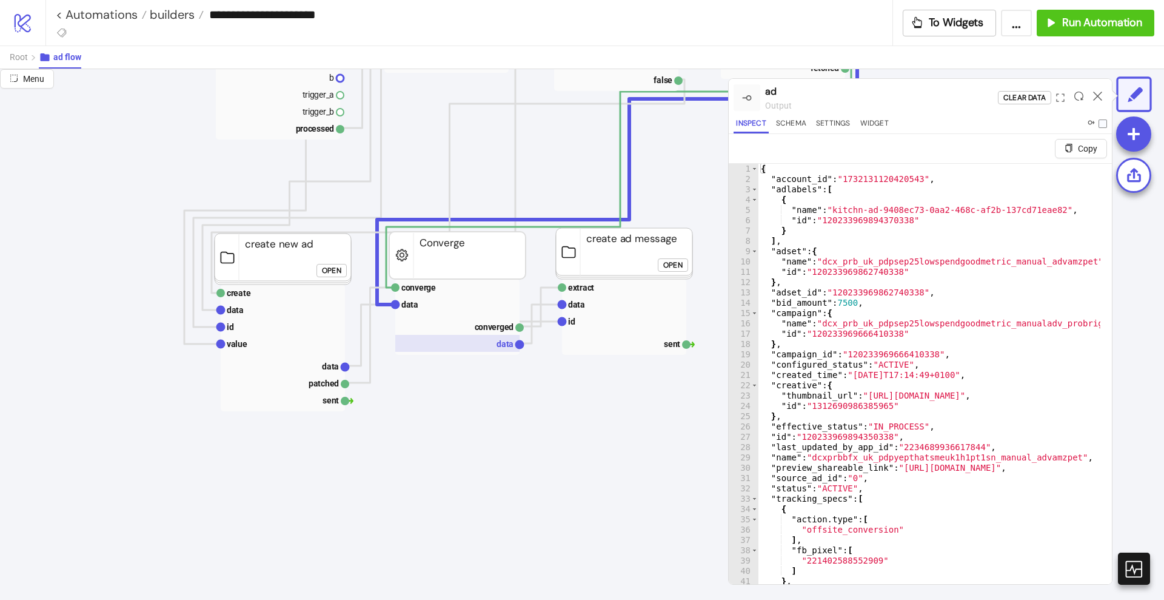
click at [505, 347] on text "data" at bounding box center [505, 344] width 17 height 10
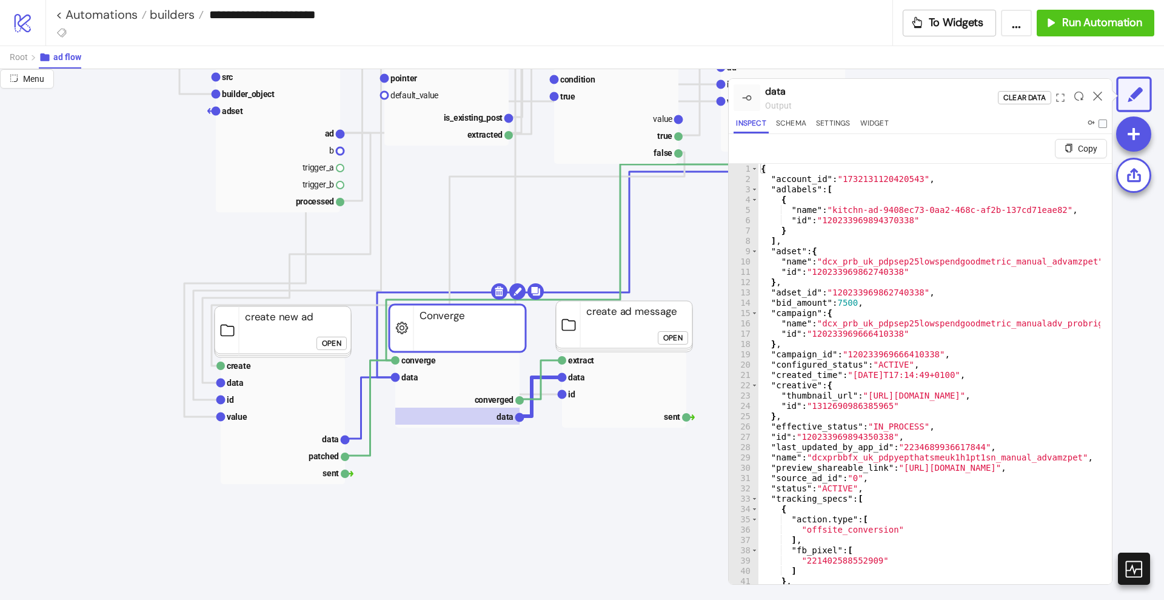
scroll to position [379, 152]
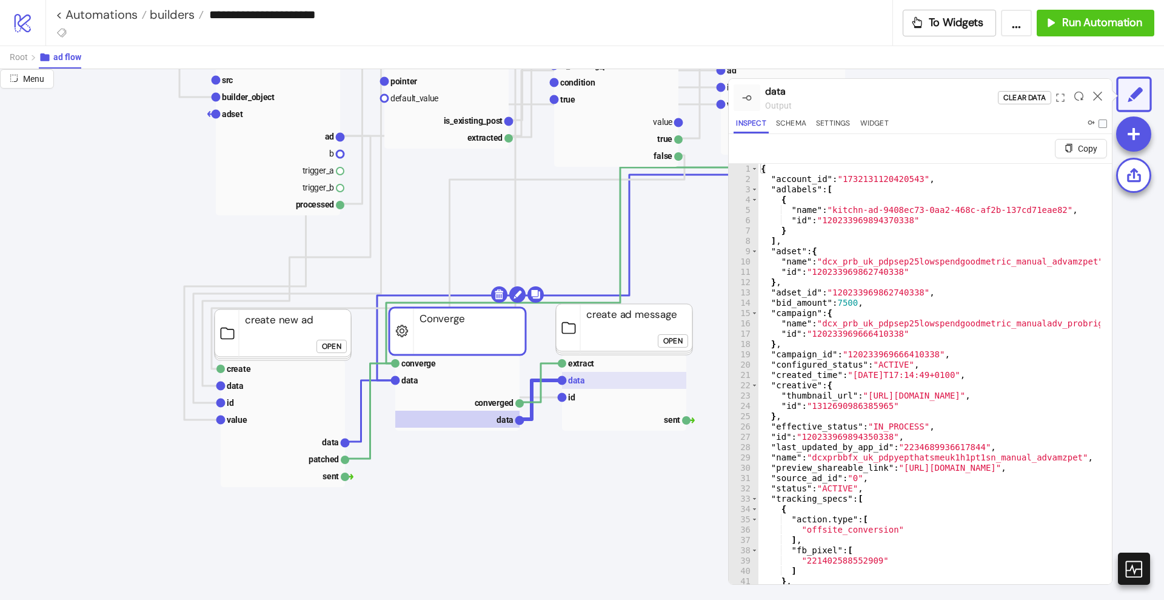
click at [620, 372] on rect at bounding box center [624, 380] width 124 height 17
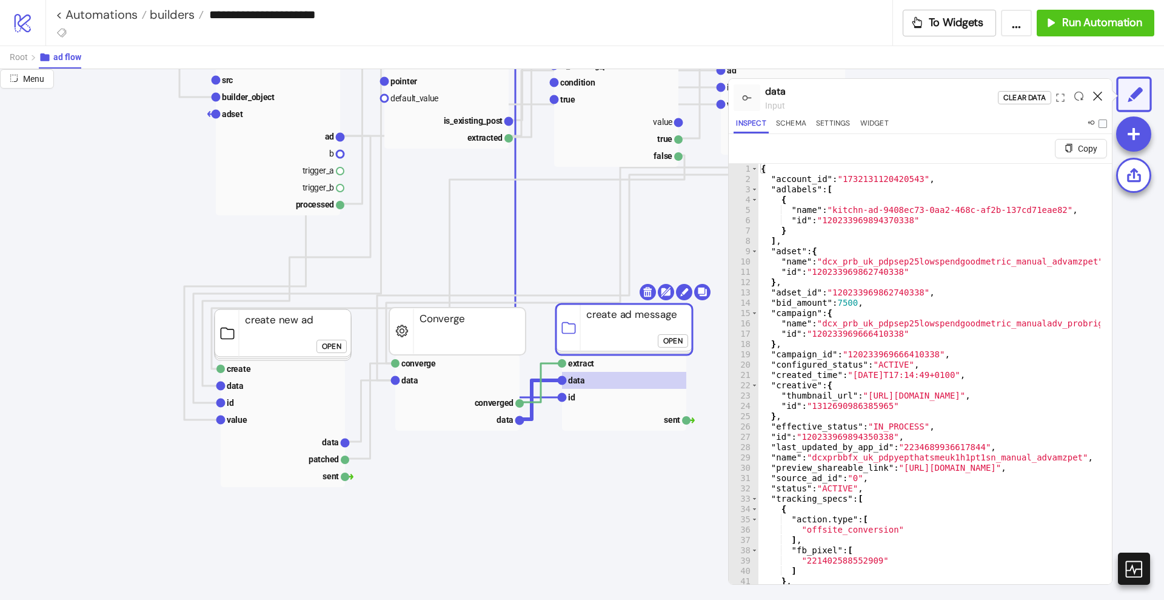
click at [1097, 95] on icon at bounding box center [1097, 96] width 9 height 9
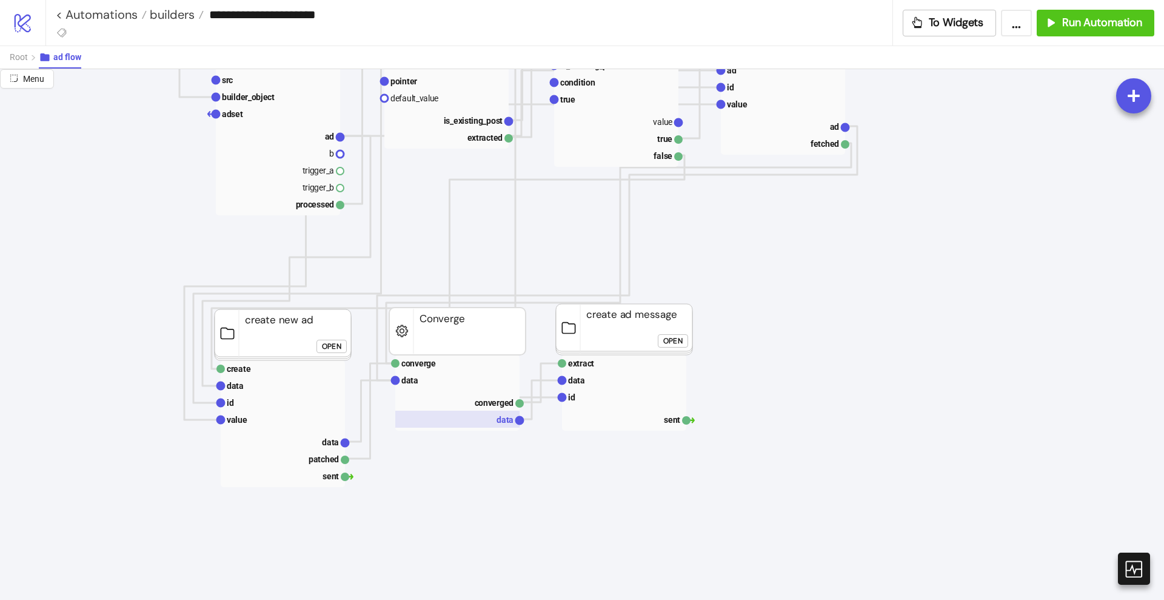
click at [508, 421] on text "data" at bounding box center [505, 420] width 17 height 10
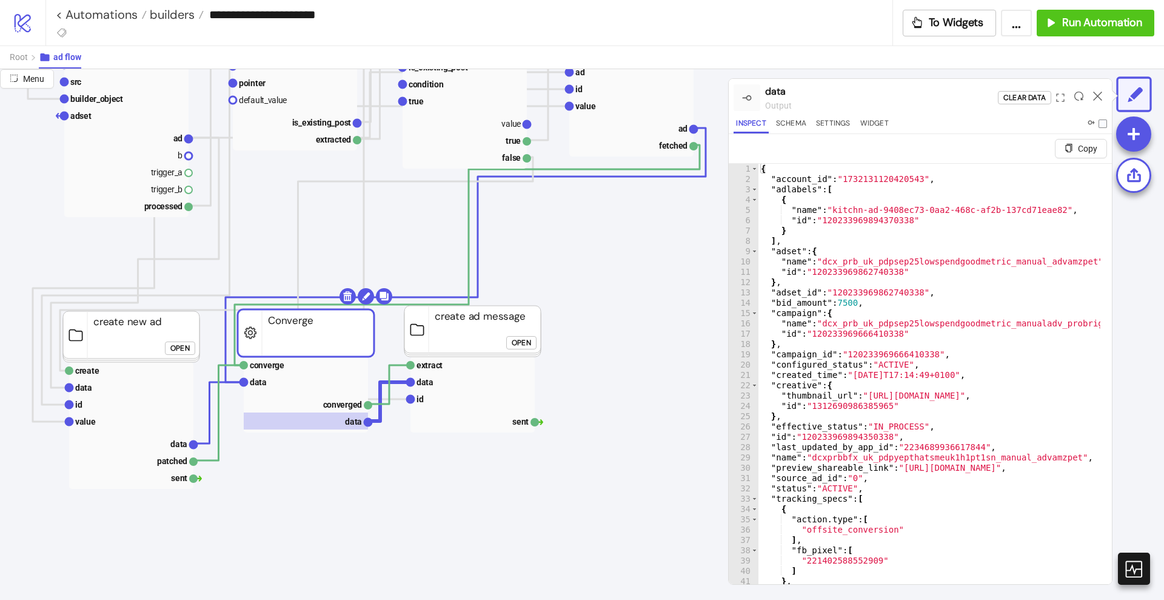
scroll to position [379, 303]
click at [1103, 124] on span at bounding box center [1103, 123] width 8 height 8
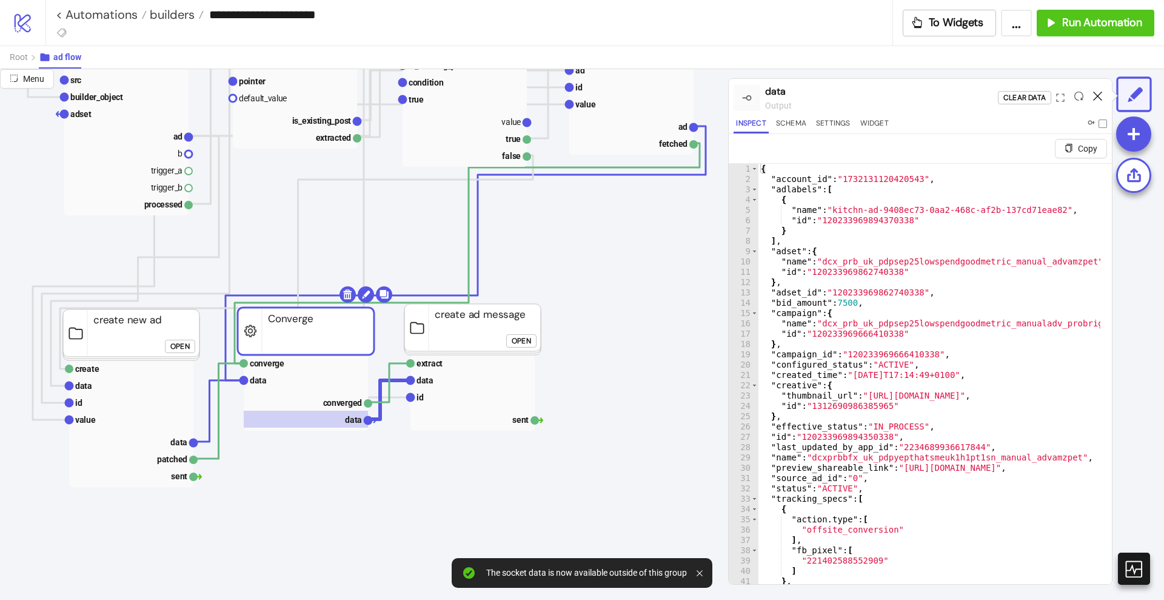
click at [1099, 92] on icon at bounding box center [1097, 96] width 9 height 9
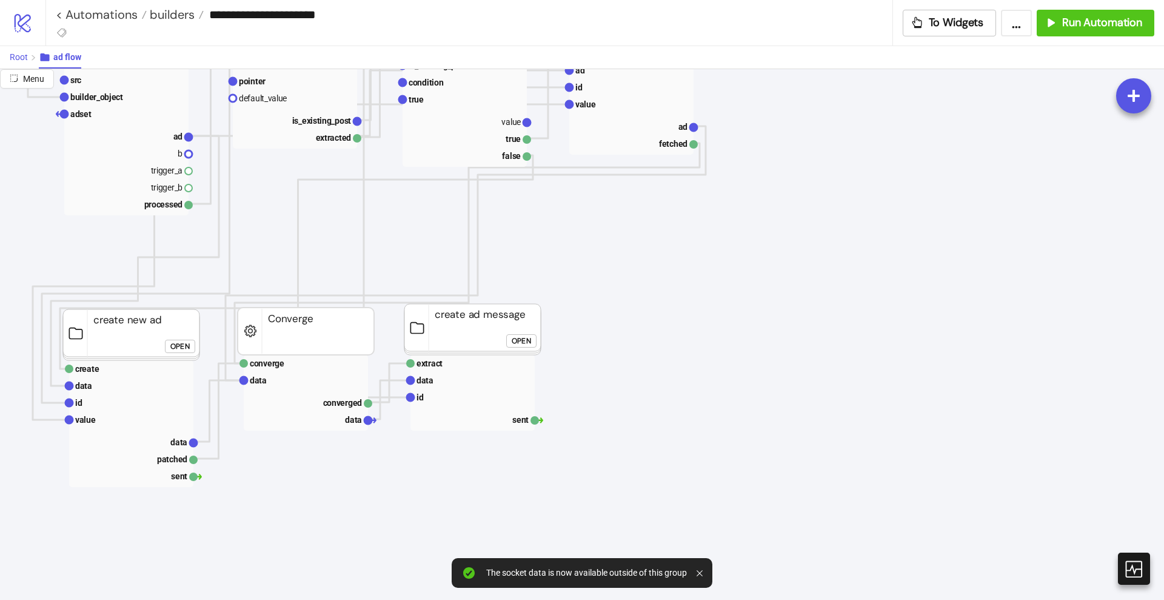
click at [15, 59] on span "Root" at bounding box center [19, 57] width 18 height 10
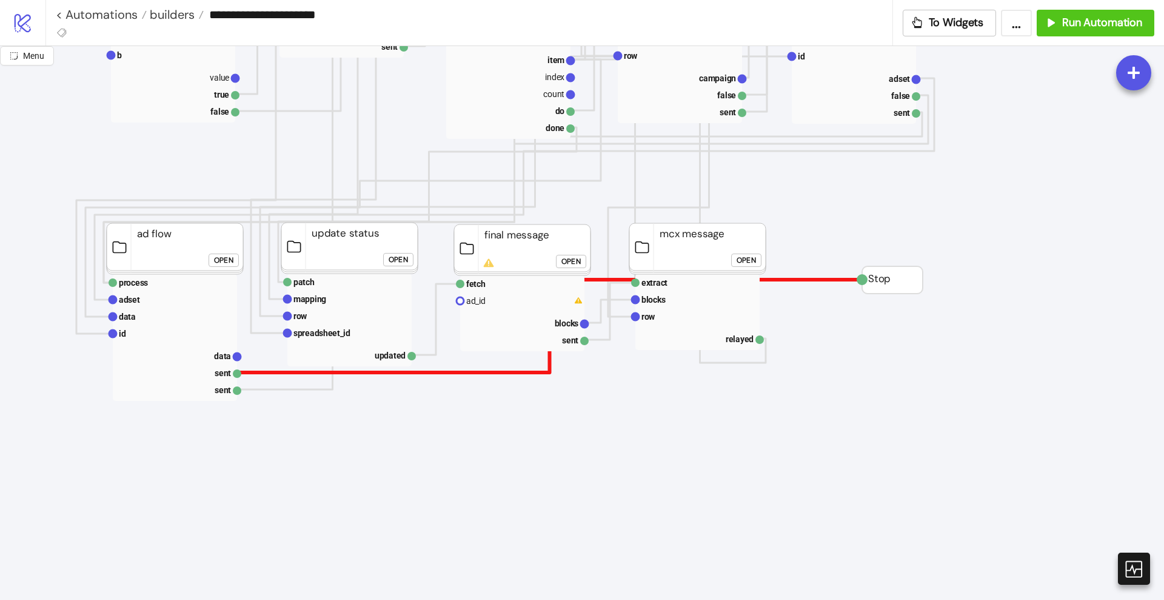
scroll to position [985, 76]
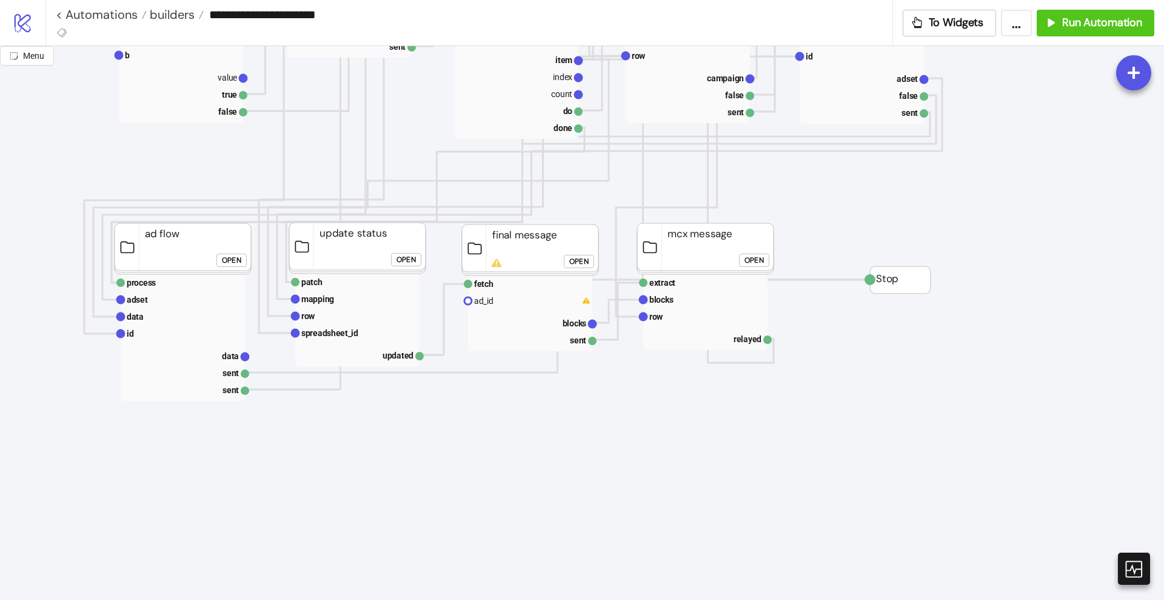
click at [583, 260] on div "Open" at bounding box center [578, 262] width 19 height 14
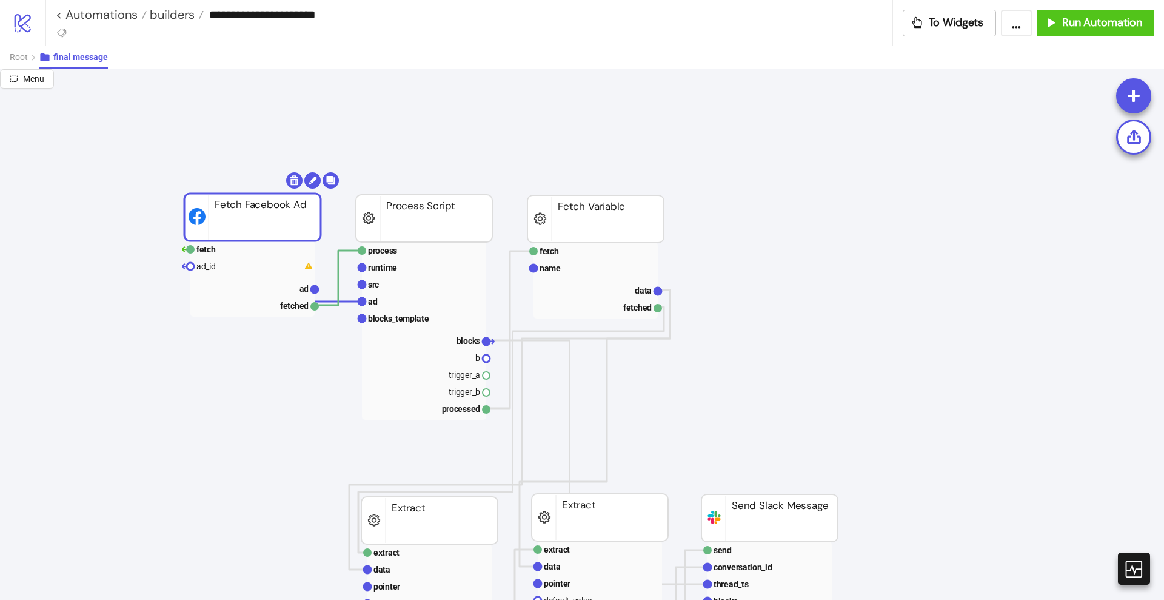
scroll to position [0, 0]
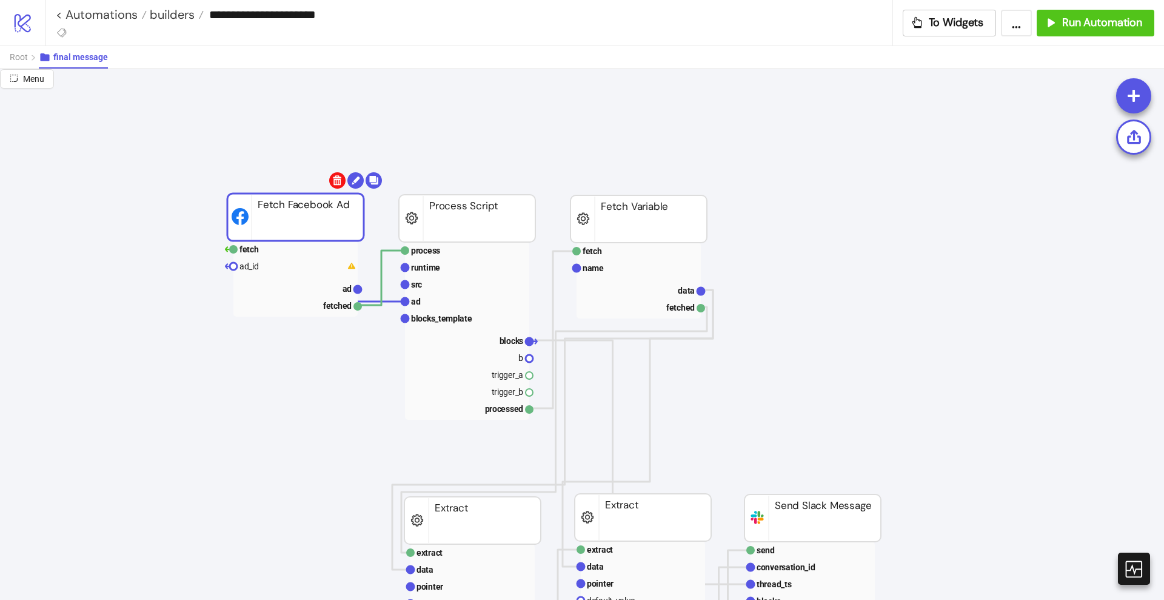
click at [337, 183] on body "**********" at bounding box center [582, 300] width 1164 height 600
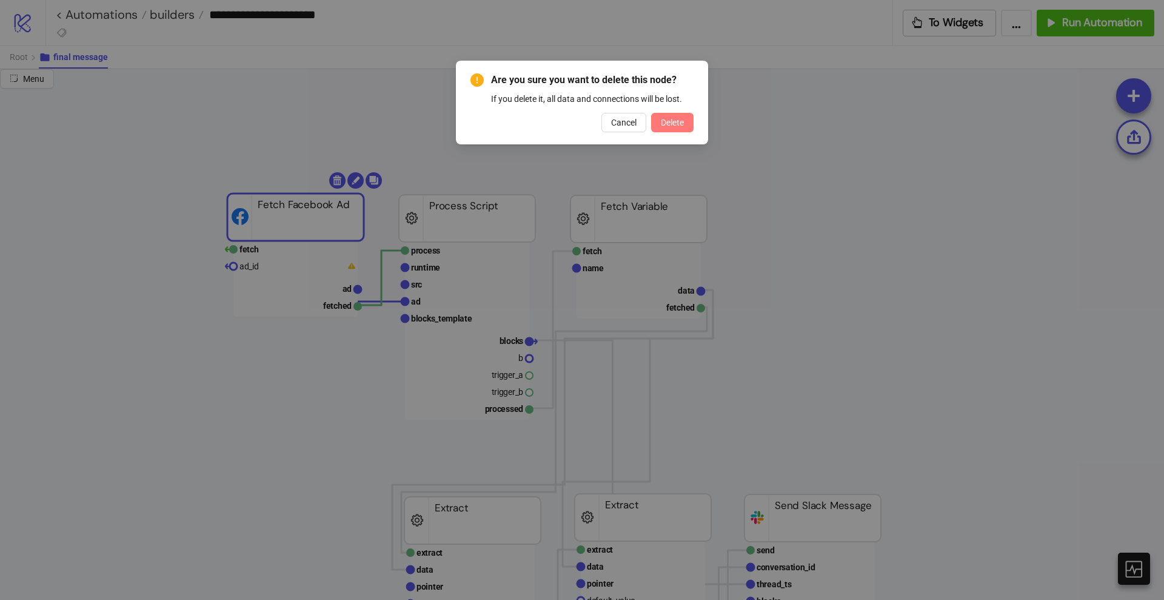
click at [671, 127] on span "Delete" at bounding box center [672, 123] width 23 height 10
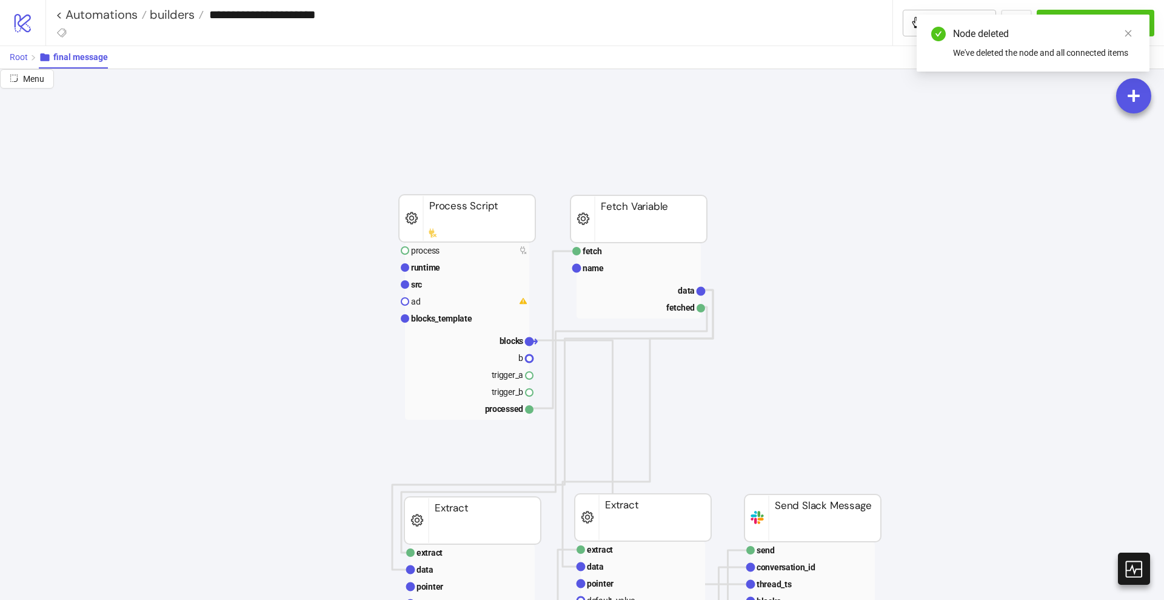
click at [22, 59] on span "Root" at bounding box center [19, 57] width 18 height 10
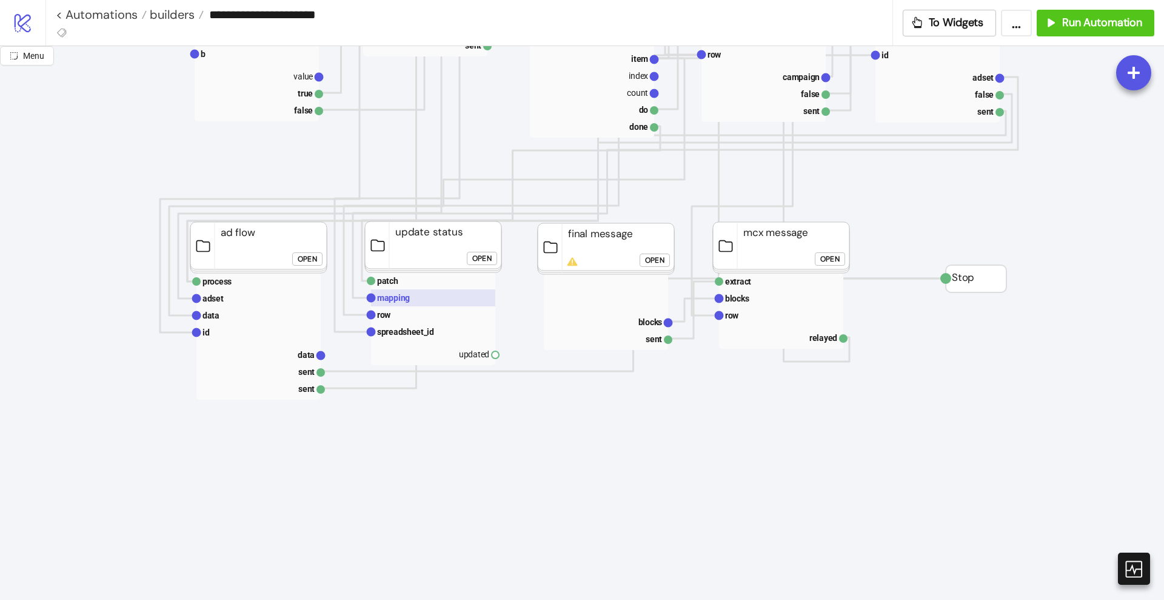
scroll to position [985, 0]
click at [657, 261] on div "Open" at bounding box center [654, 262] width 19 height 14
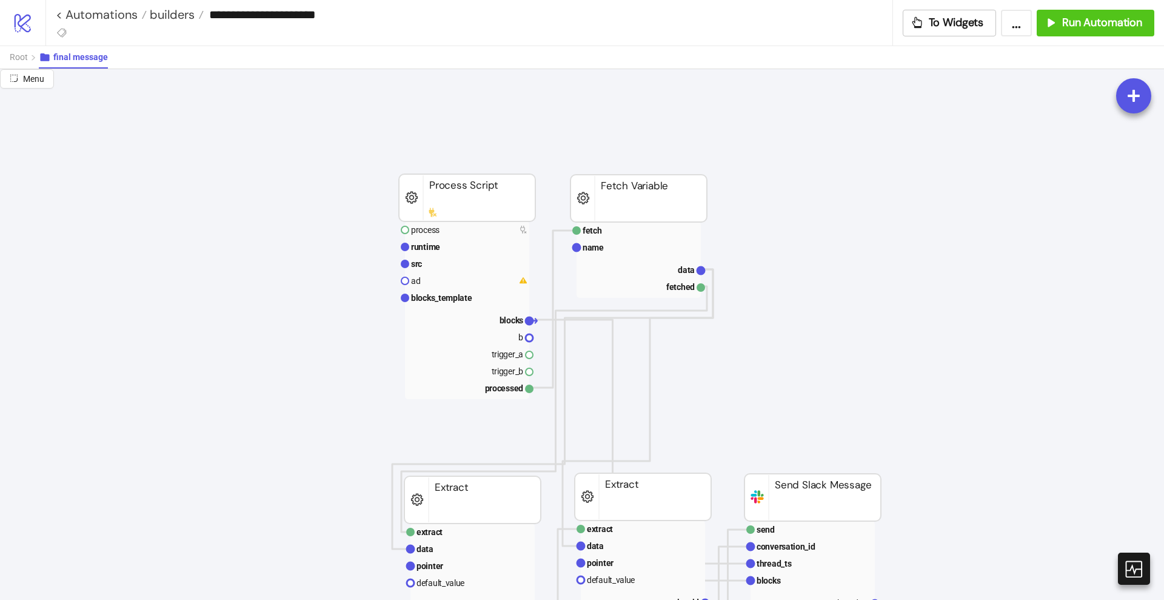
scroll to position [0, 0]
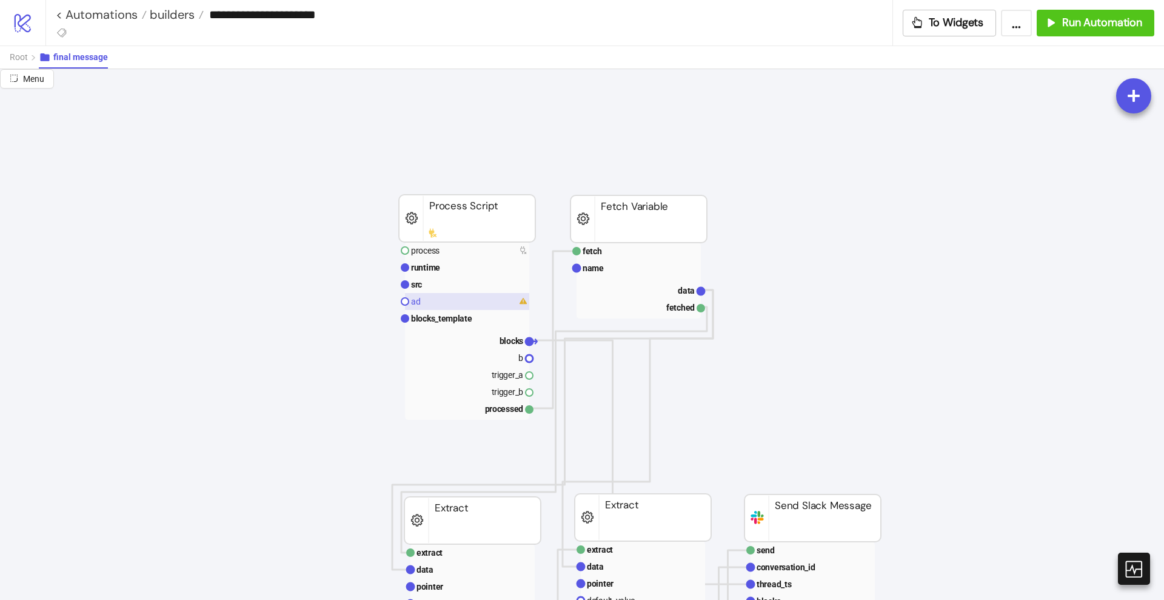
click at [447, 298] on rect at bounding box center [467, 301] width 124 height 17
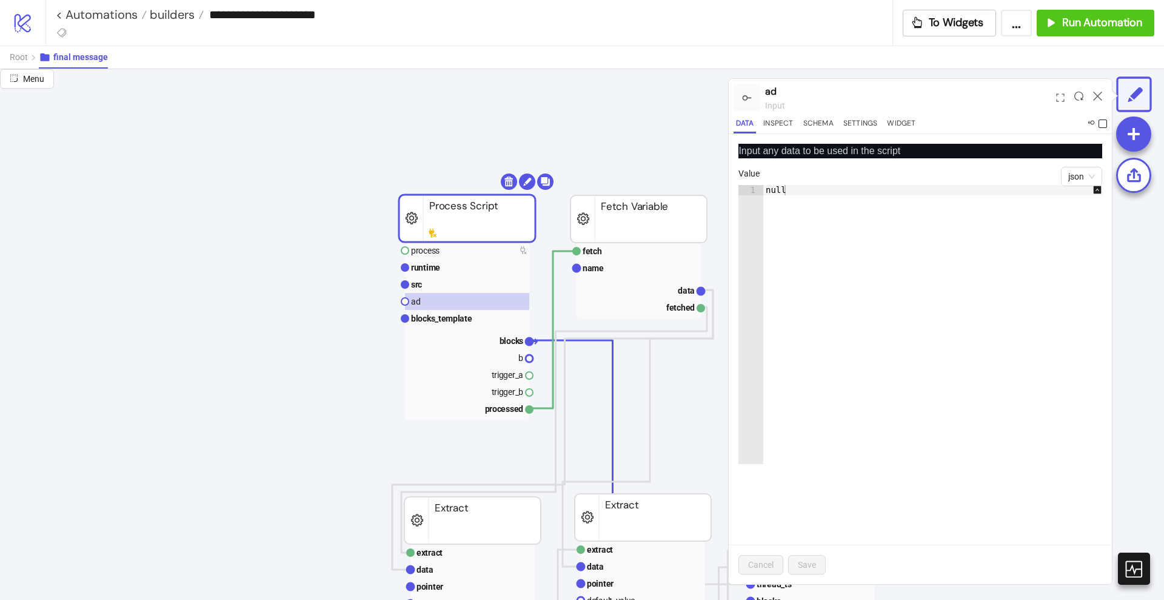
click at [1104, 124] on span at bounding box center [1103, 123] width 8 height 8
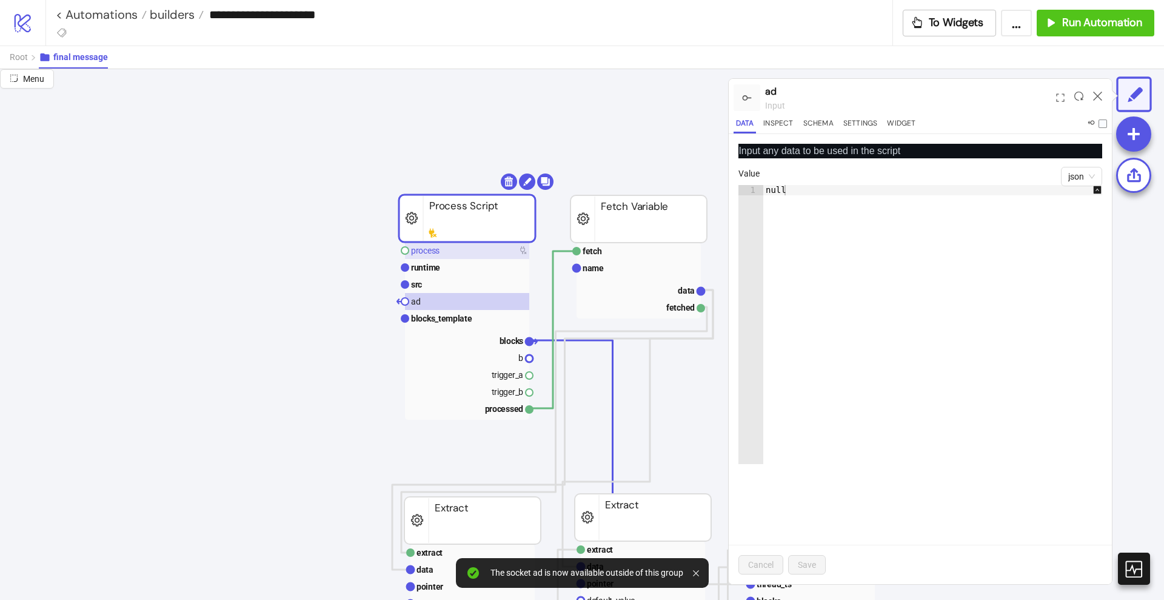
click at [495, 250] on rect at bounding box center [467, 250] width 124 height 17
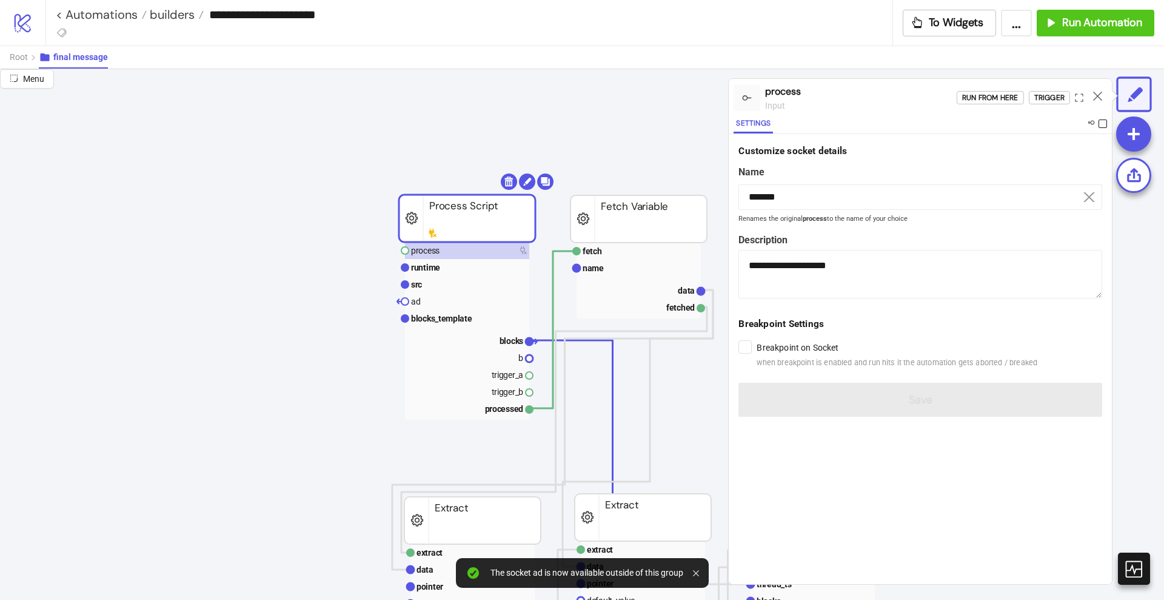
click at [1104, 123] on span at bounding box center [1103, 123] width 8 height 8
click at [1098, 97] on icon at bounding box center [1097, 96] width 9 height 9
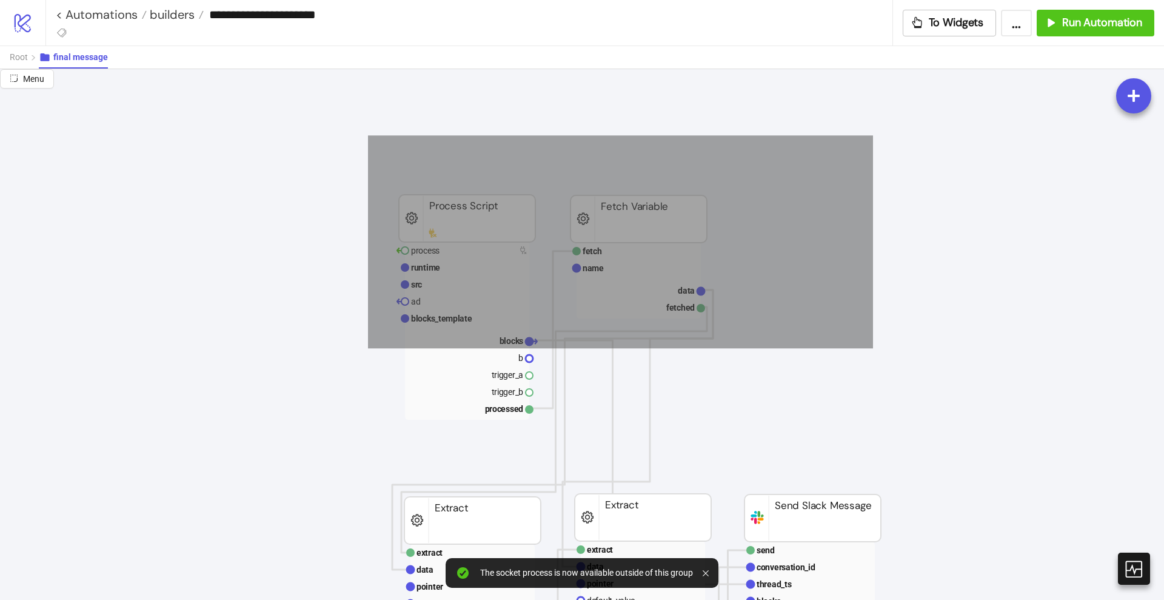
drag, startPoint x: 368, startPoint y: 136, endPoint x: 835, endPoint y: 331, distance: 505.9
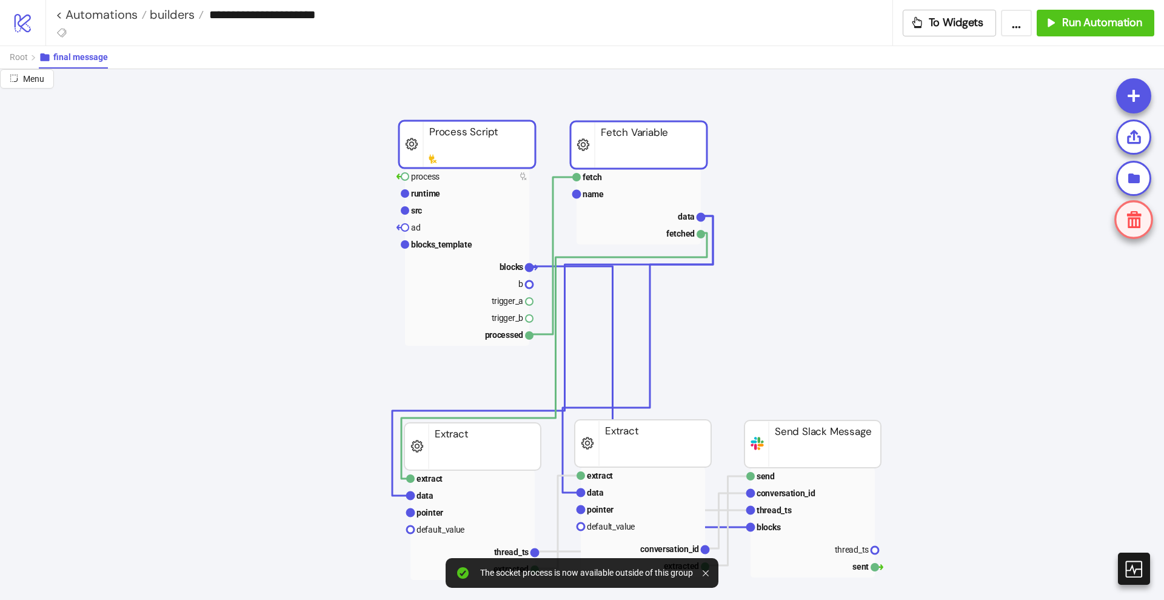
scroll to position [76, 0]
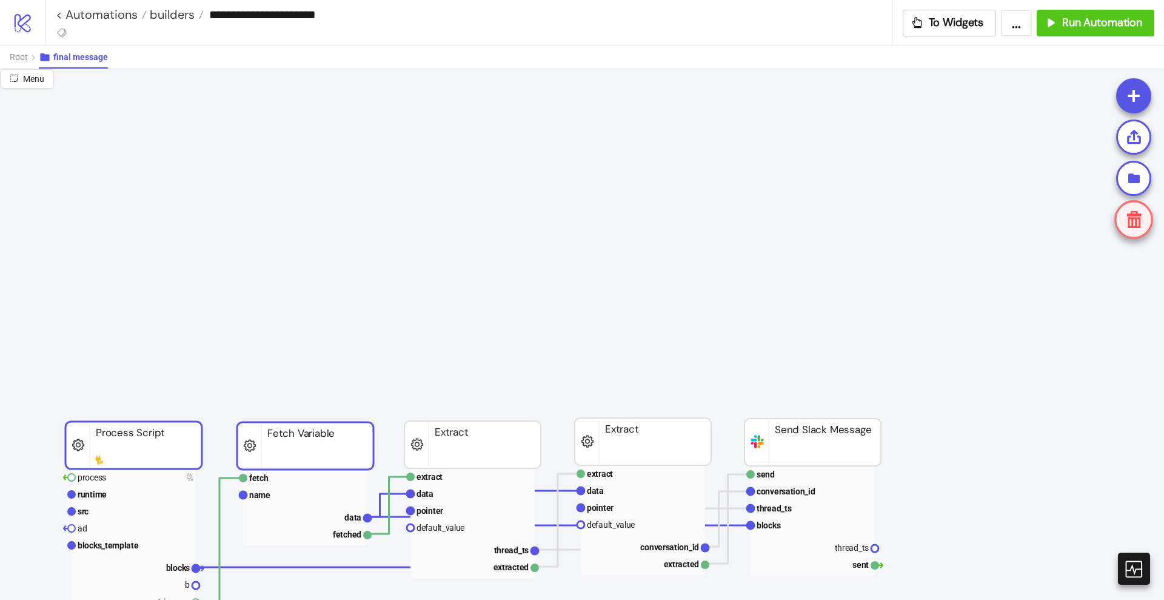
drag, startPoint x: 629, startPoint y: 164, endPoint x: 326, endPoint y: 455, distance: 420.8
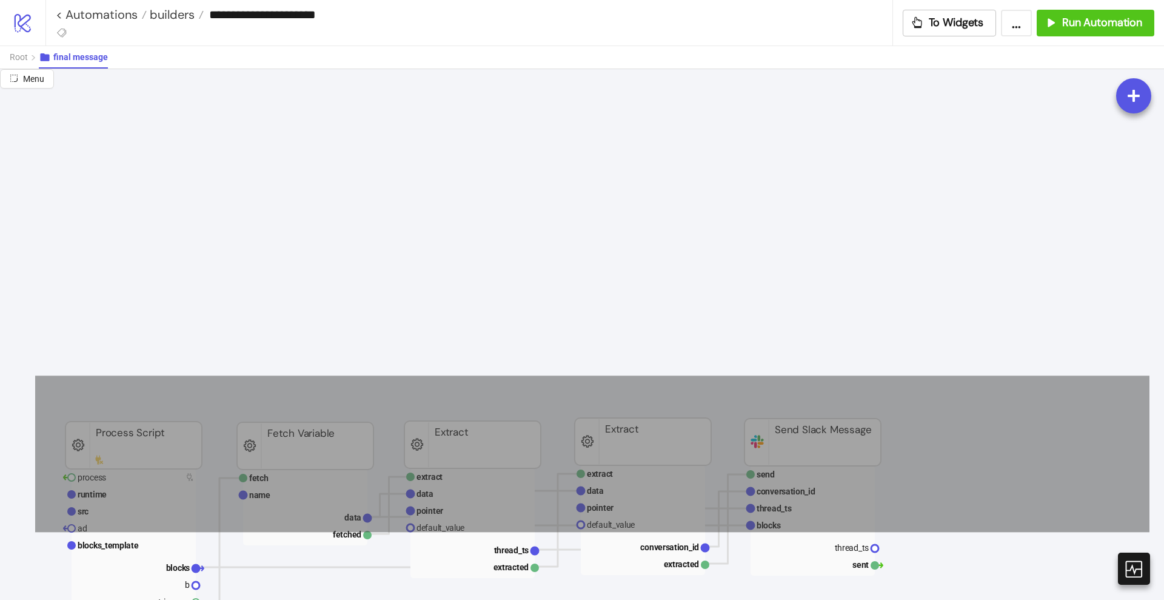
drag, startPoint x: 35, startPoint y: 375, endPoint x: 1056, endPoint y: 508, distance: 1029.9
click at [1153, 531] on div "send conversation_id thread_ts blocks thread_ts sent platform/slack Send Slack …" at bounding box center [582, 334] width 1164 height 531
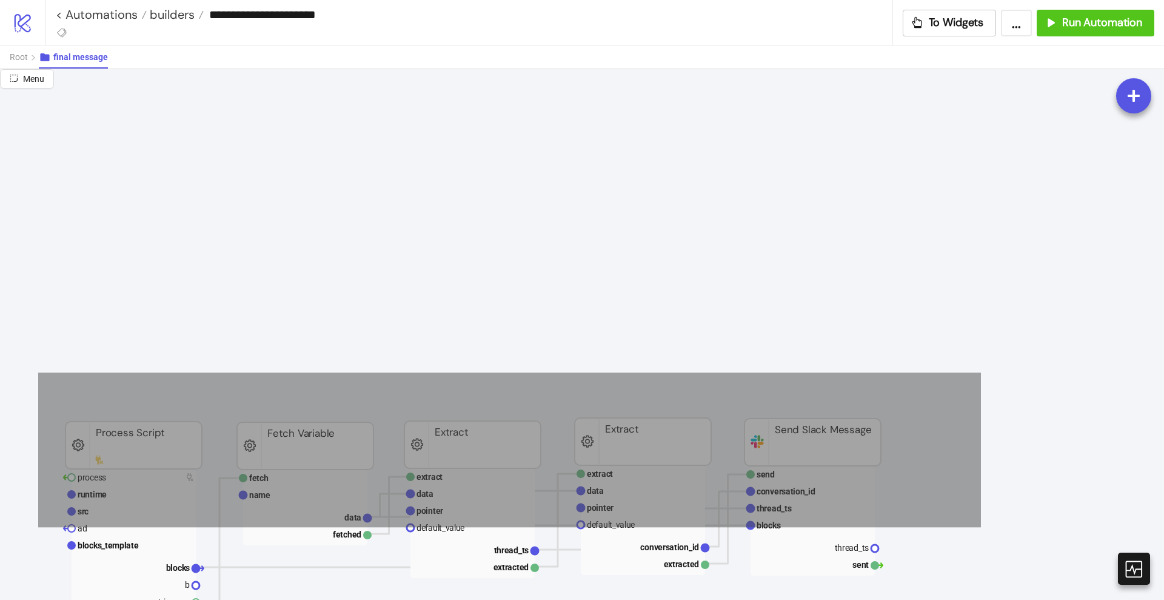
drag, startPoint x: 38, startPoint y: 372, endPoint x: 979, endPoint y: 527, distance: 953.2
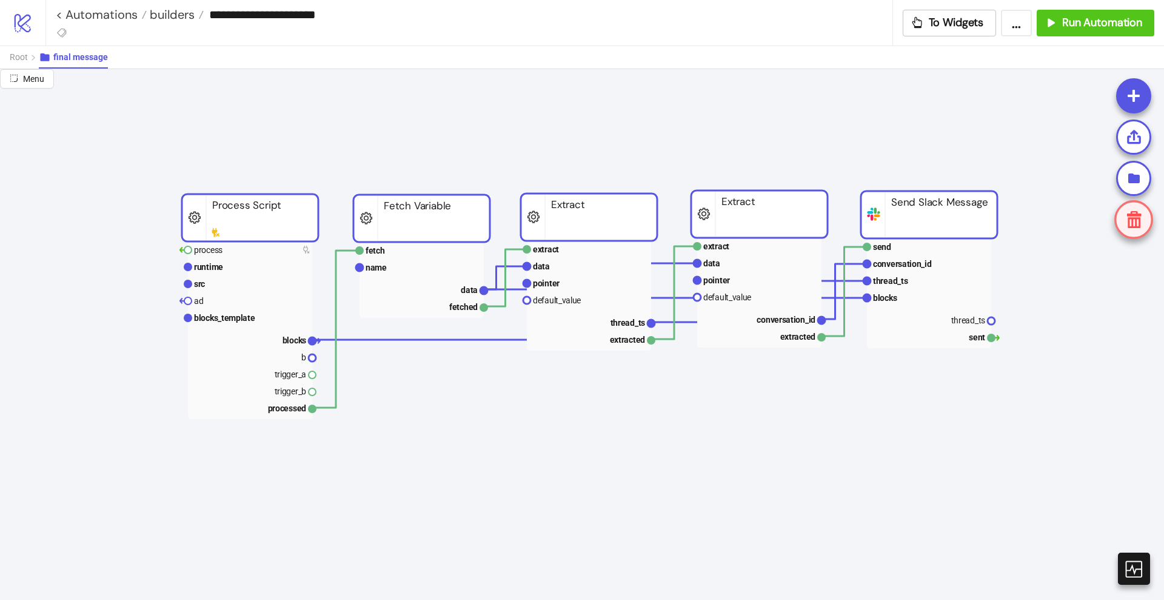
drag, startPoint x: 865, startPoint y: 446, endPoint x: 984, endPoint y: 224, distance: 251.0
click at [984, 224] on rect at bounding box center [929, 214] width 136 height 47
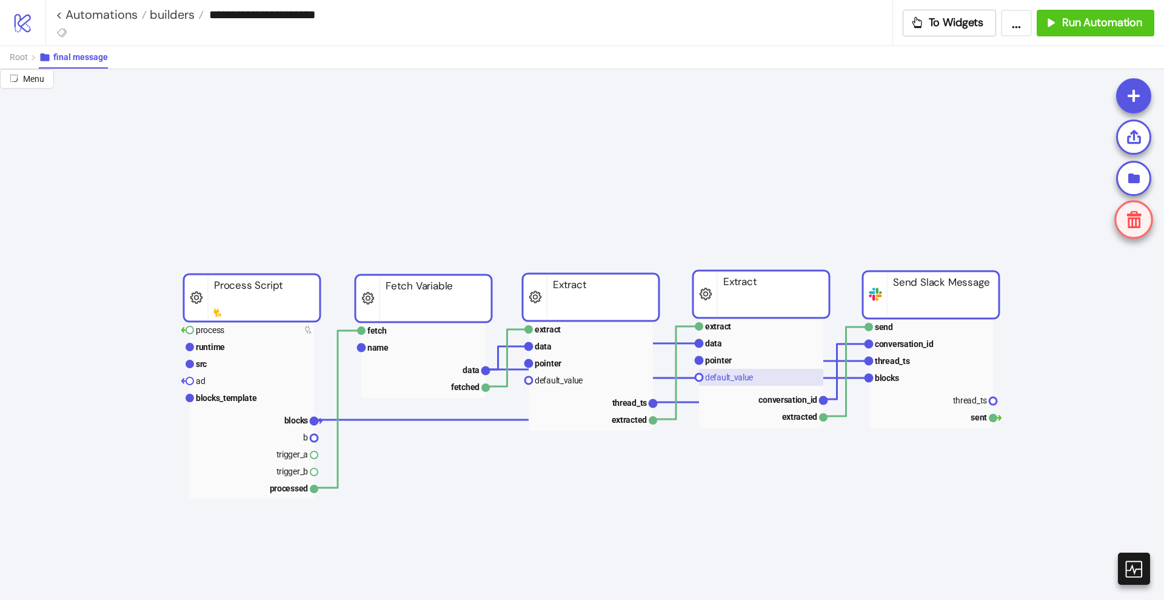
scroll to position [0, 0]
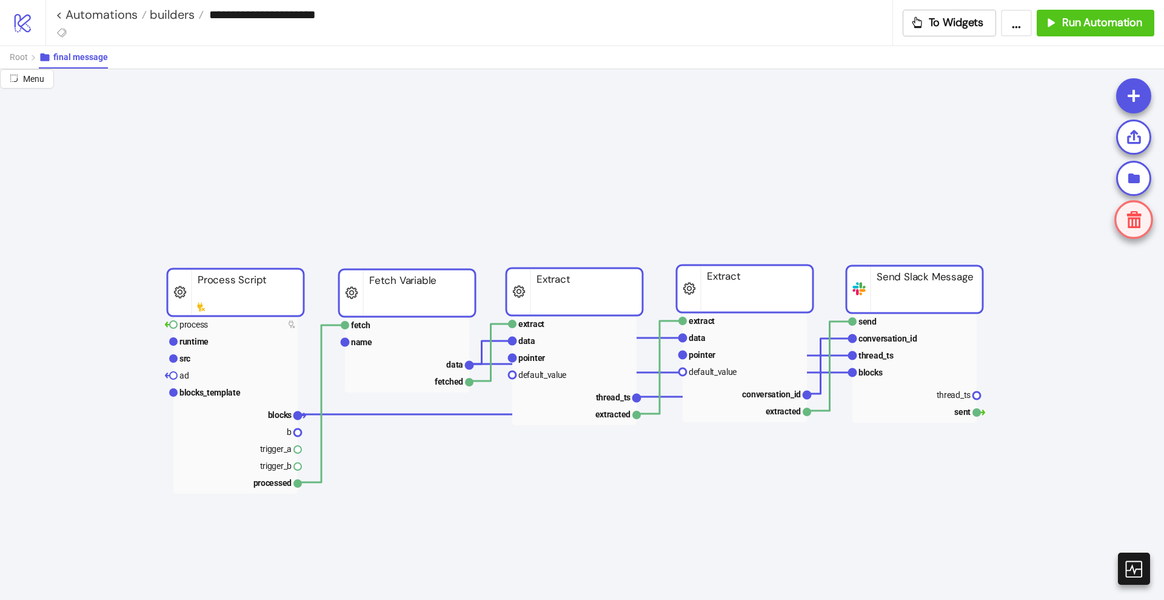
drag, startPoint x: 571, startPoint y: 298, endPoint x: 559, endPoint y: 295, distance: 12.4
click at [559, 295] on rect at bounding box center [574, 291] width 136 height 47
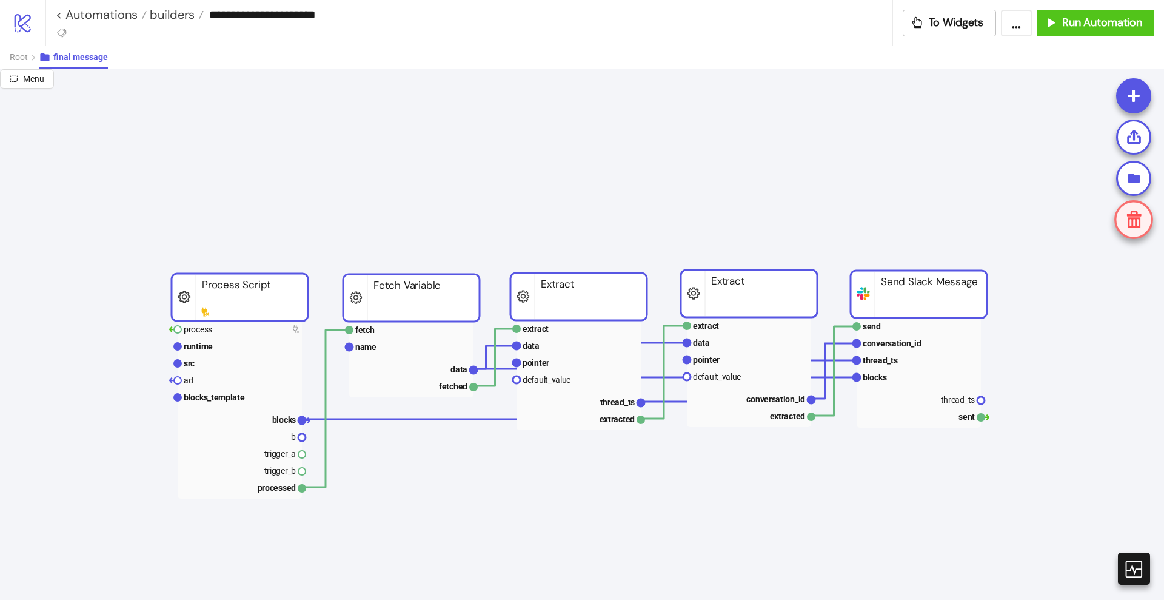
drag, startPoint x: 539, startPoint y: 241, endPoint x: 525, endPoint y: 229, distance: 17.6
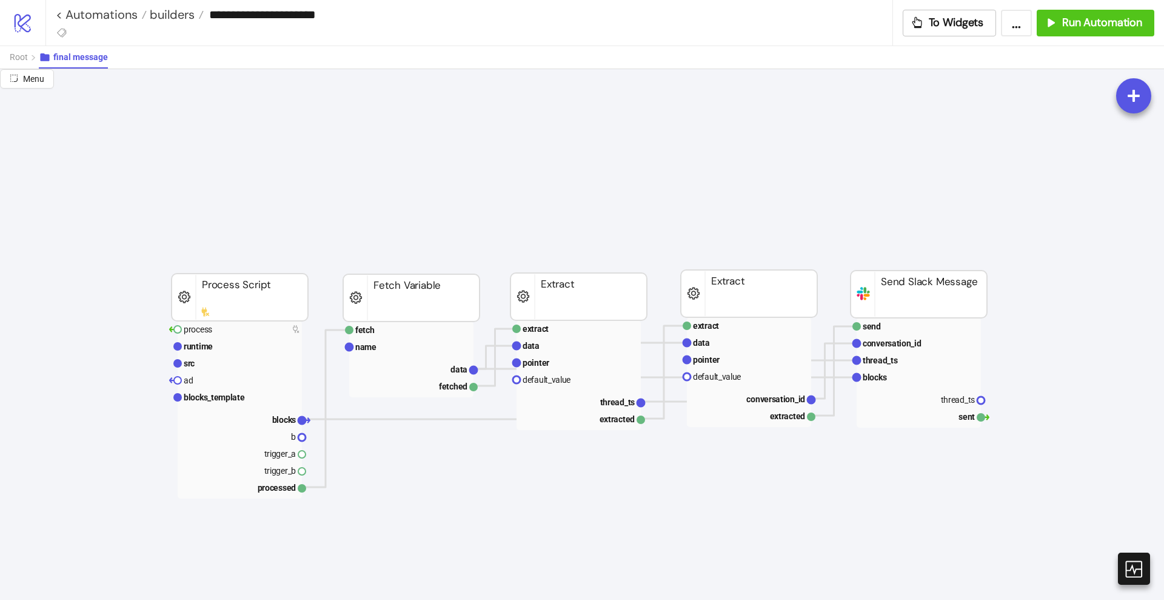
click at [8, 61] on div "Root final message" at bounding box center [582, 56] width 1164 height 23
click at [23, 57] on span "Root" at bounding box center [19, 57] width 18 height 10
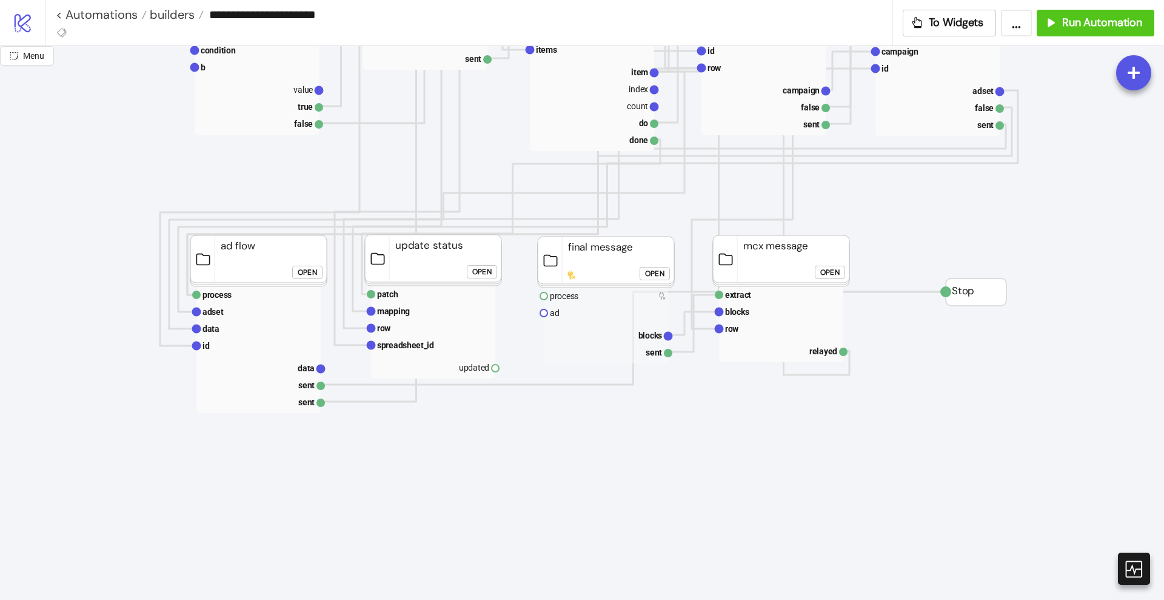
scroll to position [985, 0]
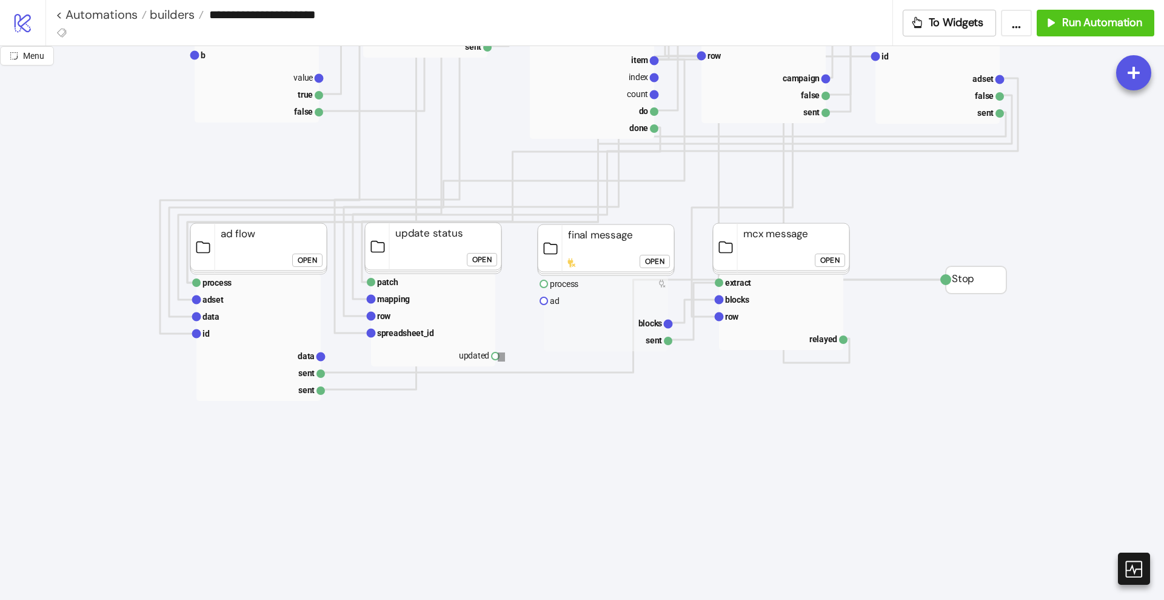
drag, startPoint x: 498, startPoint y: 352, endPoint x: 516, endPoint y: 377, distance: 30.3
drag, startPoint x: 498, startPoint y: 356, endPoint x: 519, endPoint y: 368, distance: 24.4
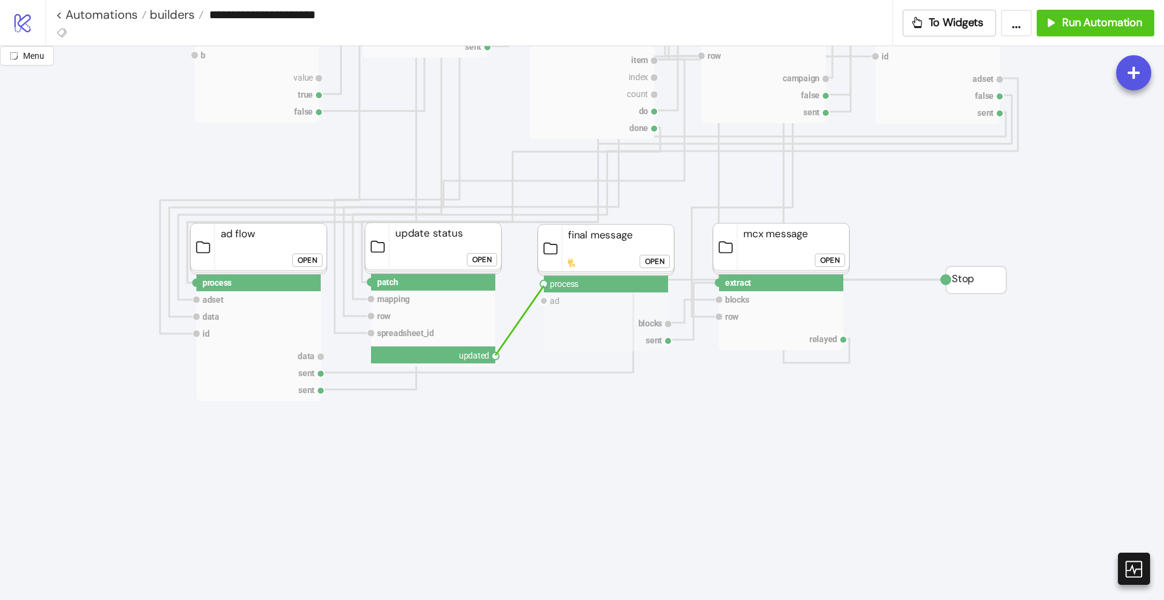
click at [544, 286] on circle at bounding box center [543, 283] width 7 height 7
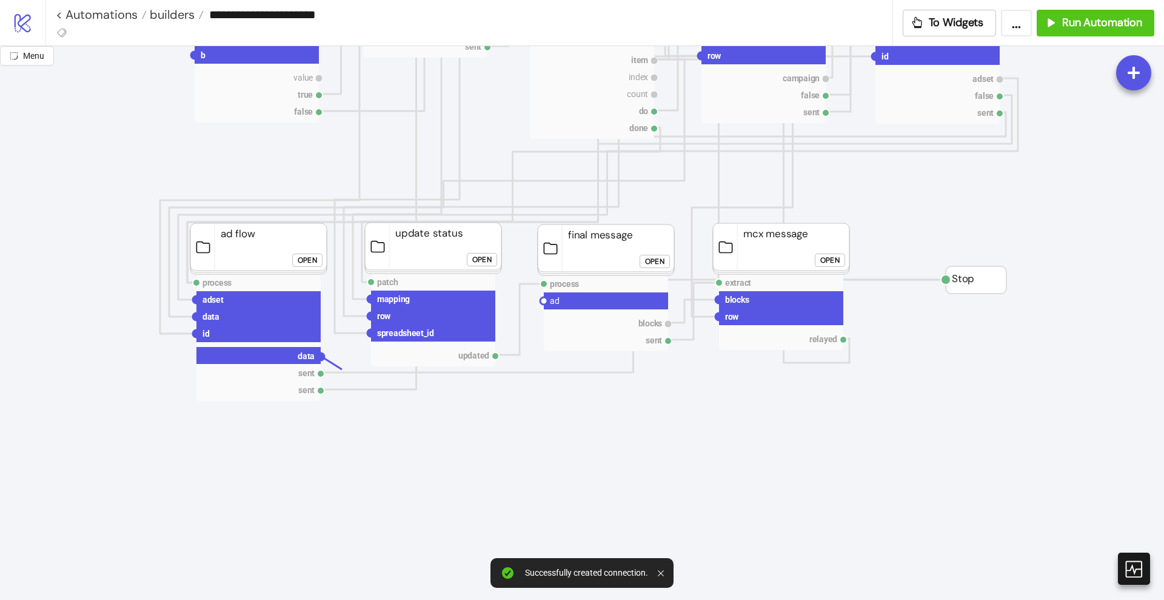
drag, startPoint x: 323, startPoint y: 357, endPoint x: 456, endPoint y: 393, distance: 138.1
click at [544, 301] on circle at bounding box center [543, 300] width 7 height 7
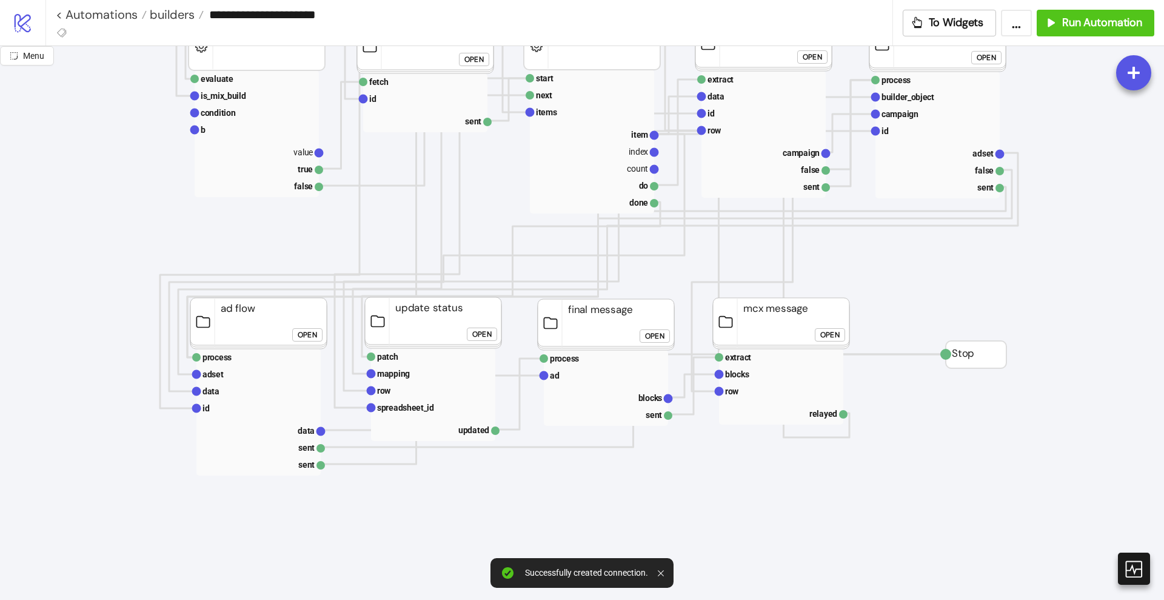
scroll to position [910, 0]
click at [664, 566] on div at bounding box center [663, 573] width 11 height 20
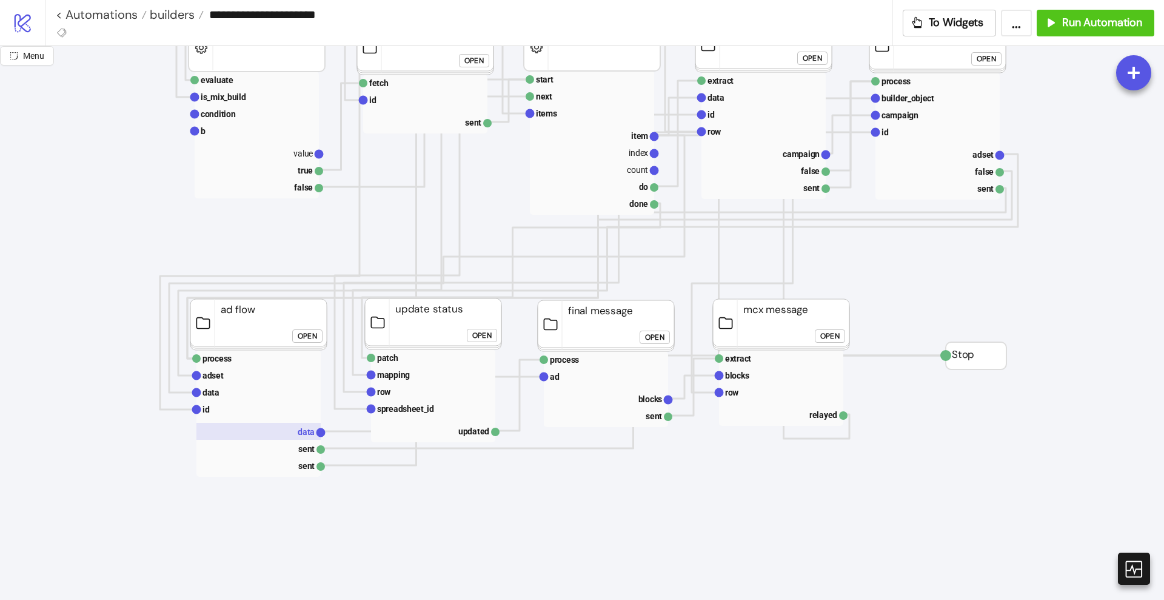
click at [296, 432] on rect at bounding box center [258, 431] width 124 height 17
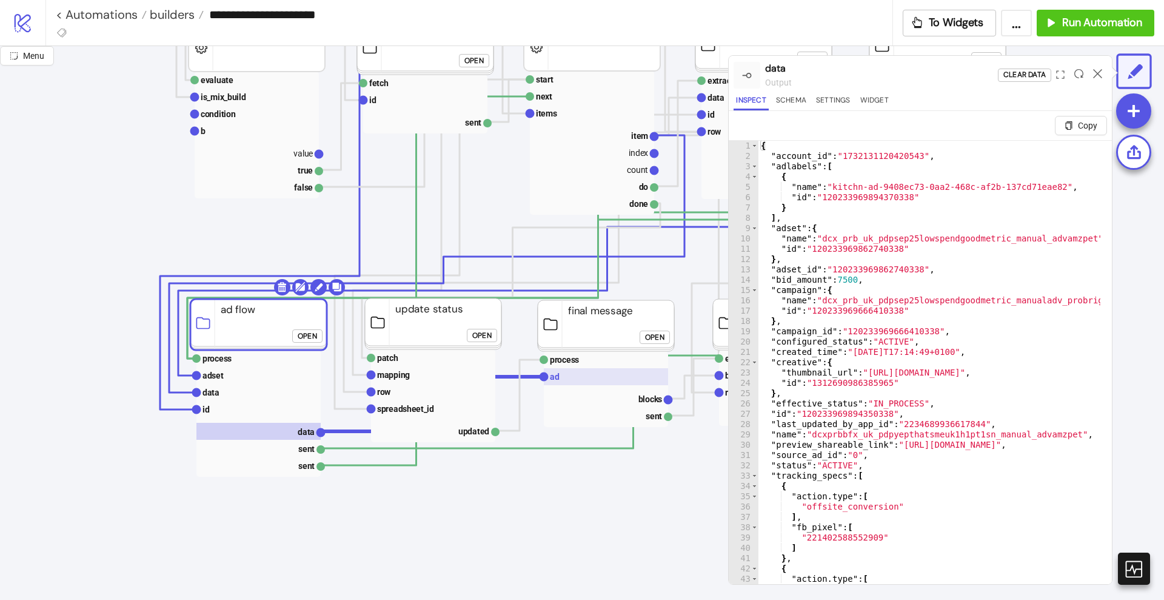
click at [567, 380] on rect at bounding box center [606, 376] width 124 height 17
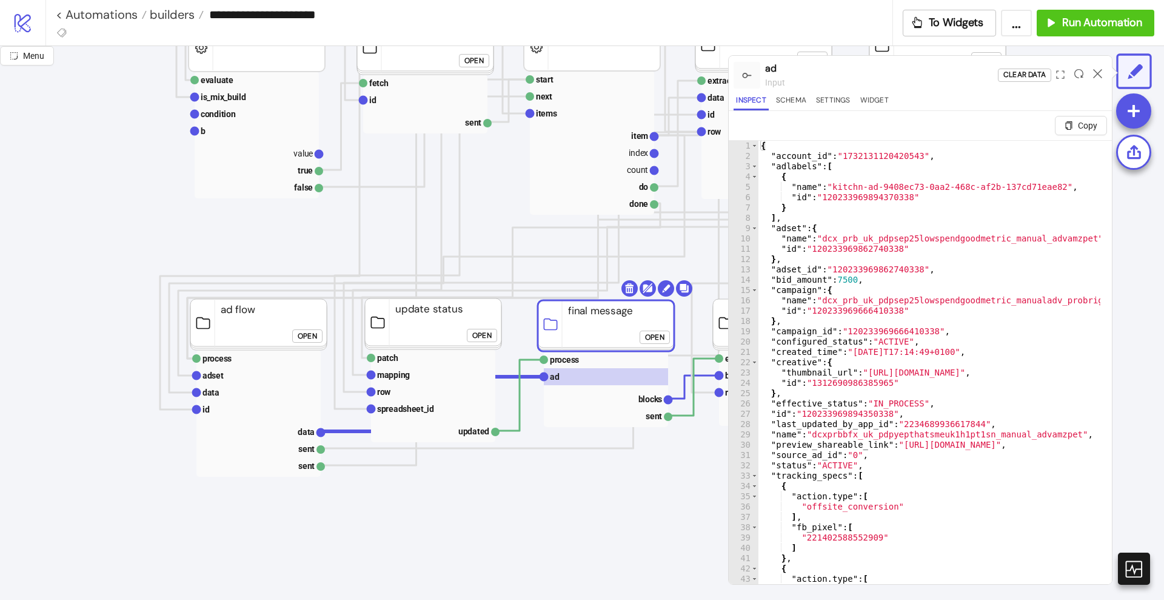
click div "Open"
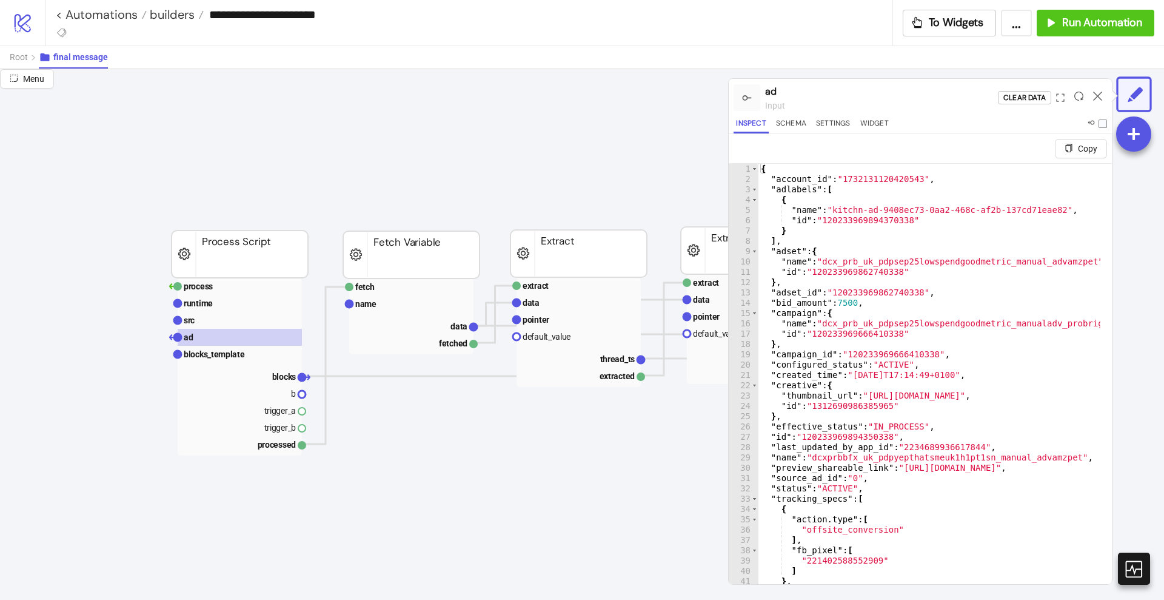
scroll to position [0, 0]
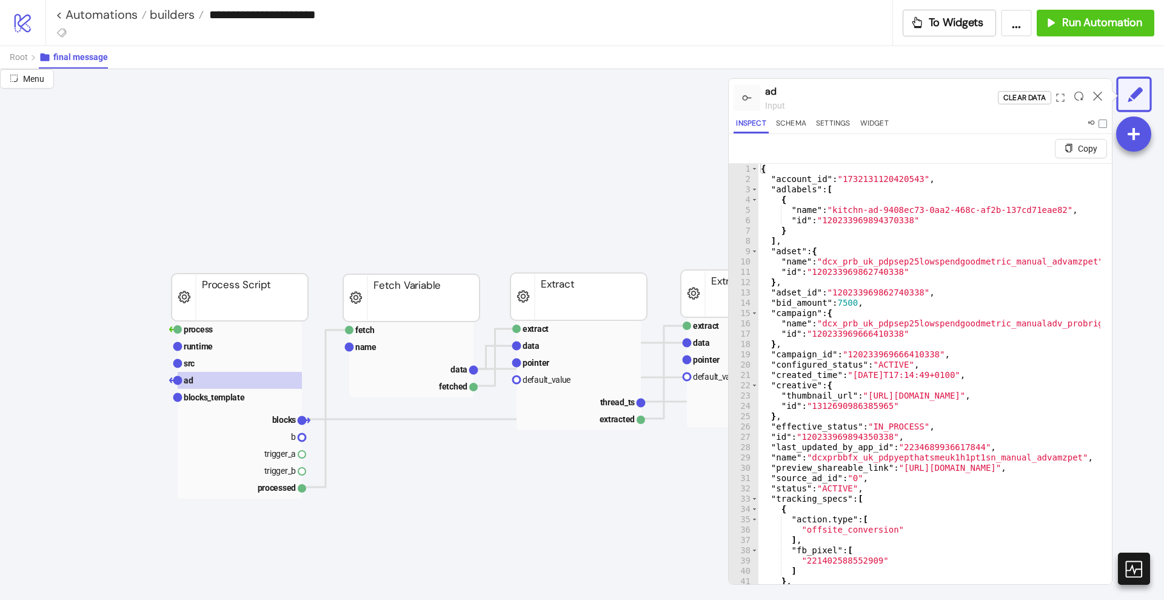
click at [278, 360] on rect at bounding box center [240, 363] width 124 height 17
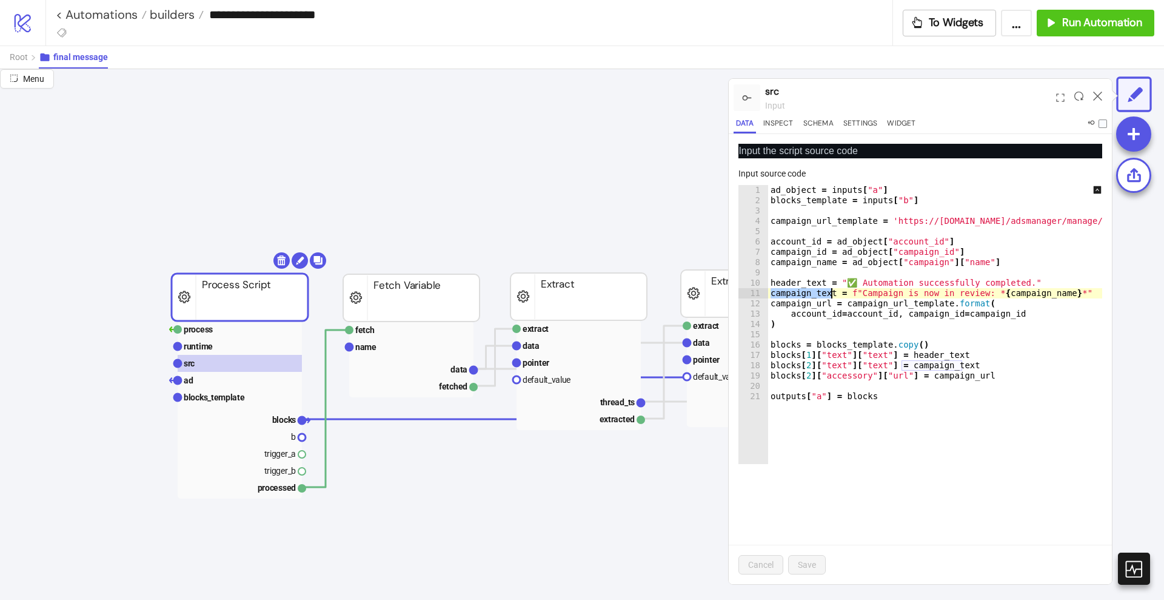
type textarea "**********"
click at [230, 394] on text "blocks_template" at bounding box center [214, 397] width 61 height 10
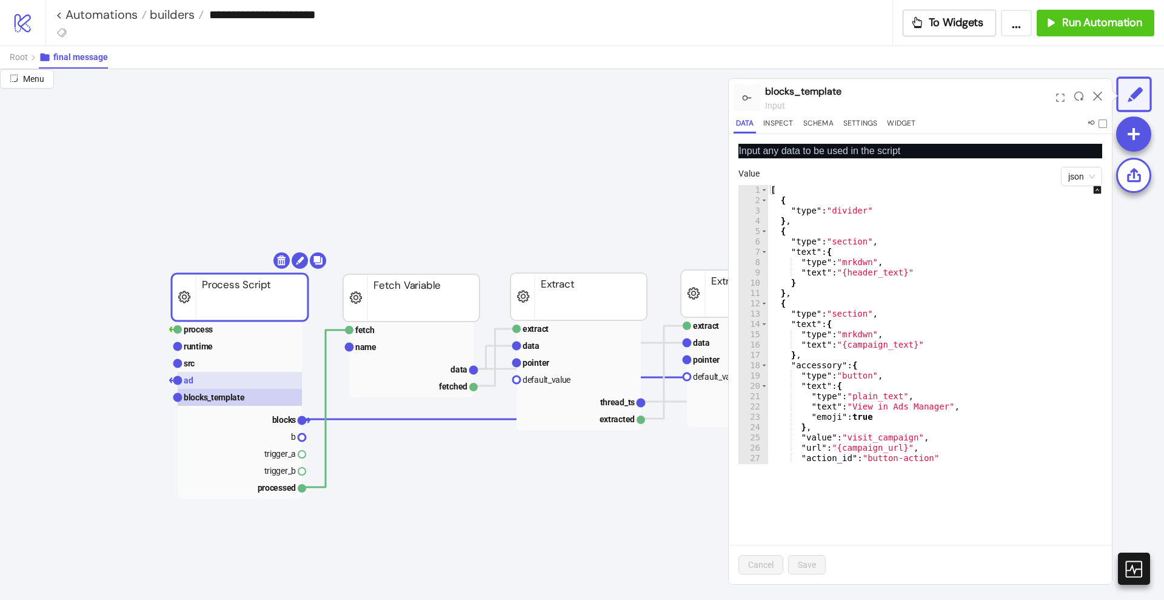
click at [213, 380] on rect at bounding box center [240, 380] width 124 height 17
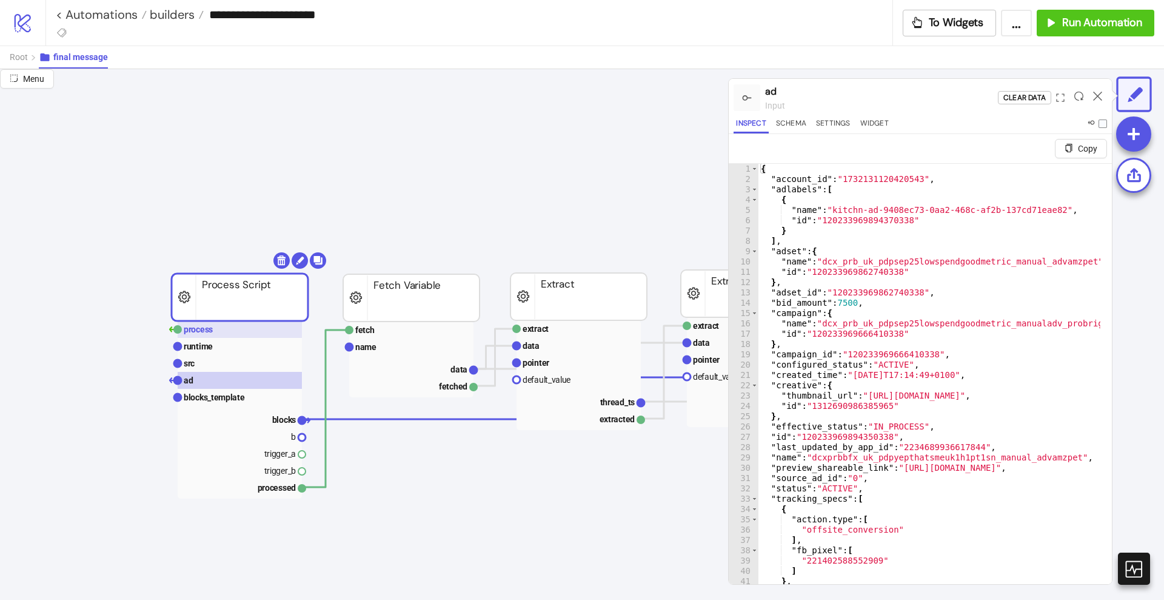
click at [232, 332] on rect at bounding box center [240, 329] width 124 height 17
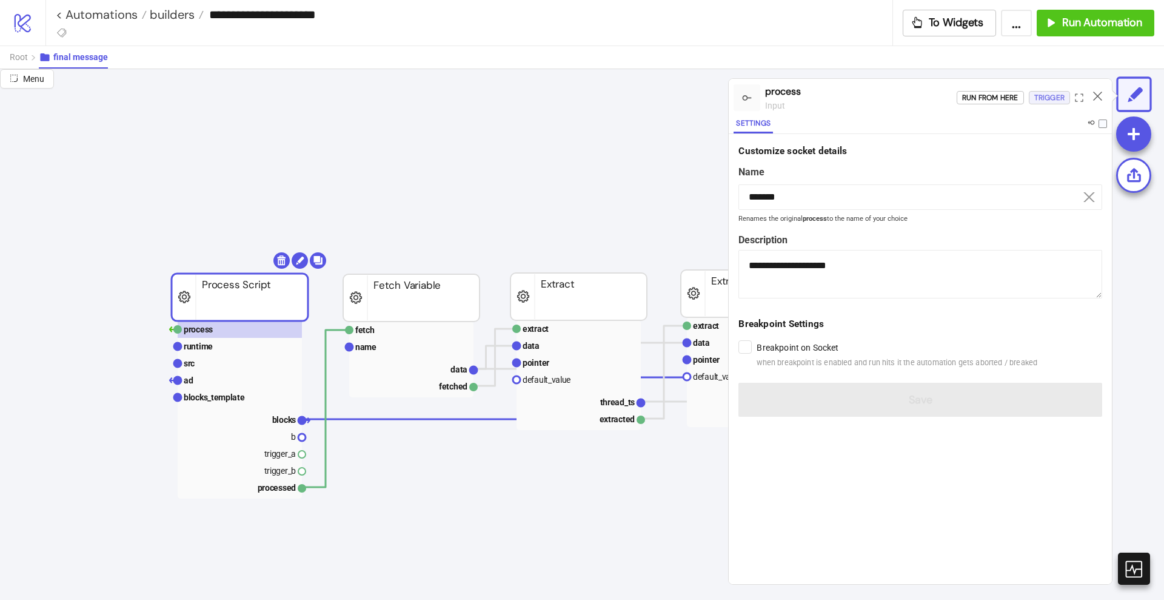
click at [1042, 99] on div "Trigger" at bounding box center [1050, 98] width 30 height 14
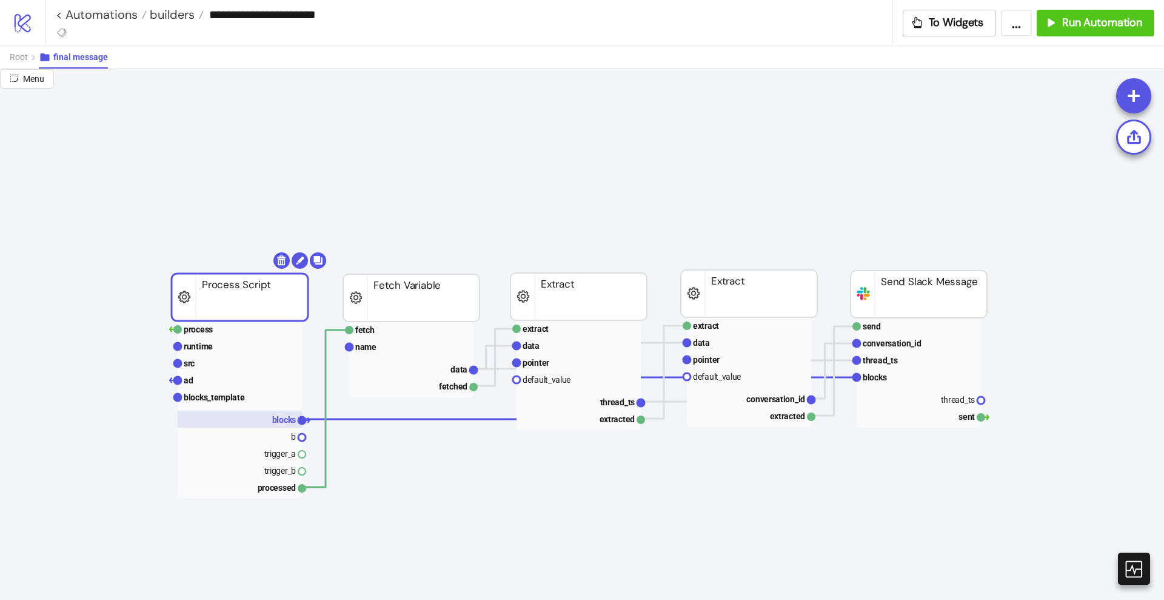
click at [272, 417] on text "blocks" at bounding box center [284, 420] width 24 height 10
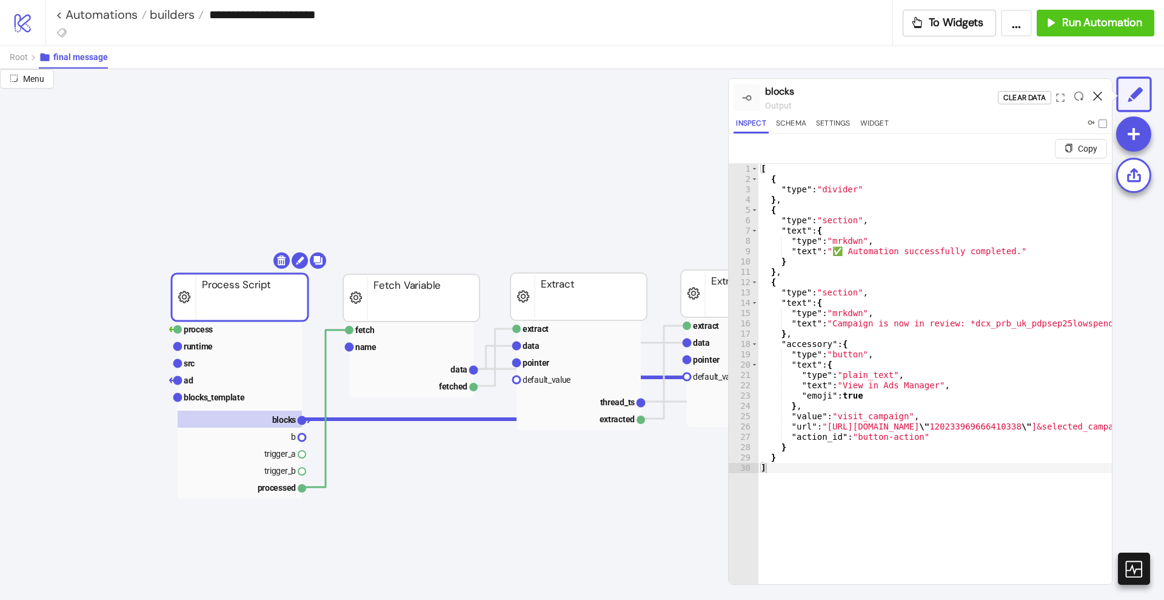
click at [1094, 96] on icon at bounding box center [1097, 96] width 9 height 9
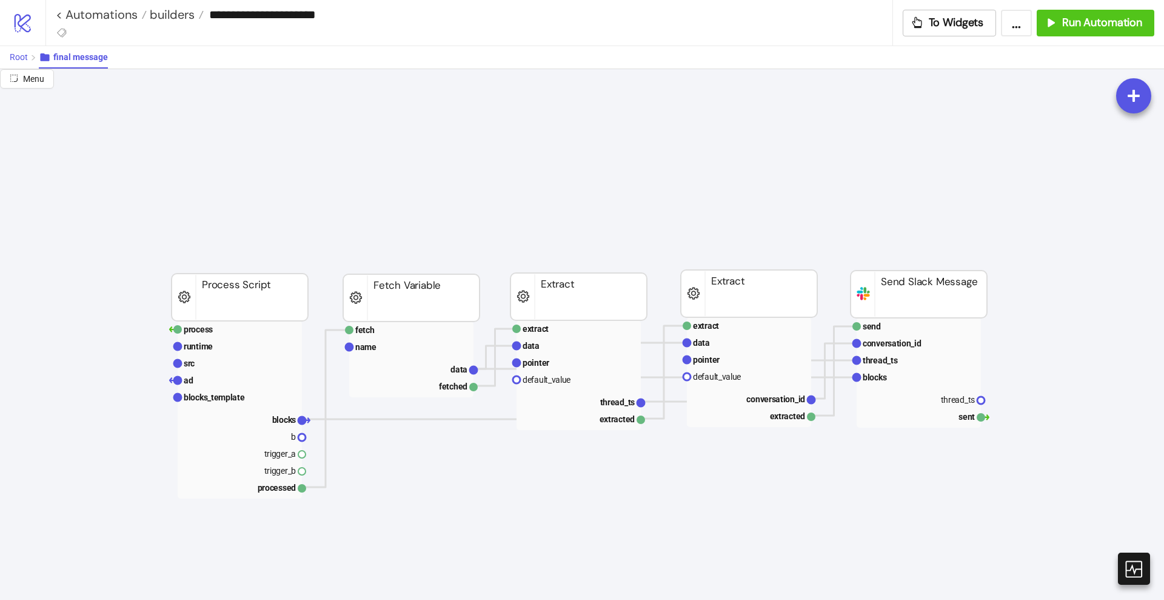
click at [17, 56] on span "Root" at bounding box center [19, 57] width 18 height 10
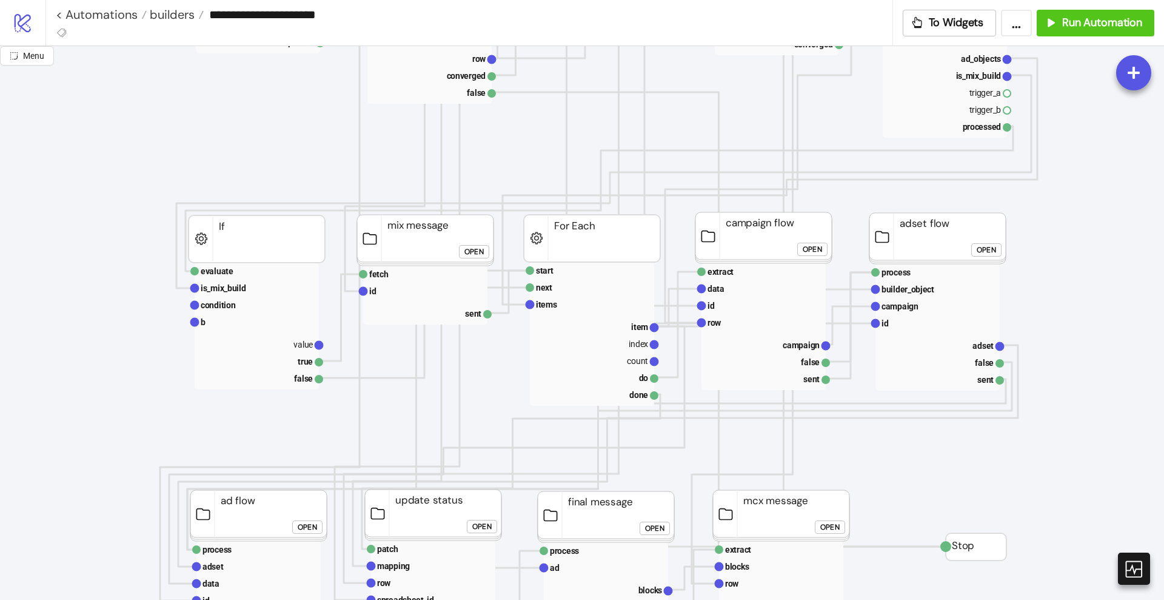
scroll to position [910, 0]
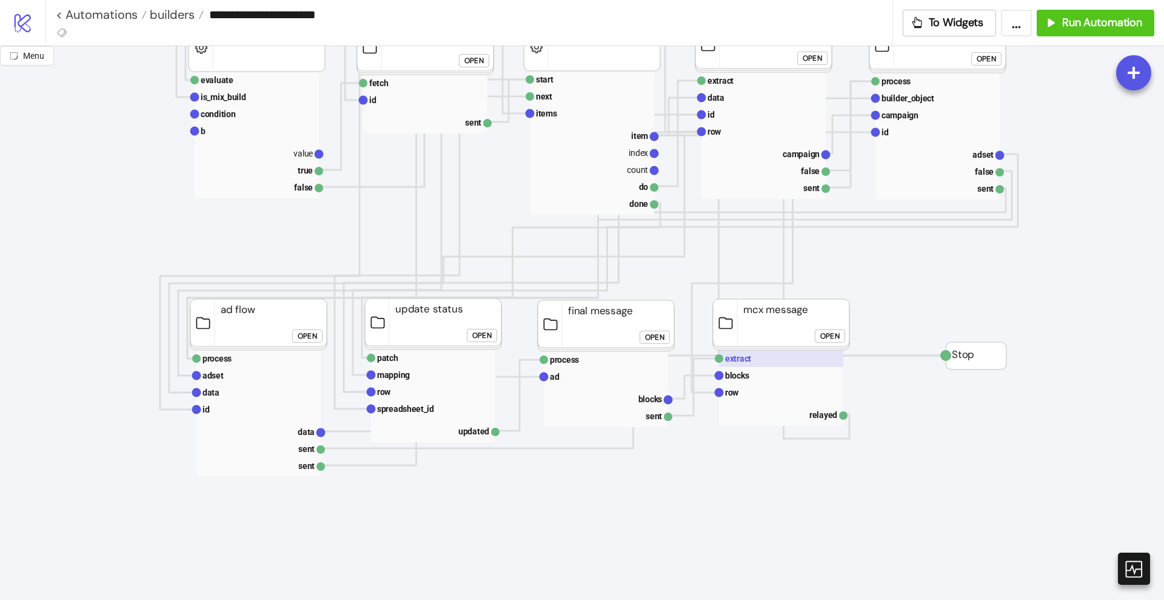
click at [739, 364] on rect at bounding box center [781, 358] width 124 height 17
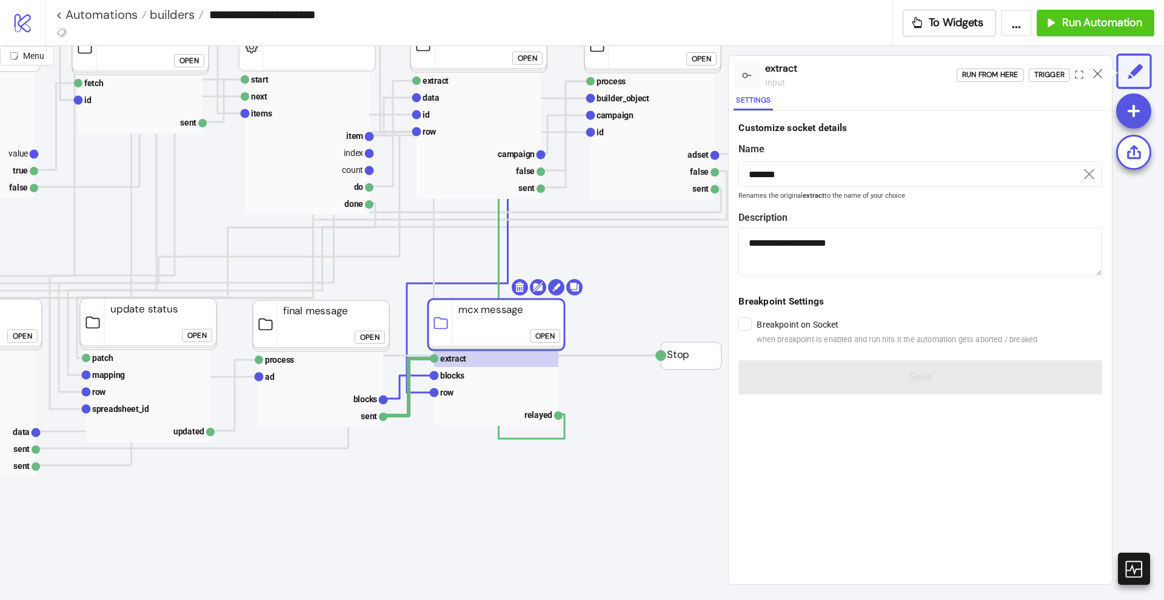
scroll to position [910, 303]
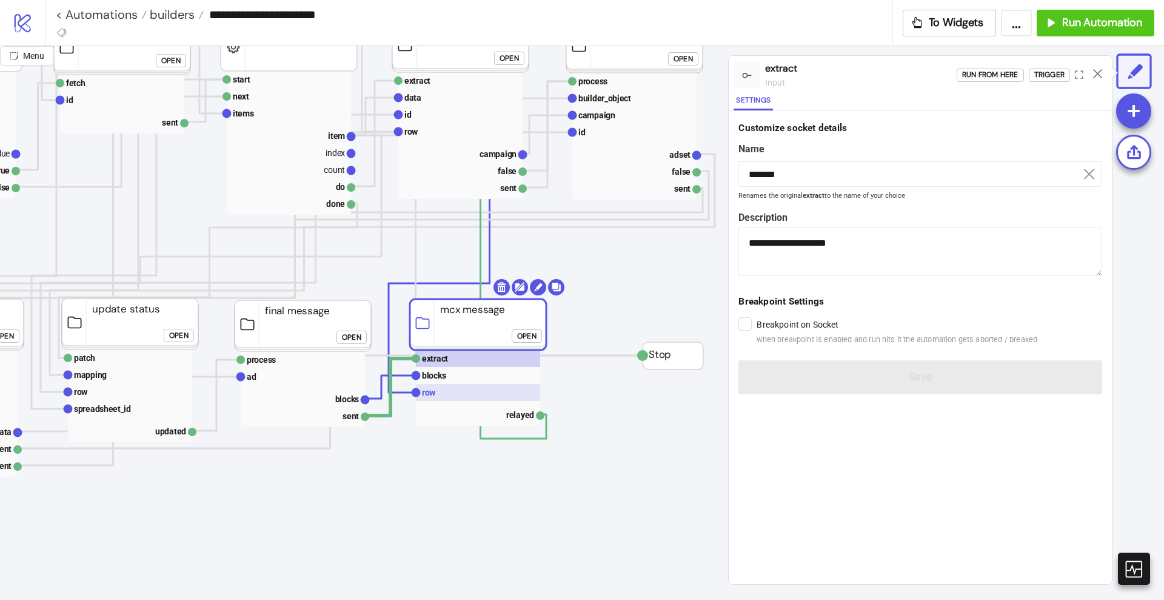
click at [458, 396] on rect at bounding box center [478, 392] width 124 height 17
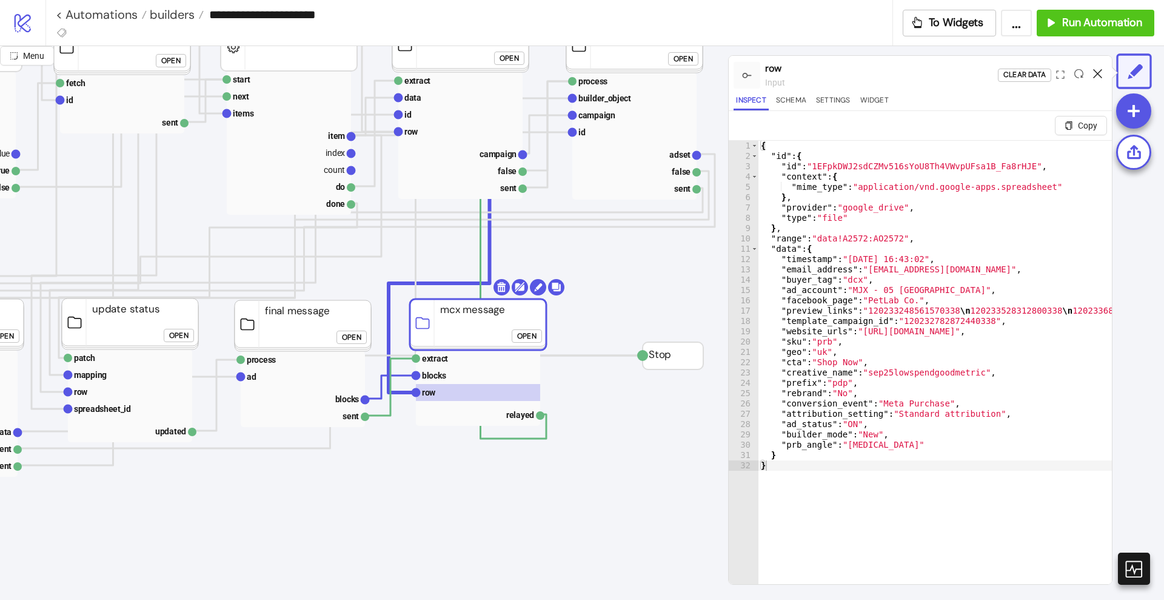
click at [1095, 73] on icon at bounding box center [1097, 73] width 9 height 9
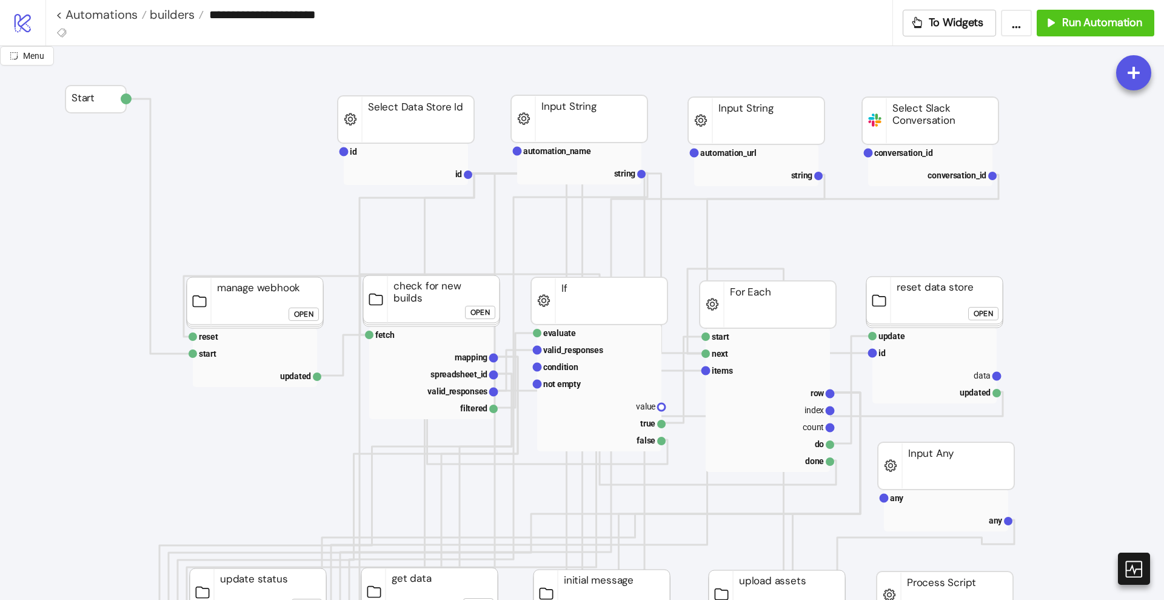
scroll to position [0, 0]
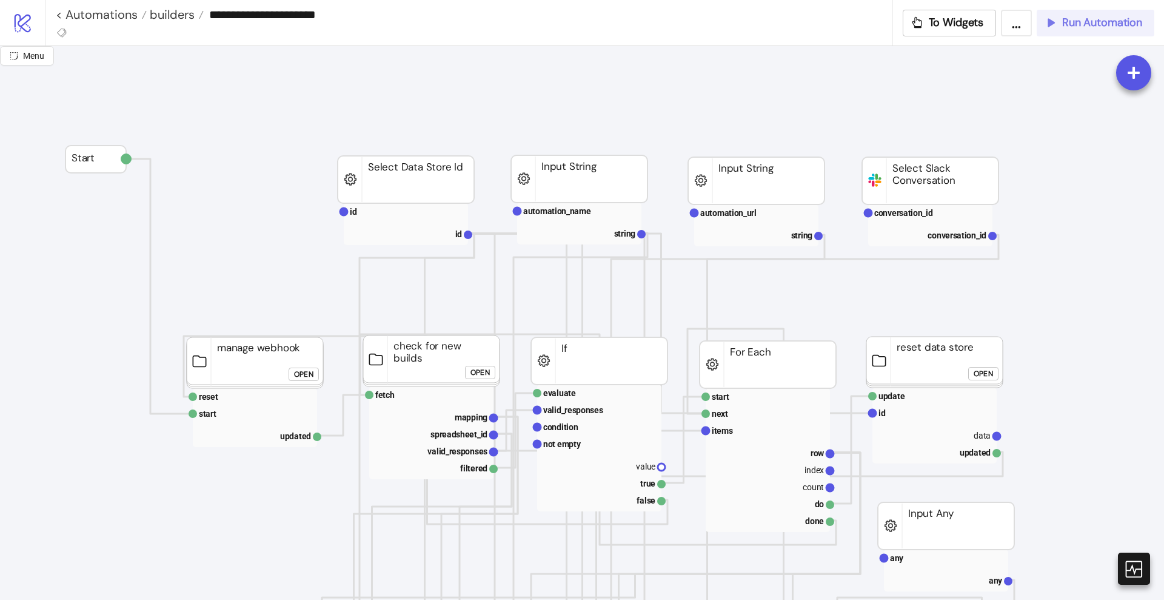
click at [1099, 26] on span "Run Automation" at bounding box center [1103, 23] width 80 height 14
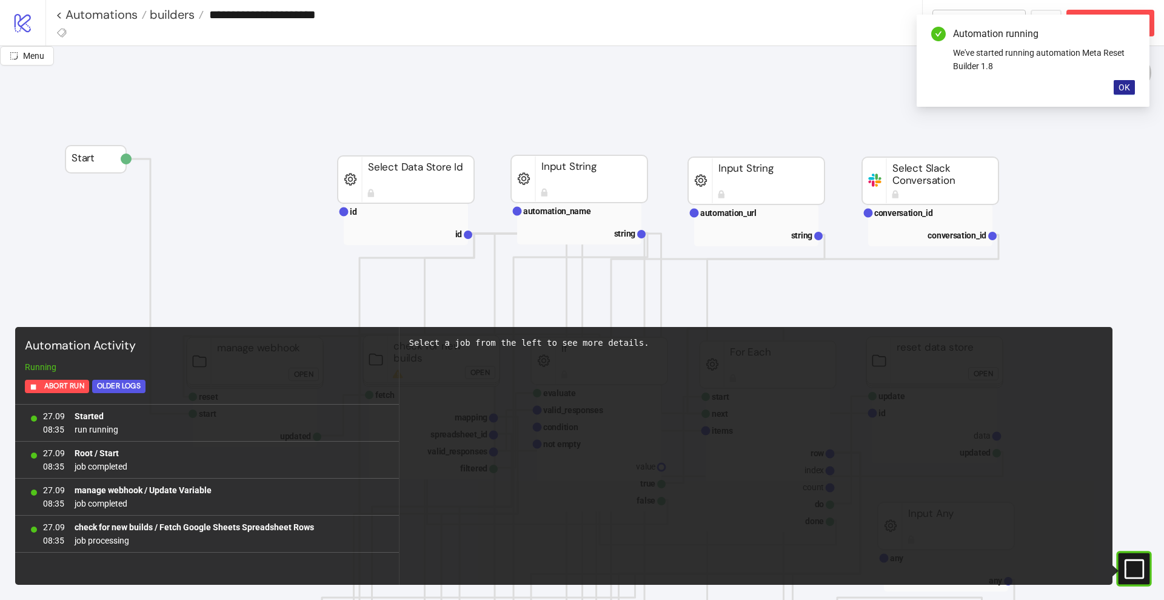
click at [1127, 87] on span "OK" at bounding box center [1125, 87] width 12 height 10
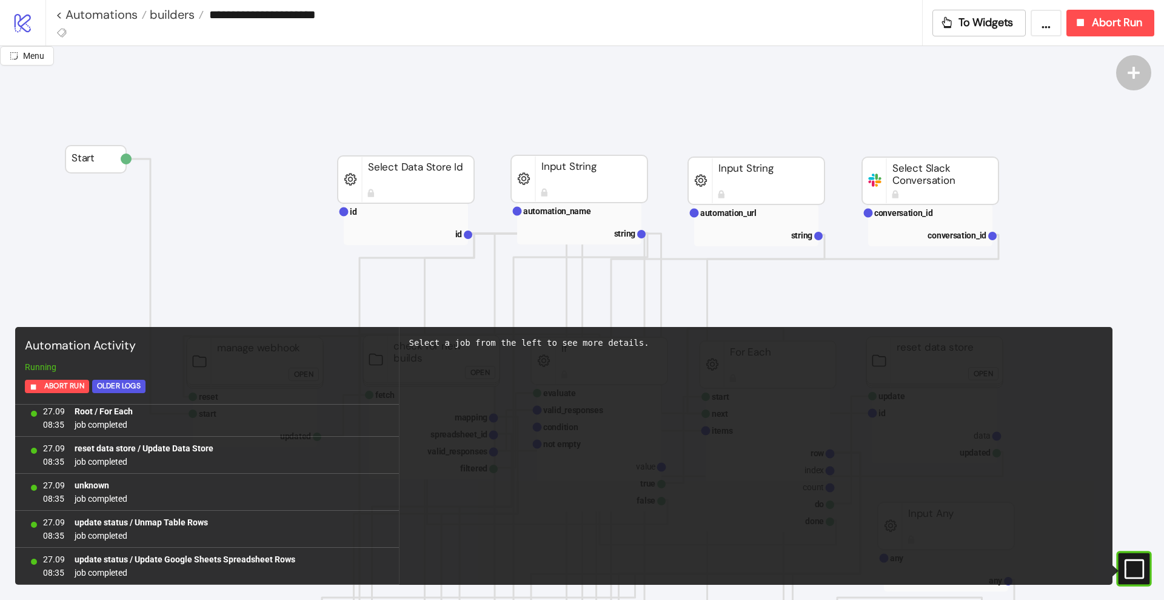
scroll to position [338, 0]
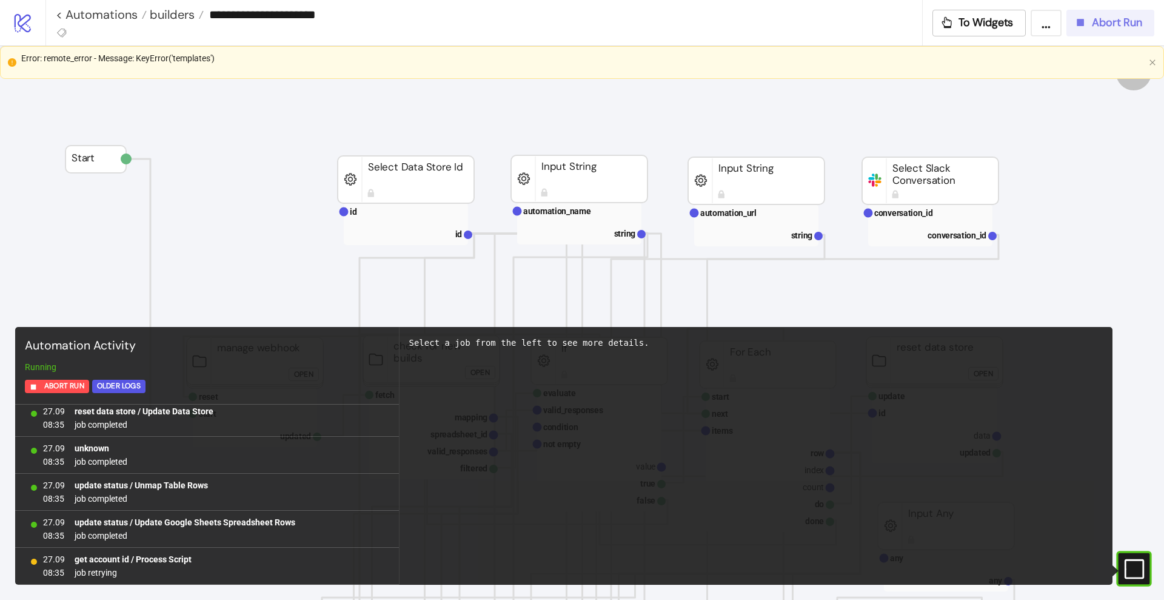
click at [1092, 19] on div "Abort Run" at bounding box center [1108, 23] width 69 height 14
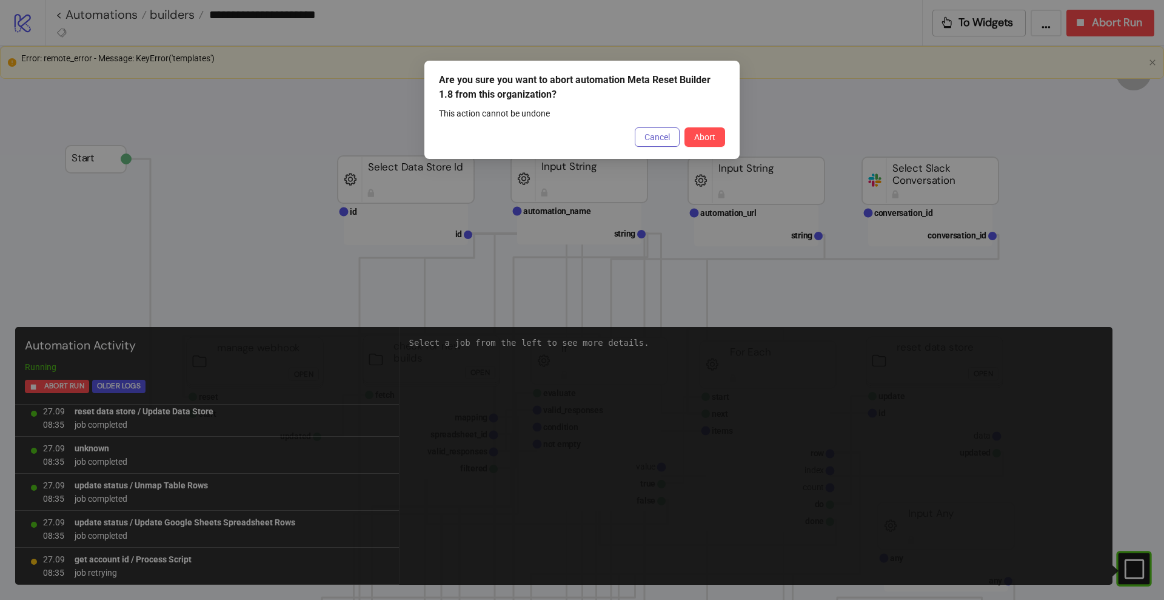
click at [664, 136] on span "Cancel" at bounding box center [657, 137] width 25 height 10
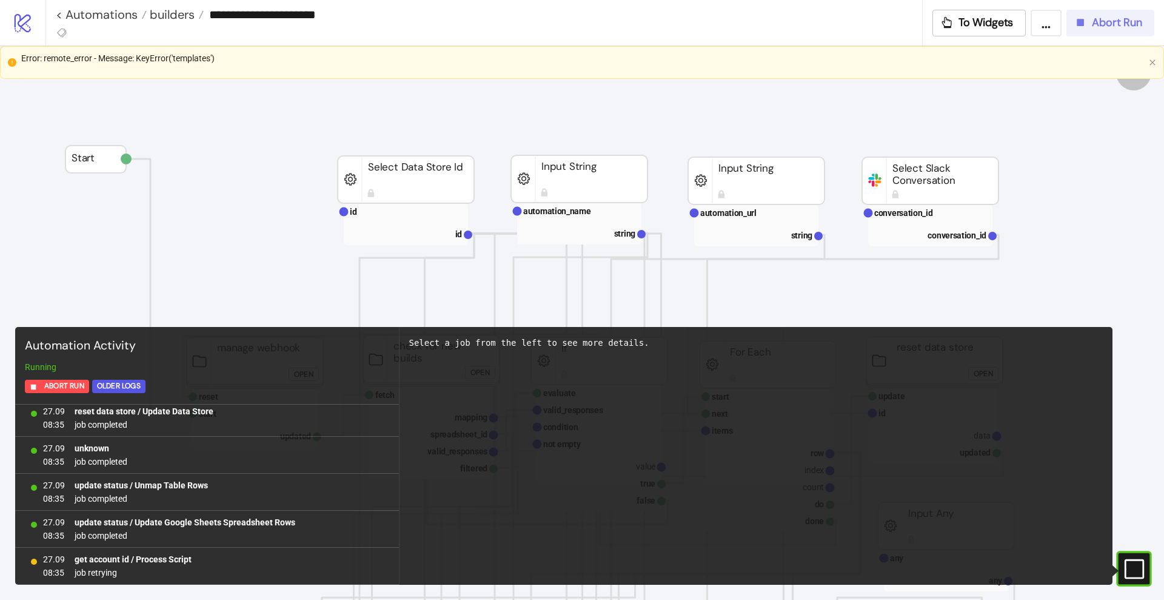
click at [1092, 29] on div "Abort Run" at bounding box center [1108, 23] width 69 height 14
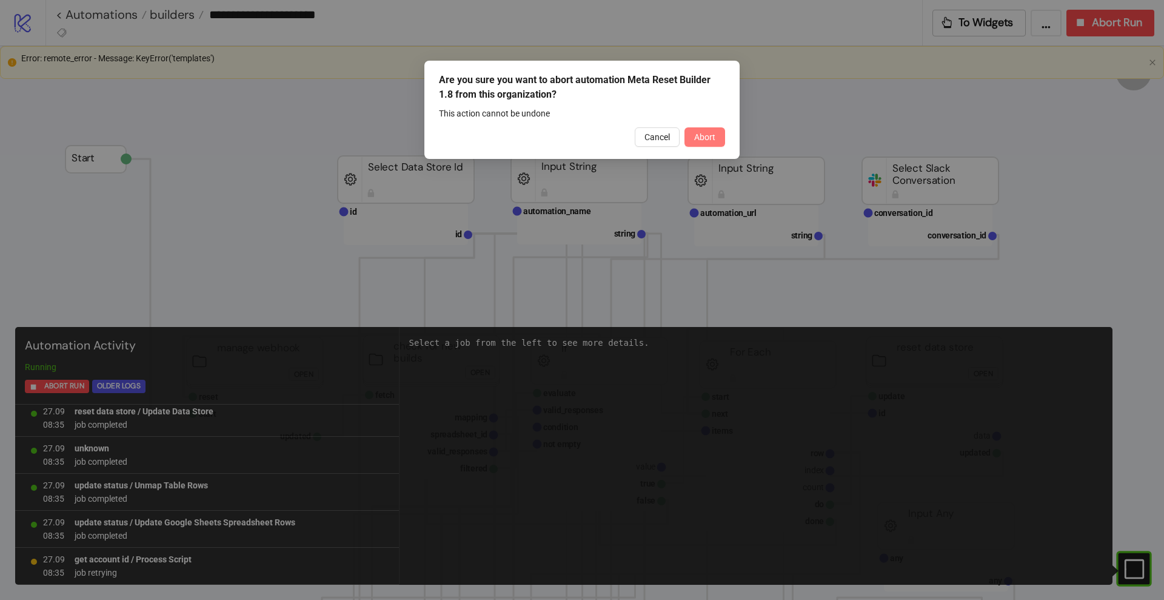
click at [705, 137] on span "Abort" at bounding box center [704, 137] width 21 height 10
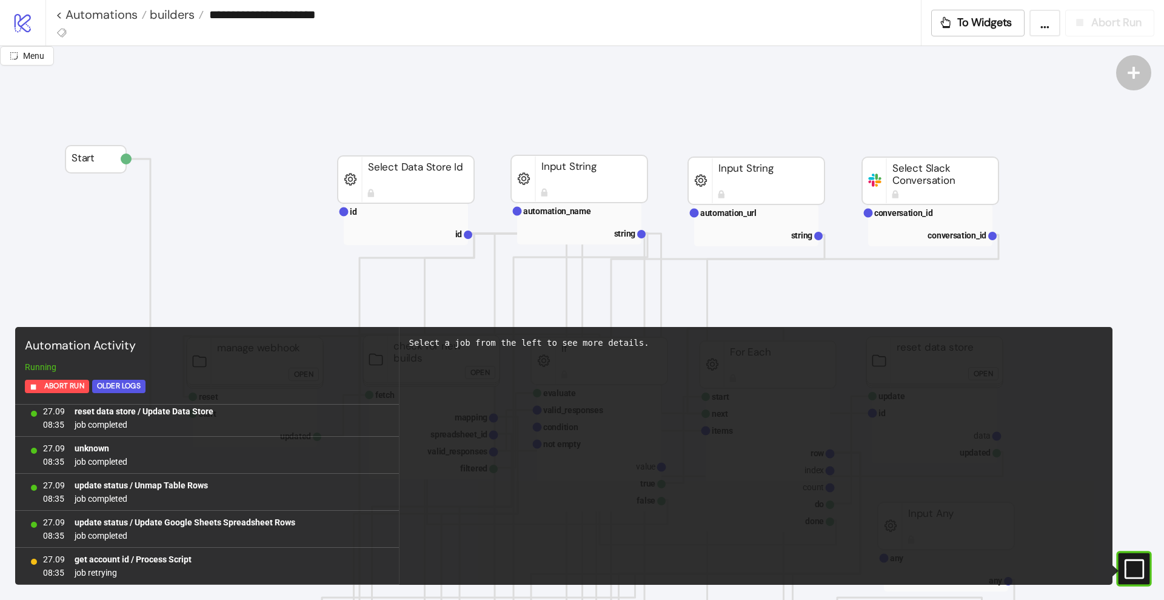
scroll to position [0, 0]
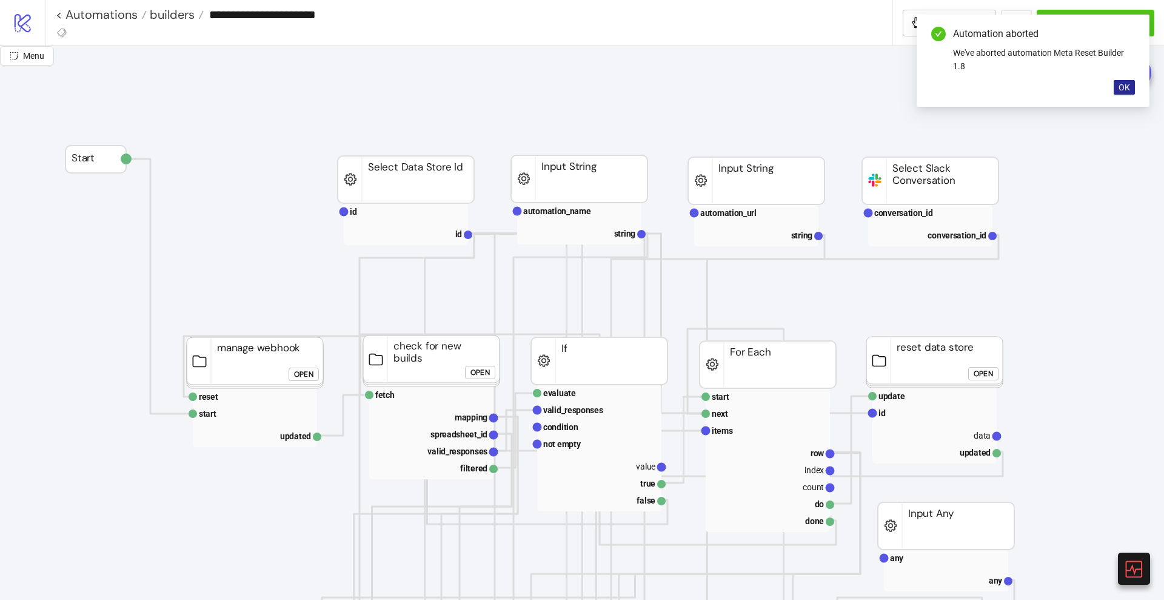
click at [1122, 86] on span "OK" at bounding box center [1125, 87] width 12 height 10
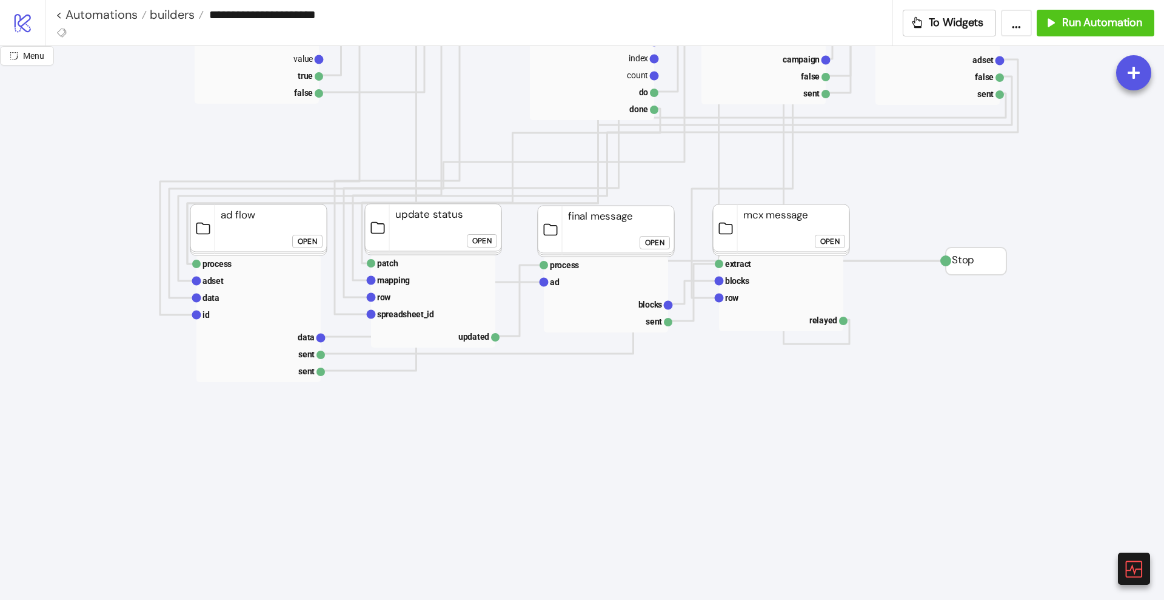
scroll to position [1061, 0]
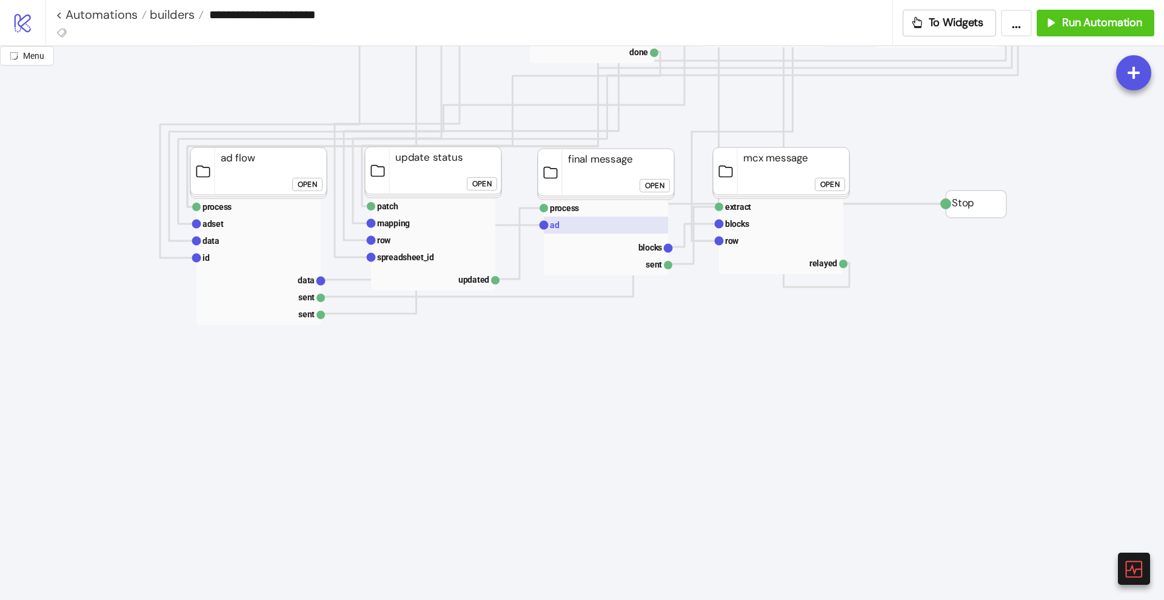
click at [593, 227] on rect at bounding box center [606, 225] width 124 height 17
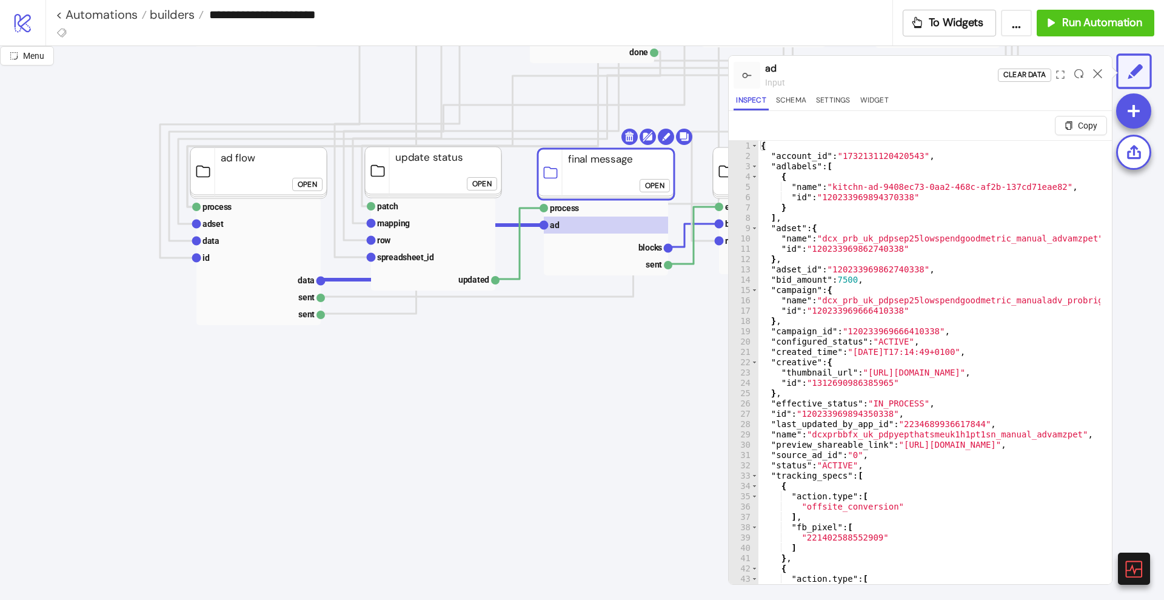
click button "Open"
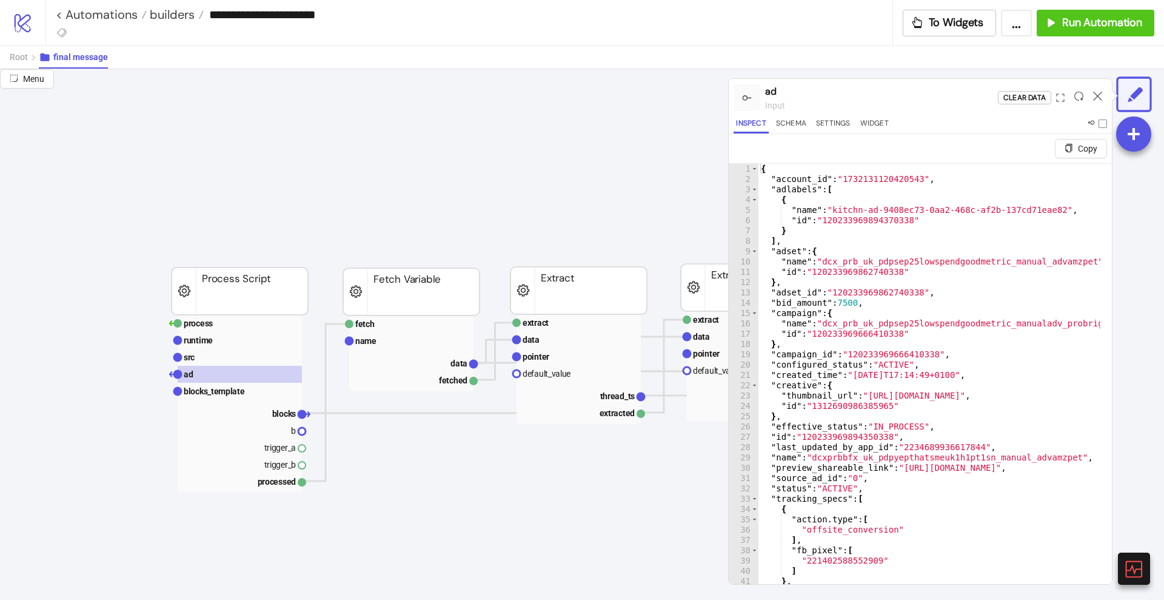
scroll to position [0, 0]
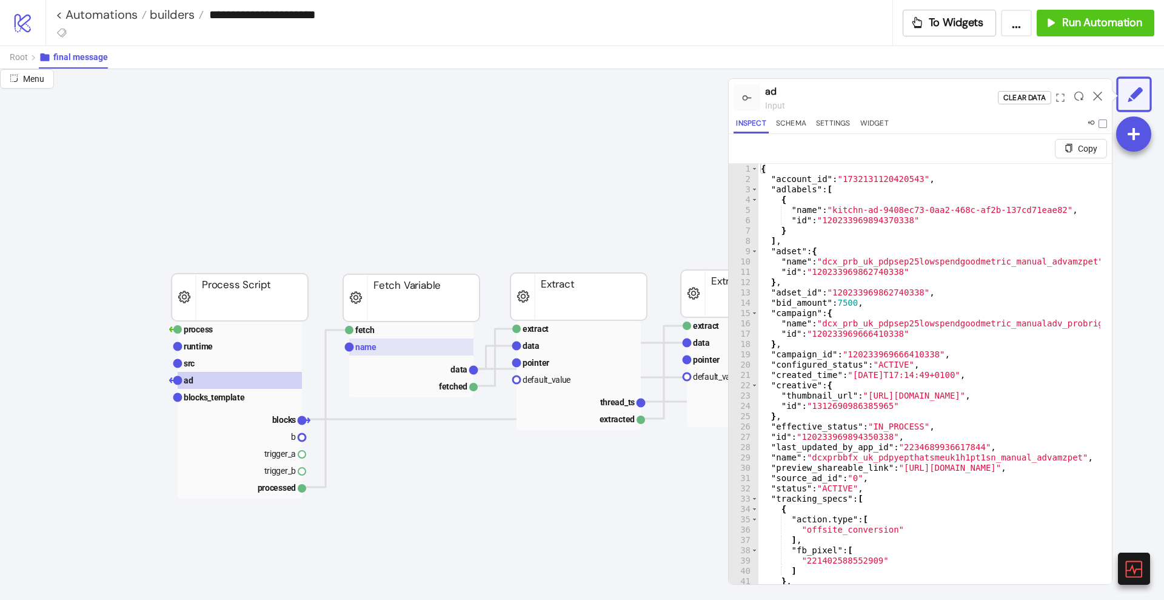
click at [374, 344] on text "name" at bounding box center [365, 347] width 21 height 10
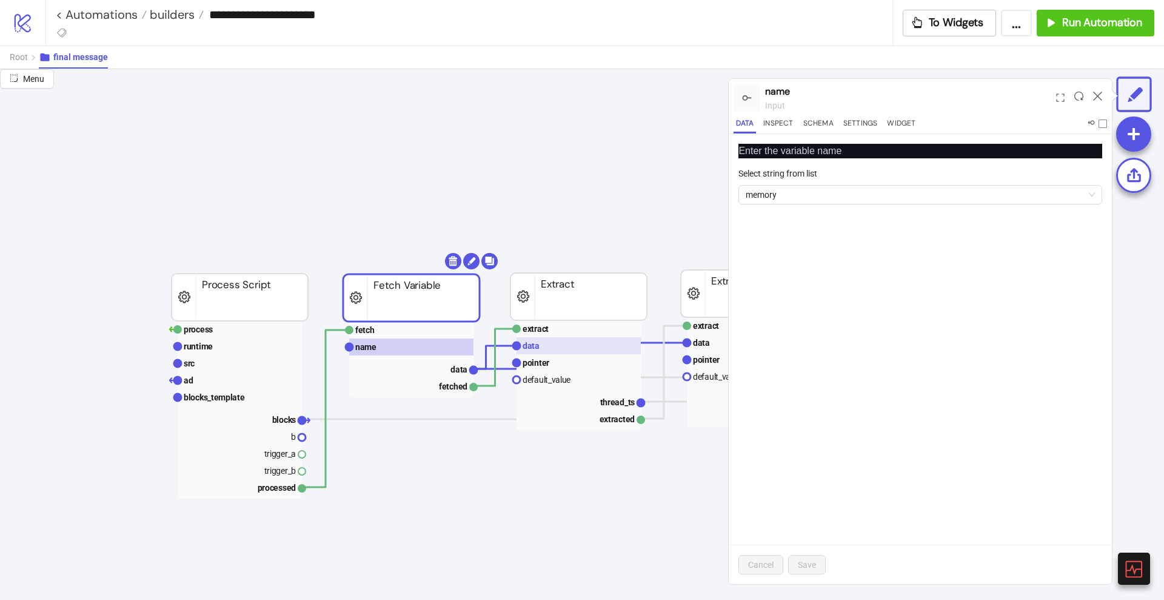
click at [563, 352] on rect at bounding box center [579, 345] width 124 height 17
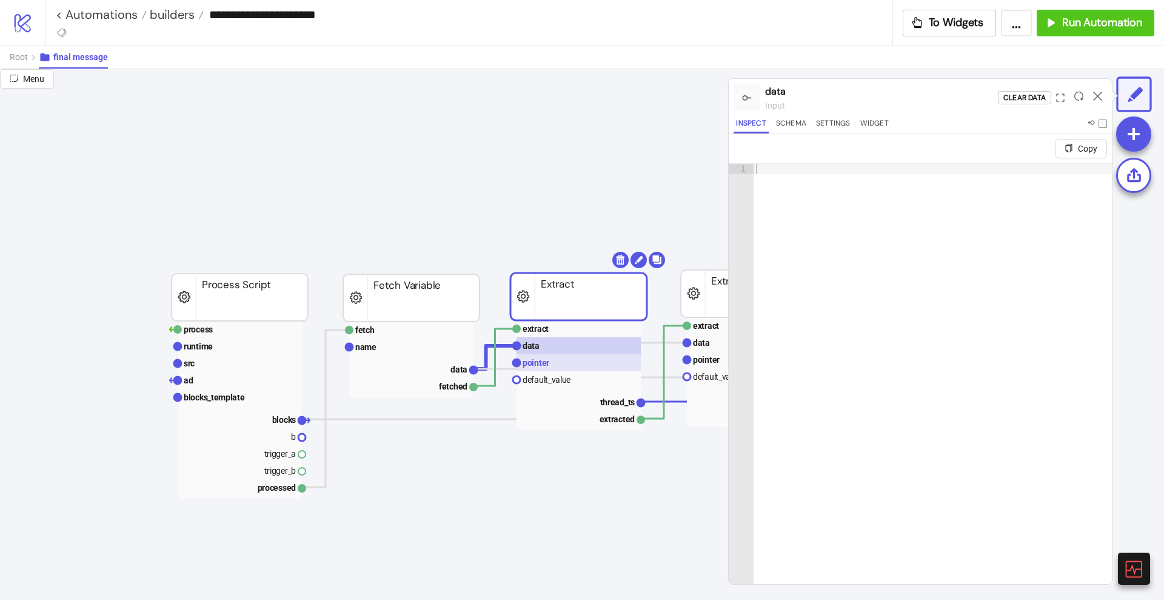
click at [549, 361] on rect at bounding box center [579, 362] width 124 height 17
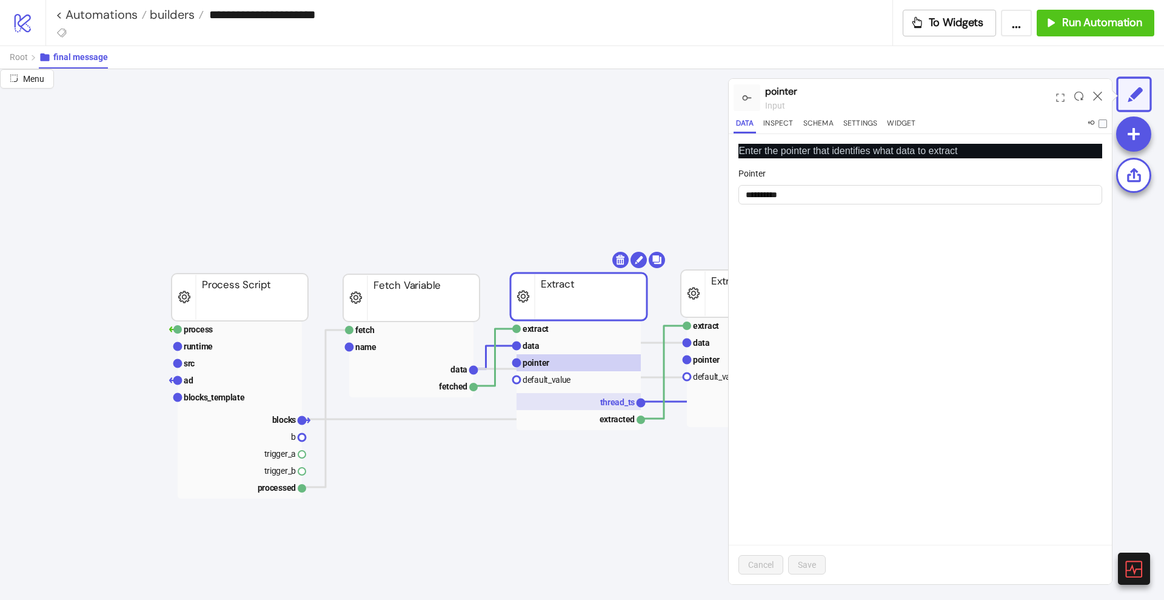
click at [608, 398] on text "thread_ts" at bounding box center [617, 402] width 35 height 10
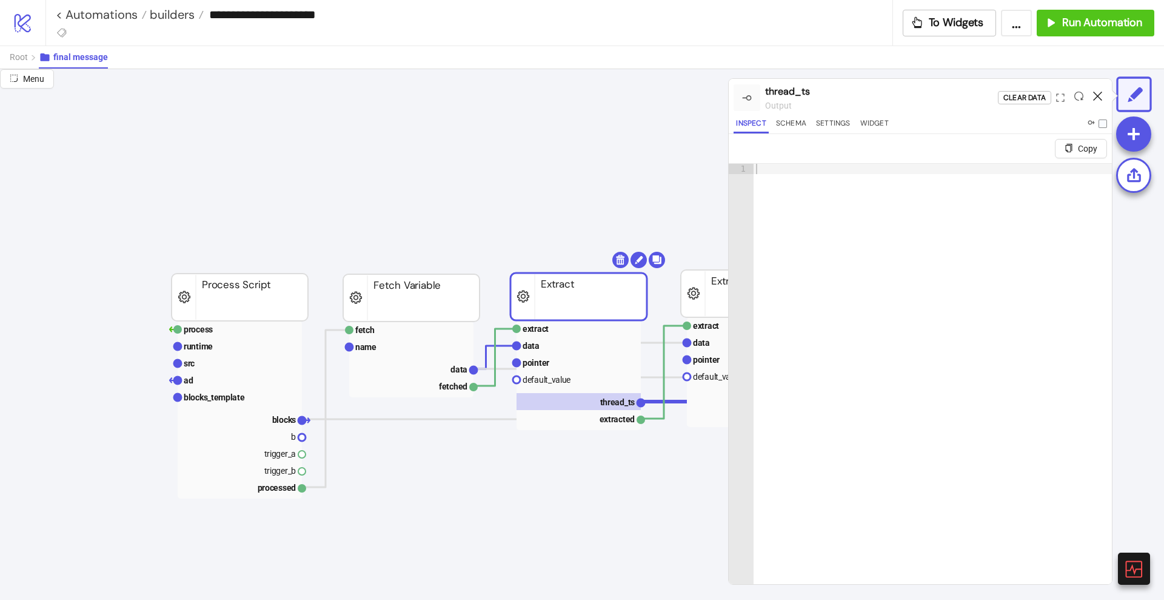
click at [1098, 97] on icon at bounding box center [1097, 96] width 9 height 9
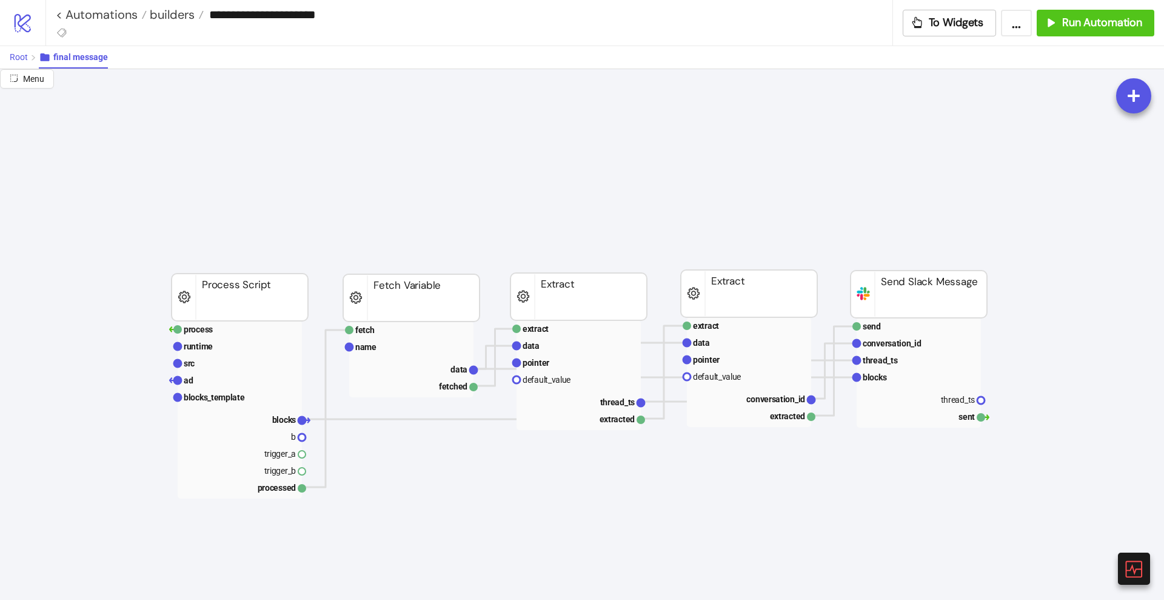
click at [15, 59] on span "Root" at bounding box center [19, 57] width 18 height 10
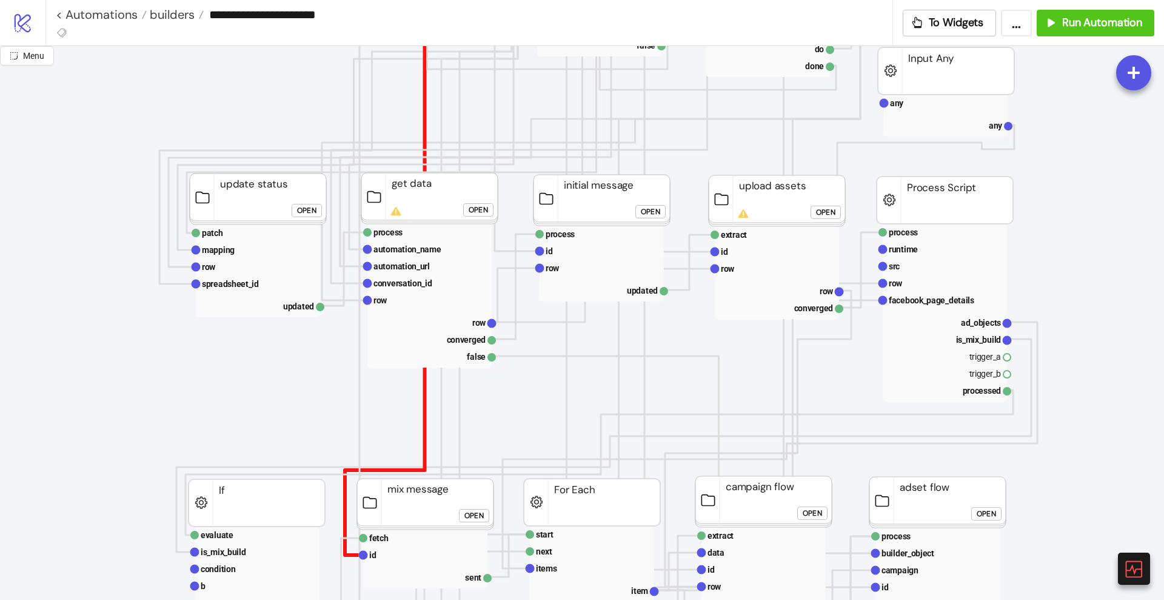
scroll to position [76, 0]
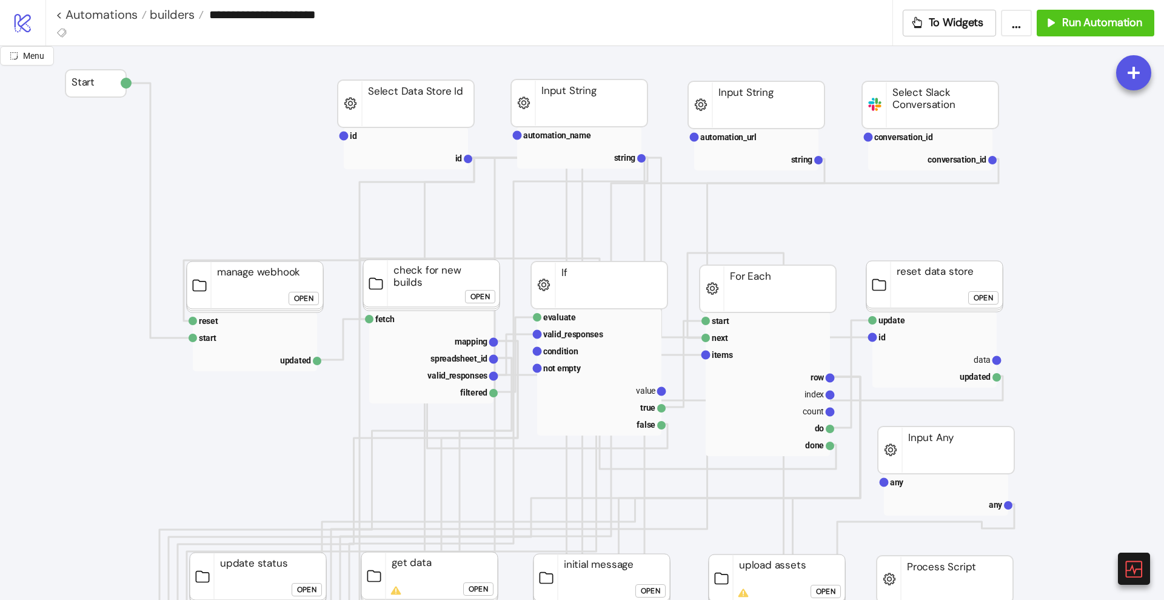
click at [985, 298] on div "Open" at bounding box center [983, 298] width 19 height 14
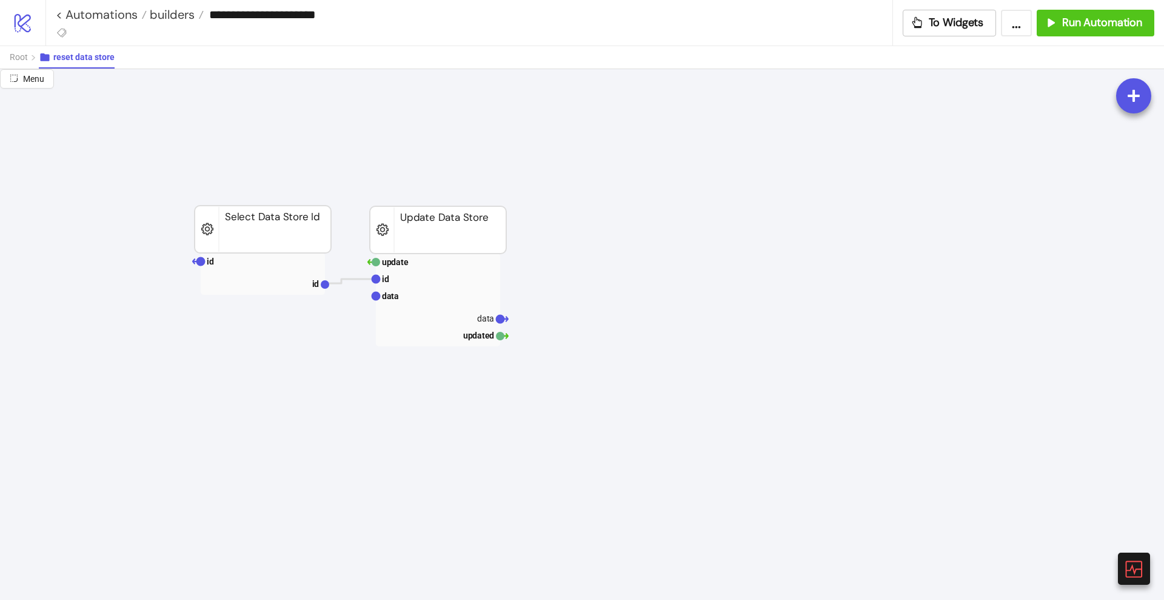
scroll to position [0, 0]
click at [482, 321] on text "data" at bounding box center [485, 320] width 17 height 10
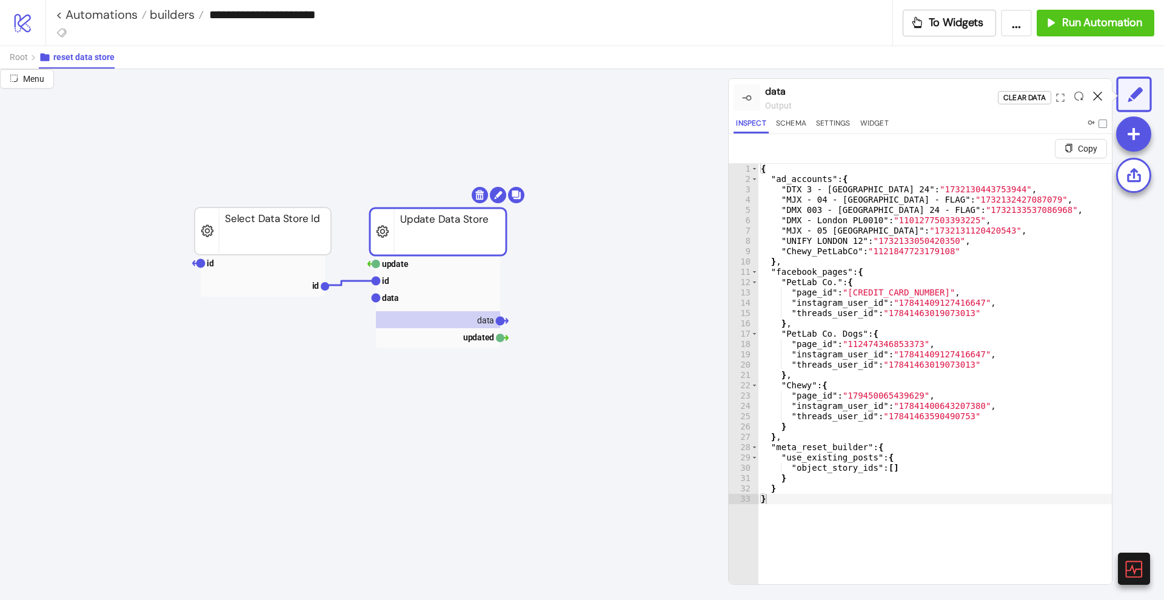
click at [1101, 93] on icon at bounding box center [1097, 96] width 9 height 9
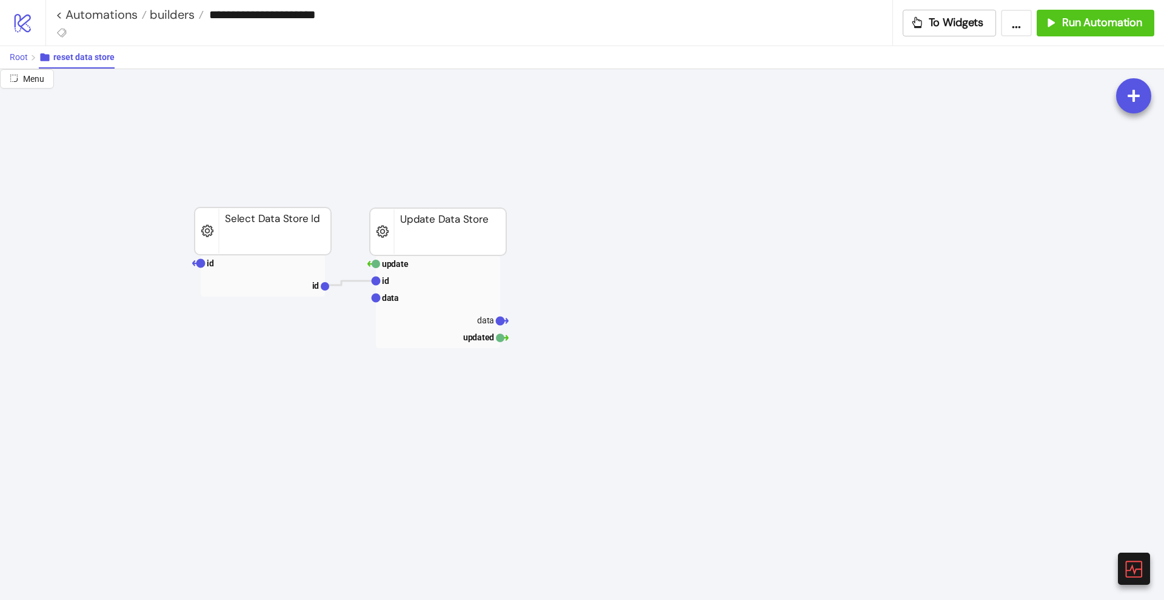
click at [22, 59] on span "Root" at bounding box center [19, 57] width 18 height 10
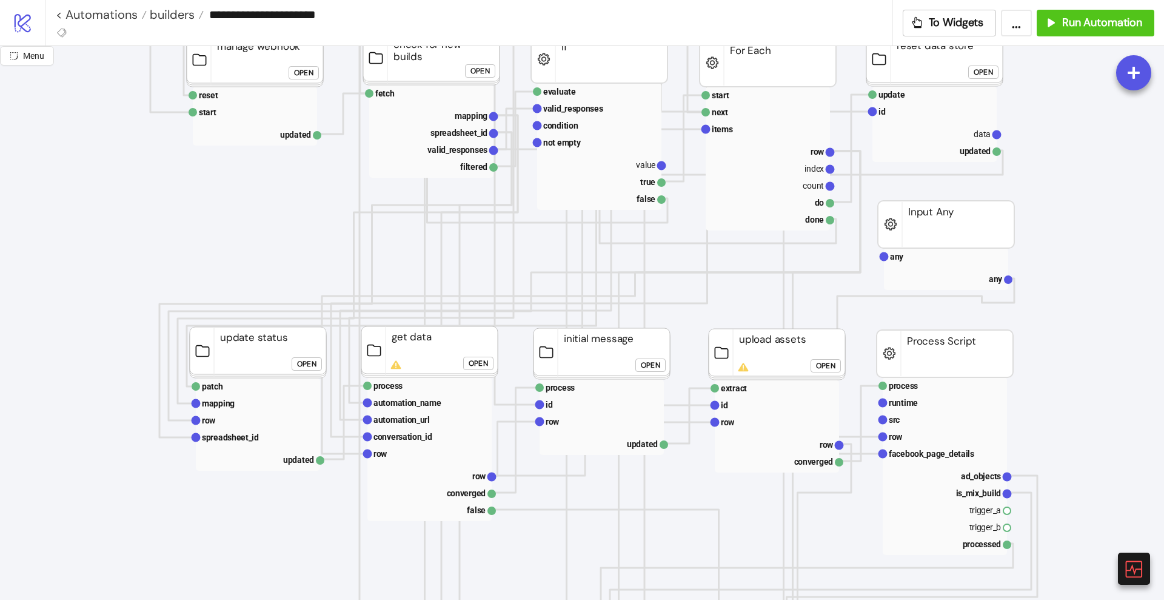
scroll to position [303, 0]
click at [649, 360] on div "Open" at bounding box center [650, 364] width 19 height 14
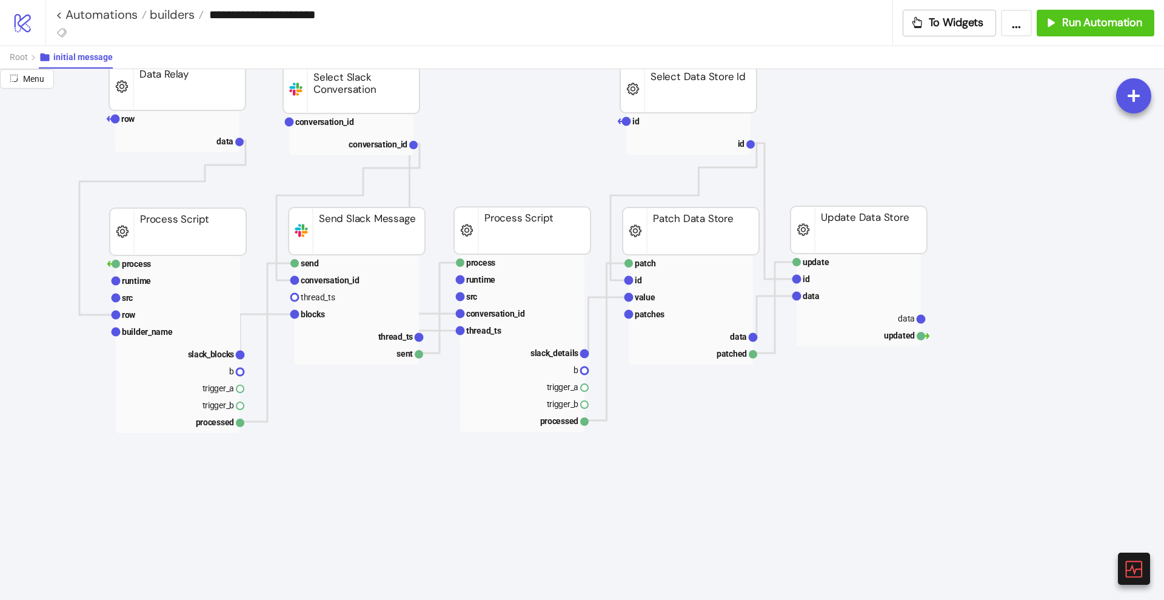
scroll to position [227, 227]
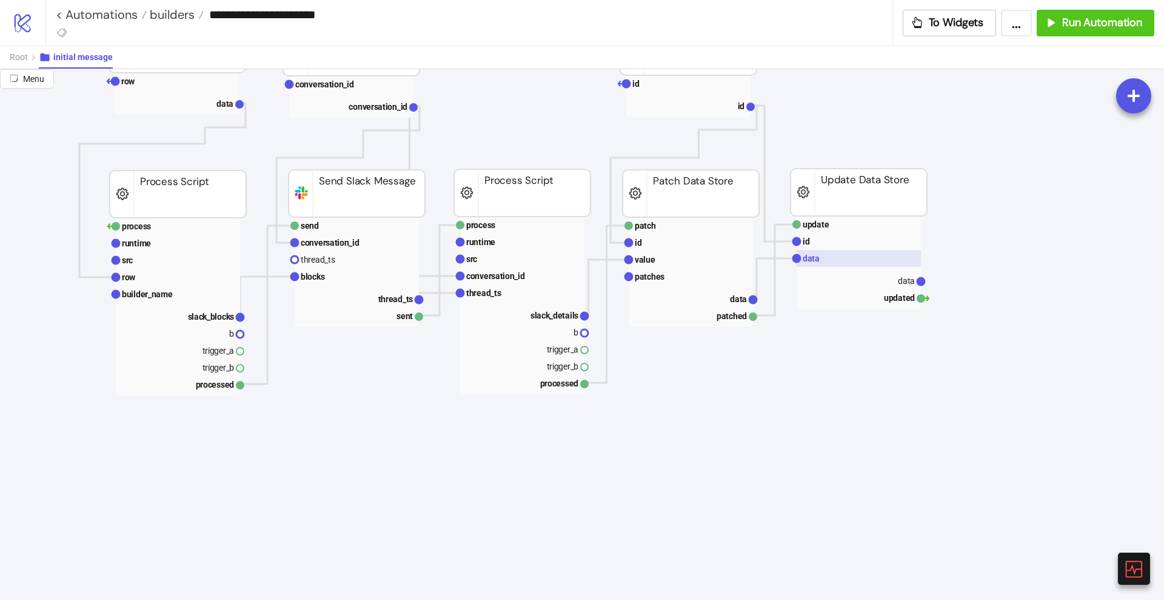
click at [822, 261] on rect at bounding box center [859, 258] width 124 height 17
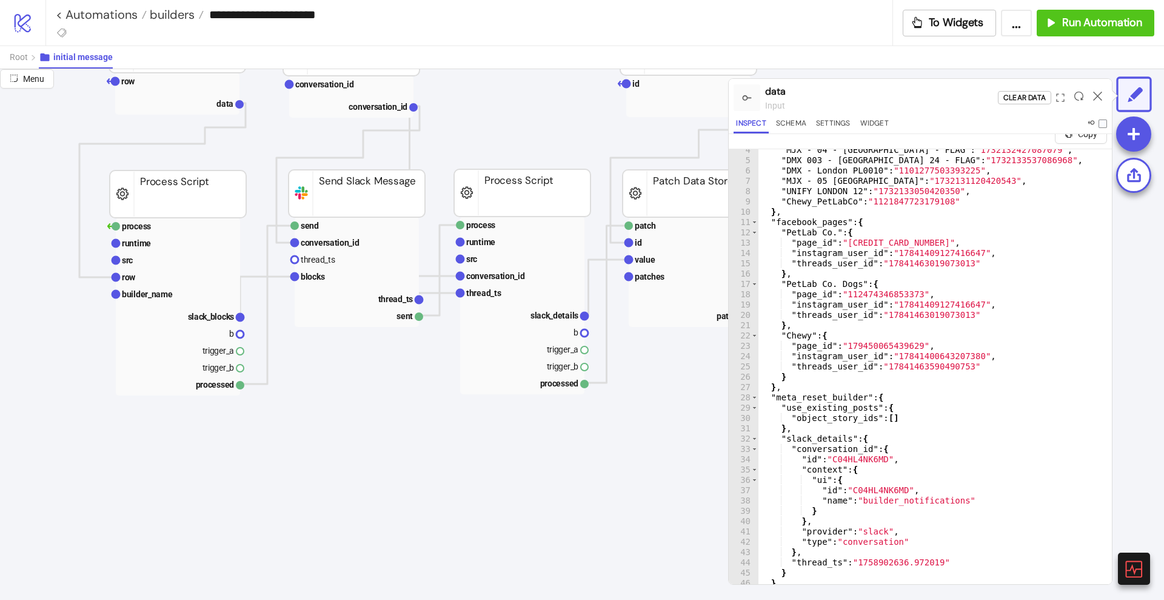
scroll to position [29, 0]
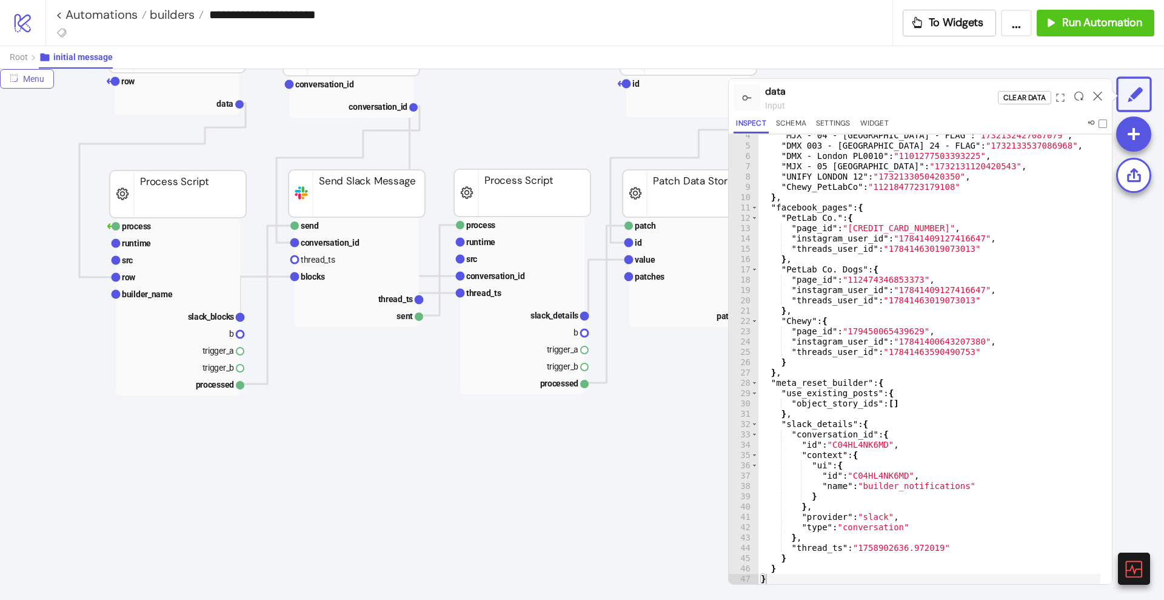
click at [37, 76] on span "Menu" at bounding box center [33, 79] width 21 height 10
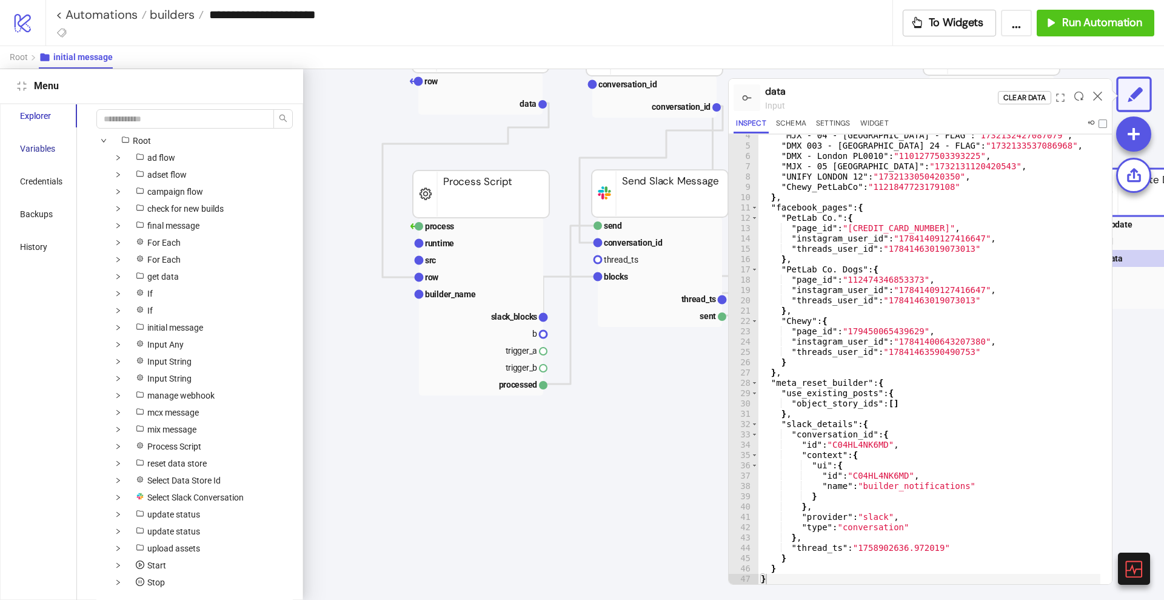
click at [44, 150] on div "Variables" at bounding box center [37, 148] width 35 height 13
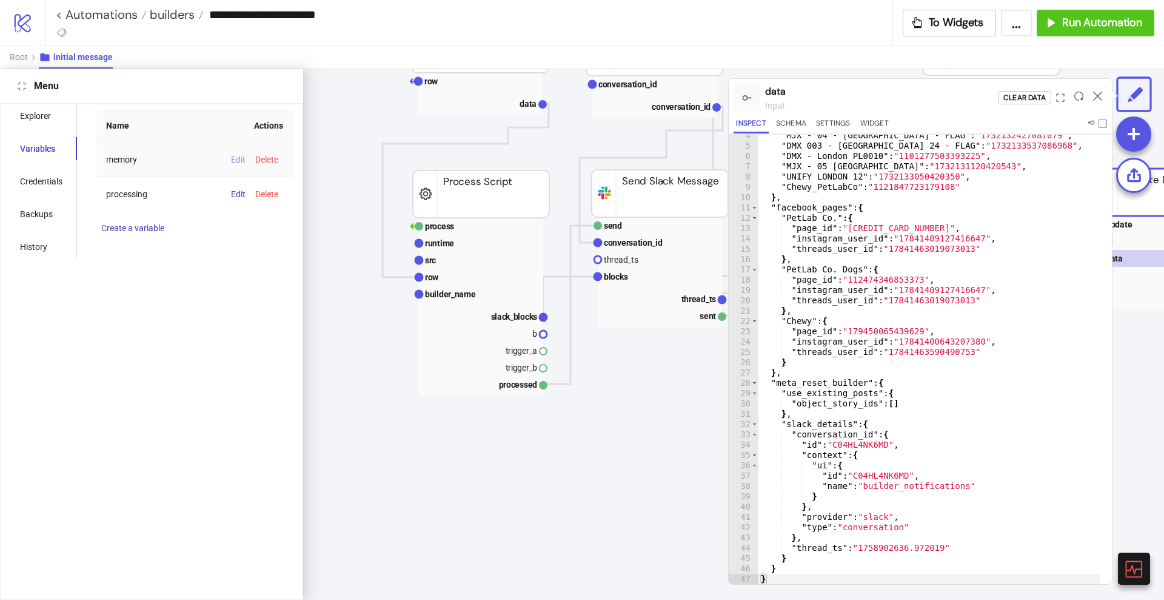
click at [237, 157] on span "Edit" at bounding box center [238, 160] width 15 height 10
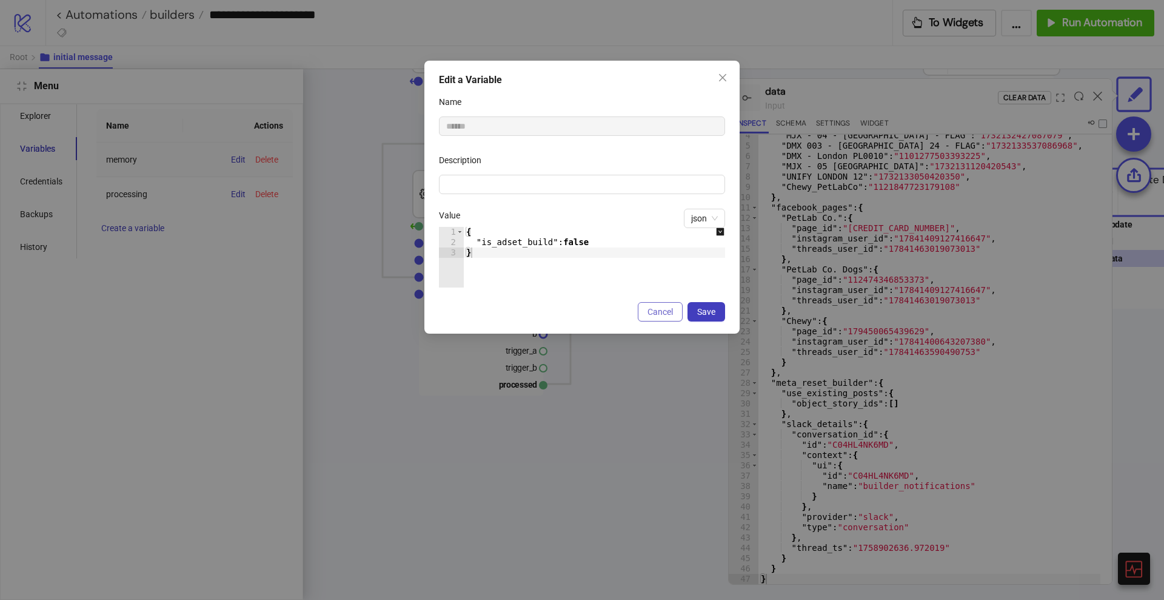
click at [656, 311] on span "Cancel" at bounding box center [660, 312] width 25 height 10
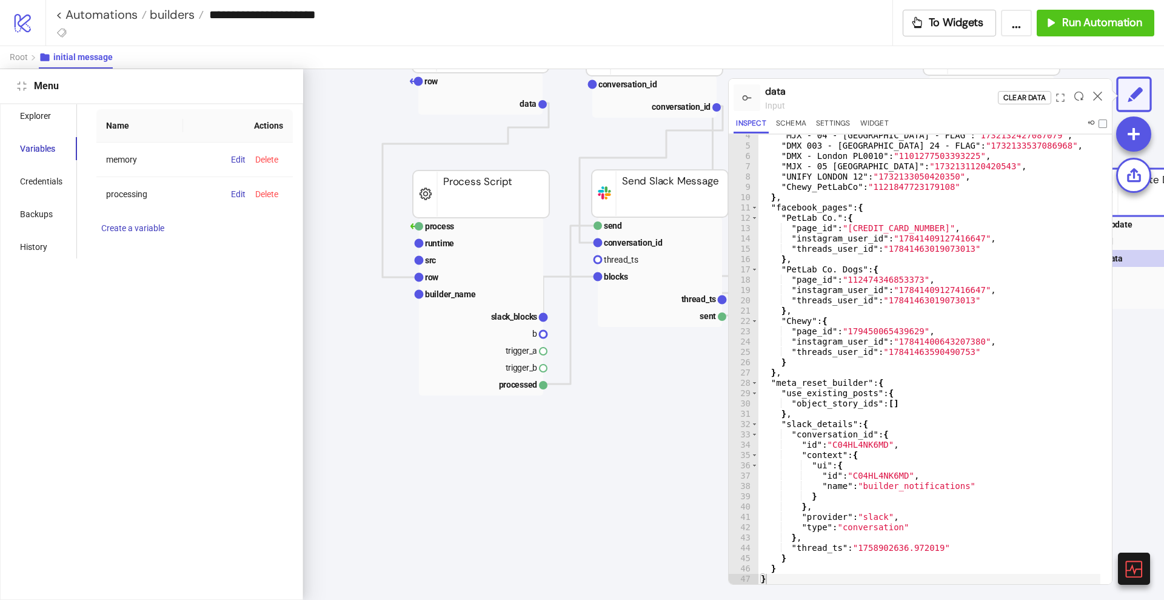
click at [22, 89] on icon "compress" at bounding box center [22, 86] width 10 height 10
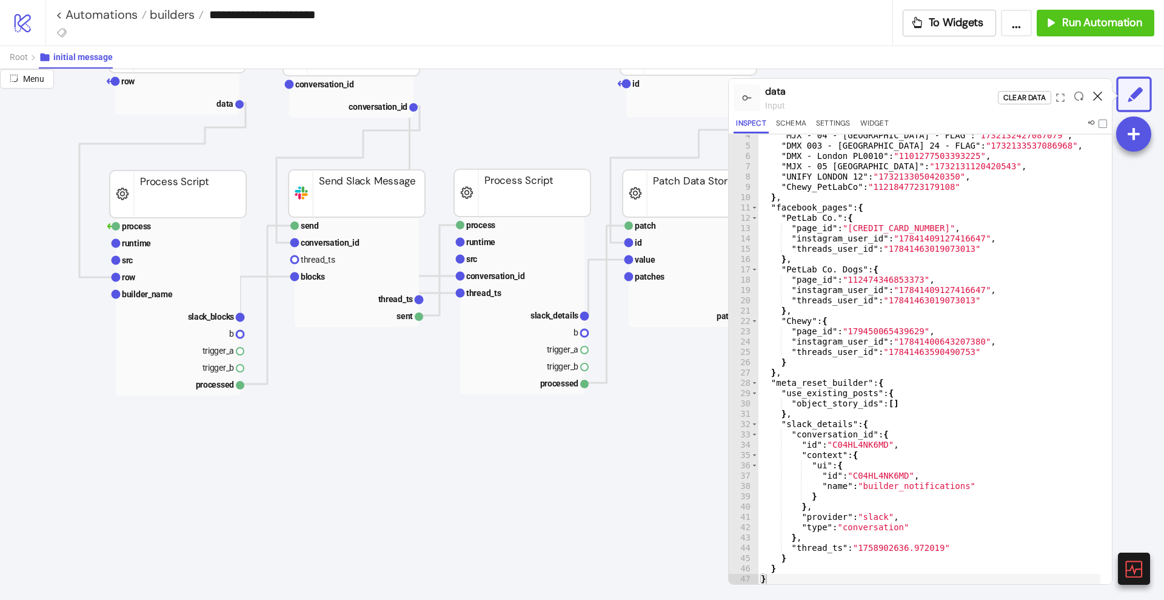
click at [1102, 95] on icon at bounding box center [1097, 96] width 9 height 9
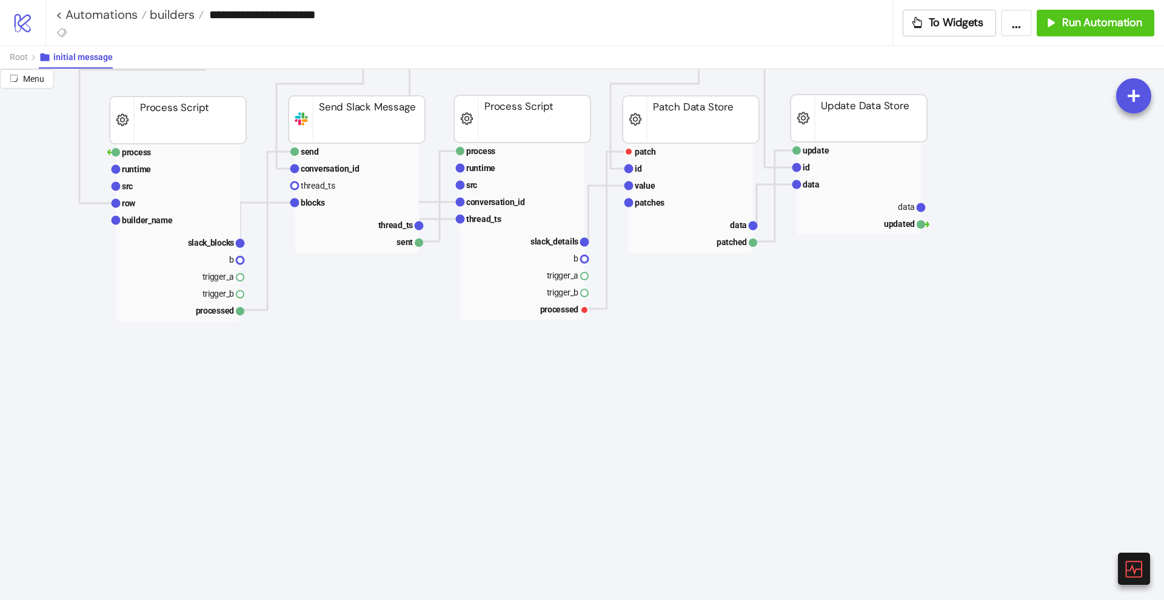
scroll to position [303, 227]
click at [536, 477] on span "Import recipe" at bounding box center [561, 483] width 65 height 13
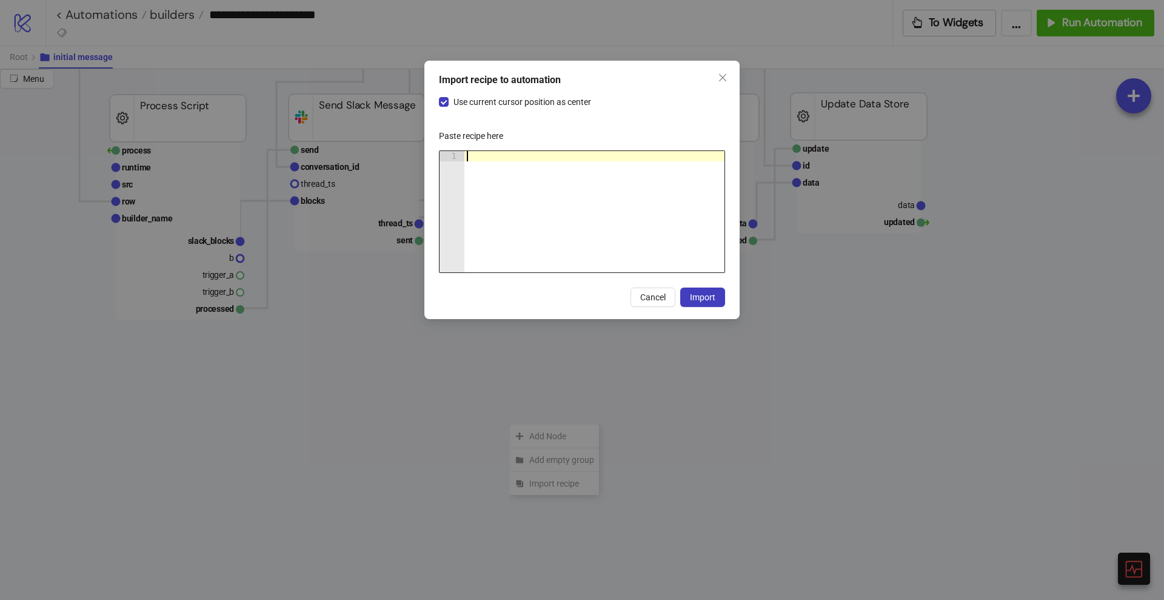
click at [548, 236] on div at bounding box center [595, 222] width 260 height 142
paste textarea "Cursor at row 1"
click at [698, 296] on span "Import" at bounding box center [702, 297] width 25 height 10
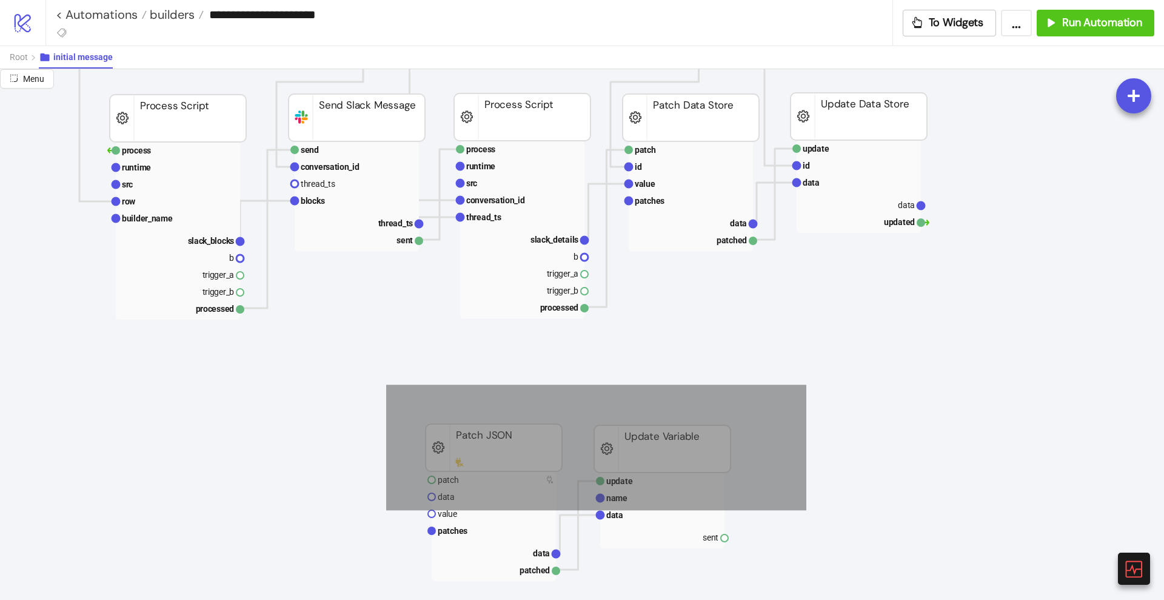
drag, startPoint x: 386, startPoint y: 384, endPoint x: 805, endPoint y: 513, distance: 437.8
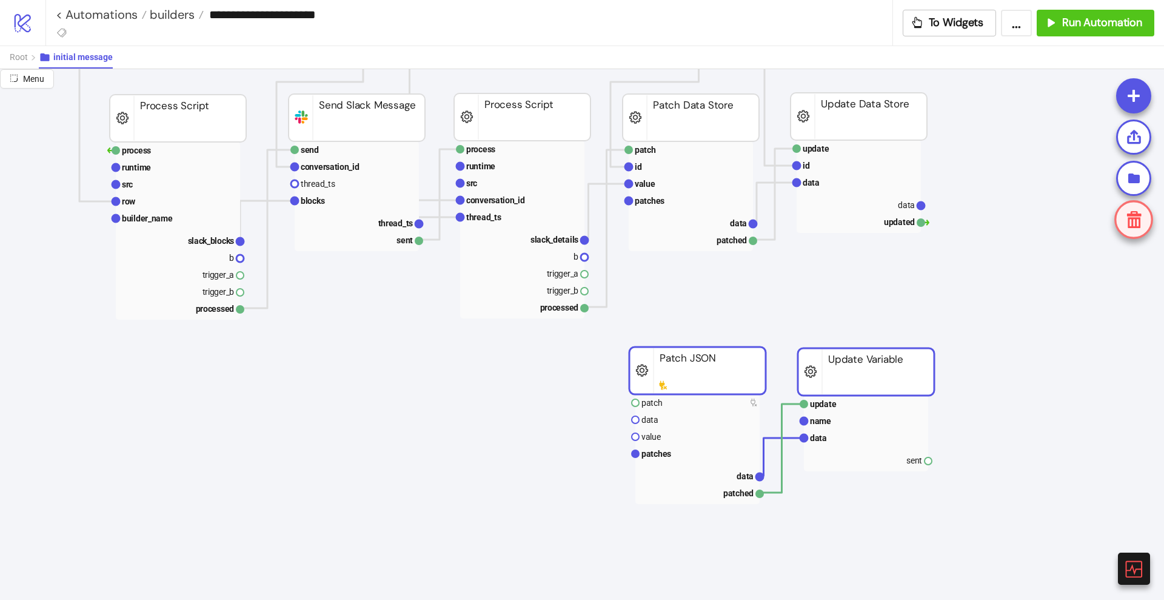
drag, startPoint x: 680, startPoint y: 461, endPoint x: 884, endPoint y: 384, distance: 217.8
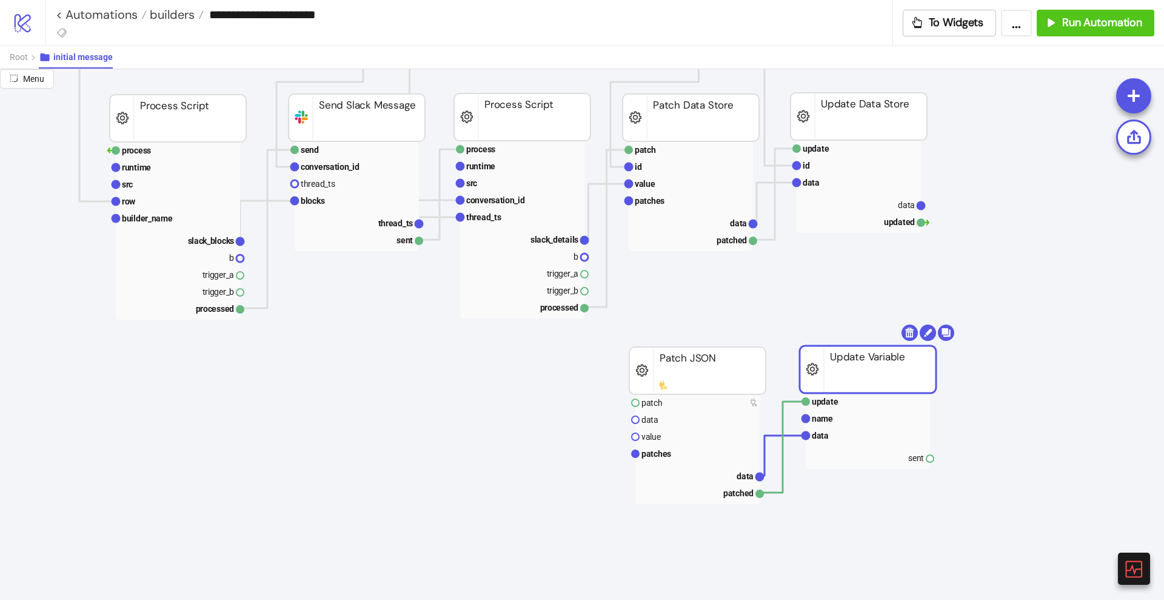
drag, startPoint x: 831, startPoint y: 384, endPoint x: 821, endPoint y: 359, distance: 27.7
click at [833, 381] on rect at bounding box center [868, 369] width 136 height 47
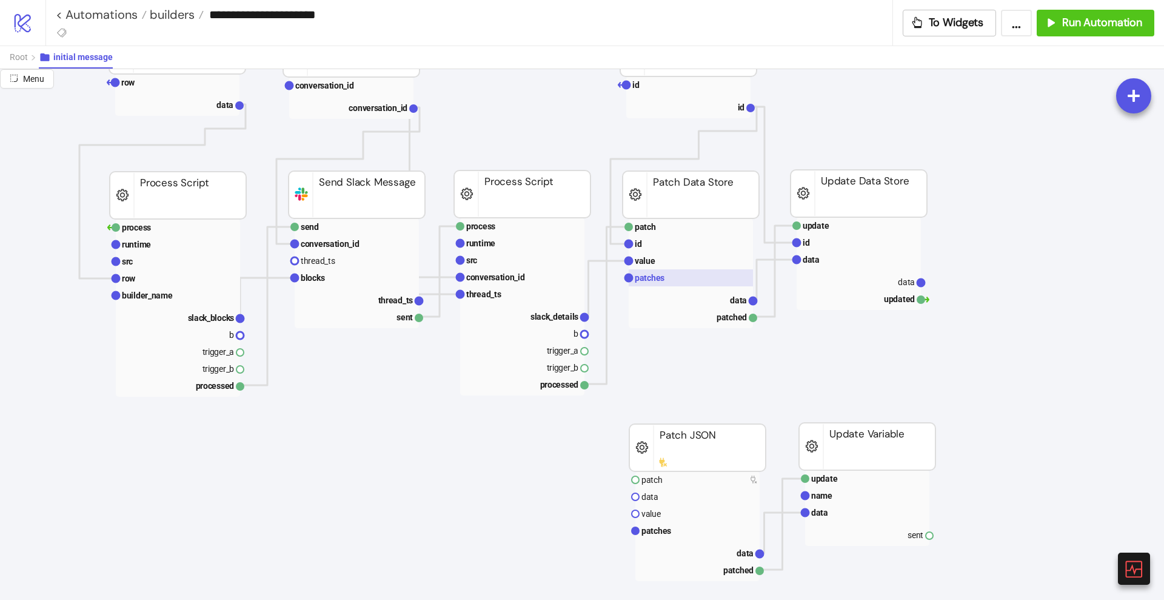
scroll to position [227, 227]
click at [676, 264] on rect at bounding box center [691, 259] width 124 height 17
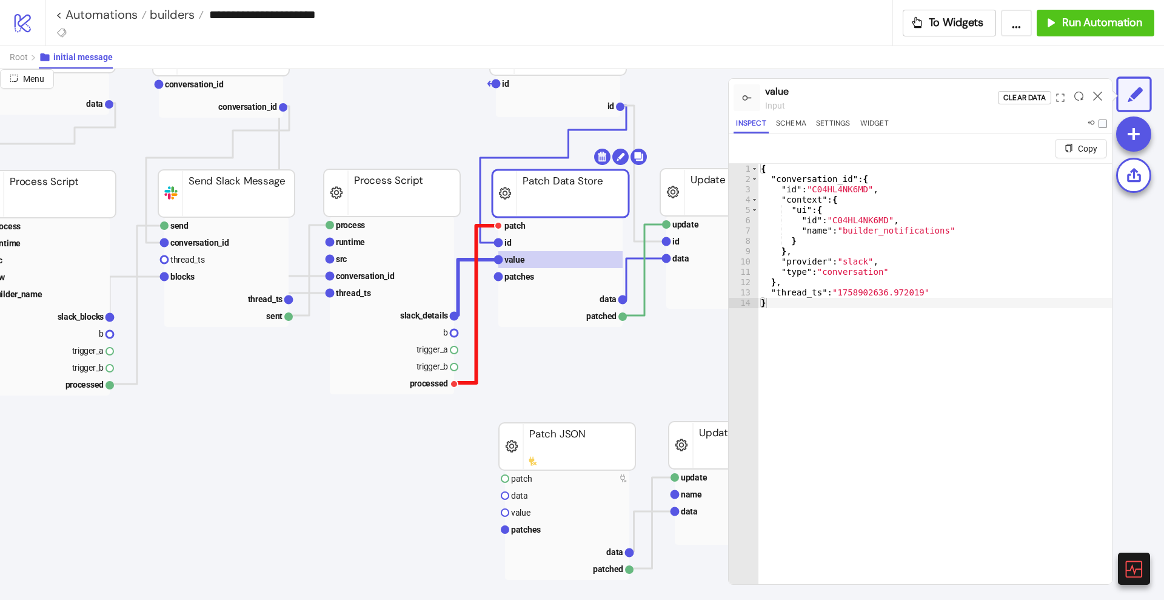
scroll to position [227, 379]
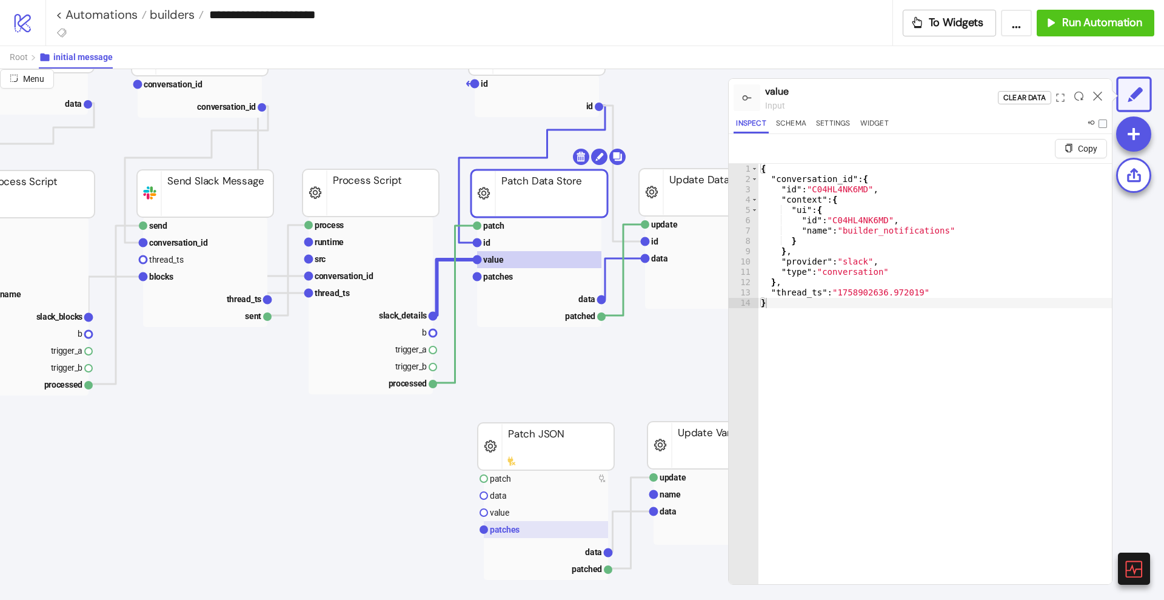
click at [526, 523] on rect at bounding box center [546, 529] width 124 height 17
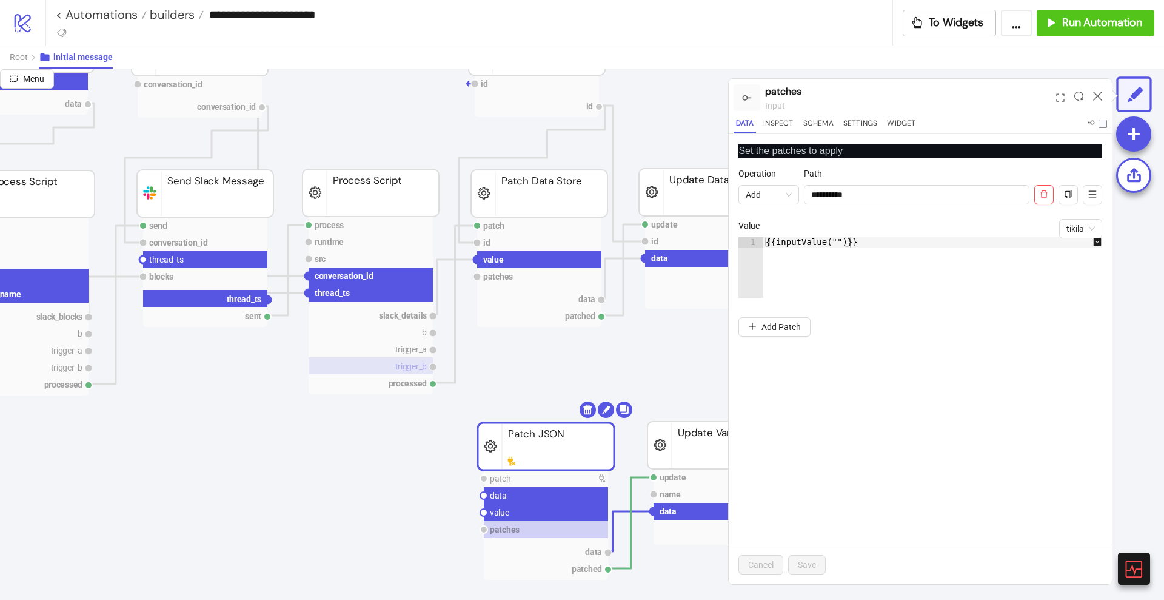
drag, startPoint x: 269, startPoint y: 300, endPoint x: 309, endPoint y: 366, distance: 77.6
click at [482, 512] on circle at bounding box center [483, 512] width 7 height 7
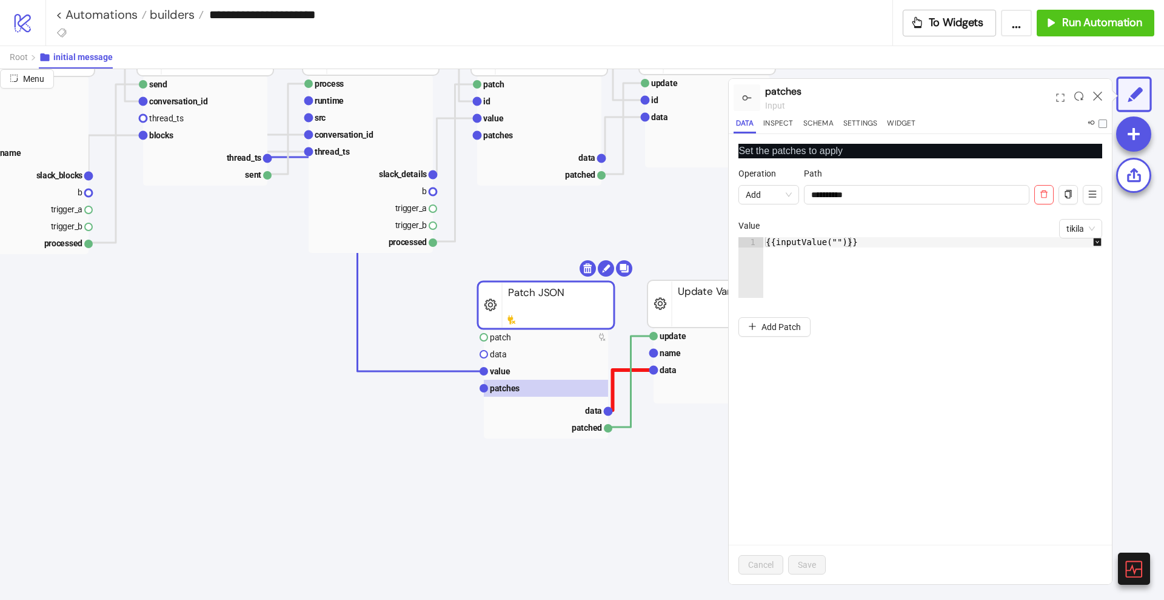
scroll to position [379, 379]
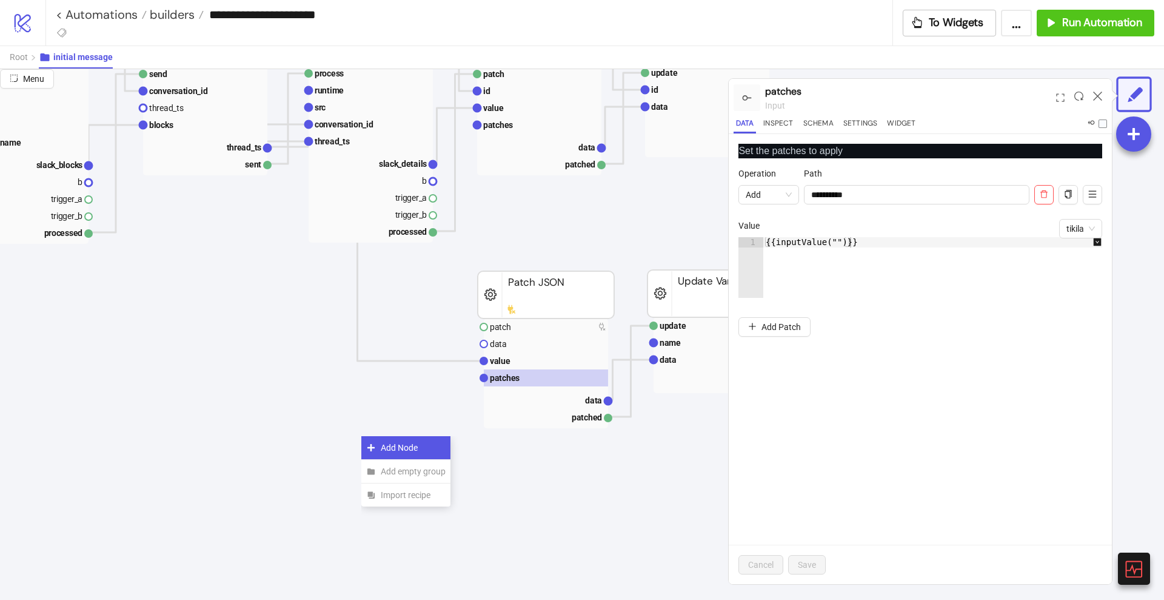
click at [373, 441] on div "Add Node" at bounding box center [405, 448] width 89 height 24
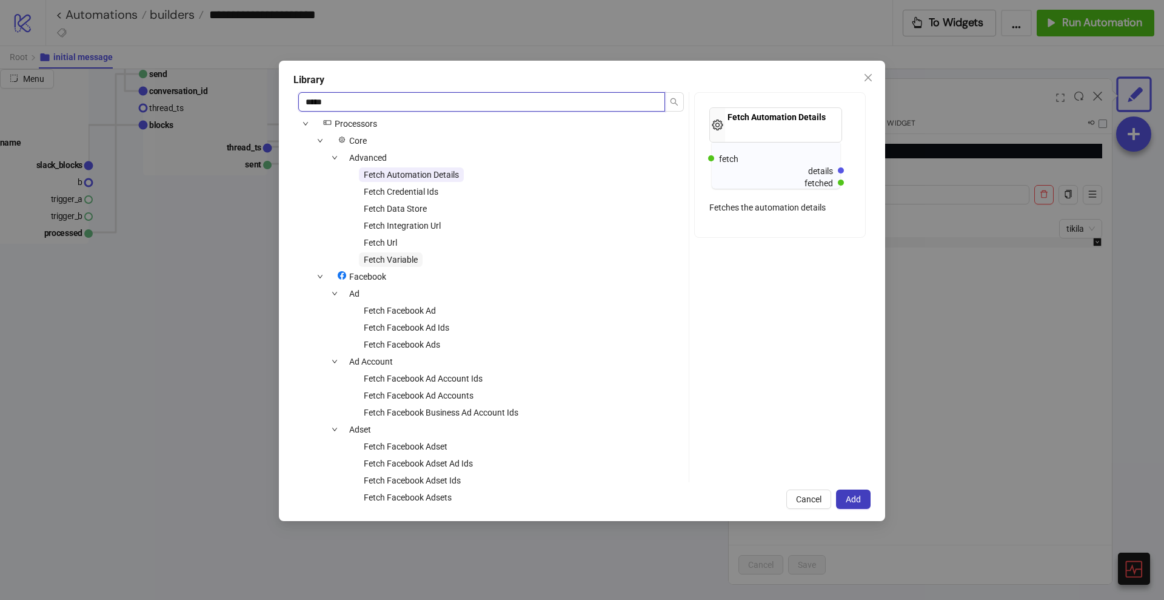
type input "*****"
click at [405, 258] on span "Fetch Variable" at bounding box center [391, 260] width 54 height 10
click at [848, 488] on div "Library ***** icons/node Processors Core Advanced Fetch Automation Details Fetc…" at bounding box center [582, 291] width 606 height 460
click at [851, 499] on span "Add" at bounding box center [853, 499] width 15 height 10
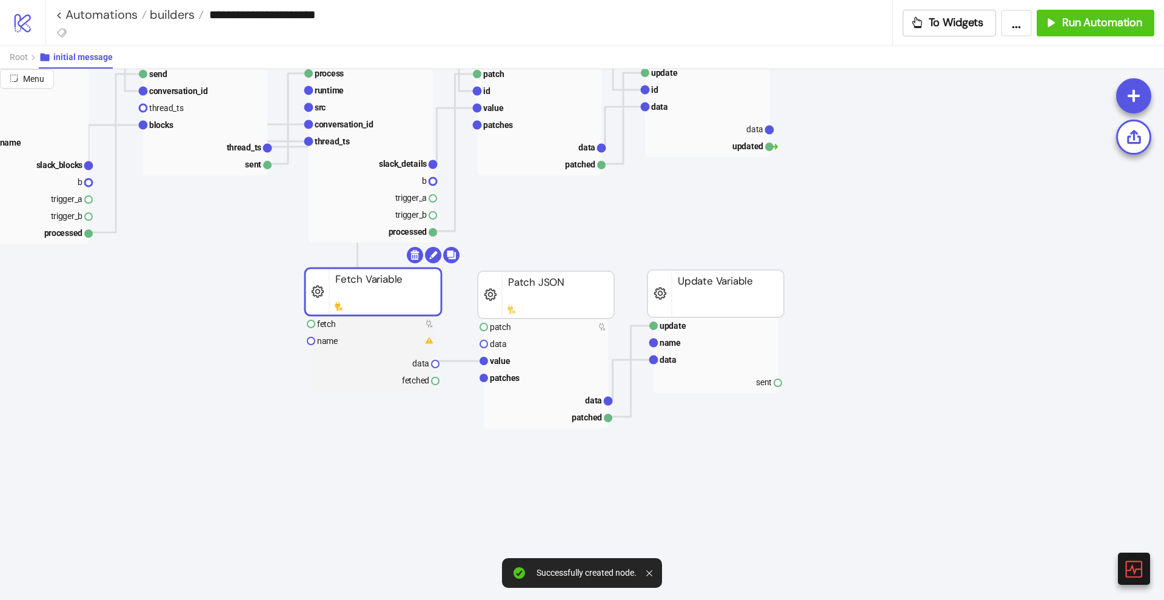
drag, startPoint x: 441, startPoint y: 455, endPoint x: 385, endPoint y: 287, distance: 177.2
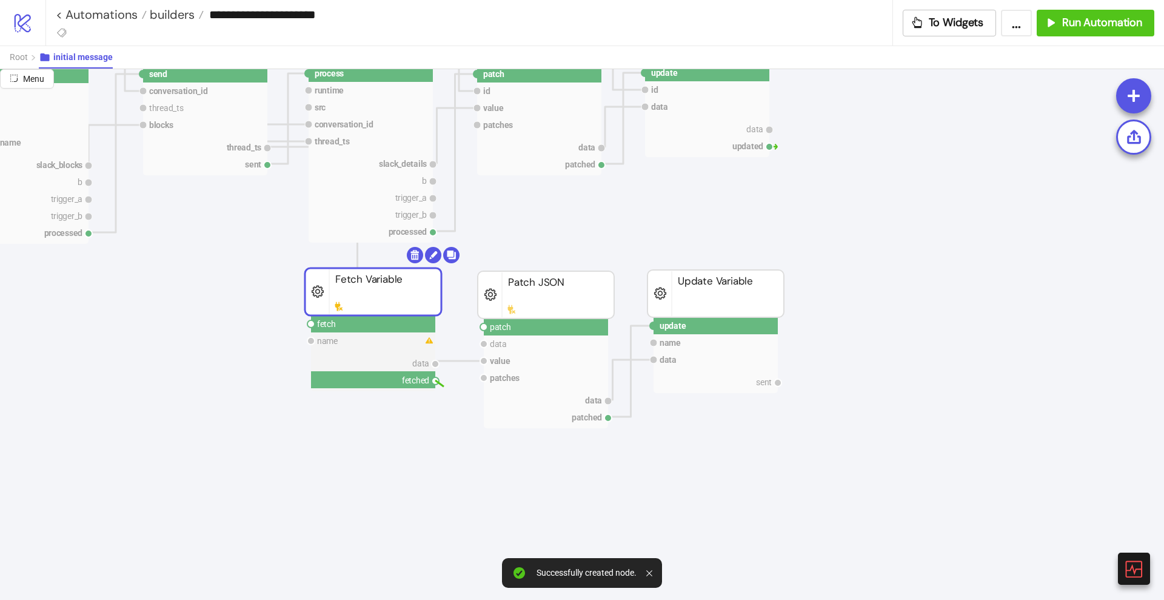
drag, startPoint x: 437, startPoint y: 378, endPoint x: 454, endPoint y: 386, distance: 18.7
click at [484, 326] on circle at bounding box center [483, 326] width 7 height 7
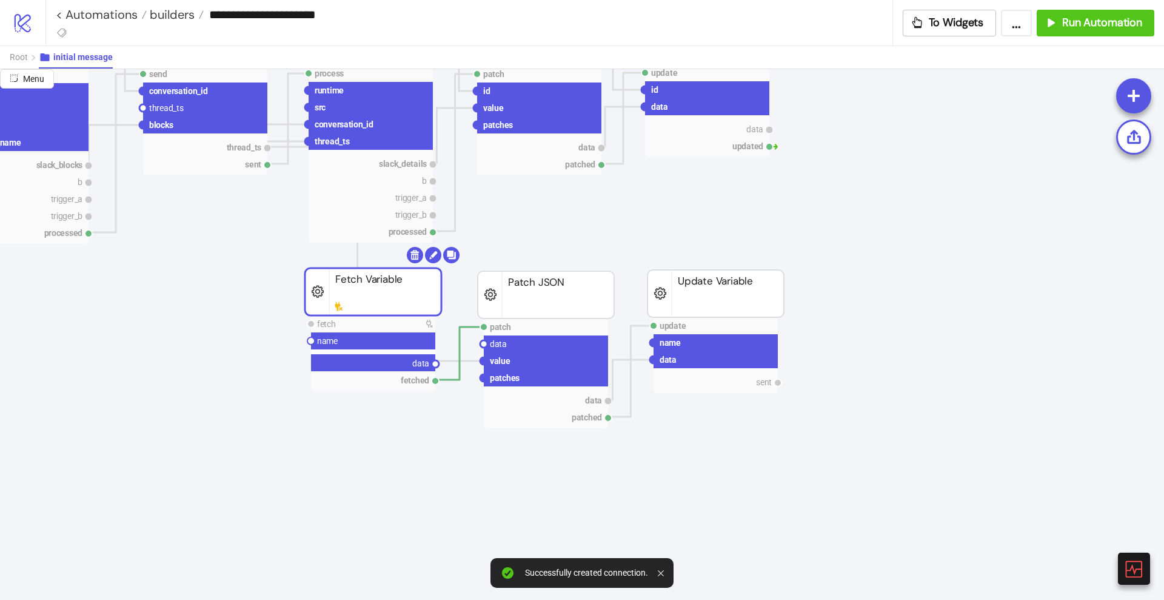
drag, startPoint x: 434, startPoint y: 363, endPoint x: 461, endPoint y: 369, distance: 27.4
click at [483, 343] on circle at bounding box center [483, 343] width 7 height 7
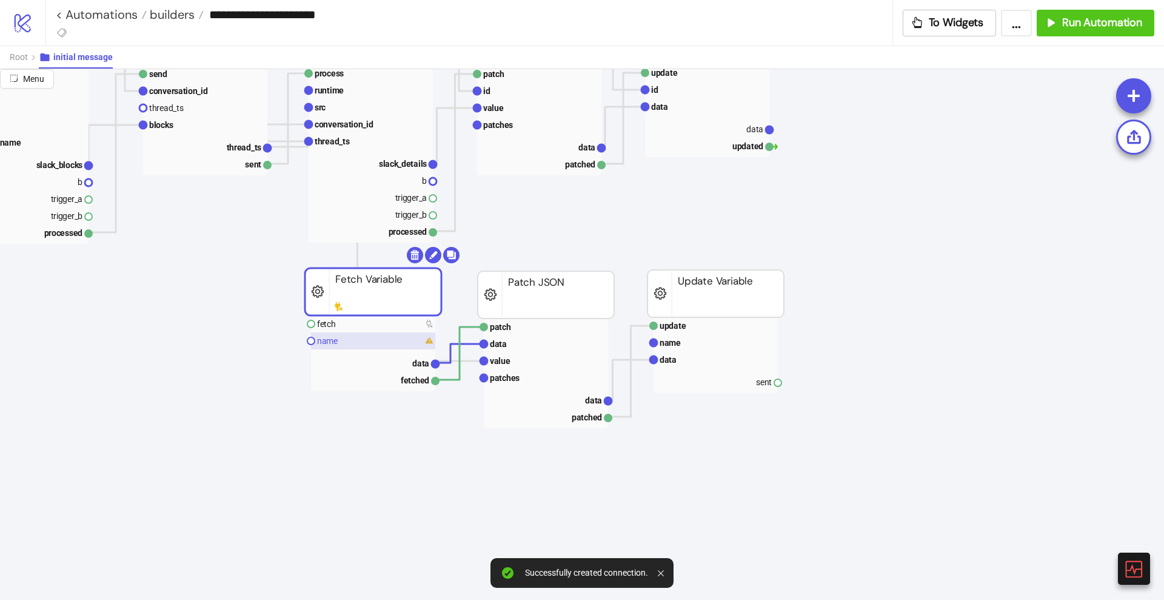
click at [364, 337] on rect at bounding box center [373, 340] width 124 height 17
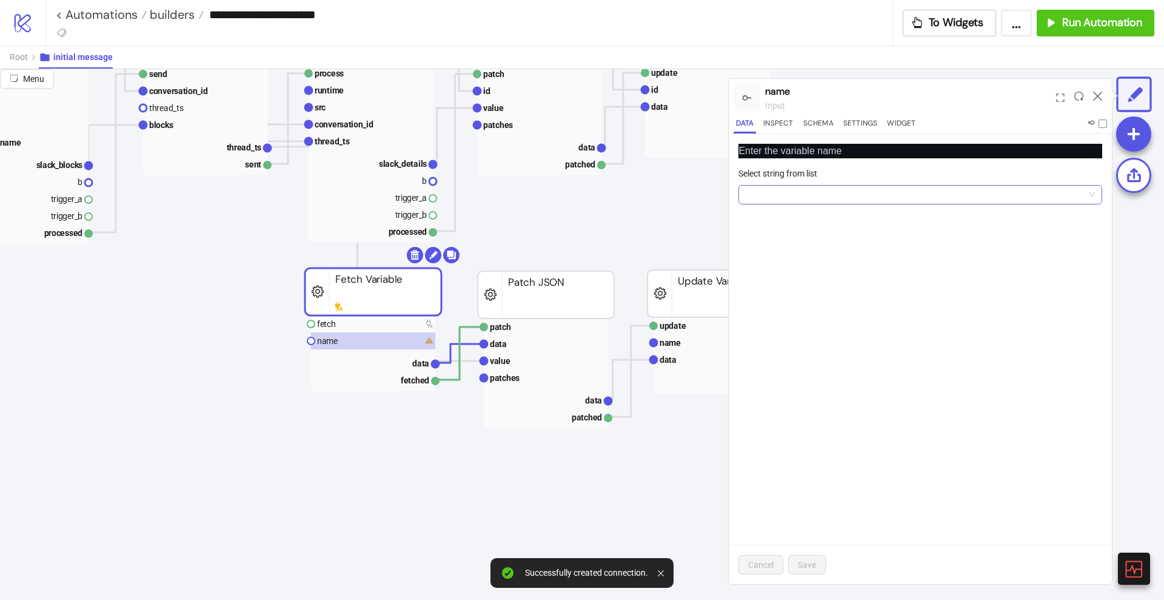
click at [868, 186] on input "Select string from list" at bounding box center [915, 195] width 338 height 18
click at [798, 222] on div "memory" at bounding box center [920, 218] width 344 height 13
drag, startPoint x: 818, startPoint y: 563, endPoint x: 789, endPoint y: 537, distance: 38.7
click at [818, 563] on button "Save" at bounding box center [807, 564] width 38 height 19
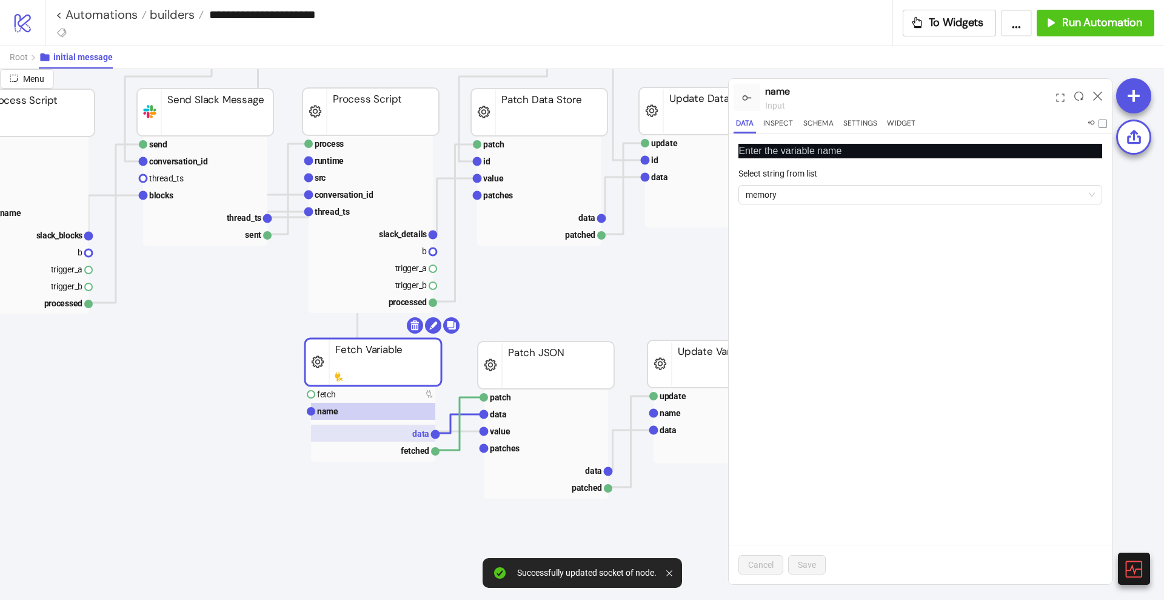
scroll to position [303, 379]
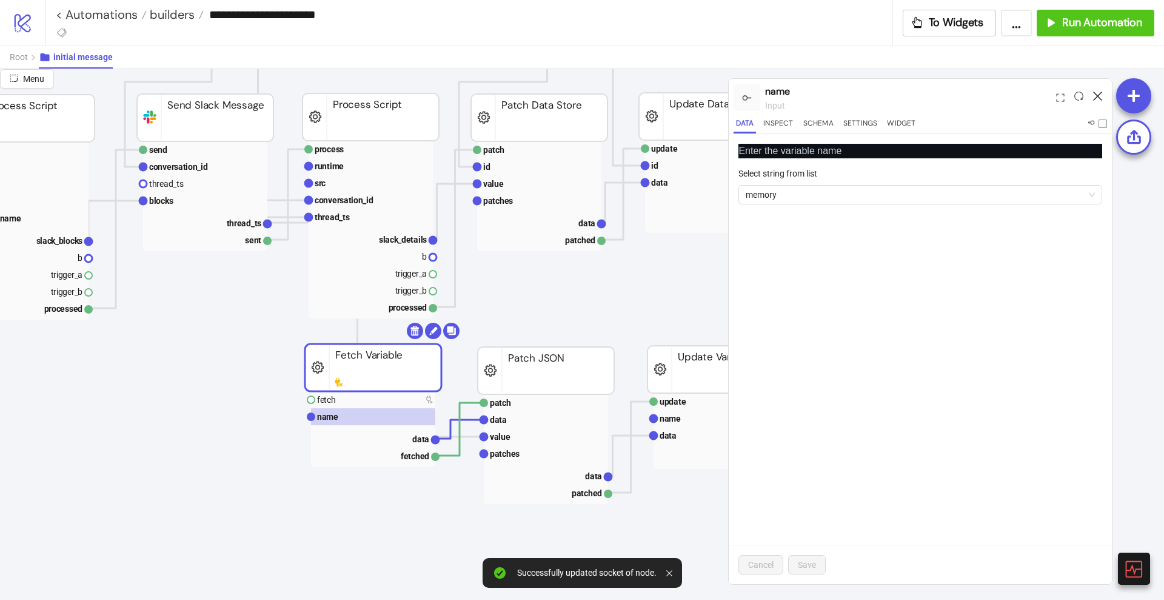
click at [1098, 95] on icon at bounding box center [1097, 96] width 9 height 9
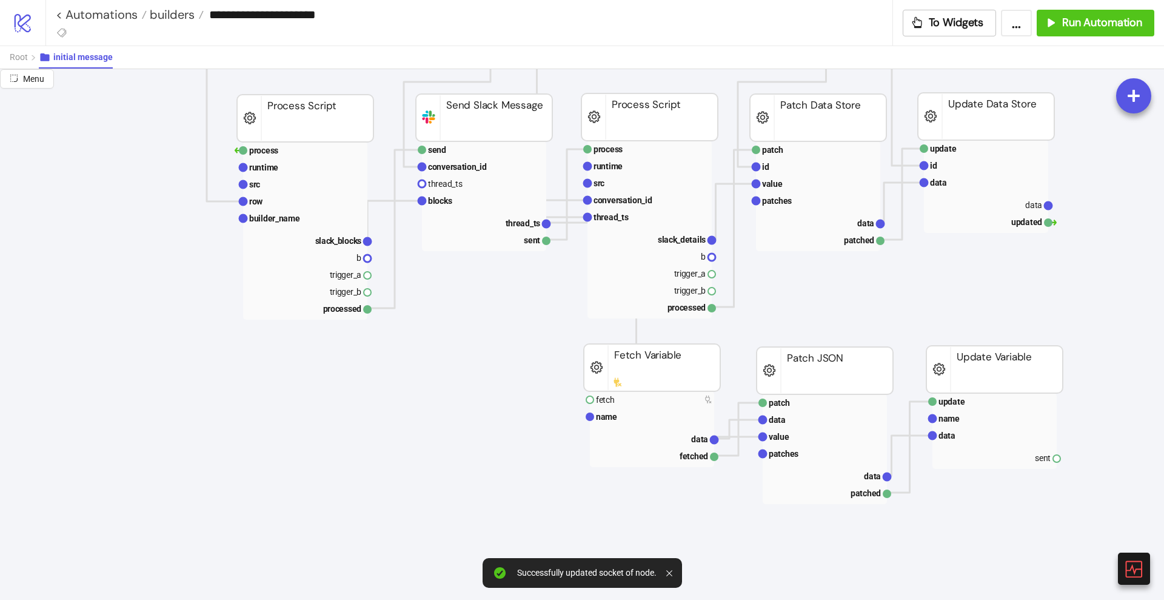
scroll to position [303, 76]
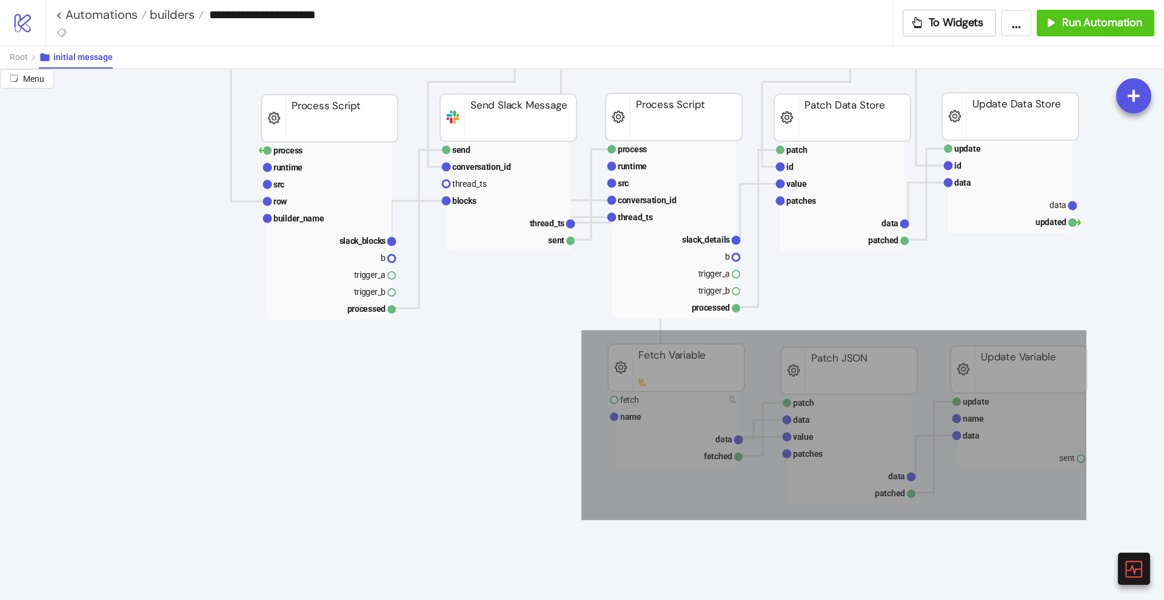
drag, startPoint x: 625, startPoint y: 352, endPoint x: 1092, endPoint y: 521, distance: 496.1
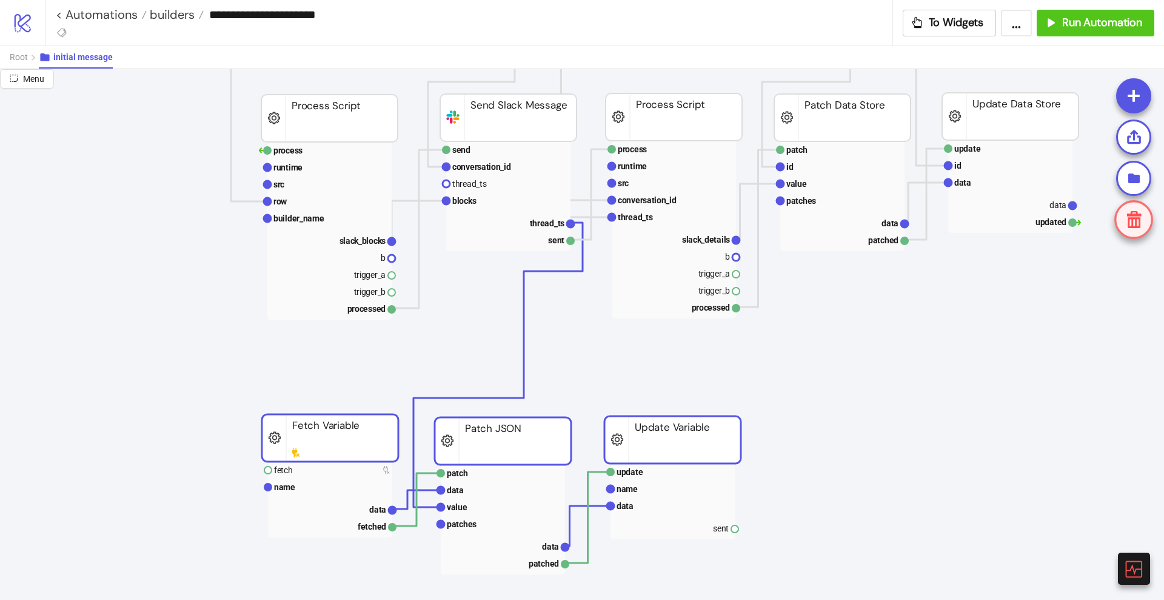
drag, startPoint x: 1001, startPoint y: 362, endPoint x: 665, endPoint y: 430, distance: 343.4
click at [665, 430] on rect at bounding box center [673, 439] width 136 height 47
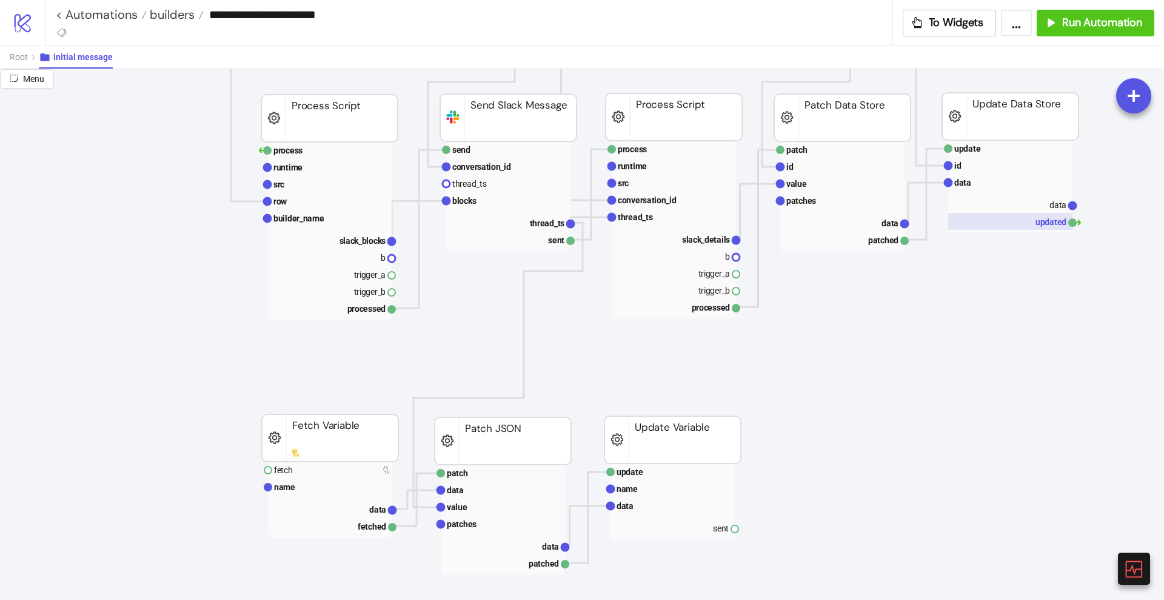
click at [1057, 224] on rect at bounding box center [1010, 221] width 124 height 17
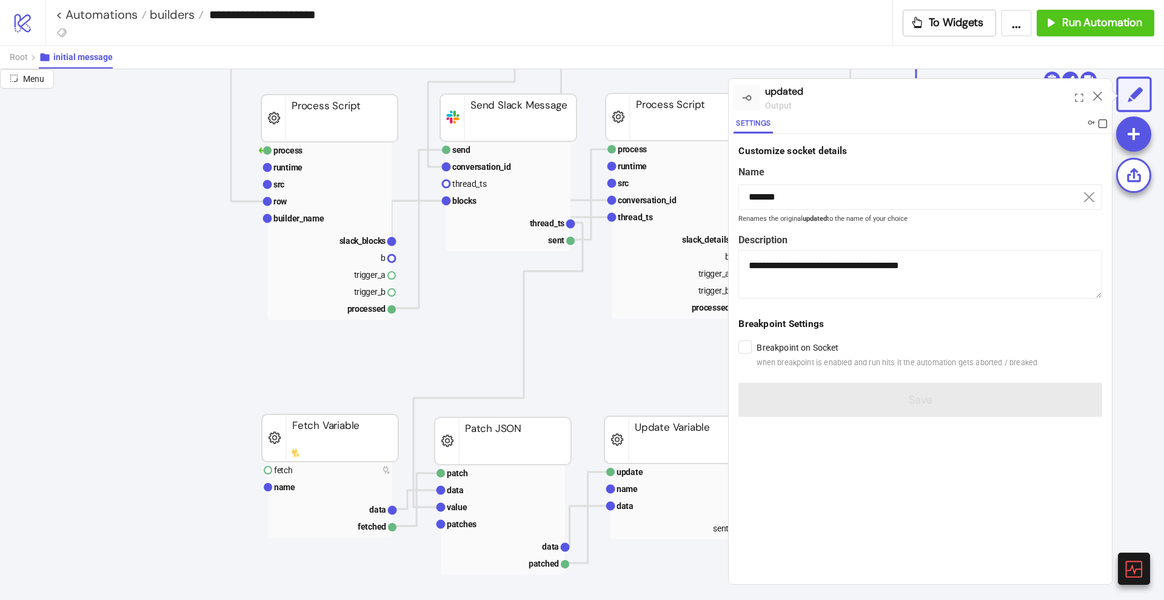
click at [1102, 121] on span at bounding box center [1103, 123] width 8 height 8
click at [1101, 98] on icon at bounding box center [1097, 96] width 9 height 9
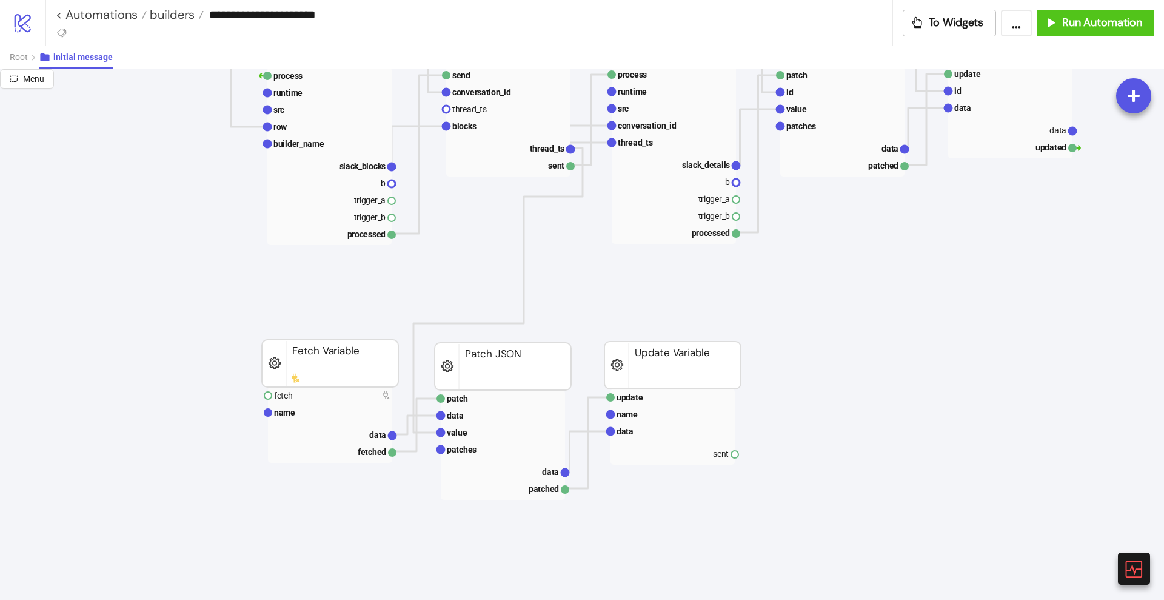
scroll to position [379, 76]
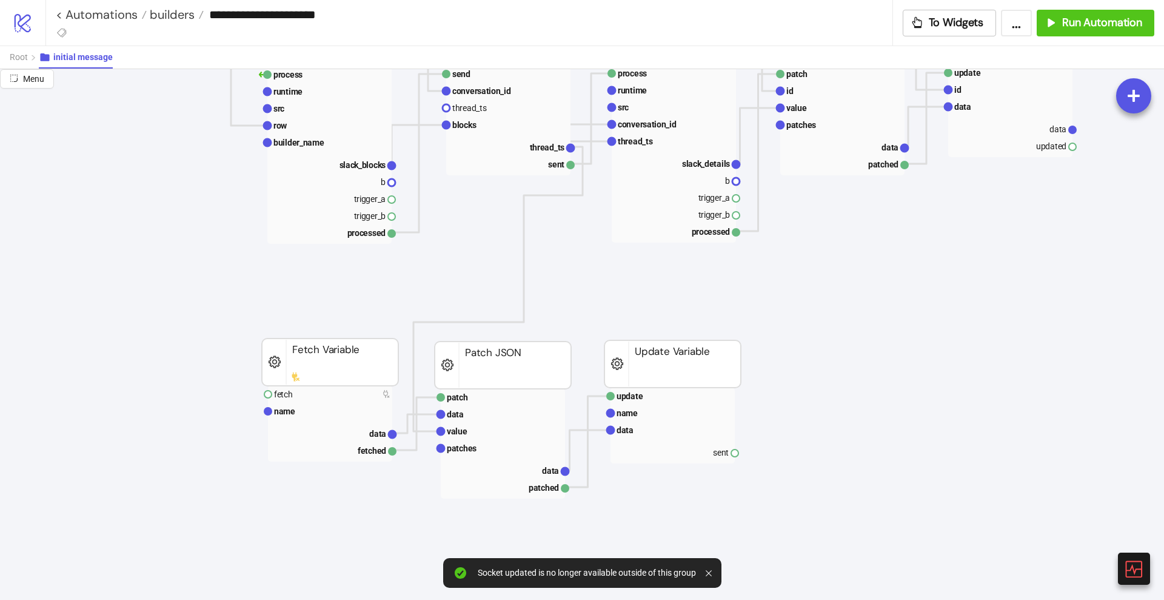
drag, startPoint x: 1075, startPoint y: 147, endPoint x: 1023, endPoint y: 220, distance: 89.2
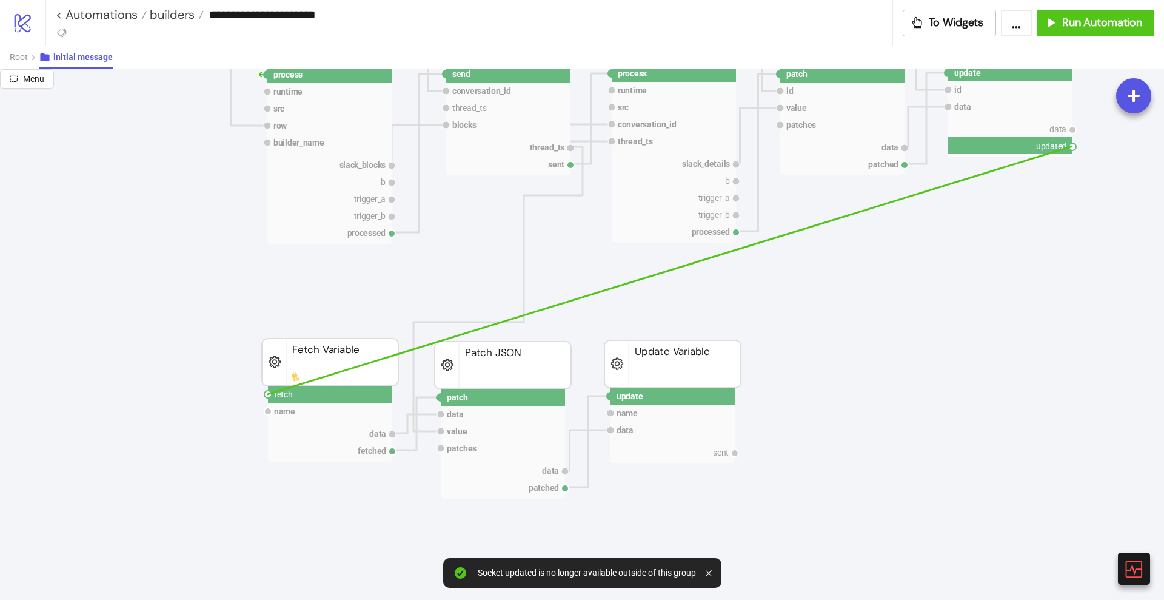
click at [267, 394] on circle at bounding box center [267, 394] width 7 height 7
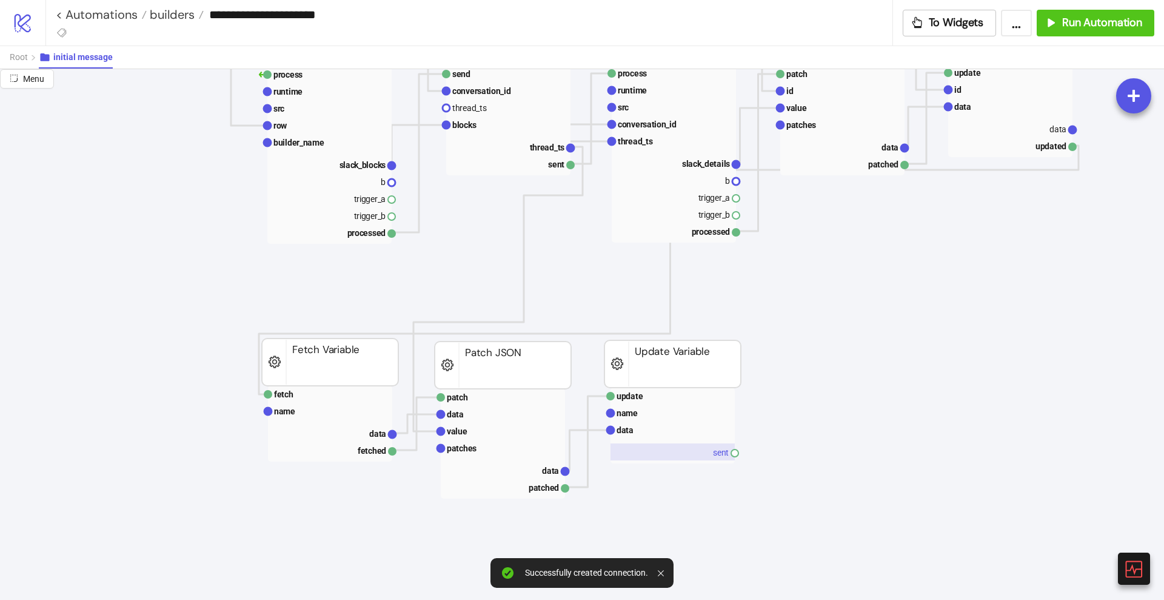
click at [705, 457] on rect at bounding box center [673, 451] width 124 height 17
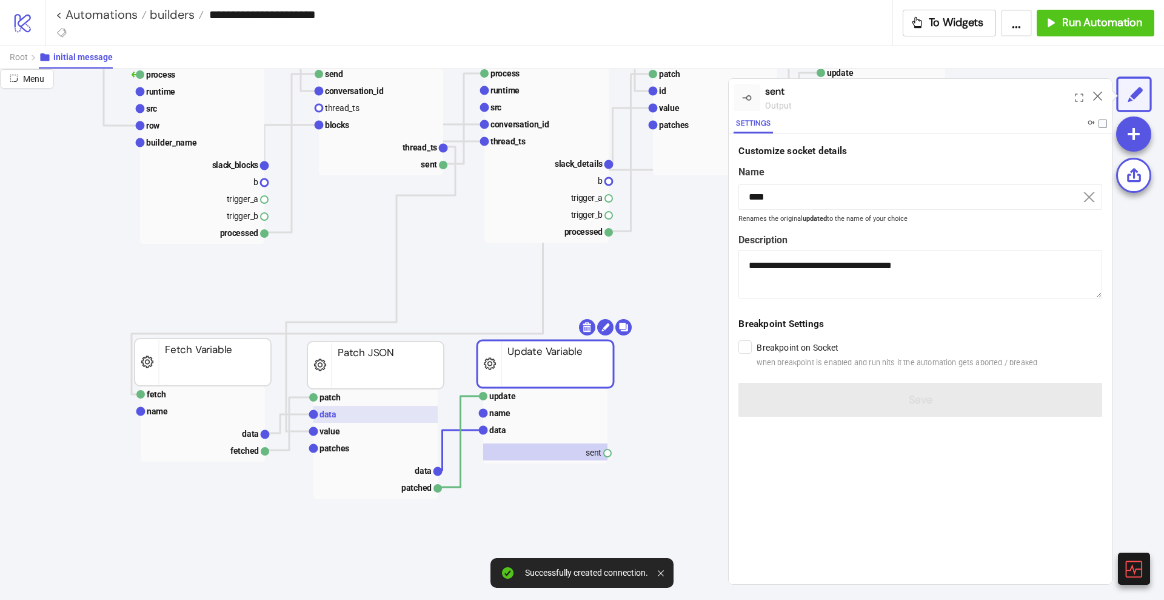
scroll to position [379, 227]
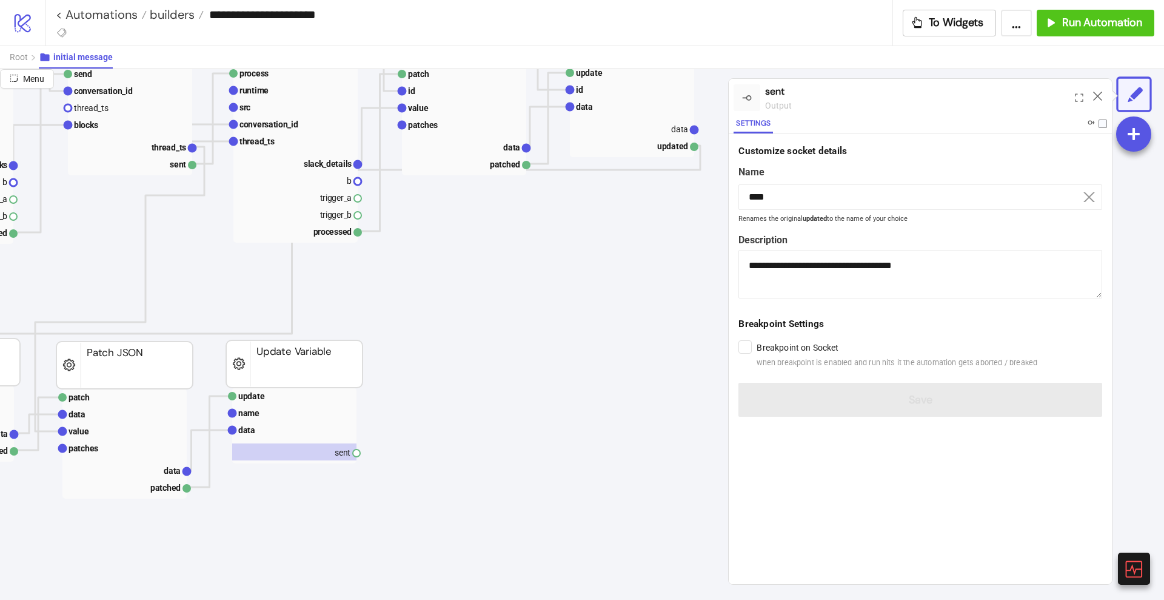
scroll to position [379, 455]
click at [614, 453] on span "Add Node" at bounding box center [646, 446] width 65 height 13
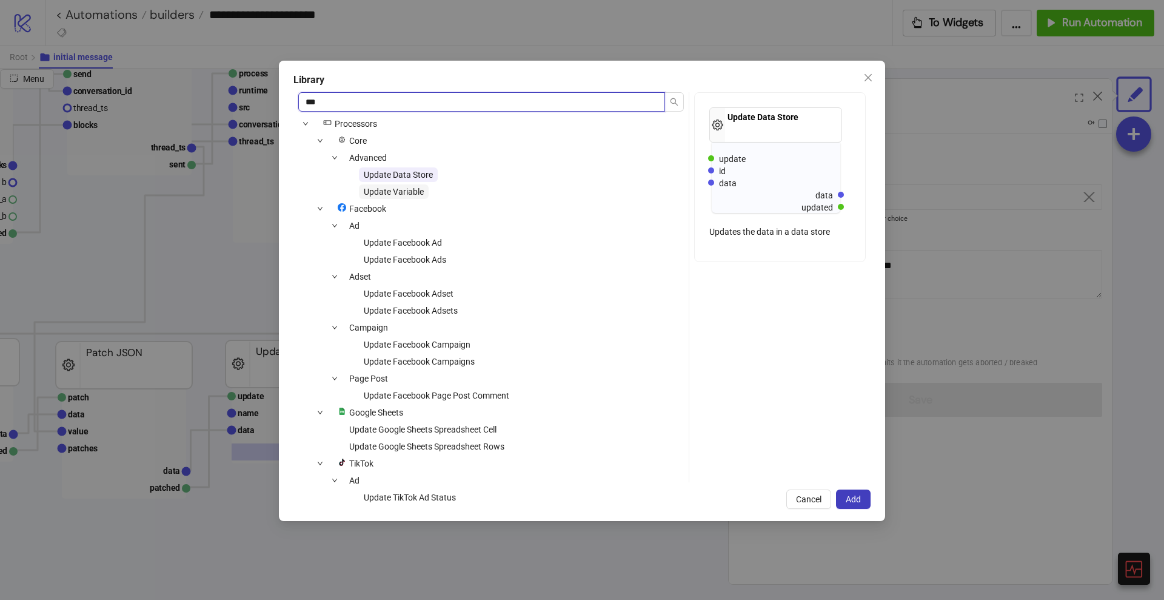
type input "***"
click at [403, 194] on span "Update Variable" at bounding box center [394, 192] width 60 height 10
drag, startPoint x: 851, startPoint y: 495, endPoint x: 801, endPoint y: 496, distance: 50.3
click at [801, 496] on div "Cancel Add" at bounding box center [582, 498] width 577 height 19
click at [801, 496] on span "Cancel" at bounding box center [808, 499] width 25 height 10
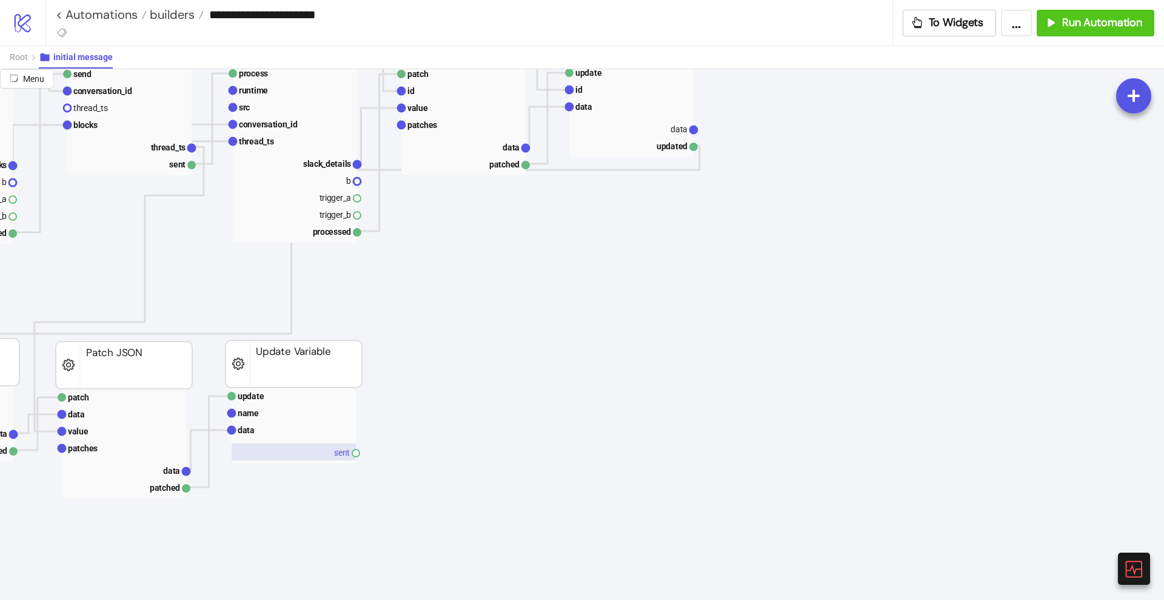
click at [341, 456] on rect at bounding box center [294, 451] width 124 height 17
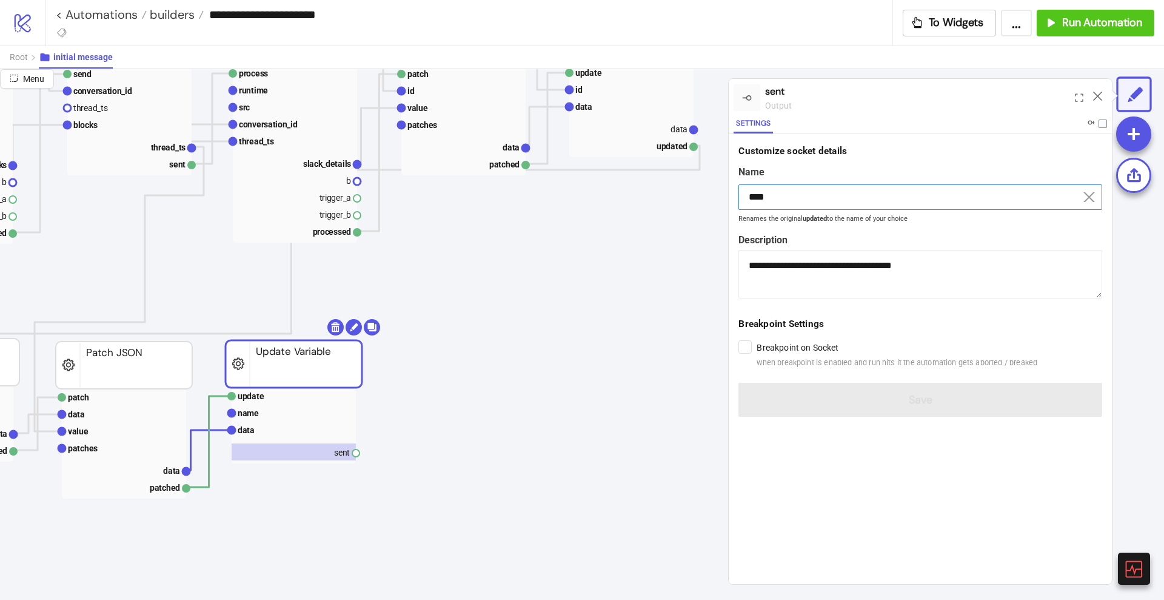
click at [782, 200] on input "****" at bounding box center [921, 196] width 364 height 25
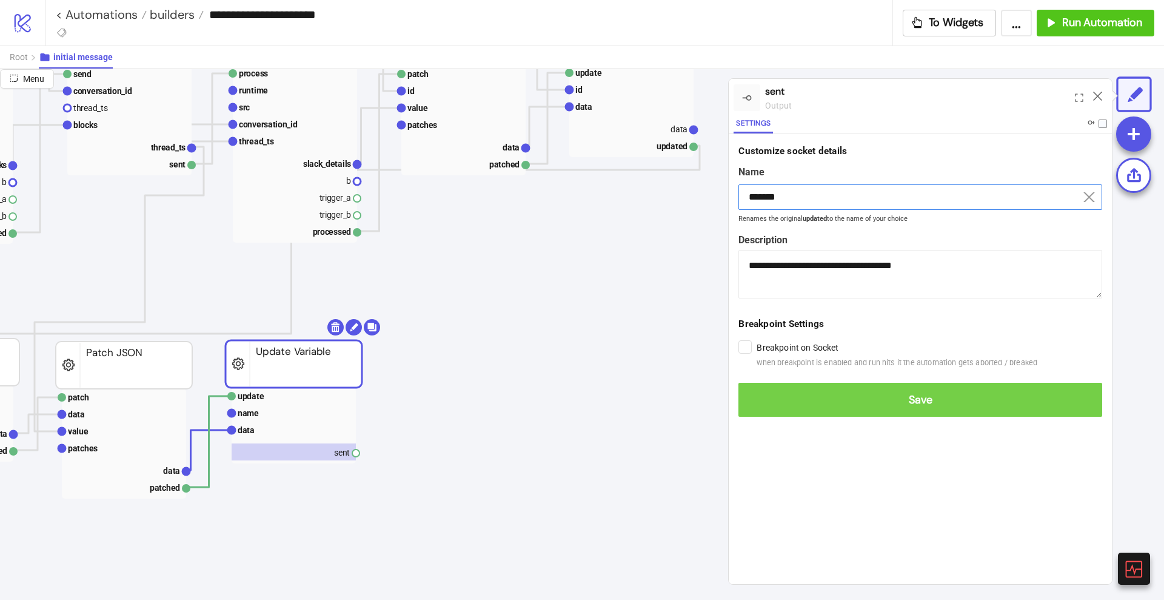
type input "*******"
click at [923, 404] on span "Save" at bounding box center [920, 400] width 344 height 14
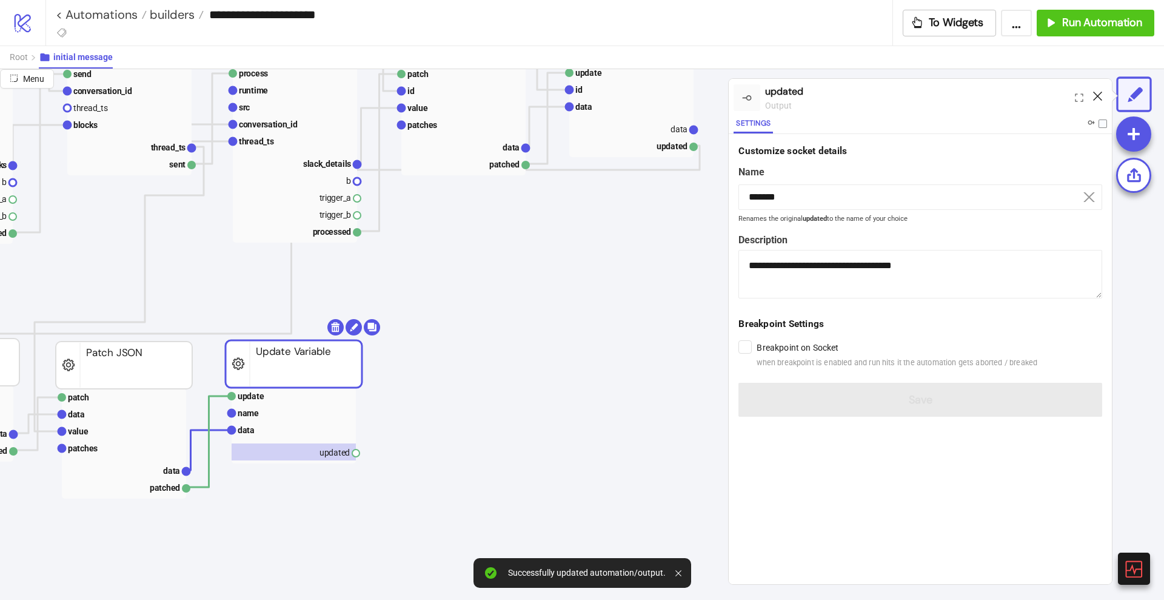
click at [1097, 99] on icon at bounding box center [1097, 96] width 9 height 9
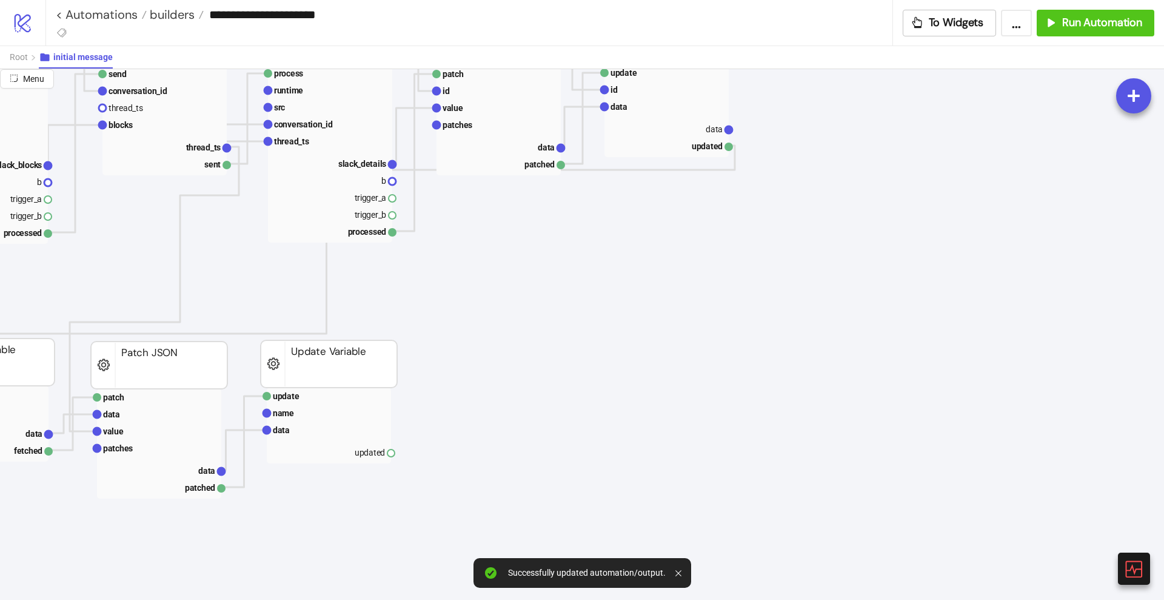
scroll to position [379, 303]
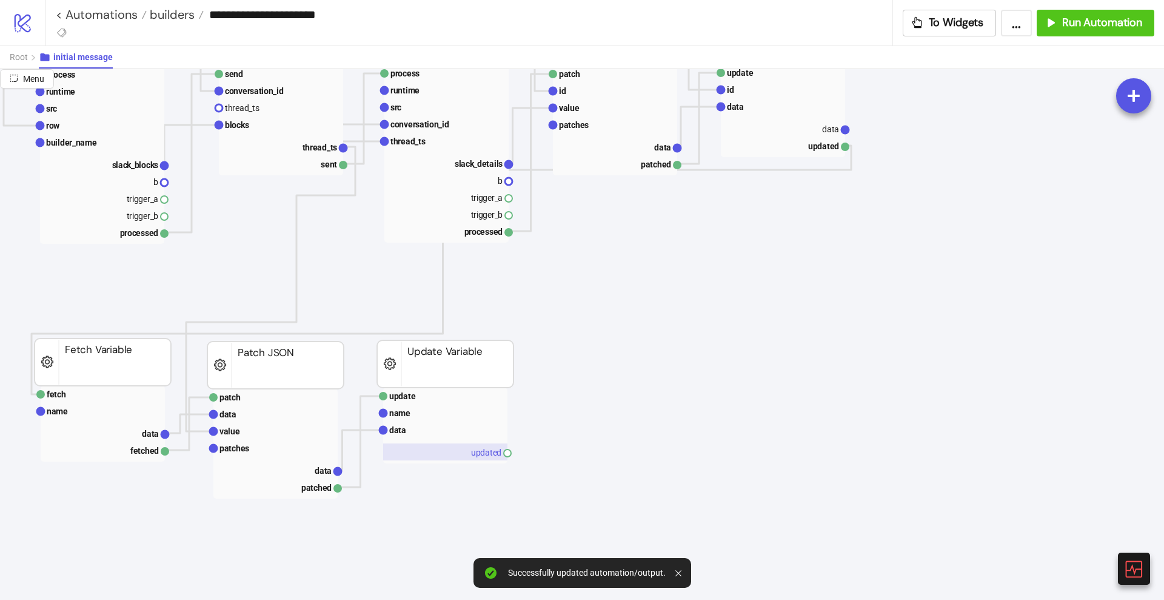
click at [482, 449] on rect at bounding box center [445, 451] width 124 height 17
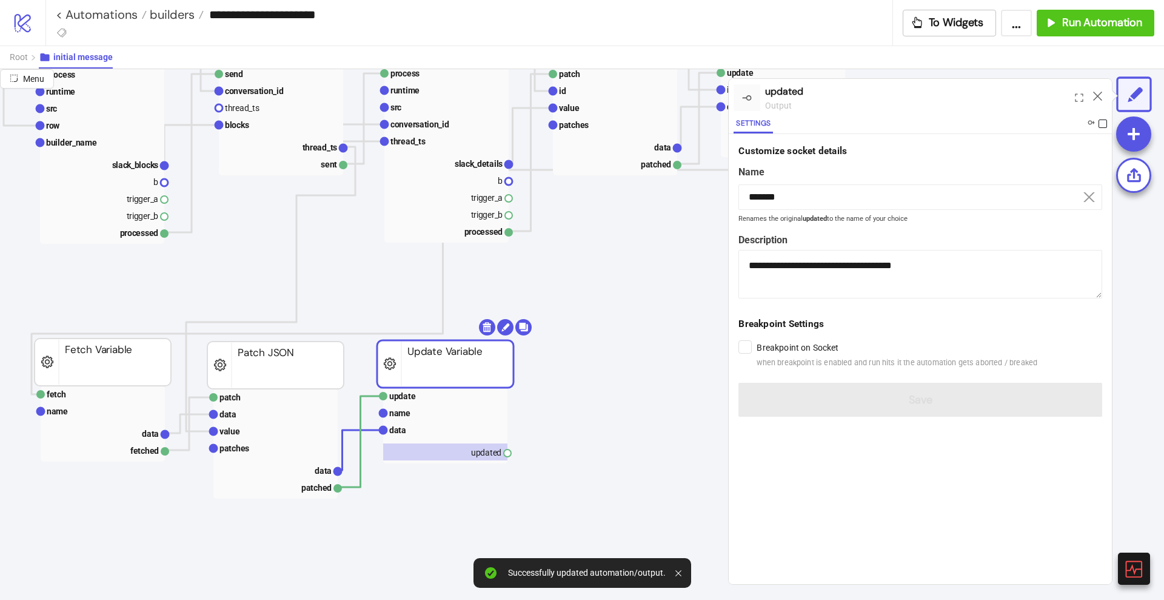
click at [1105, 121] on span at bounding box center [1103, 123] width 8 height 8
click at [1096, 97] on icon at bounding box center [1097, 96] width 9 height 9
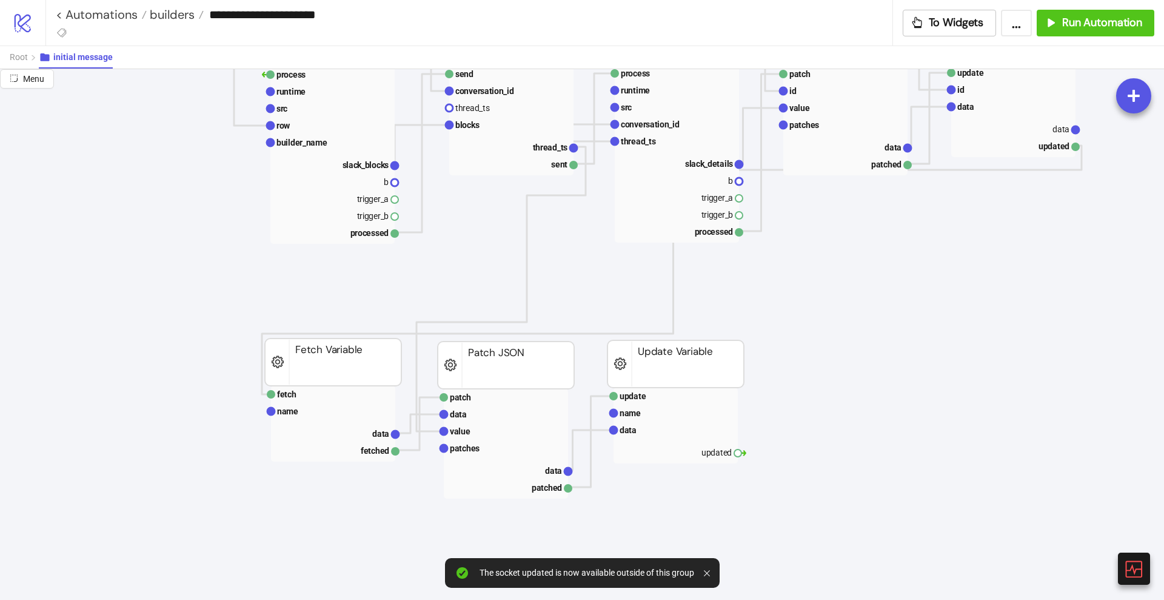
scroll to position [379, 76]
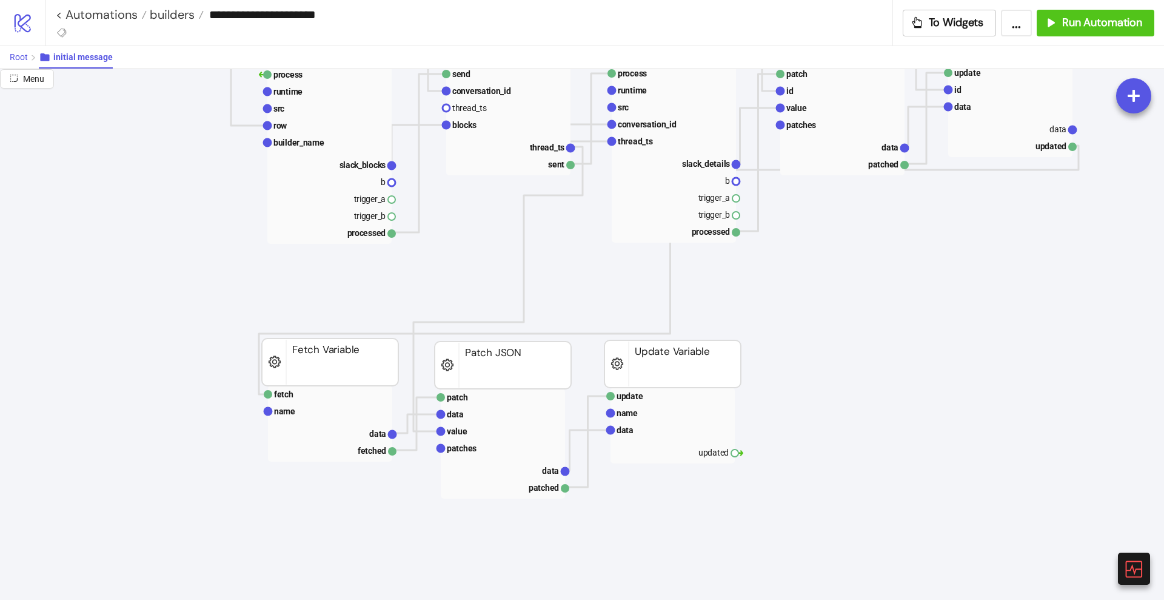
click at [24, 56] on span "Root" at bounding box center [19, 57] width 18 height 10
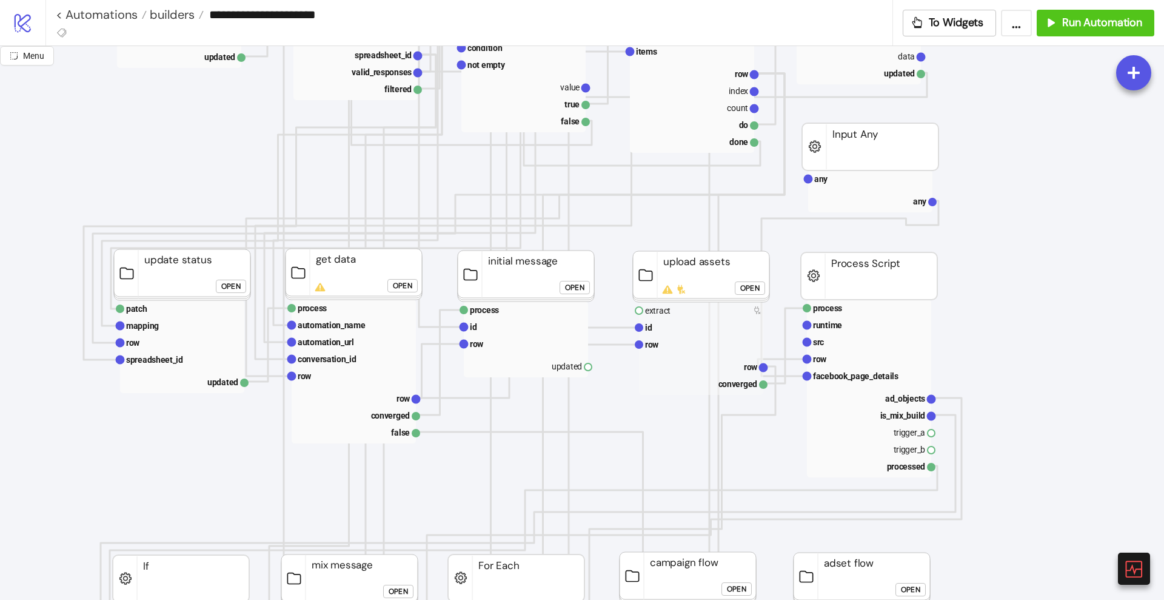
drag, startPoint x: 588, startPoint y: 364, endPoint x: 608, endPoint y: 383, distance: 27.0
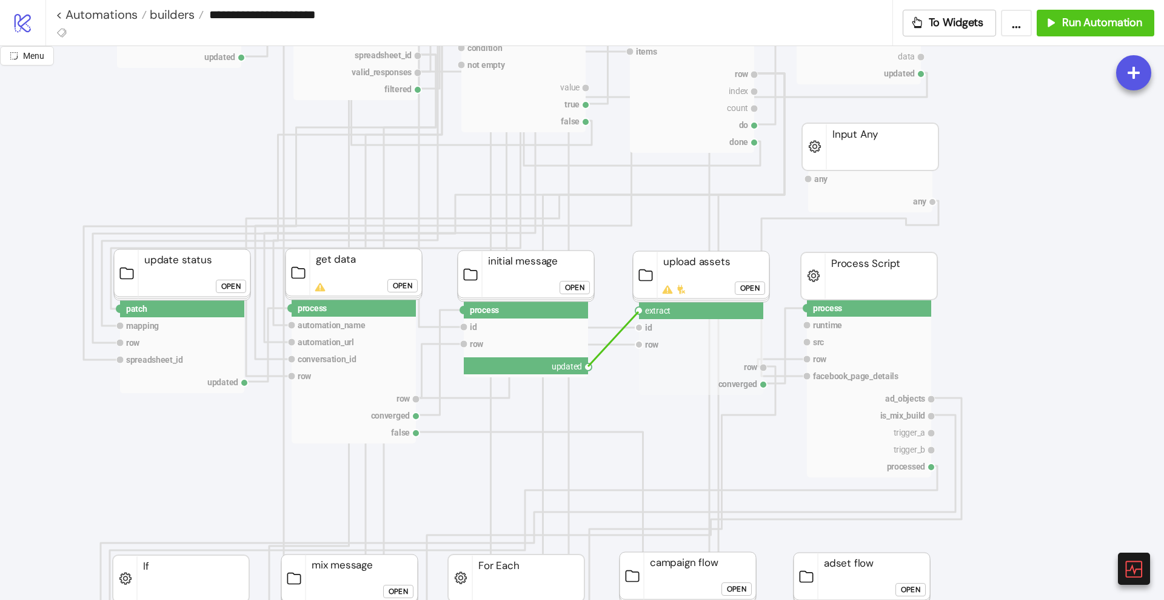
click at [639, 312] on circle at bounding box center [639, 310] width 7 height 7
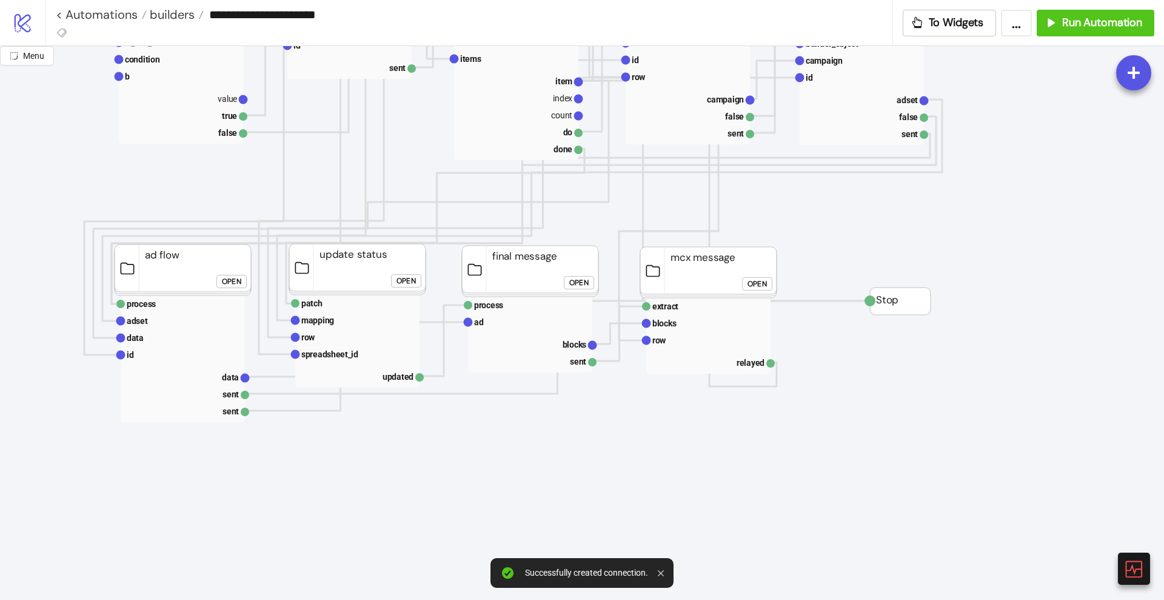
scroll to position [985, 76]
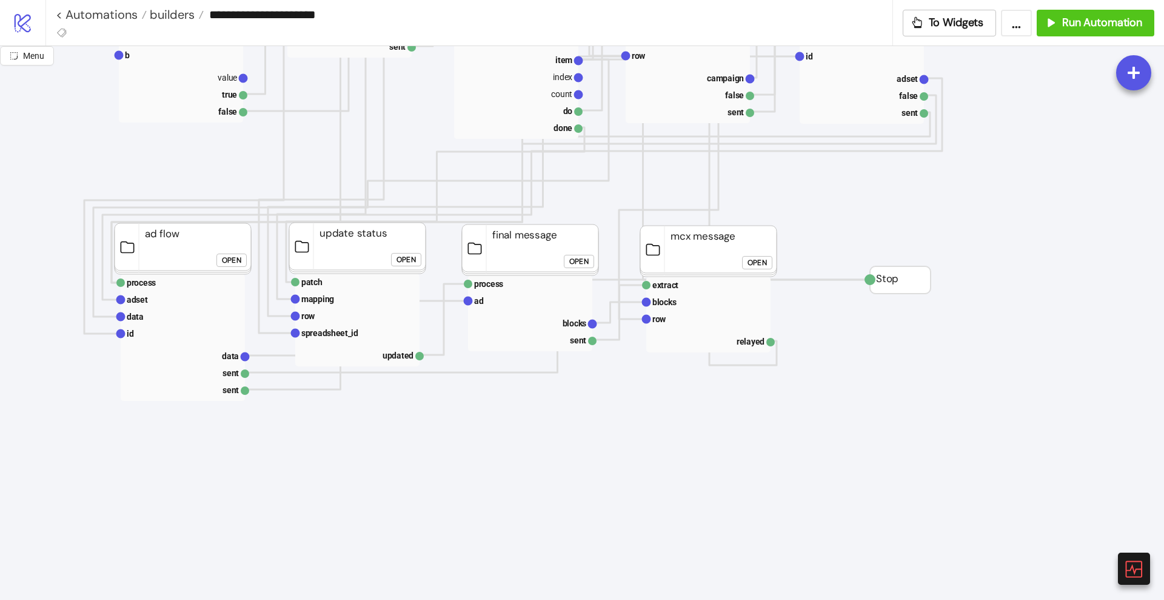
click at [571, 261] on div "Open" at bounding box center [578, 262] width 19 height 14
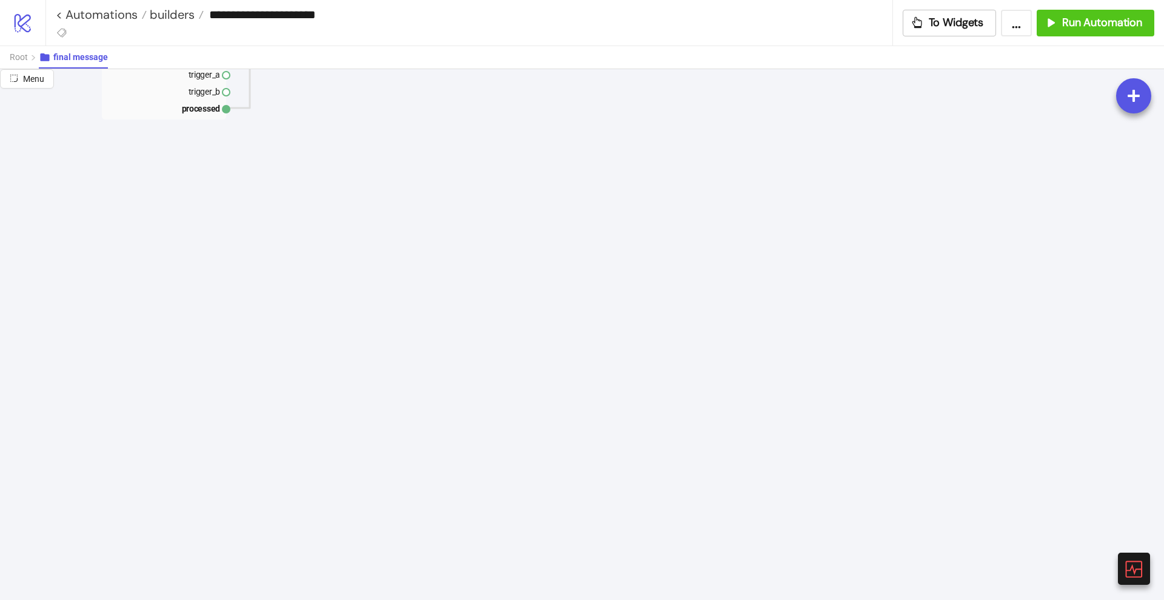
scroll to position [0, 76]
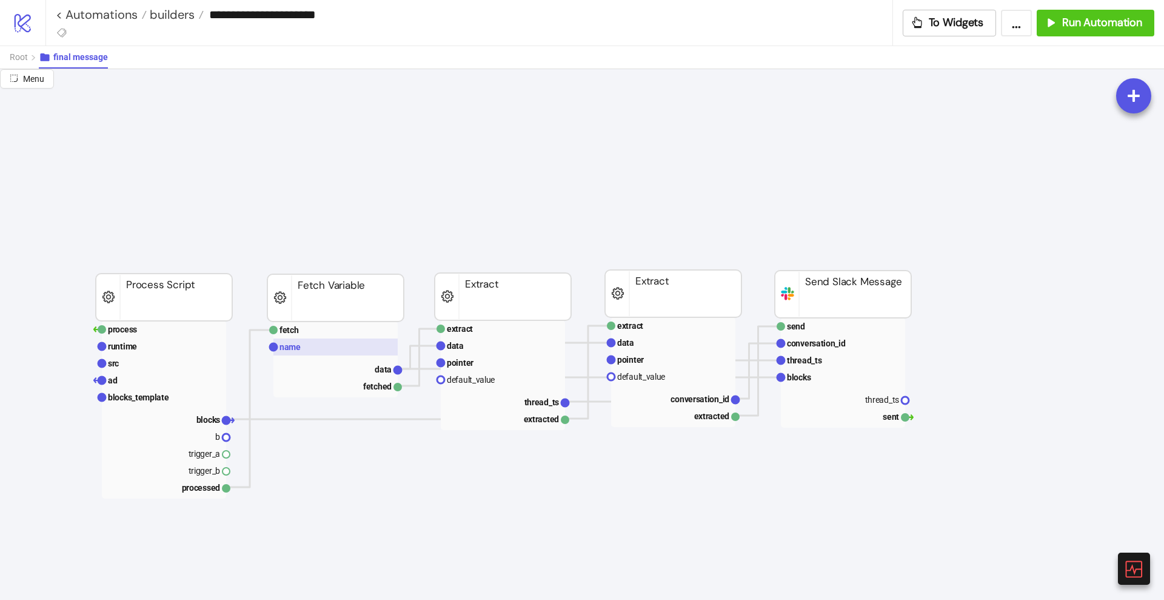
click at [298, 347] on text "name" at bounding box center [290, 347] width 21 height 10
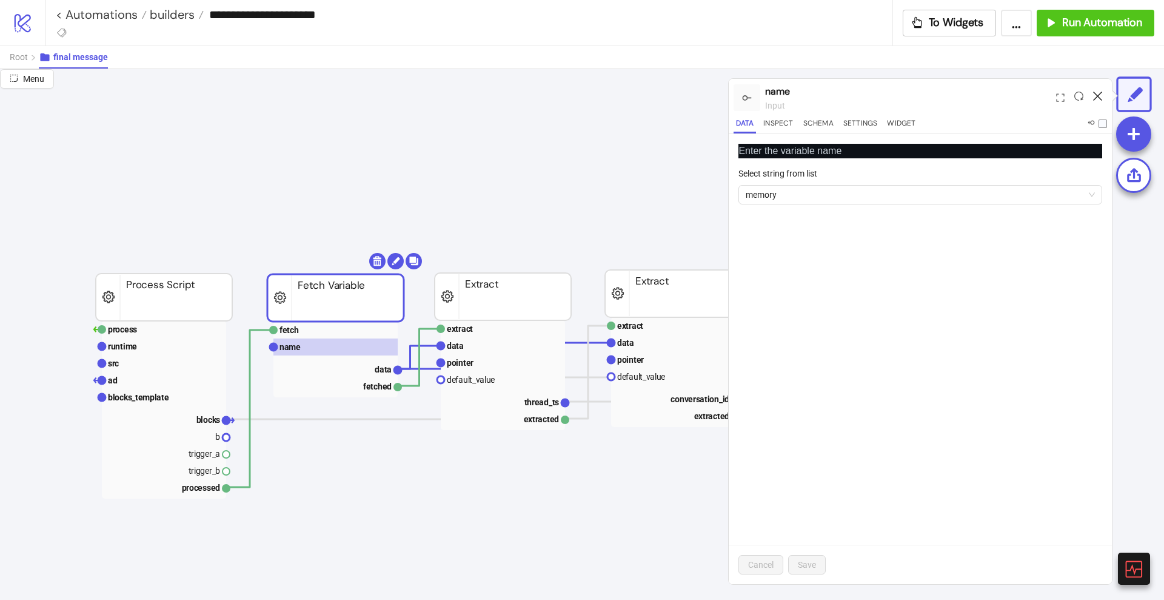
click at [1097, 94] on icon at bounding box center [1097, 96] width 9 height 9
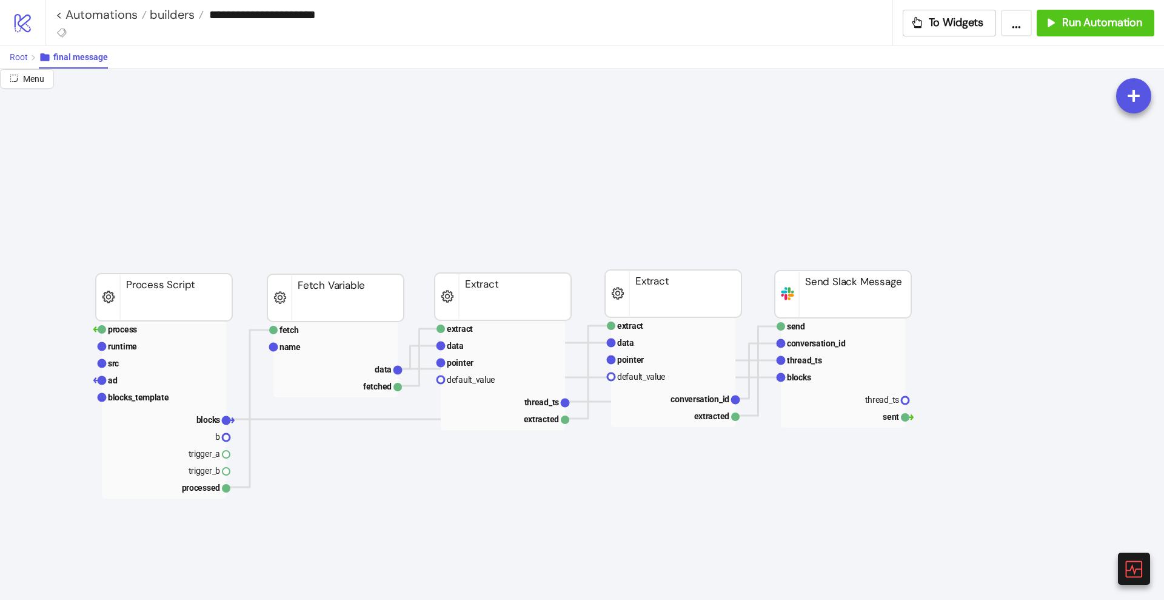
click at [22, 61] on span "Root" at bounding box center [19, 57] width 18 height 10
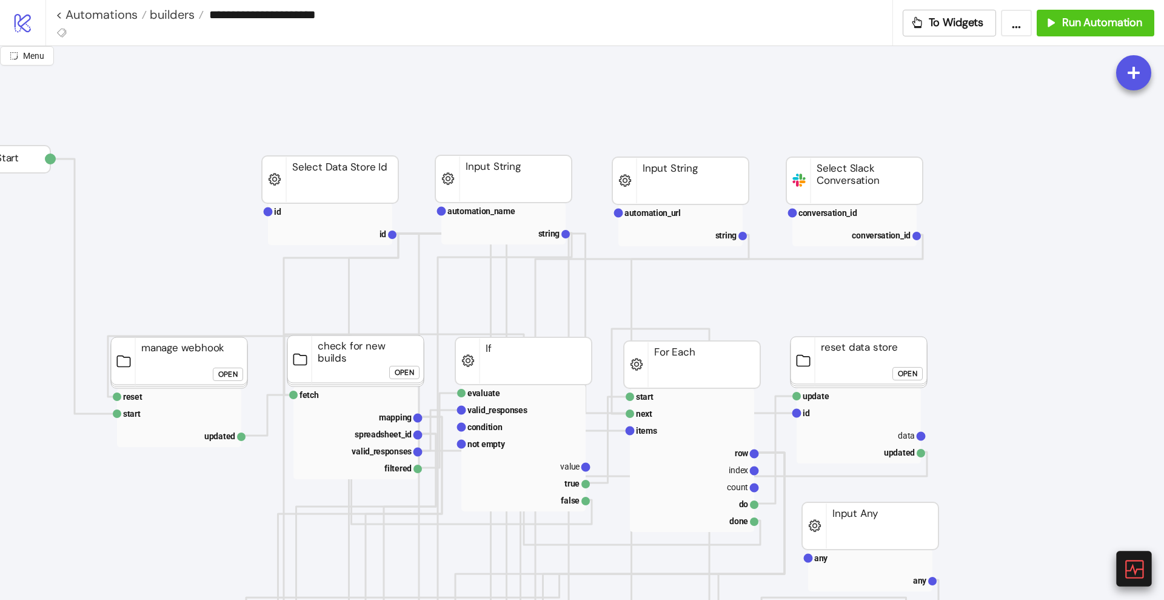
click at [1127, 568] on icon at bounding box center [1133, 568] width 21 height 21
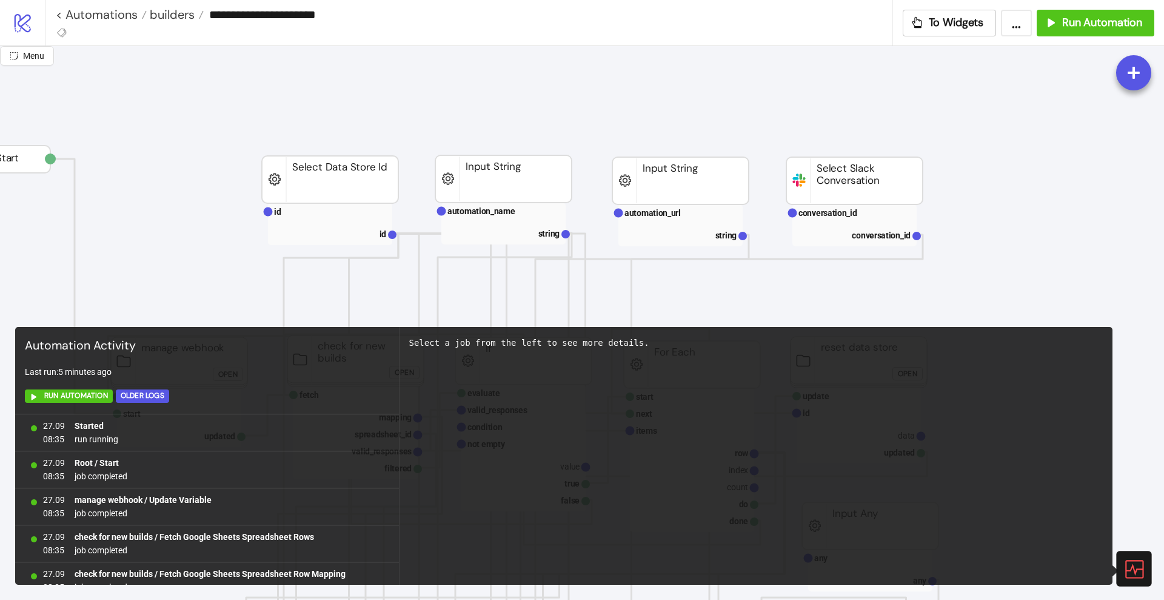
scroll to position [384, 0]
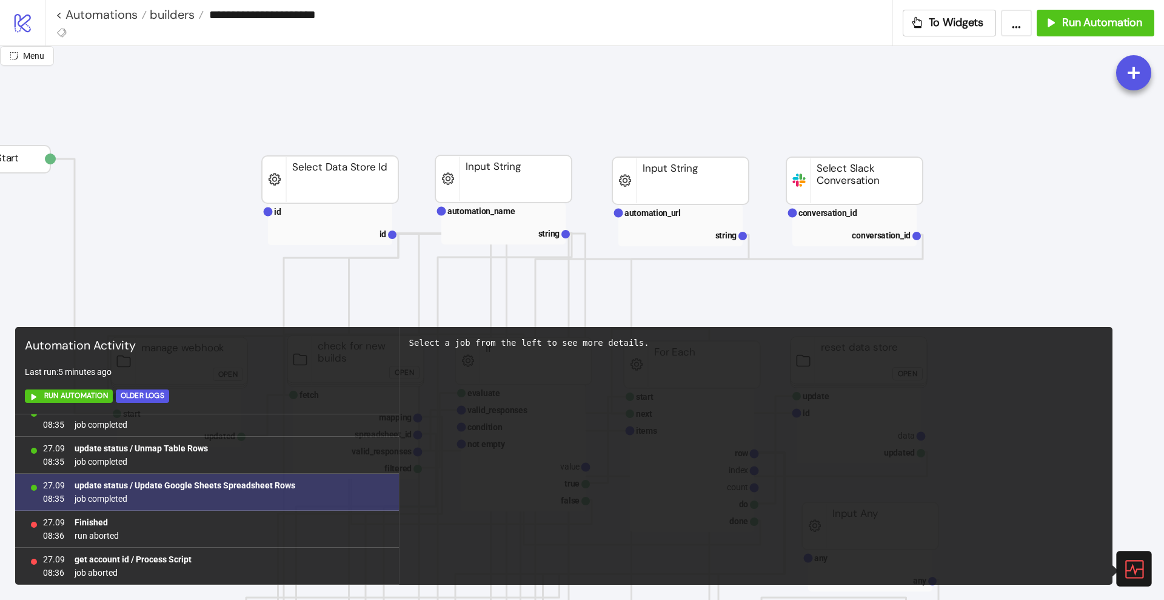
click at [224, 482] on b "update status / Update Google Sheets Spreadsheet Rows" at bounding box center [185, 485] width 221 height 10
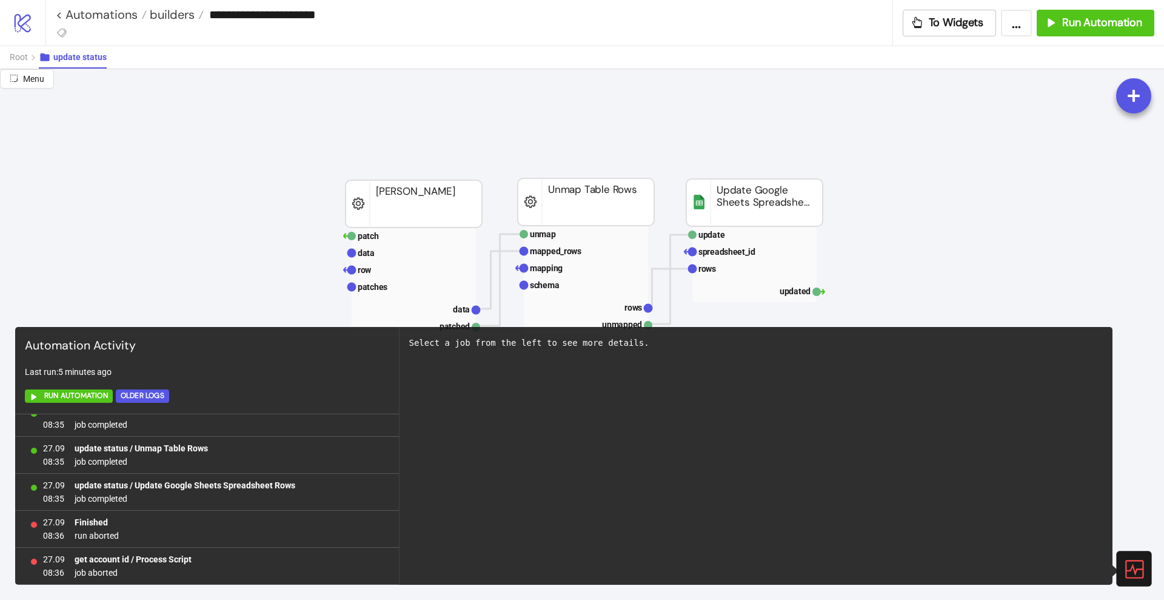
click at [1136, 564] on icon at bounding box center [1133, 568] width 21 height 21
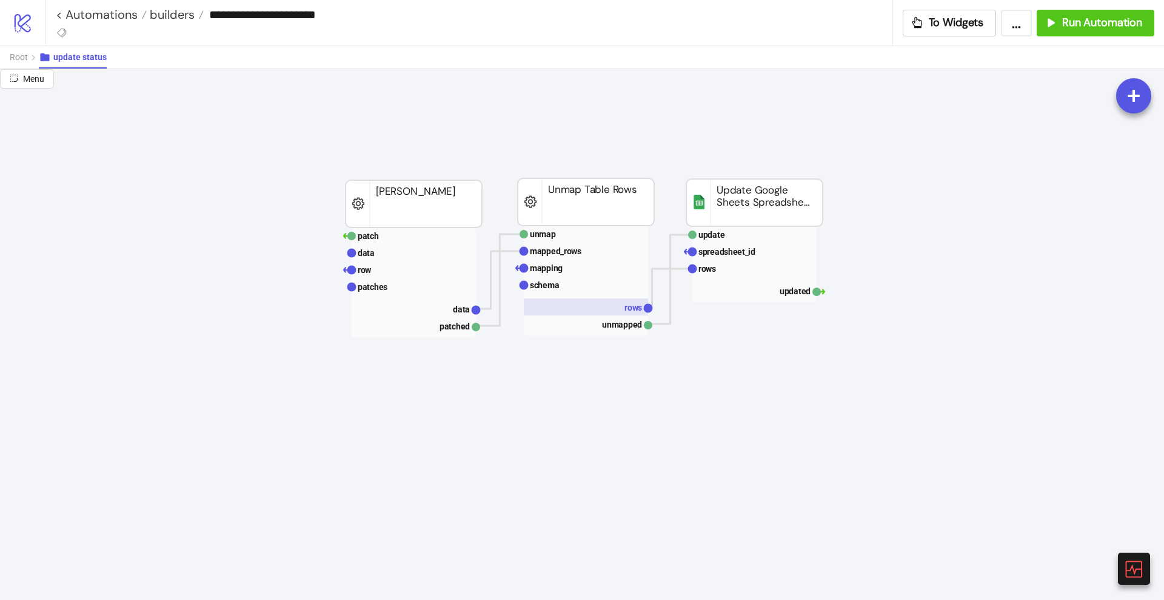
click at [606, 303] on rect at bounding box center [586, 306] width 124 height 17
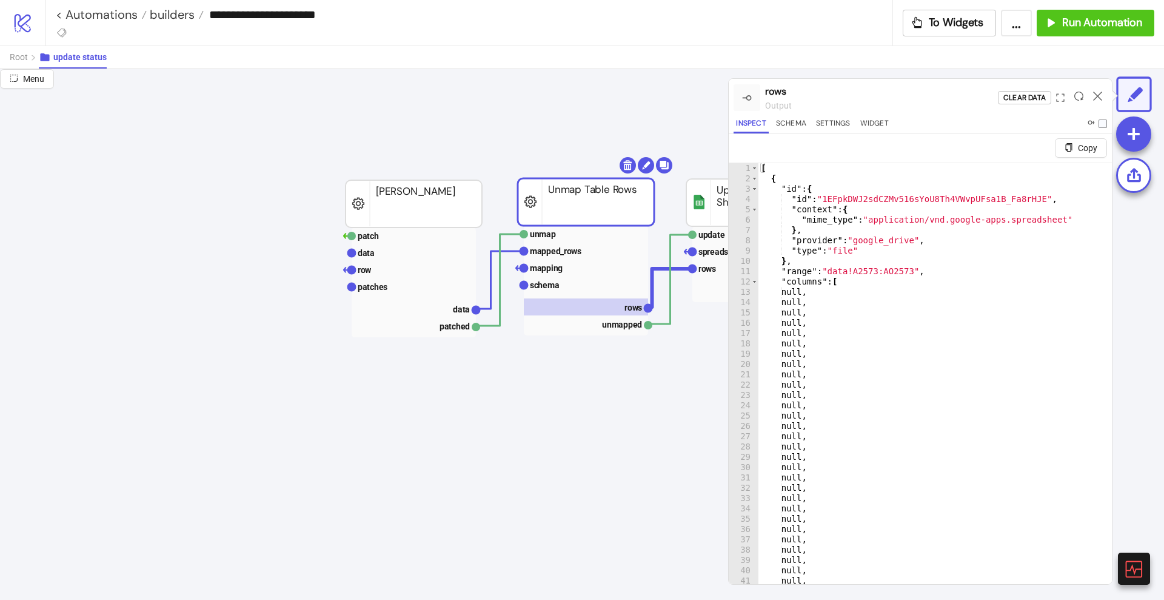
scroll to position [0, 0]
click at [1098, 93] on icon at bounding box center [1097, 96] width 9 height 9
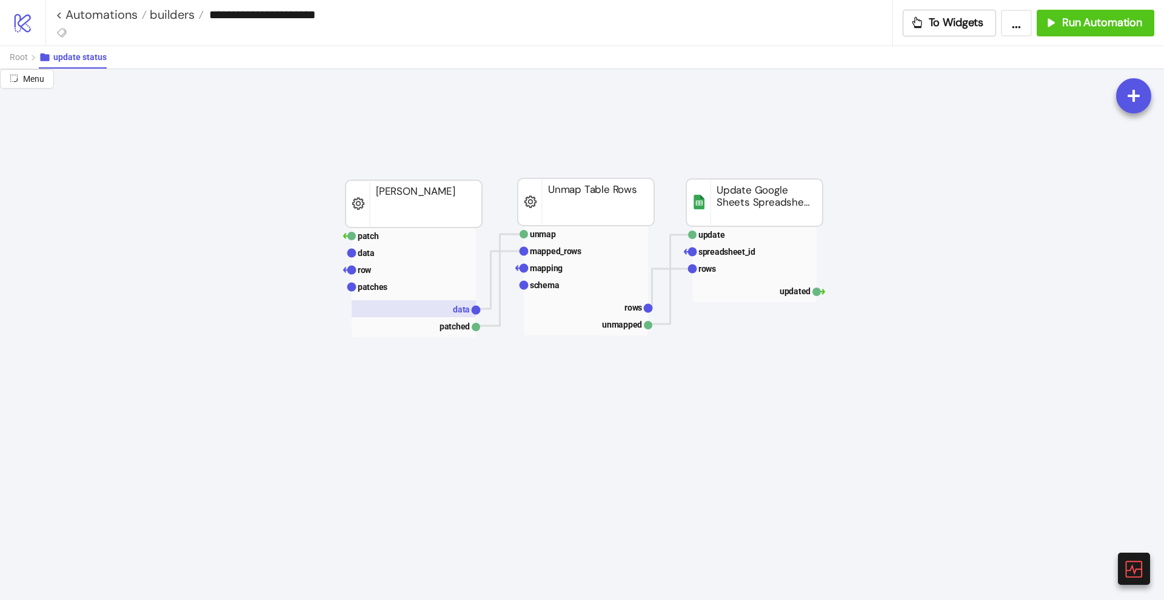
click at [435, 311] on rect at bounding box center [414, 308] width 124 height 17
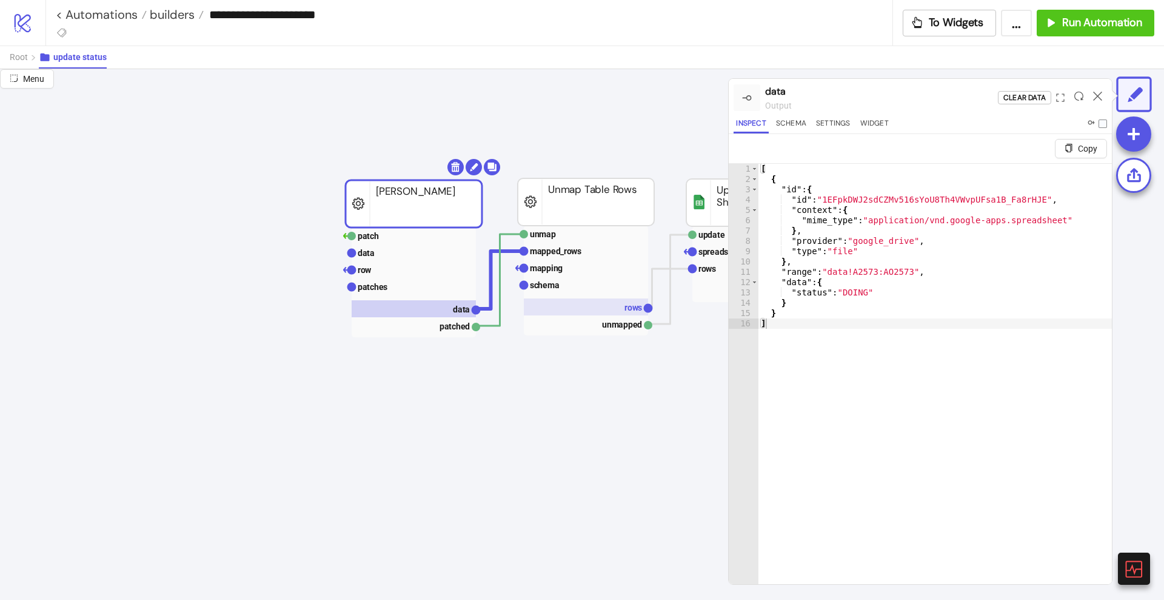
click at [590, 306] on rect at bounding box center [586, 306] width 124 height 17
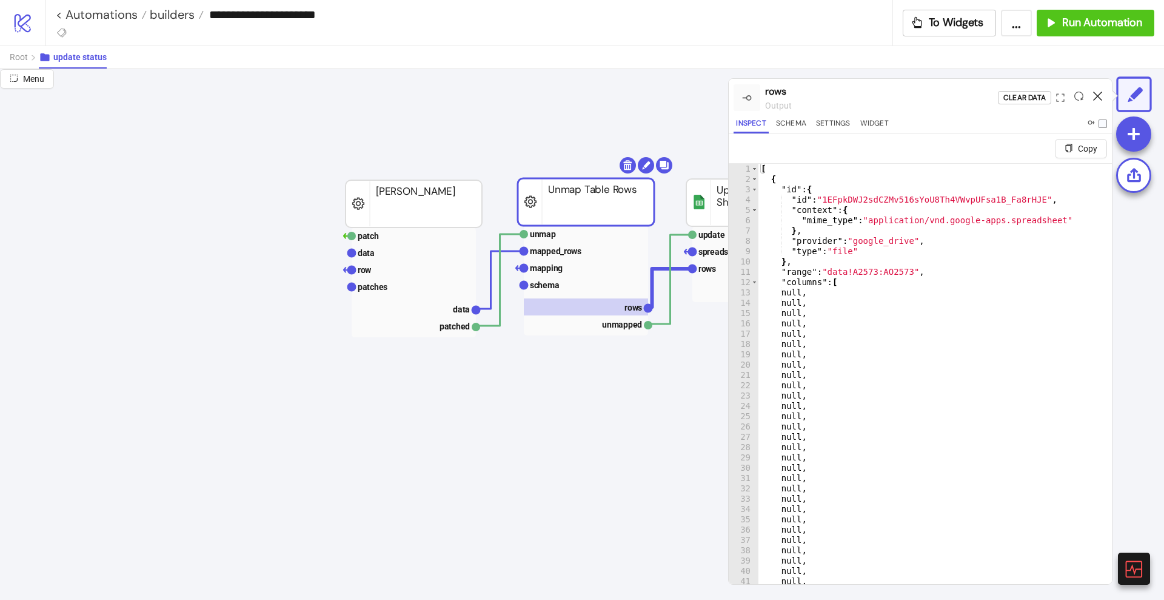
click at [1096, 95] on icon at bounding box center [1097, 96] width 9 height 9
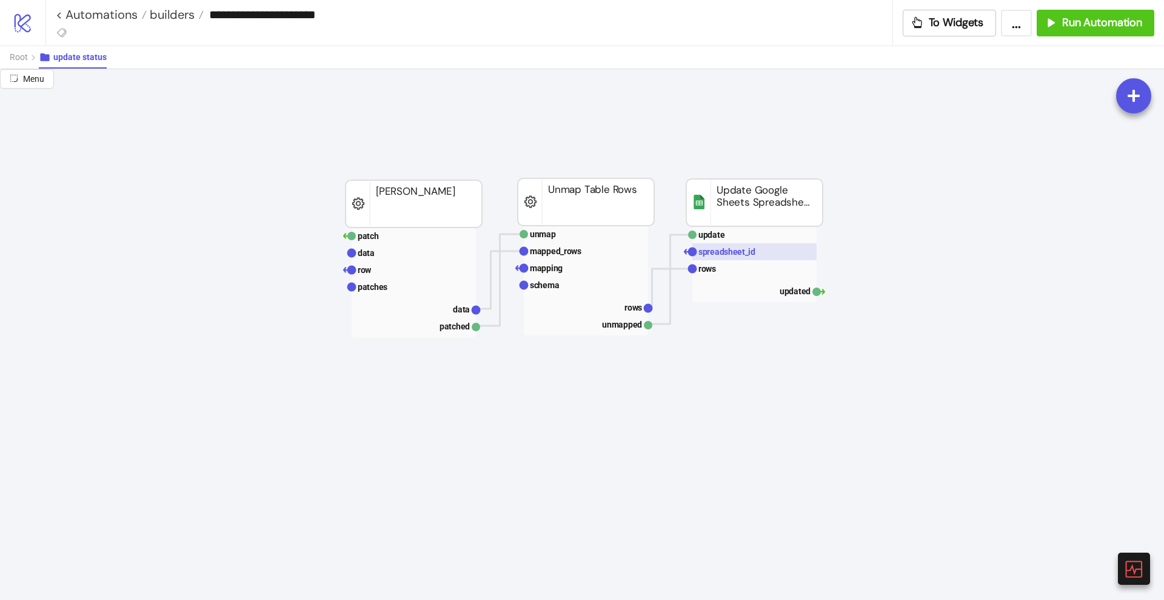
click at [720, 249] on text "spreadsheet_id" at bounding box center [727, 252] width 57 height 10
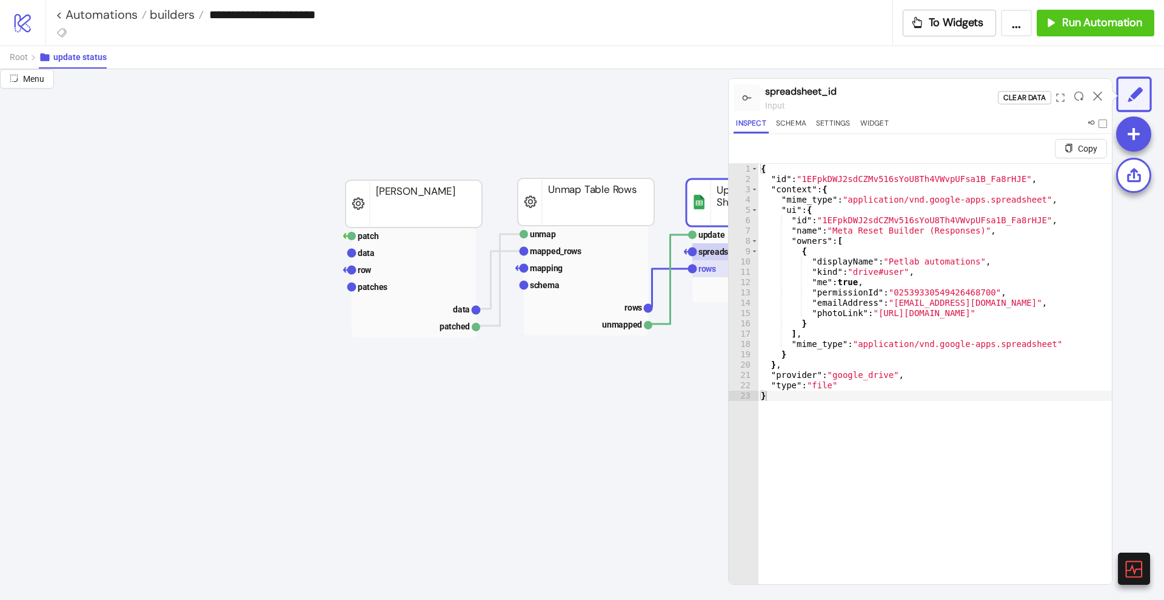
click at [718, 266] on rect at bounding box center [755, 268] width 124 height 17
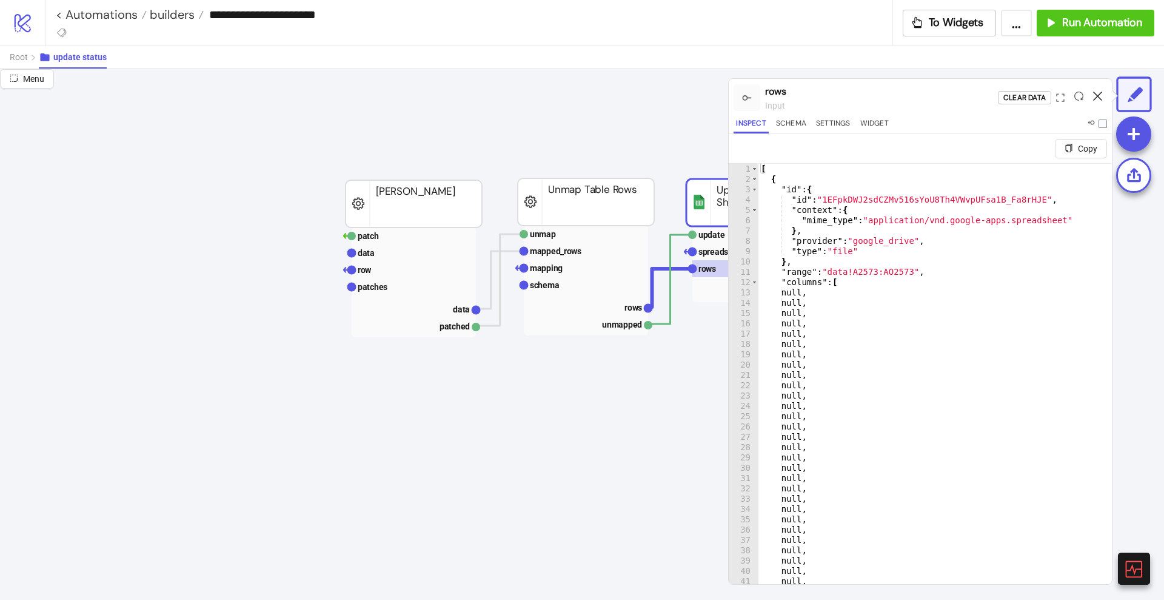
click at [1101, 94] on icon at bounding box center [1097, 96] width 9 height 9
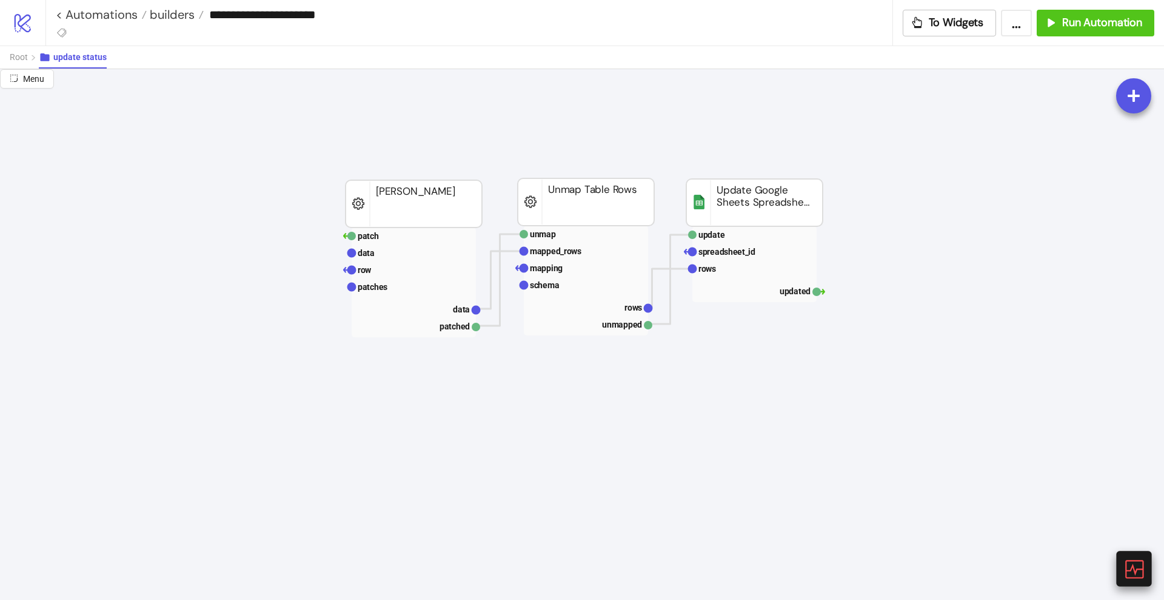
click at [1130, 560] on icon at bounding box center [1134, 569] width 18 height 18
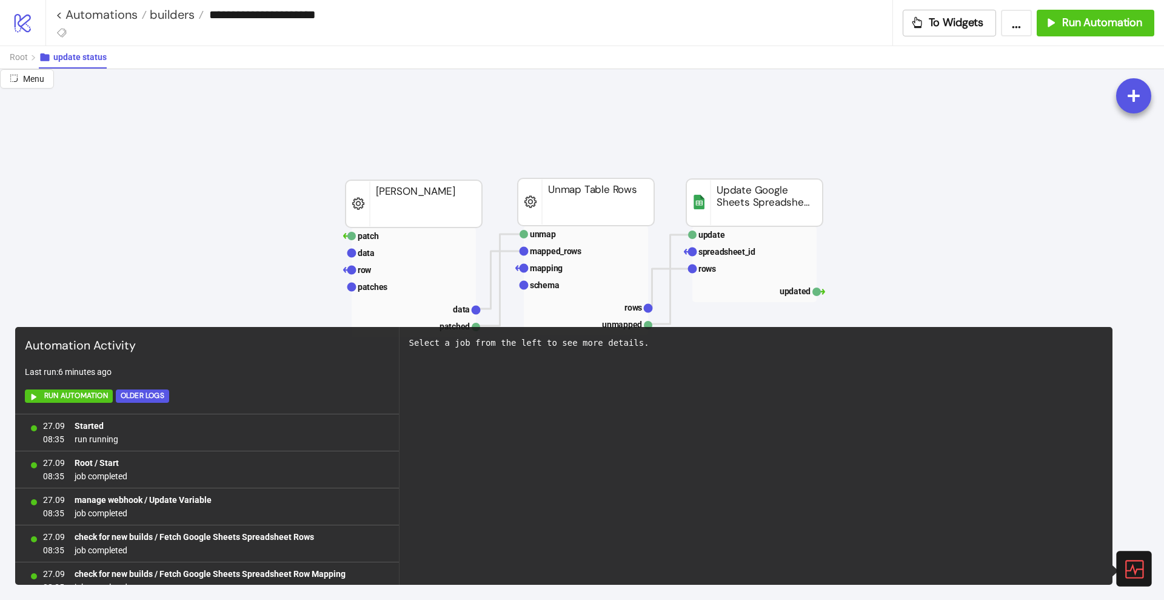
scroll to position [384, 0]
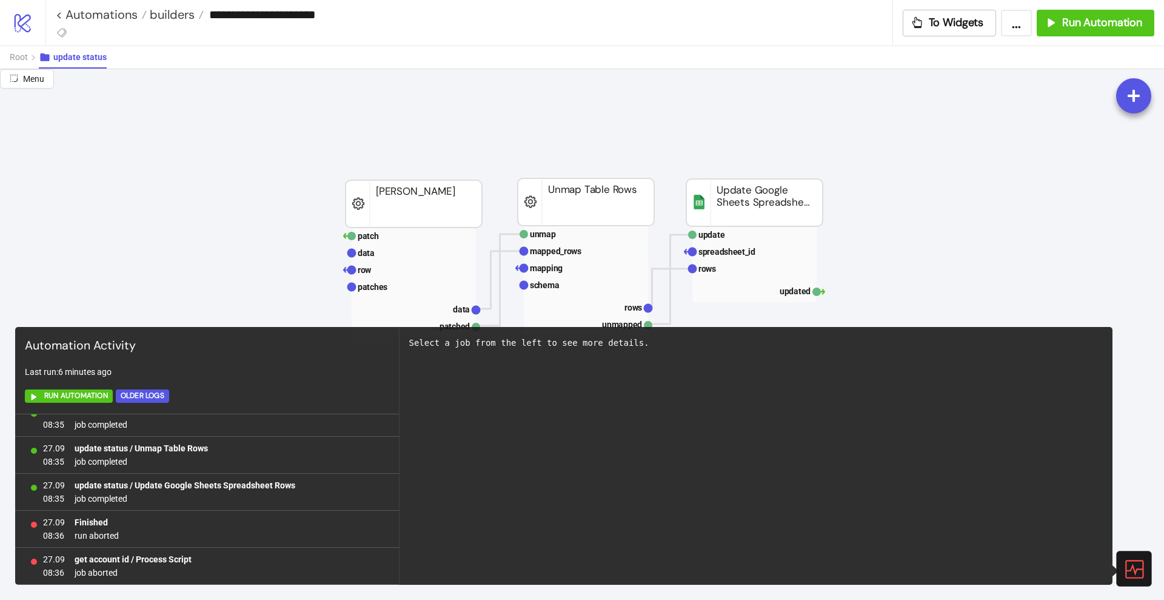
click at [1130, 560] on icon at bounding box center [1134, 569] width 18 height 18
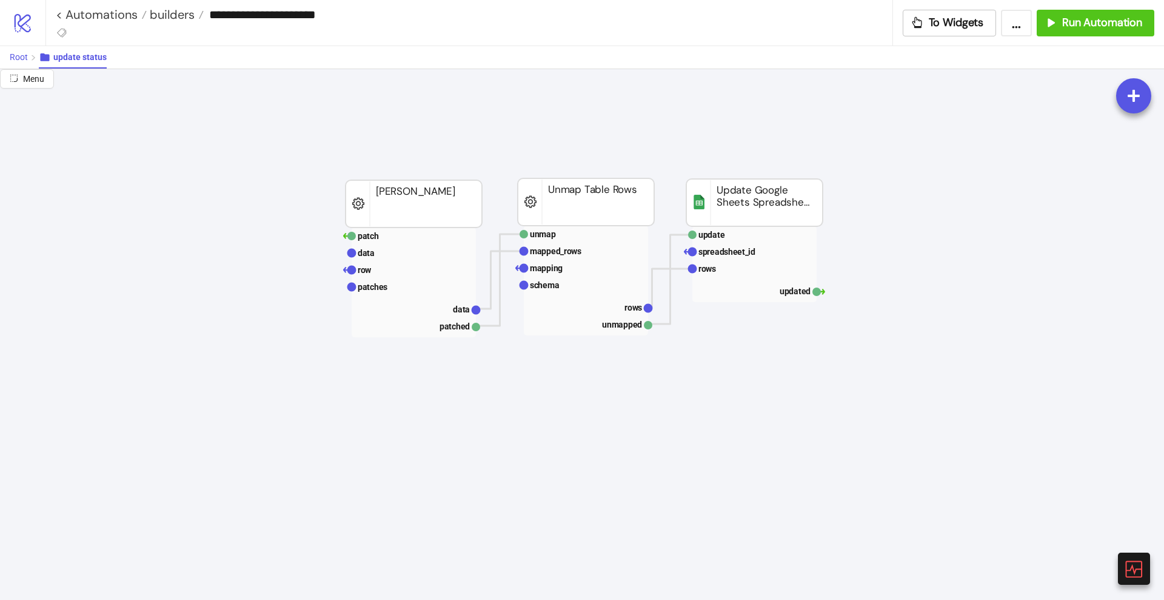
click at [19, 64] on button "Root" at bounding box center [24, 57] width 29 height 22
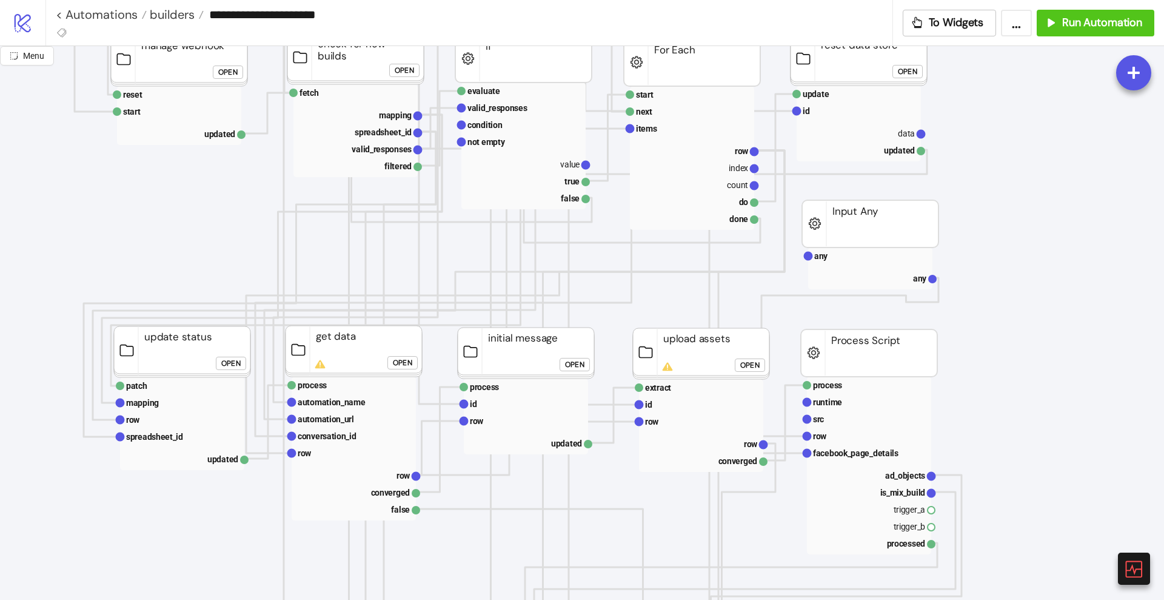
scroll to position [303, 76]
click at [224, 460] on rect at bounding box center [182, 457] width 124 height 17
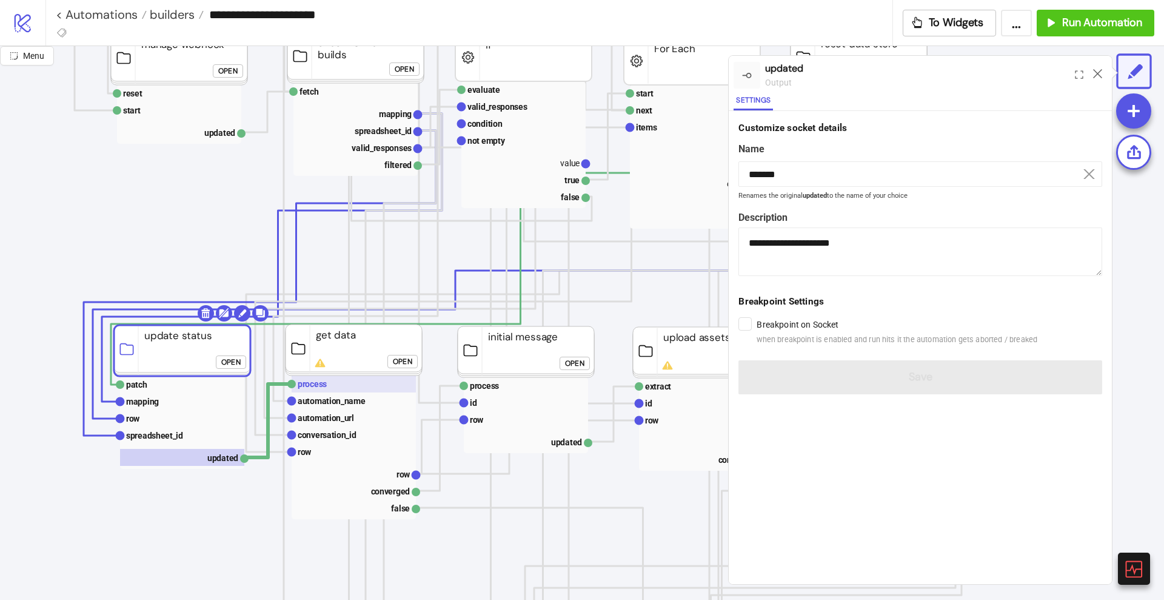
click at [314, 381] on text "process" at bounding box center [312, 384] width 29 height 10
type input "*******"
type textarea "**********"
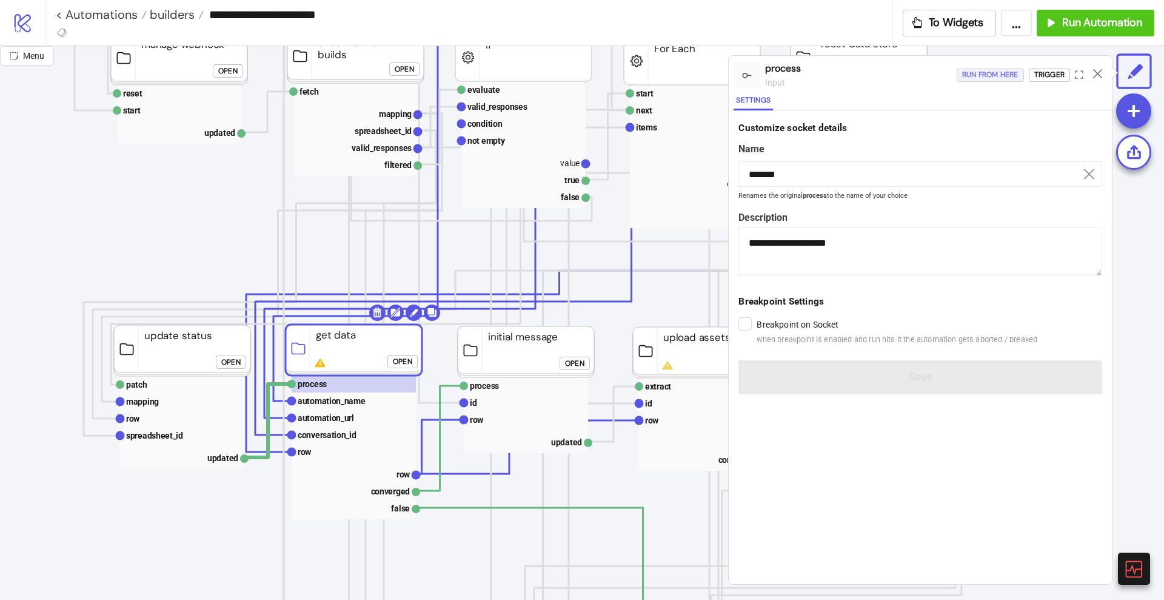
click at [976, 77] on div "Run from here" at bounding box center [990, 75] width 56 height 14
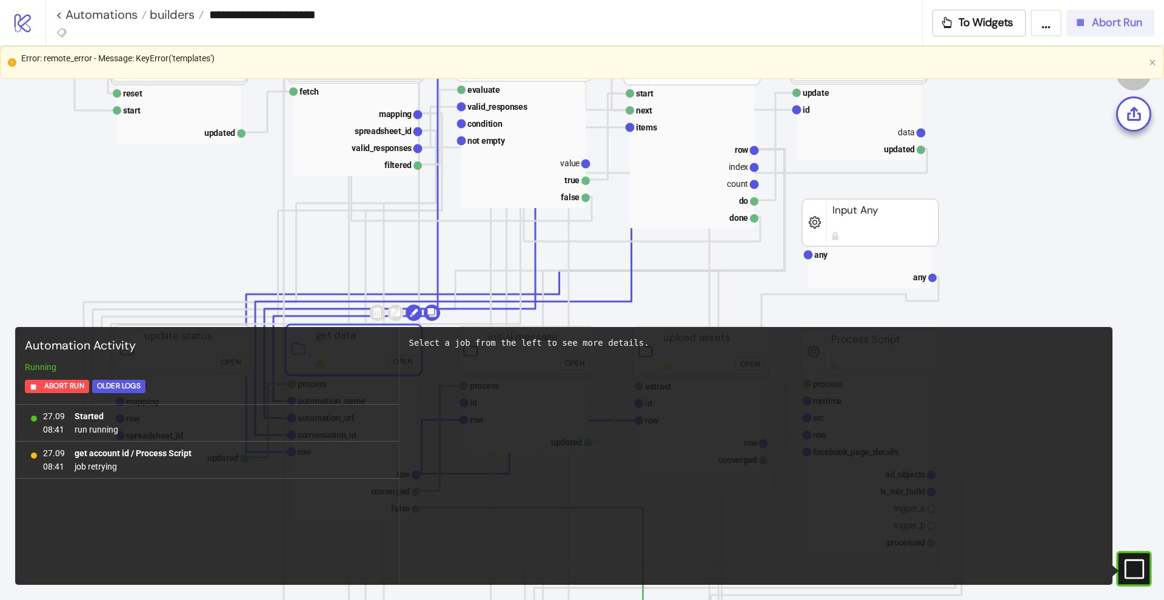
click at [1094, 31] on button "Abort Run" at bounding box center [1111, 23] width 88 height 27
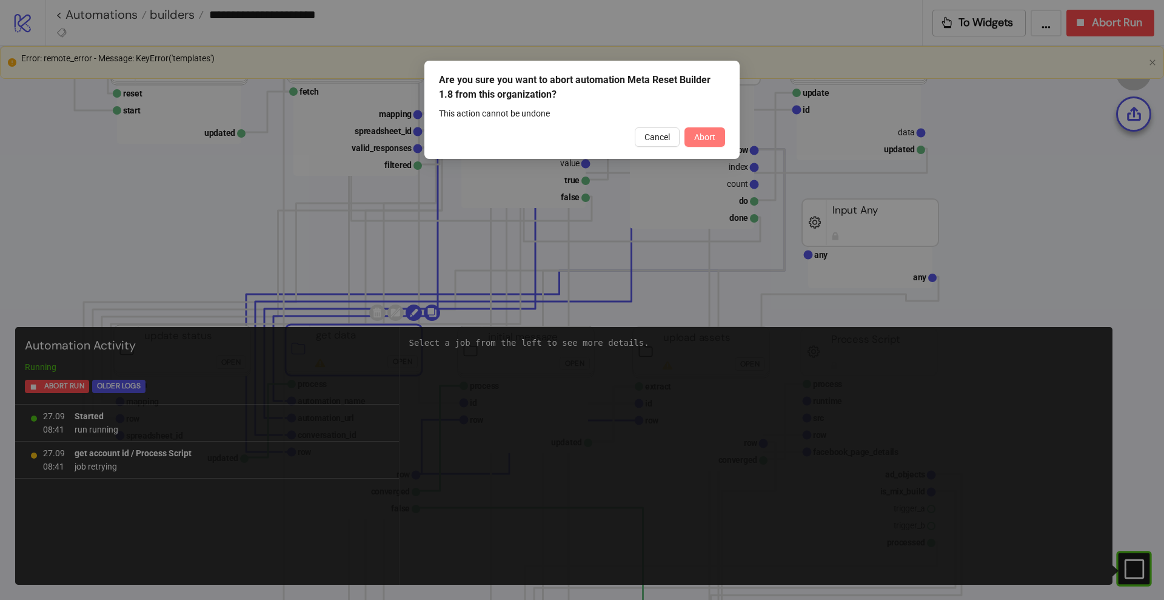
click at [706, 139] on span "Abort" at bounding box center [704, 137] width 21 height 10
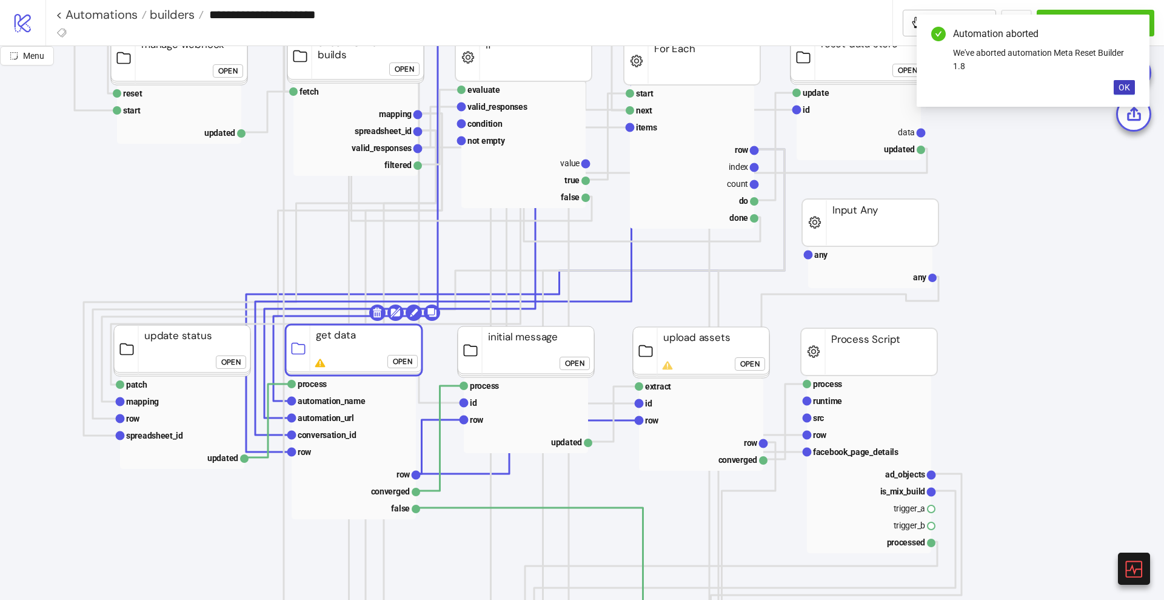
click div "Open"
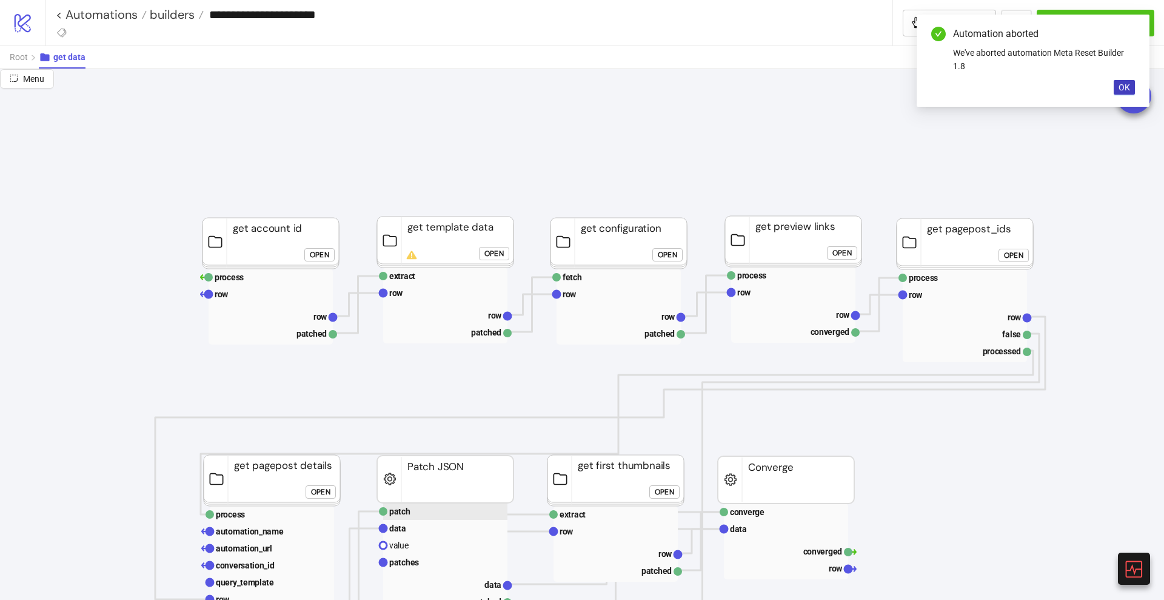
scroll to position [0, 0]
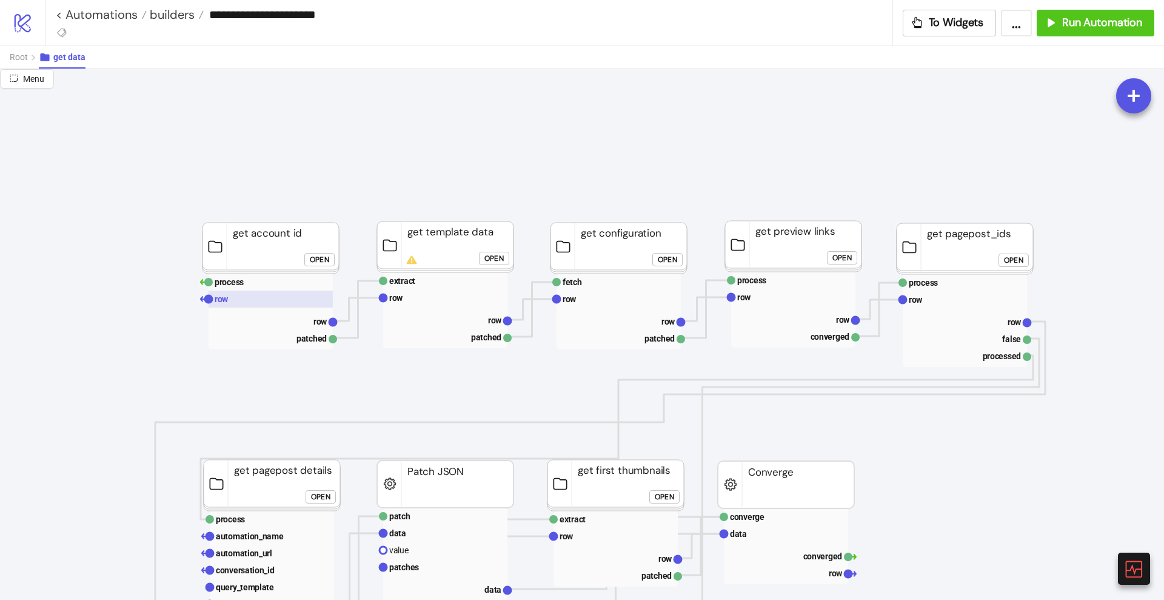
click at [238, 300] on rect at bounding box center [271, 298] width 124 height 17
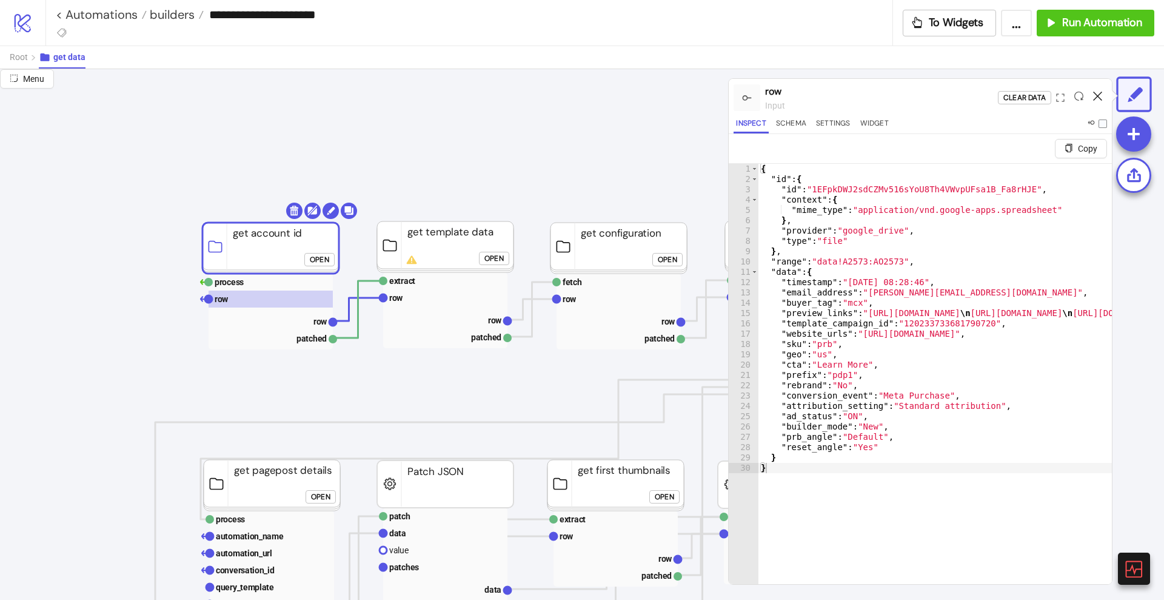
click at [1096, 94] on icon at bounding box center [1097, 96] width 9 height 9
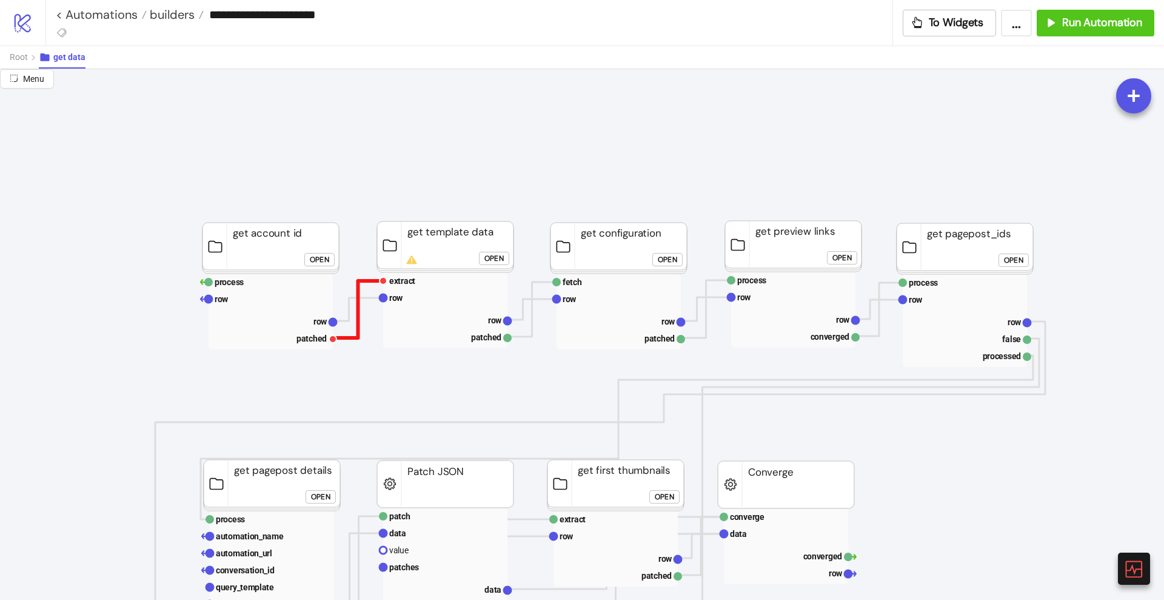
click at [357, 307] on polyline at bounding box center [358, 309] width 50 height 57
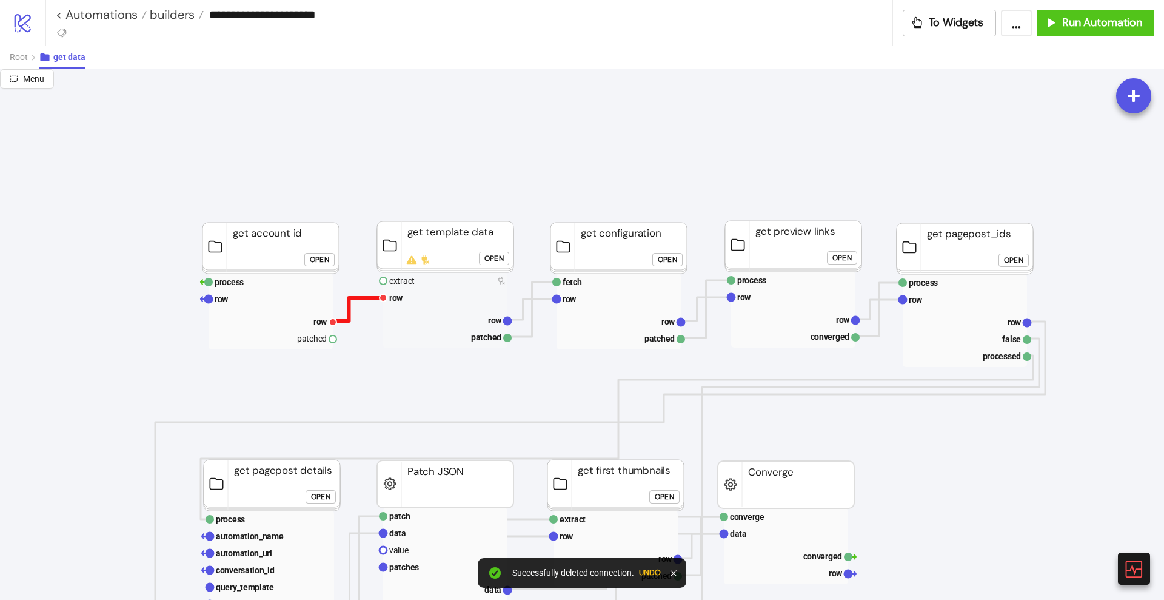
click at [349, 298] on polyline at bounding box center [358, 309] width 50 height 23
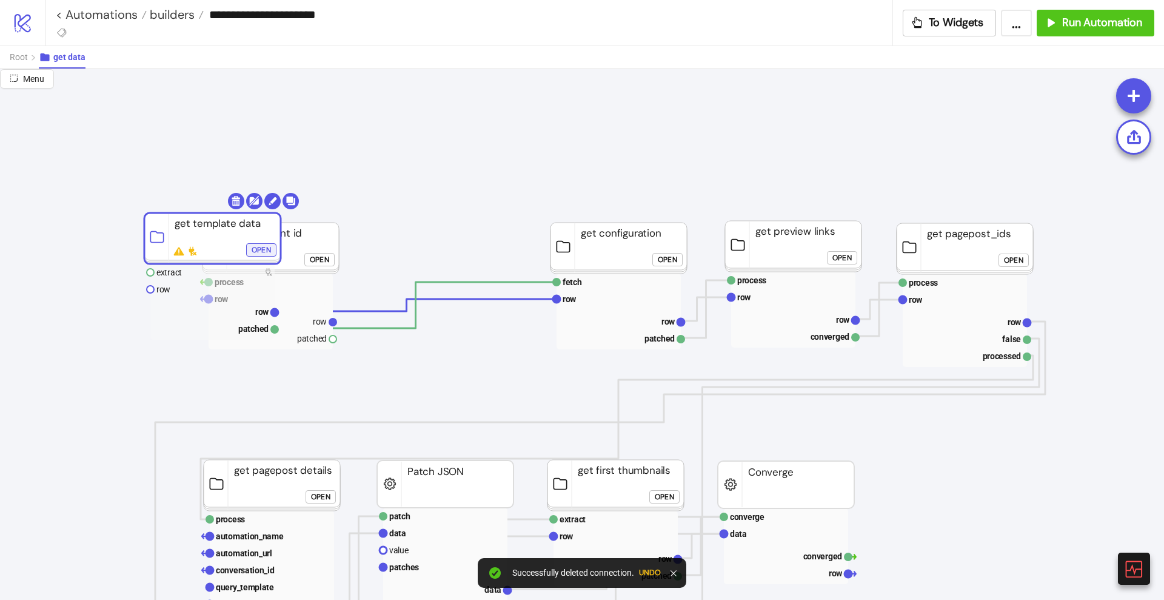
drag, startPoint x: 421, startPoint y: 252, endPoint x: 257, endPoint y: 246, distance: 164.5
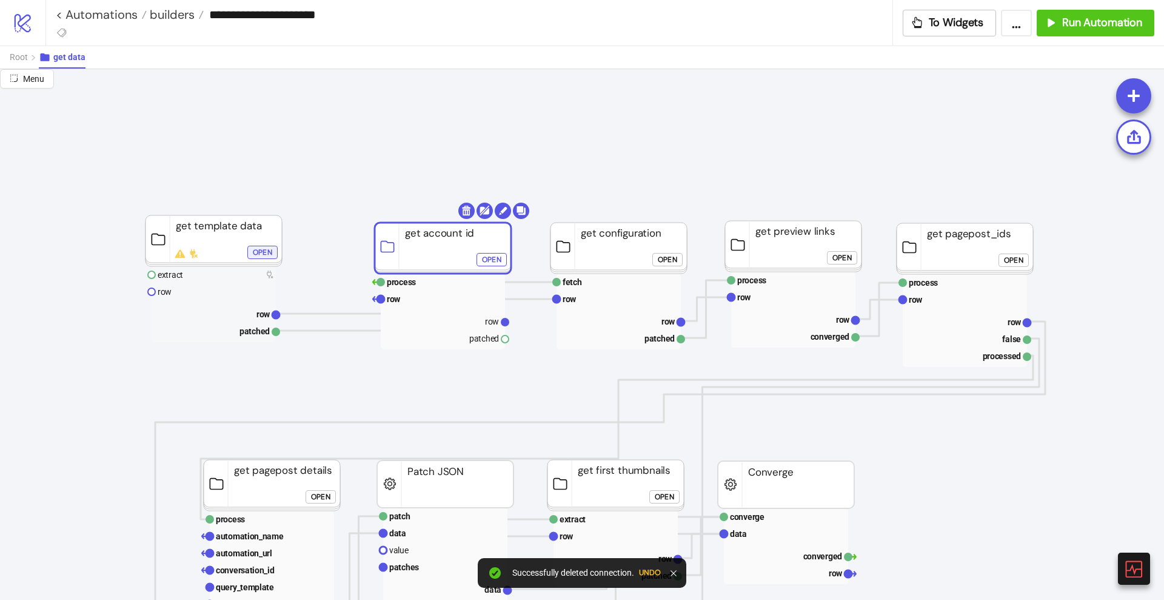
drag, startPoint x: 305, startPoint y: 244, endPoint x: 431, endPoint y: 235, distance: 125.9
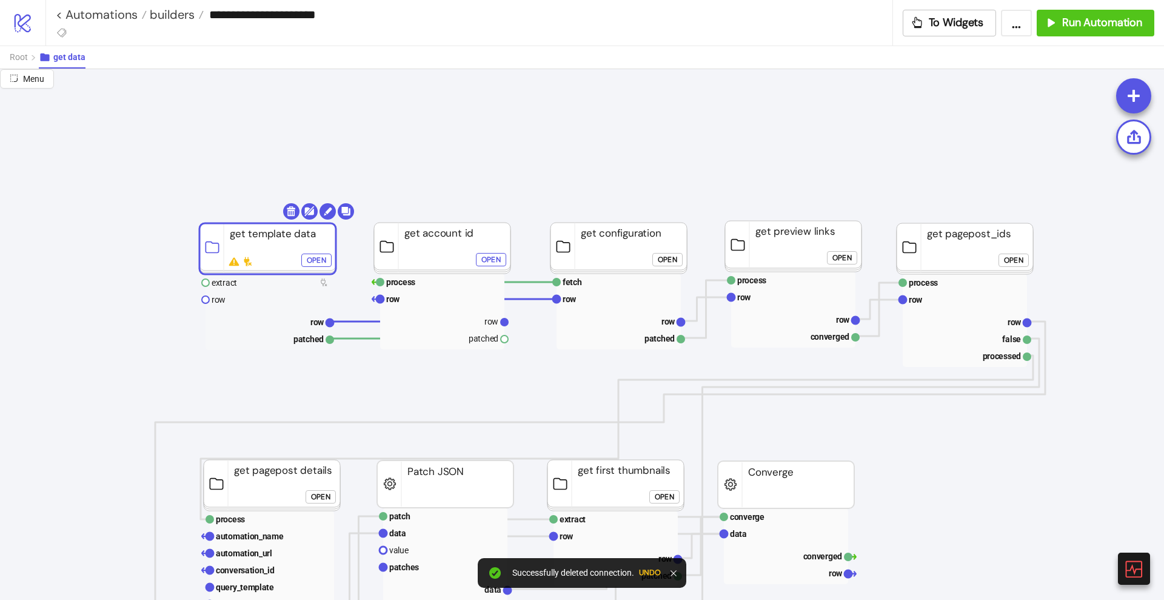
drag, startPoint x: 204, startPoint y: 234, endPoint x: 258, endPoint y: 242, distance: 54.5
drag, startPoint x: 226, startPoint y: 284, endPoint x: 238, endPoint y: 284, distance: 12.7
click at [228, 284] on text "extract" at bounding box center [224, 283] width 25 height 10
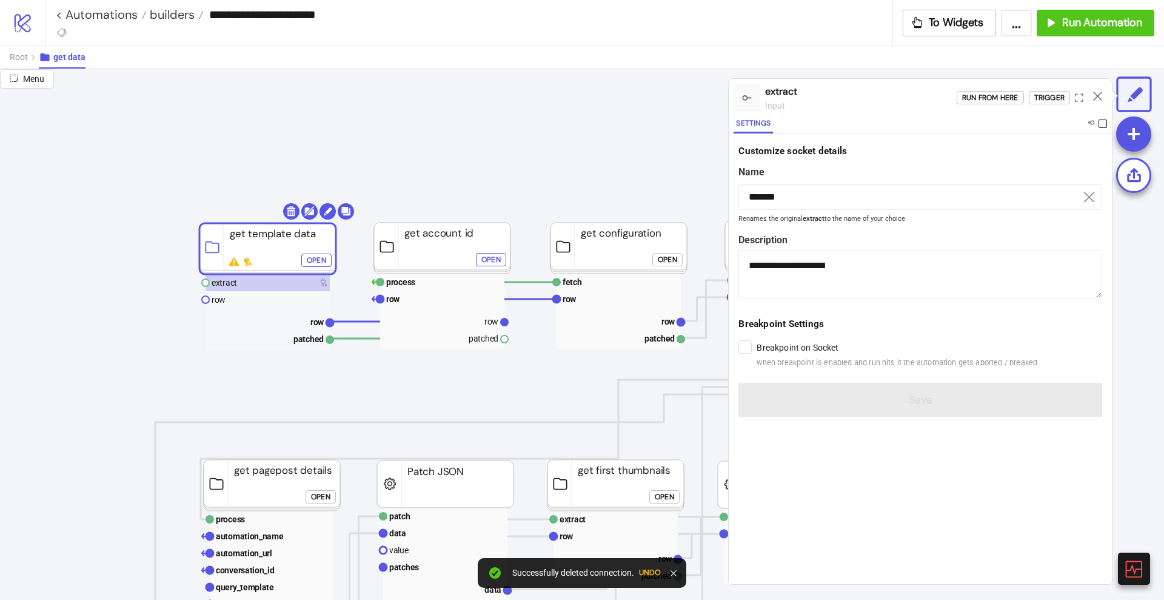
click at [1102, 122] on span at bounding box center [1103, 123] width 8 height 8
click at [230, 294] on rect at bounding box center [268, 299] width 124 height 17
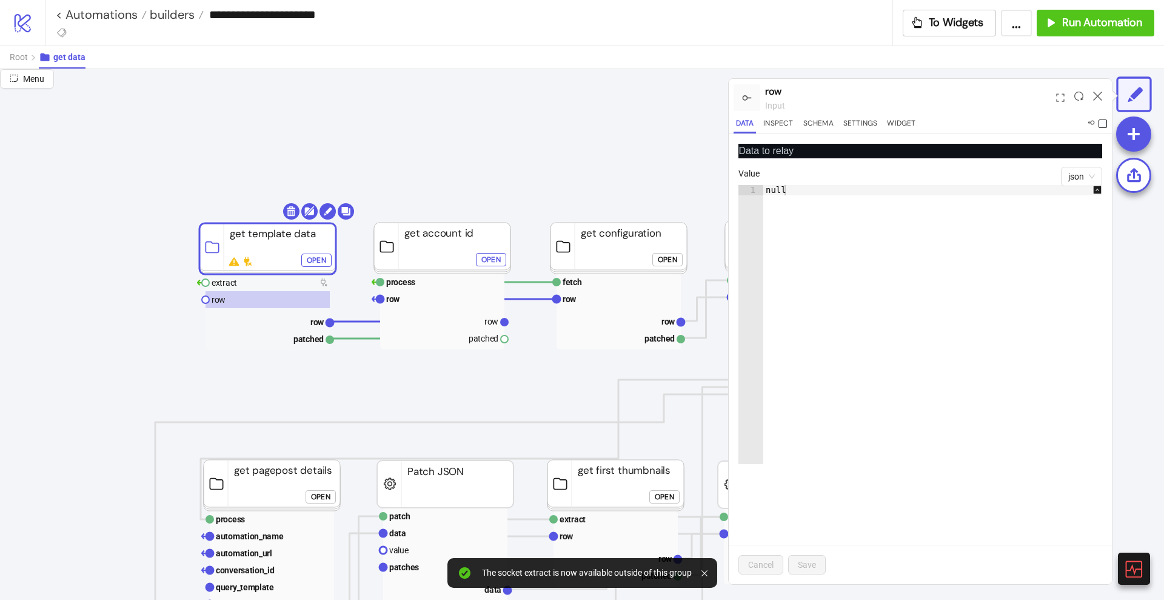
click at [1103, 121] on span at bounding box center [1103, 123] width 8 height 8
click at [1103, 95] on div at bounding box center [1098, 97] width 19 height 33
drag, startPoint x: 1100, startPoint y: 96, endPoint x: 1087, endPoint y: 98, distance: 12.2
click at [1099, 96] on icon at bounding box center [1097, 96] width 9 height 9
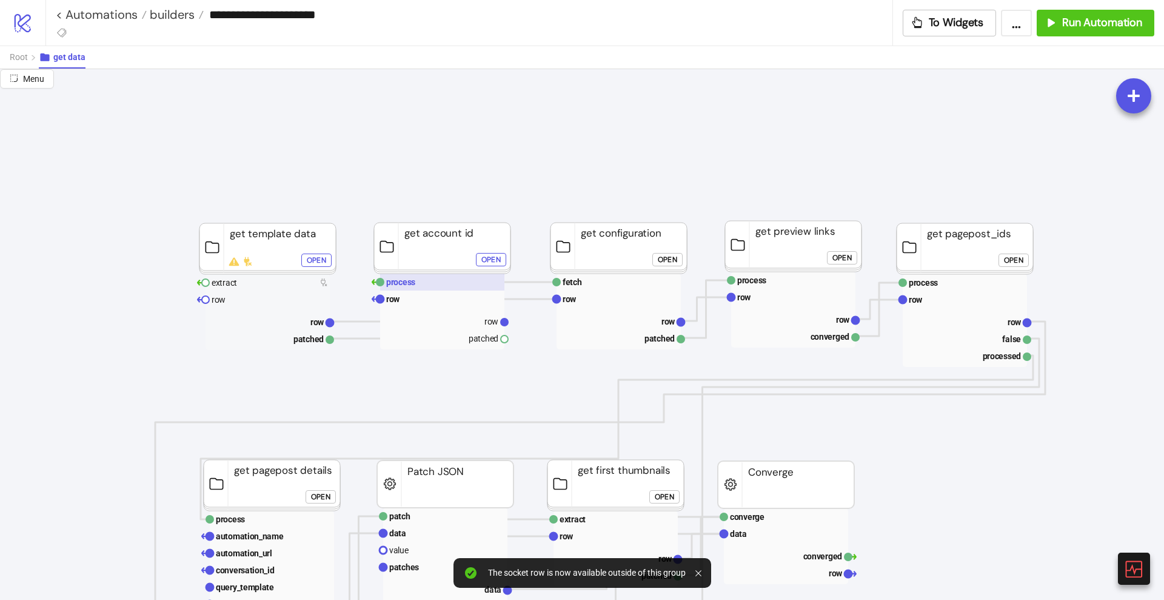
click at [406, 286] on text "process" at bounding box center [400, 282] width 29 height 10
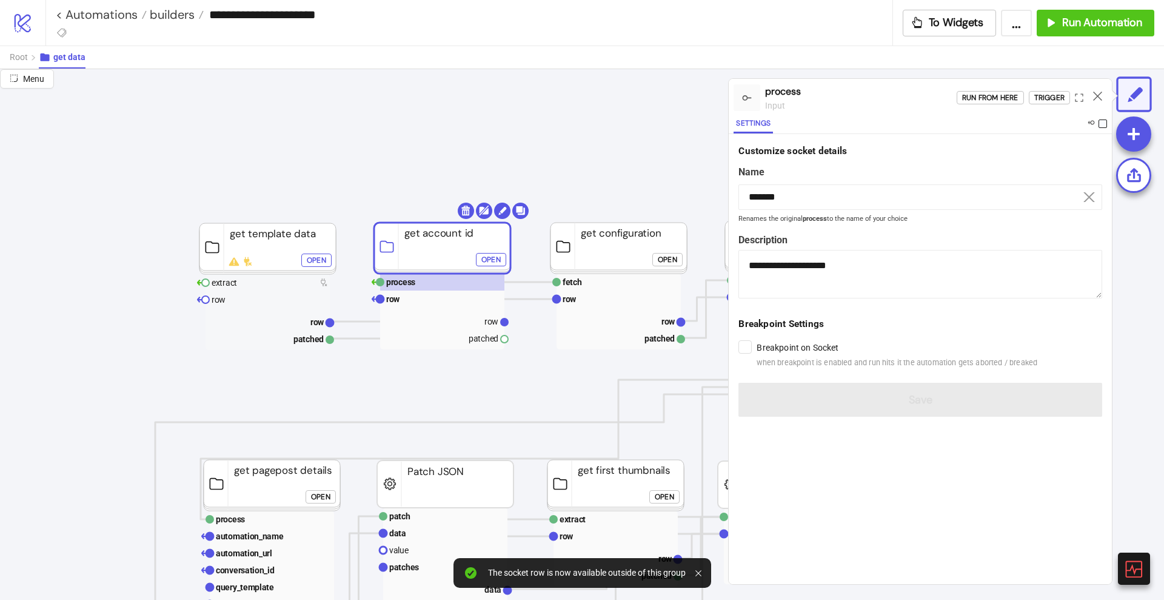
click at [1103, 124] on span at bounding box center [1103, 123] width 8 height 8
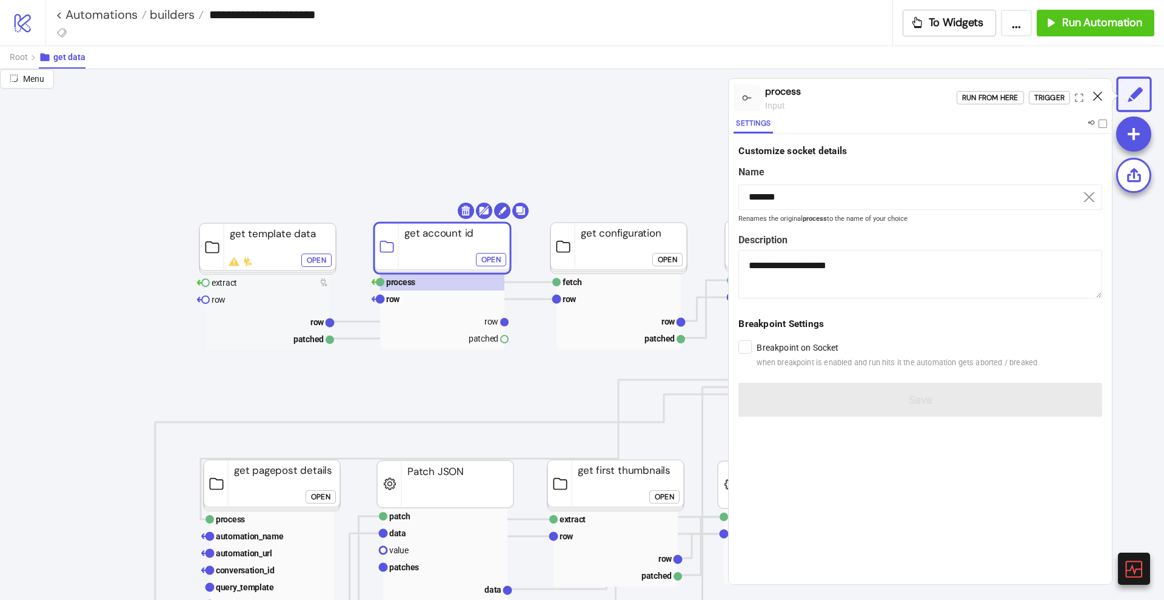
click at [1101, 98] on icon at bounding box center [1097, 96] width 9 height 9
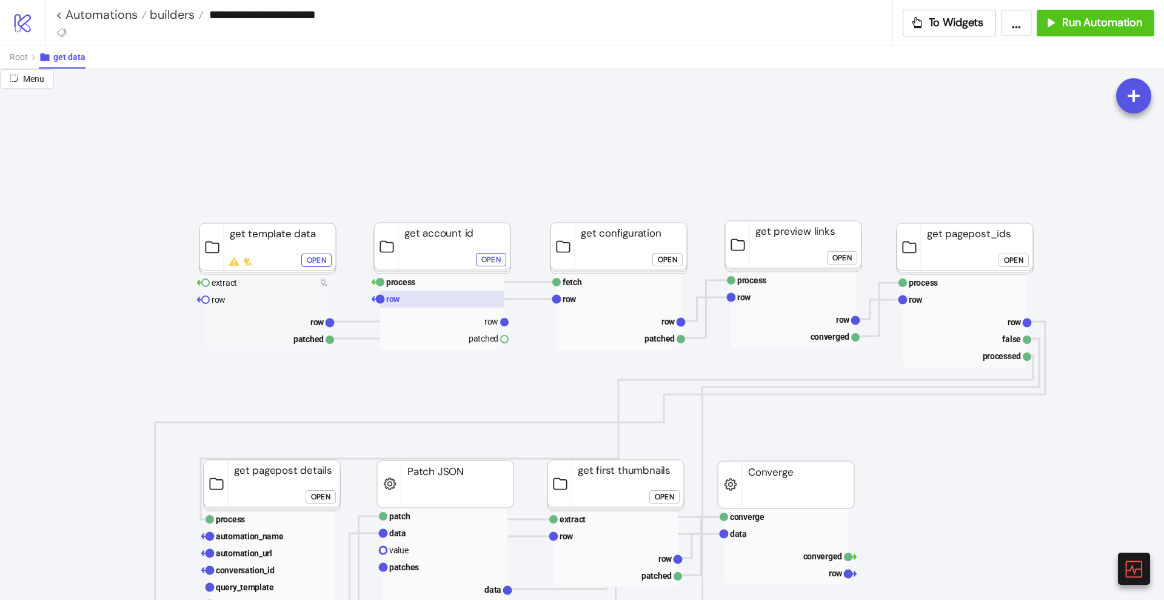
click at [412, 304] on rect at bounding box center [442, 298] width 124 height 17
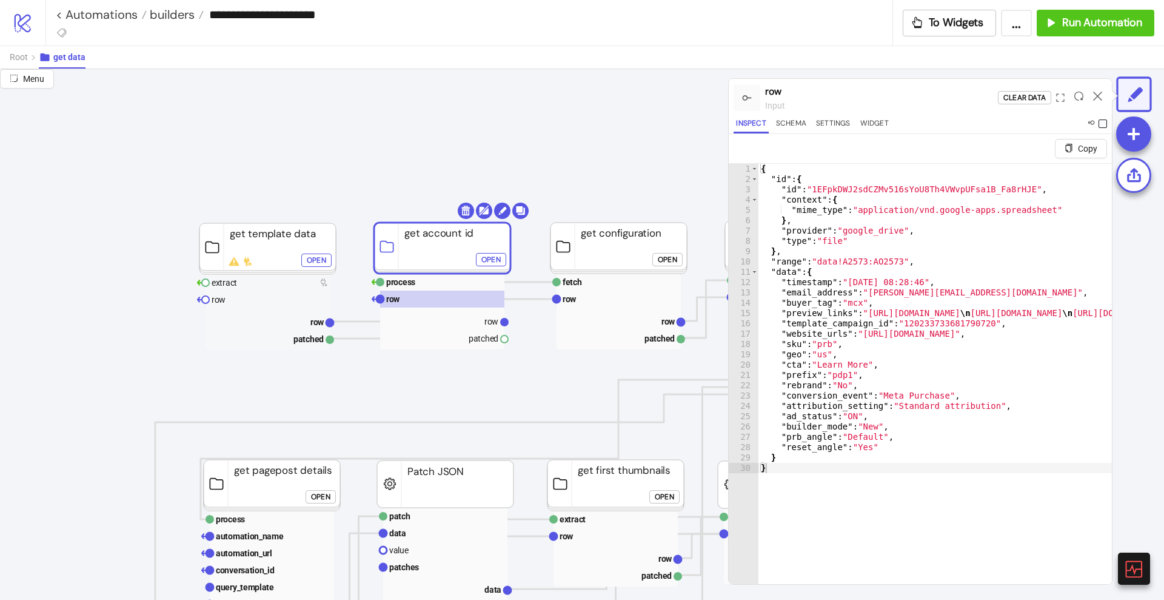
click at [1105, 124] on span at bounding box center [1103, 123] width 8 height 8
click at [1100, 98] on icon at bounding box center [1097, 96] width 9 height 9
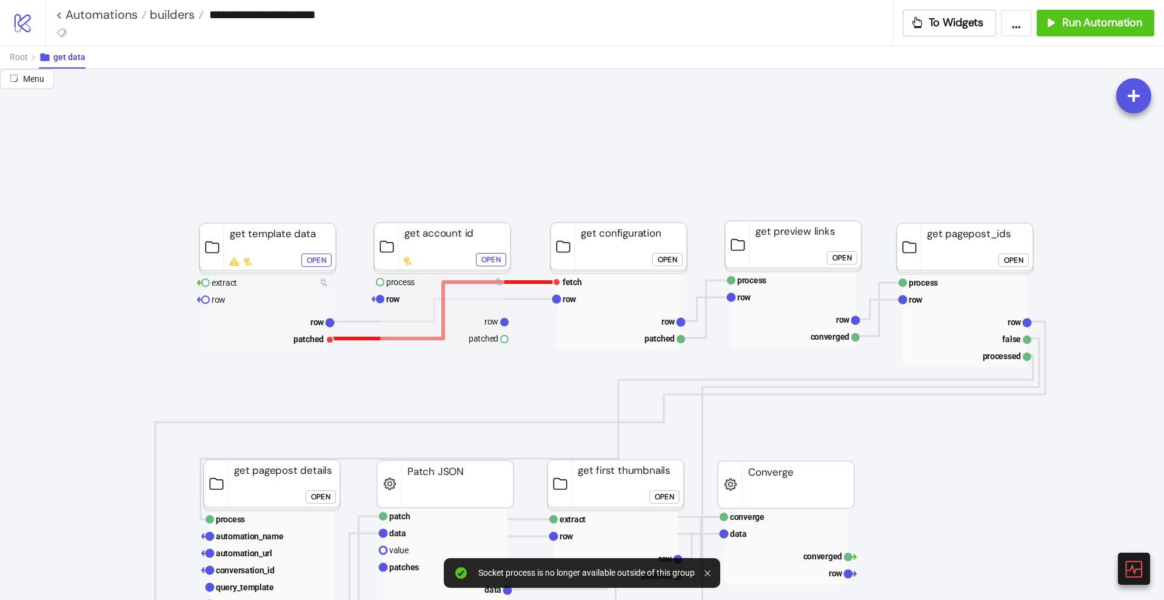
click at [522, 282] on polyline at bounding box center [443, 310] width 227 height 56
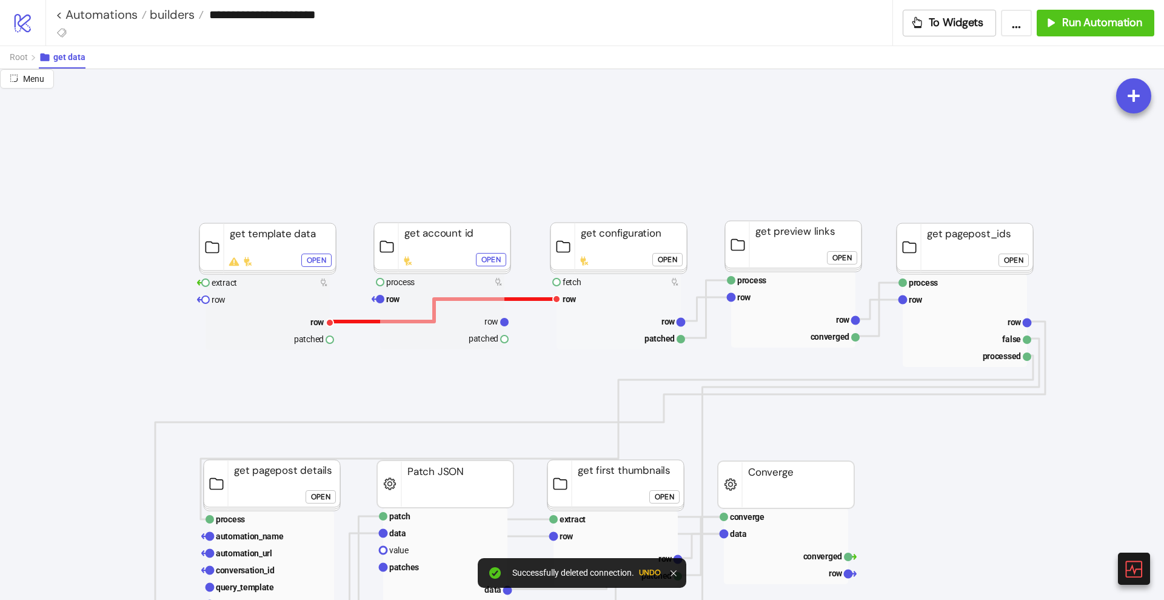
click at [531, 299] on polyline at bounding box center [443, 310] width 227 height 22
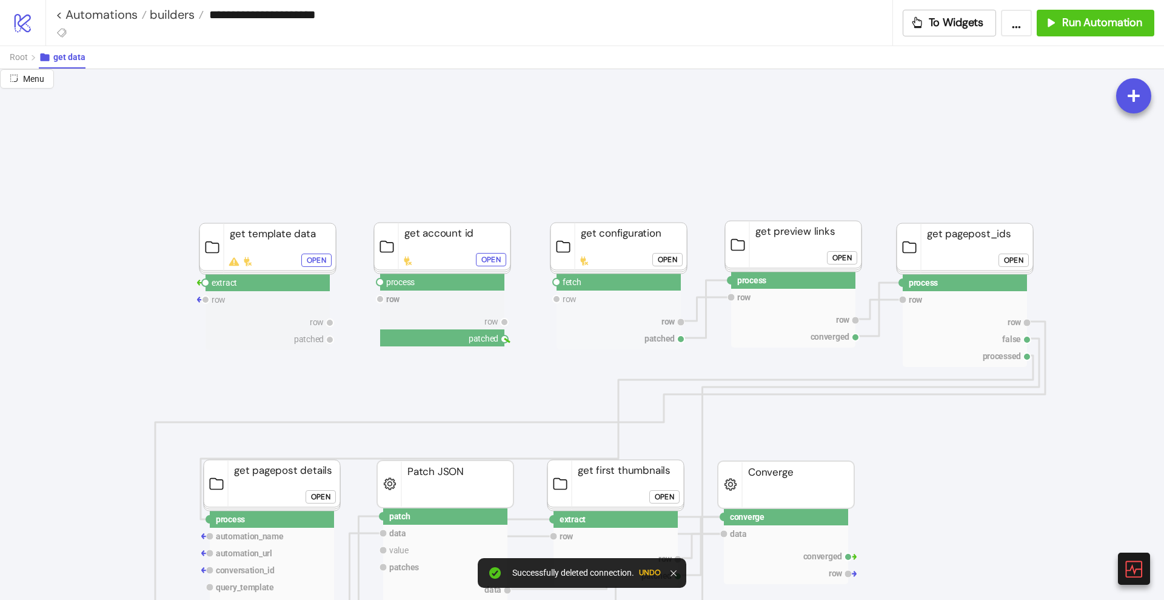
drag, startPoint x: 505, startPoint y: 338, endPoint x: 527, endPoint y: 342, distance: 22.2
click at [558, 280] on circle at bounding box center [556, 281] width 7 height 7
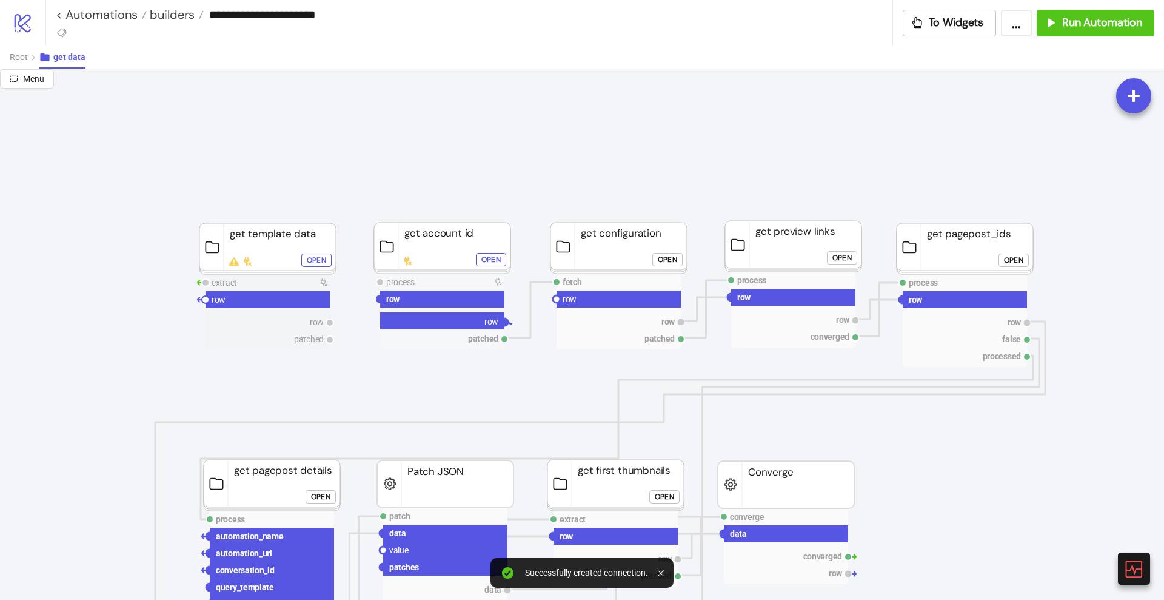
drag, startPoint x: 505, startPoint y: 321, endPoint x: 545, endPoint y: 318, distance: 39.6
click at [557, 300] on circle at bounding box center [556, 298] width 7 height 7
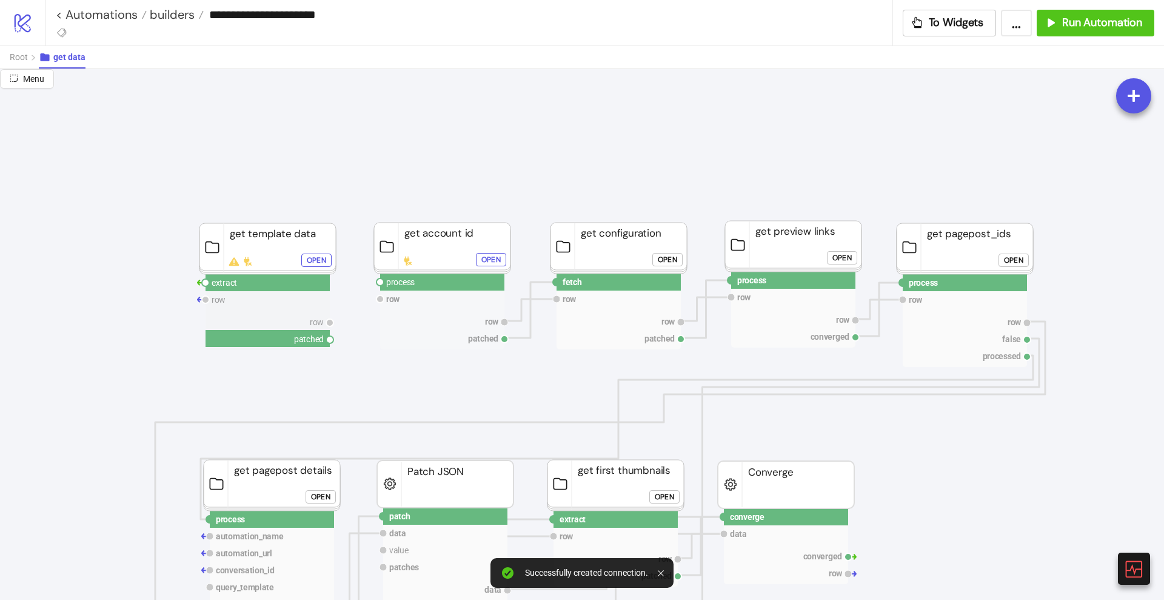
drag, startPoint x: 329, startPoint y: 339, endPoint x: 345, endPoint y: 349, distance: 18.5
click at [380, 281] on circle at bounding box center [380, 281] width 7 height 7
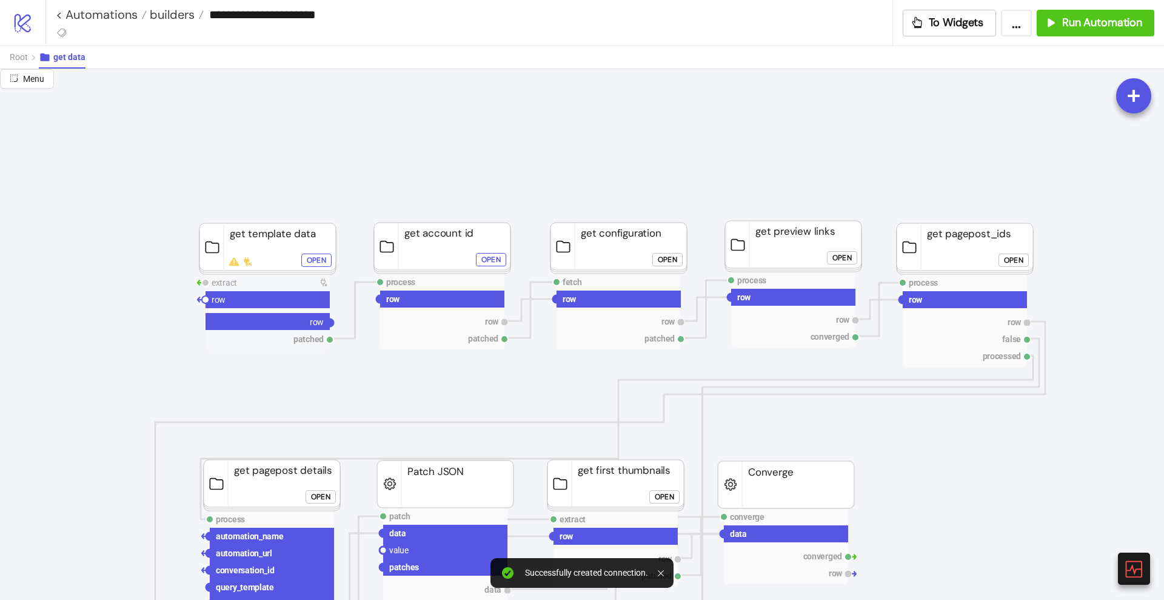
drag, startPoint x: 330, startPoint y: 322, endPoint x: 378, endPoint y: 304, distance: 51.6
click at [381, 300] on circle at bounding box center [380, 298] width 7 height 7
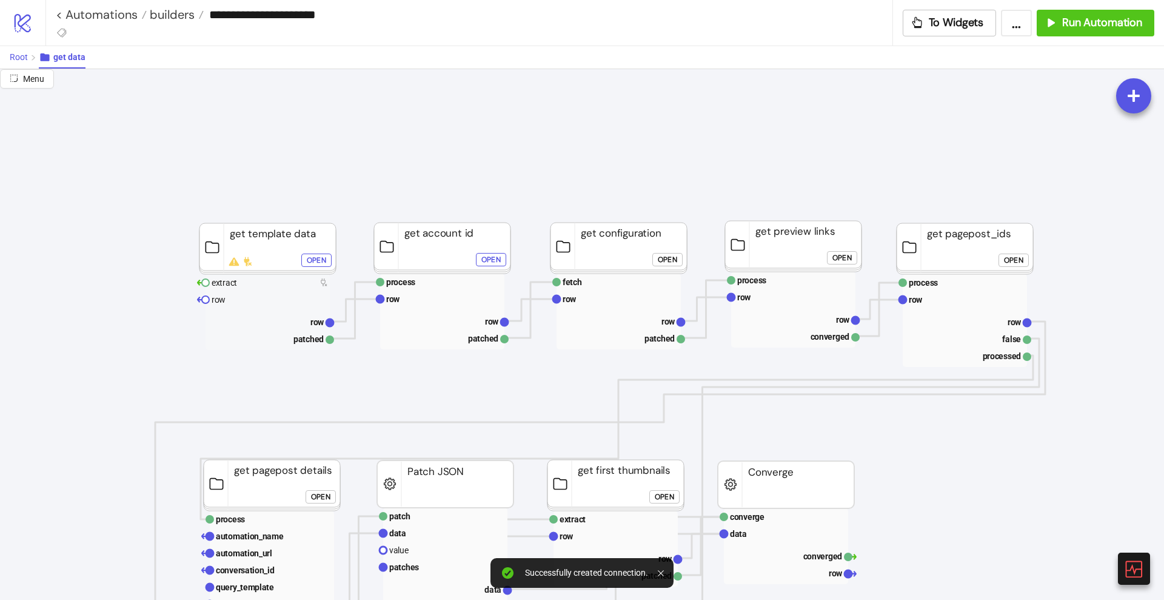
click at [24, 55] on span "Root" at bounding box center [19, 57] width 18 height 10
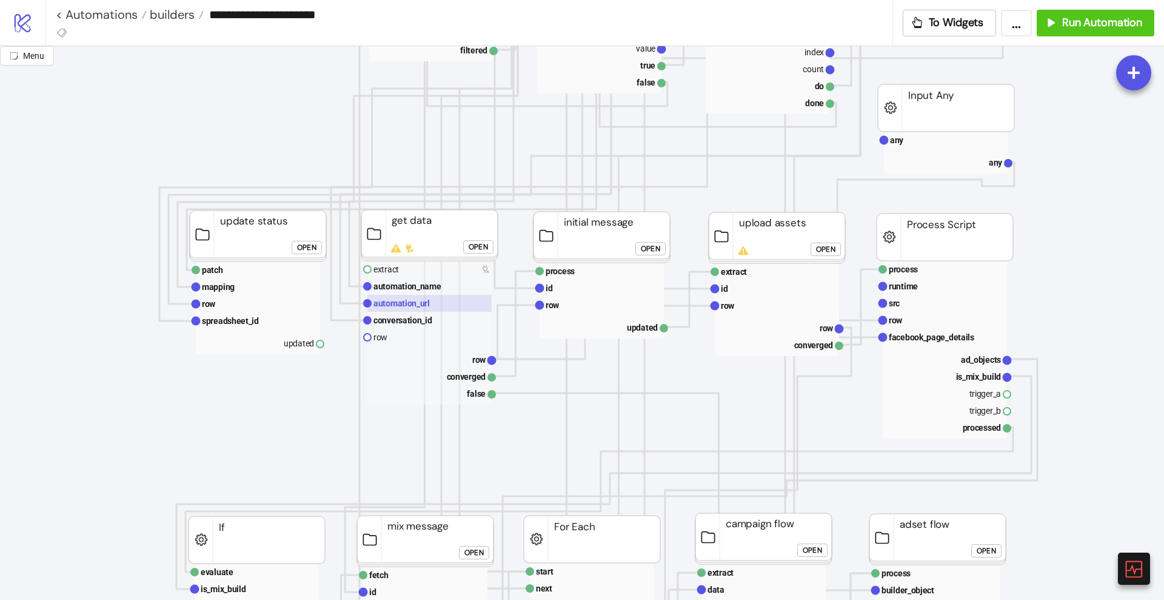
scroll to position [379, 0]
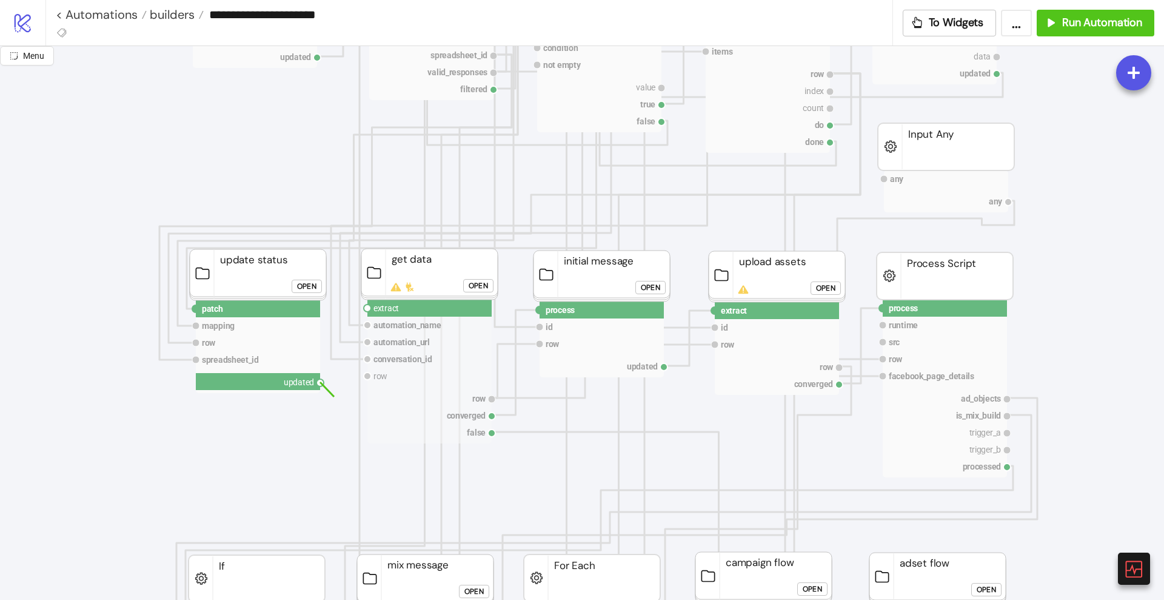
drag, startPoint x: 321, startPoint y: 380, endPoint x: 335, endPoint y: 397, distance: 22.1
click at [367, 307] on circle at bounding box center [367, 307] width 7 height 7
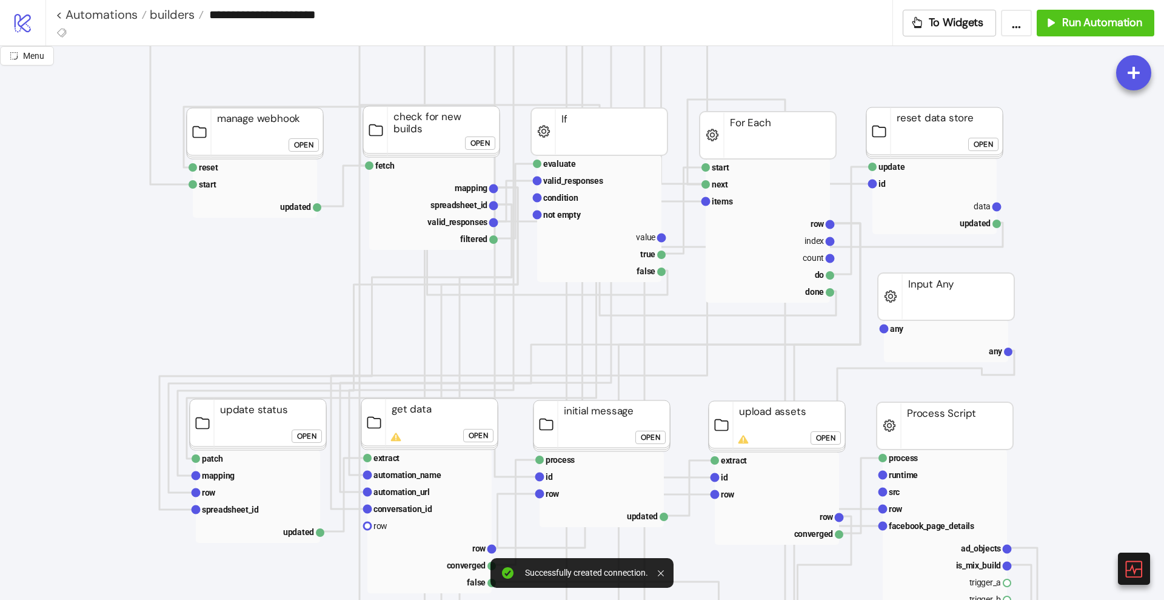
scroll to position [227, 0]
drag, startPoint x: 830, startPoint y: 224, endPoint x: 646, endPoint y: 304, distance: 199.9
click at [830, 255] on g "start next items row index count do done" at bounding box center [768, 233] width 132 height 144
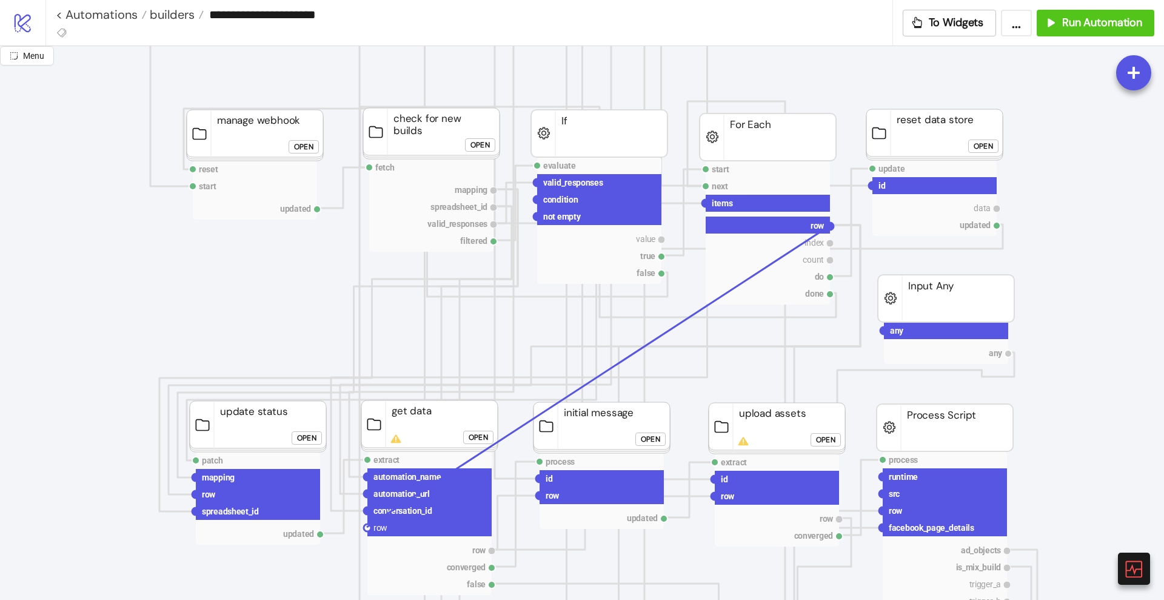
click at [368, 527] on circle at bounding box center [367, 527] width 7 height 7
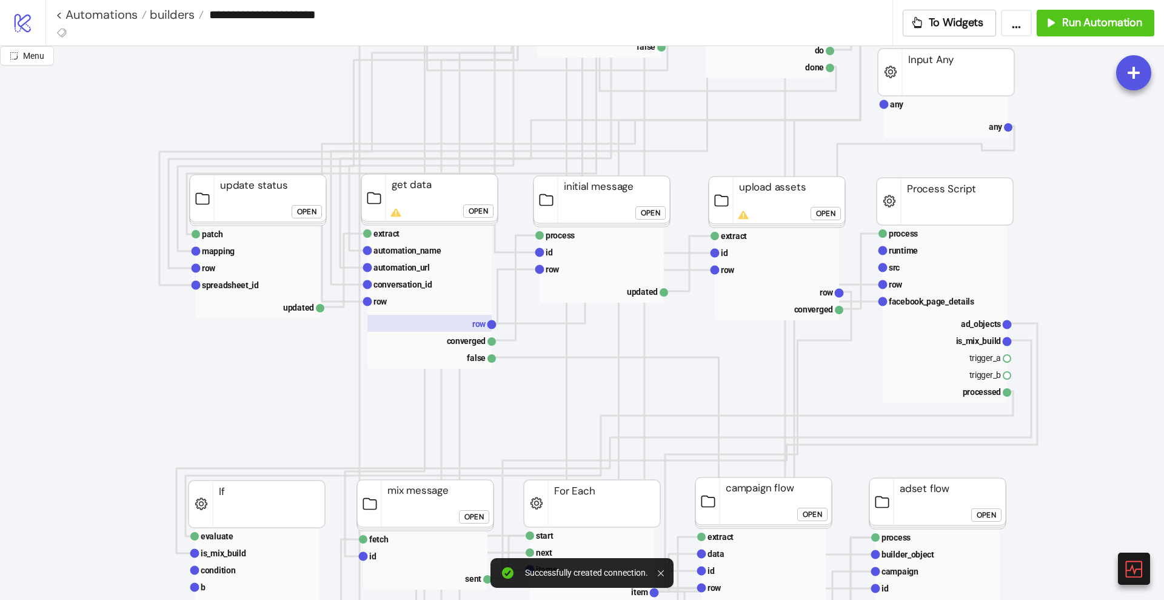
scroll to position [455, 0]
click at [300, 308] on rect at bounding box center [258, 305] width 124 height 17
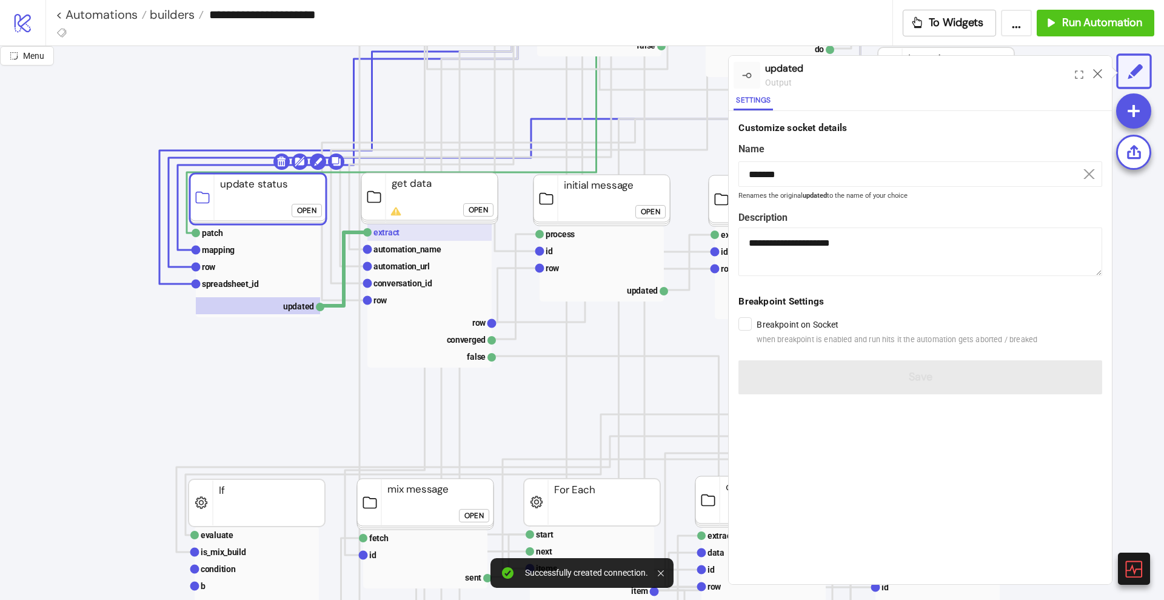
click at [395, 232] on text "extract" at bounding box center [387, 232] width 26 height 10
type input "*******"
type textarea "**********"
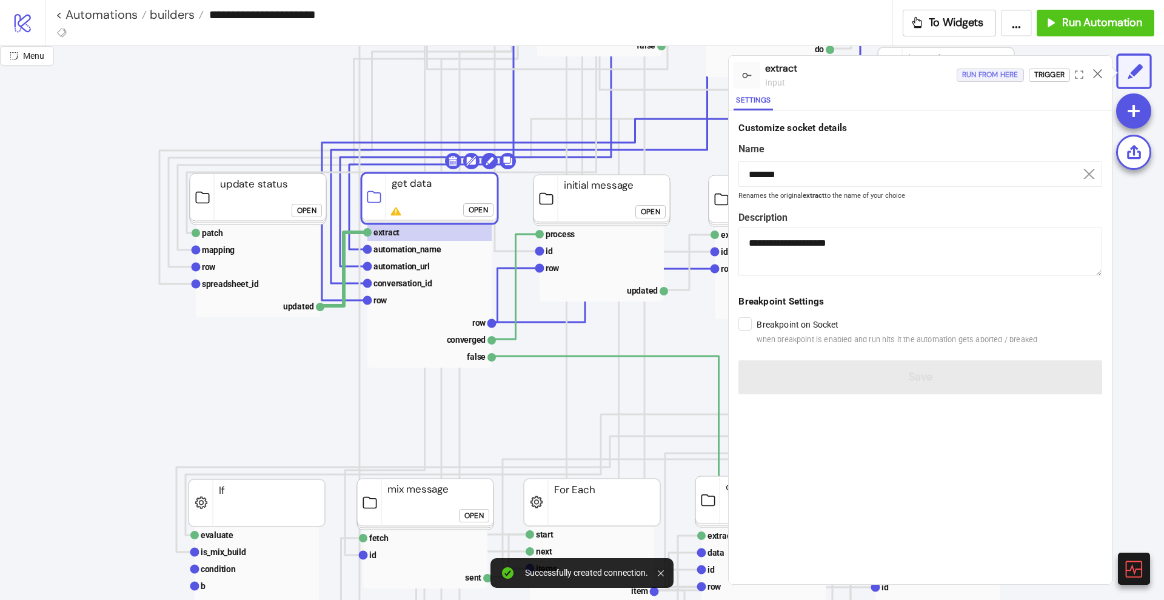
click at [979, 74] on div "Run from here" at bounding box center [990, 75] width 56 height 14
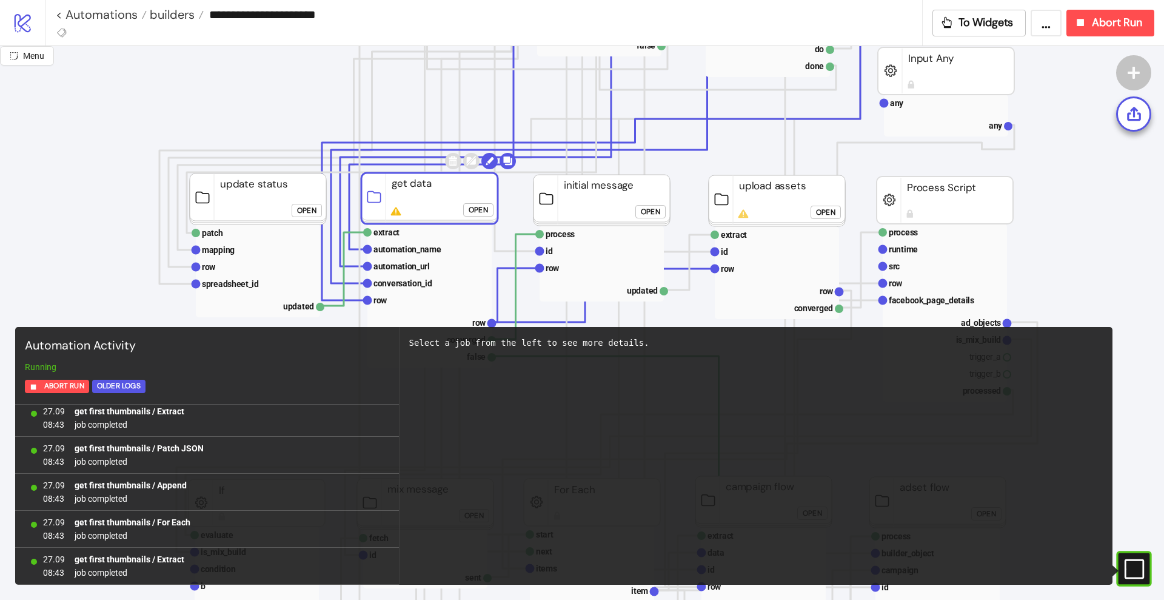
scroll to position [2483, 0]
click div "Open"
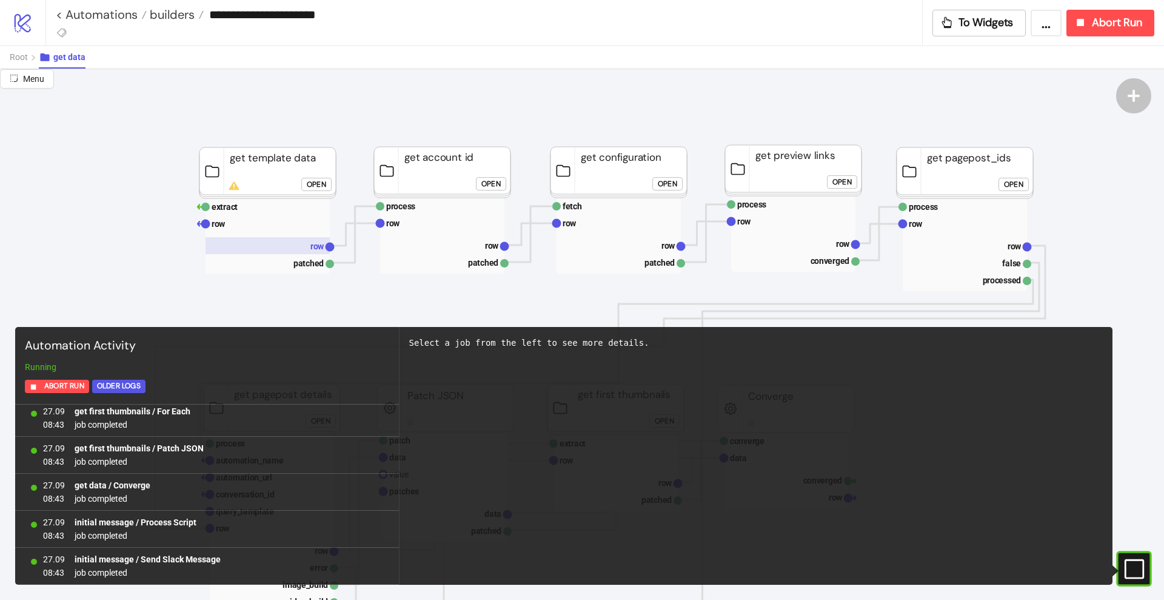
scroll to position [3149, 0]
click at [307, 250] on rect at bounding box center [268, 245] width 124 height 17
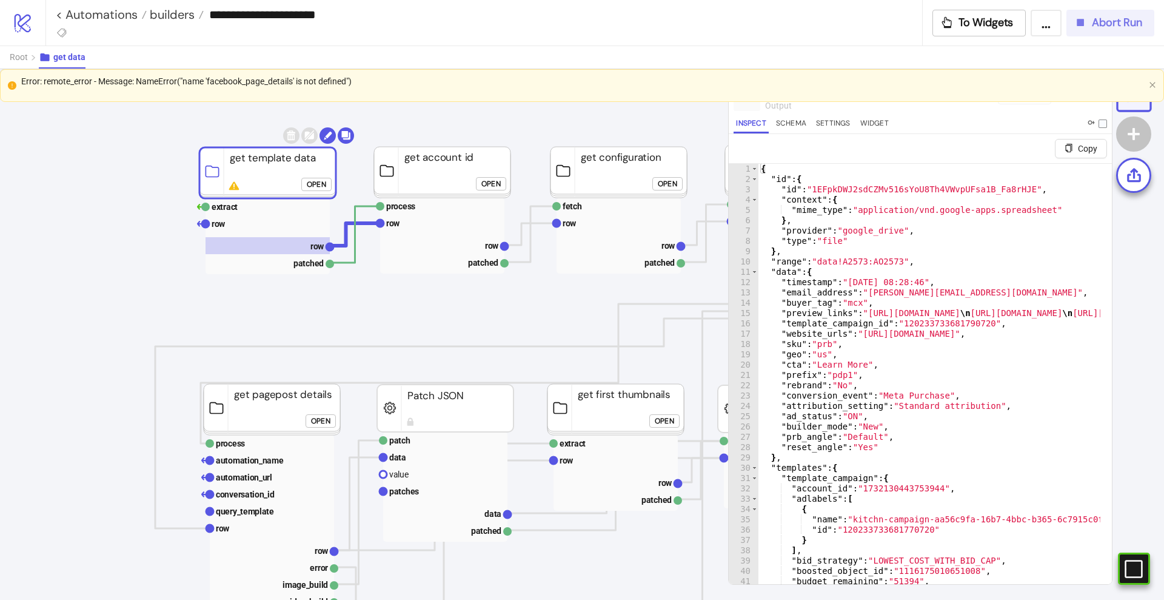
click at [1113, 33] on button "Abort Run" at bounding box center [1111, 23] width 88 height 27
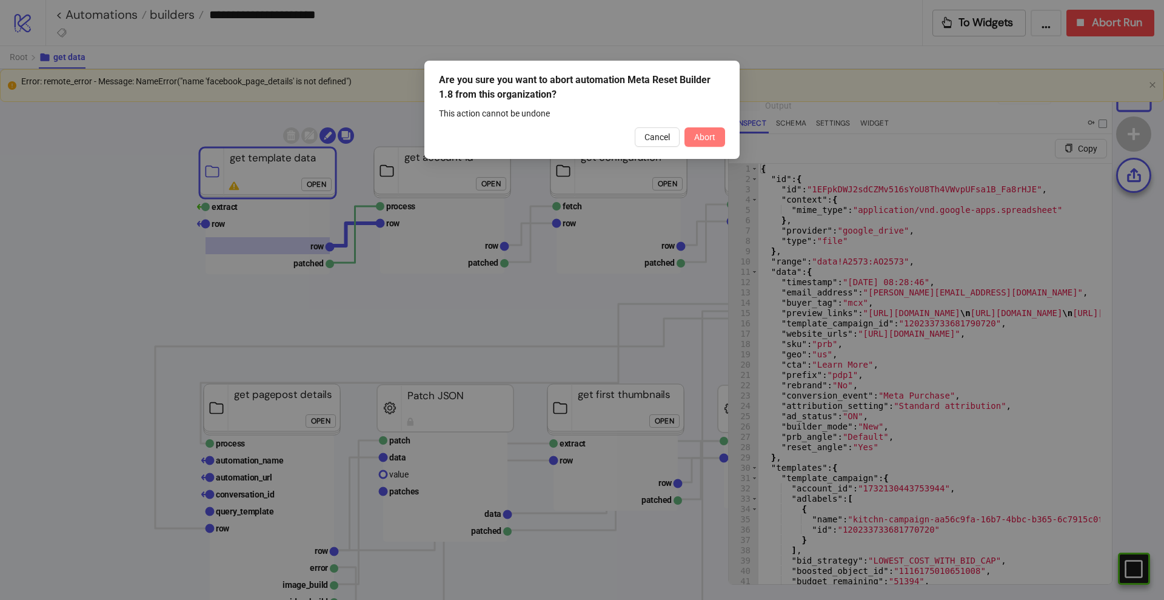
click at [708, 136] on span "Abort" at bounding box center [704, 137] width 21 height 10
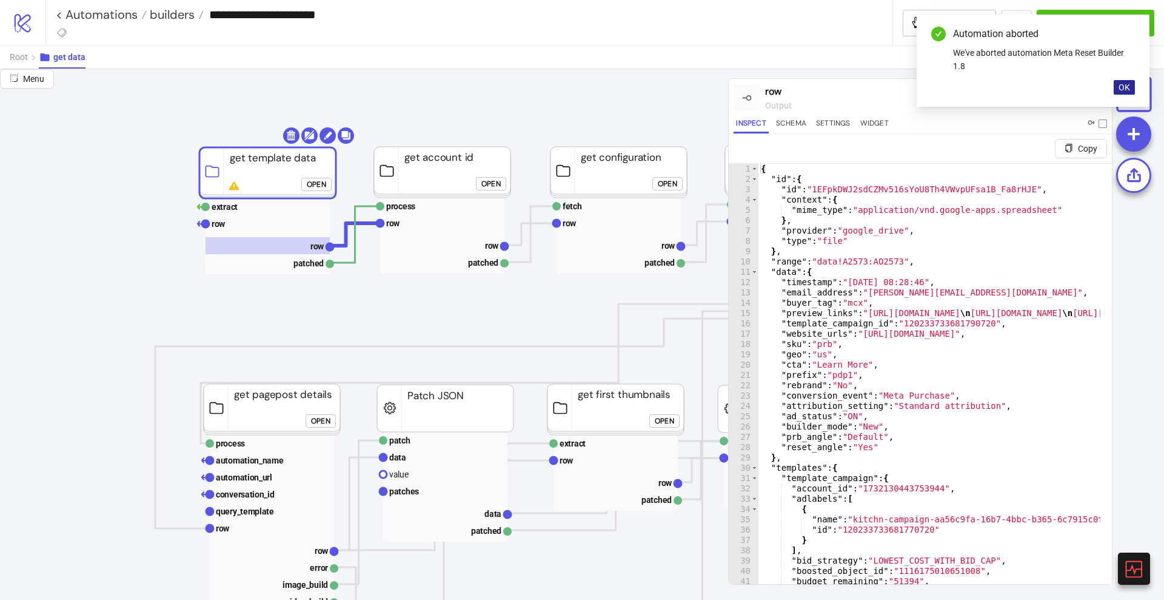
click at [1121, 83] on span "OK" at bounding box center [1125, 87] width 12 height 10
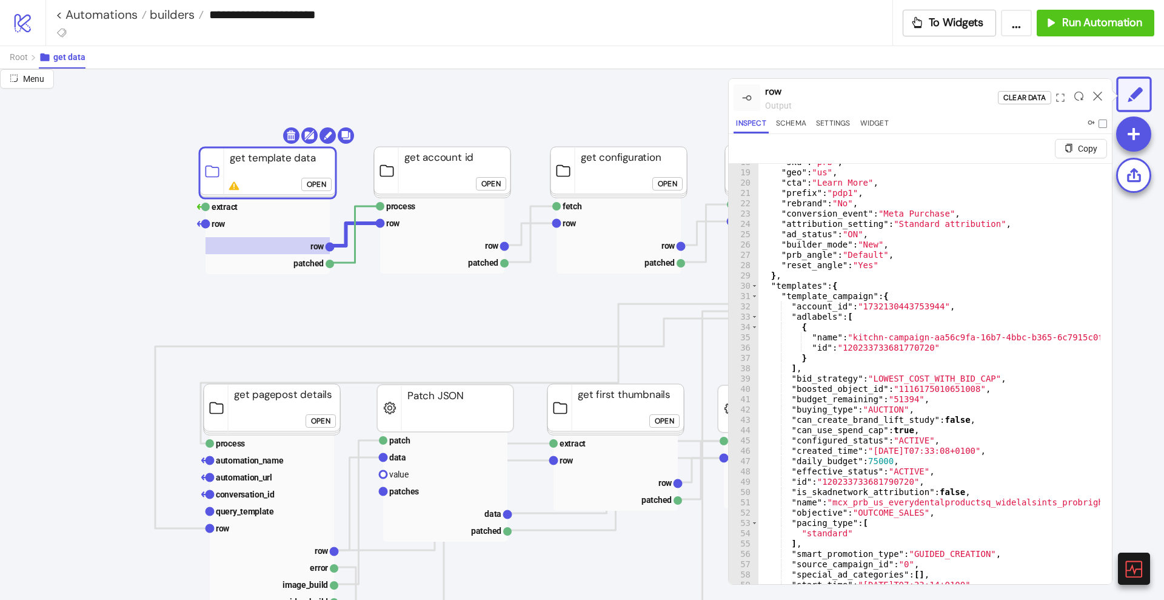
scroll to position [182, 0]
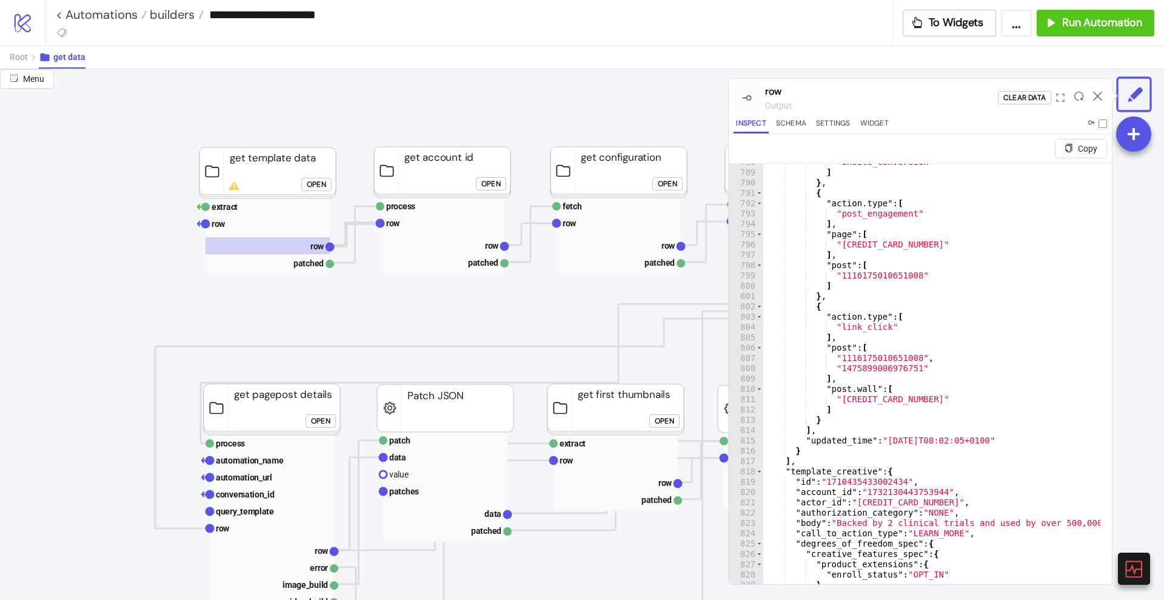
scroll to position [8075, 0]
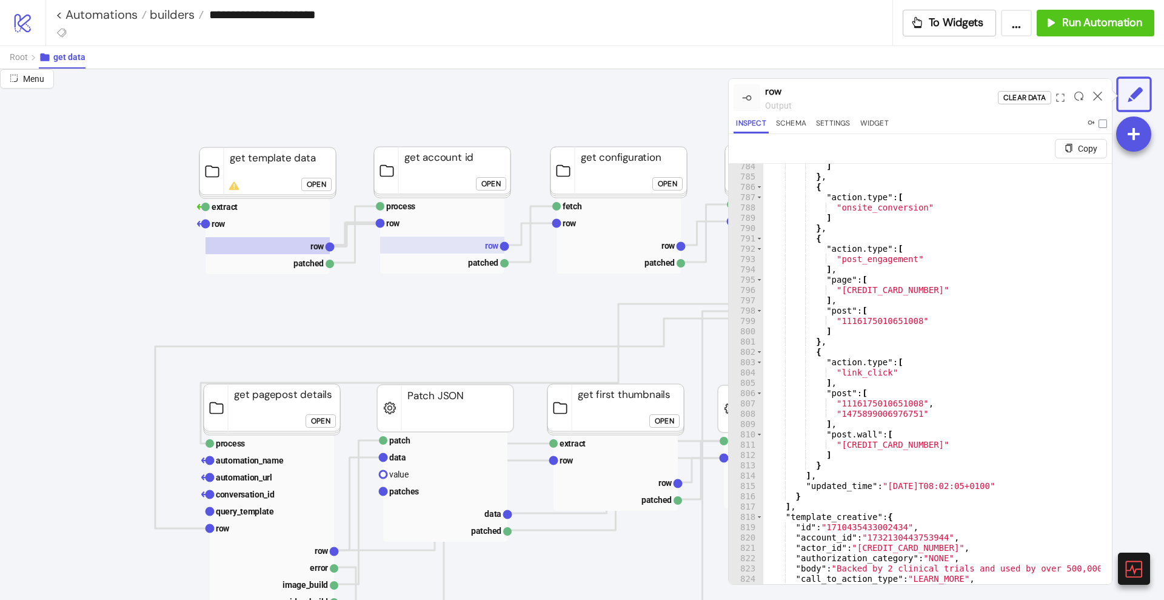
click at [487, 249] on text "row" at bounding box center [492, 246] width 14 height 10
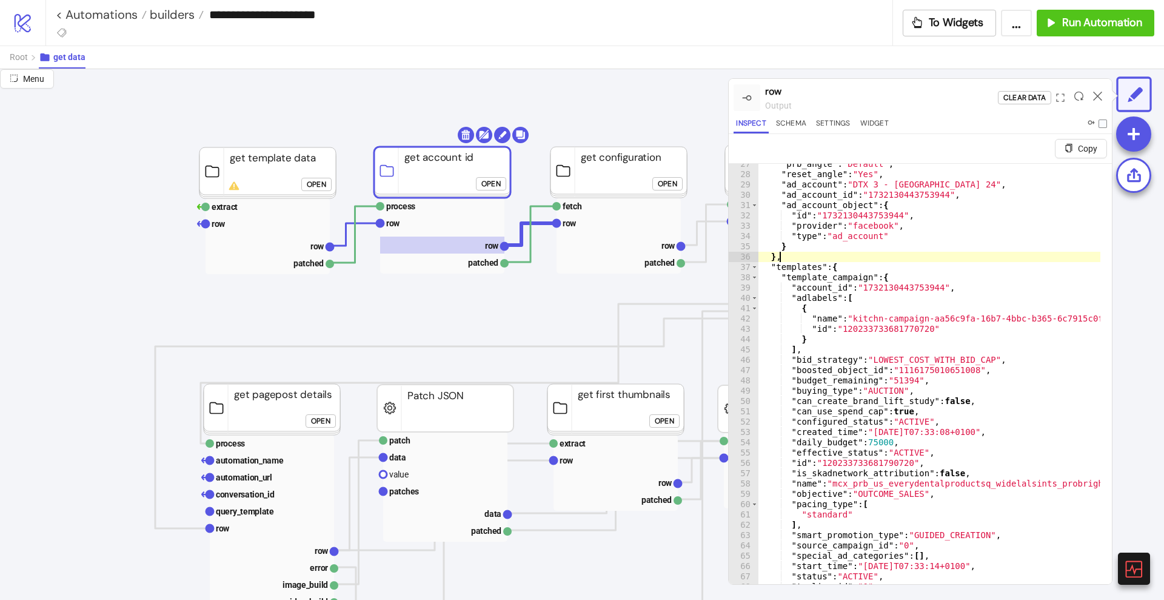
scroll to position [91, 0]
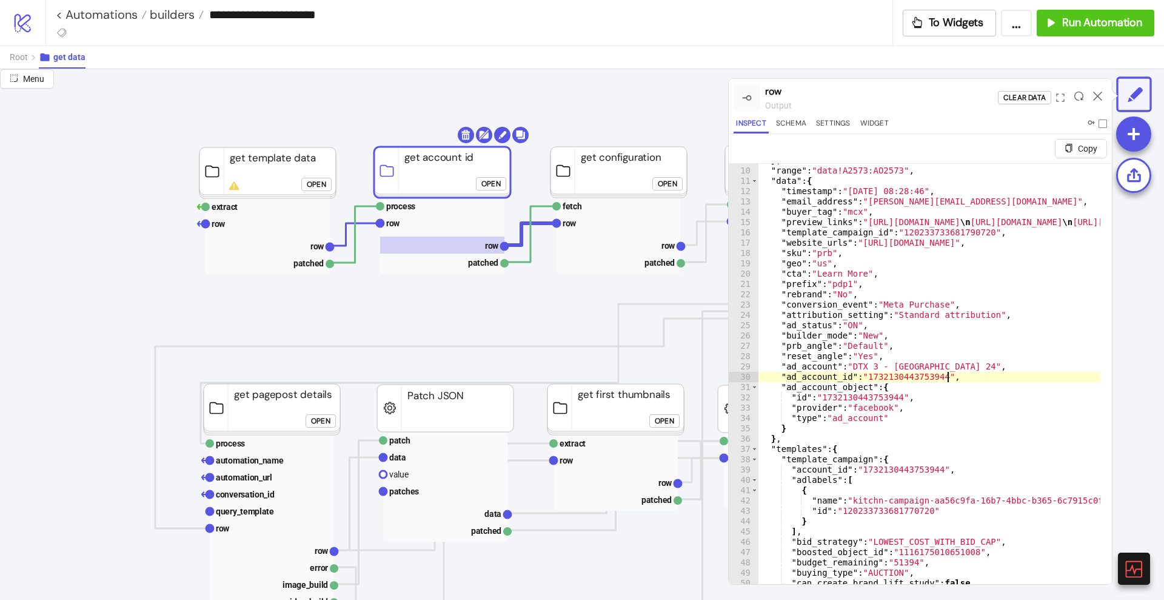
drag, startPoint x: 953, startPoint y: 386, endPoint x: 948, endPoint y: 393, distance: 7.9
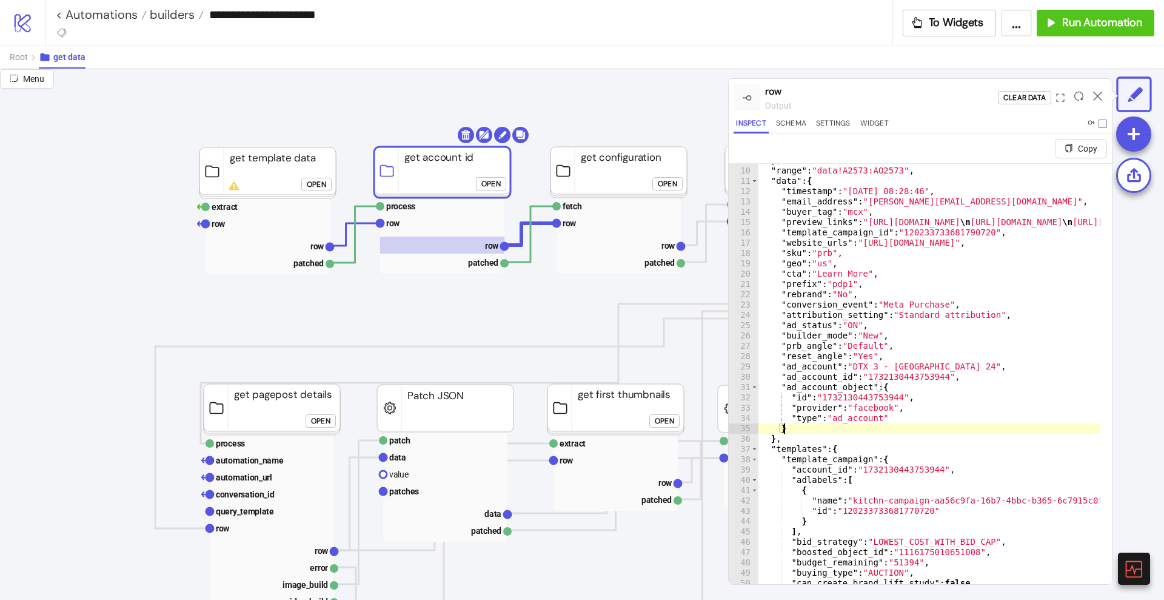
type textarea "**"
click at [1093, 98] on icon at bounding box center [1097, 96] width 9 height 9
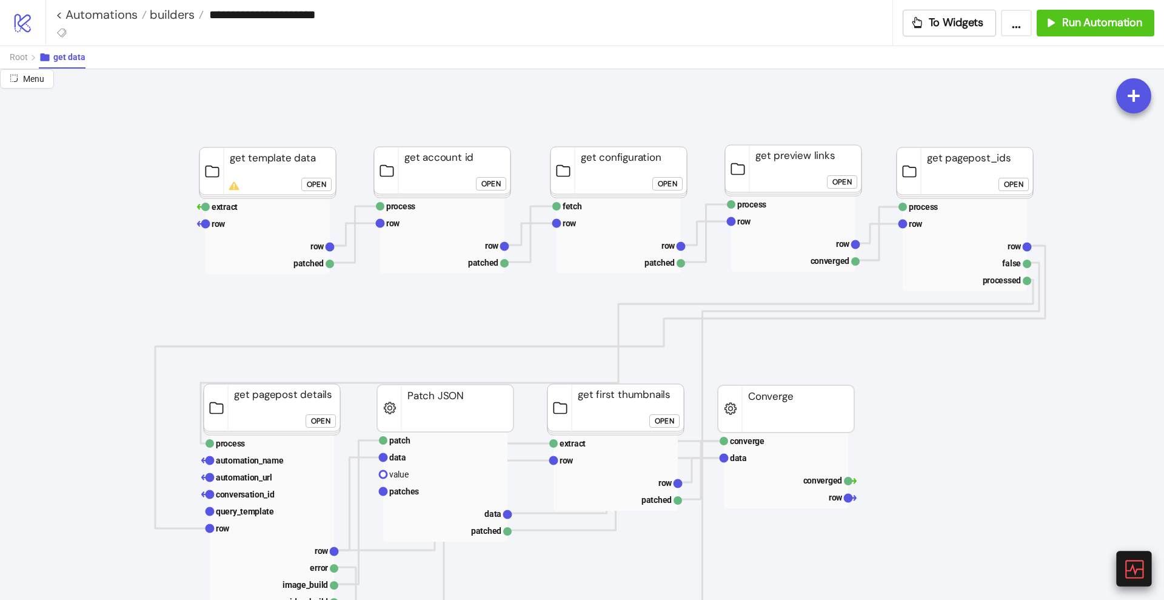
click at [1138, 567] on icon at bounding box center [1133, 568] width 21 height 21
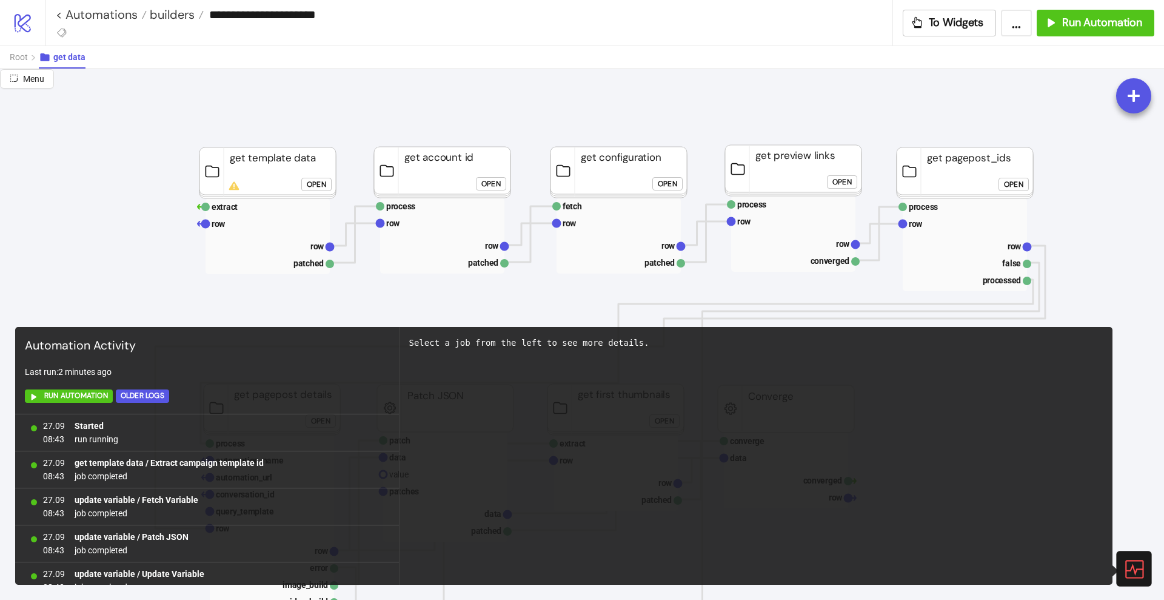
scroll to position [3492, 0]
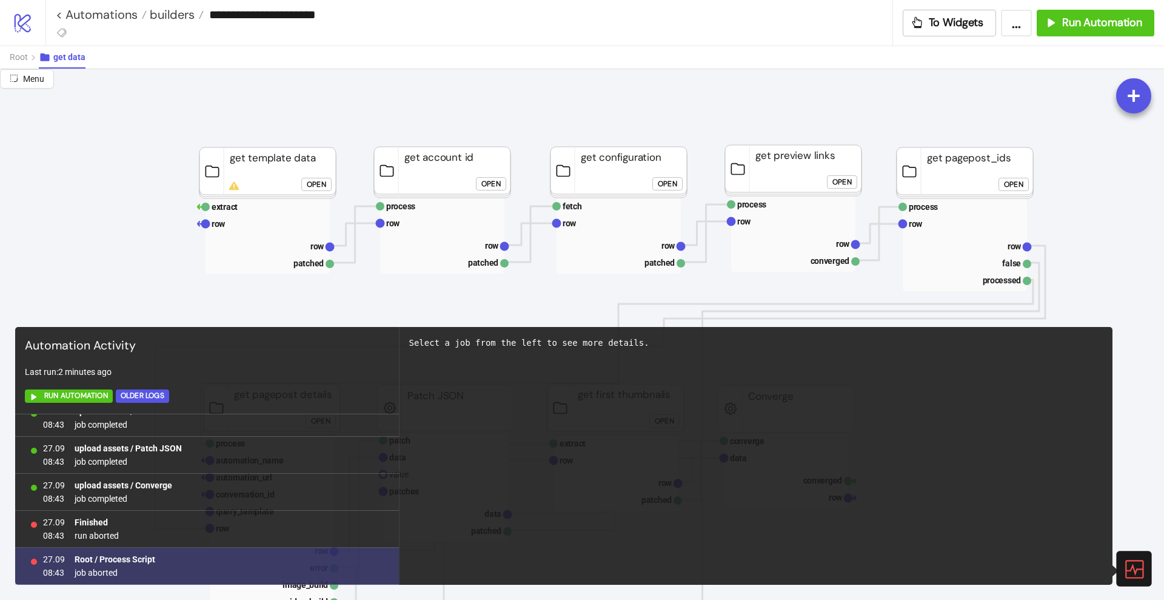
click at [138, 556] on b "Root / Process Script" at bounding box center [115, 559] width 81 height 10
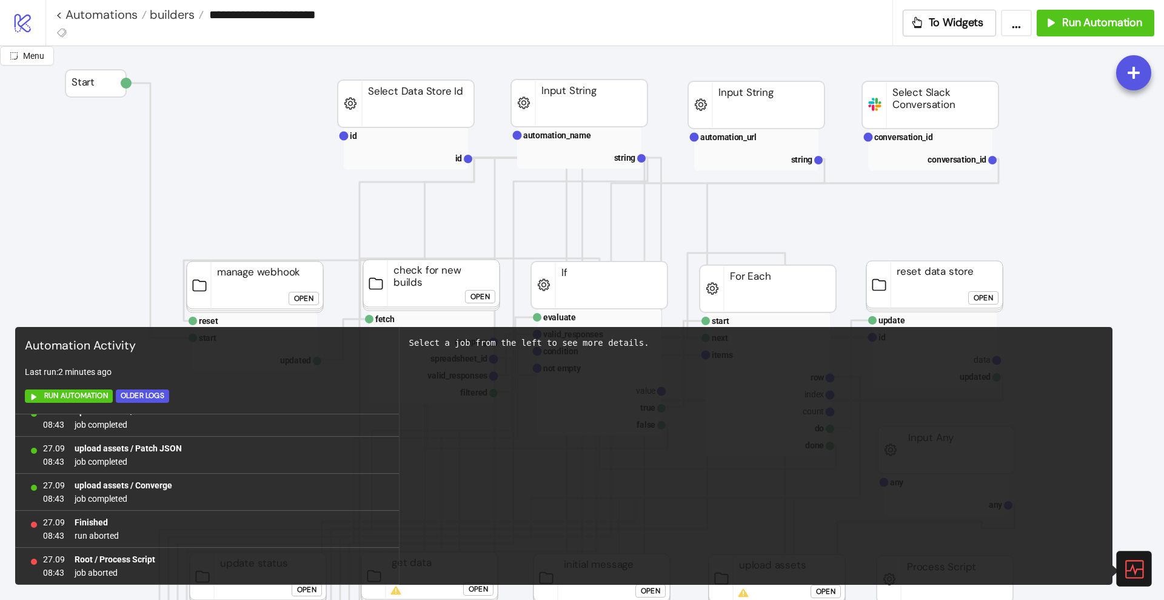
drag, startPoint x: 1127, startPoint y: 562, endPoint x: 1074, endPoint y: 533, distance: 60.5
click at [1128, 562] on icon at bounding box center [1133, 568] width 21 height 21
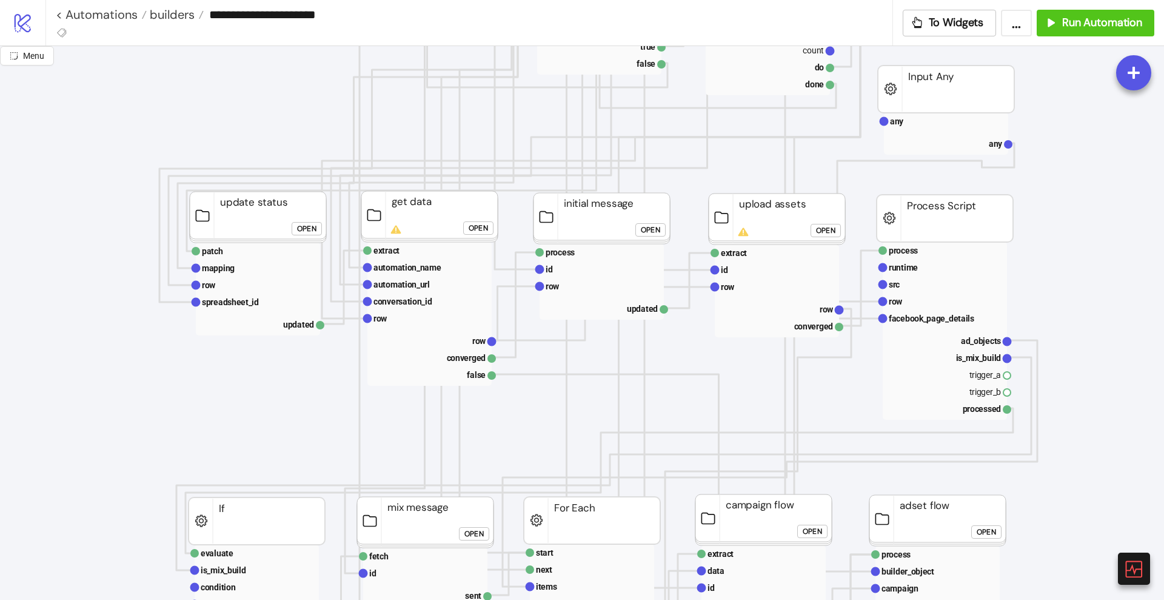
scroll to position [455, 0]
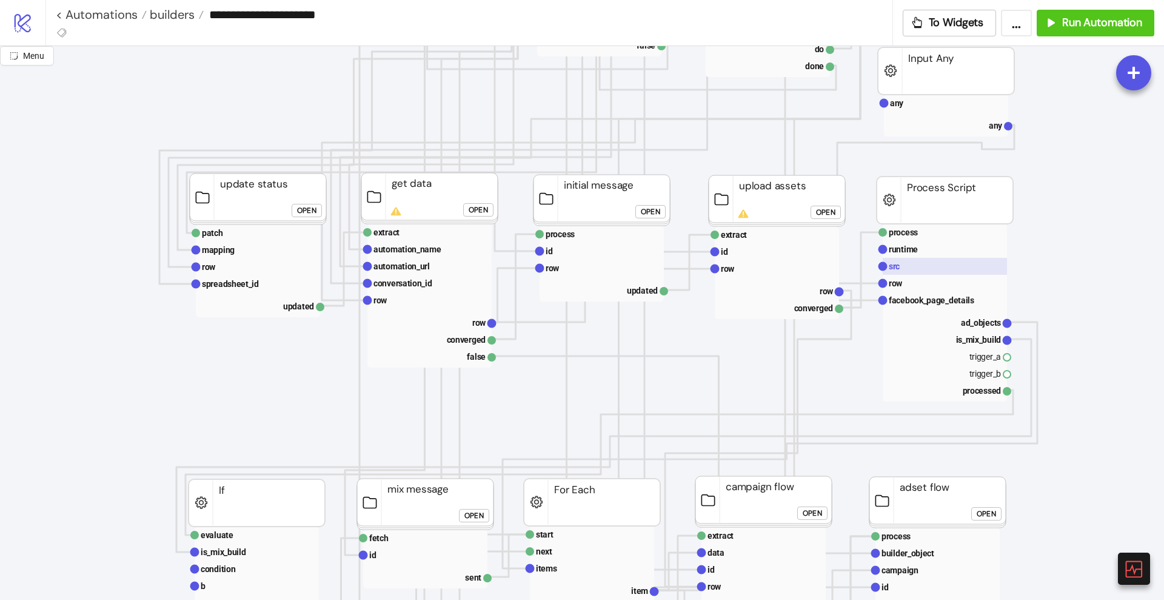
click at [913, 268] on rect at bounding box center [945, 266] width 124 height 17
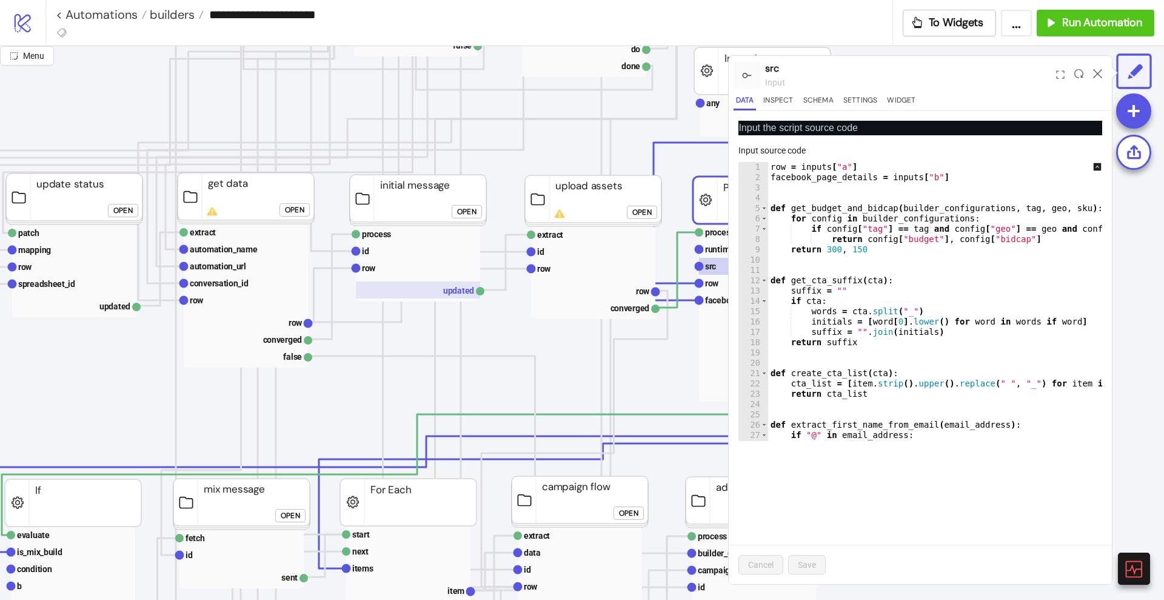
scroll to position [455, 303]
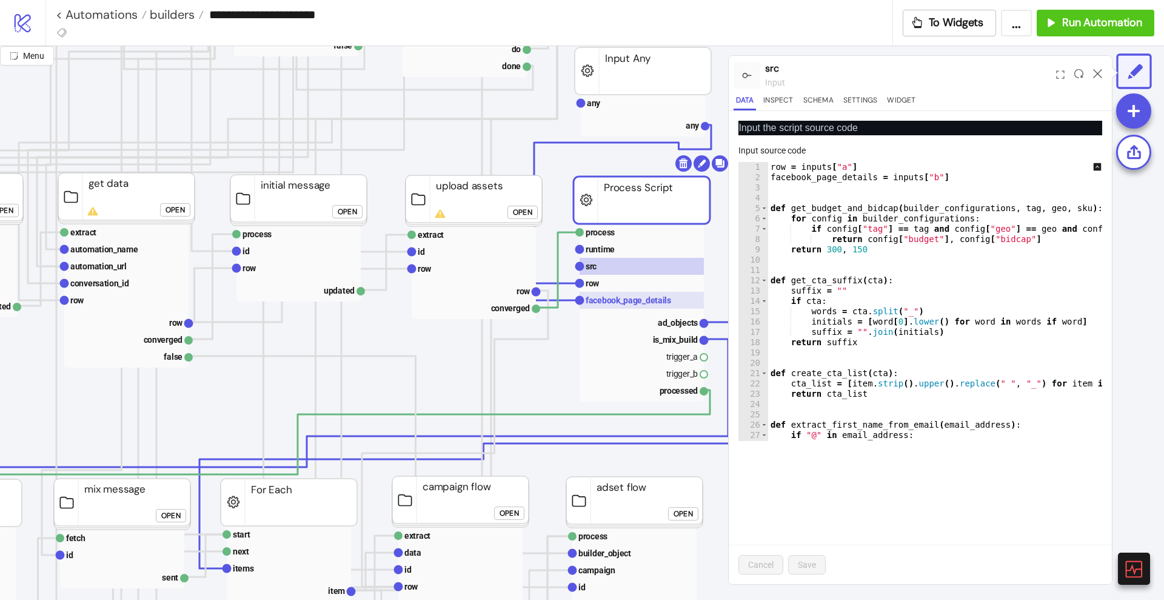
click at [609, 300] on text "facebook_page_details" at bounding box center [629, 300] width 86 height 10
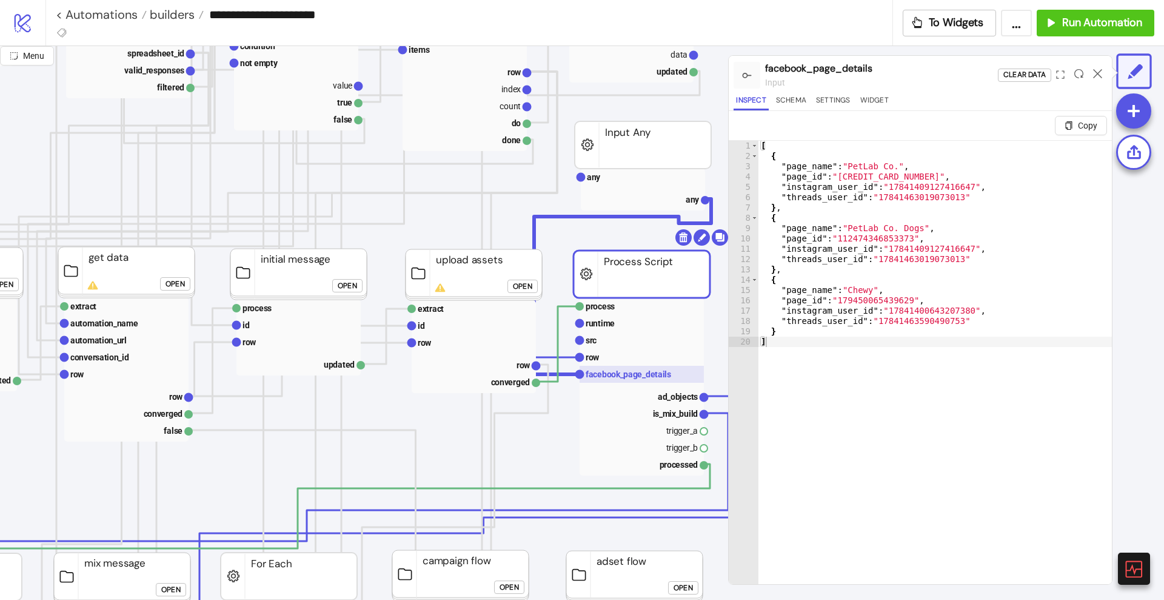
scroll to position [379, 303]
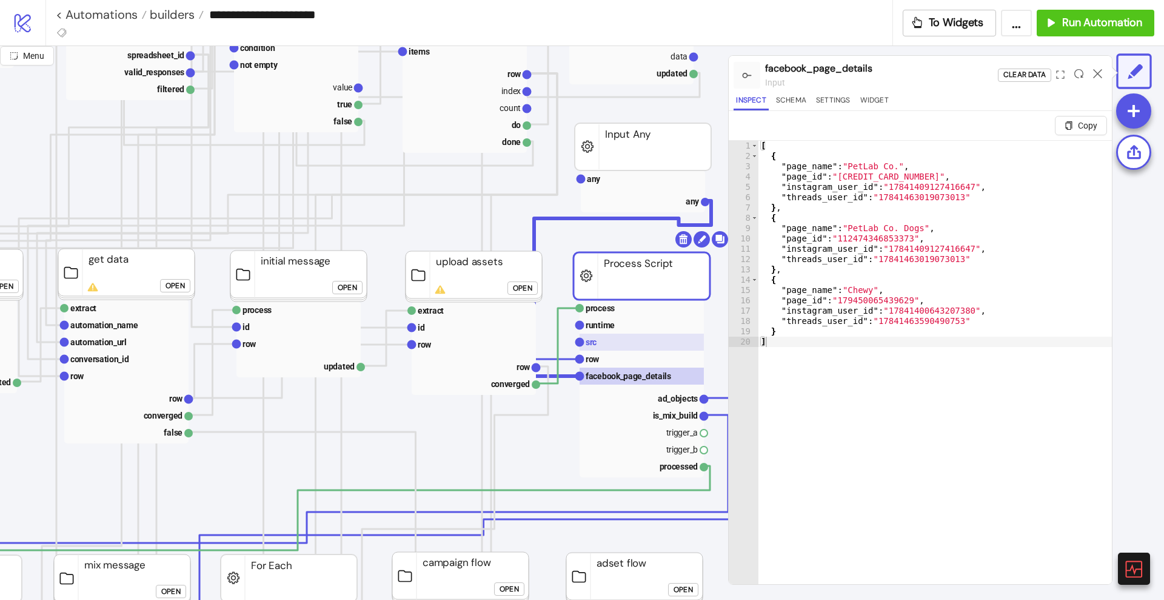
click at [611, 340] on rect at bounding box center [642, 342] width 124 height 17
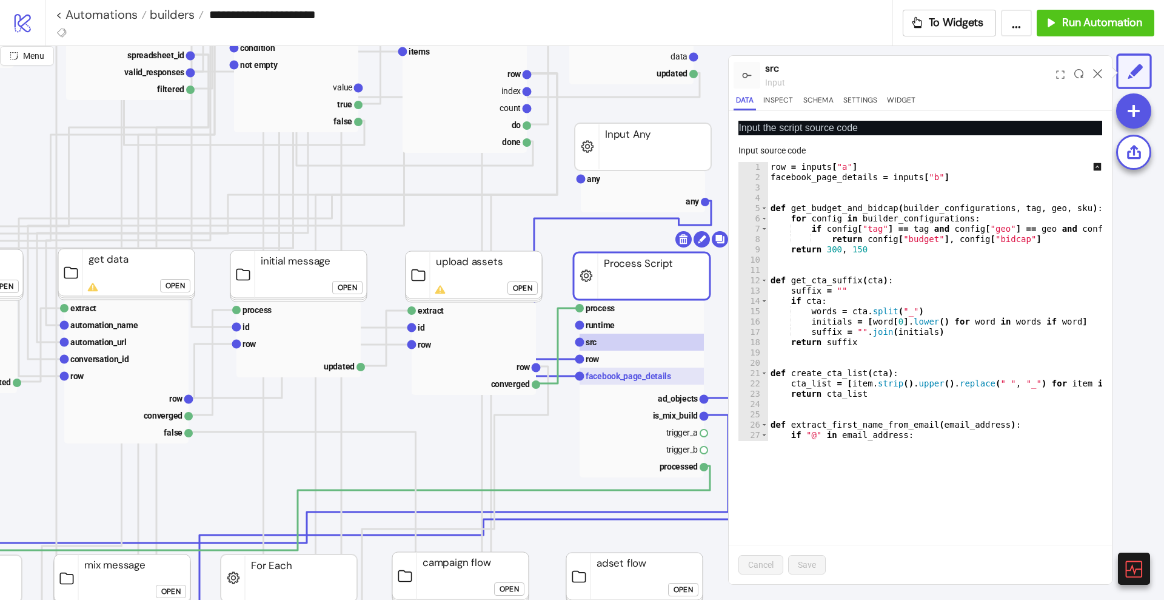
click at [612, 372] on text "facebook_page_details" at bounding box center [629, 376] width 86 height 10
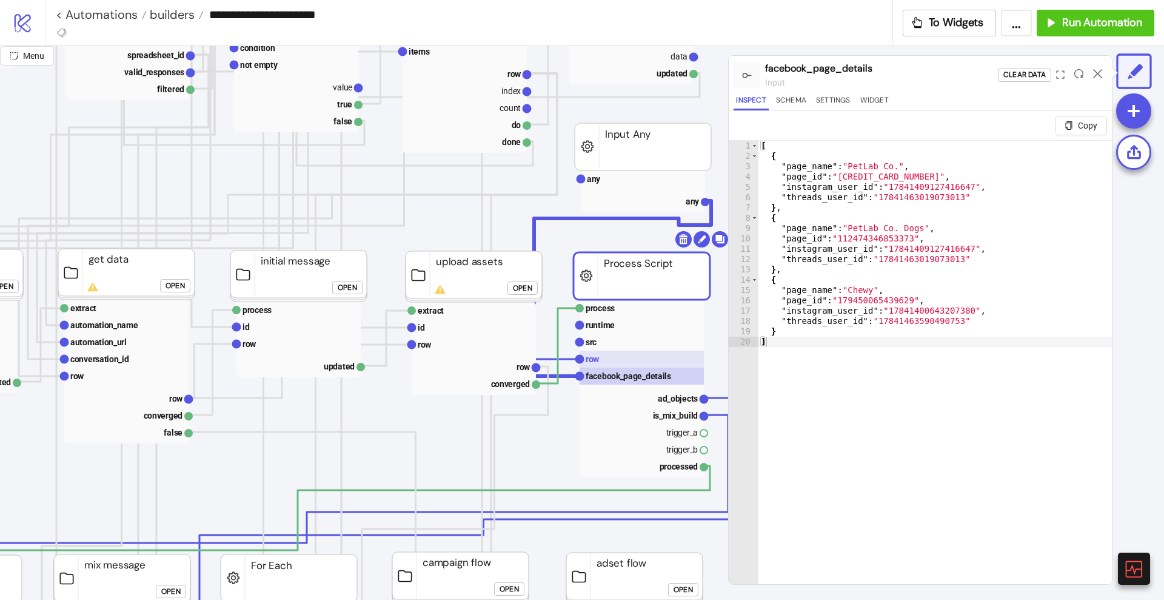
click at [608, 359] on rect at bounding box center [642, 359] width 124 height 17
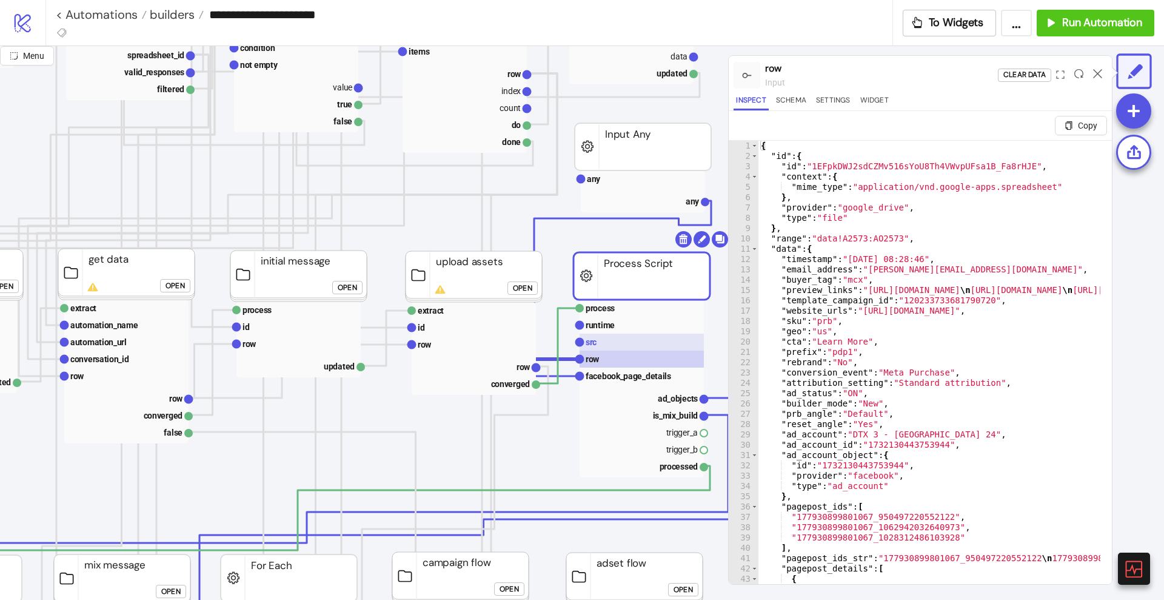
click at [605, 341] on rect at bounding box center [642, 342] width 124 height 17
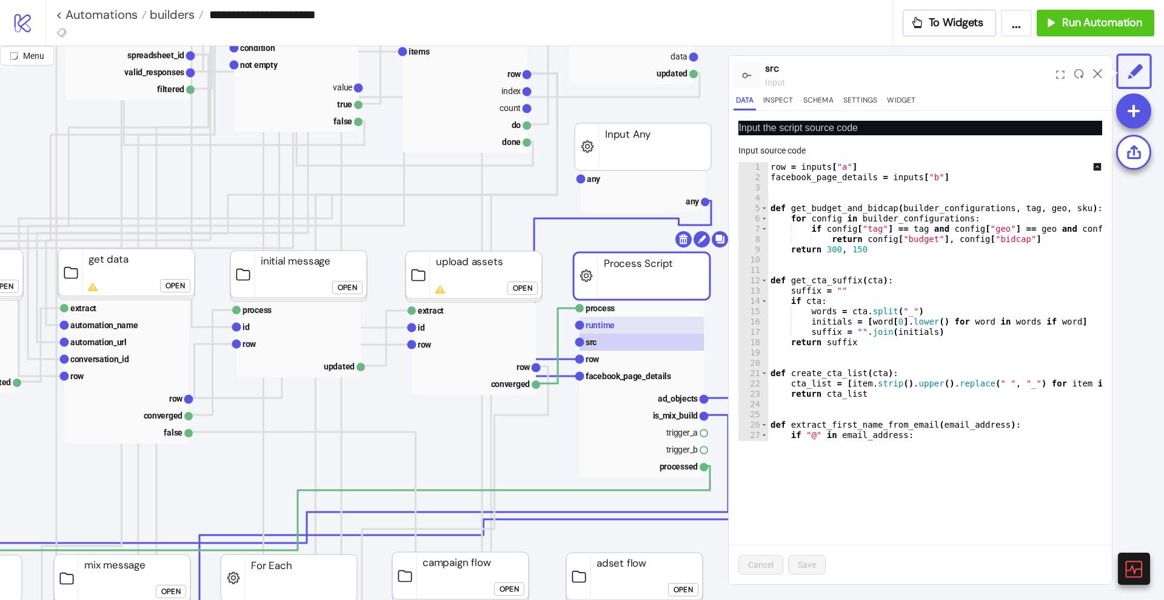
click at [603, 327] on text "runtime" at bounding box center [600, 325] width 29 height 10
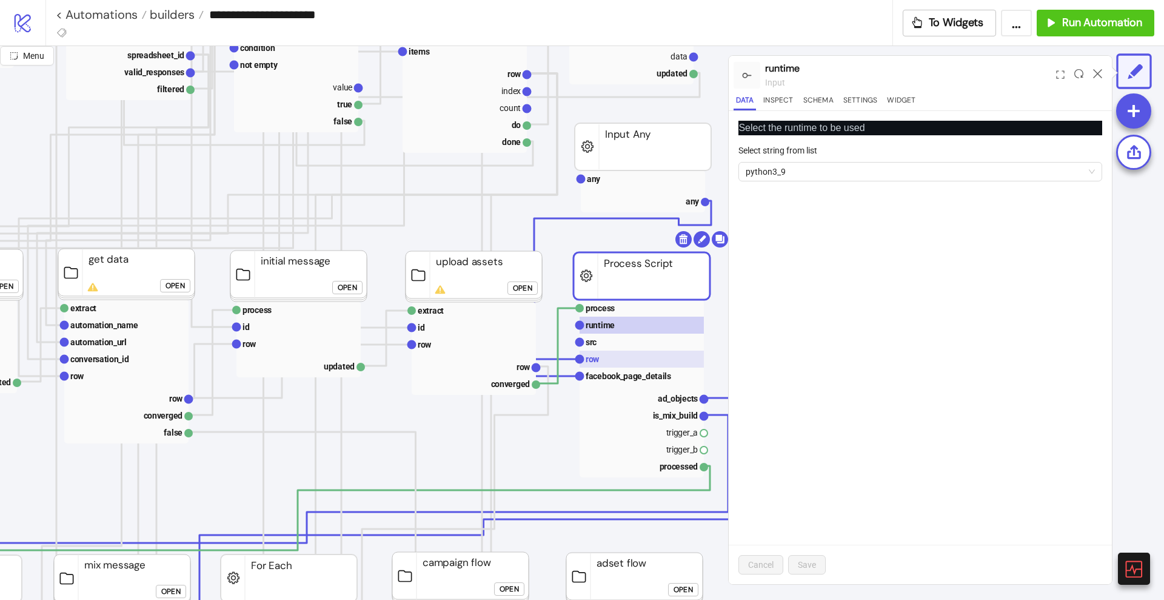
click at [614, 354] on rect at bounding box center [642, 359] width 124 height 17
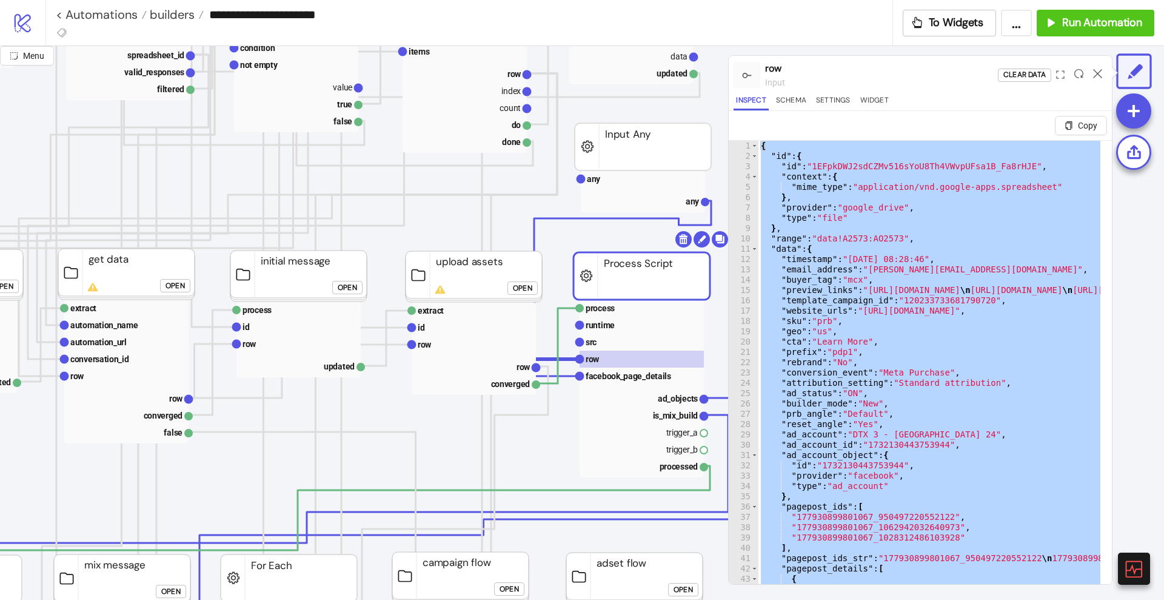
click at [1008, 296] on div "{ "id" : { "id" : "1EFpkDWJ2sdCZMv516sYoU8Th4VWvpUFsa1B_Fa8rHJE" , "context" : …" at bounding box center [930, 377] width 342 height 472
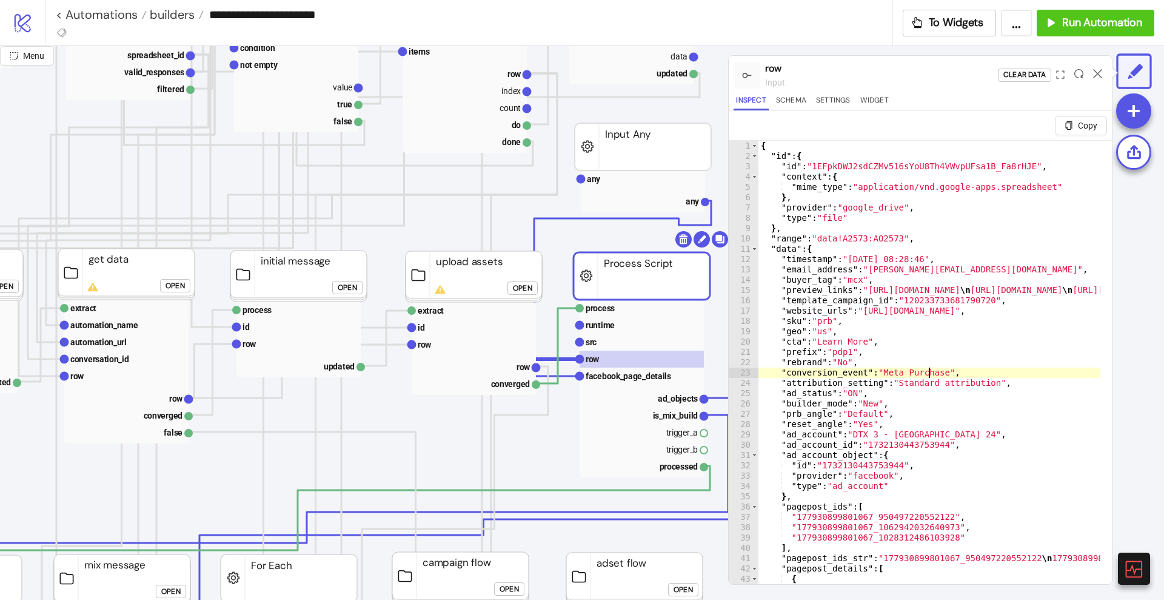
type textarea "**********"
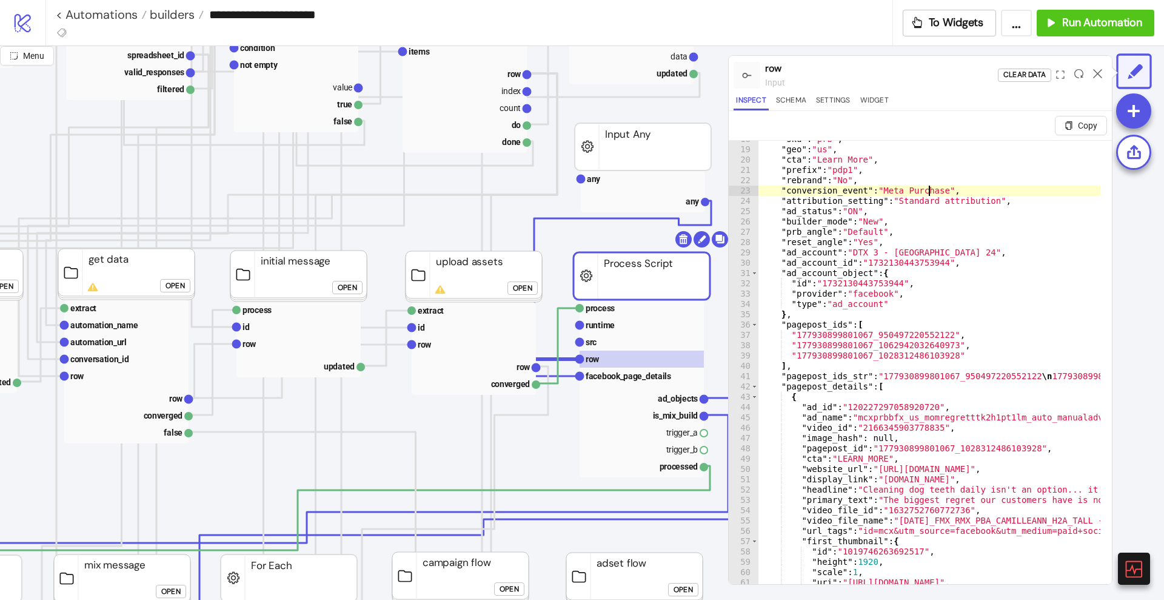
scroll to position [0, 0]
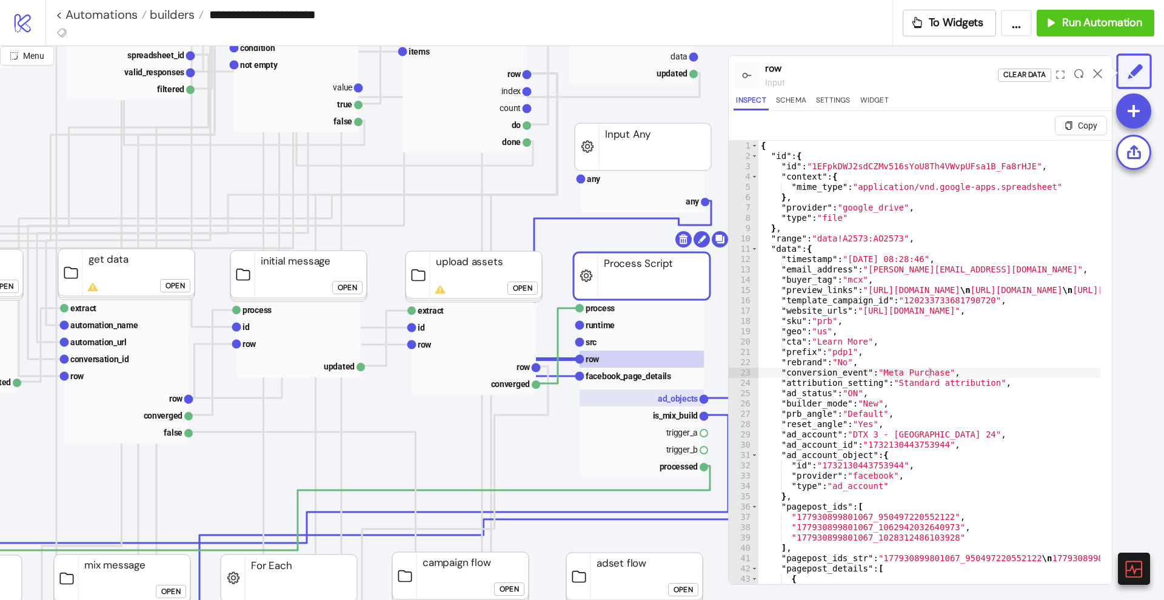
click at [672, 400] on text "ad_objects" at bounding box center [678, 399] width 40 height 10
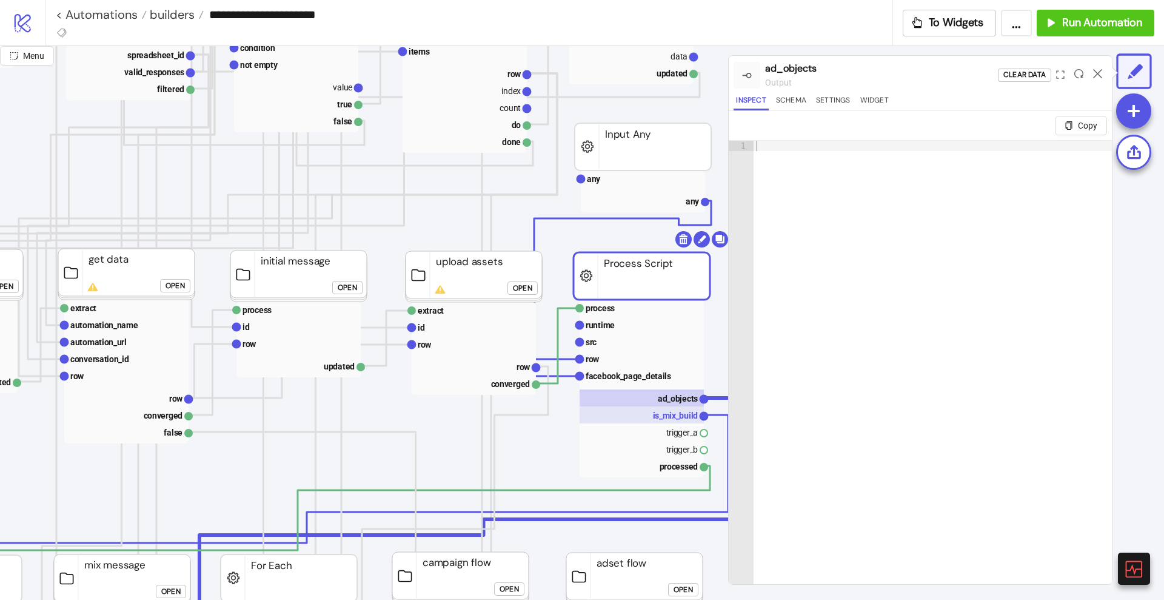
click at [671, 411] on text "is_mix_build" at bounding box center [675, 416] width 45 height 10
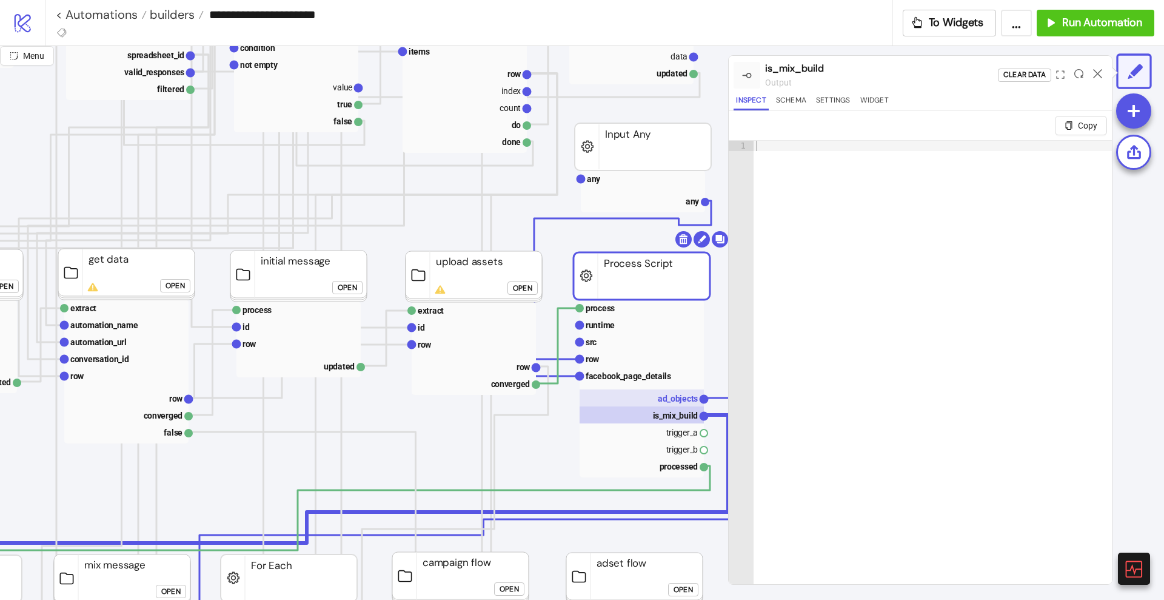
click at [667, 401] on text "ad_objects" at bounding box center [678, 399] width 40 height 10
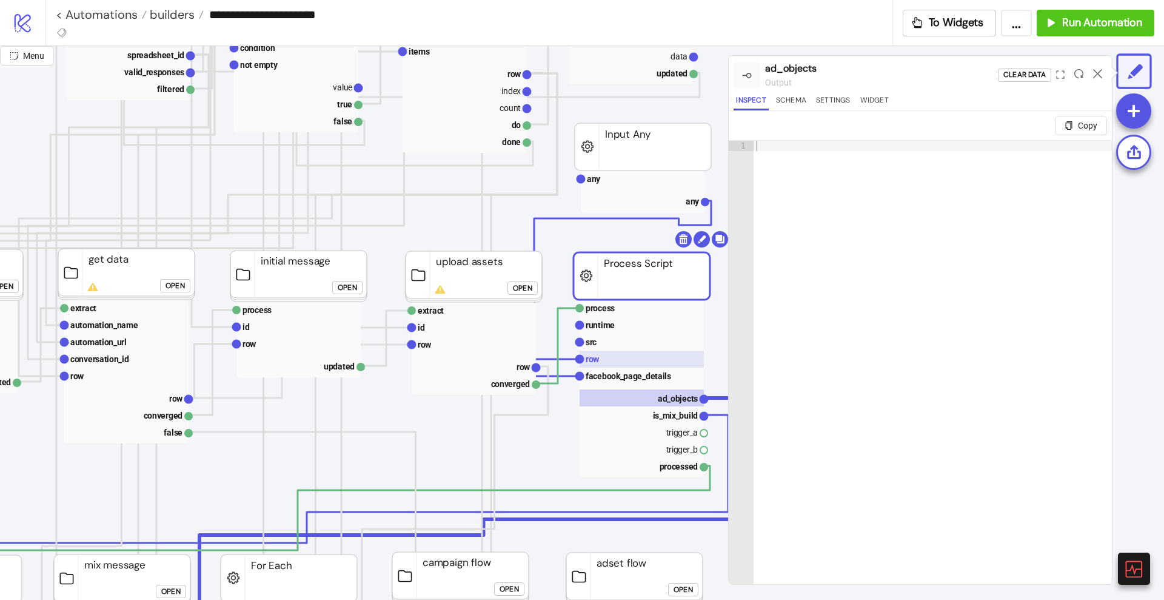
click at [618, 352] on rect at bounding box center [642, 359] width 124 height 17
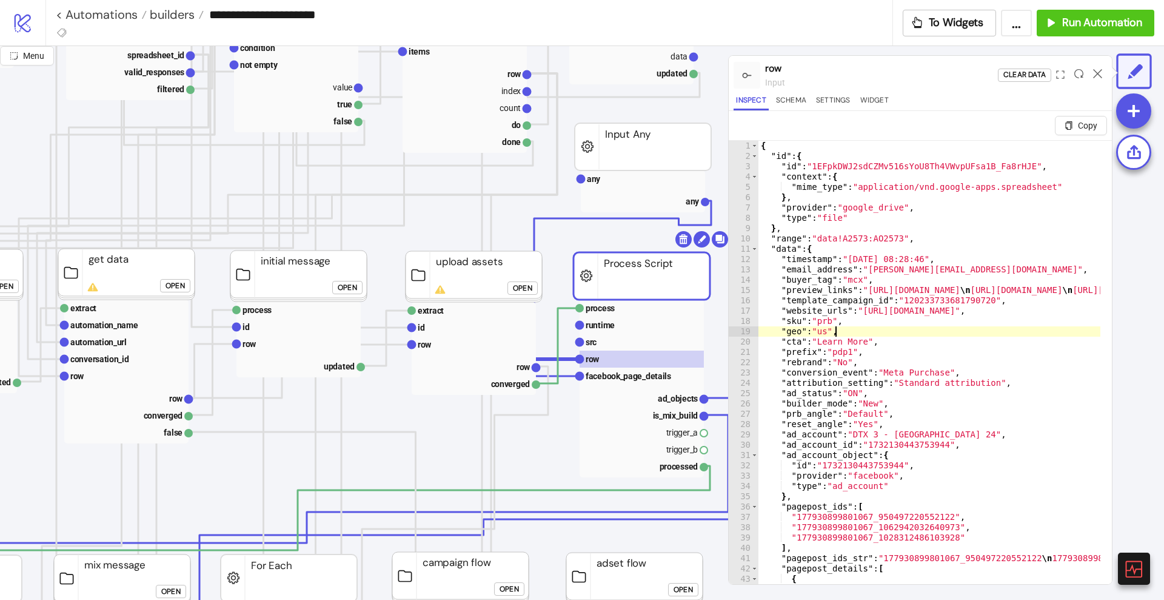
type textarea "* *"
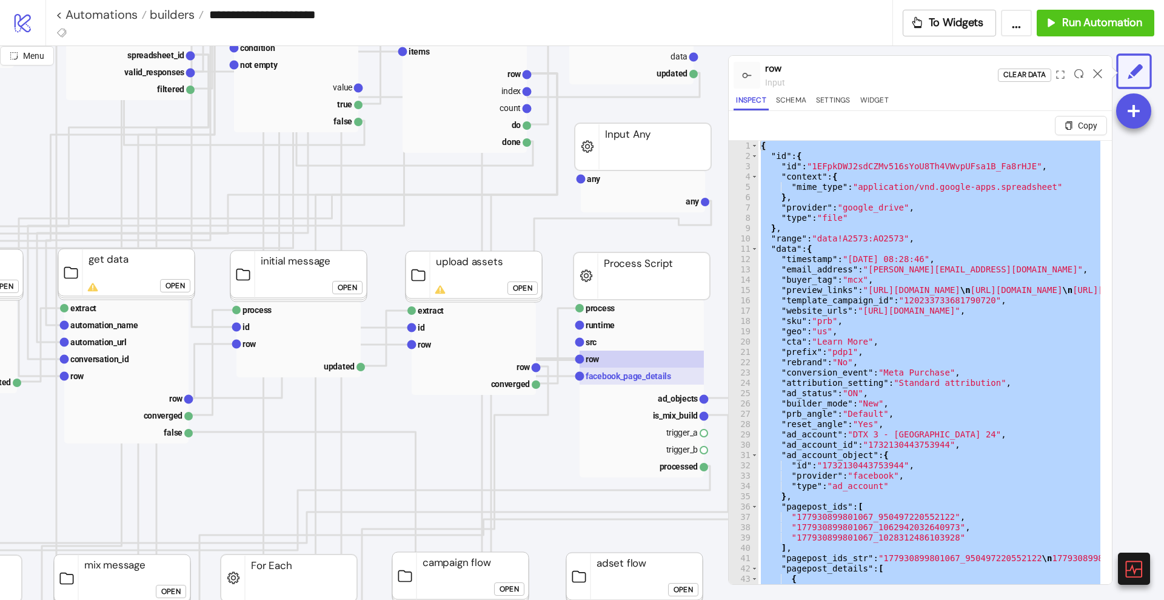
click at [634, 376] on text "facebook_page_details" at bounding box center [629, 376] width 86 height 10
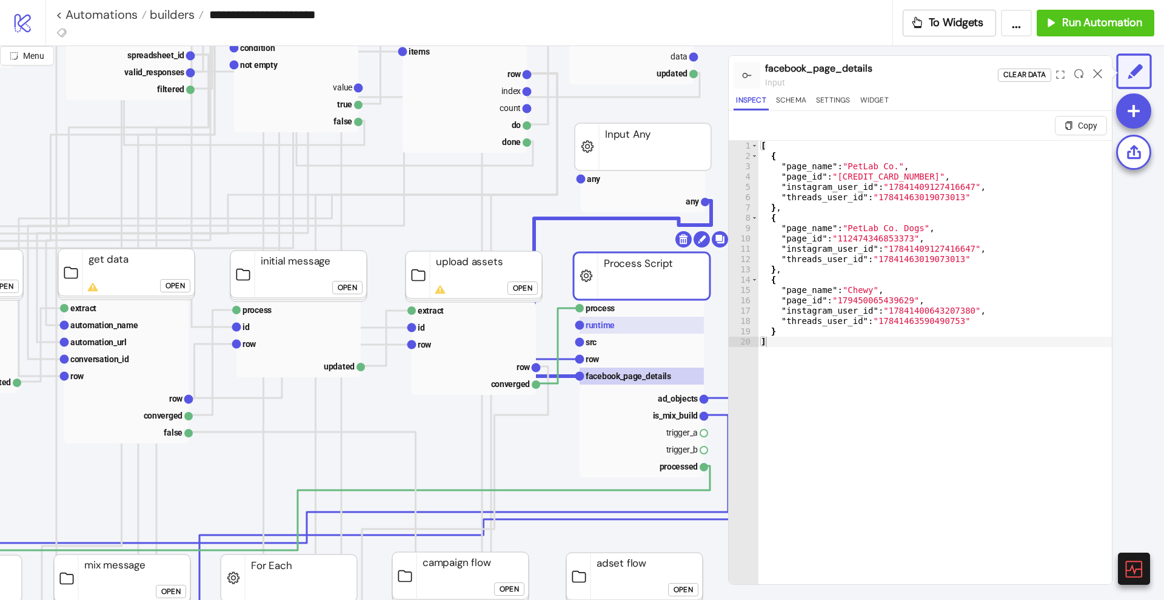
click at [610, 321] on text "runtime" at bounding box center [600, 325] width 29 height 10
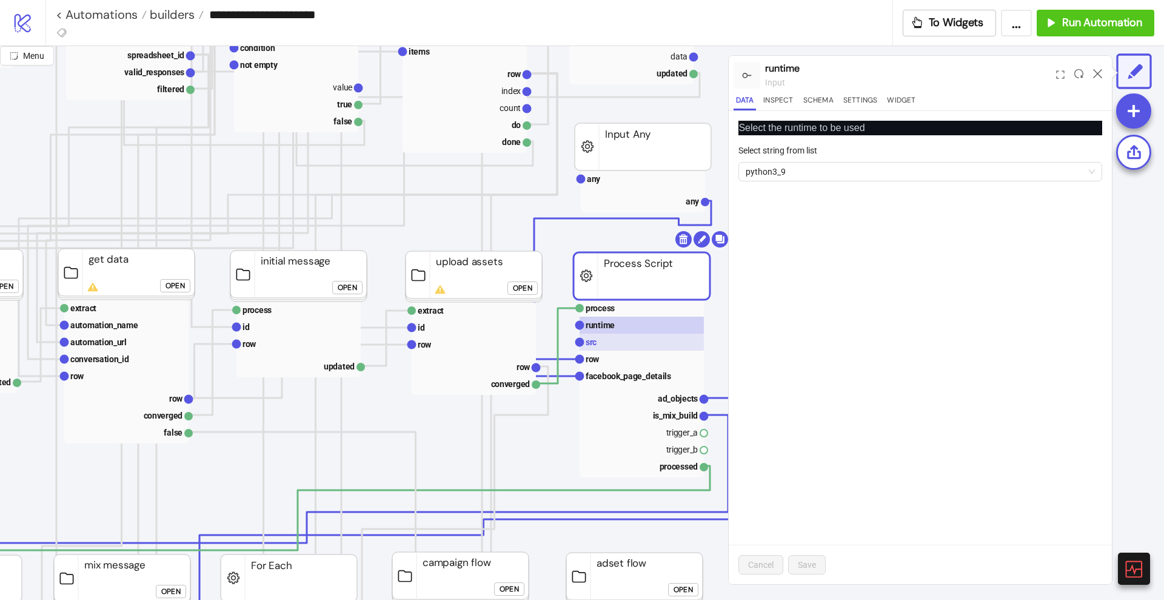
click at [612, 339] on rect at bounding box center [642, 342] width 124 height 17
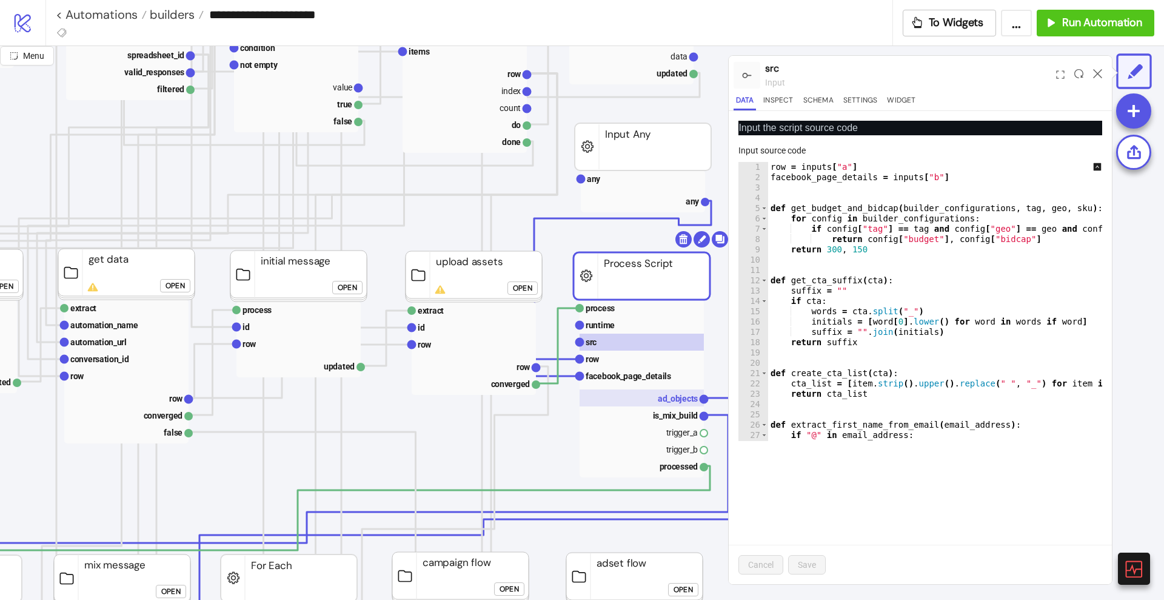
click at [673, 400] on text "ad_objects" at bounding box center [678, 399] width 40 height 10
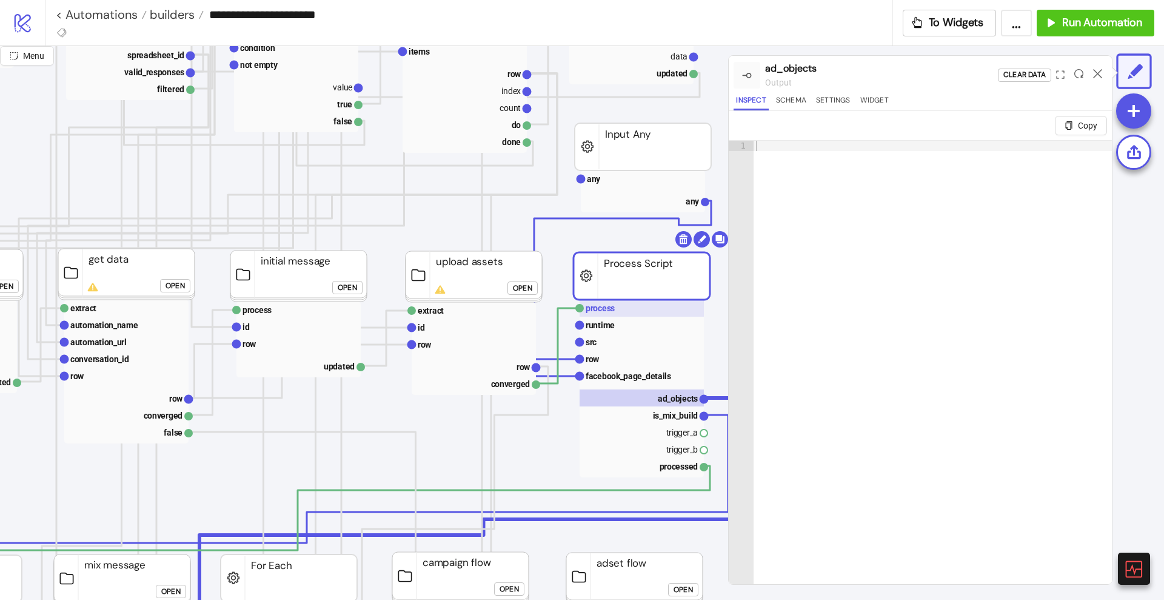
click at [614, 314] on rect at bounding box center [642, 308] width 124 height 17
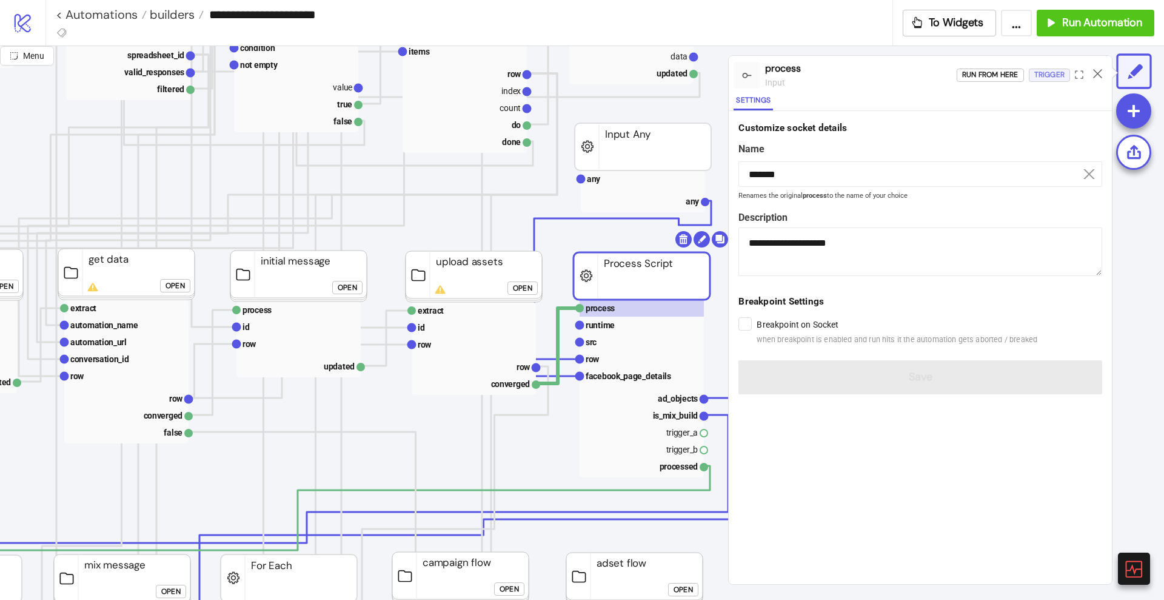
click at [1041, 73] on div "Trigger" at bounding box center [1050, 75] width 30 height 14
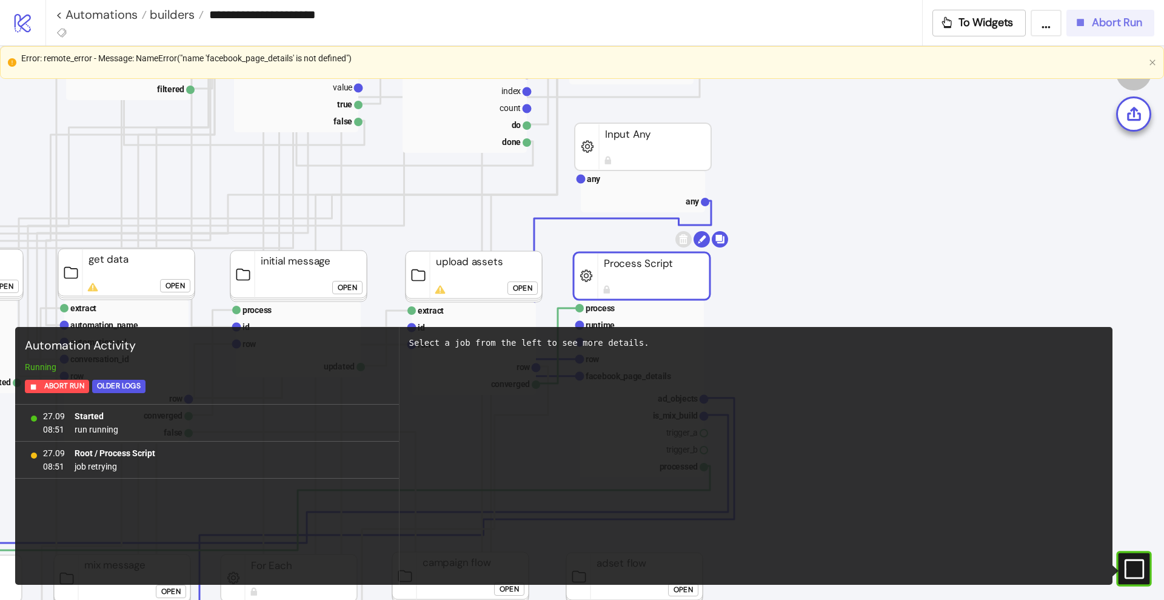
click at [1087, 29] on div "Abort Run" at bounding box center [1108, 23] width 69 height 14
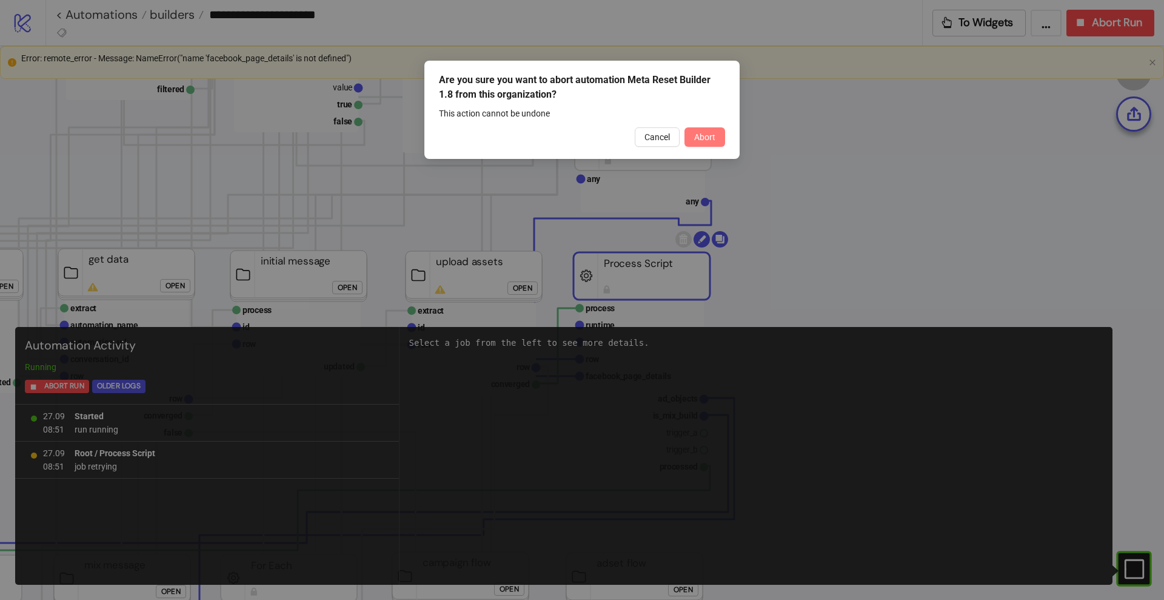
click at [705, 135] on span "Abort" at bounding box center [704, 137] width 21 height 10
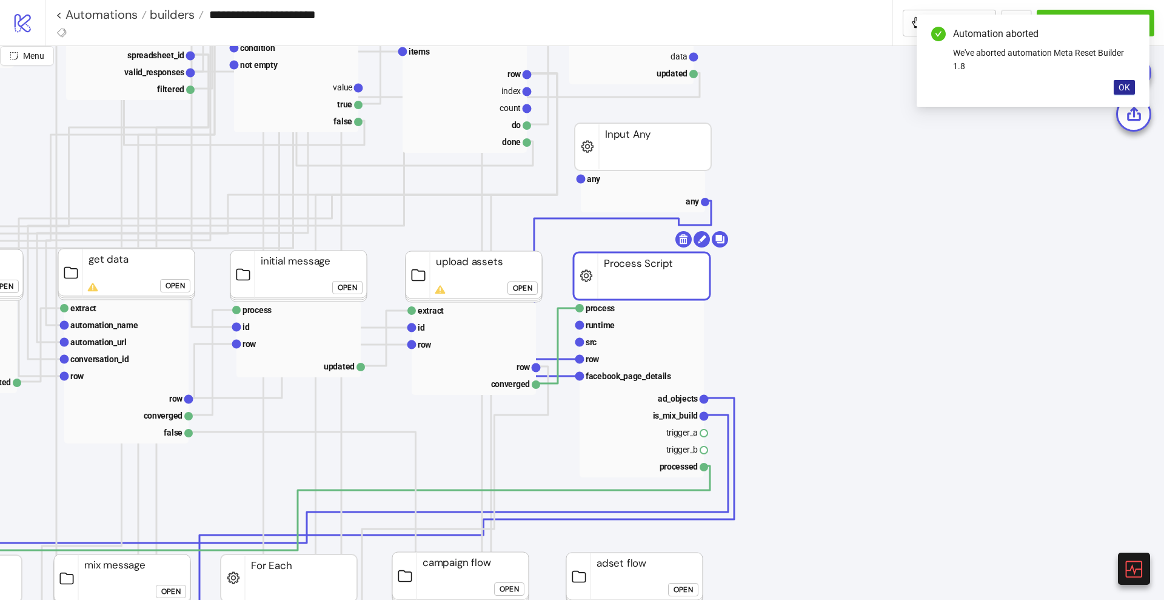
click at [1128, 83] on span "OK" at bounding box center [1125, 87] width 12 height 10
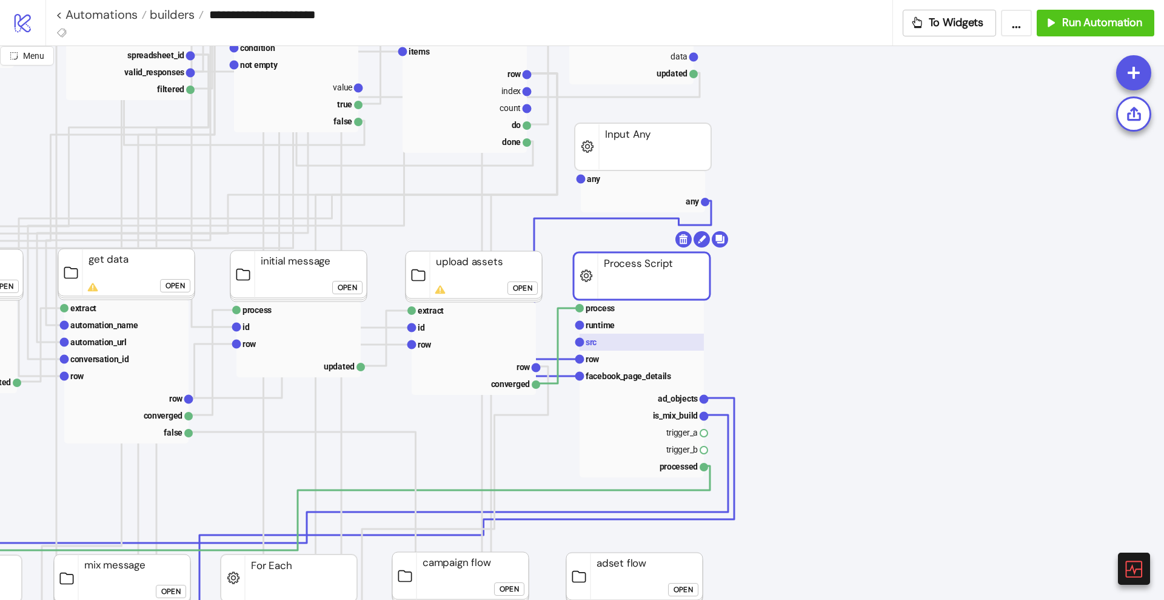
click at [643, 342] on rect at bounding box center [642, 342] width 124 height 17
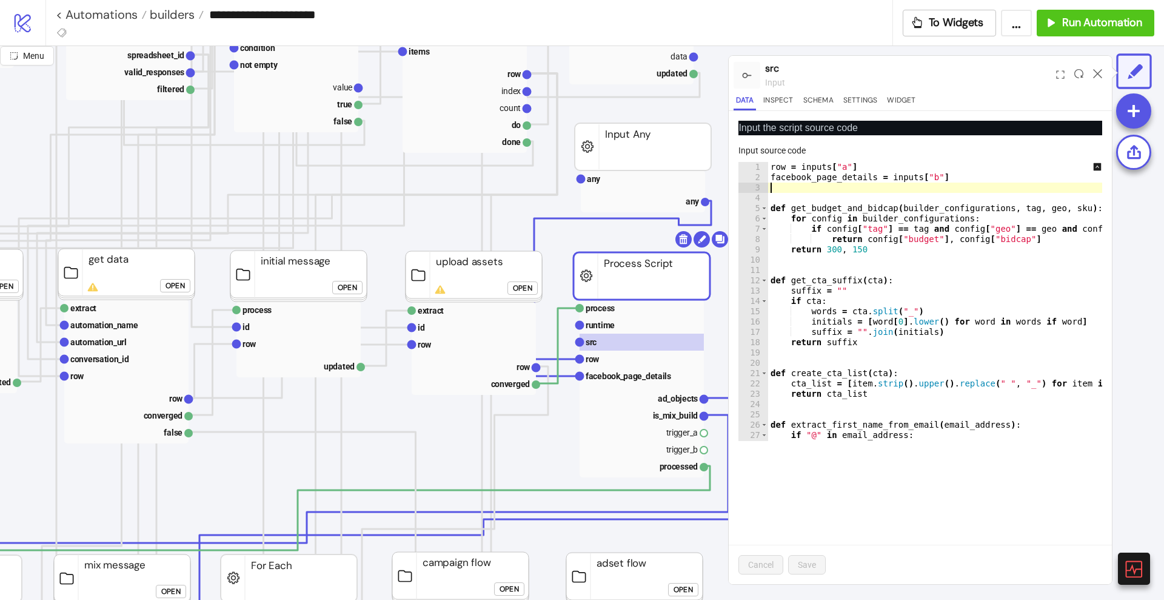
drag, startPoint x: 806, startPoint y: 189, endPoint x: 856, endPoint y: 252, distance: 80.8
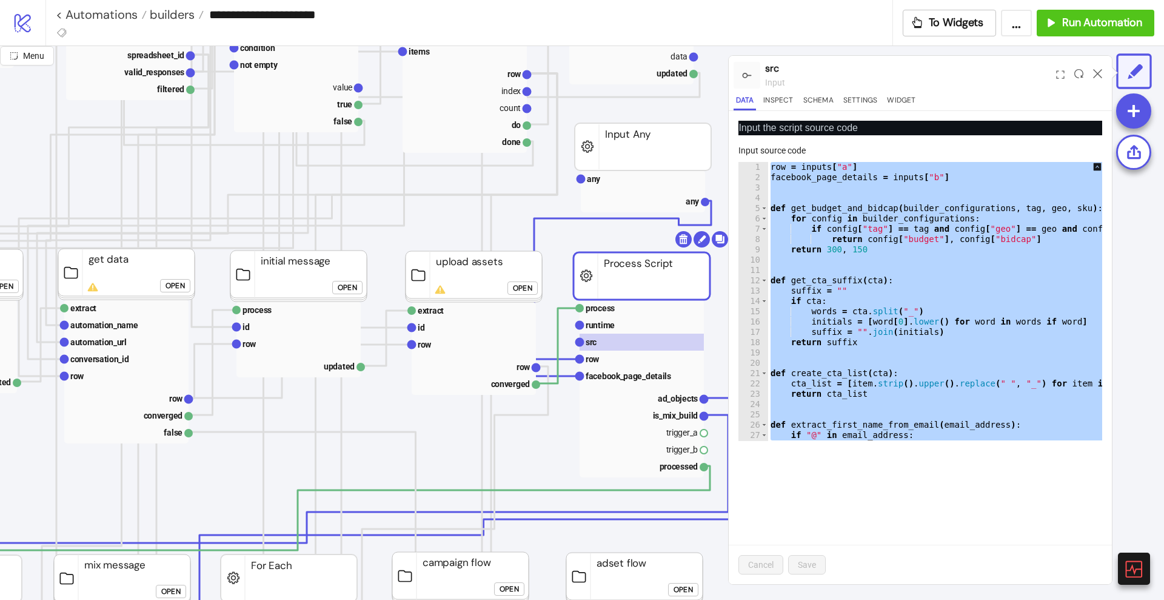
paste textarea "Cursor at row 1292"
type textarea "**********"
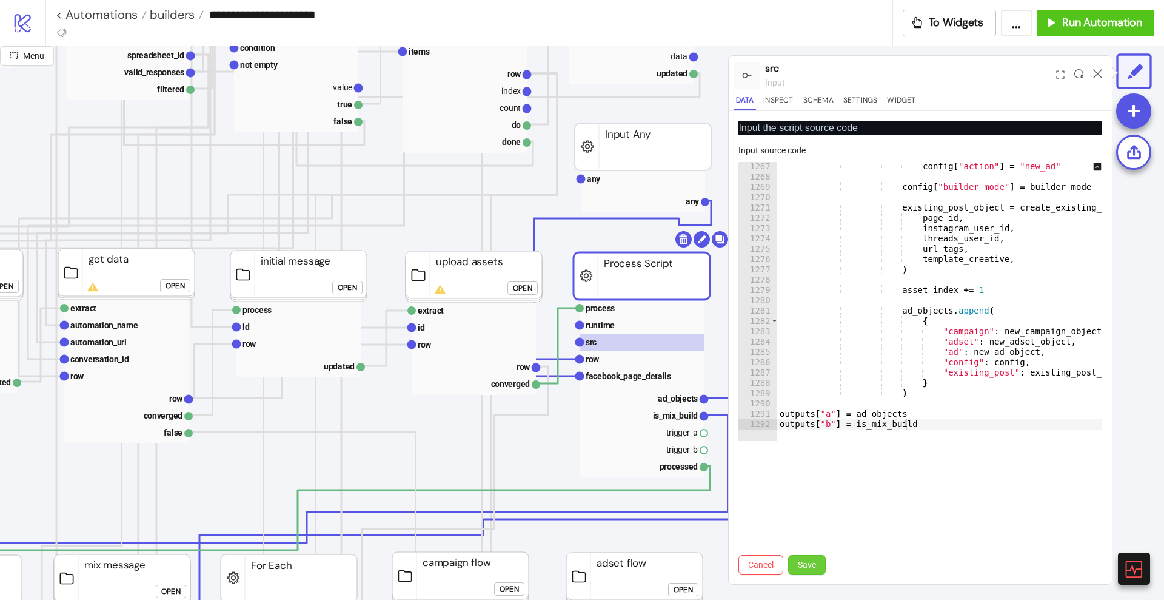
click at [810, 562] on span "Save" at bounding box center [807, 565] width 18 height 10
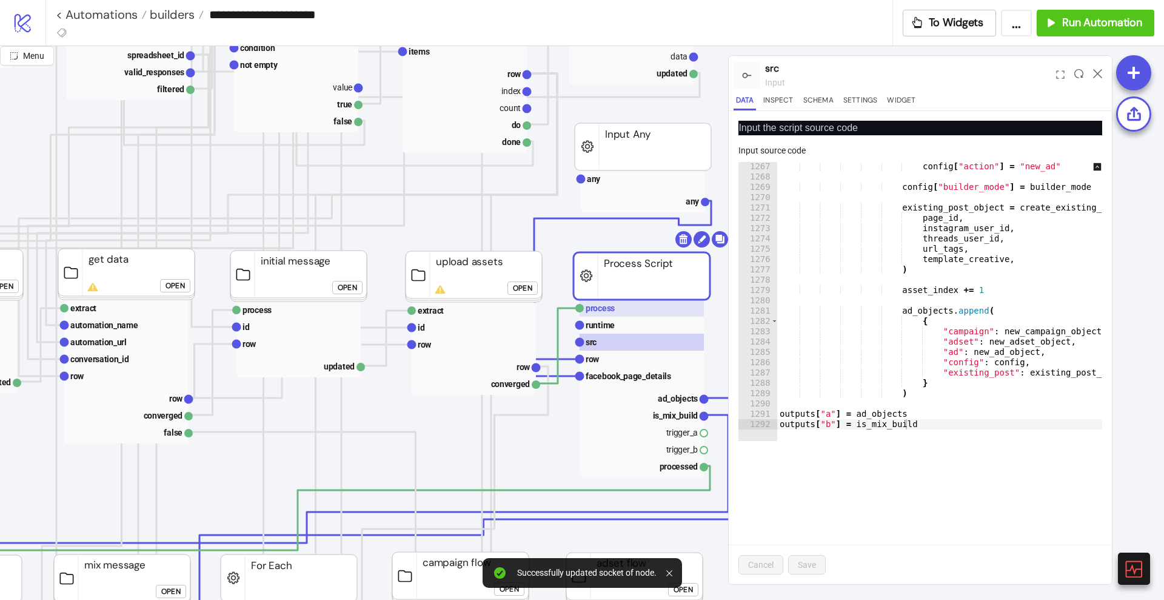
click at [622, 311] on rect at bounding box center [642, 308] width 124 height 17
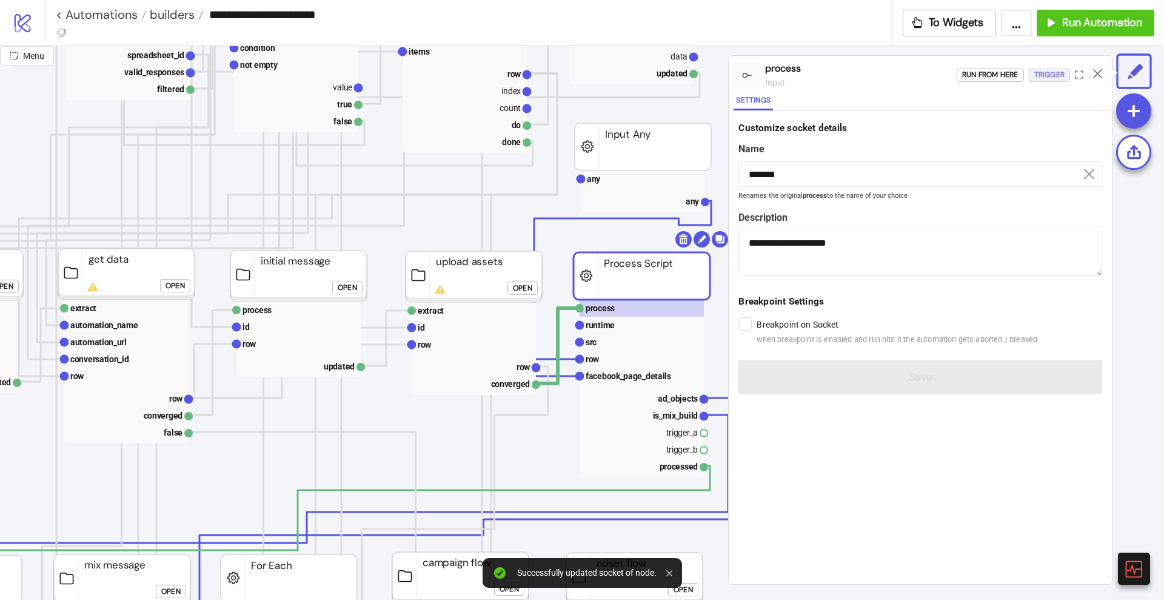
click at [1040, 77] on div "Trigger" at bounding box center [1050, 75] width 30 height 14
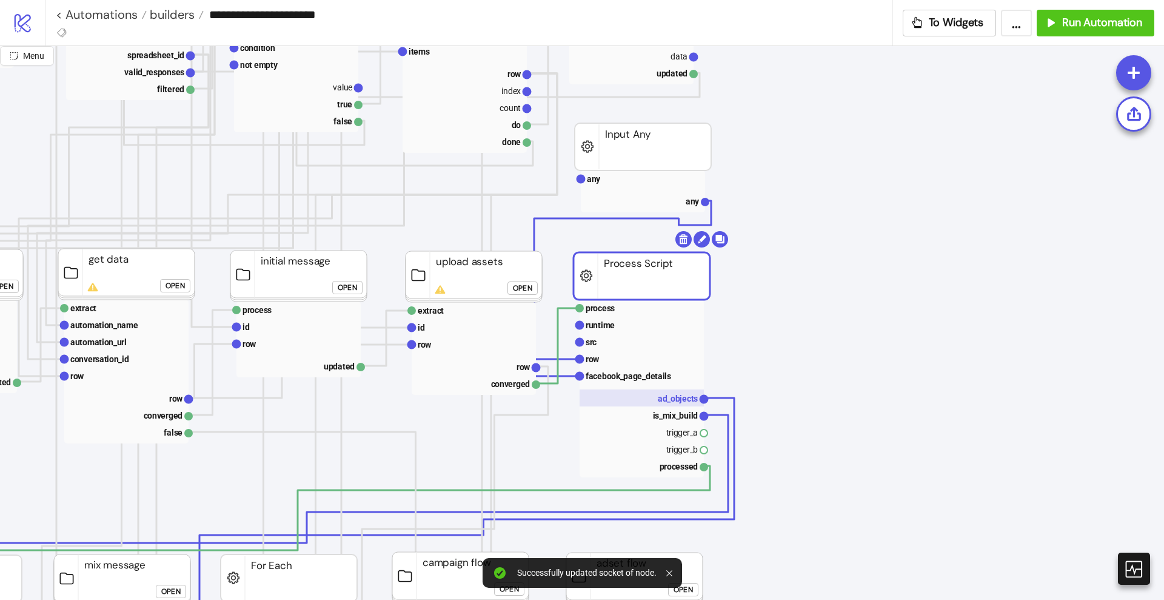
click at [687, 398] on text "ad_objects" at bounding box center [678, 399] width 40 height 10
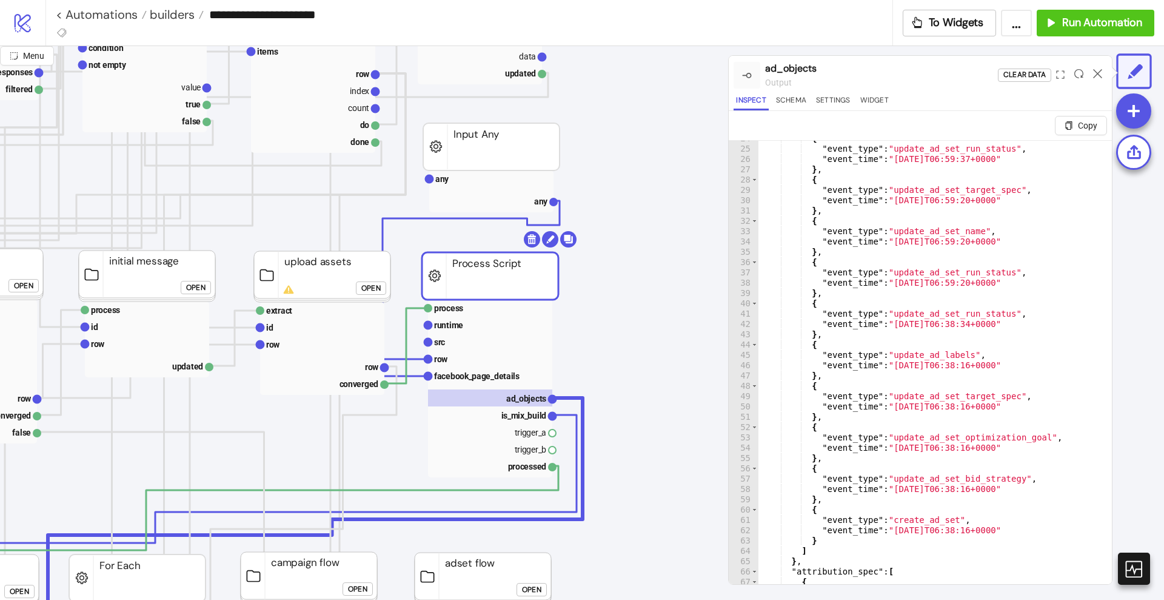
scroll to position [0, 0]
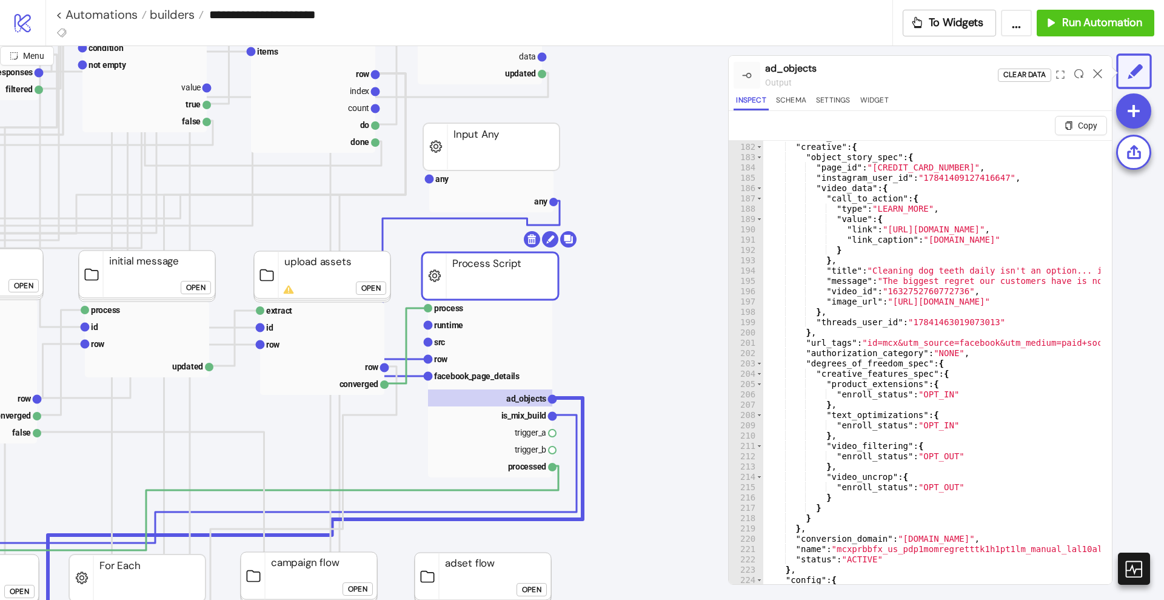
scroll to position [1728, 0]
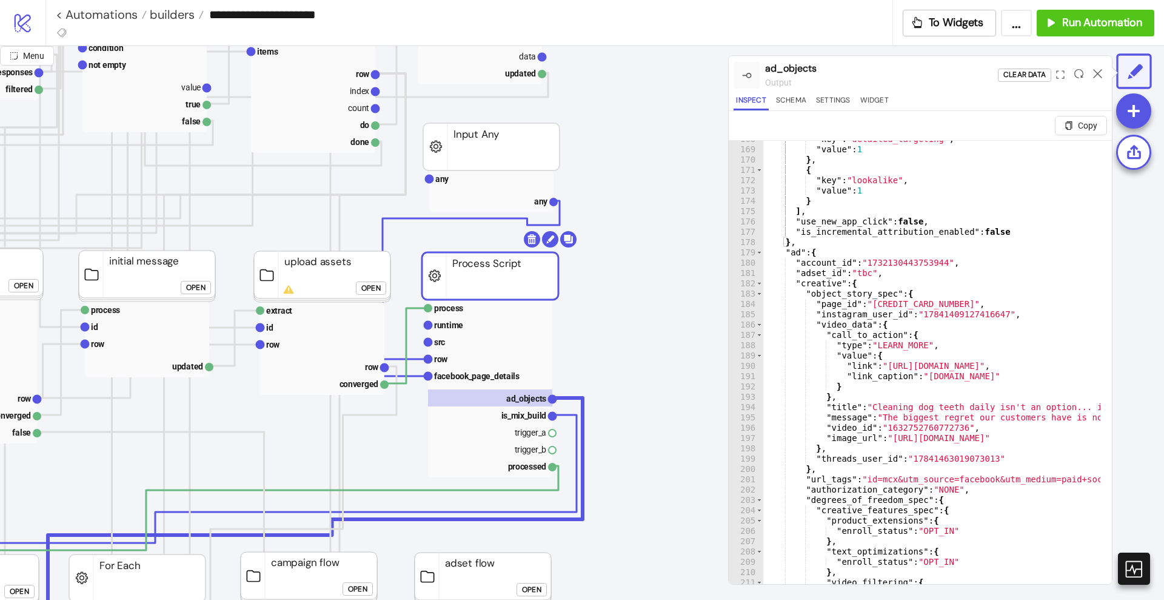
type textarea "*******"
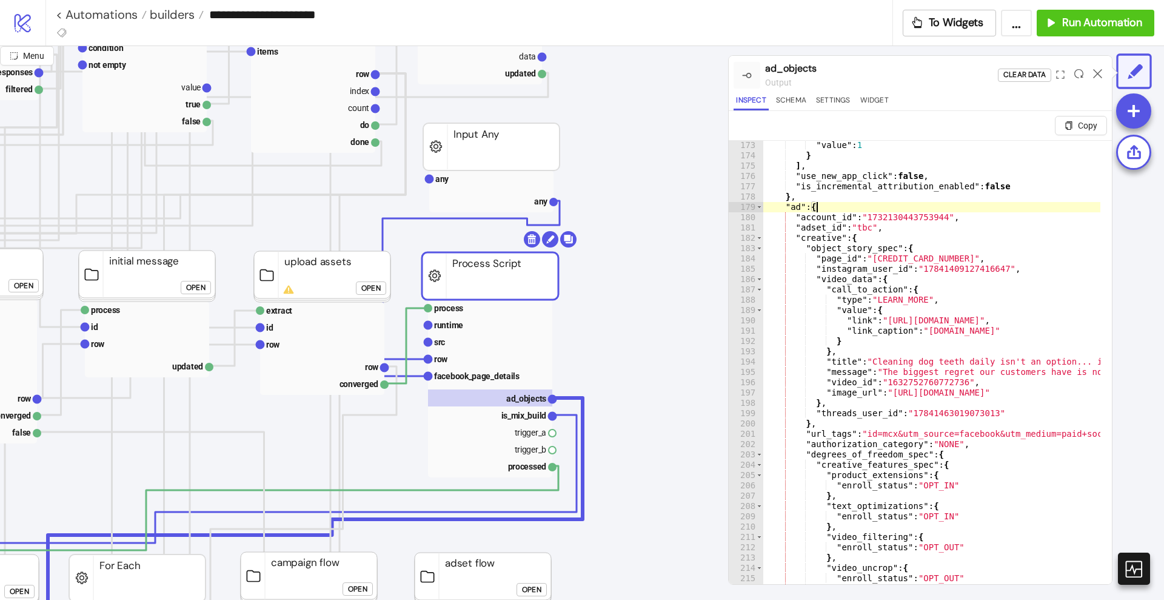
scroll to position [1774, 0]
click at [1095, 73] on icon at bounding box center [1097, 73] width 9 height 9
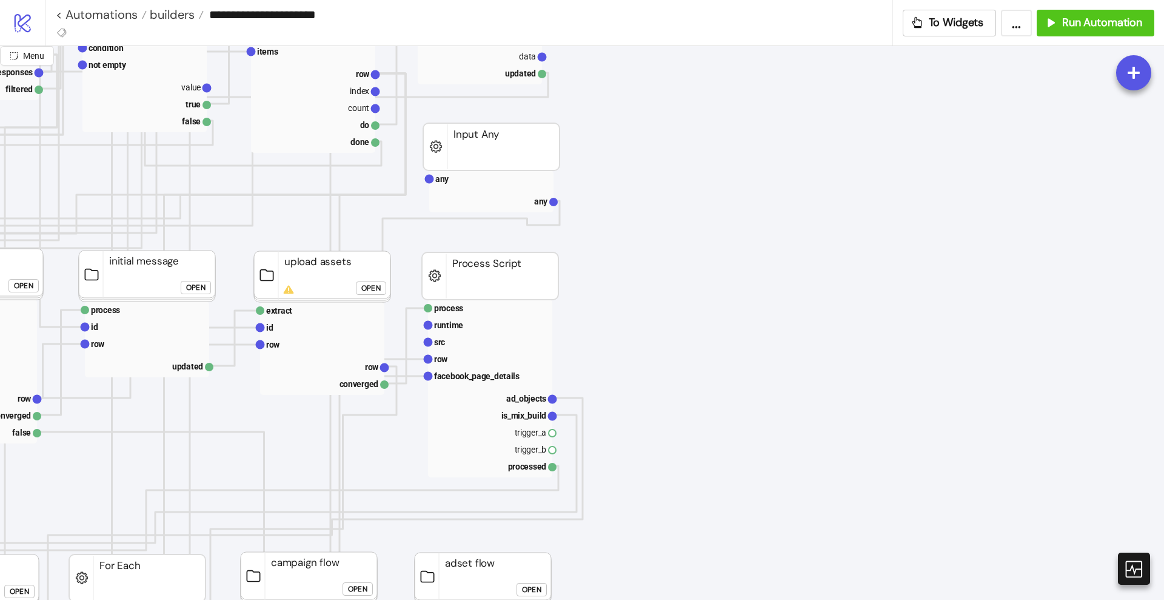
click at [482, 307] on rect at bounding box center [490, 308] width 124 height 17
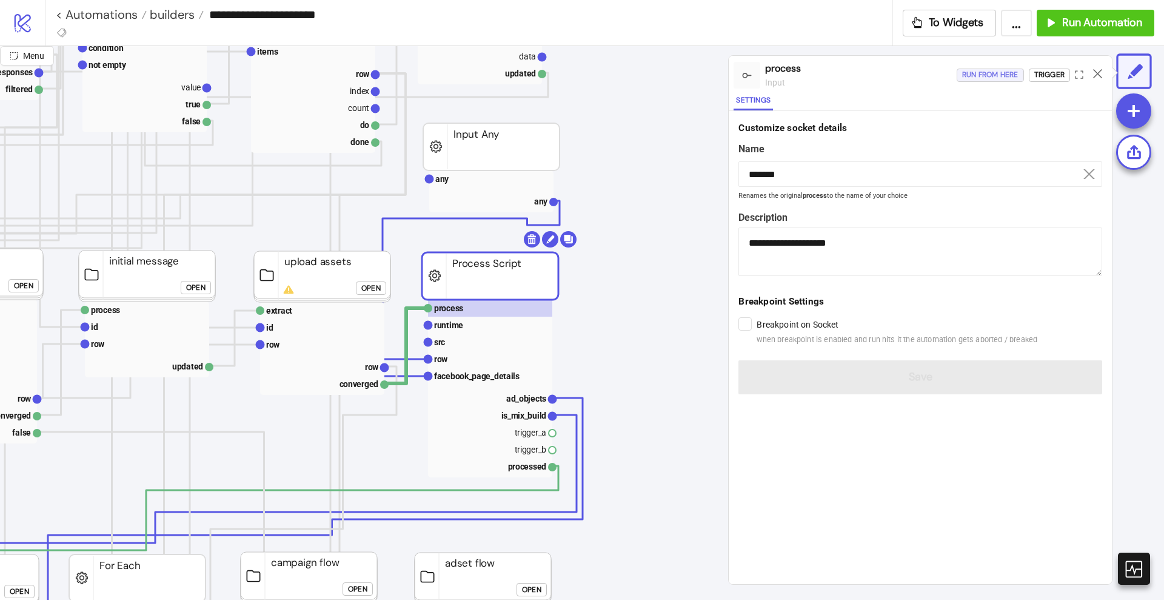
click at [989, 77] on div "Run from here" at bounding box center [990, 75] width 56 height 14
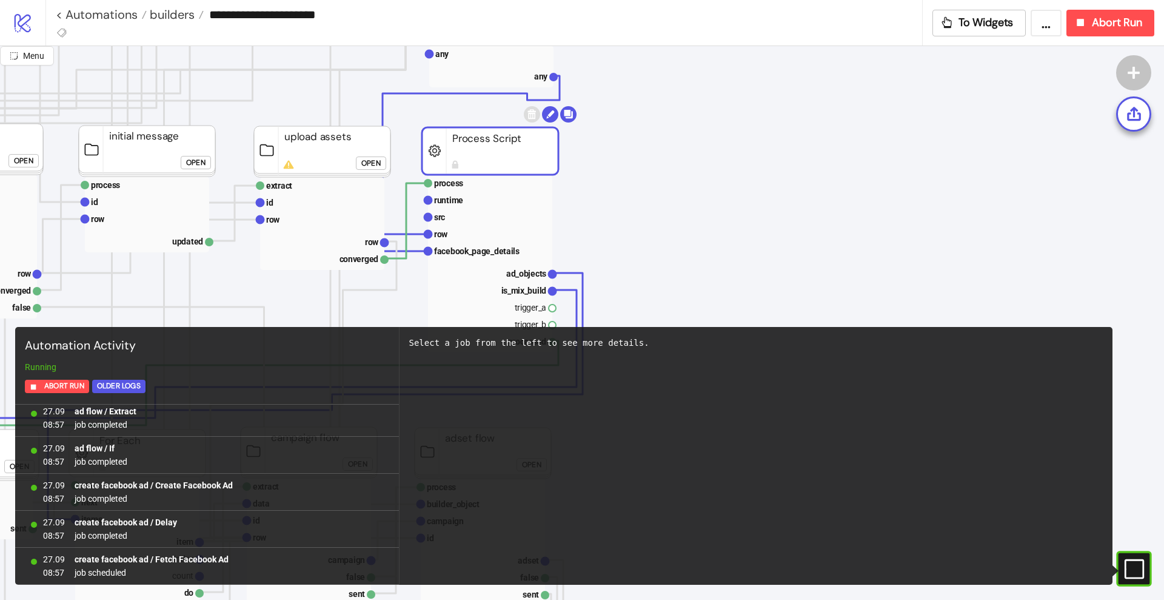
scroll to position [531, 455]
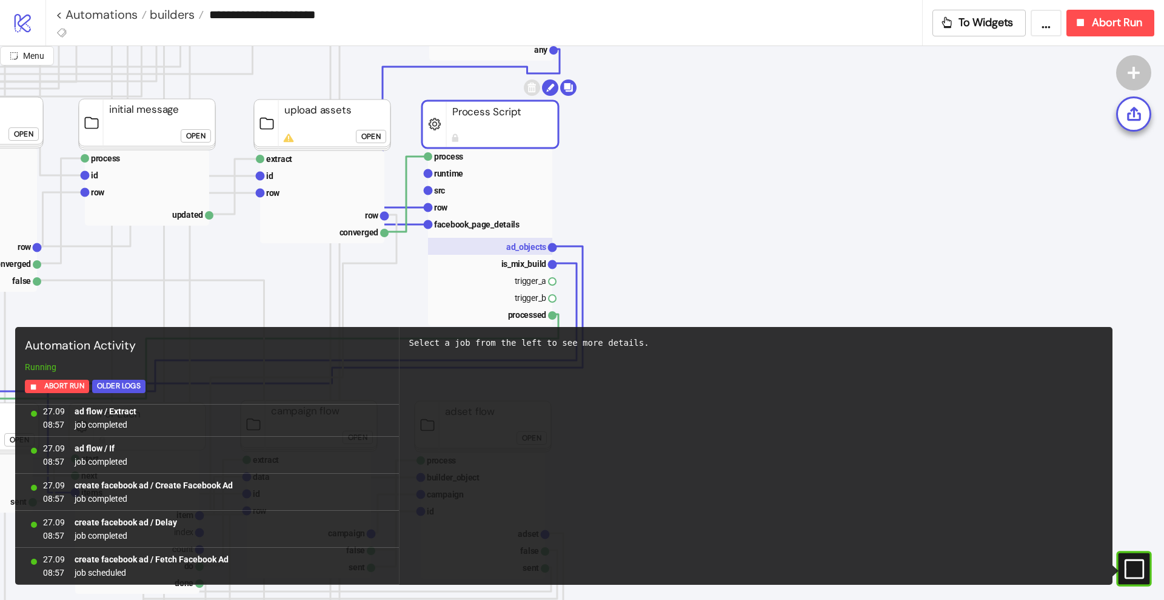
click at [529, 242] on text "ad_objects" at bounding box center [526, 247] width 40 height 10
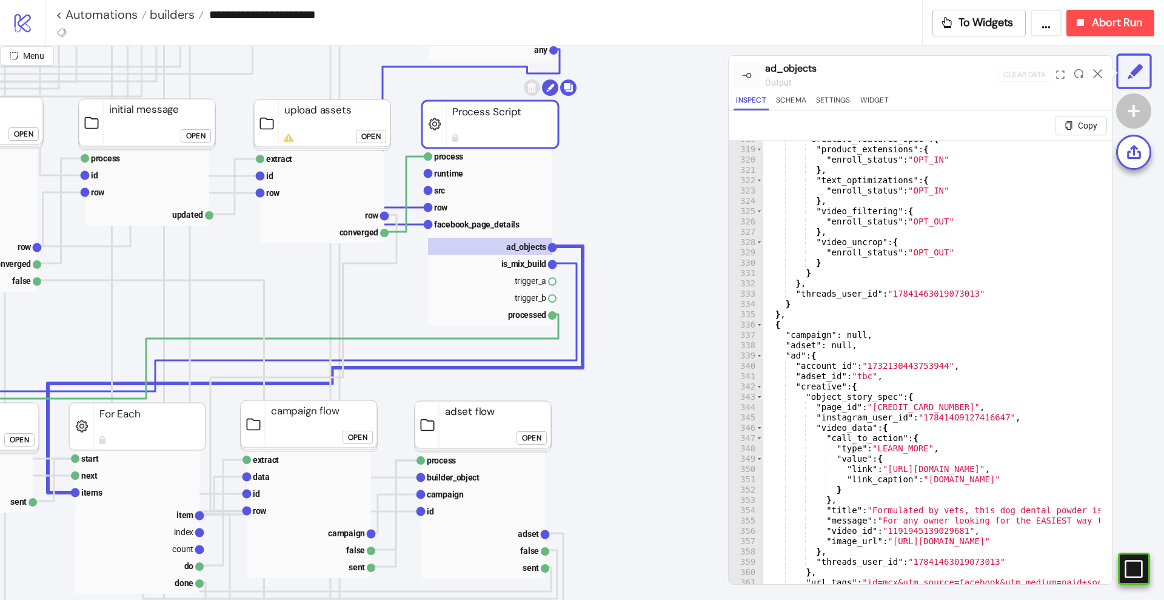
scroll to position [3366, 0]
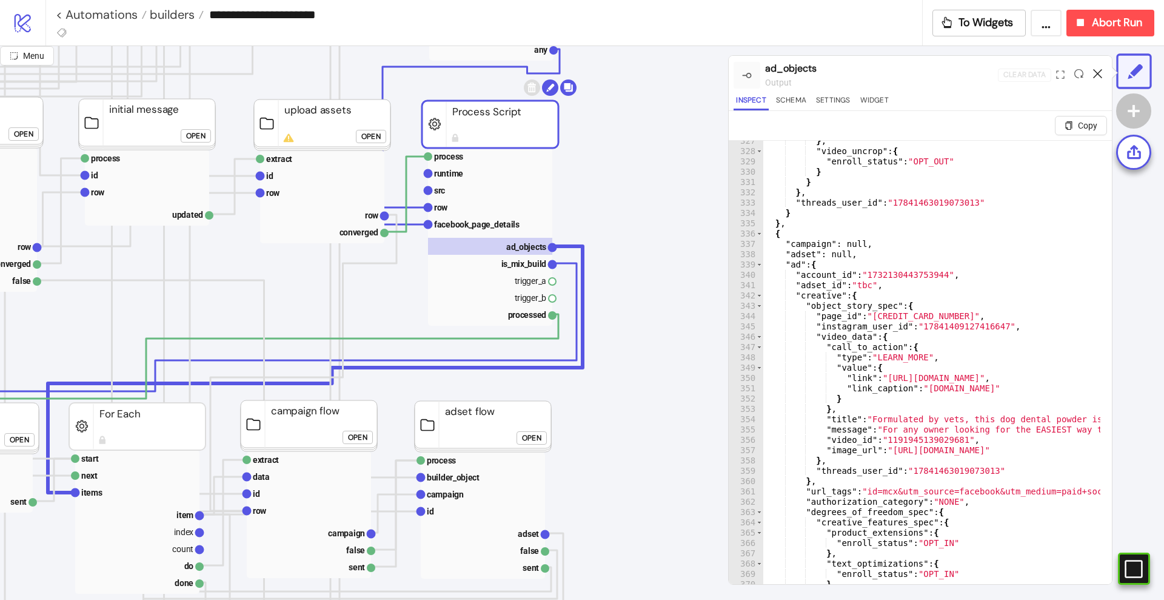
click at [1095, 72] on icon at bounding box center [1097, 73] width 9 height 9
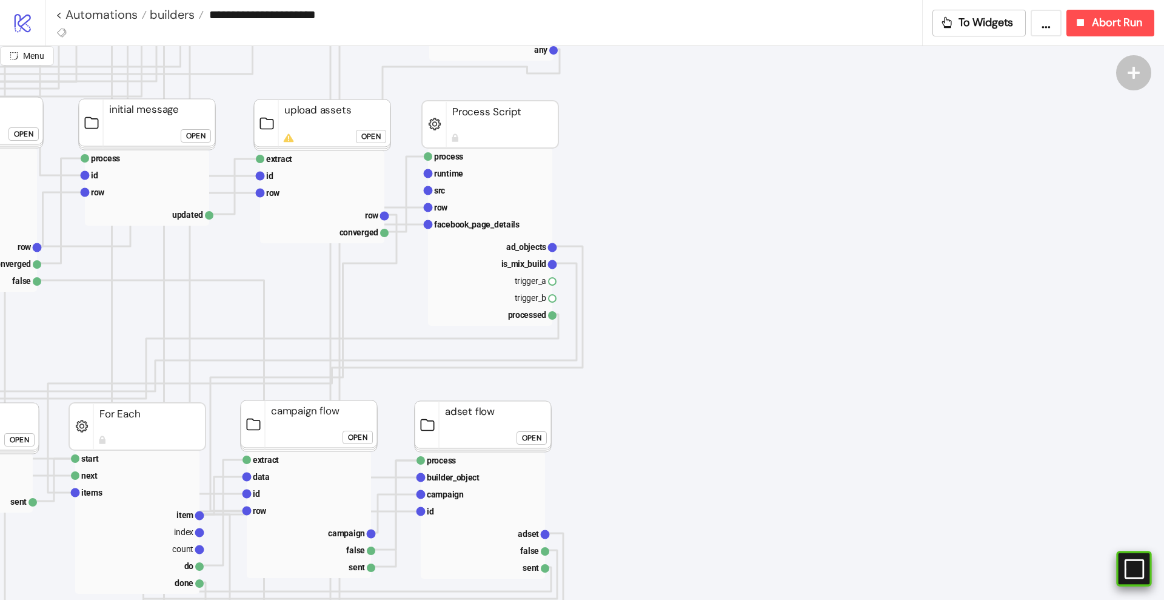
click at [1128, 572] on rect at bounding box center [1119, 569] width 18 height 18
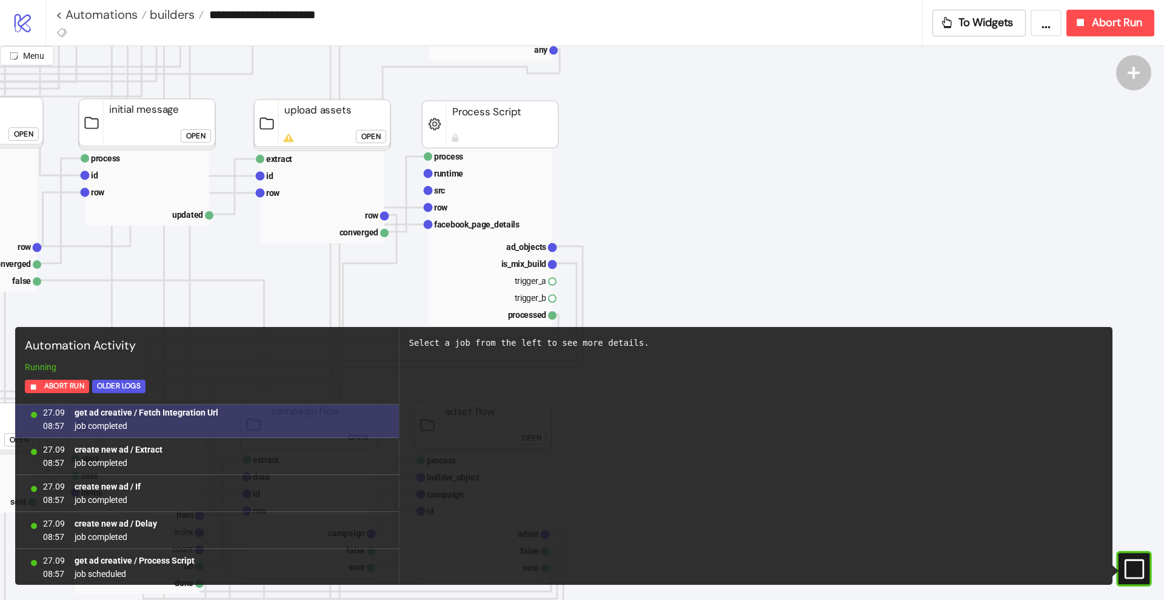
scroll to position [5184, 0]
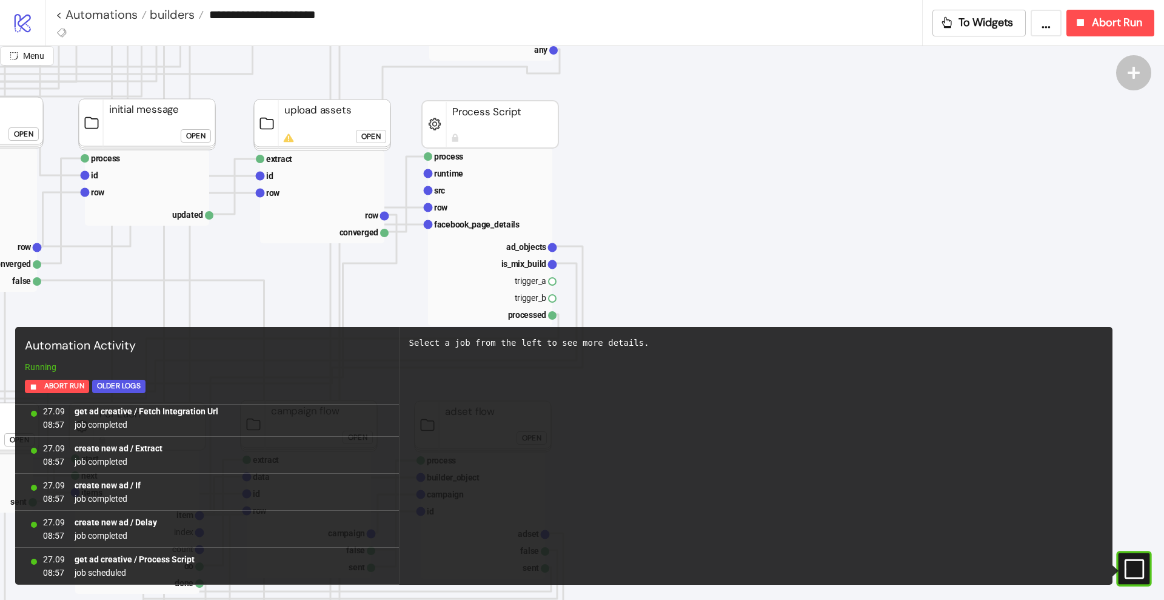
click at [1139, 565] on icon "#e9k1n36qviq57_to { animation: e9k1n36qviq57_to__to 2000ms linear infinite norm…" at bounding box center [1133, 568] width 21 height 21
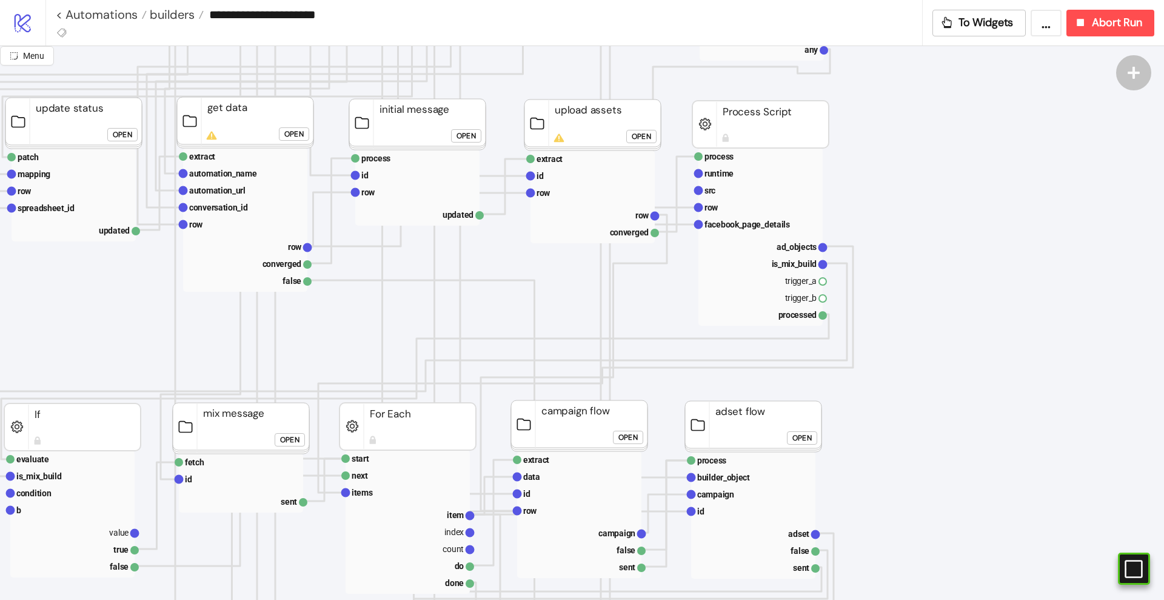
scroll to position [531, 76]
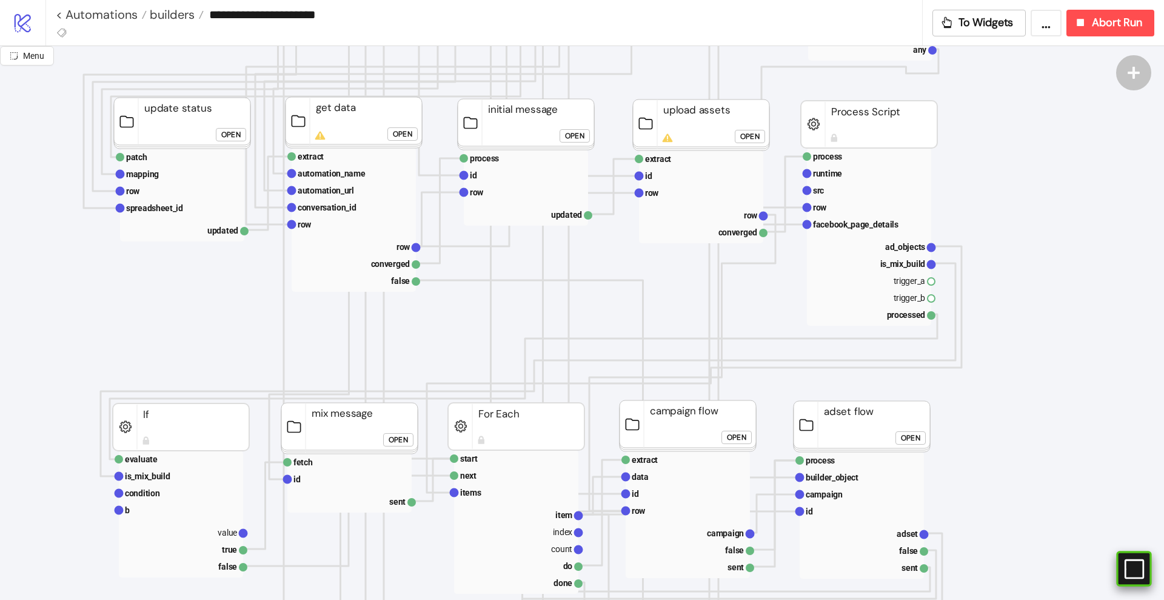
click at [1133, 572] on icon "#e9k1n36qviq57_to { animation: e9k1n36qviq57_to__to 2000ms linear infinite norm…" at bounding box center [1133, 568] width 21 height 21
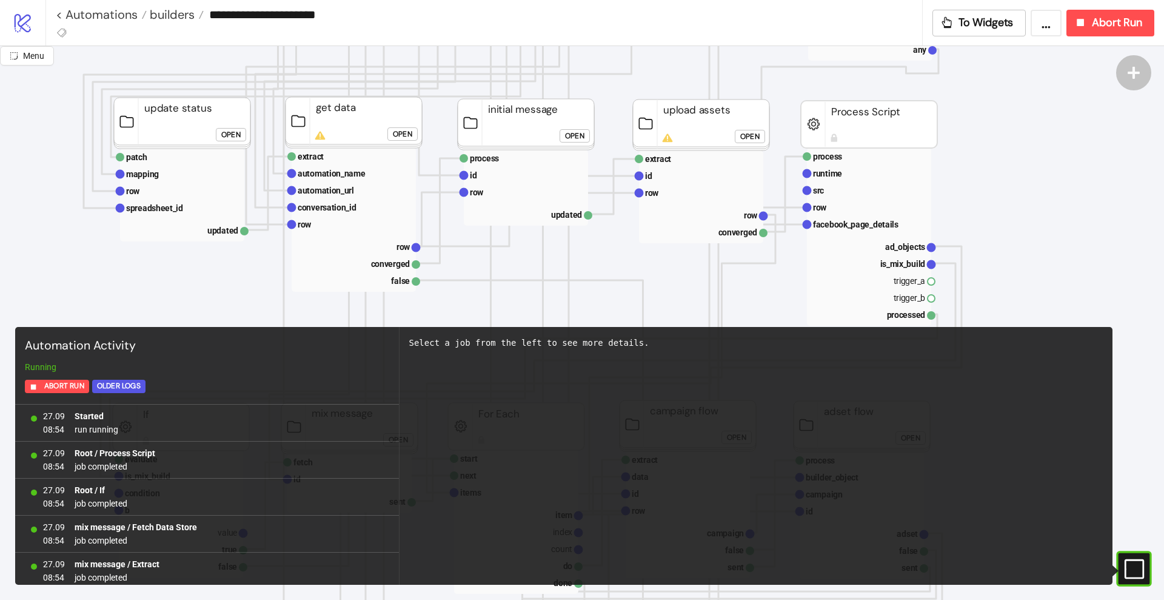
scroll to position [8809, 0]
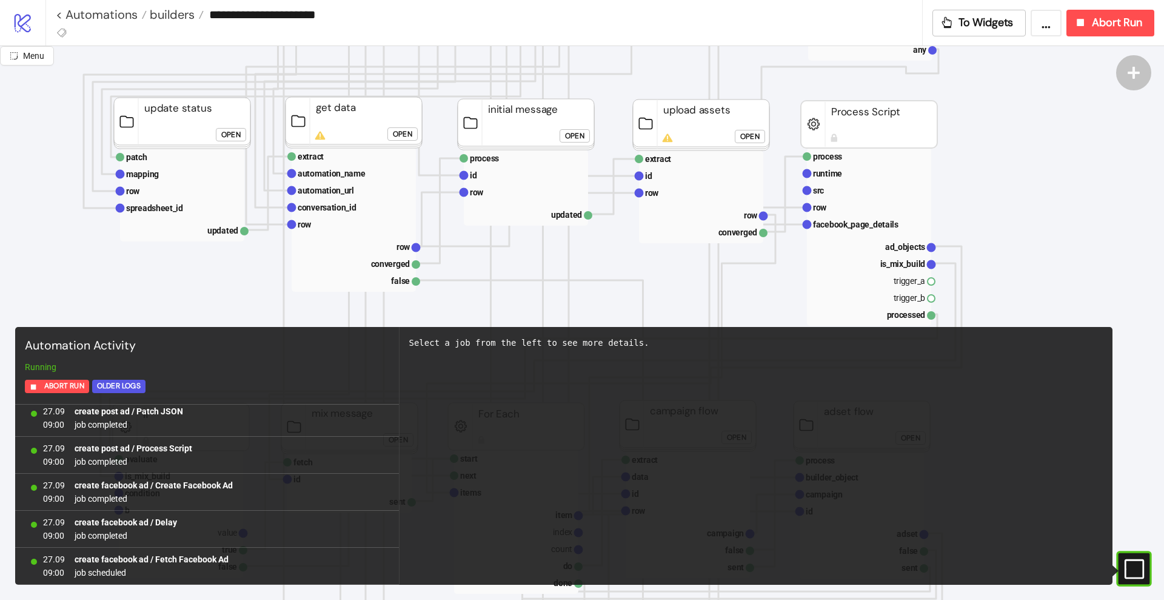
click at [1133, 572] on icon "#e9k1n36qviq57_to { animation: e9k1n36qviq57_to__to 2000ms linear infinite norm…" at bounding box center [1133, 568] width 21 height 21
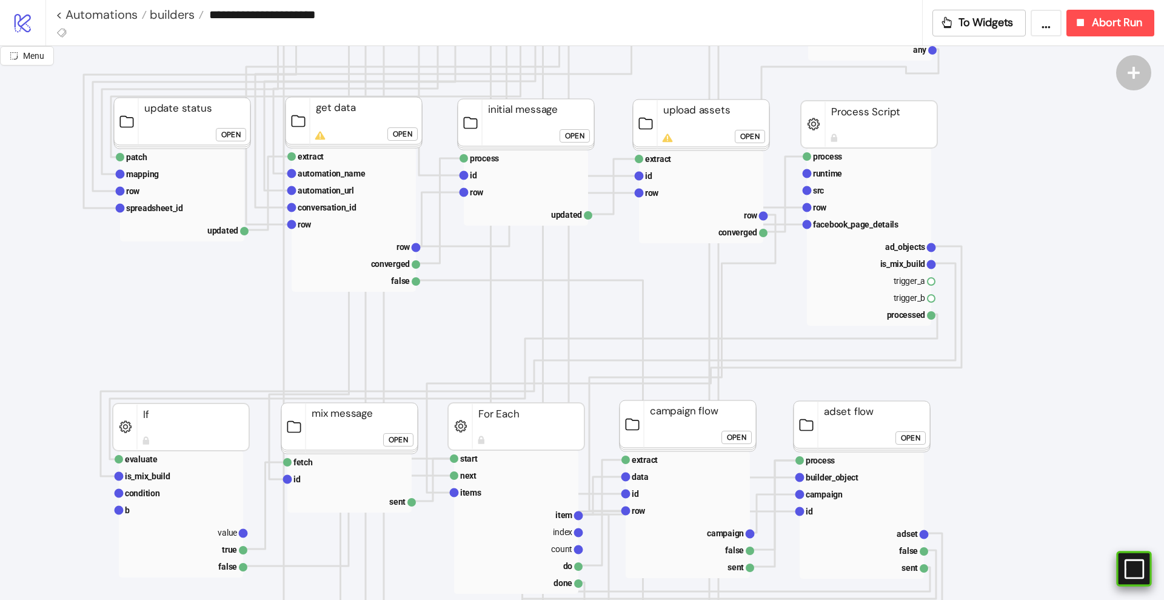
click at [1141, 580] on div "#e9k1n36qviq57_to { animation: e9k1n36qviq57_to__to 2000ms linear infinite norm…" at bounding box center [1133, 568] width 35 height 35
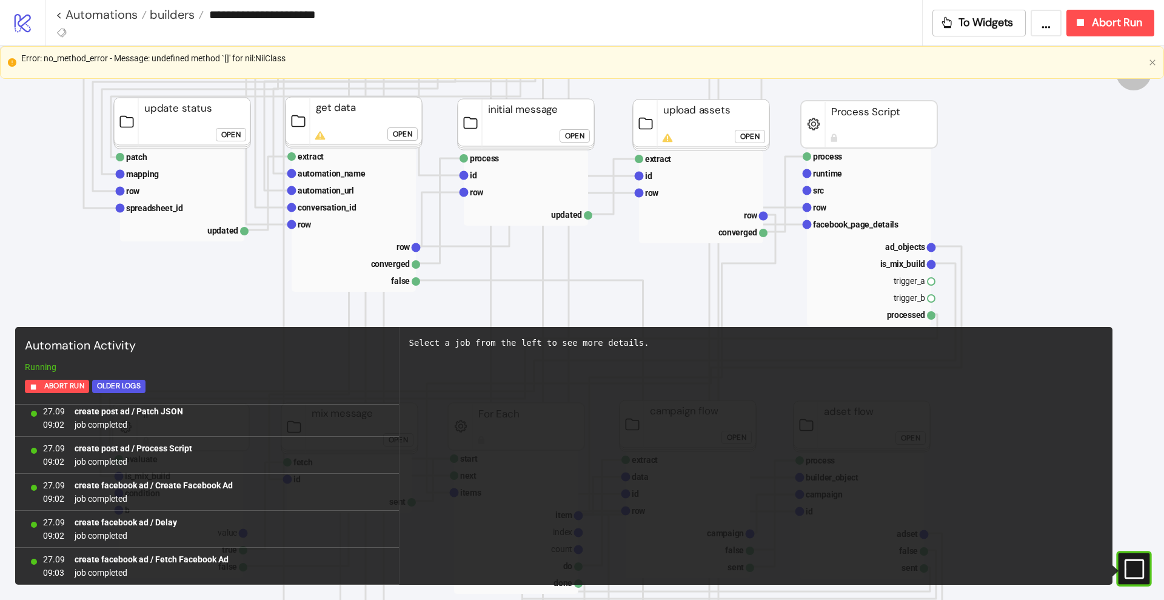
scroll to position [12176, 0]
click at [1095, 33] on button "Abort Run" at bounding box center [1111, 23] width 88 height 27
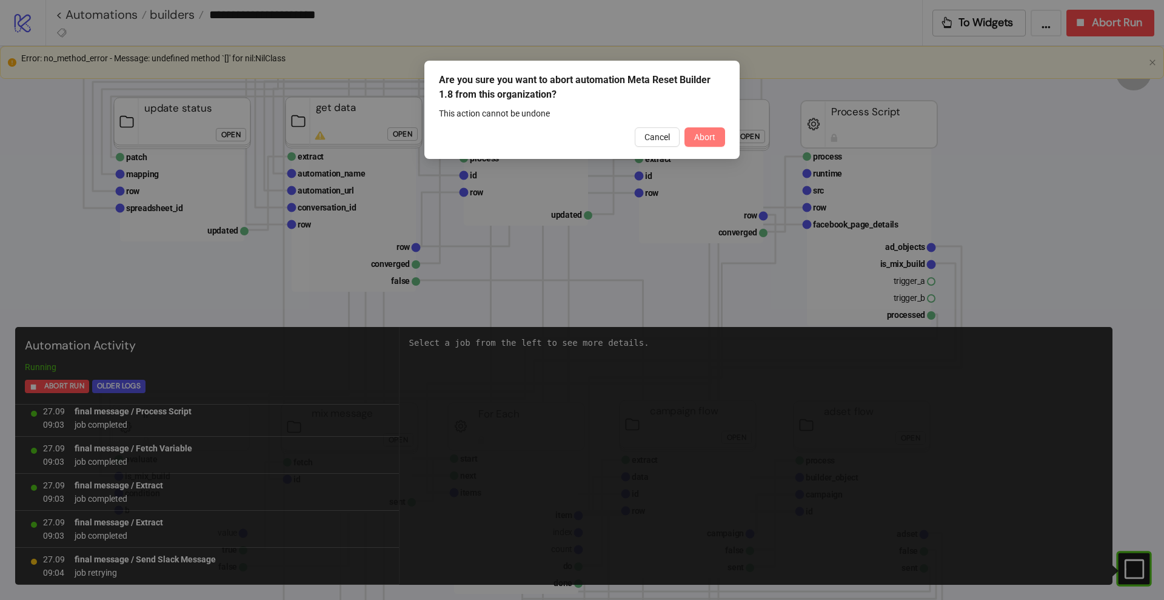
click at [711, 135] on span "Abort" at bounding box center [704, 137] width 21 height 10
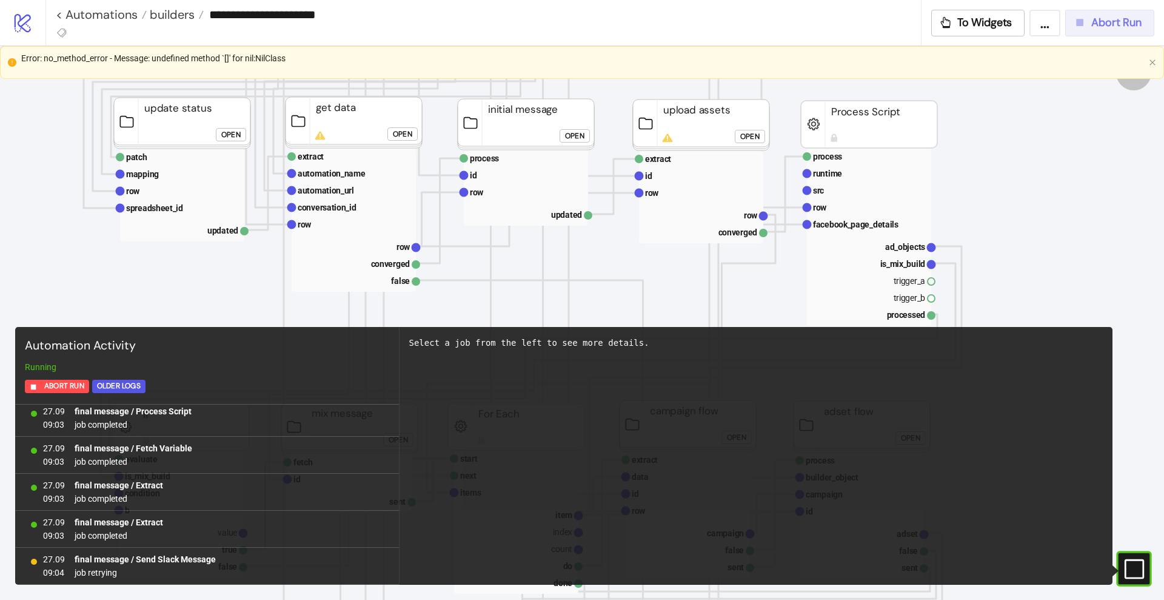
scroll to position [0, 0]
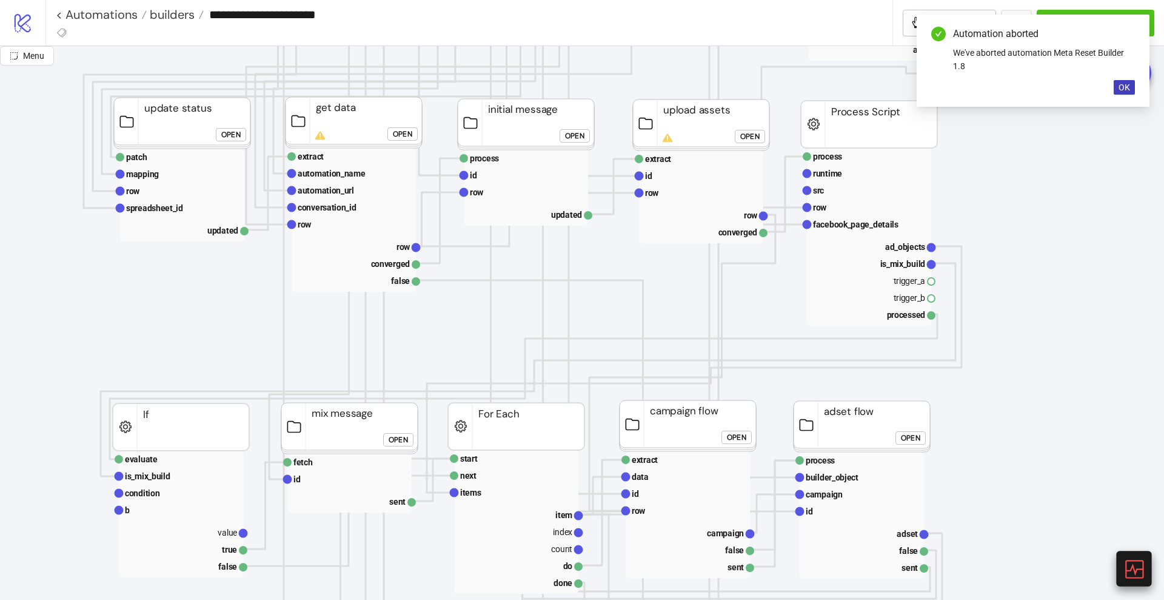
click at [1126, 564] on icon at bounding box center [1134, 569] width 18 height 18
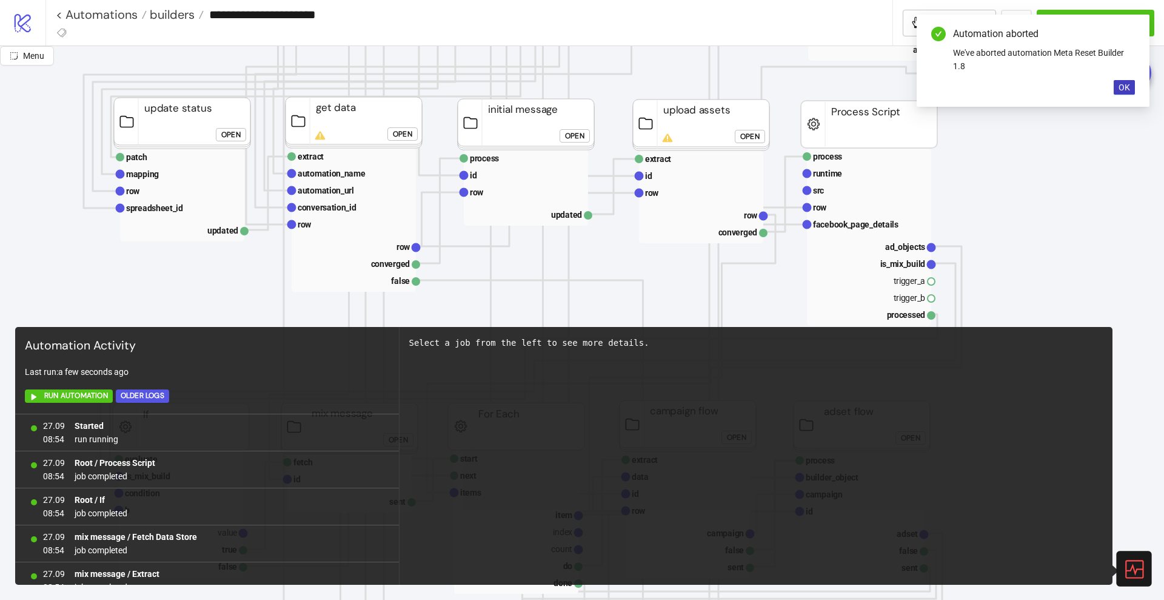
scroll to position [12222, 0]
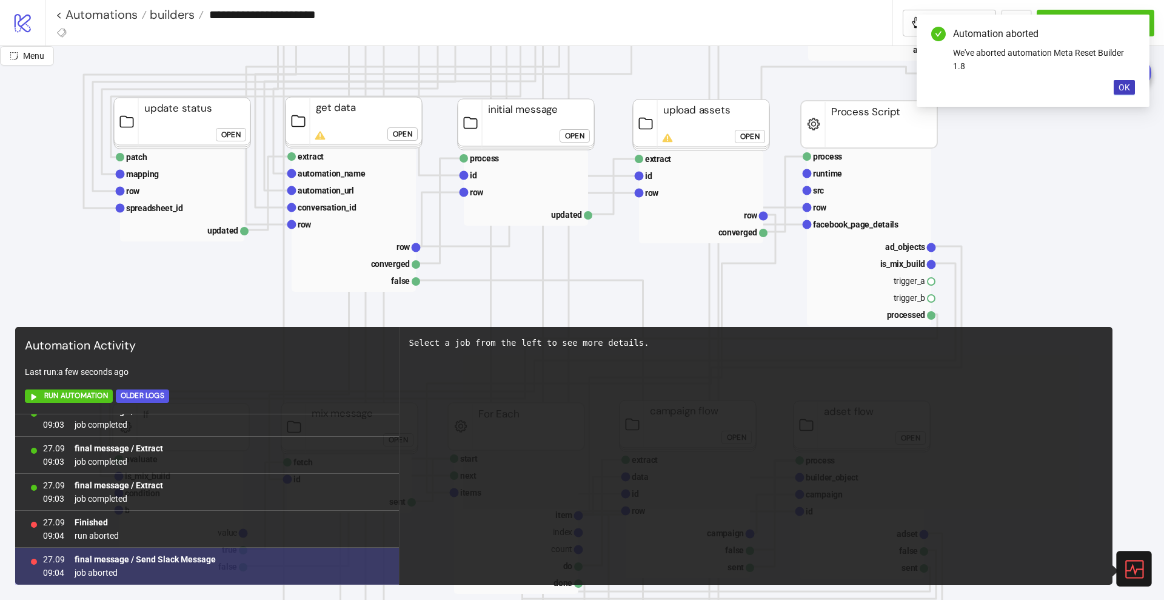
click at [209, 557] on b "final message / Send Slack Message" at bounding box center [145, 559] width 141 height 10
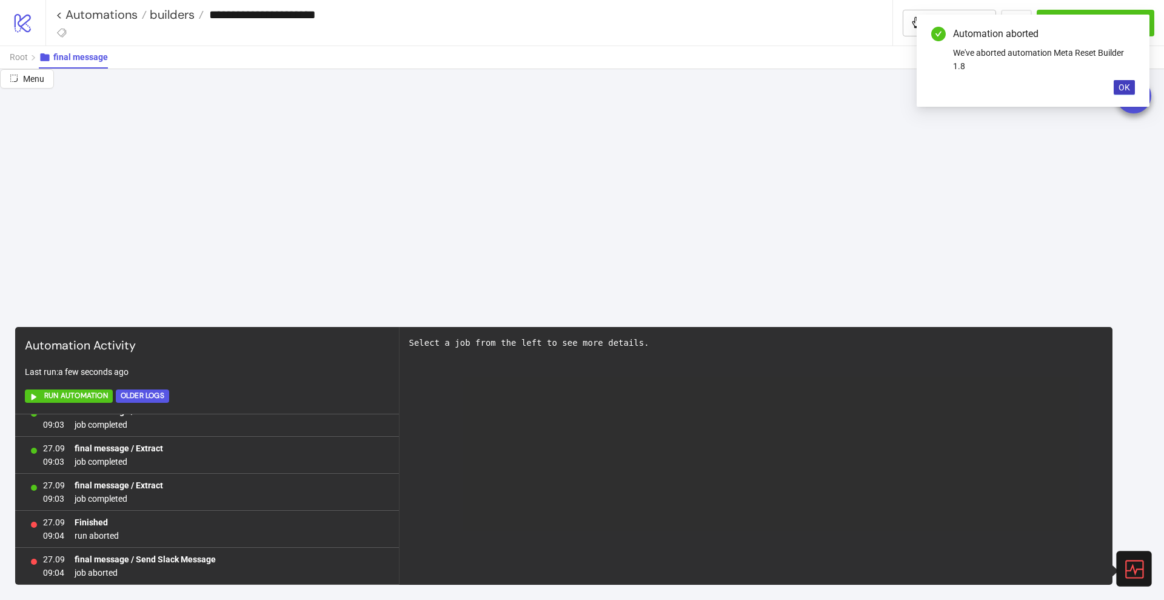
click at [1126, 579] on div at bounding box center [1133, 568] width 35 height 35
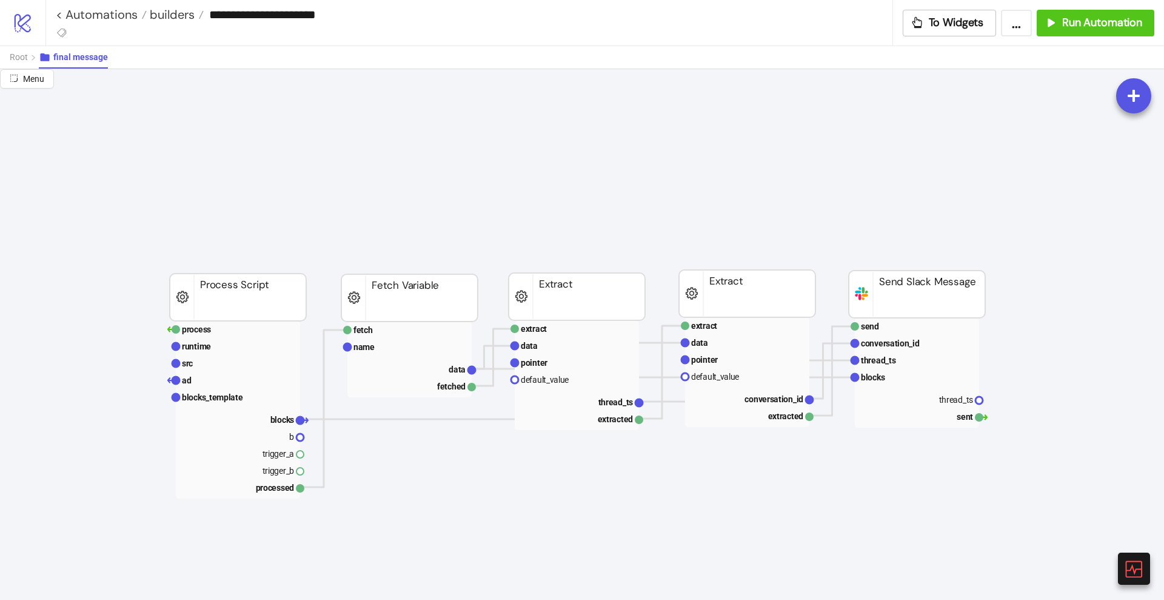
scroll to position [0, 0]
click at [1140, 567] on icon at bounding box center [1133, 568] width 21 height 21
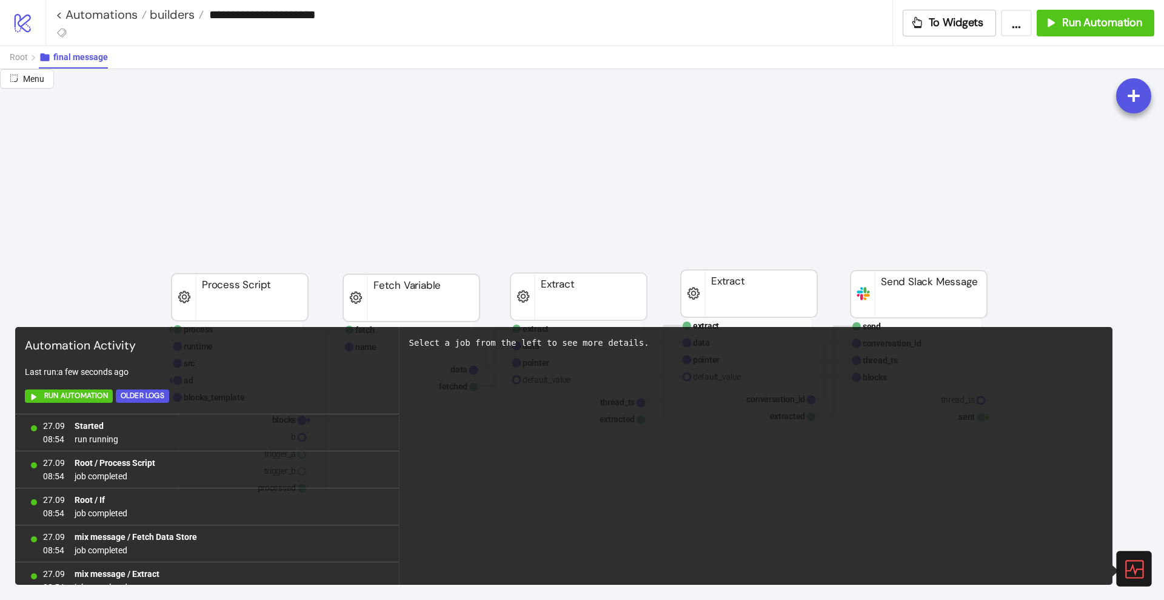
scroll to position [12222, 0]
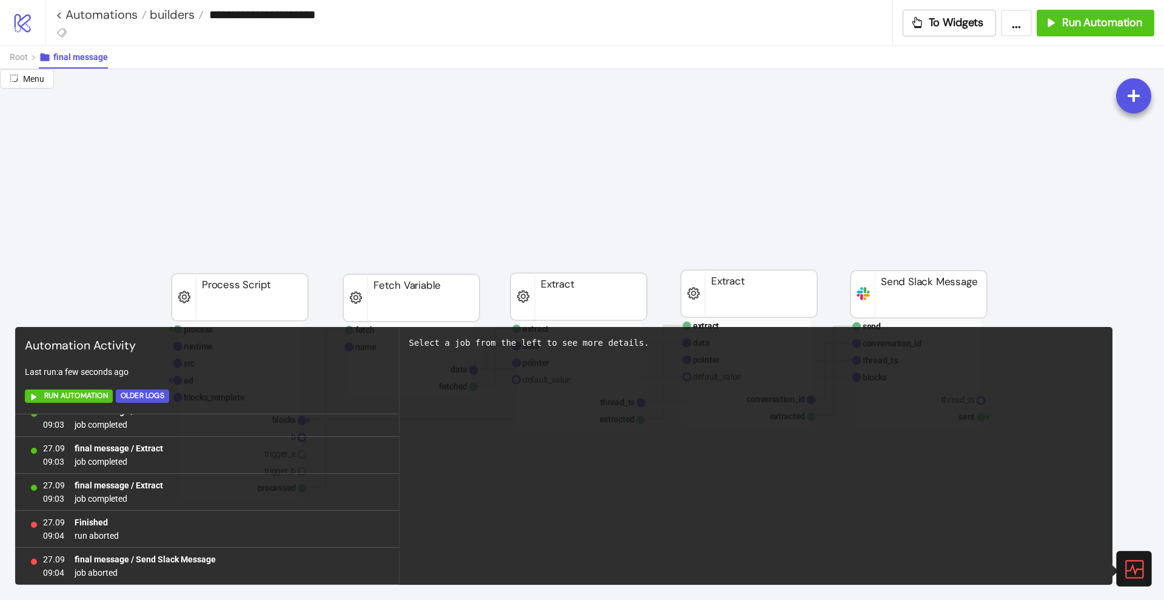
click at [1140, 567] on icon at bounding box center [1133, 568] width 21 height 21
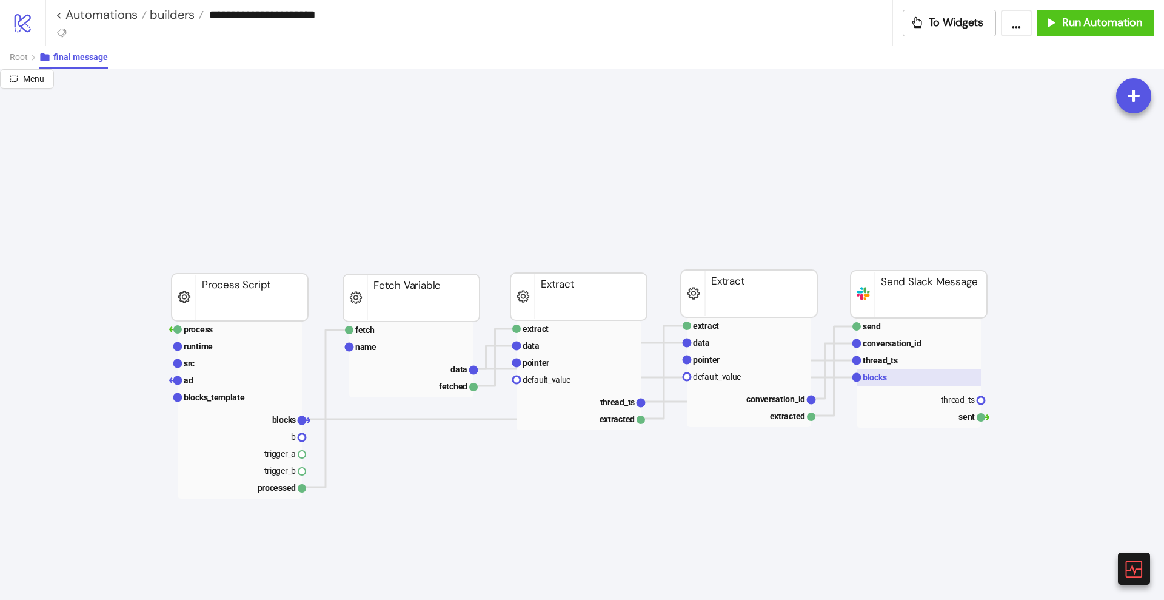
click at [888, 375] on rect at bounding box center [919, 377] width 124 height 17
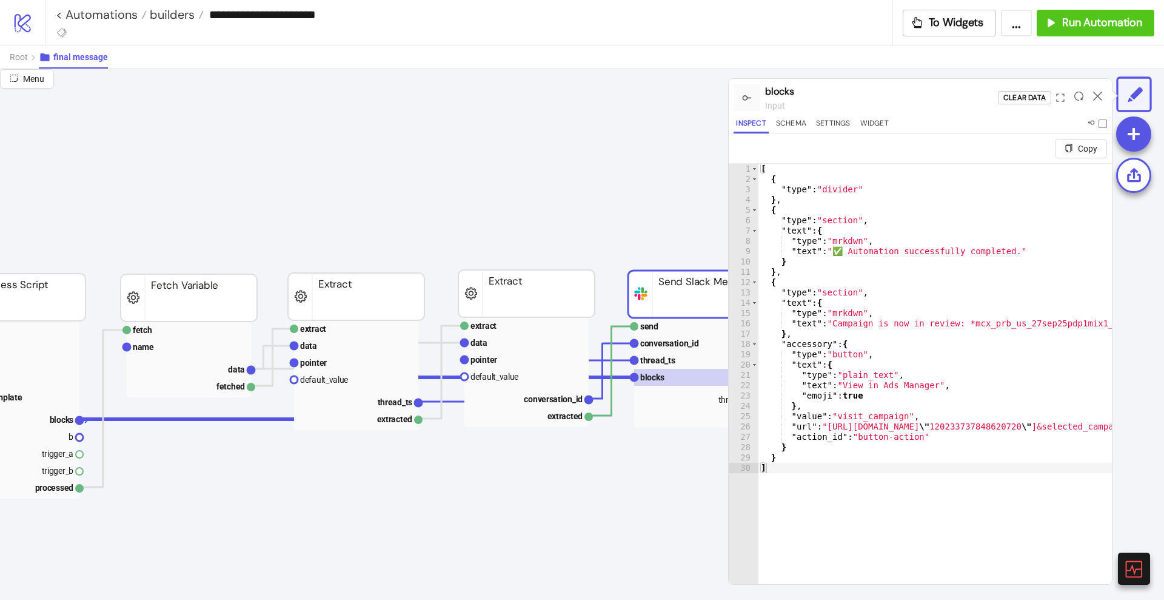
scroll to position [0, 227]
click at [656, 363] on text "thread_ts" at bounding box center [653, 360] width 35 height 10
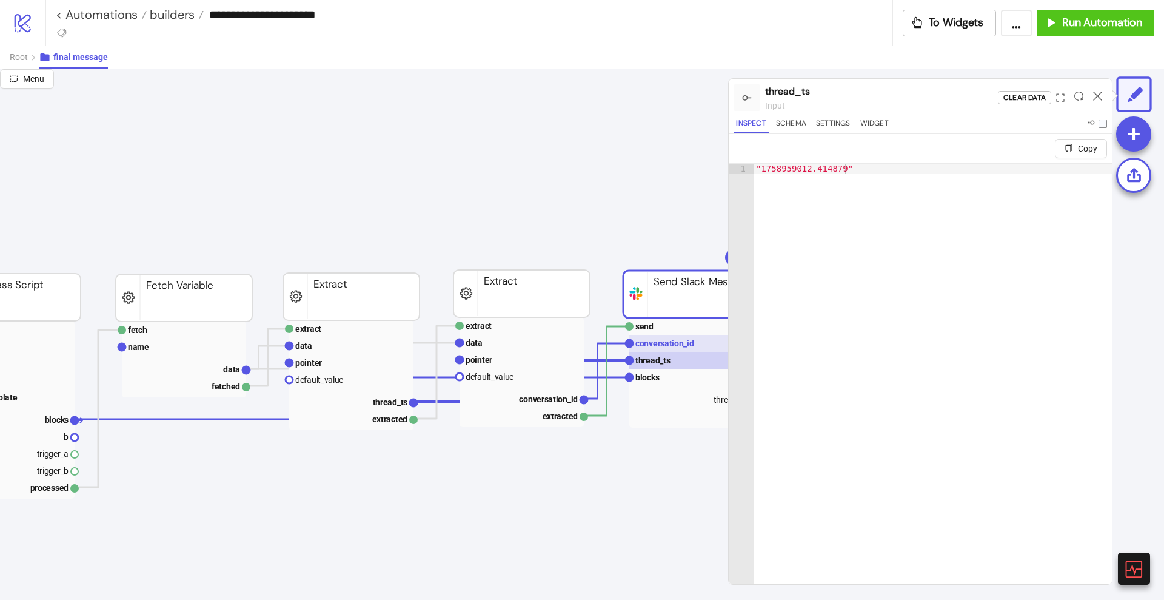
click at [650, 343] on text "conversation_id" at bounding box center [665, 343] width 59 height 10
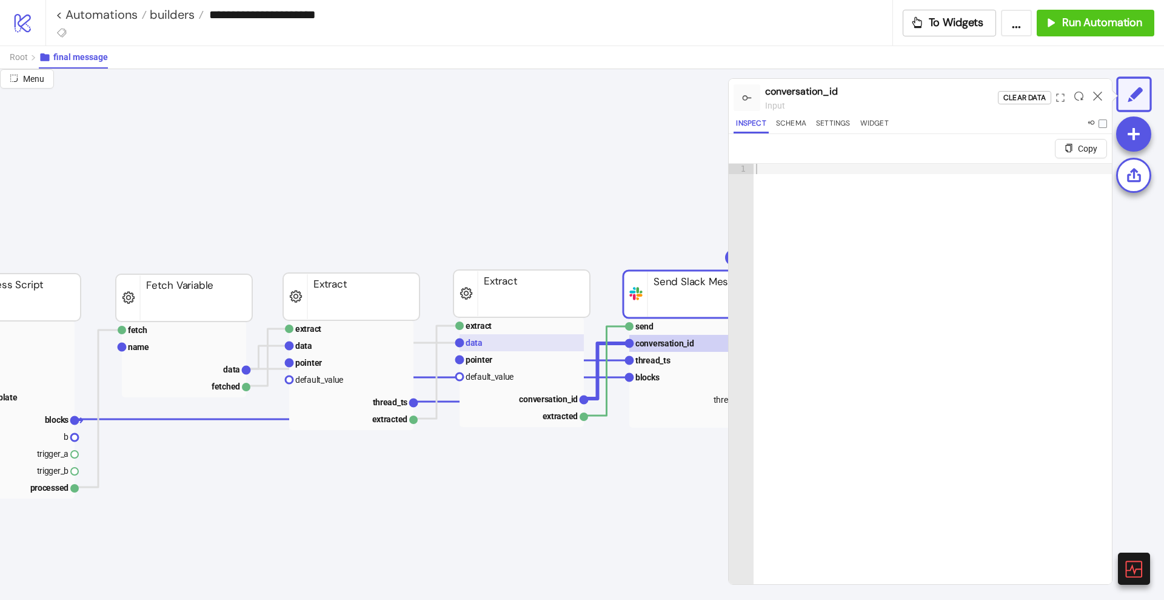
click at [495, 347] on rect at bounding box center [522, 342] width 124 height 17
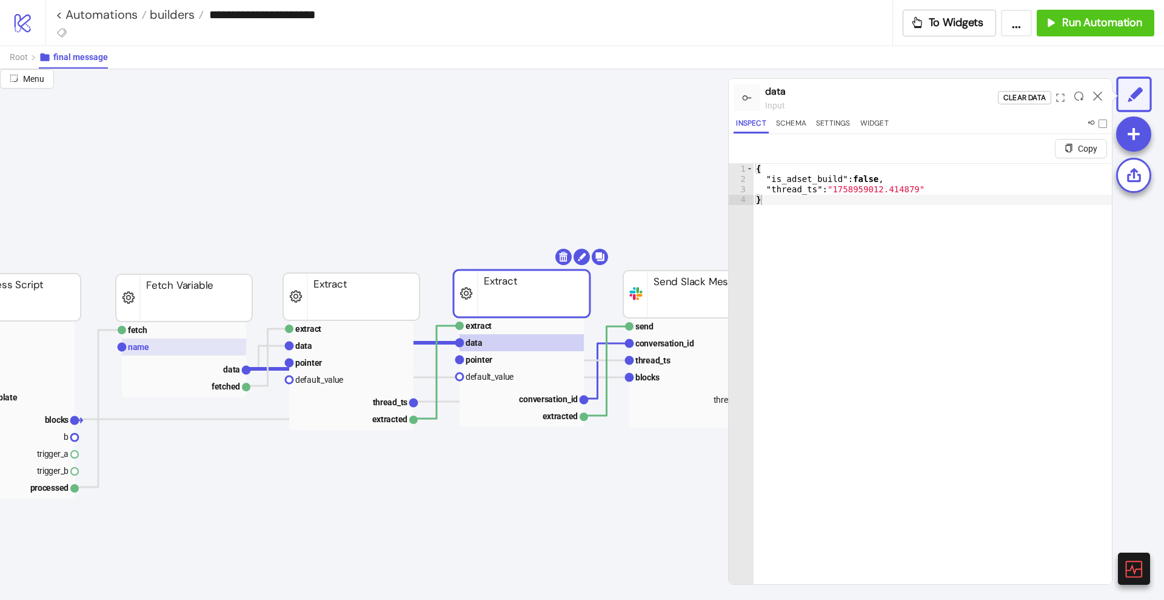
click at [175, 350] on rect at bounding box center [184, 346] width 124 height 17
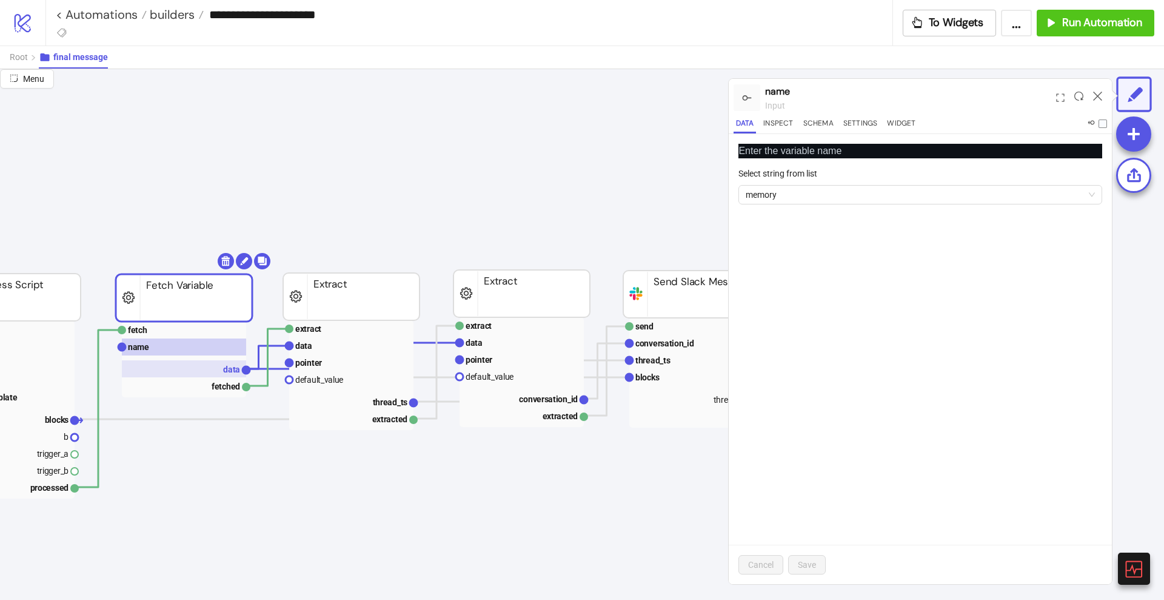
click at [204, 366] on rect at bounding box center [184, 368] width 124 height 17
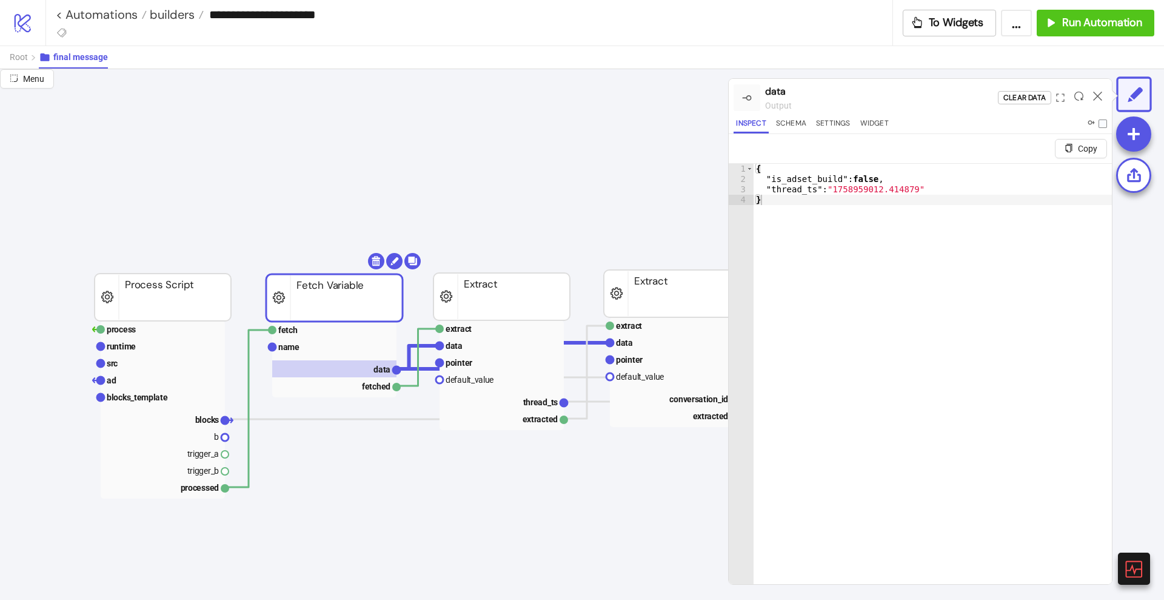
scroll to position [0, 76]
click at [1100, 92] on icon at bounding box center [1097, 96] width 9 height 9
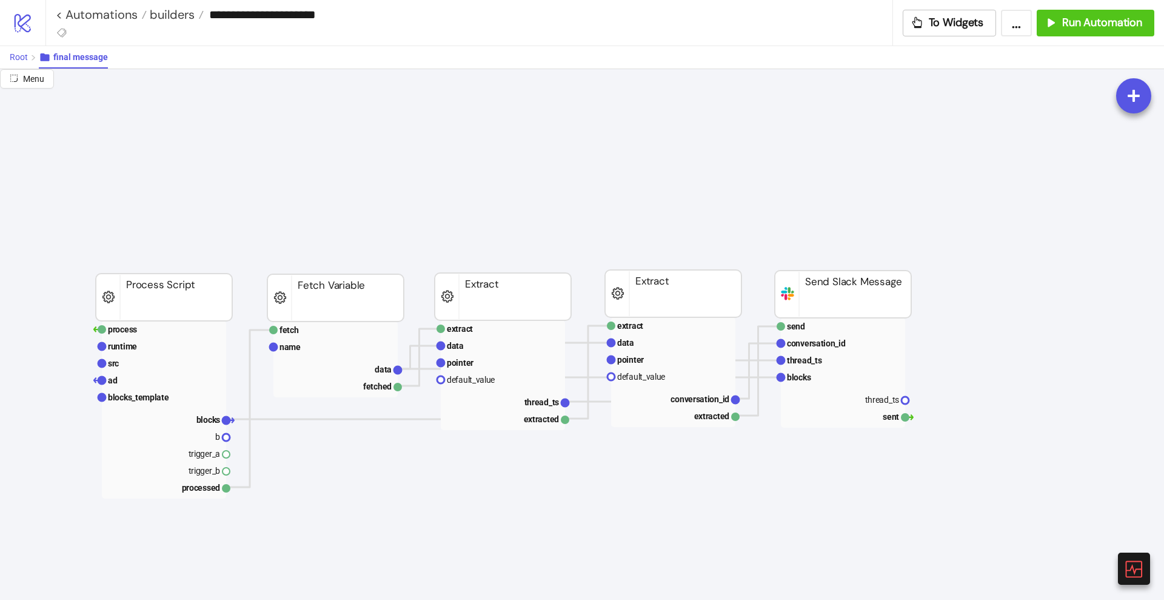
click at [18, 58] on span "Root" at bounding box center [19, 57] width 18 height 10
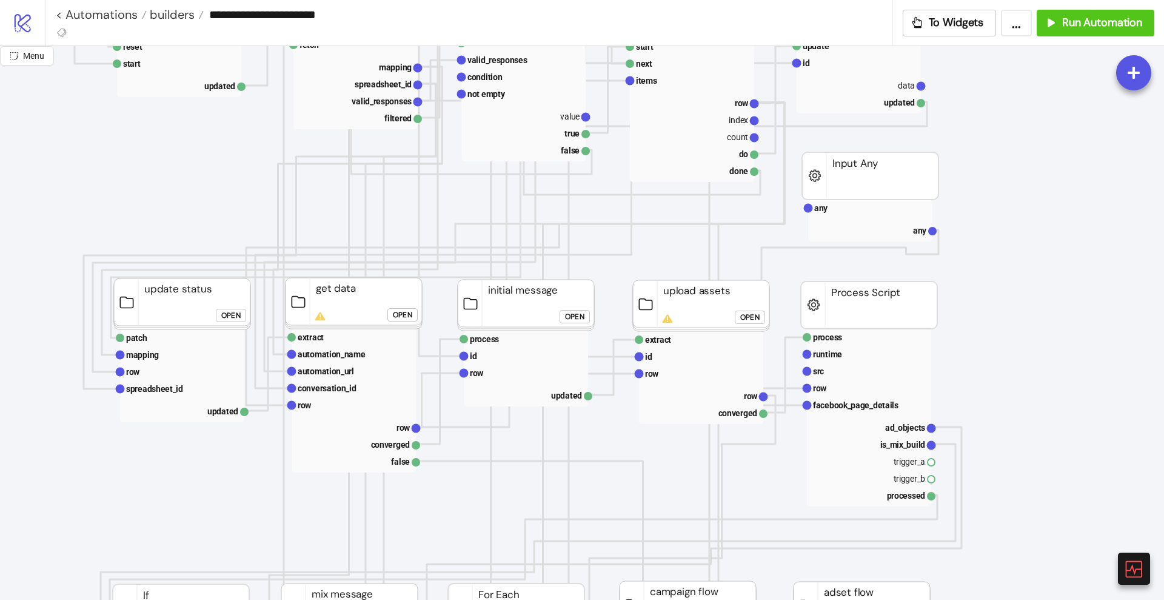
scroll to position [379, 76]
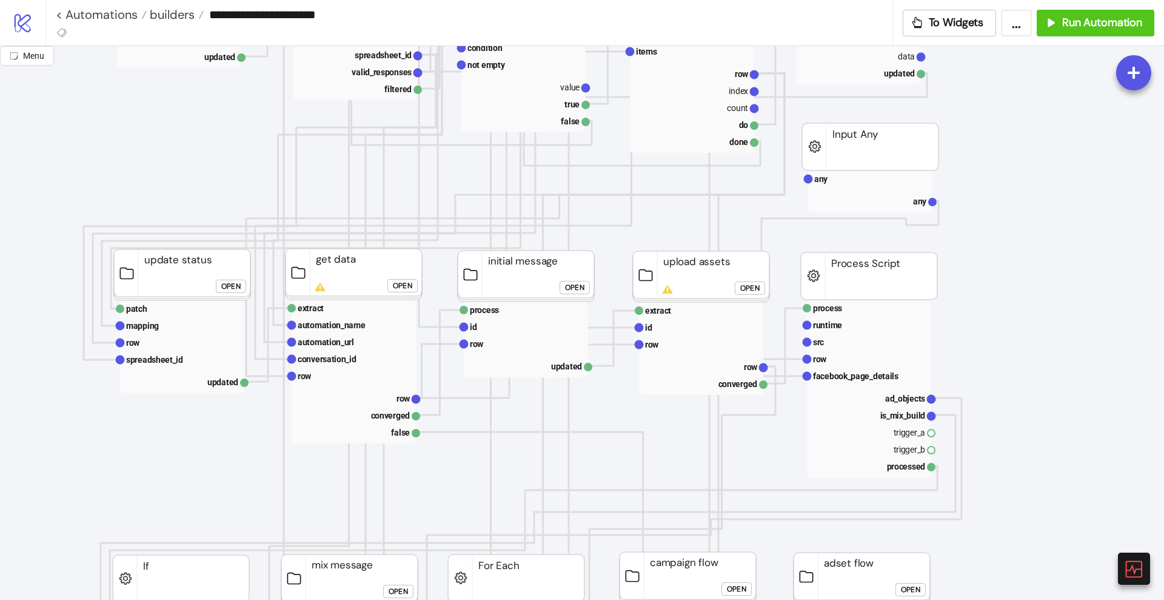
click at [577, 289] on div "Open" at bounding box center [574, 288] width 19 height 14
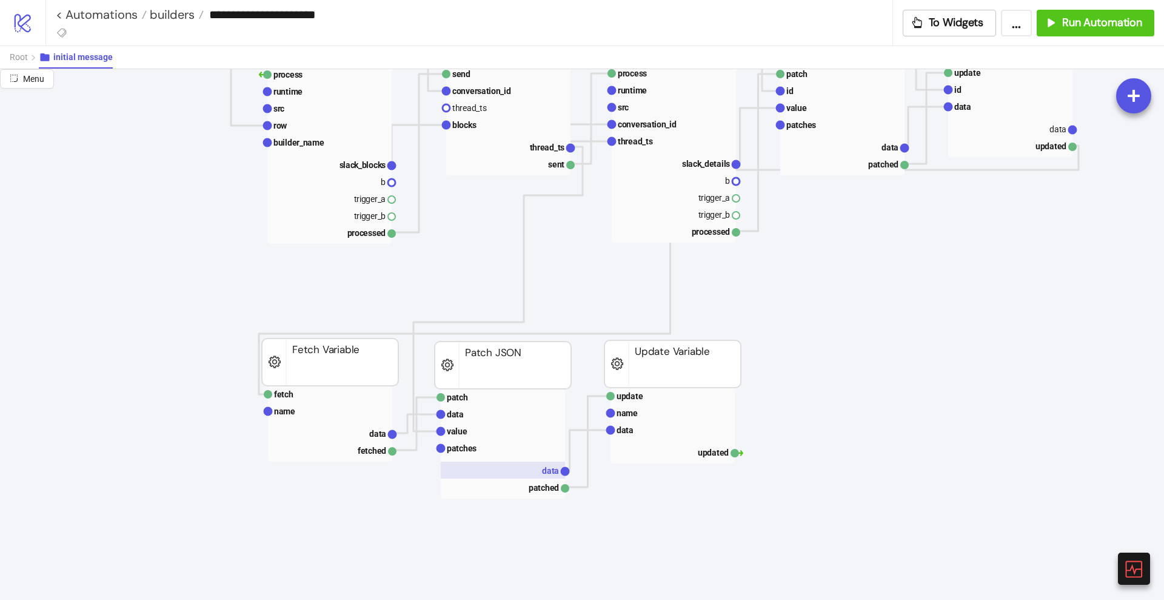
click at [514, 466] on rect at bounding box center [503, 470] width 124 height 17
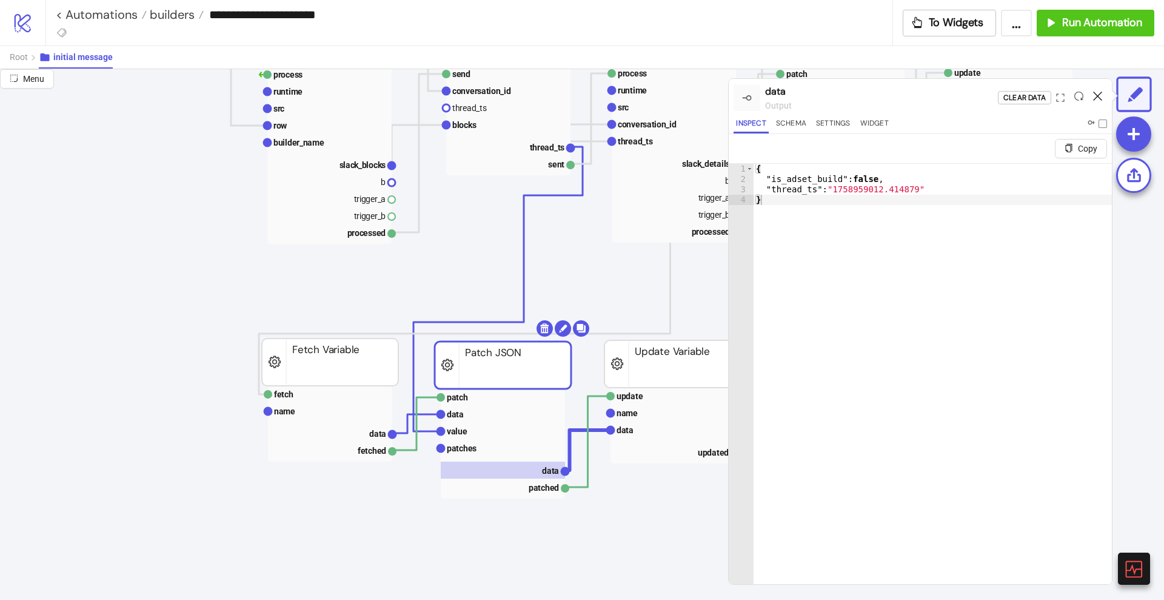
click at [1098, 92] on icon at bounding box center [1097, 96] width 9 height 9
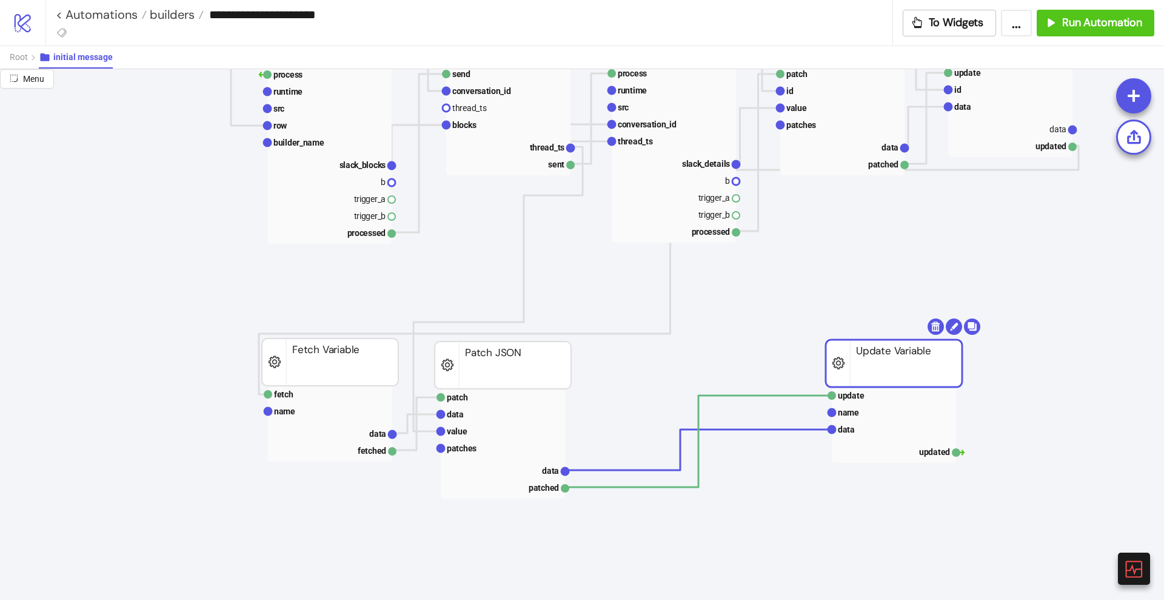
drag, startPoint x: 637, startPoint y: 365, endPoint x: 774, endPoint y: 386, distance: 138.1
click at [734, 395] on polyline at bounding box center [698, 441] width 267 height 92
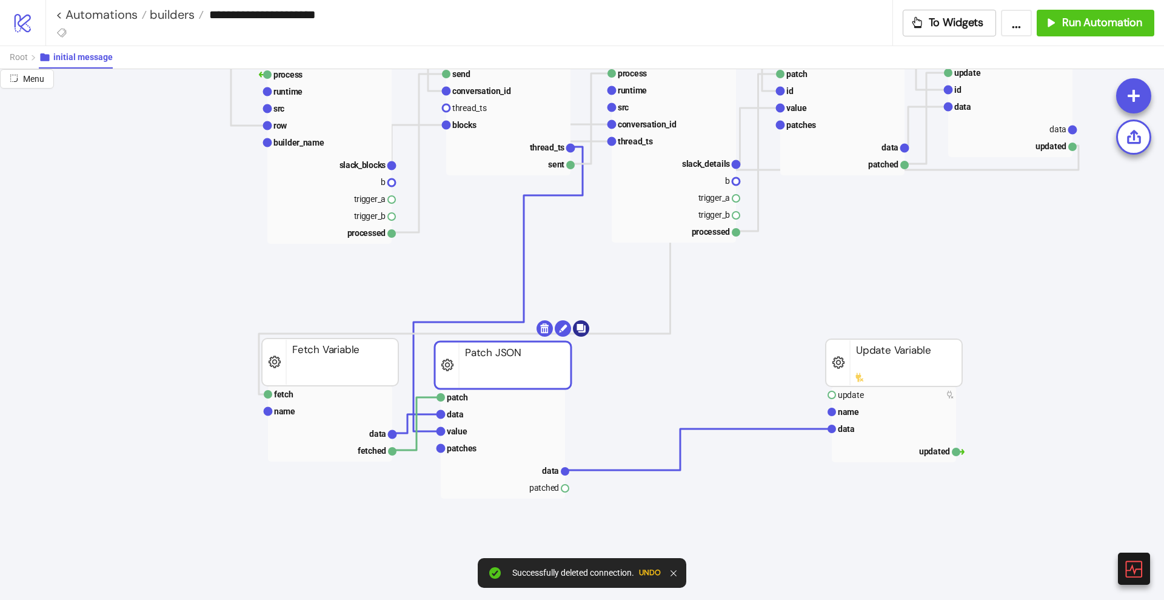
click at [580, 332] on body "**********" at bounding box center [582, 300] width 1164 height 600
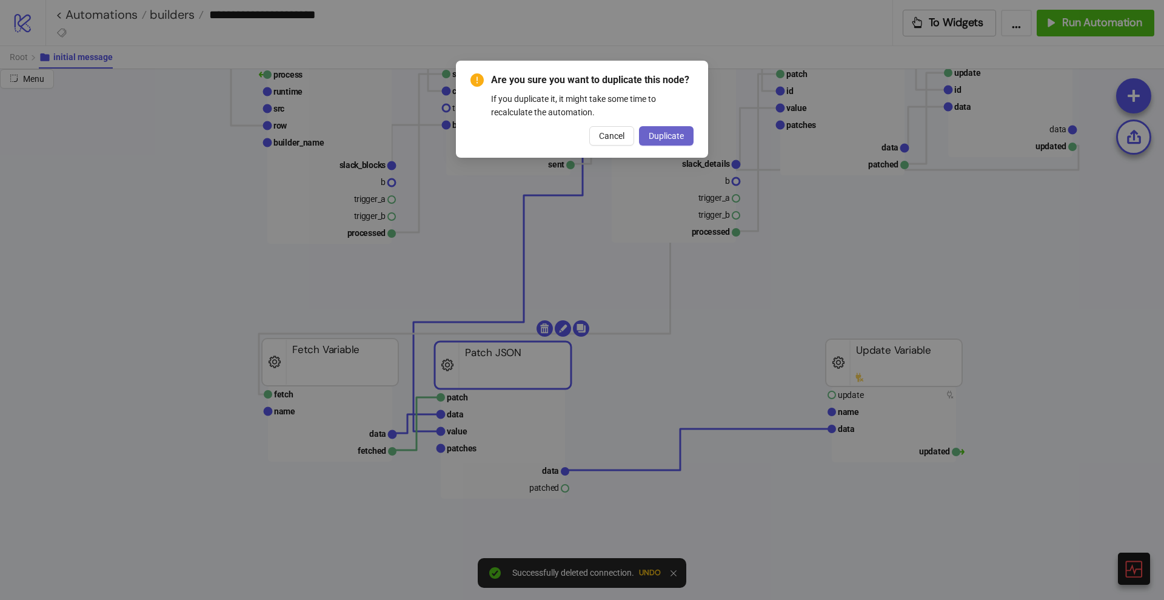
click at [649, 138] on span "Duplicate" at bounding box center [666, 136] width 35 height 10
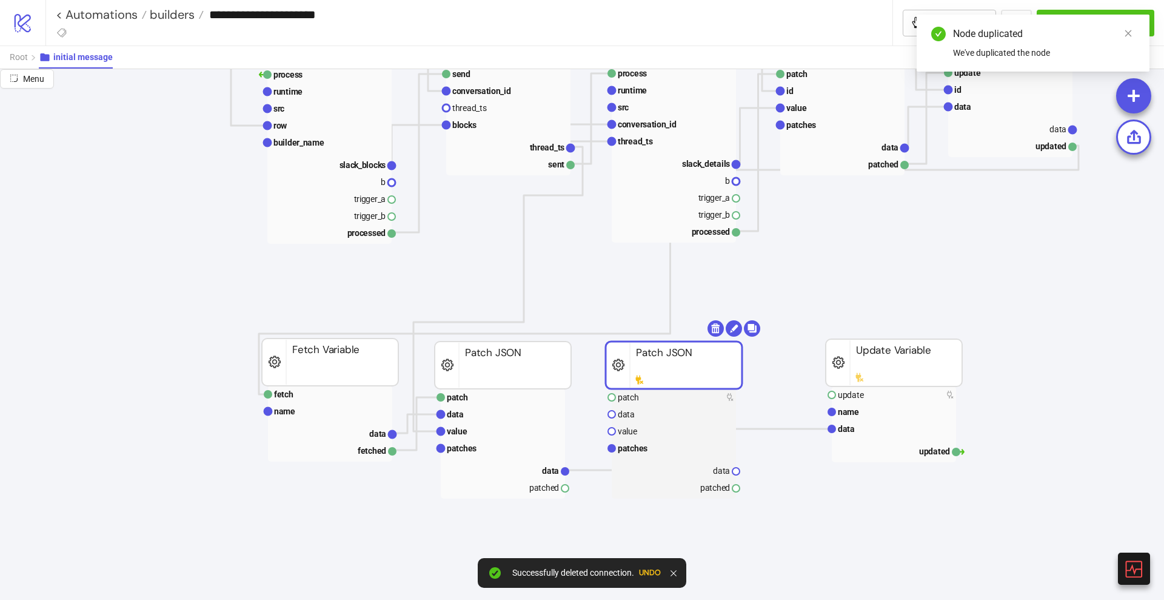
drag, startPoint x: 571, startPoint y: 381, endPoint x: 660, endPoint y: 367, distance: 90.3
click at [660, 367] on rect at bounding box center [674, 364] width 136 height 47
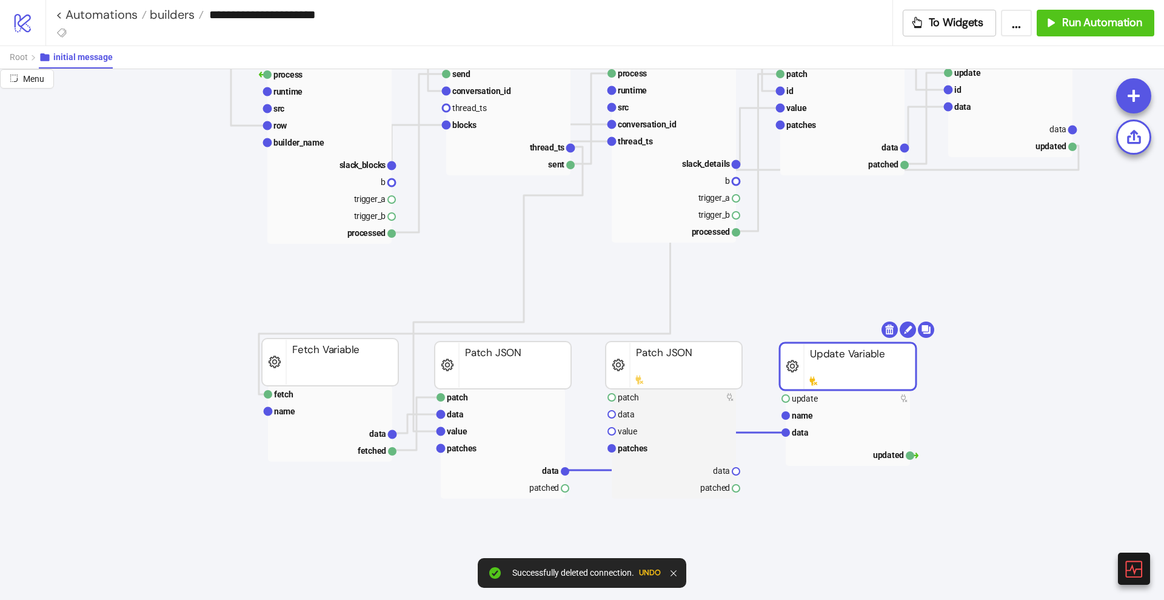
drag, startPoint x: 834, startPoint y: 359, endPoint x: 788, endPoint y: 363, distance: 46.2
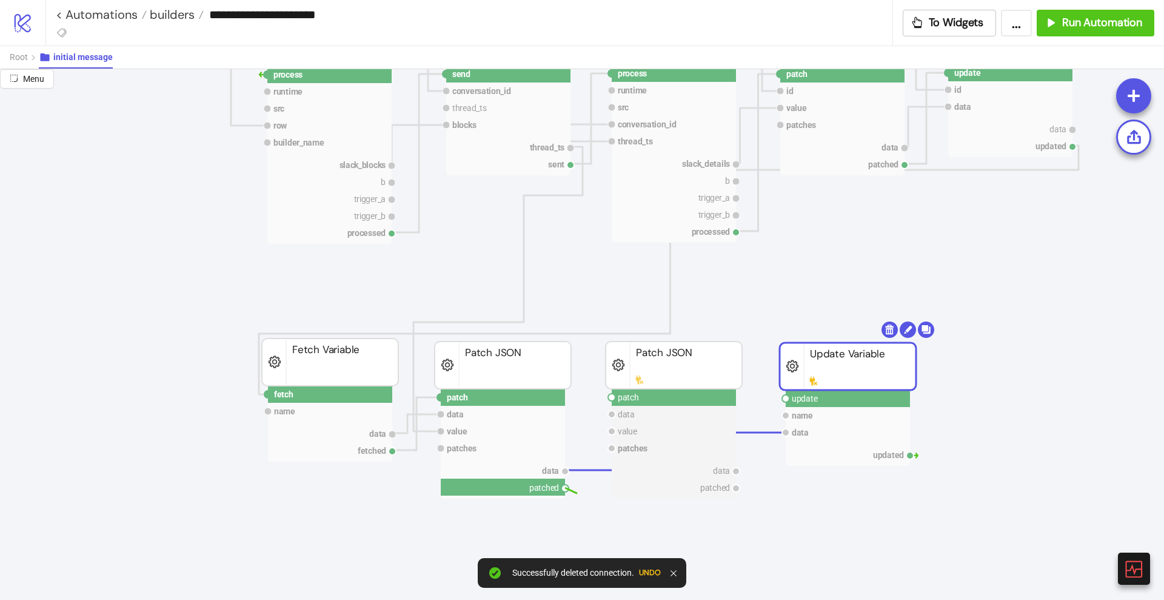
drag, startPoint x: 568, startPoint y: 488, endPoint x: 604, endPoint y: 468, distance: 41.0
click at [610, 396] on circle at bounding box center [611, 397] width 7 height 7
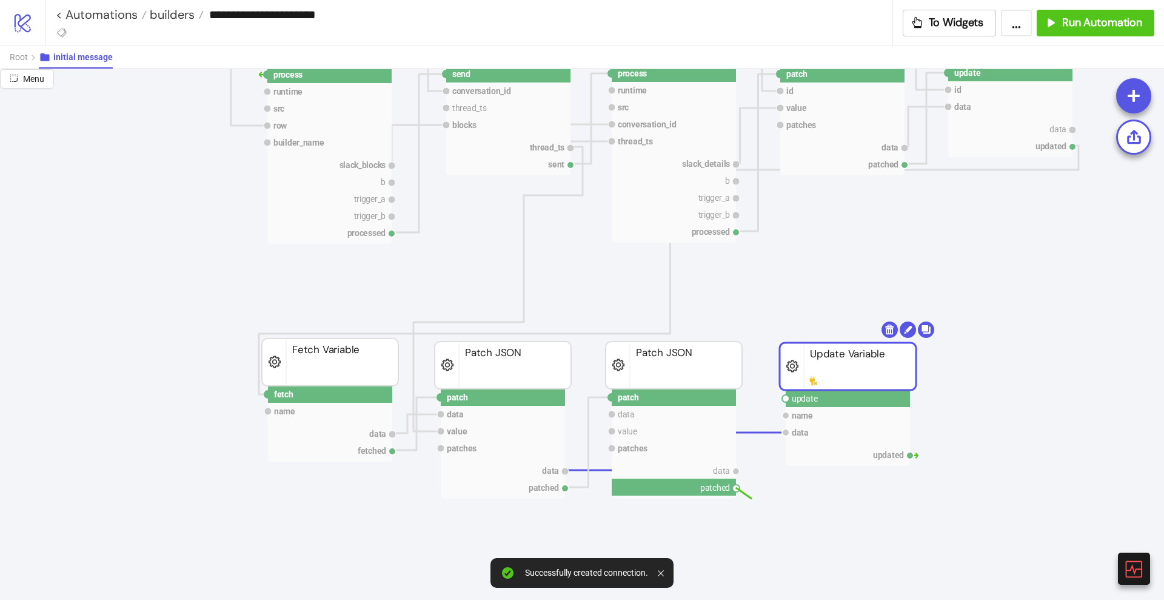
drag, startPoint x: 740, startPoint y: 491, endPoint x: 768, endPoint y: 466, distance: 36.9
click at [785, 398] on circle at bounding box center [785, 398] width 7 height 7
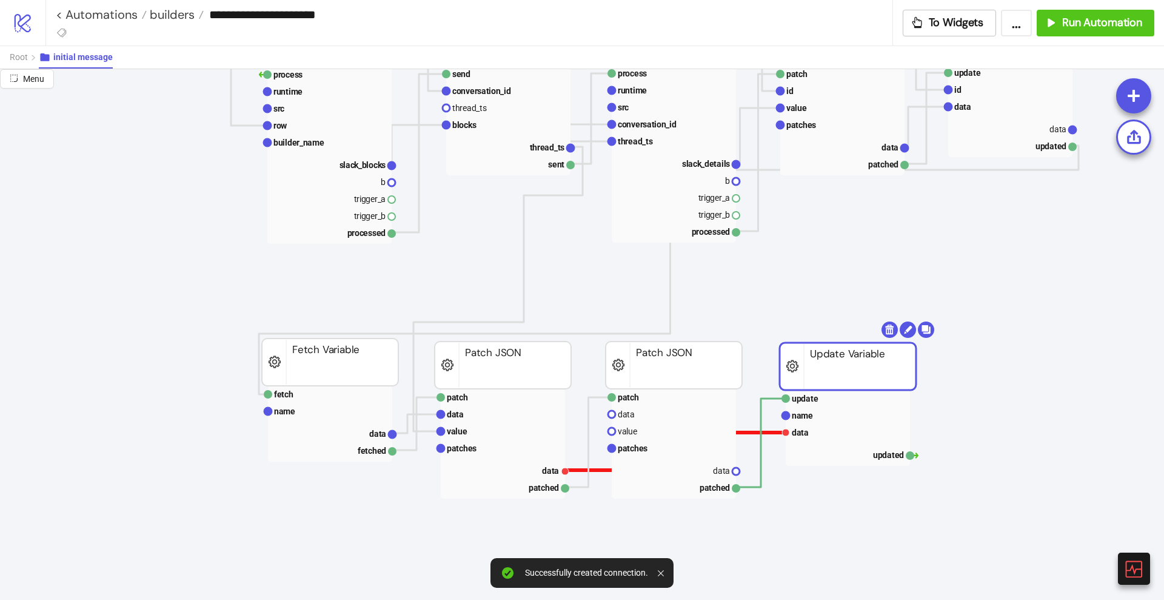
click at [597, 469] on polyline at bounding box center [675, 451] width 221 height 38
drag, startPoint x: 568, startPoint y: 468, endPoint x: 600, endPoint y: 449, distance: 38.1
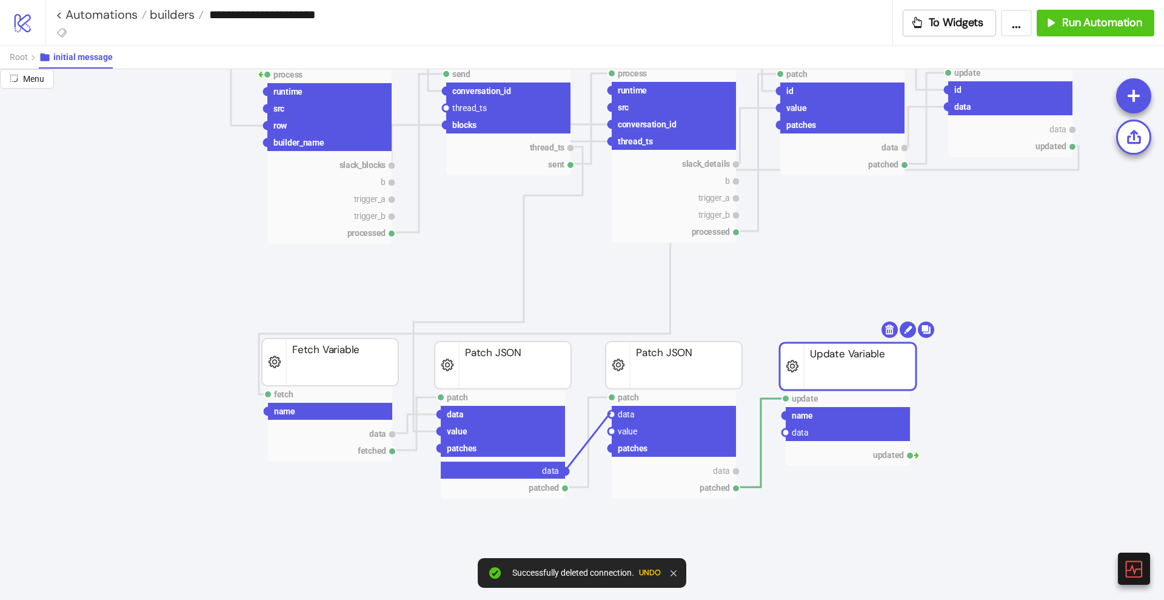
click at [611, 412] on circle at bounding box center [611, 414] width 7 height 7
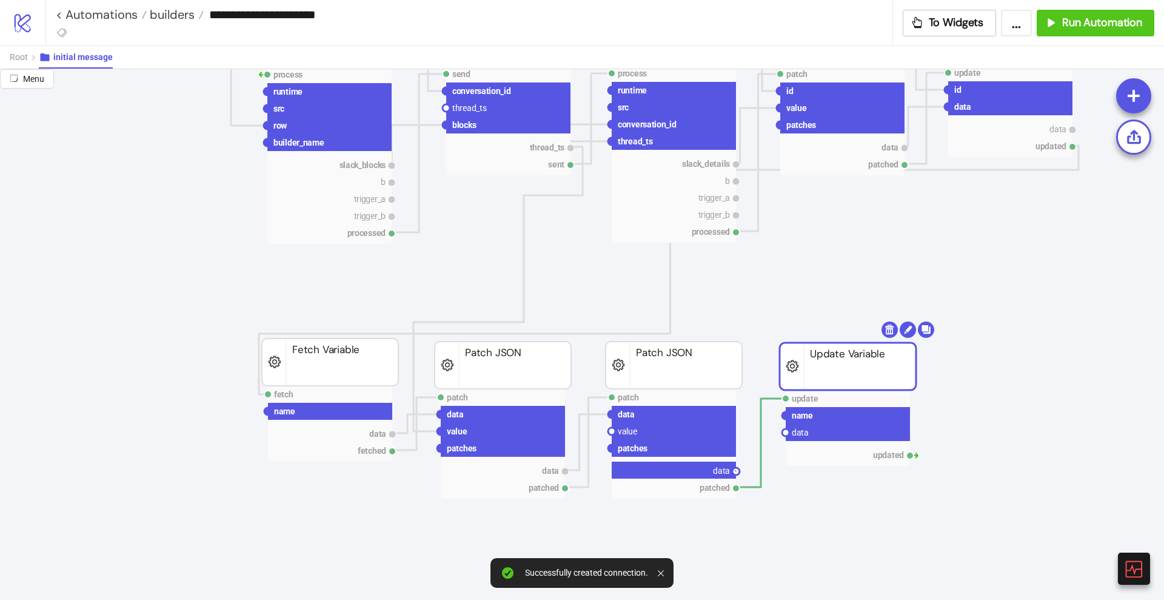
drag, startPoint x: 733, startPoint y: 469, endPoint x: 758, endPoint y: 478, distance: 26.5
click at [787, 431] on circle at bounding box center [785, 432] width 7 height 7
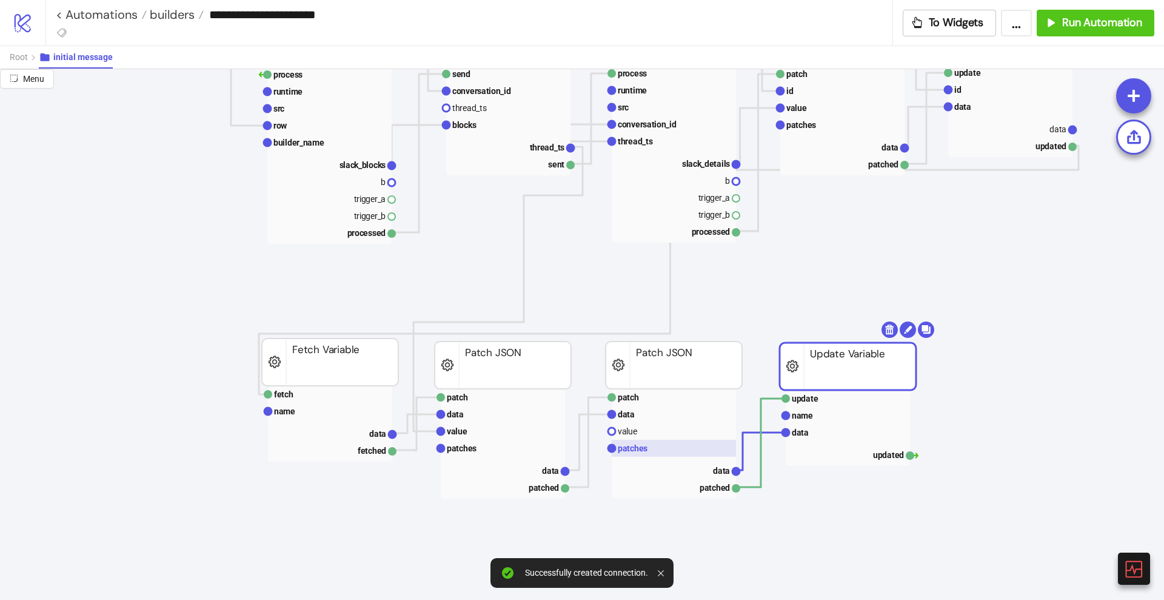
click at [650, 445] on rect at bounding box center [674, 448] width 124 height 17
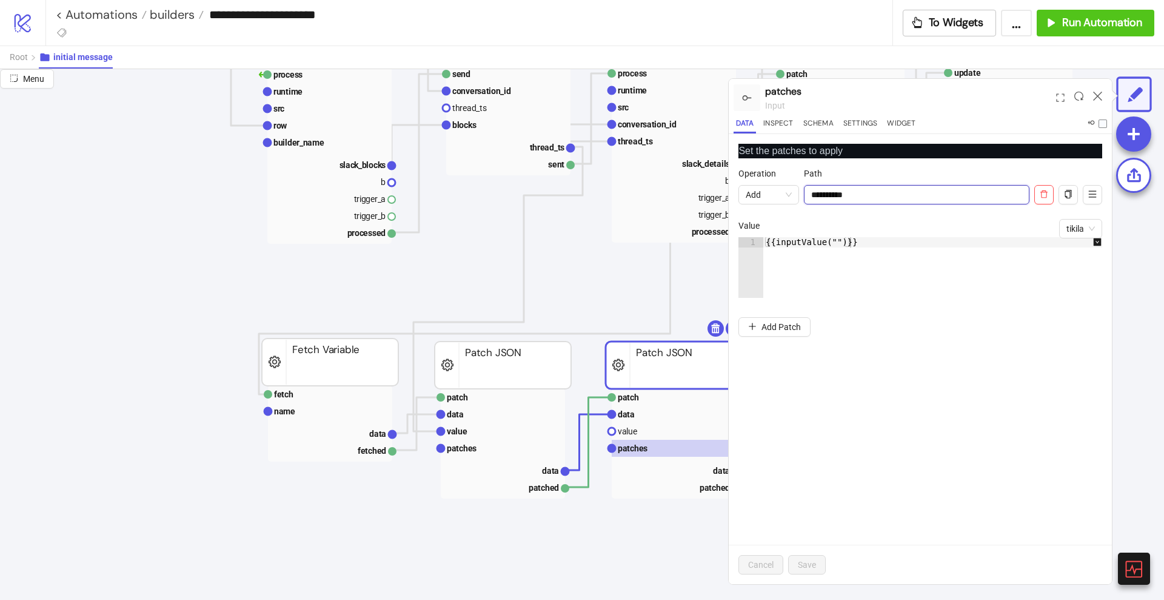
click at [821, 195] on input "**********" at bounding box center [917, 194] width 226 height 19
paste input "******"
type input "**********"
click at [804, 562] on span "Save" at bounding box center [807, 565] width 18 height 10
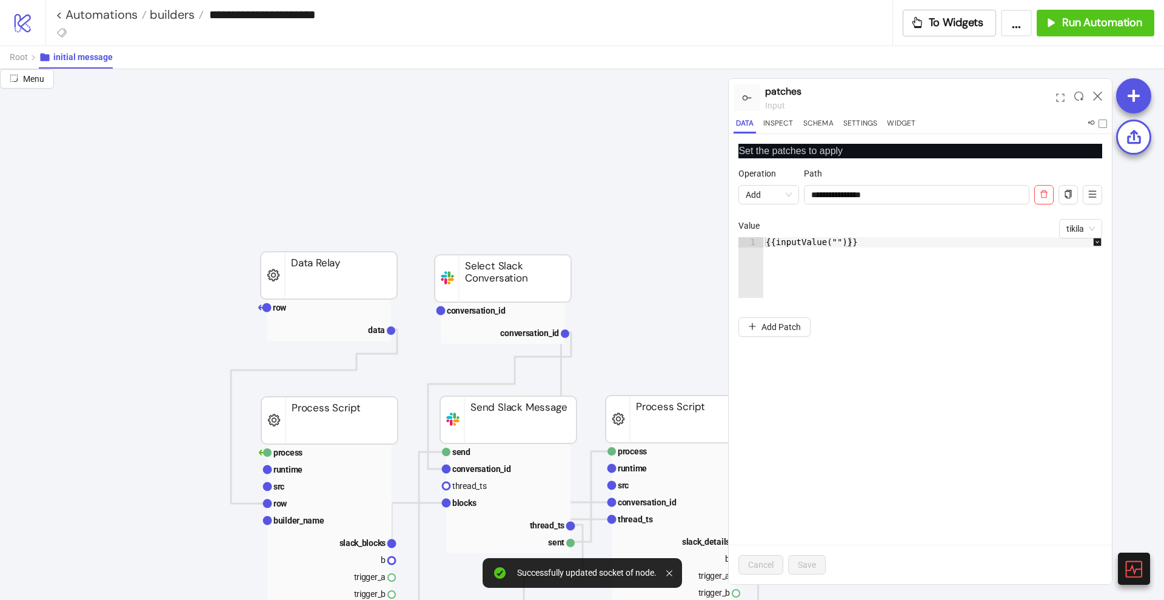
scroll to position [0, 76]
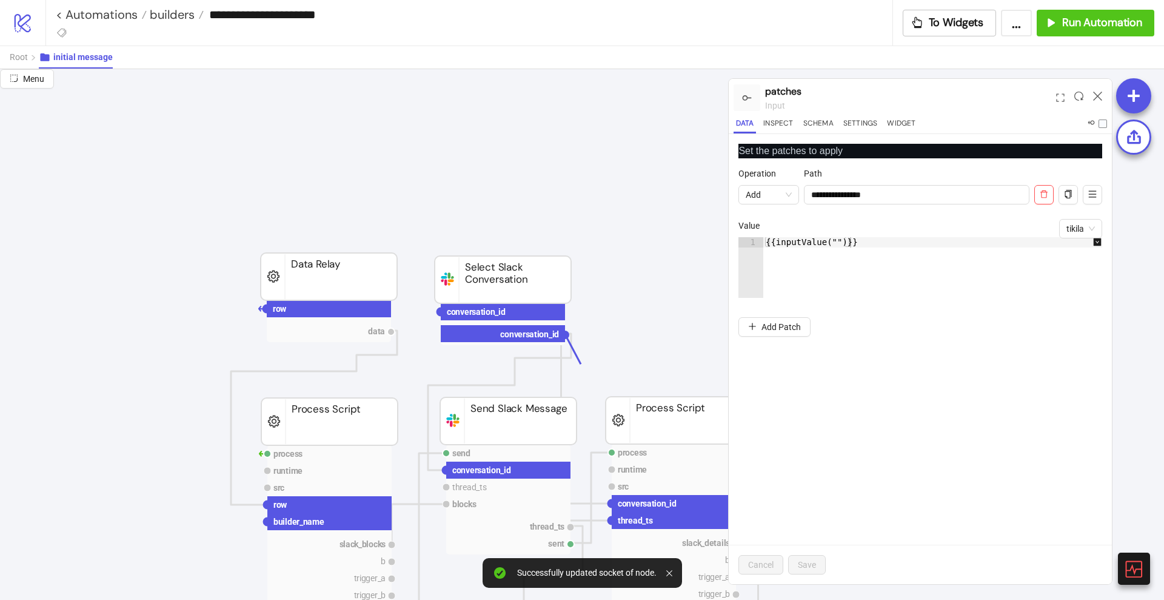
drag, startPoint x: 566, startPoint y: 332, endPoint x: 588, endPoint y: 377, distance: 49.6
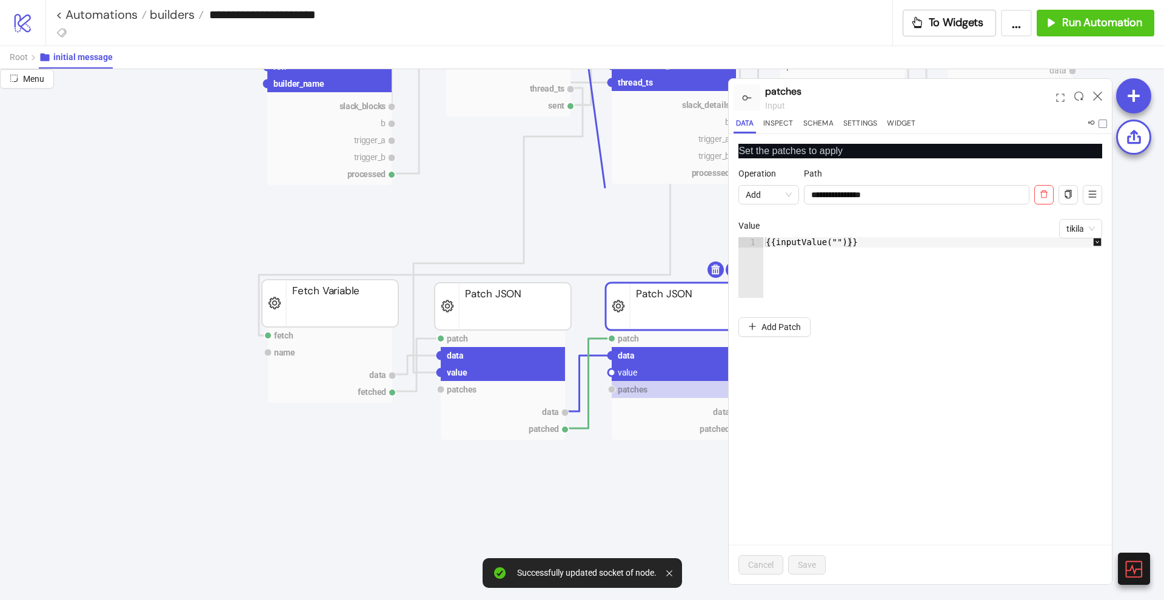
scroll to position [455, 76]
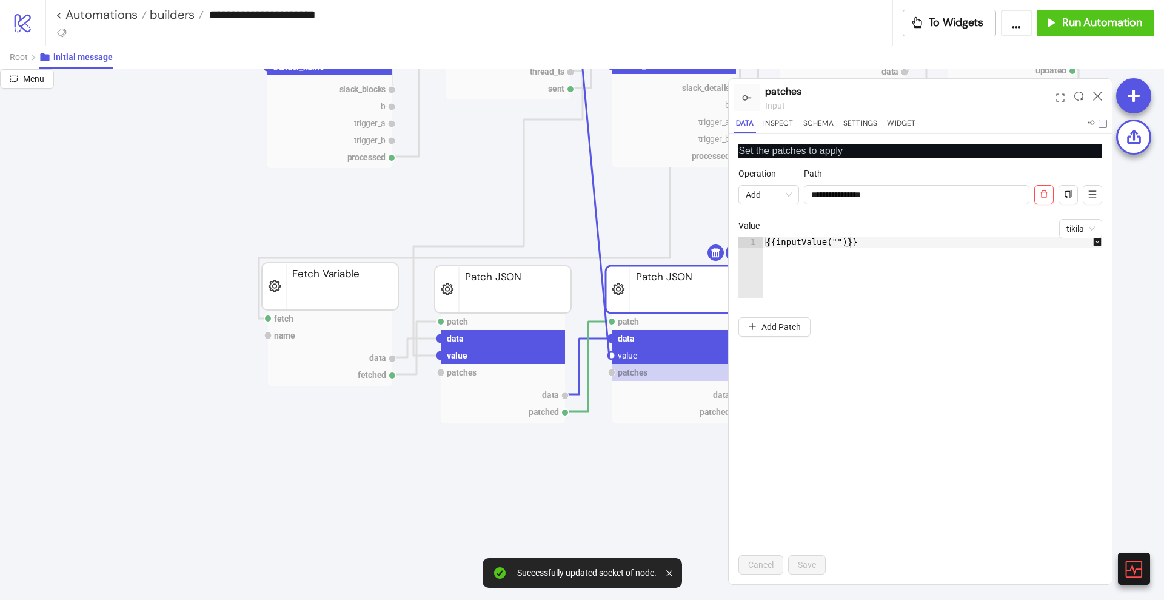
click at [610, 357] on circle at bounding box center [611, 355] width 7 height 7
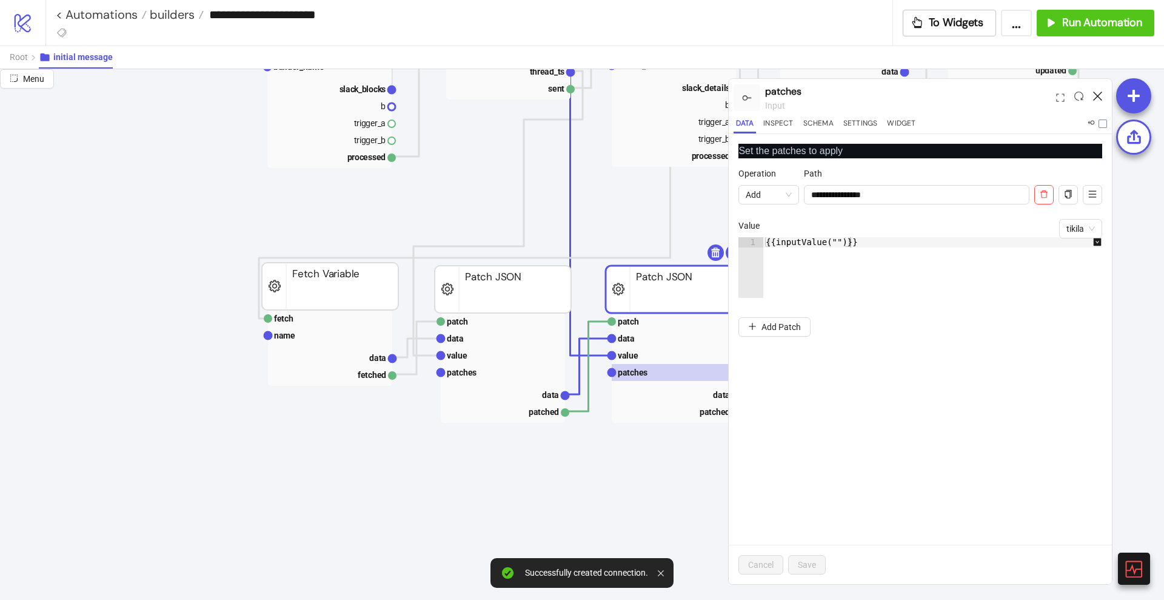
click at [1097, 99] on icon at bounding box center [1097, 96] width 9 height 9
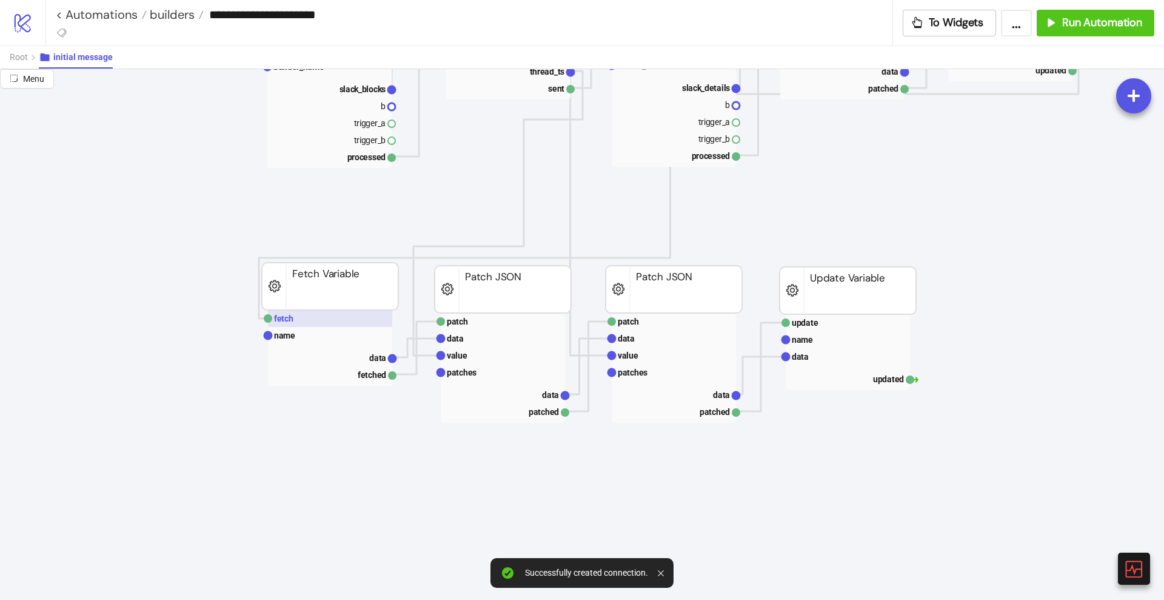
drag, startPoint x: 341, startPoint y: 322, endPoint x: 364, endPoint y: 319, distance: 22.6
click at [341, 321] on rect at bounding box center [330, 318] width 124 height 17
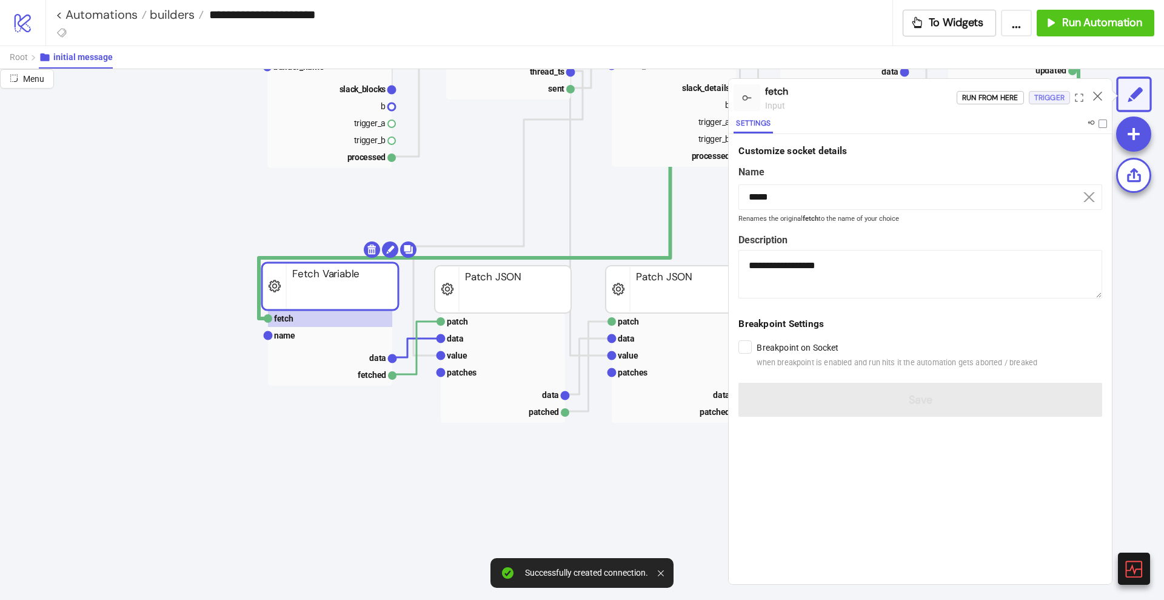
click at [1061, 92] on div "Trigger" at bounding box center [1050, 98] width 30 height 14
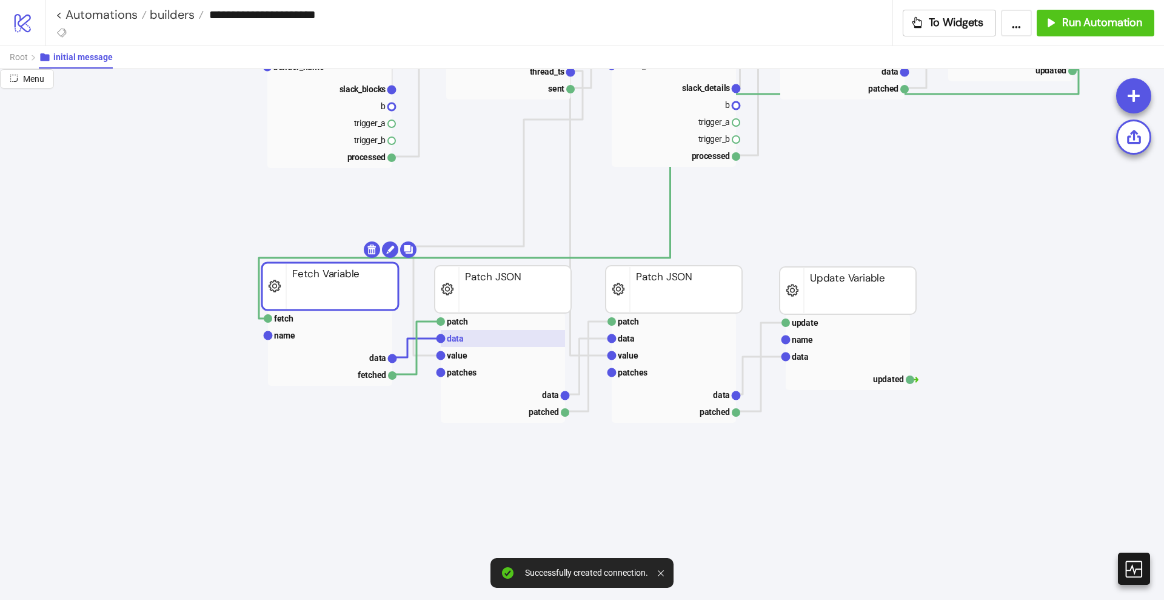
click at [467, 331] on rect at bounding box center [503, 338] width 124 height 17
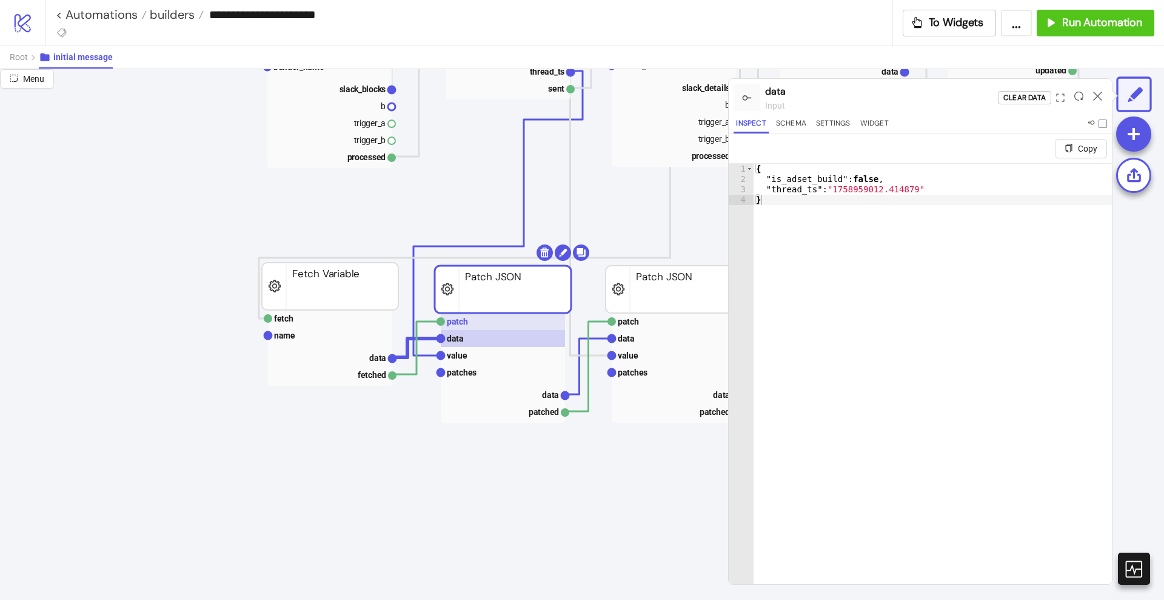
click at [462, 325] on text "patch" at bounding box center [457, 322] width 21 height 10
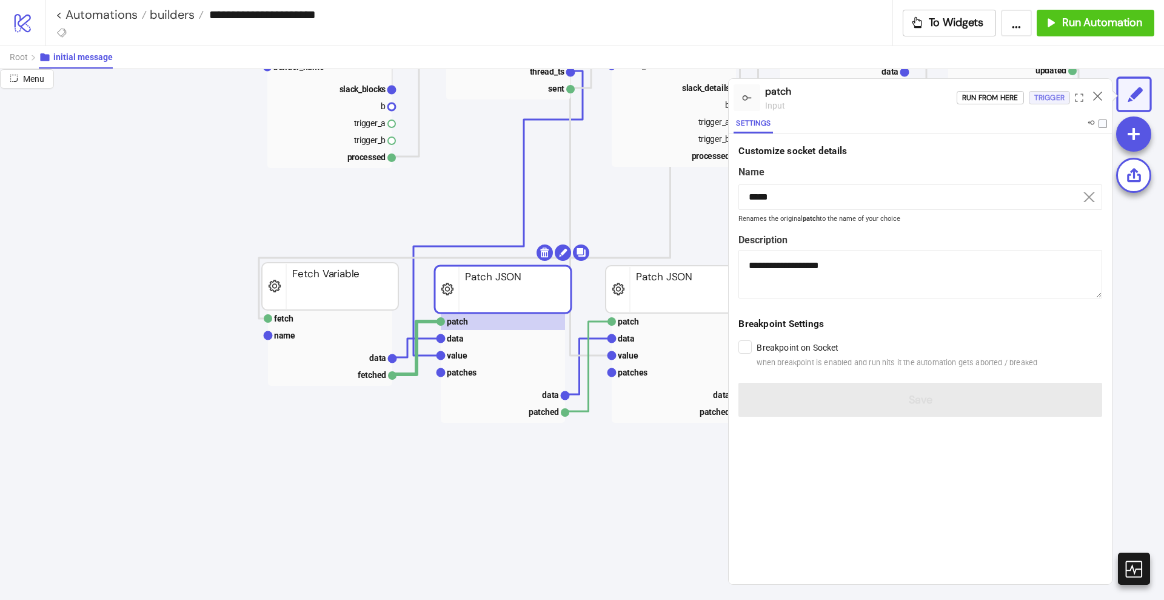
click at [1042, 100] on div "Trigger" at bounding box center [1050, 98] width 30 height 14
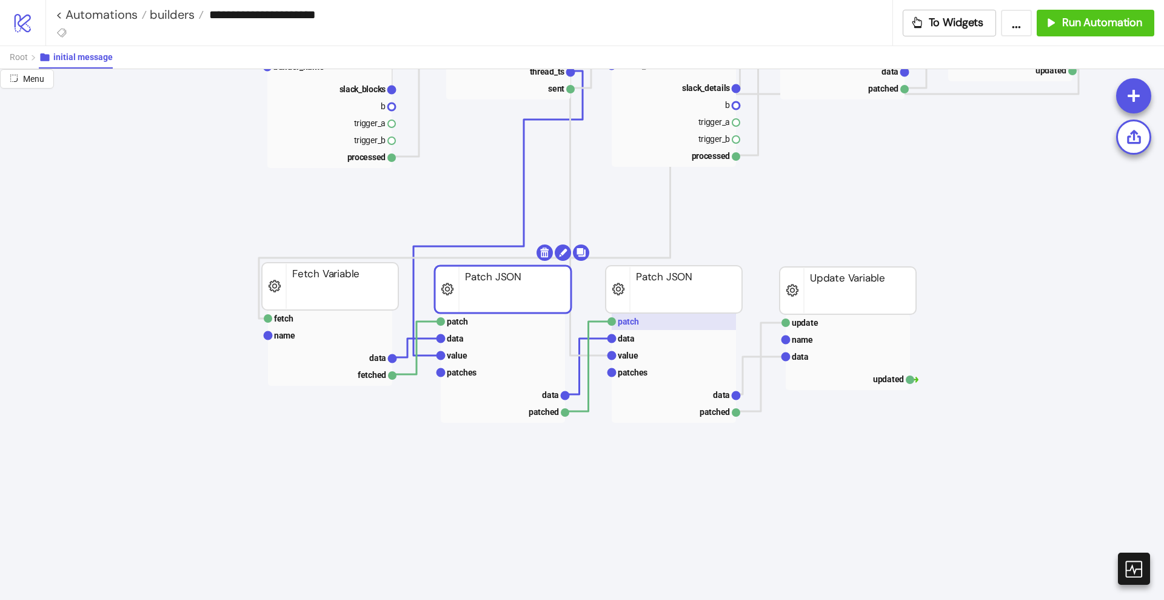
click at [645, 319] on rect at bounding box center [674, 321] width 124 height 17
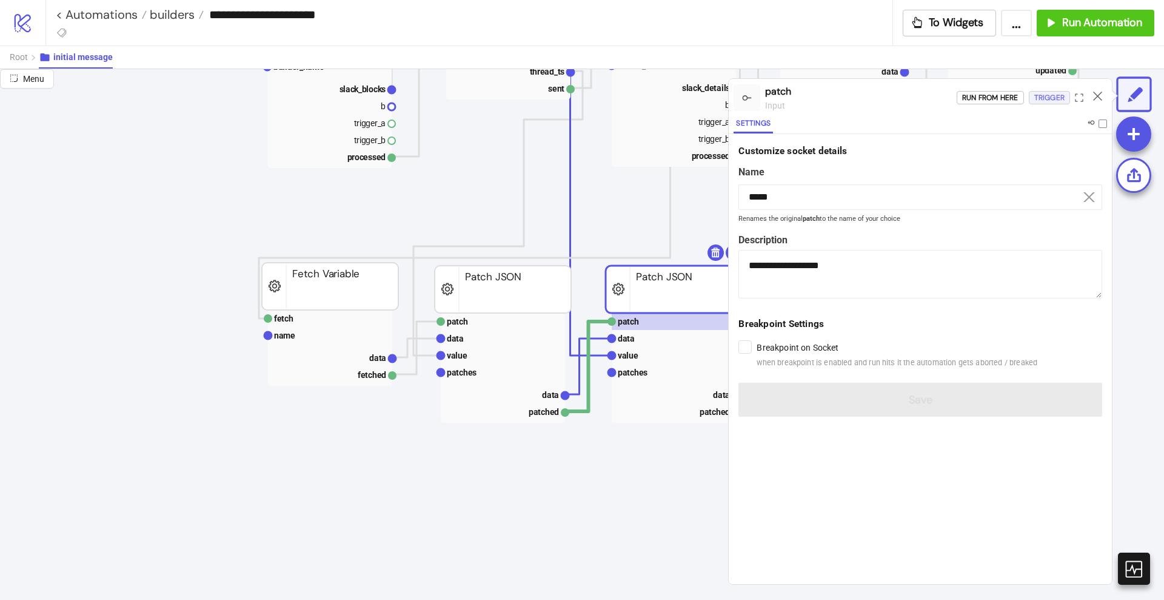
click at [1045, 103] on div "Trigger" at bounding box center [1050, 98] width 30 height 14
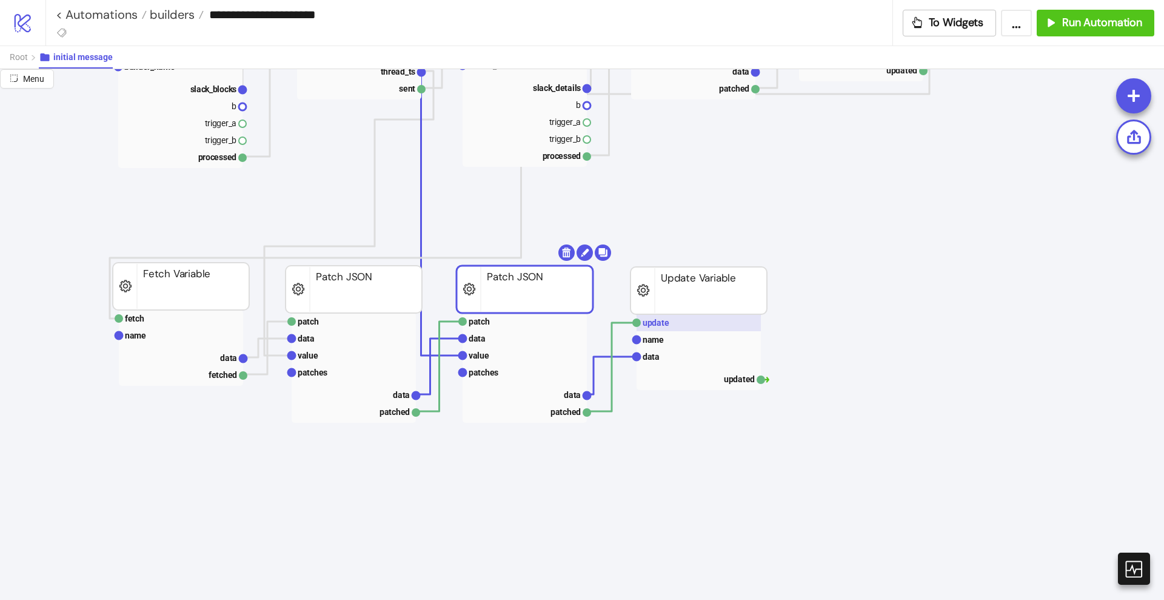
scroll to position [455, 227]
click at [699, 325] on rect at bounding box center [696, 322] width 124 height 17
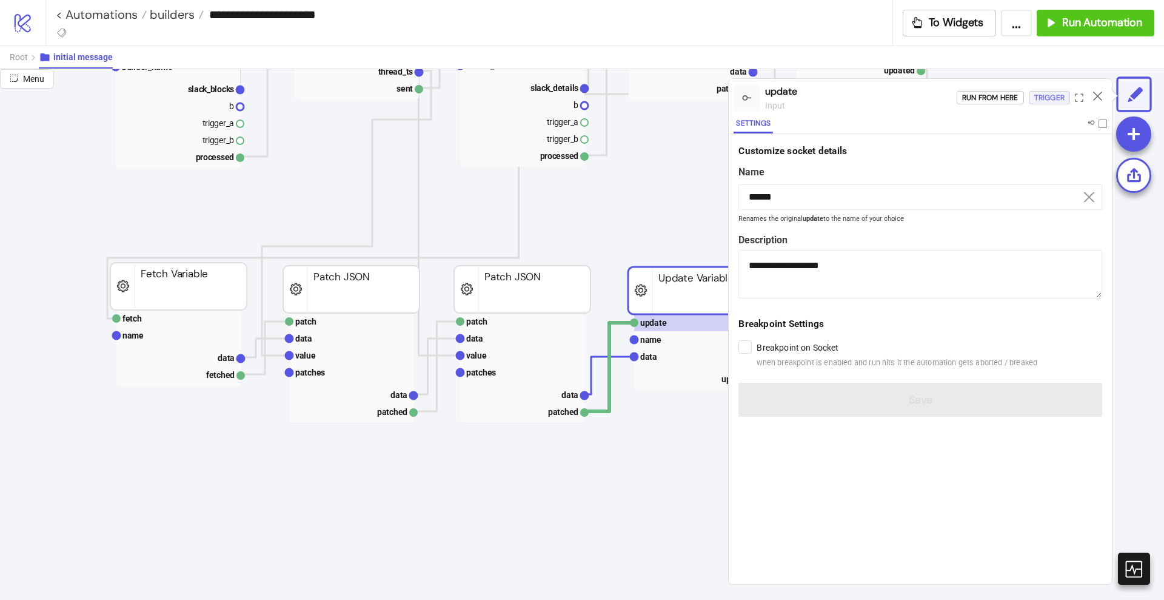
click at [1038, 101] on div "Trigger" at bounding box center [1050, 98] width 30 height 14
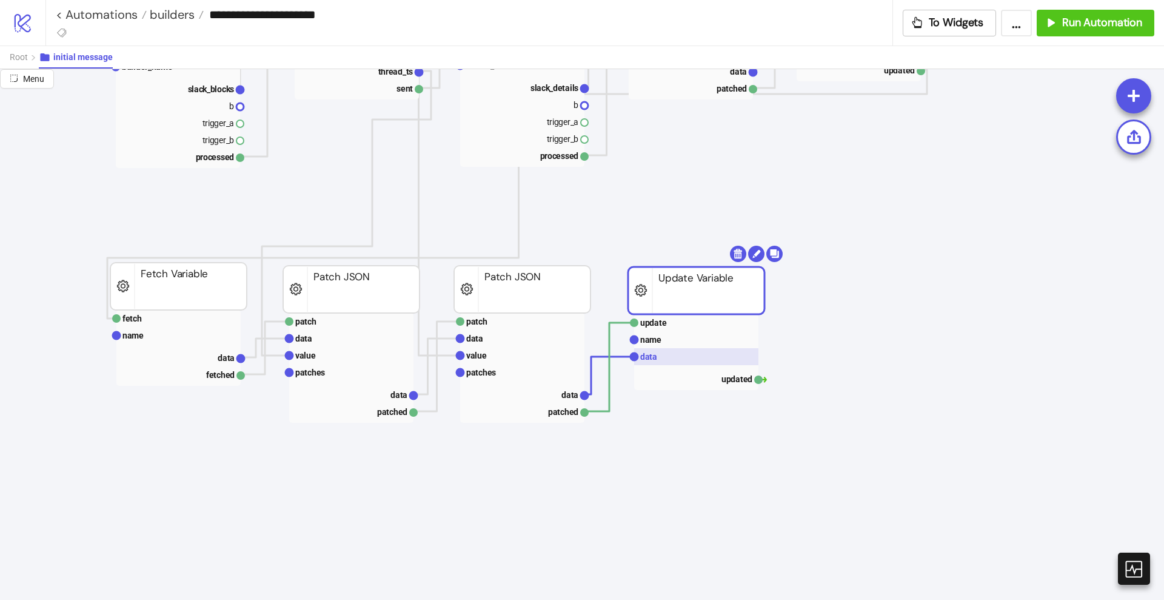
click at [645, 362] on rect at bounding box center [696, 356] width 124 height 17
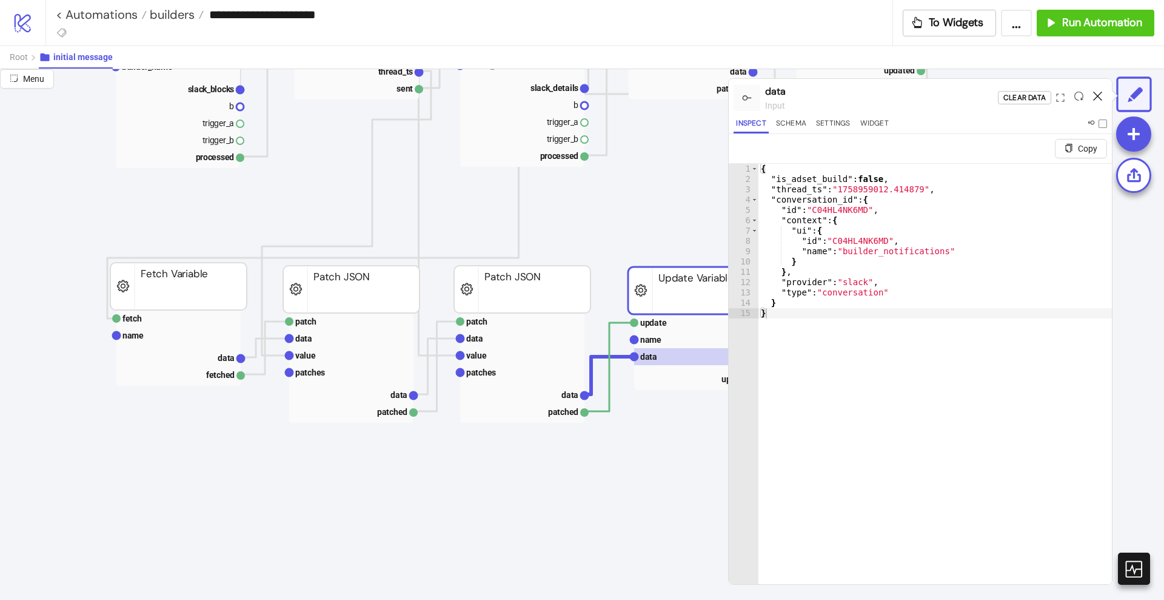
click at [1097, 94] on icon at bounding box center [1097, 96] width 9 height 9
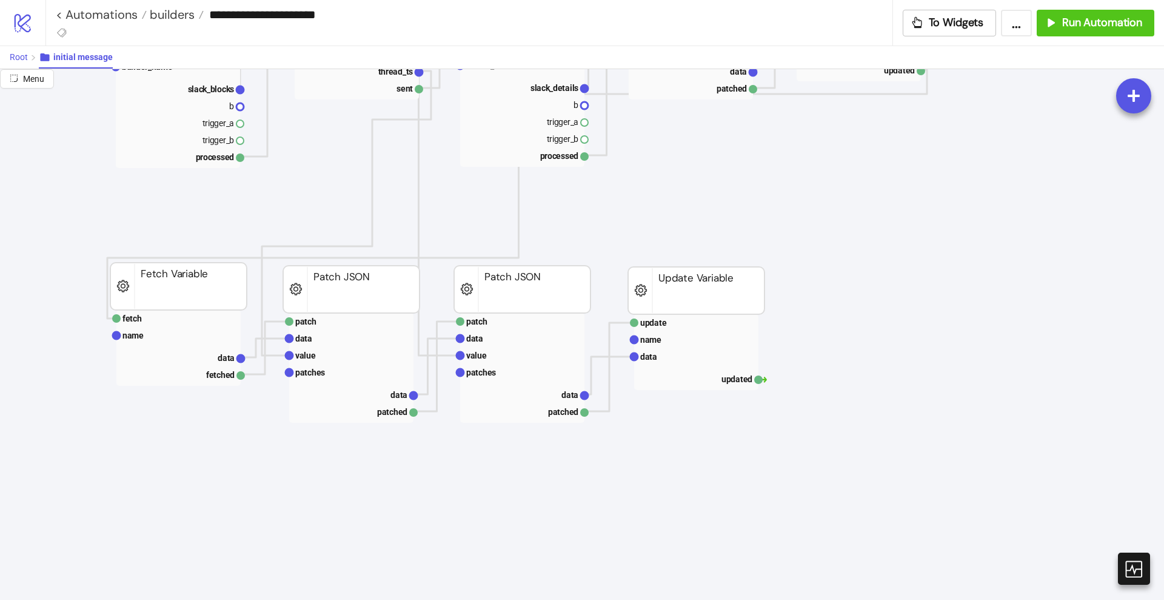
click at [30, 58] on button "Root" at bounding box center [24, 57] width 29 height 22
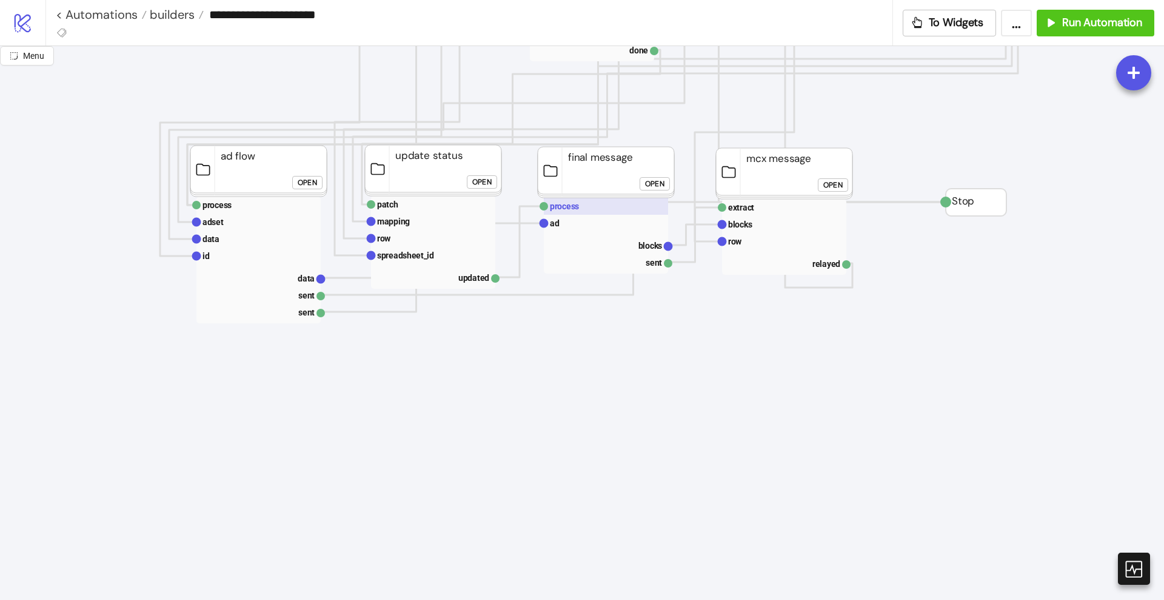
scroll to position [1061, 0]
click at [569, 210] on text "process" at bounding box center [564, 208] width 29 height 10
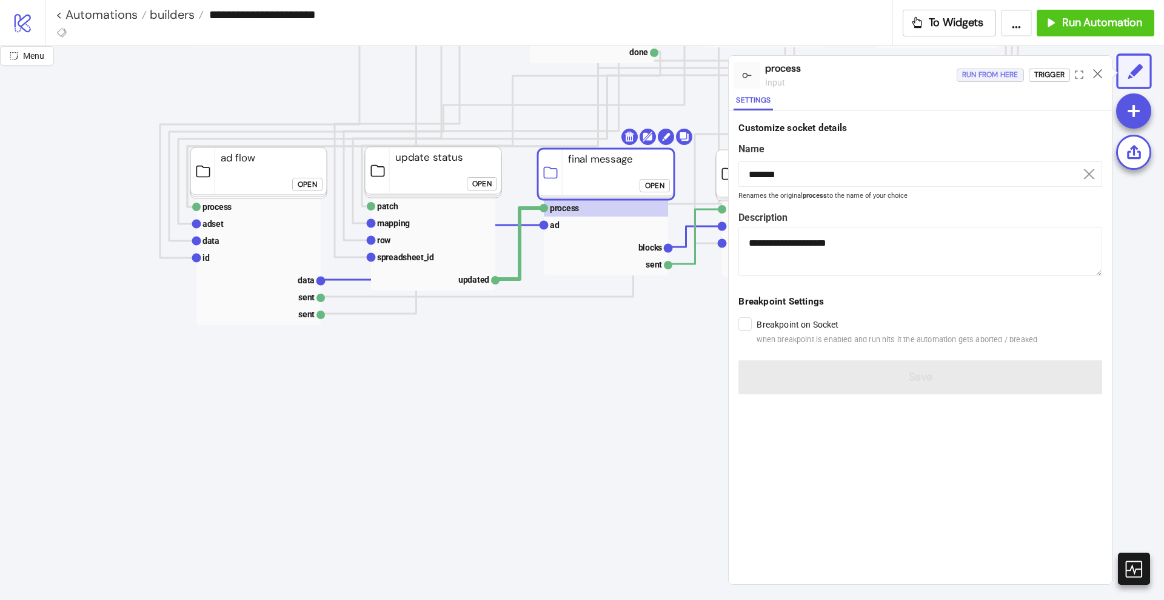
click at [993, 75] on div "Run from here" at bounding box center [990, 75] width 56 height 14
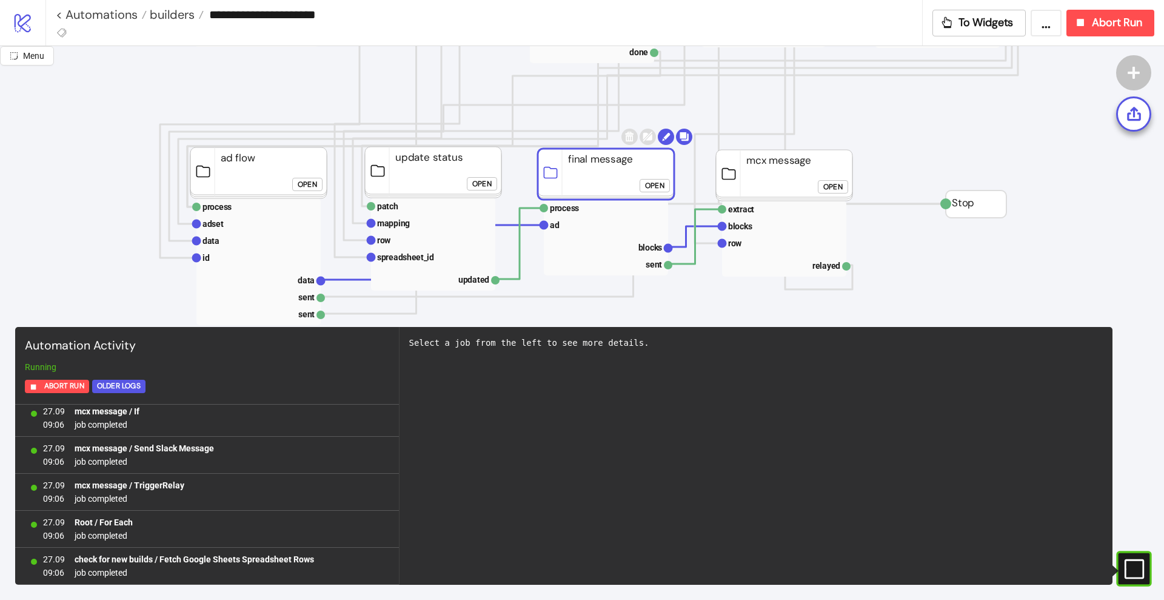
scroll to position [523, 0]
